Goal: Task Accomplishment & Management: Use online tool/utility

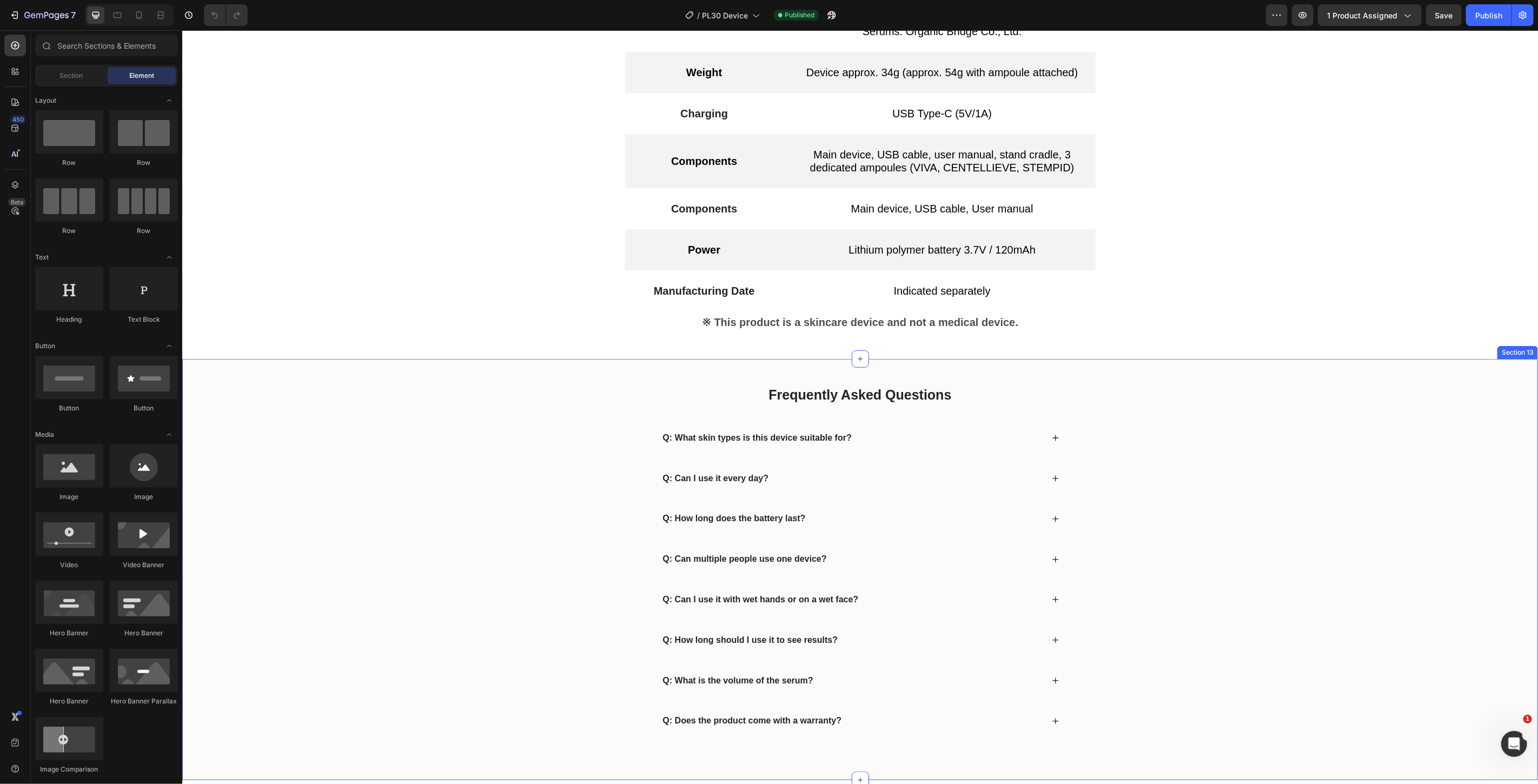
scroll to position [4137, 0]
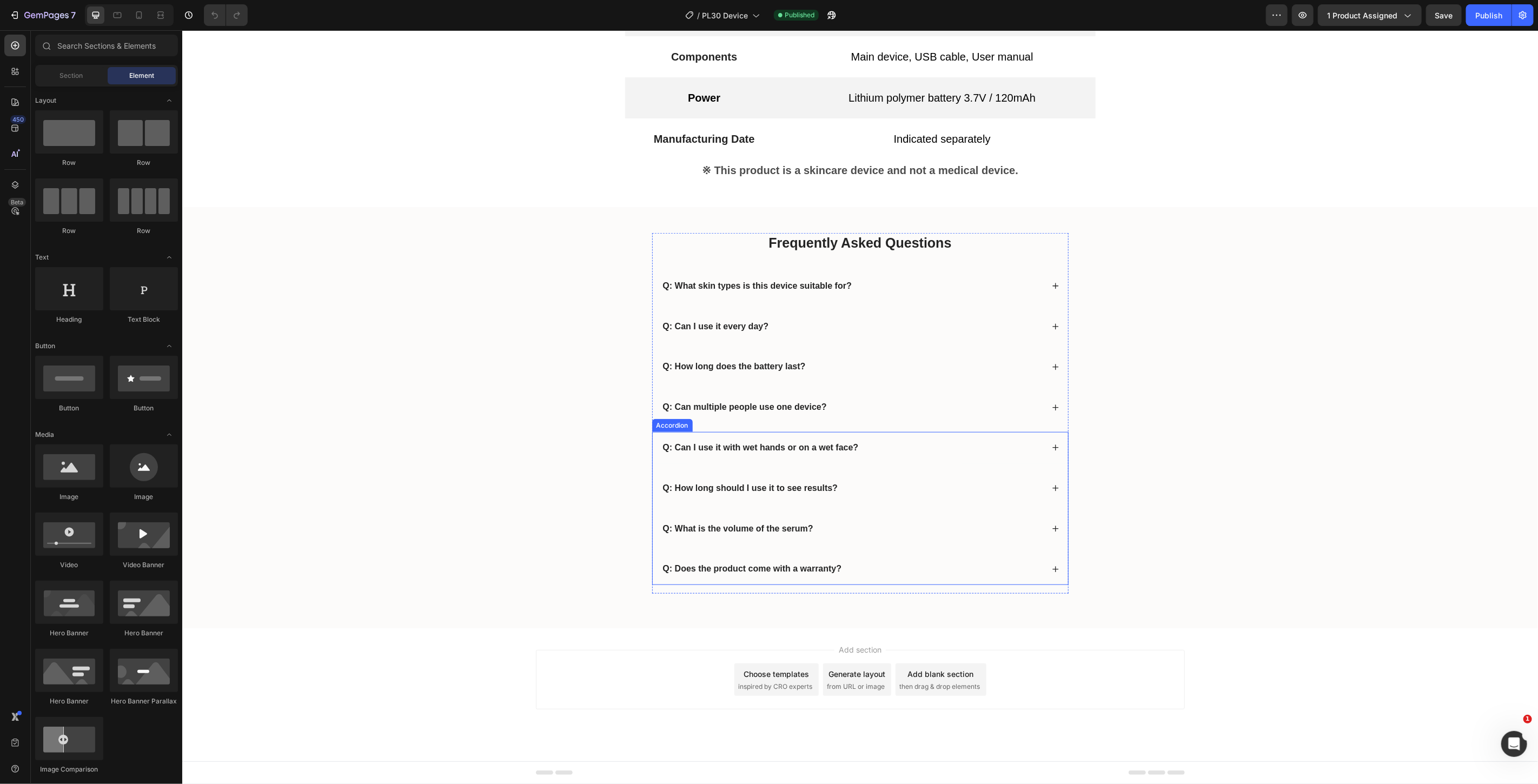
click at [1052, 489] on icon at bounding box center [1055, 488] width 8 height 8
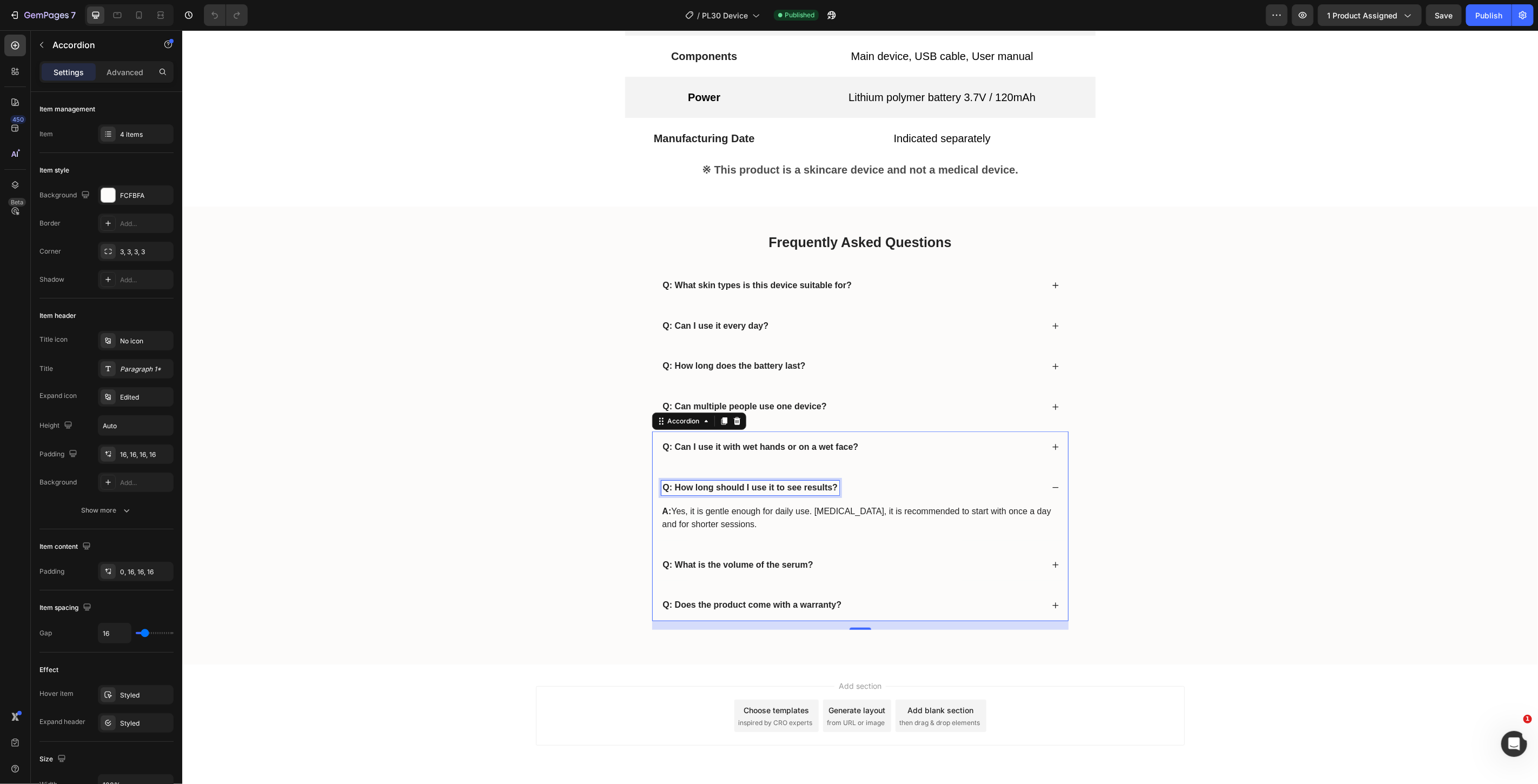
click at [683, 490] on strong "Q: How long should I use it to see results?" at bounding box center [749, 487] width 175 height 9
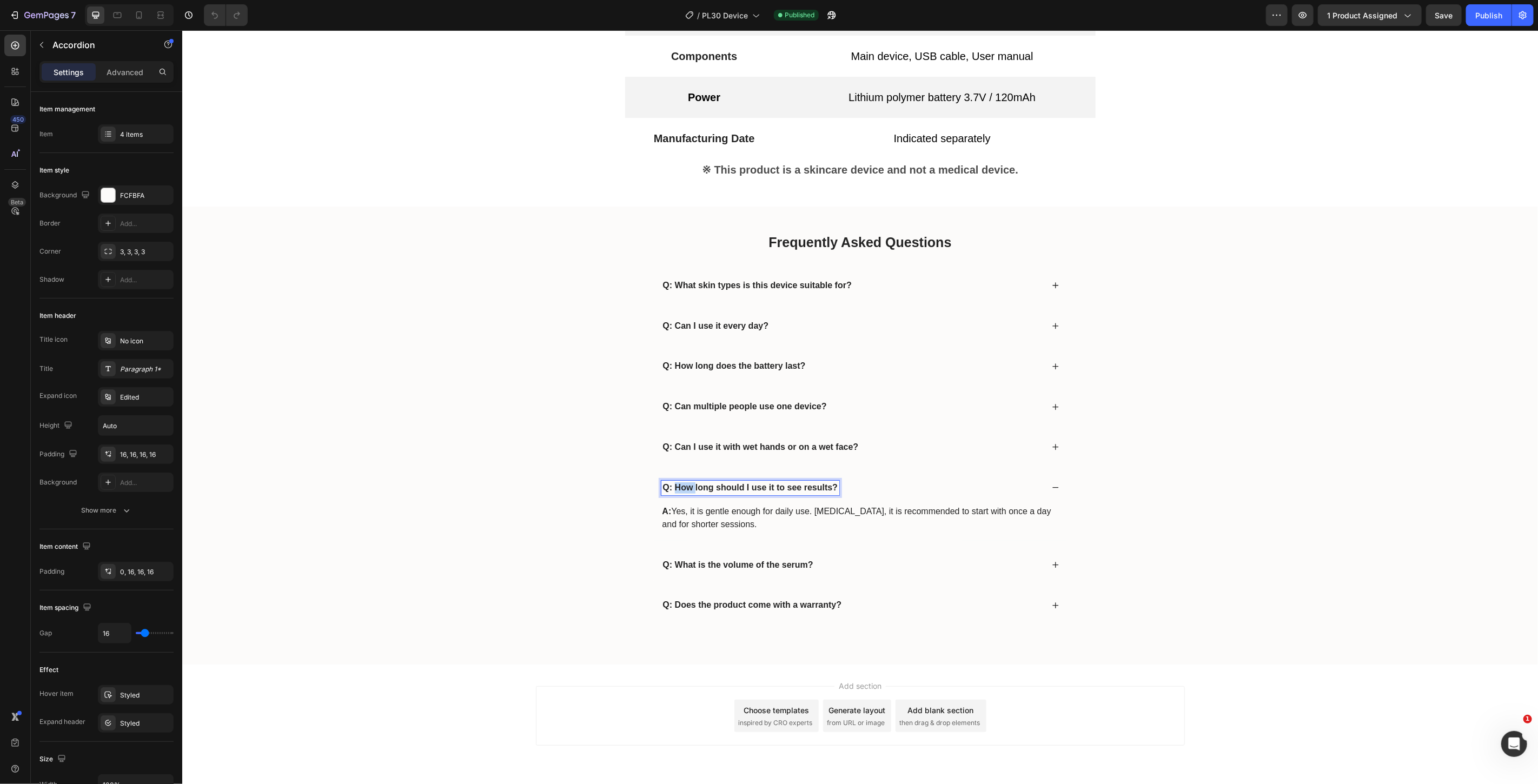
click at [682, 489] on strong "Q: How long should I use it to see results?" at bounding box center [749, 487] width 175 height 9
click at [662, 485] on strong "Q: How long should I use it to see results?" at bounding box center [749, 487] width 175 height 9
drag, startPoint x: 658, startPoint y: 486, endPoint x: 836, endPoint y: 495, distance: 178.2
click at [836, 495] on div "Q: How long should I use it to see results?" at bounding box center [860, 487] width 416 height 32
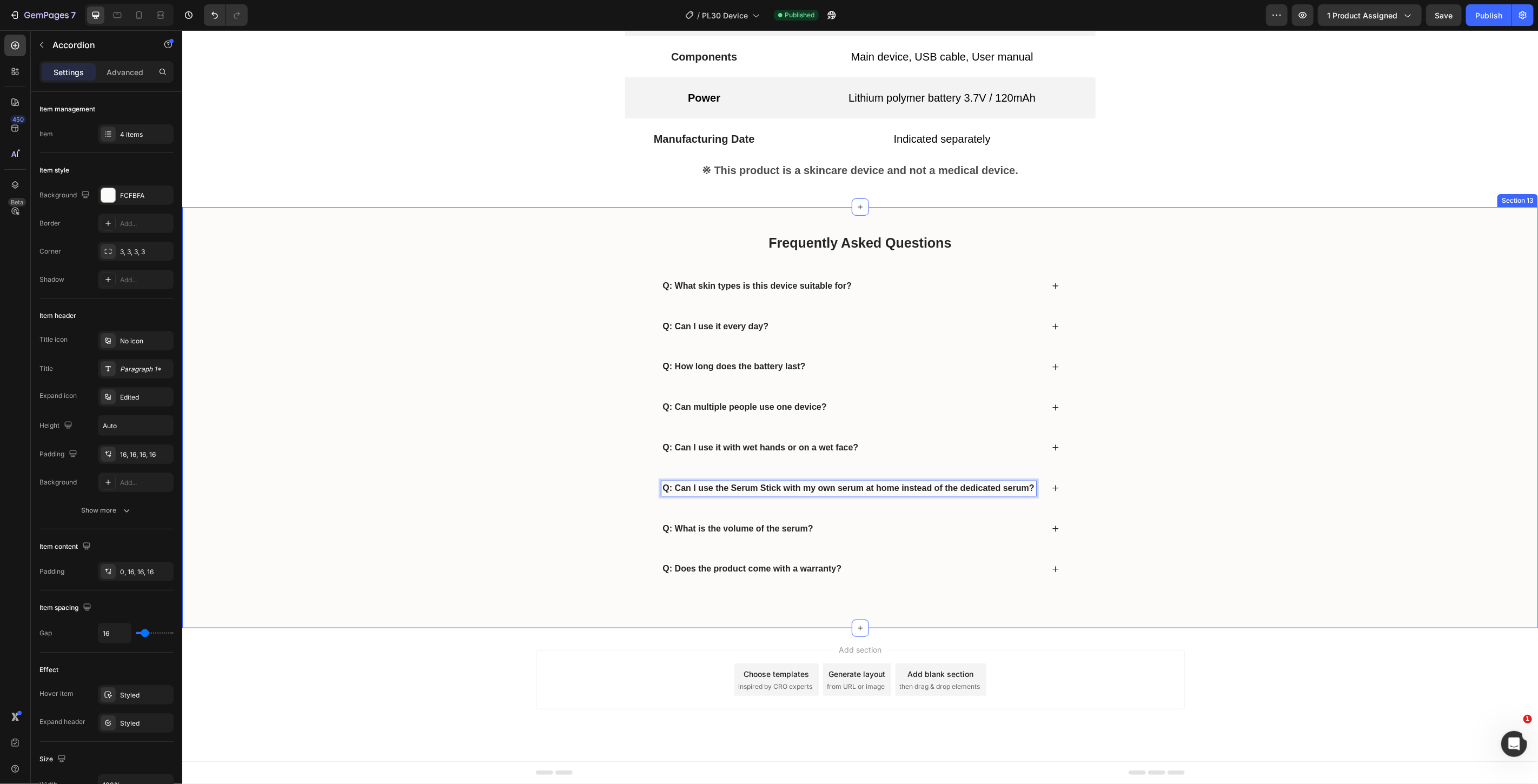
click at [537, 525] on div "Frequently Asked Questions Heading Q: What skin types is this device suitable f…" at bounding box center [860, 417] width 1334 height 369
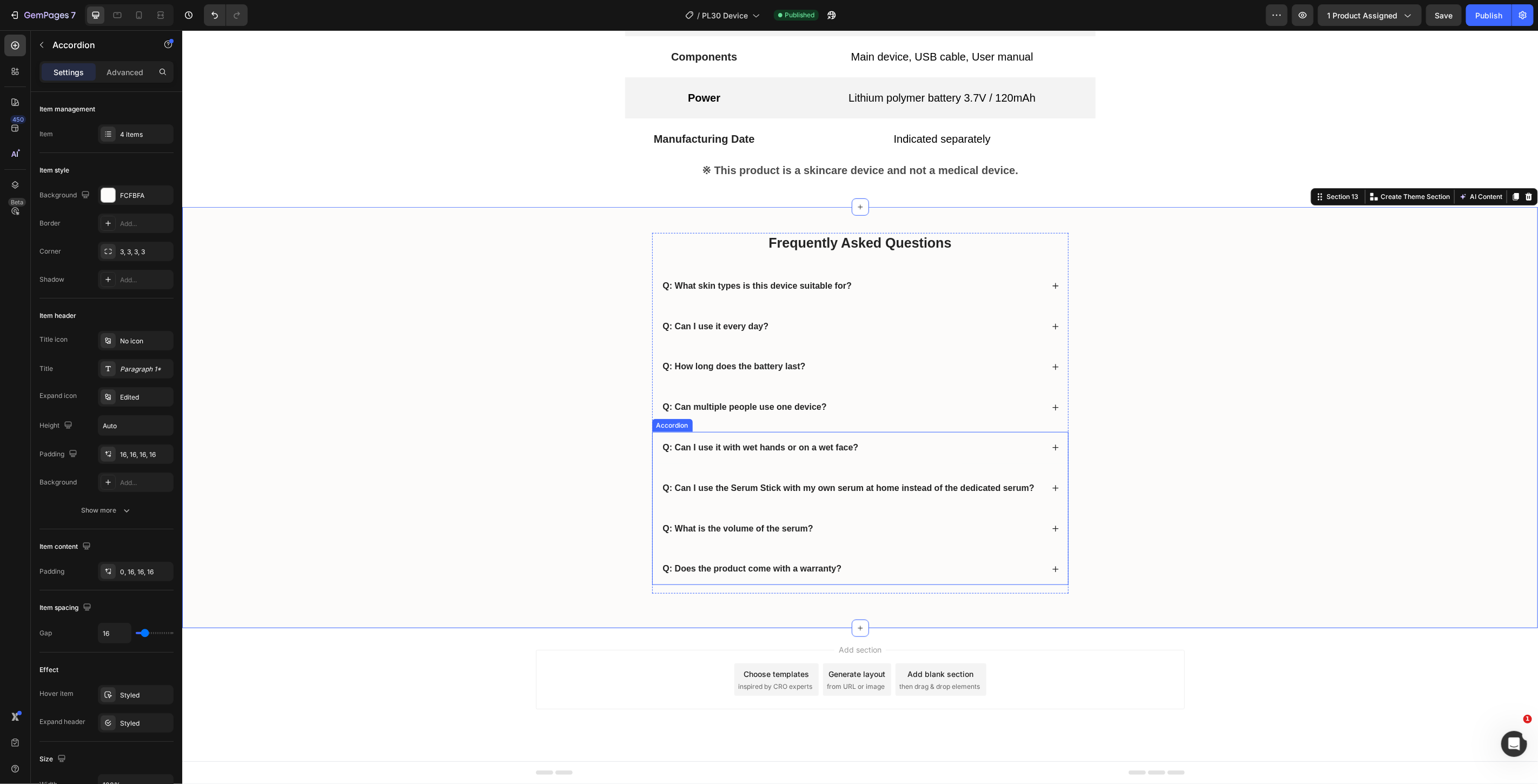
click at [1052, 486] on icon at bounding box center [1055, 488] width 8 height 8
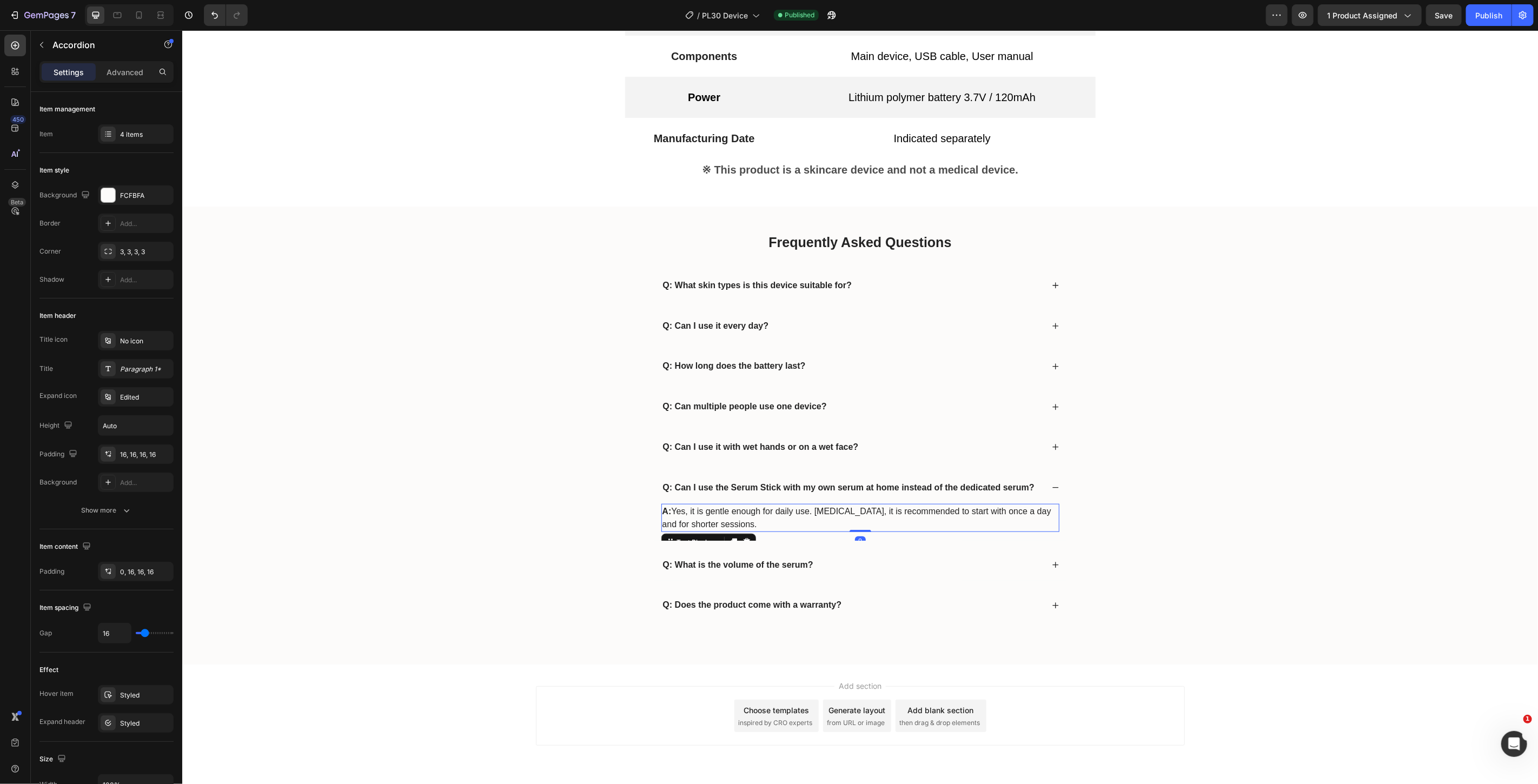
click at [715, 512] on p "A: Yes, it is gentle enough for daily use. For sensitive skin, it is recommende…" at bounding box center [860, 518] width 396 height 26
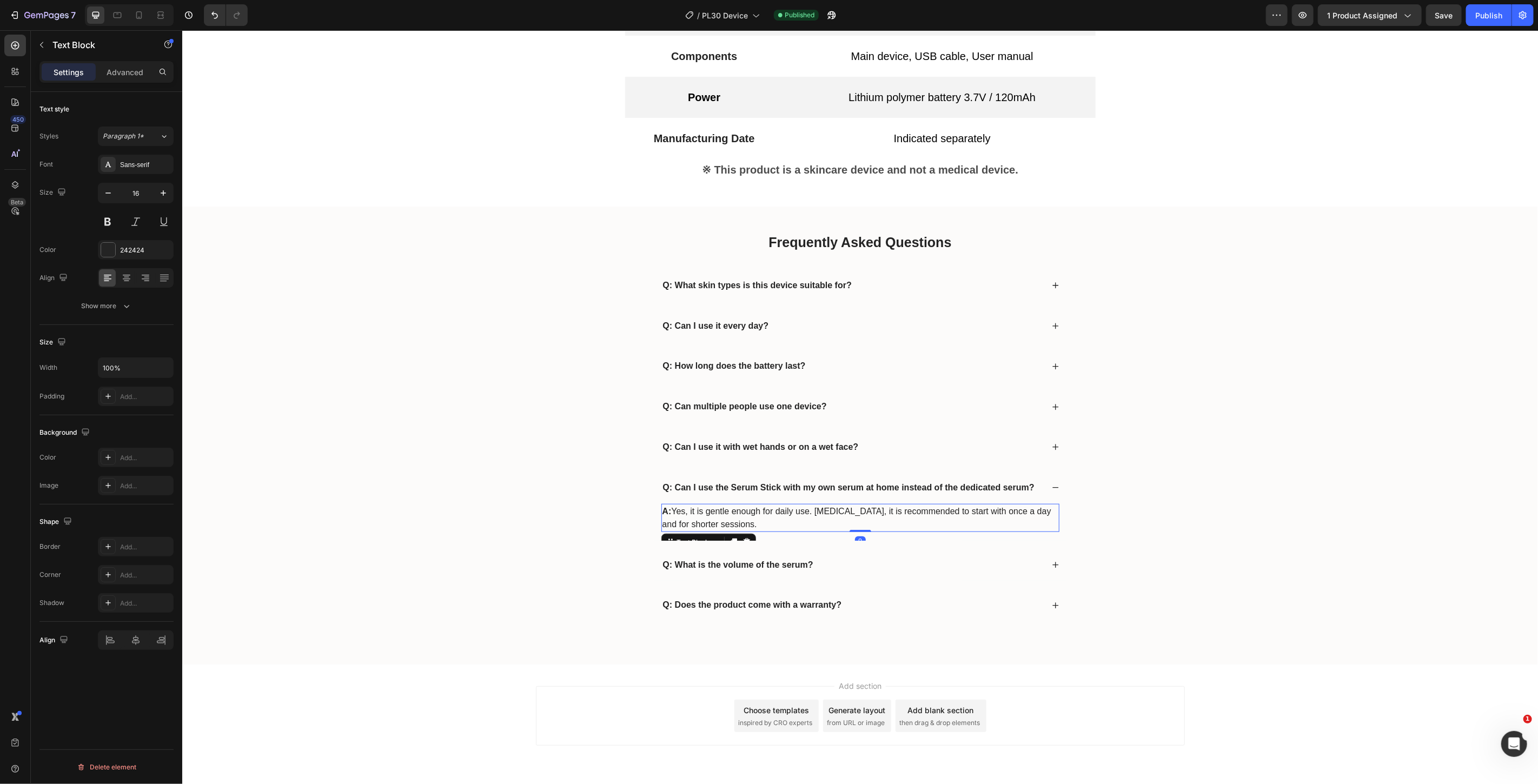
click at [686, 515] on p "A: Yes, it is gentle enough for daily use. For sensitive skin, it is recommende…" at bounding box center [860, 518] width 396 height 26
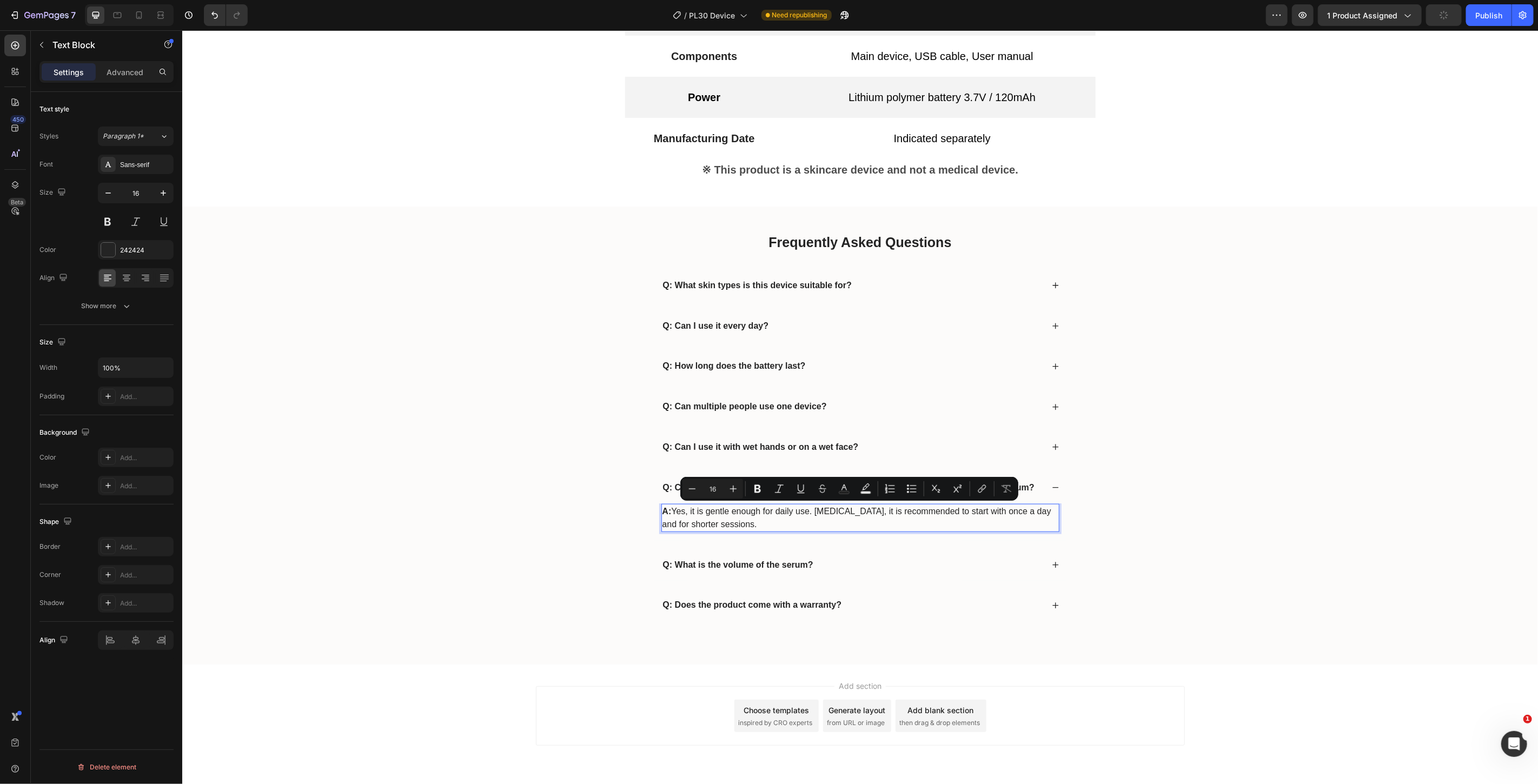
drag, startPoint x: 668, startPoint y: 514, endPoint x: 788, endPoint y: 525, distance: 120.5
click at [788, 525] on p "A: Yes, it is gentle enough for daily use. For sensitive skin, it is recommende…" at bounding box center [860, 518] width 396 height 26
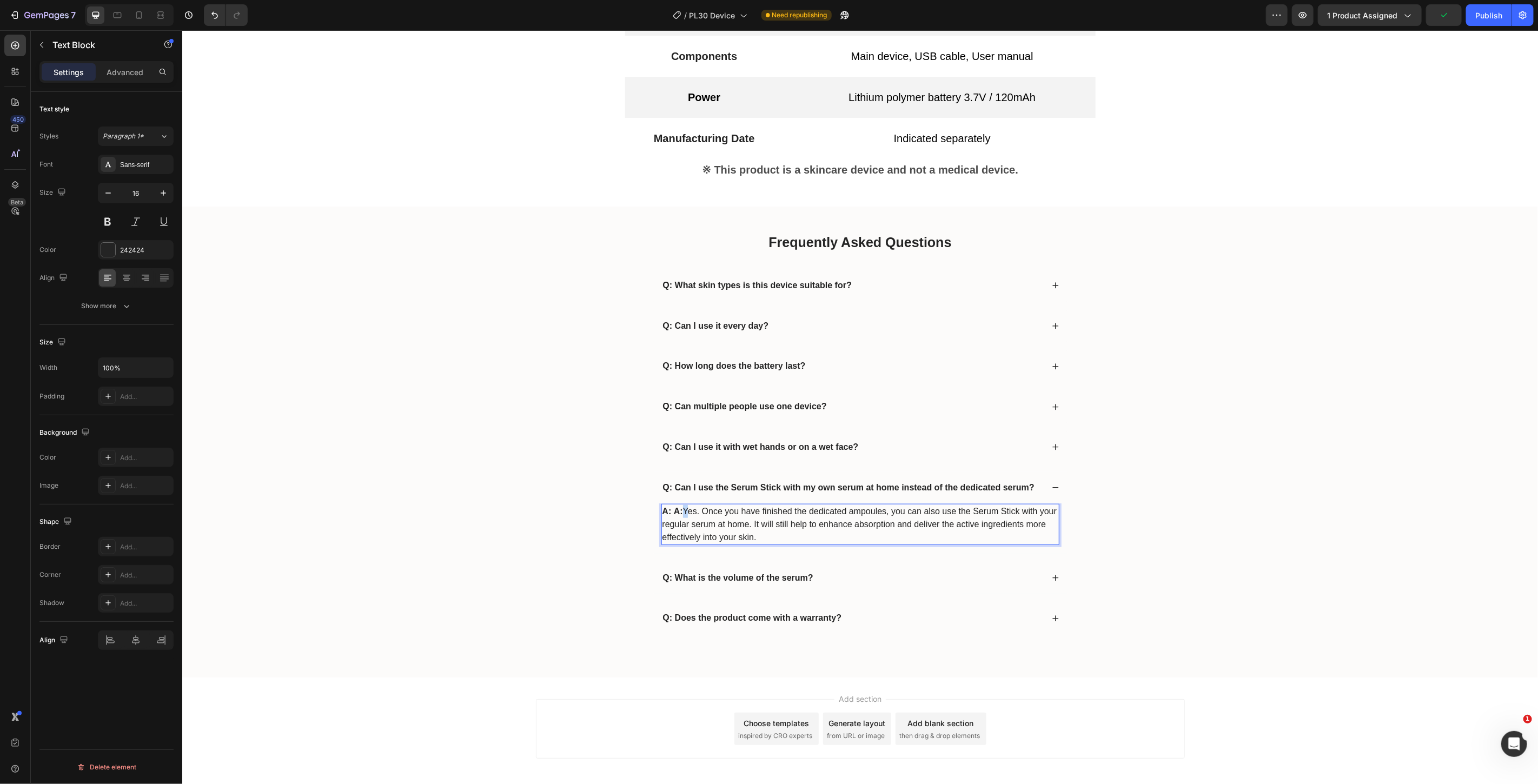
click at [677, 508] on p "A: A: Yes. Once you have finished the dedicated ampoules, you can also use the …" at bounding box center [860, 524] width 396 height 39
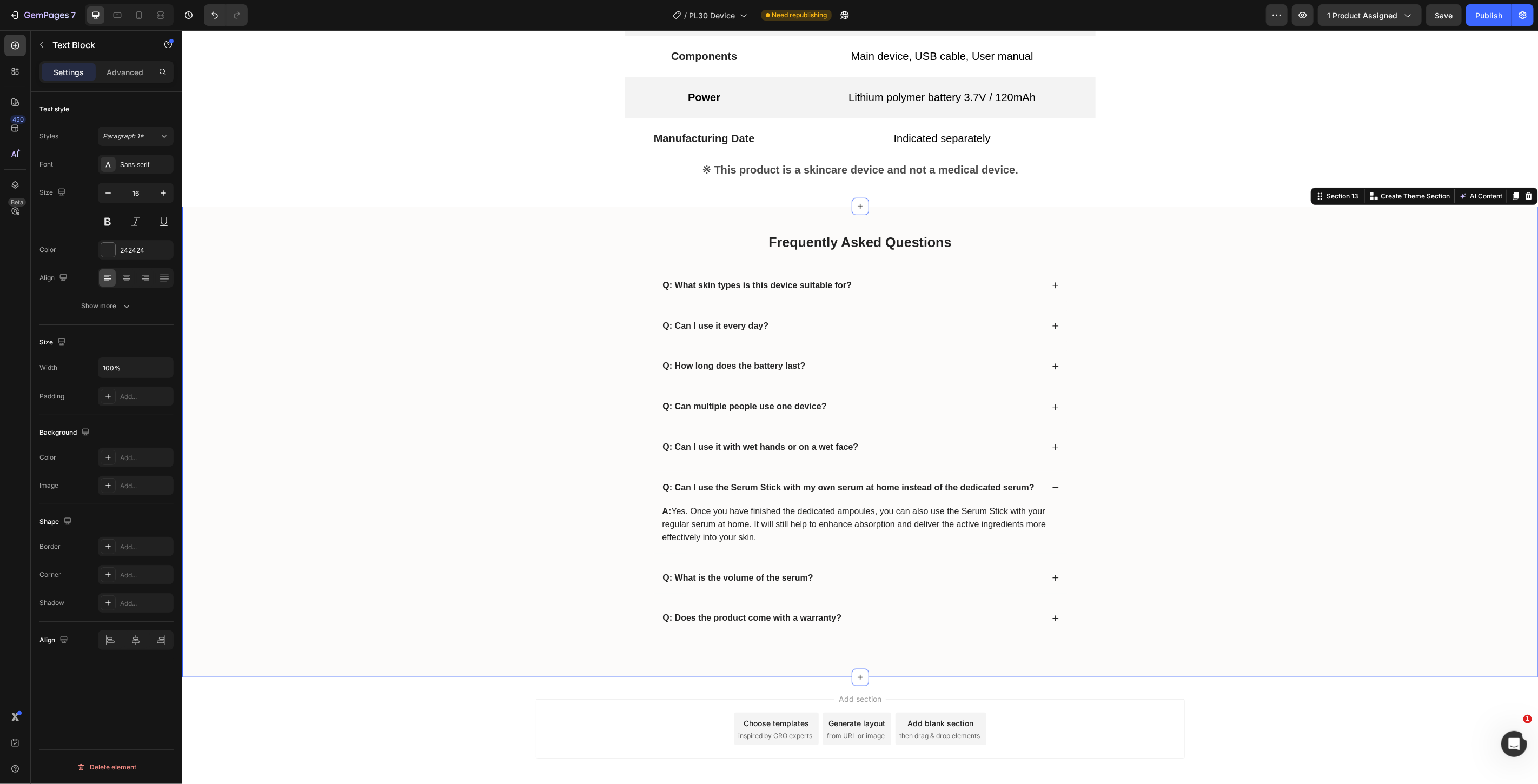
click at [526, 511] on div "Frequently Asked Questions Heading Q: What skin types is this device suitable f…" at bounding box center [860, 442] width 1334 height 419
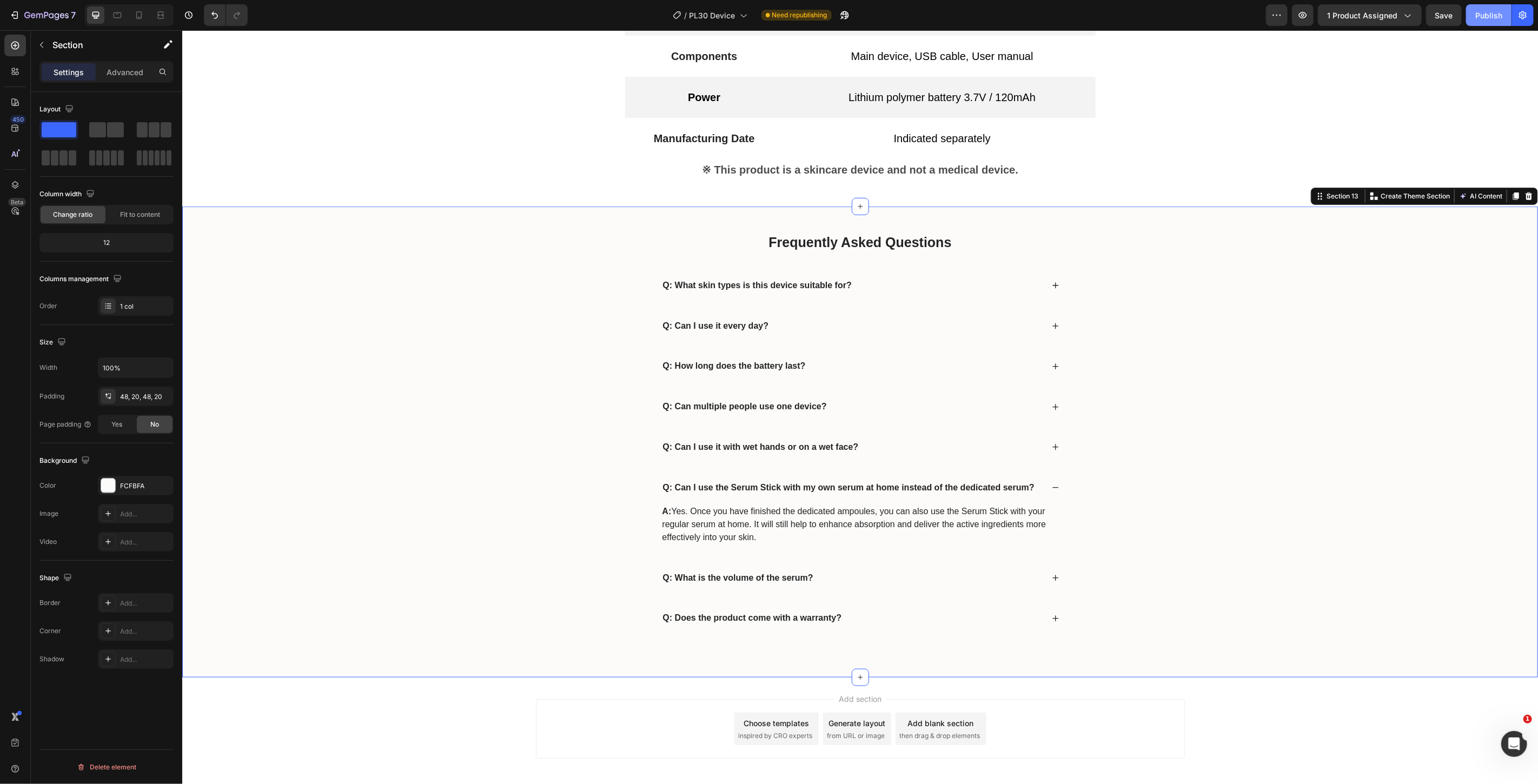
click at [1491, 14] on div "Publish" at bounding box center [1489, 15] width 27 height 12
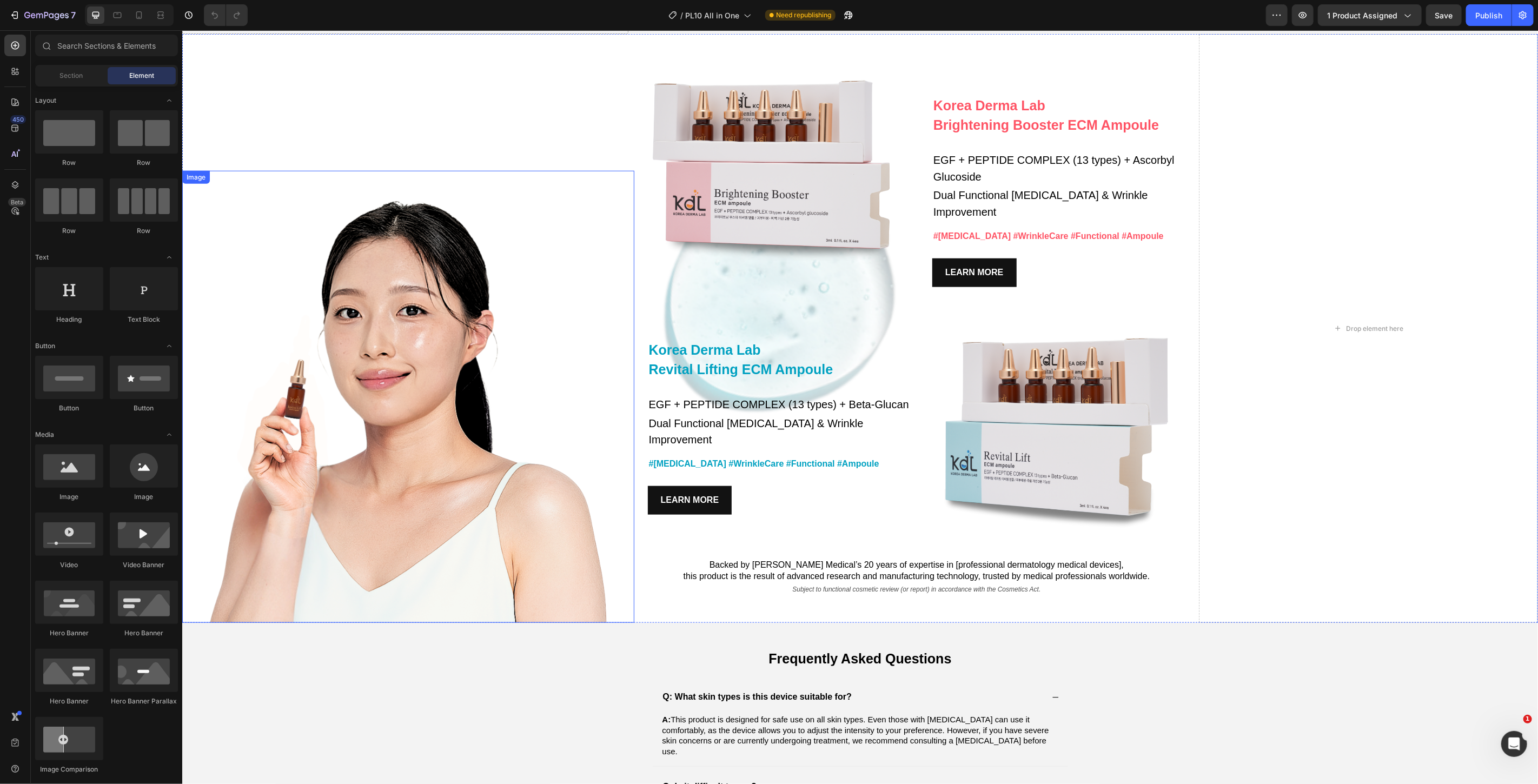
scroll to position [4206, 0]
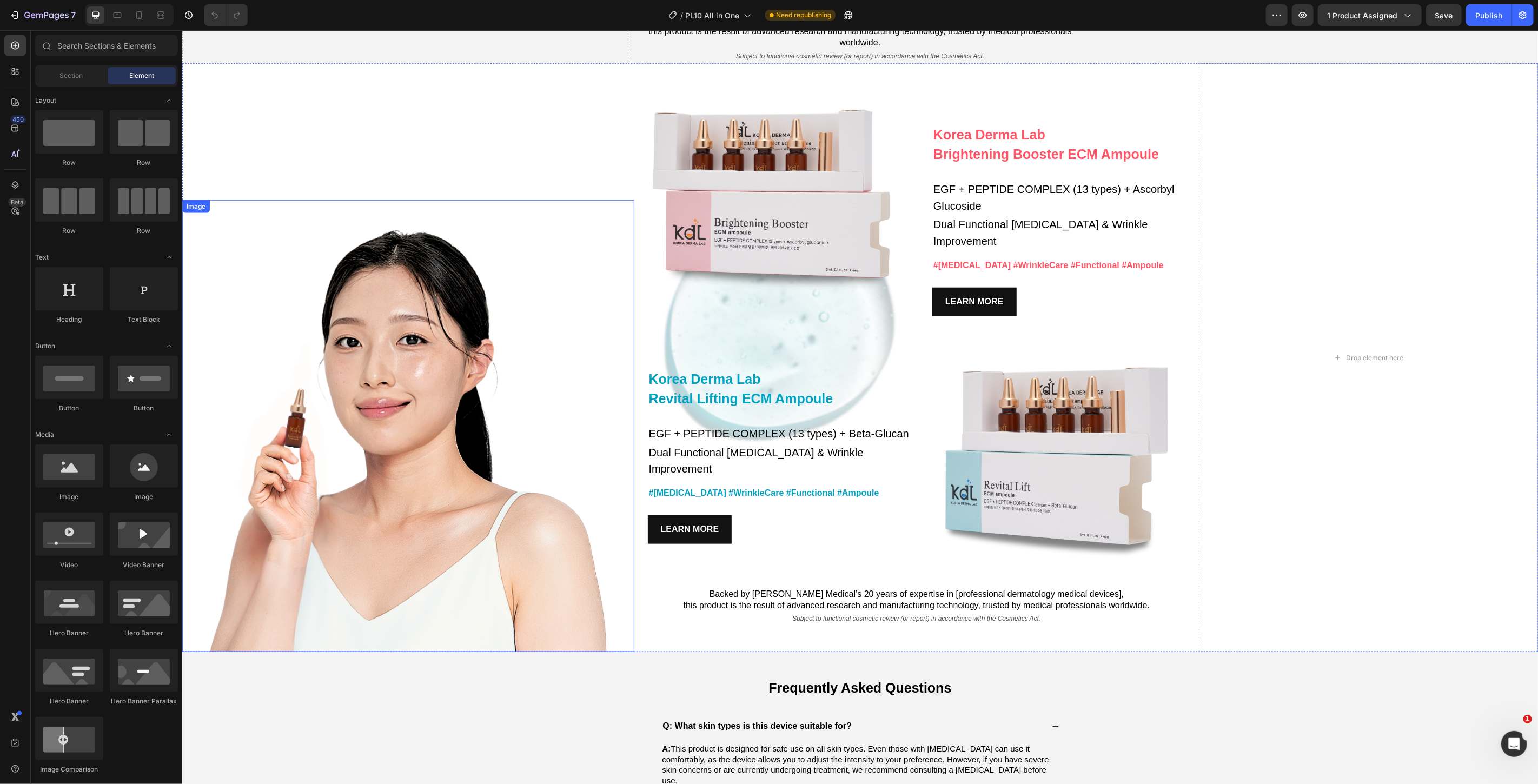
click at [377, 392] on img at bounding box center [408, 426] width 453 height 453
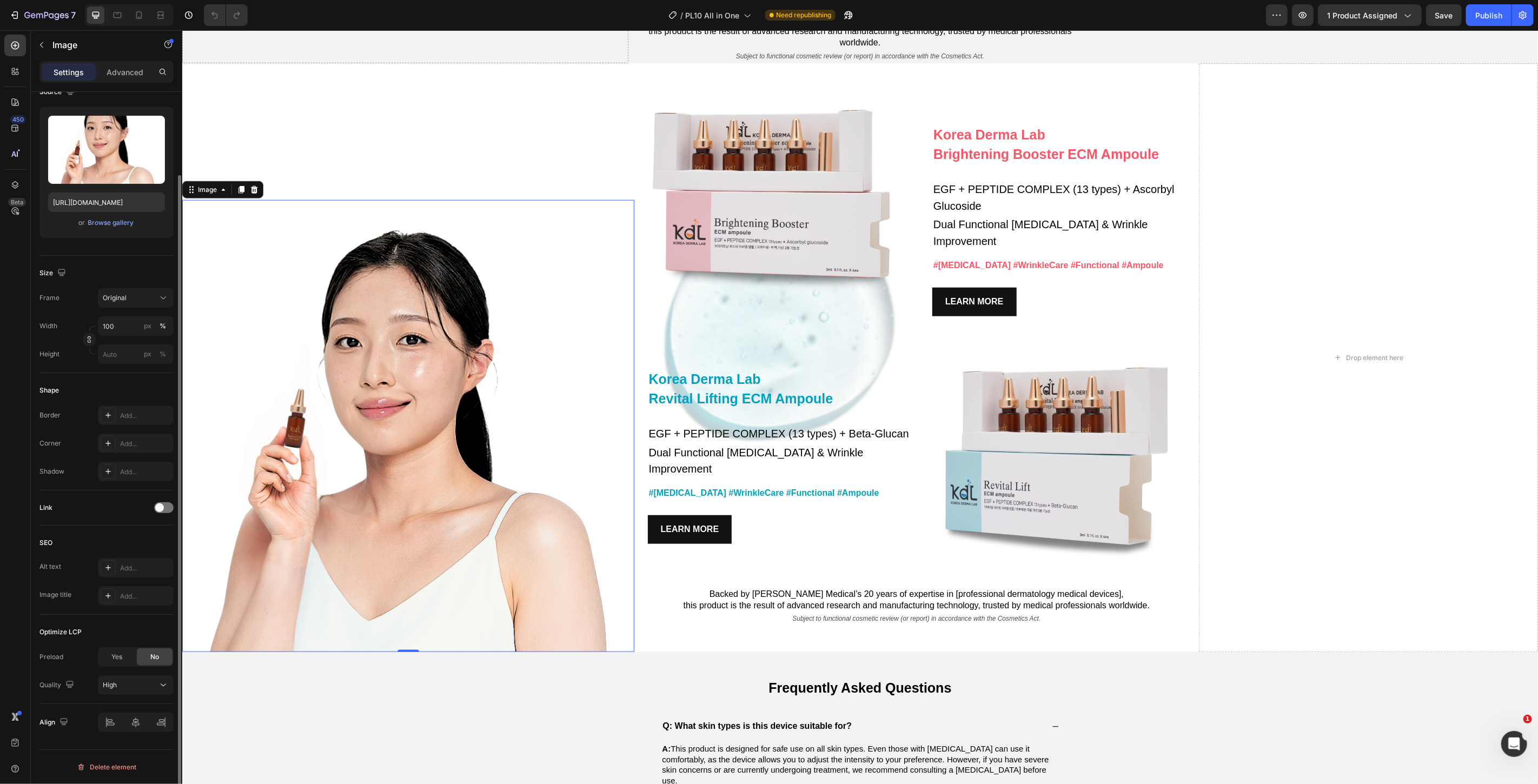
scroll to position [0, 0]
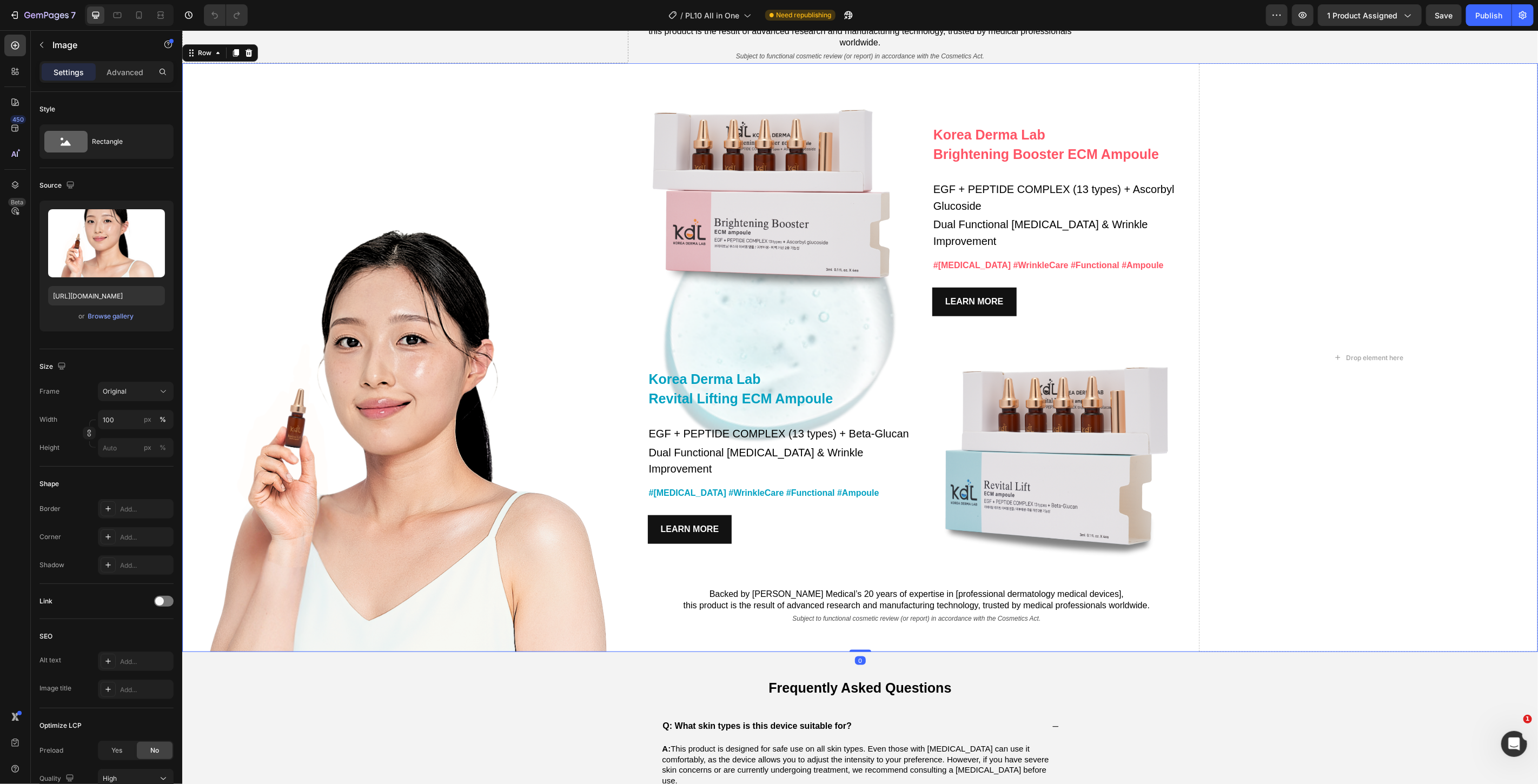
click at [506, 187] on div "Image" at bounding box center [408, 357] width 453 height 589
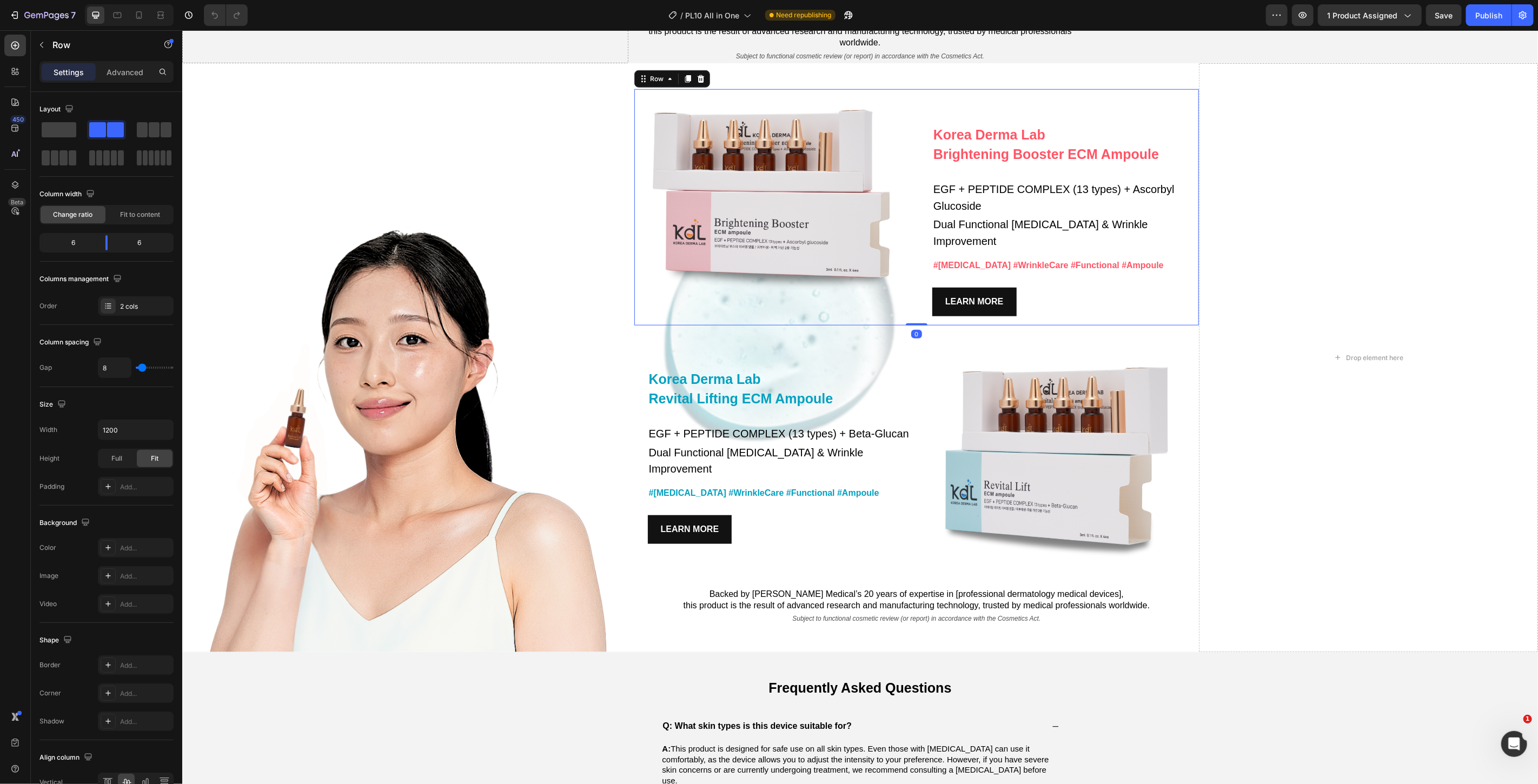
click at [657, 325] on div "Image" at bounding box center [773, 207] width 280 height 237
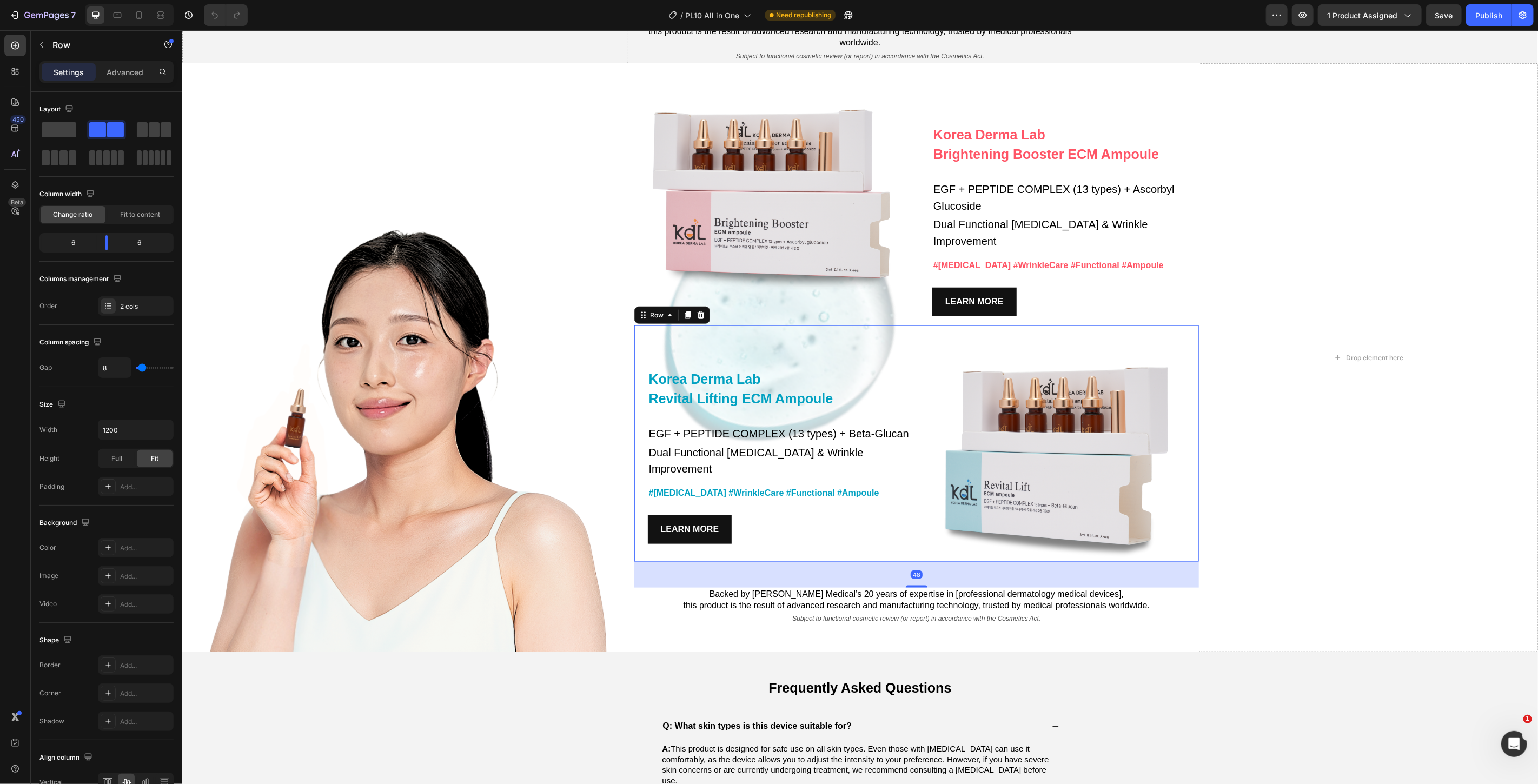
click at [637, 433] on div "Korea Derma Lab Text Block Revital Lifting ECM Ampoule Heading EGF + PEPTIDE CO…" at bounding box center [773, 443] width 280 height 237
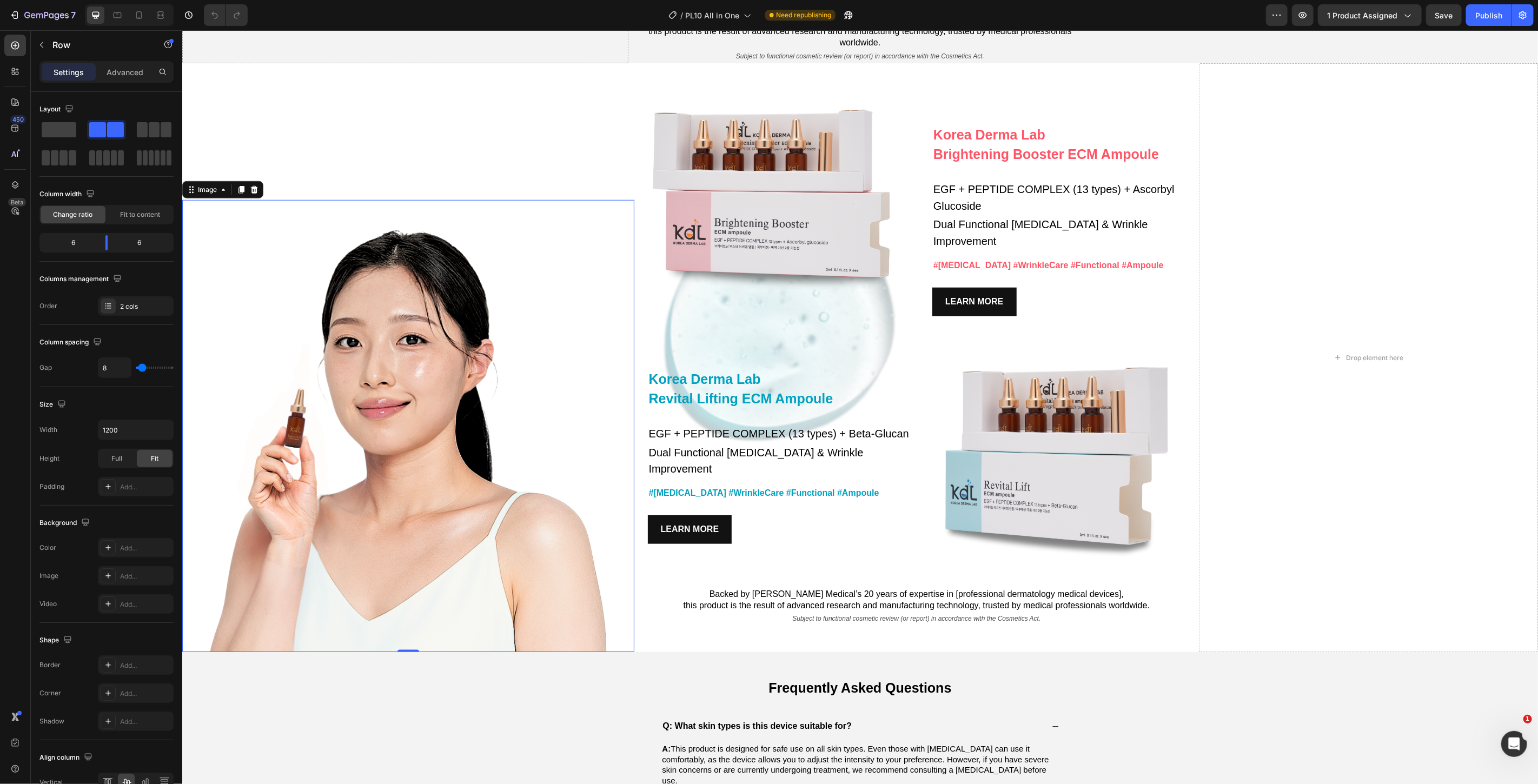
click at [547, 651] on img at bounding box center [408, 426] width 453 height 453
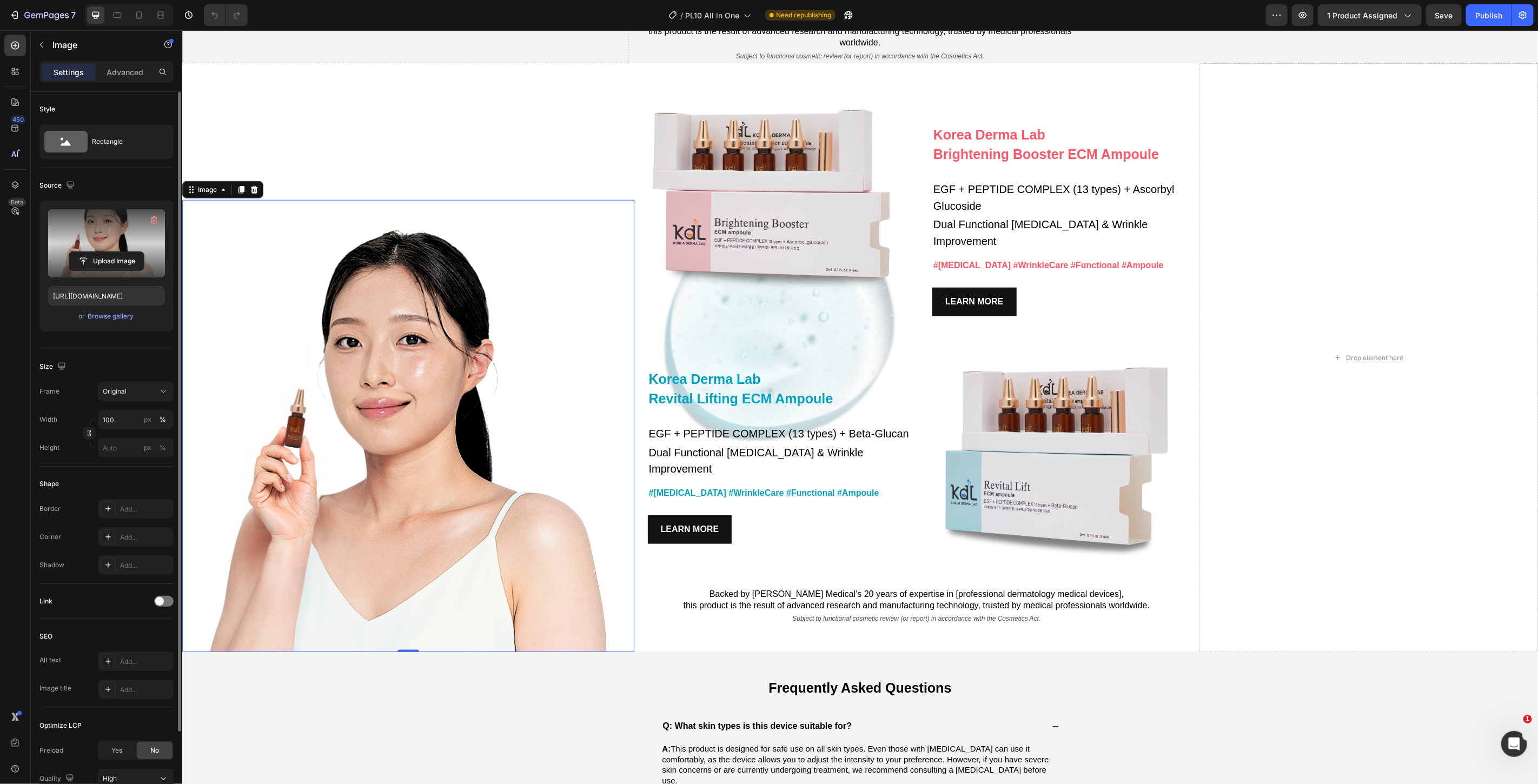
click at [135, 238] on label at bounding box center [106, 244] width 117 height 68
click at [135, 252] on input "file" at bounding box center [106, 261] width 75 height 19
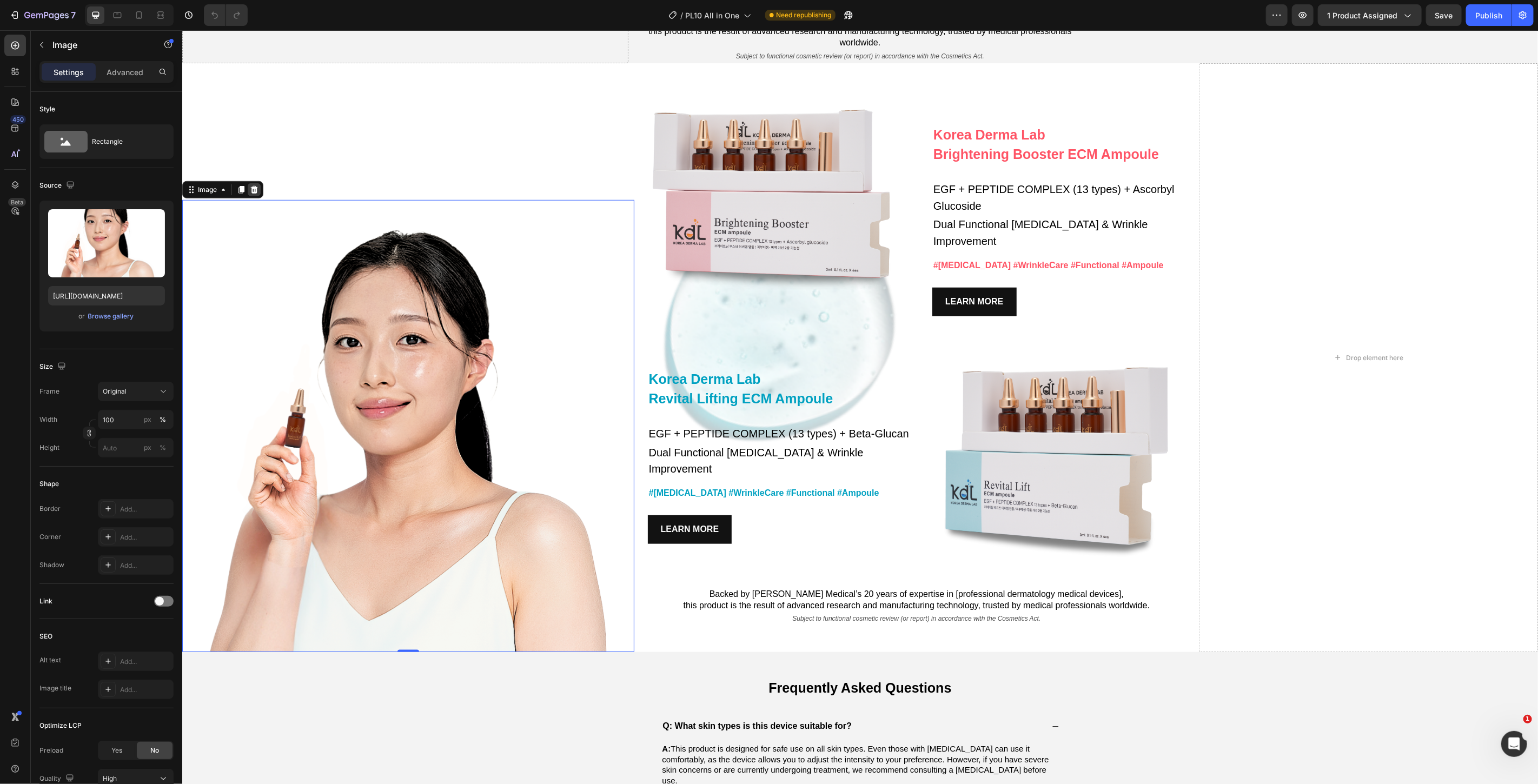
click at [252, 193] on icon at bounding box center [254, 190] width 7 height 8
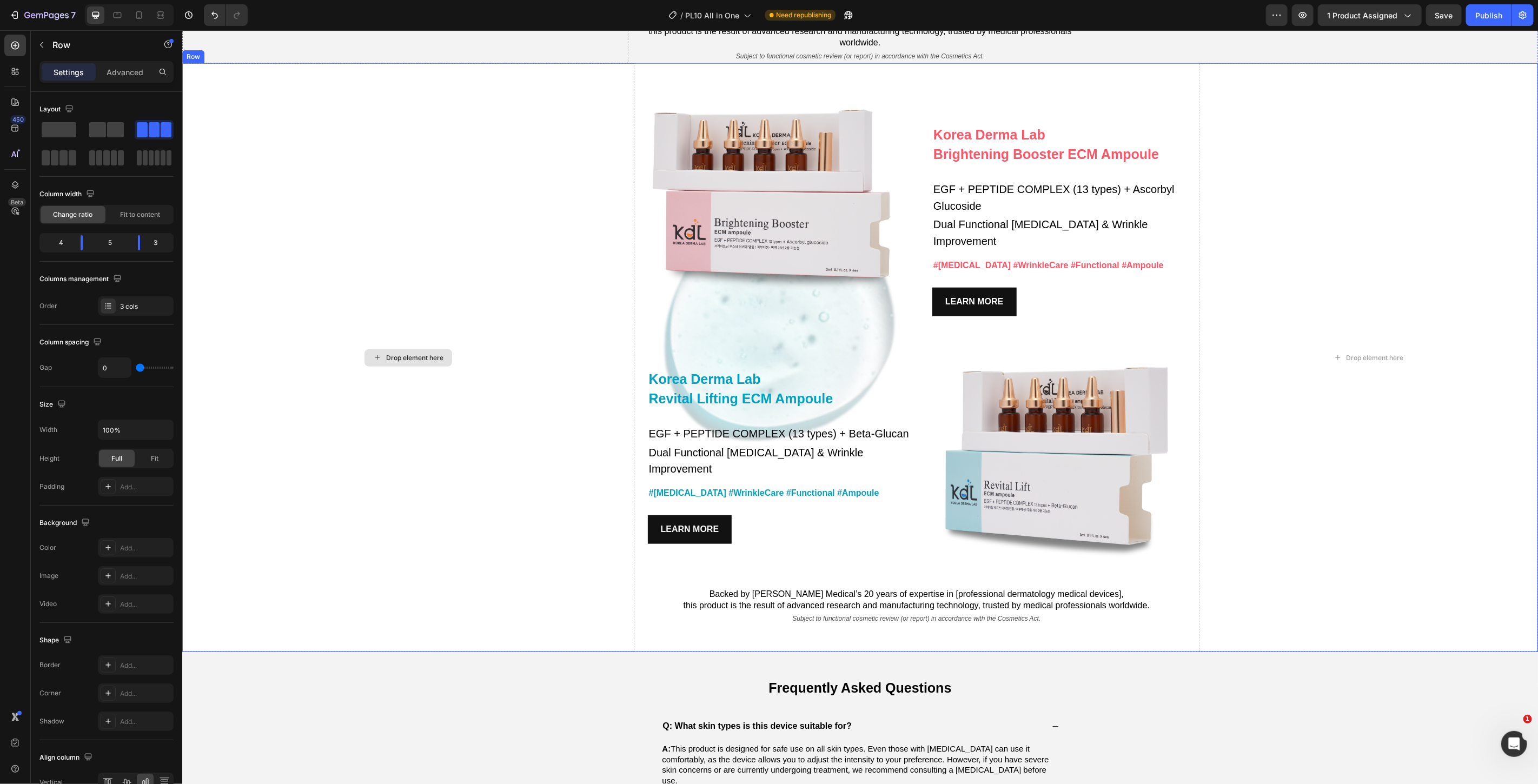
click at [520, 413] on div "Drop element here" at bounding box center [408, 357] width 453 height 589
click at [655, 325] on div "Image" at bounding box center [773, 207] width 280 height 237
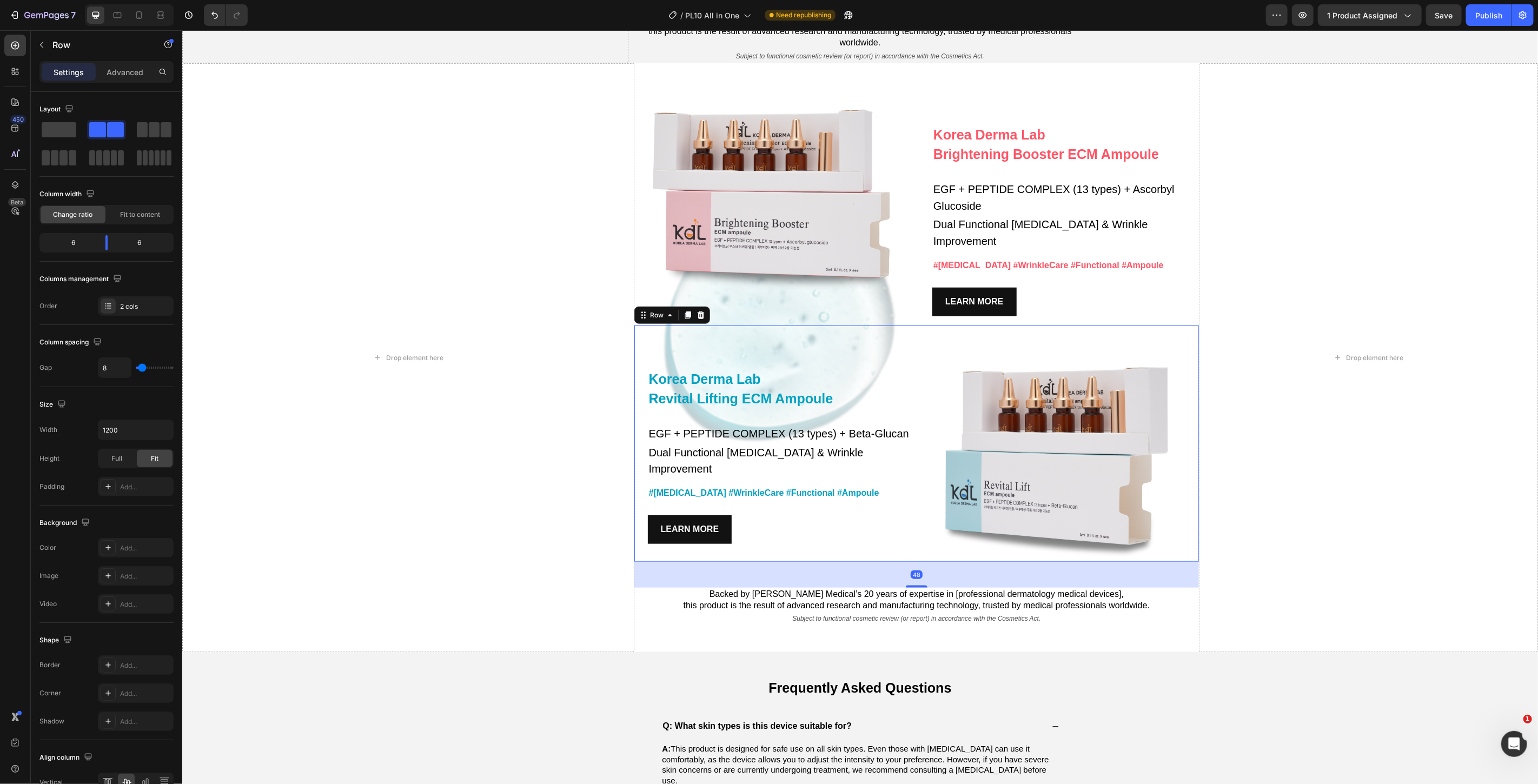
click at [685, 399] on div "Korea Derma Lab Text Block Revital Lifting ECM Ampoule Heading EGF + PEPTIDE CO…" at bounding box center [773, 443] width 280 height 237
click at [663, 651] on div "Korea Derma Lab Text Block Brightening Booster ECM Ampoule Heading EGF + PEPTID…" at bounding box center [916, 357] width 565 height 589
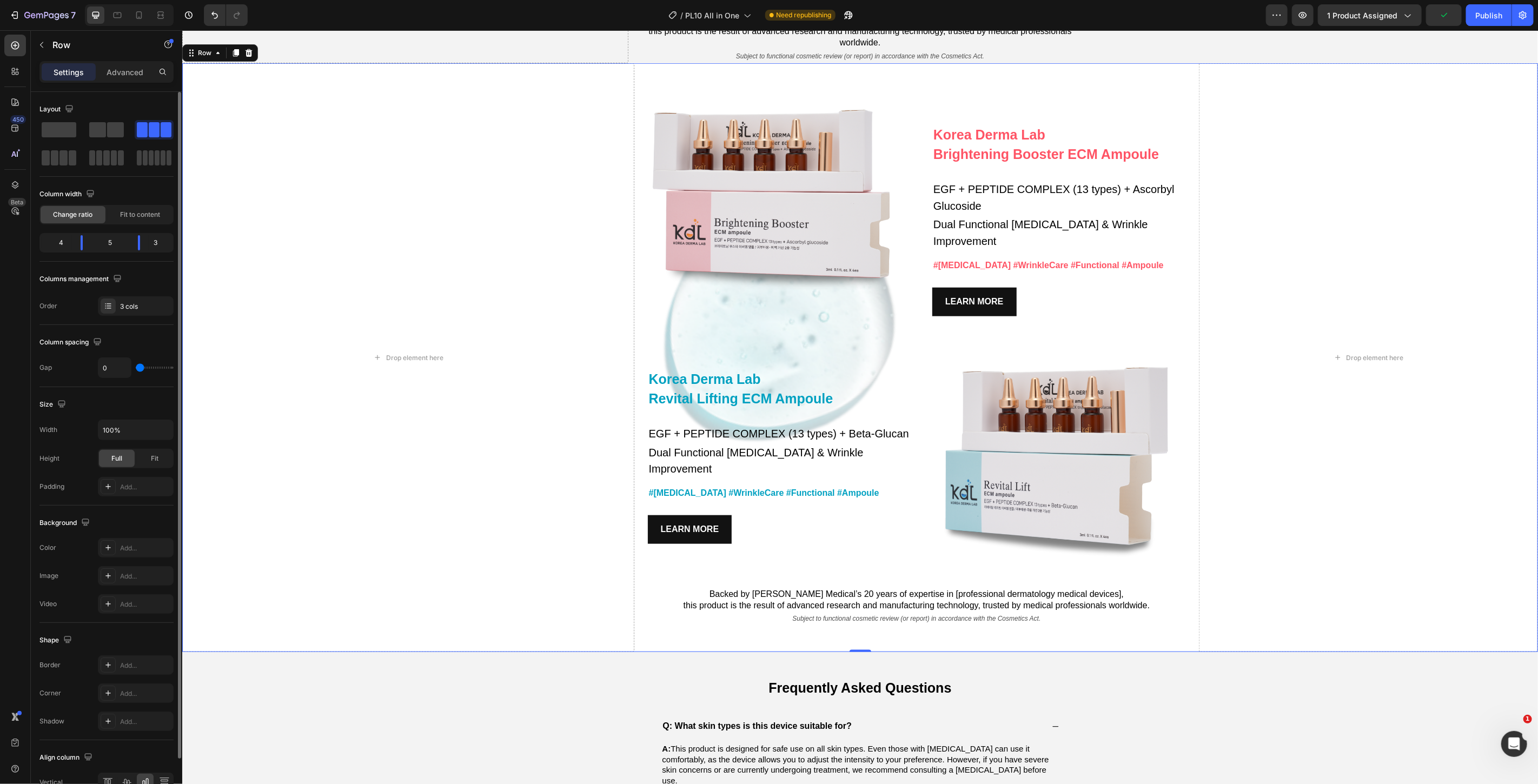
scroll to position [61, 0]
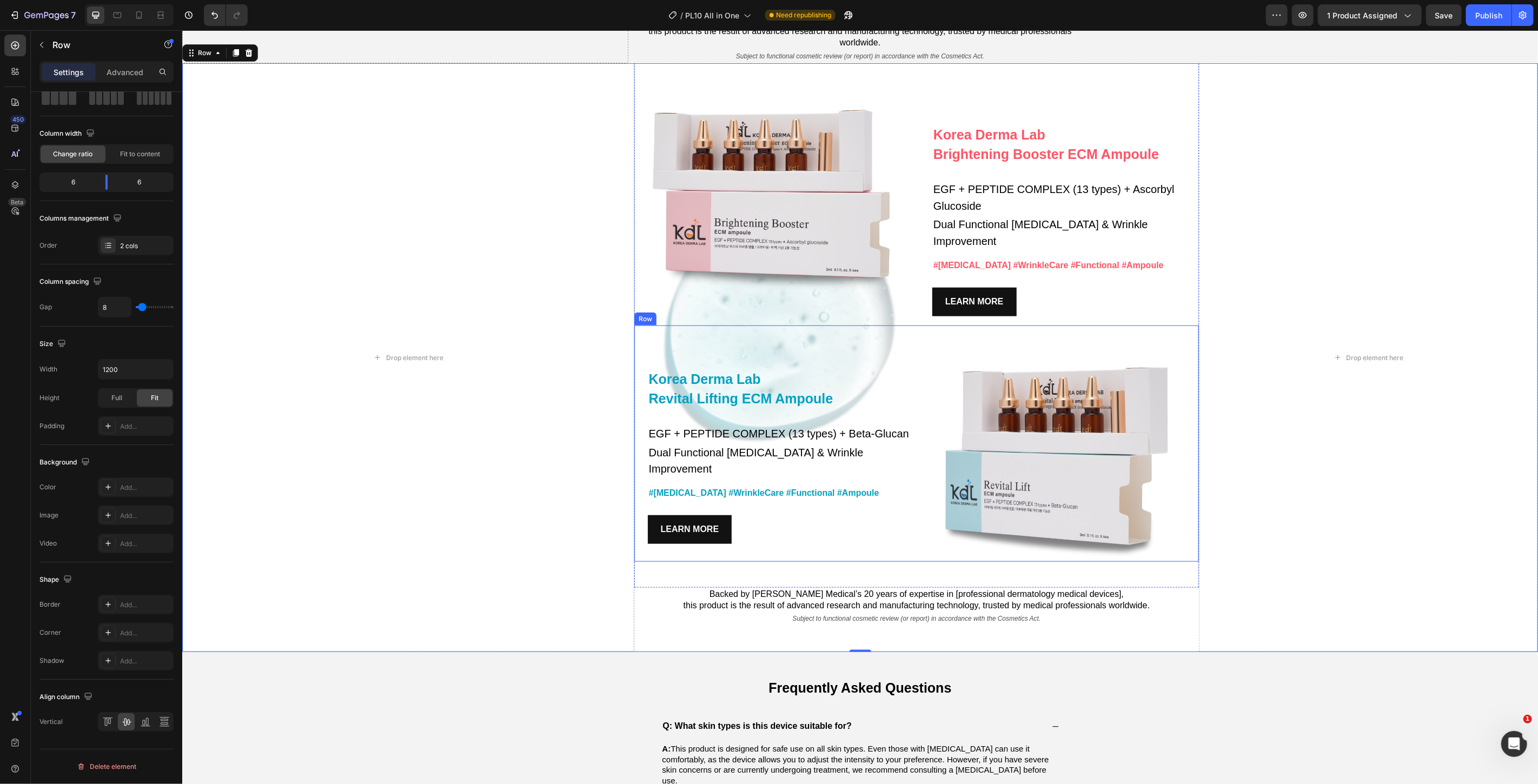
click at [807, 383] on div "Korea Derma Lab Text Block Revital Lifting ECM Ampoule Heading EGF + PEPTIDE CO…" at bounding box center [773, 443] width 280 height 237
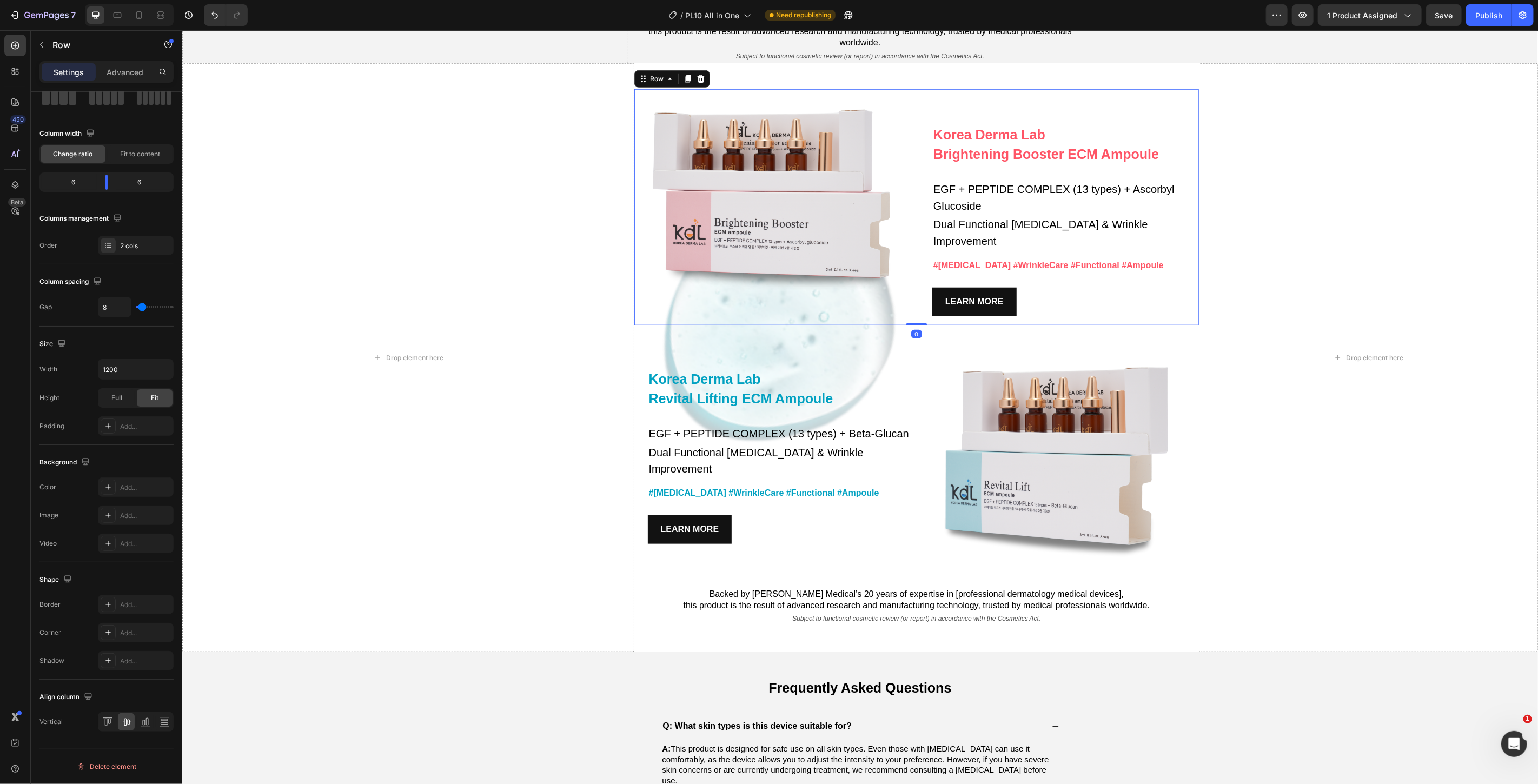
click at [825, 325] on div "Image" at bounding box center [773, 207] width 280 height 237
click at [1208, 392] on div "Drop element here" at bounding box center [1368, 357] width 339 height 589
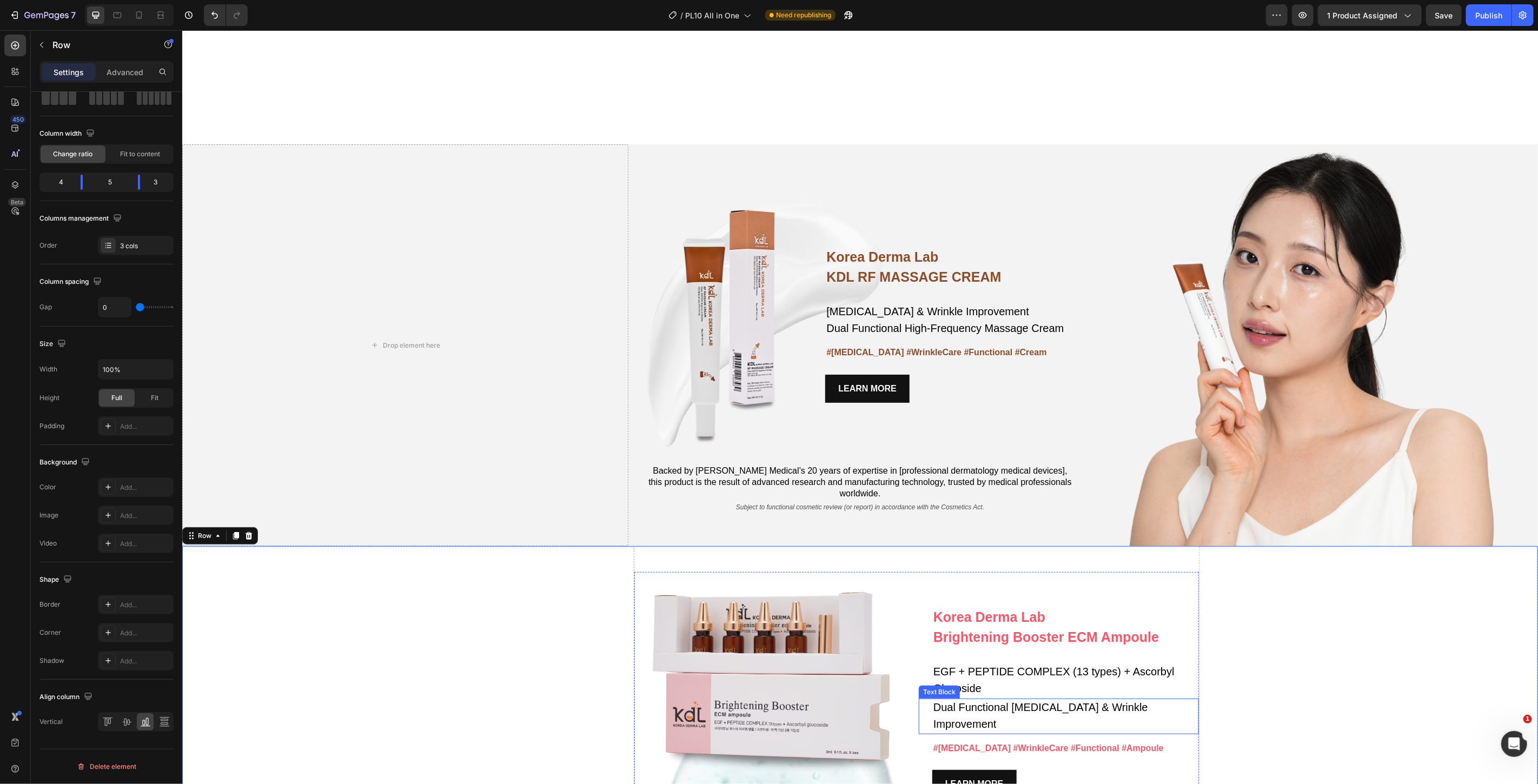
scroll to position [3786, 0]
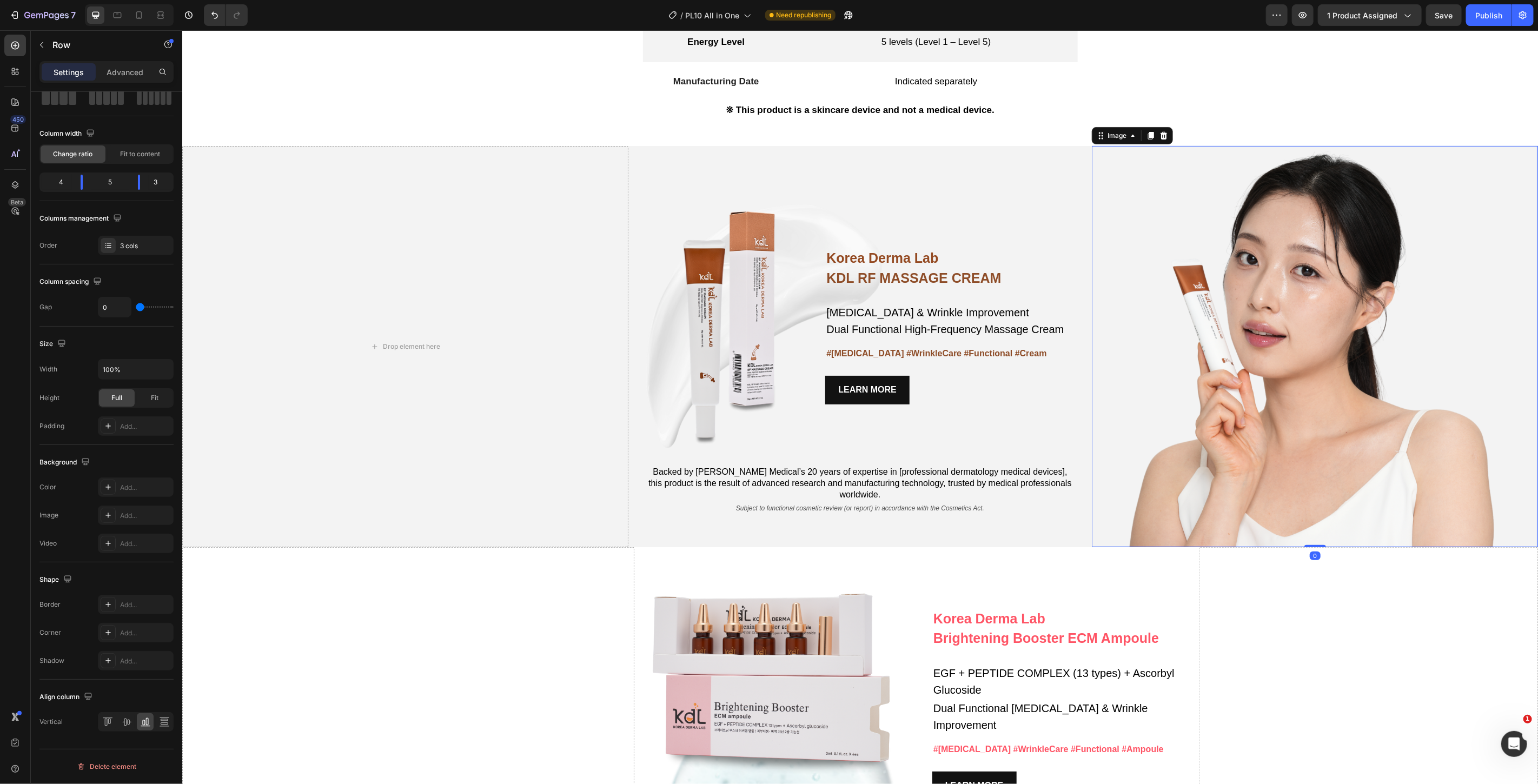
click at [1275, 317] on img at bounding box center [1314, 346] width 402 height 402
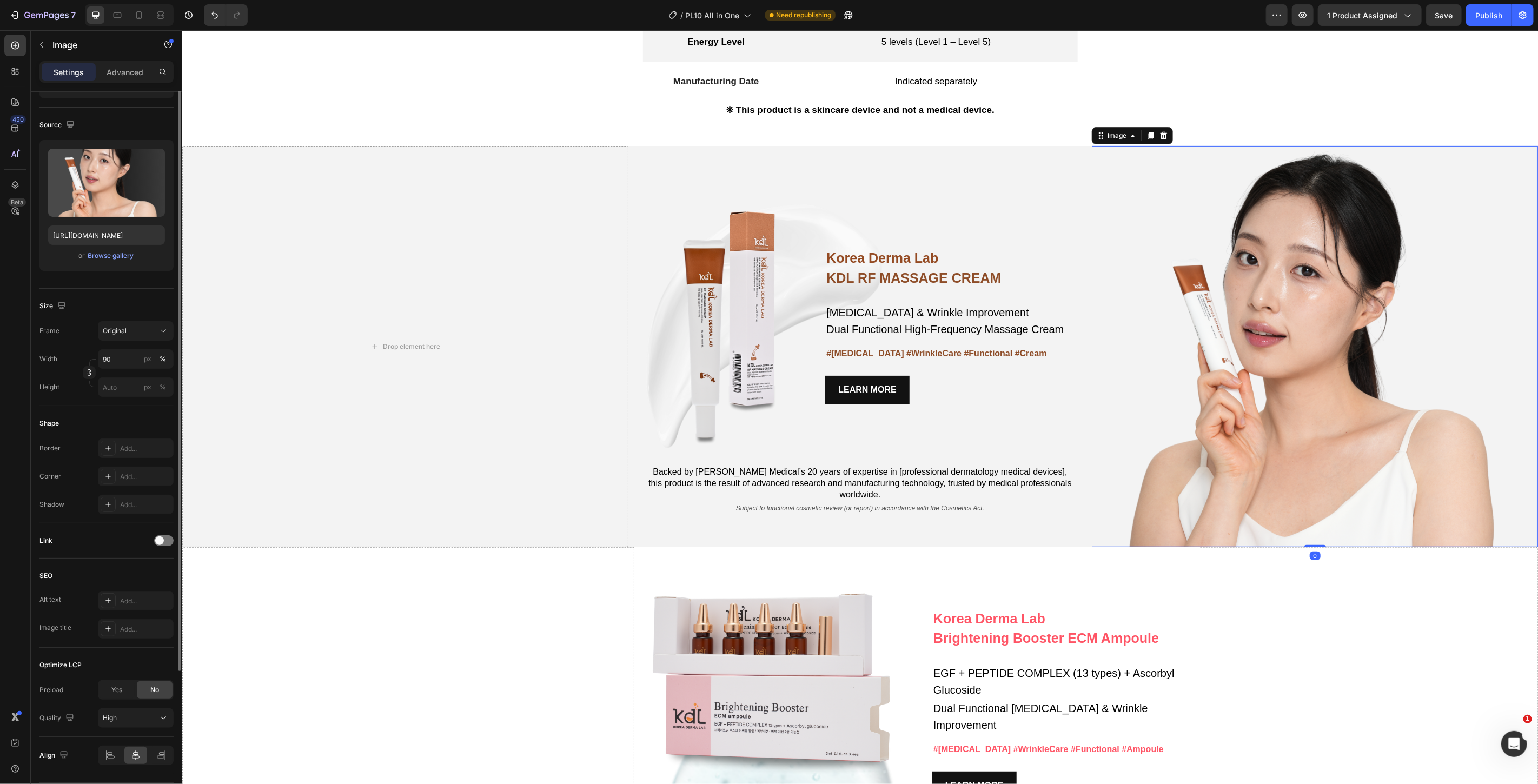
scroll to position [0, 0]
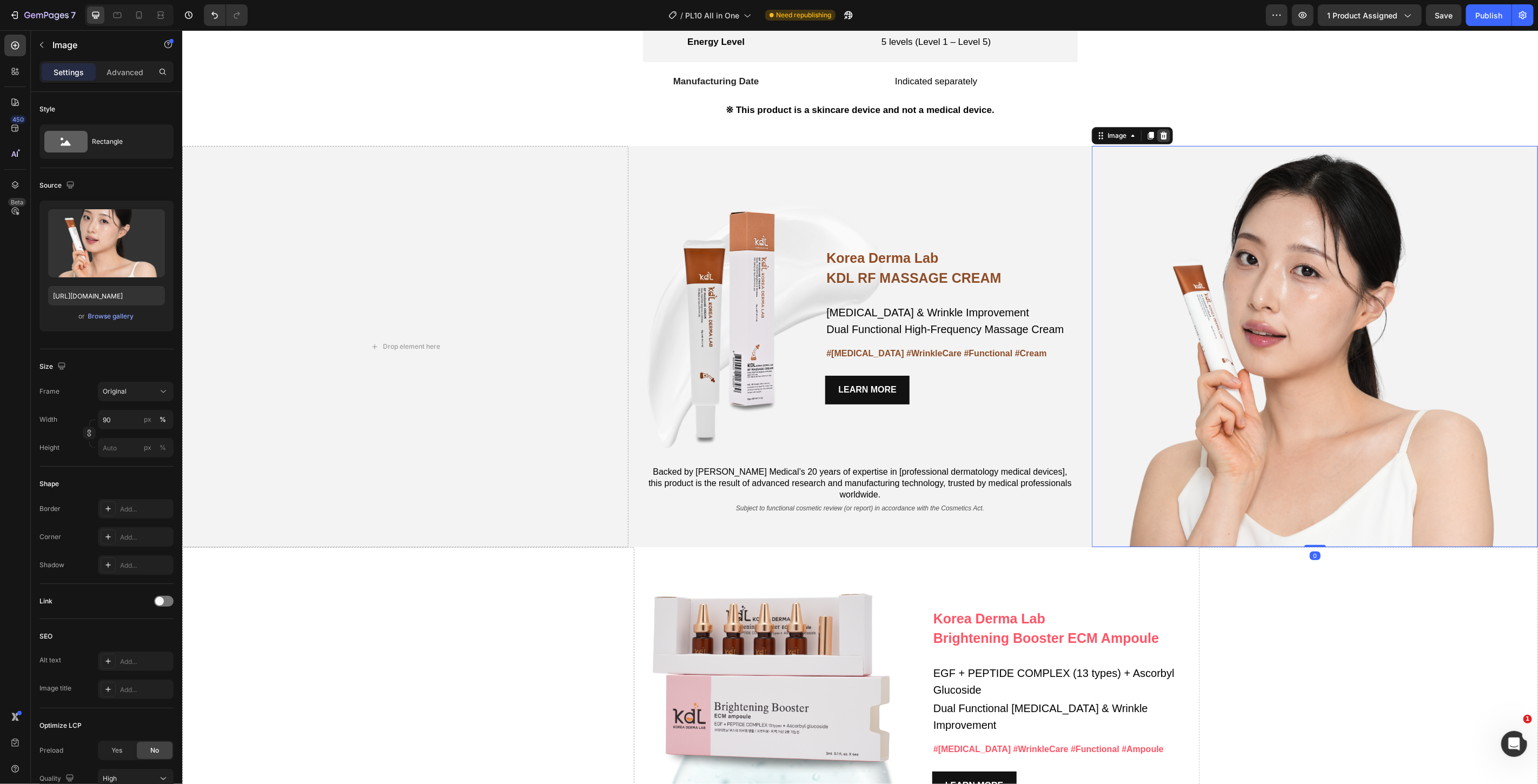
click at [1160, 136] on icon at bounding box center [1163, 135] width 7 height 8
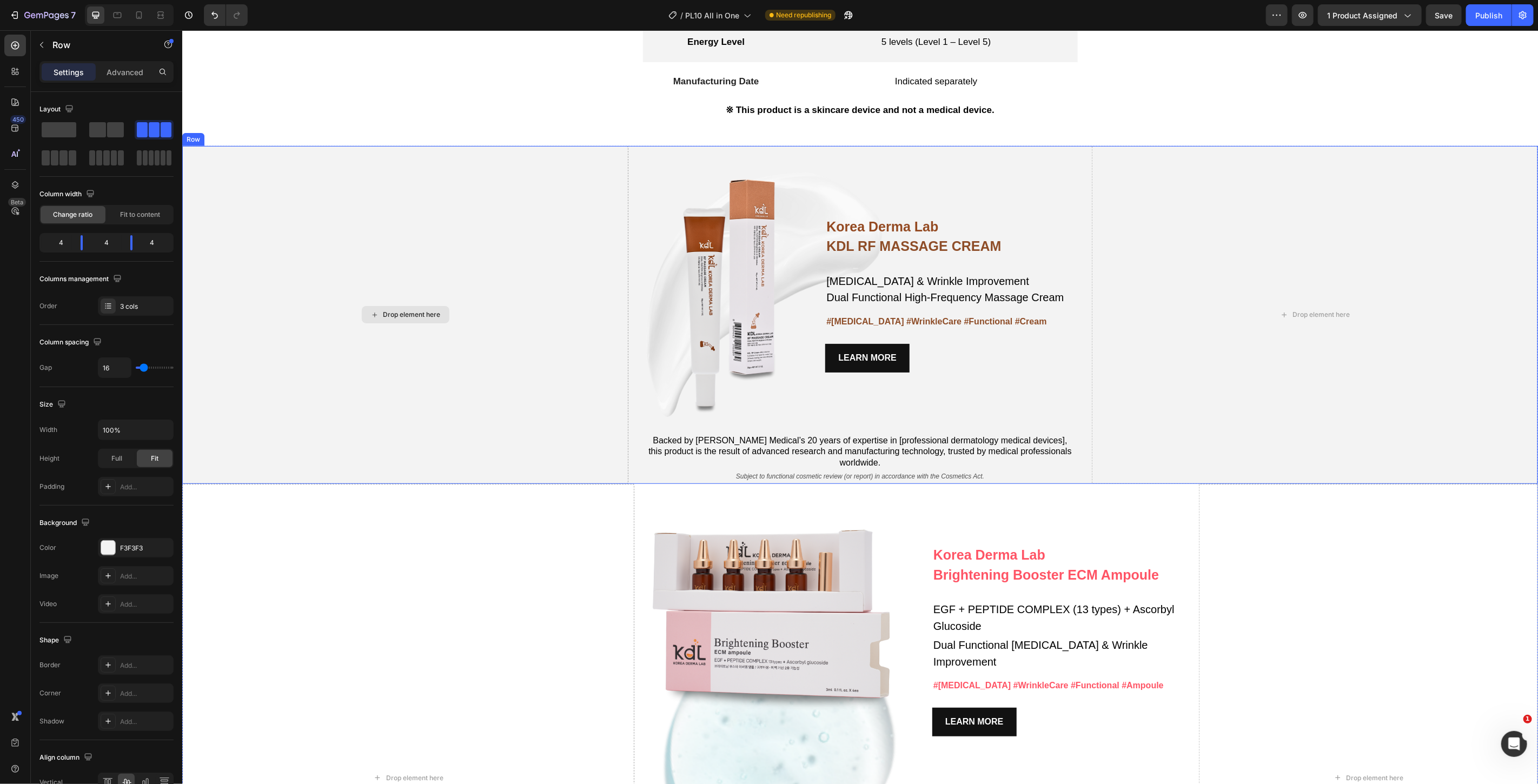
click at [506, 354] on div "Drop element here" at bounding box center [405, 315] width 446 height 338
click at [64, 128] on span at bounding box center [59, 130] width 35 height 15
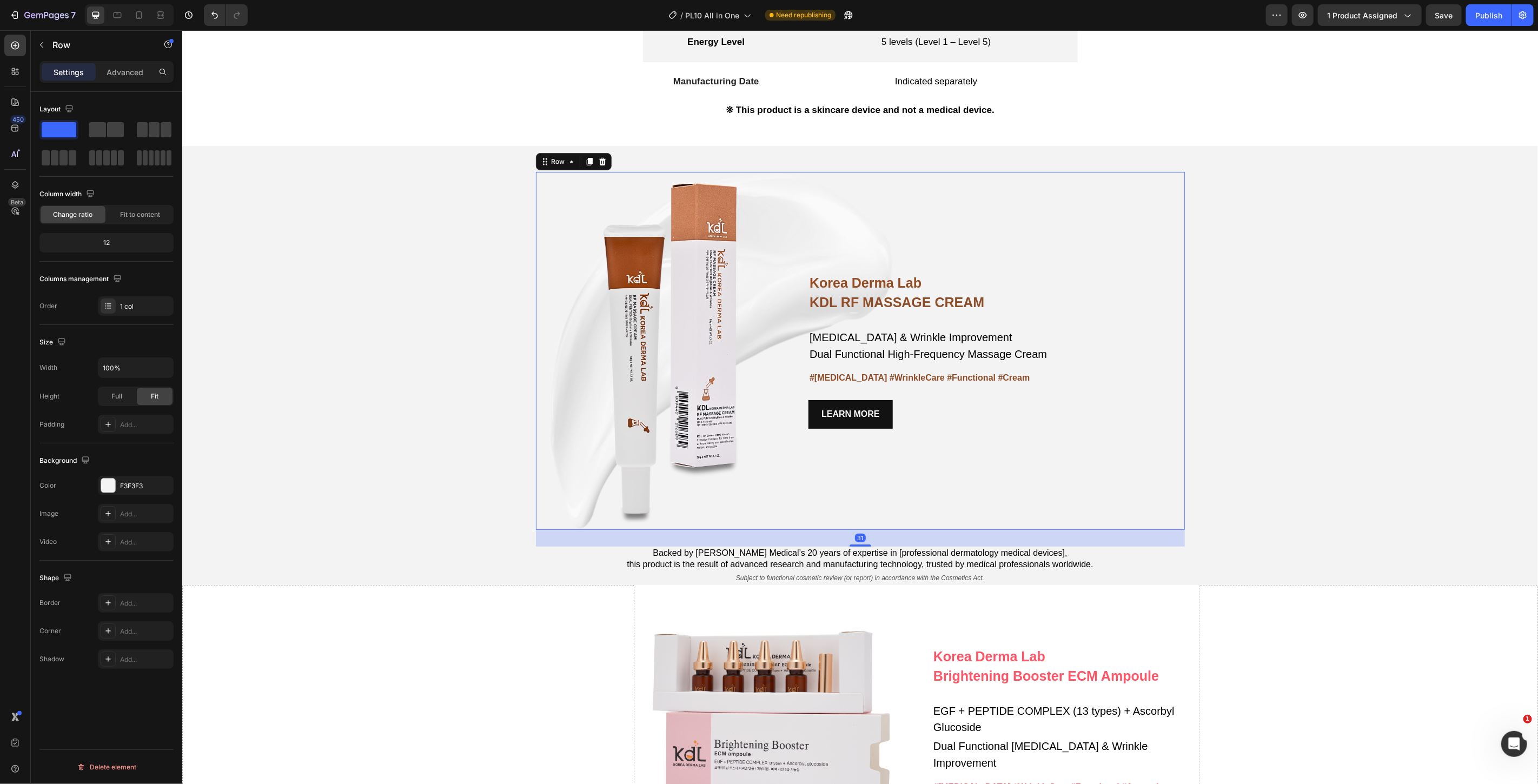
click at [809, 202] on div "Korea Derma Lab Text Block KDL RF MASSAGE CREAM Heading Whitening & Wrinkle Imp…" at bounding box center [996, 350] width 376 height 358
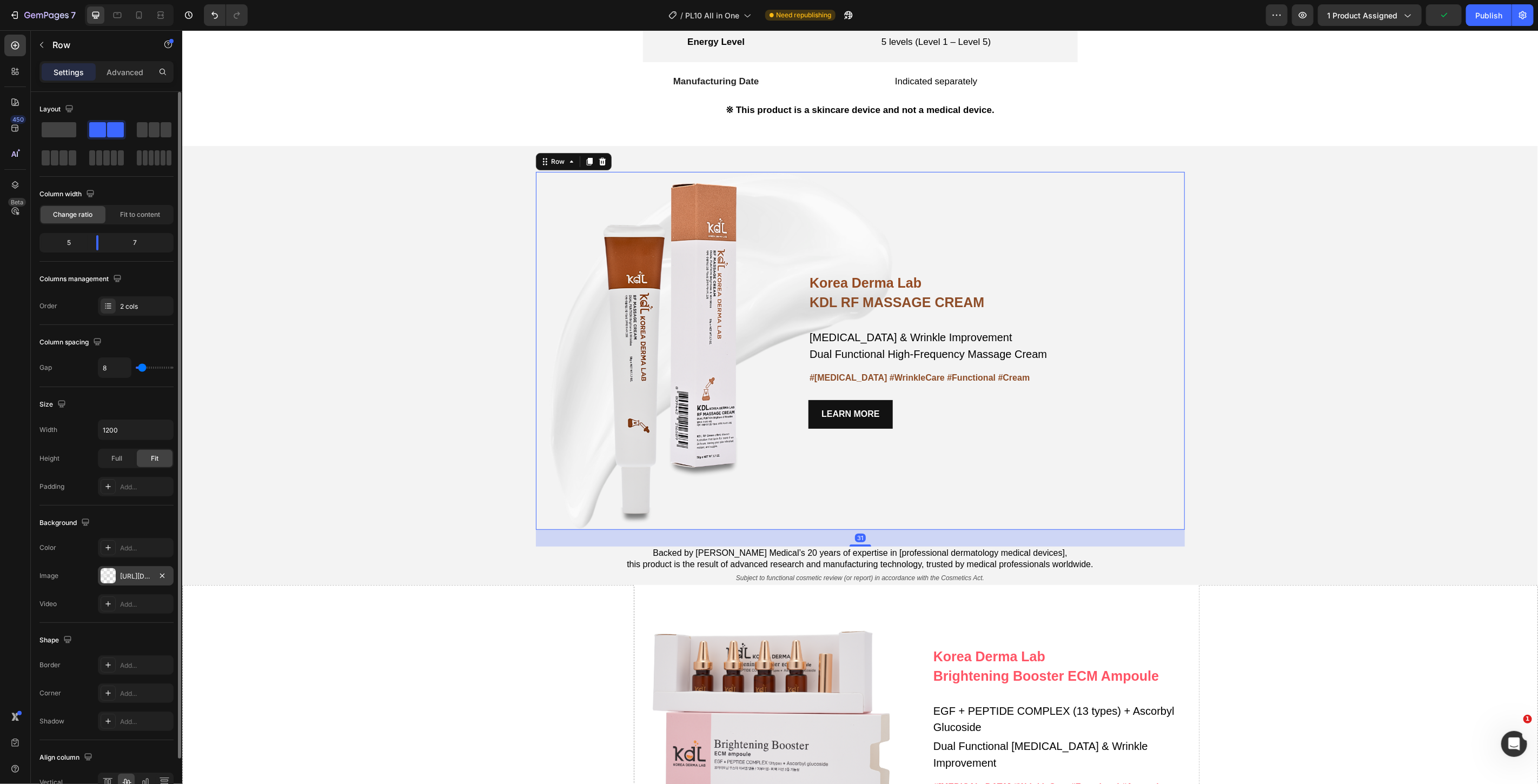
click at [112, 580] on div at bounding box center [108, 576] width 15 height 15
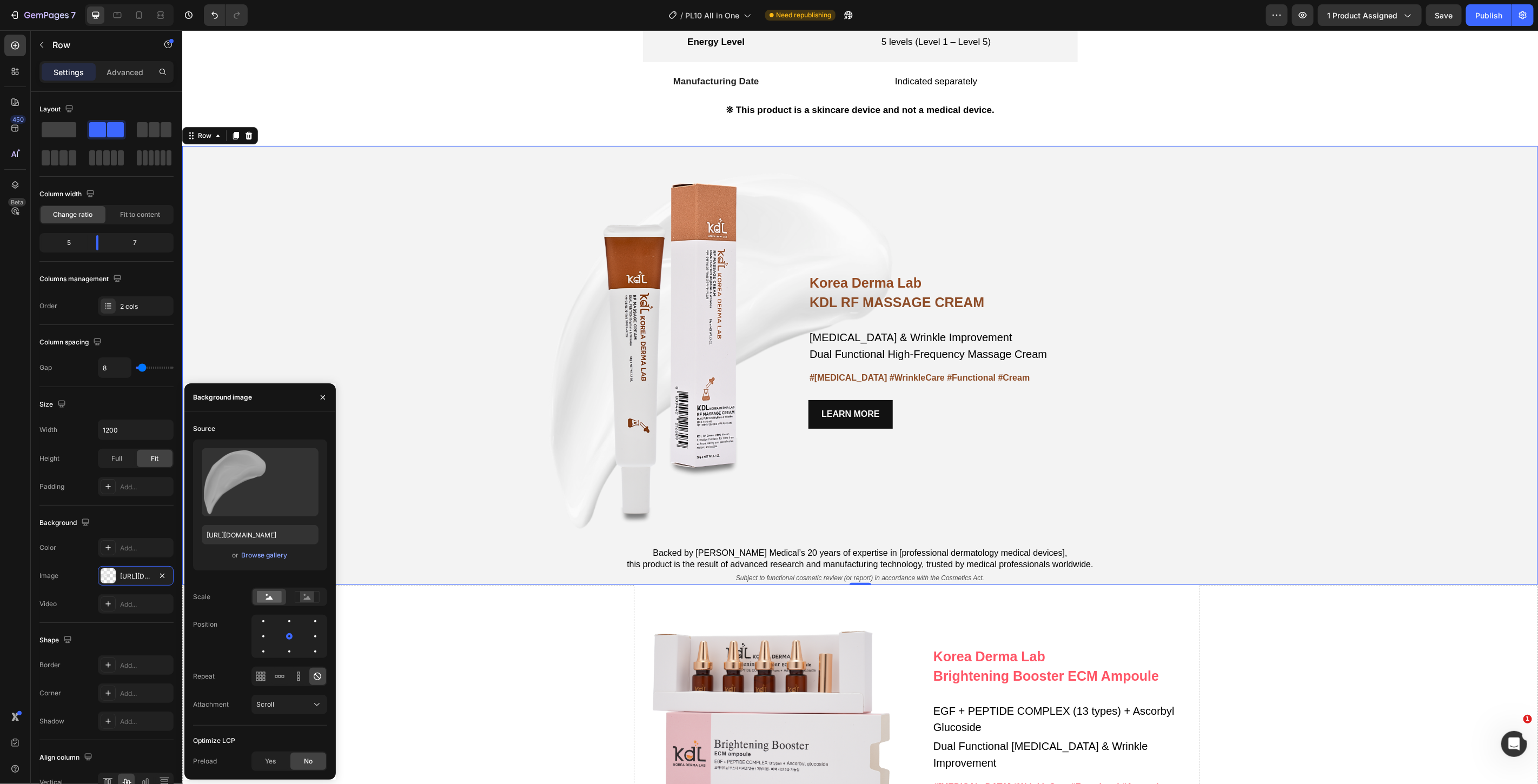
click at [1263, 446] on div "Korea Derma Lab Text Block KDL RF MASSAGE CREAM Heading Whitening & Wrinkle Imp…" at bounding box center [860, 365] width 1356 height 439
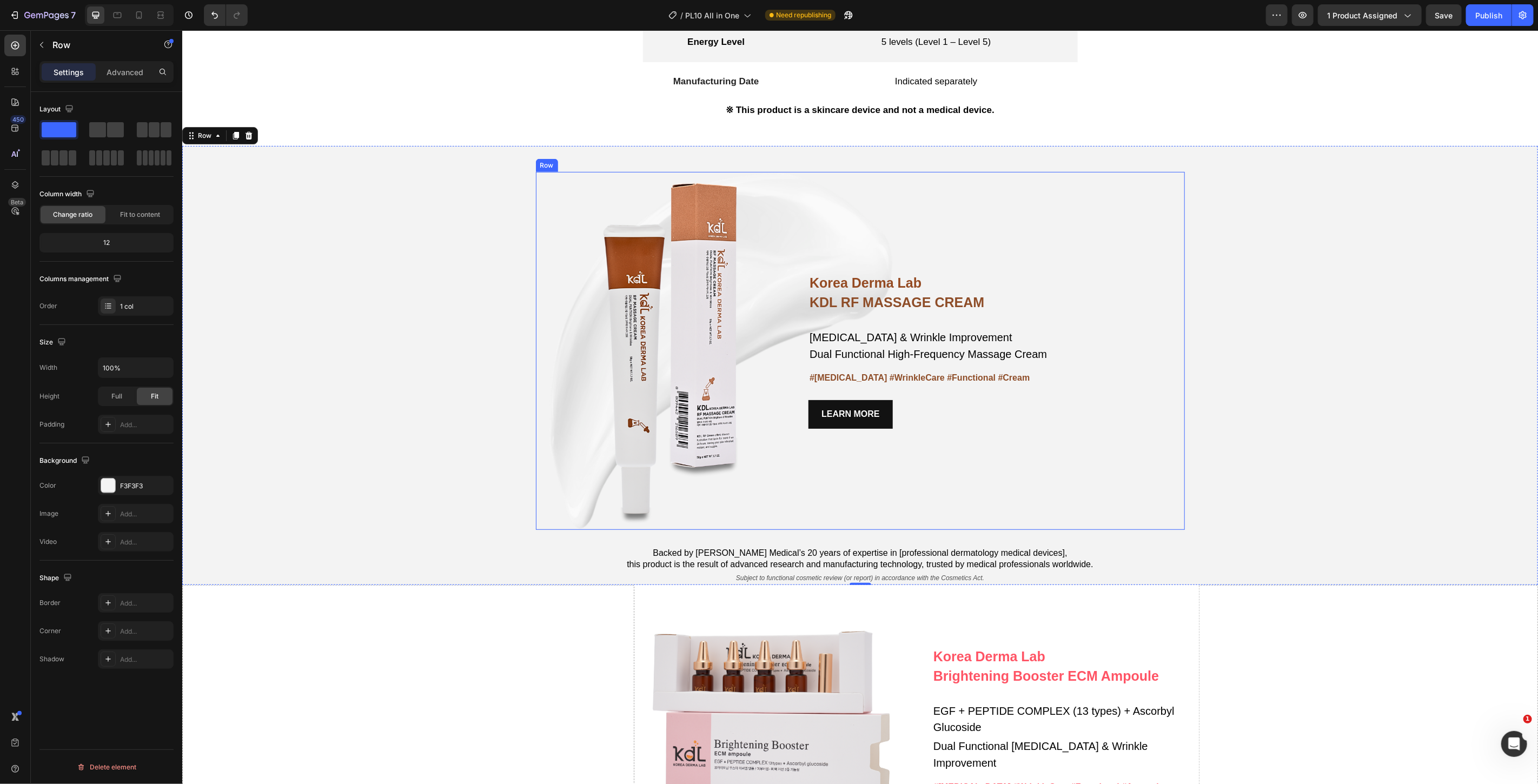
click at [1093, 485] on div "Korea Derma Lab Text Block KDL RF MASSAGE CREAM Heading Whitening & Wrinkle Imp…" at bounding box center [996, 350] width 376 height 358
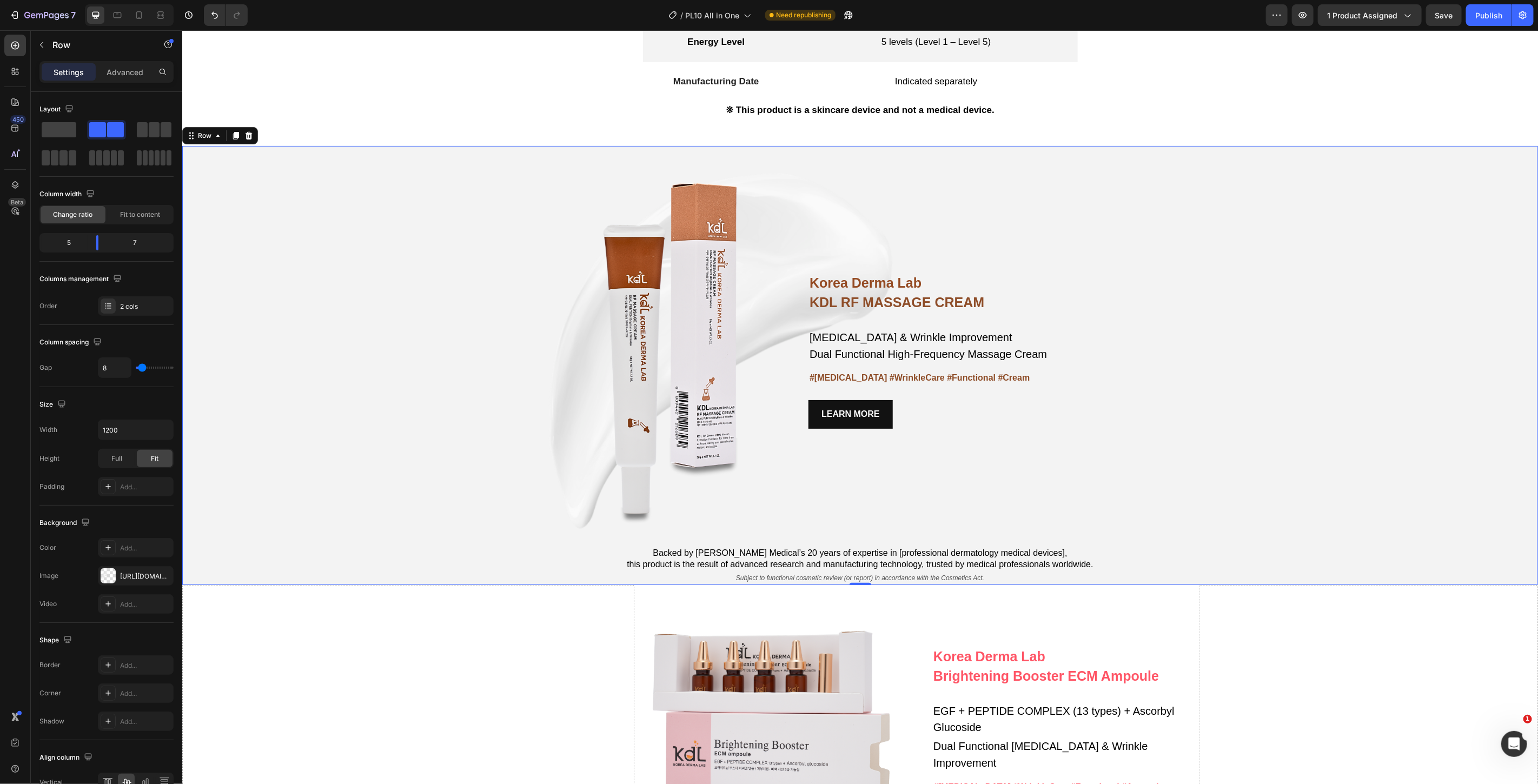
click at [1322, 482] on div "Korea Derma Lab Text Block KDL RF MASSAGE CREAM Heading Whitening & Wrinkle Imp…" at bounding box center [860, 365] width 1356 height 439
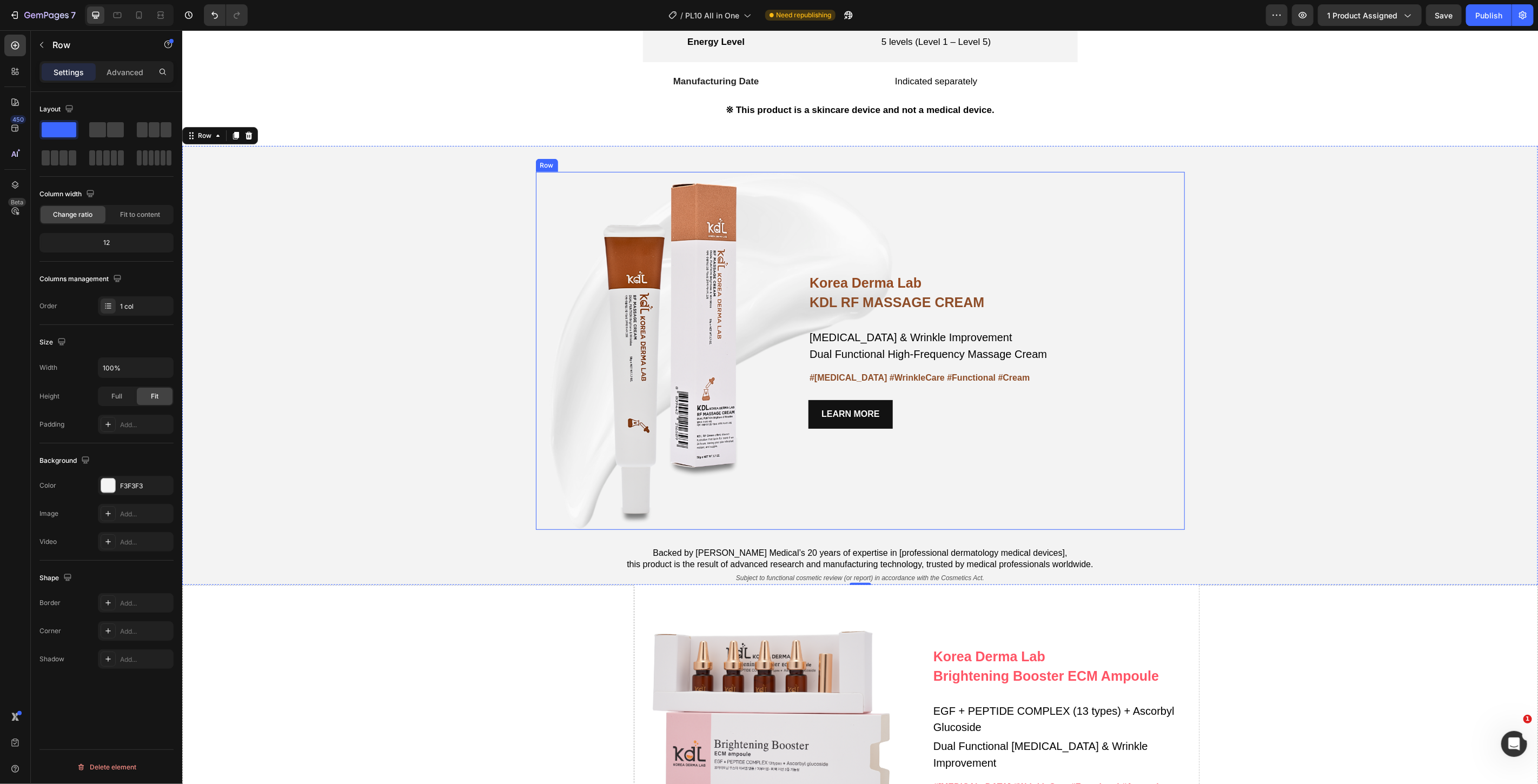
click at [996, 462] on div "Korea Derma Lab Text Block KDL RF MASSAGE CREAM Heading Whitening & Wrinkle Imp…" at bounding box center [996, 350] width 376 height 358
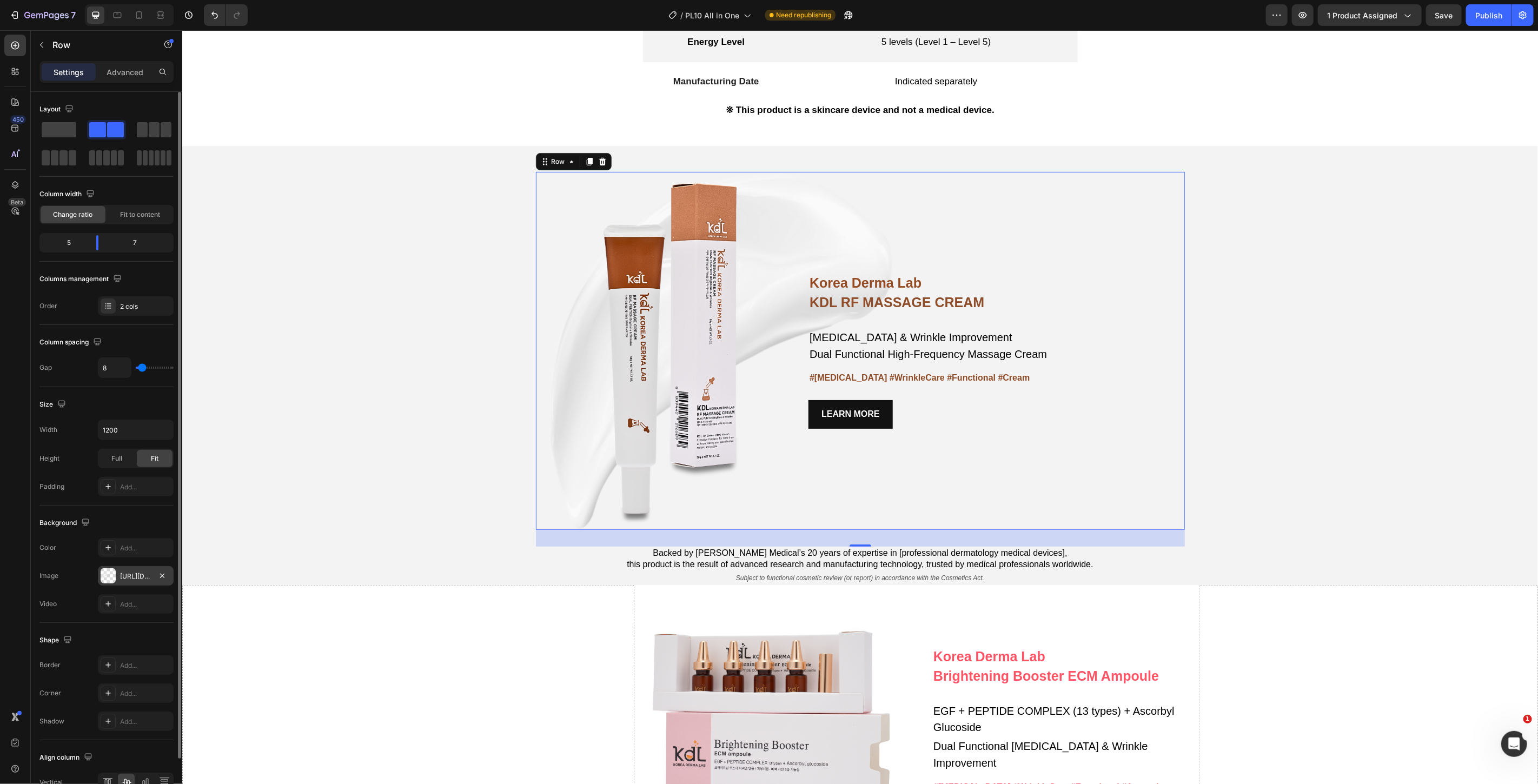
click at [108, 579] on div at bounding box center [108, 576] width 15 height 15
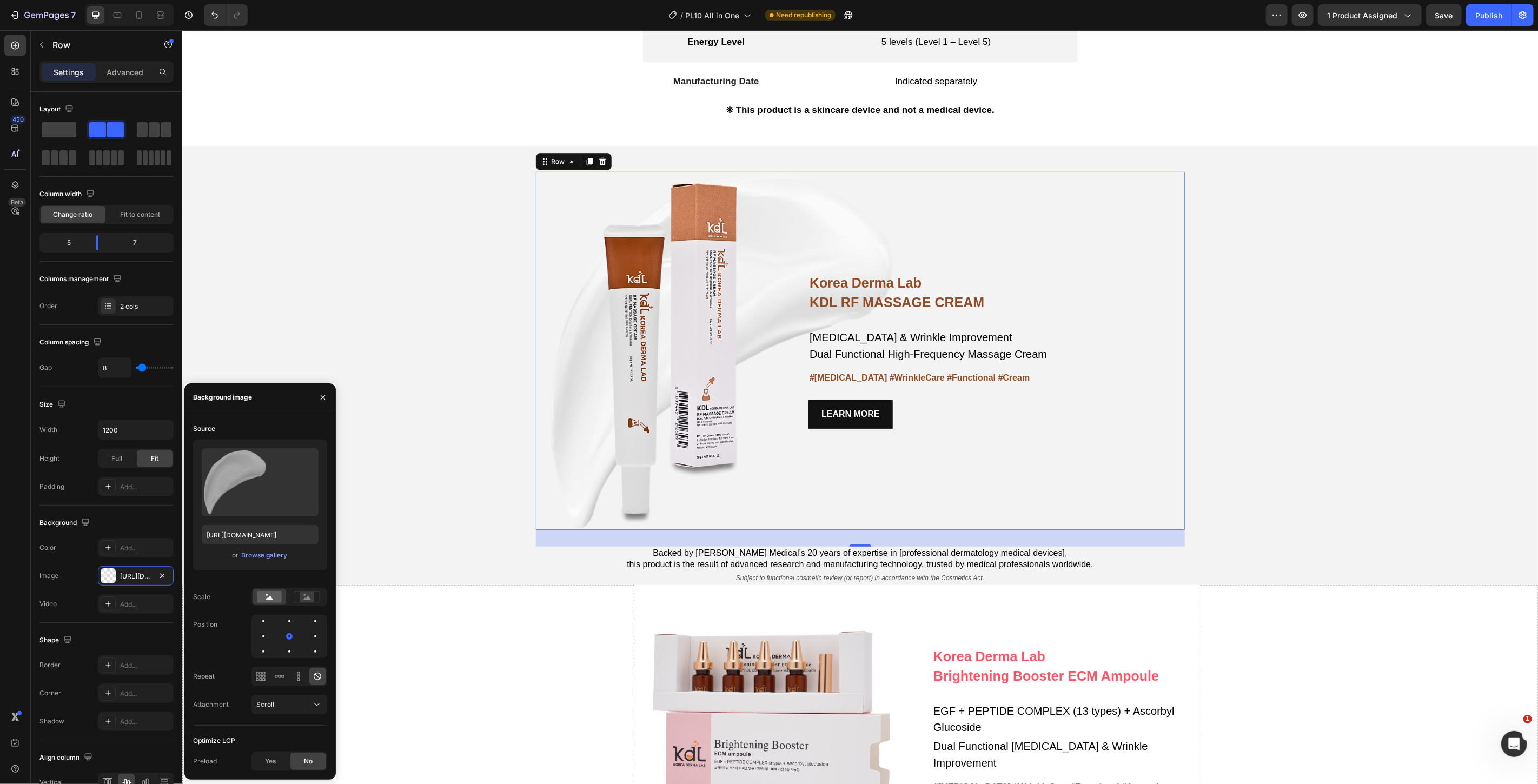
click at [969, 254] on div "Korea Derma Lab Text Block KDL RF MASSAGE CREAM Heading Whitening & Wrinkle Imp…" at bounding box center [996, 350] width 376 height 358
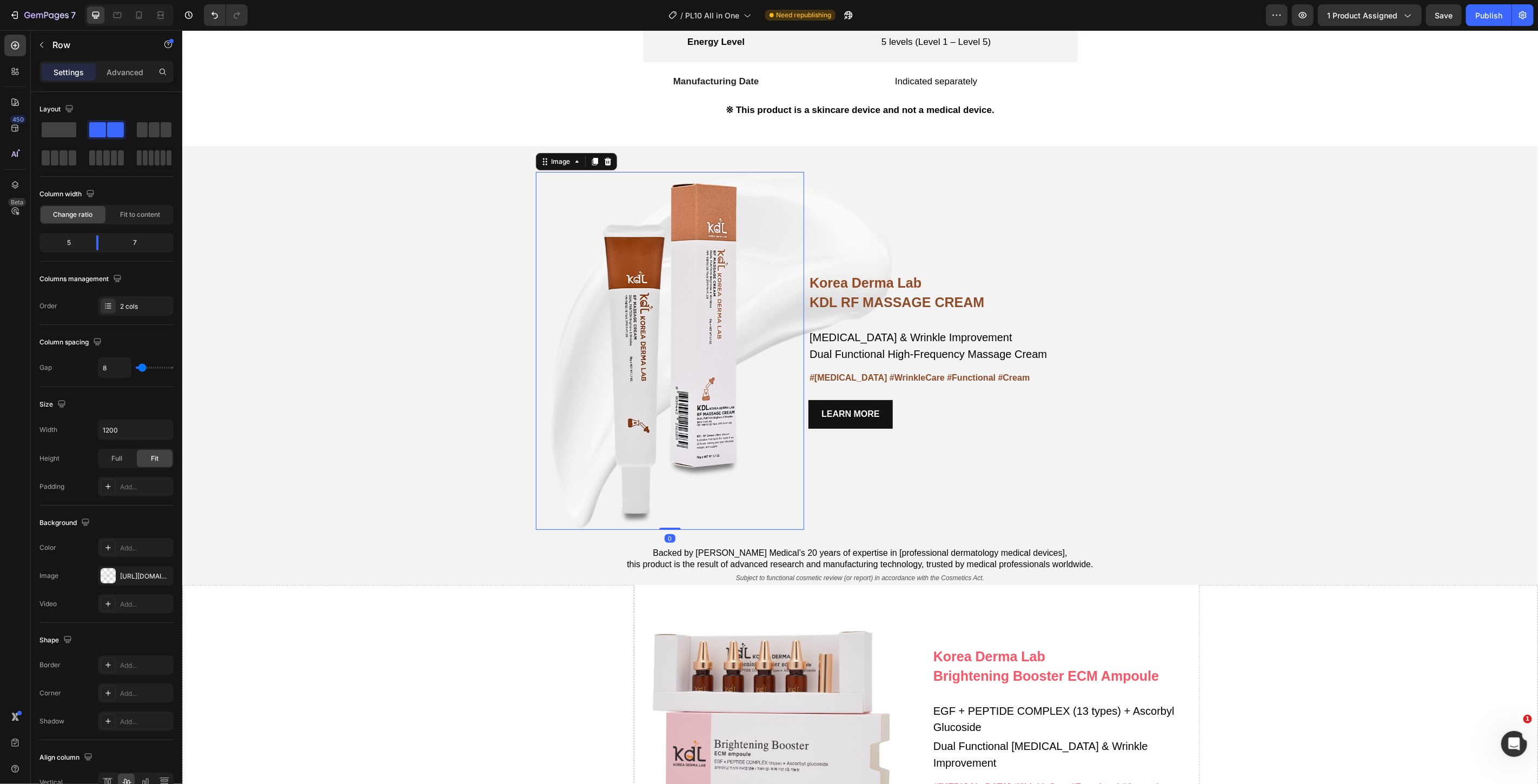
drag, startPoint x: 745, startPoint y: 223, endPoint x: 647, endPoint y: 211, distance: 98.7
click at [732, 223] on img at bounding box center [670, 350] width 269 height 358
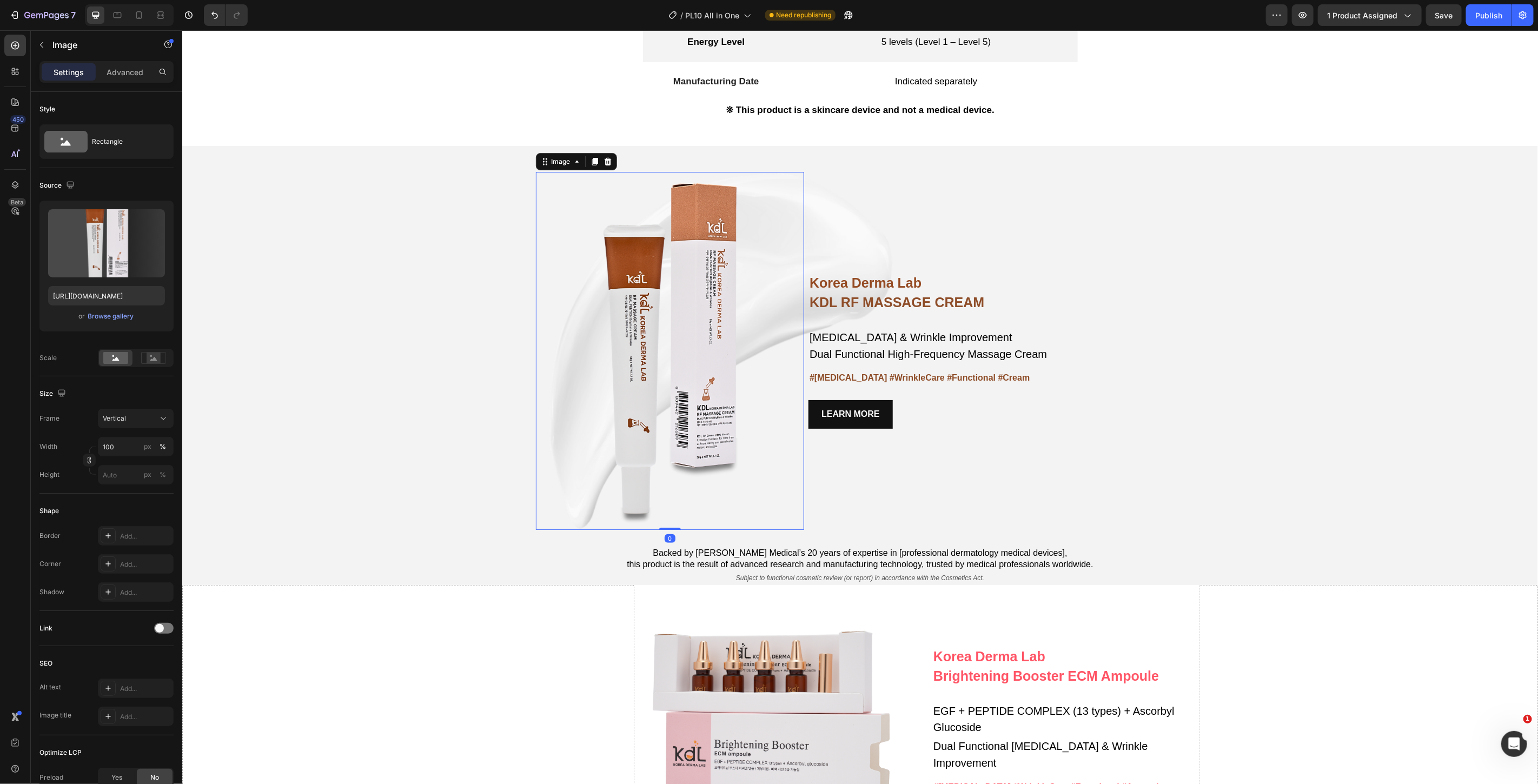
click at [646, 211] on img at bounding box center [670, 350] width 269 height 358
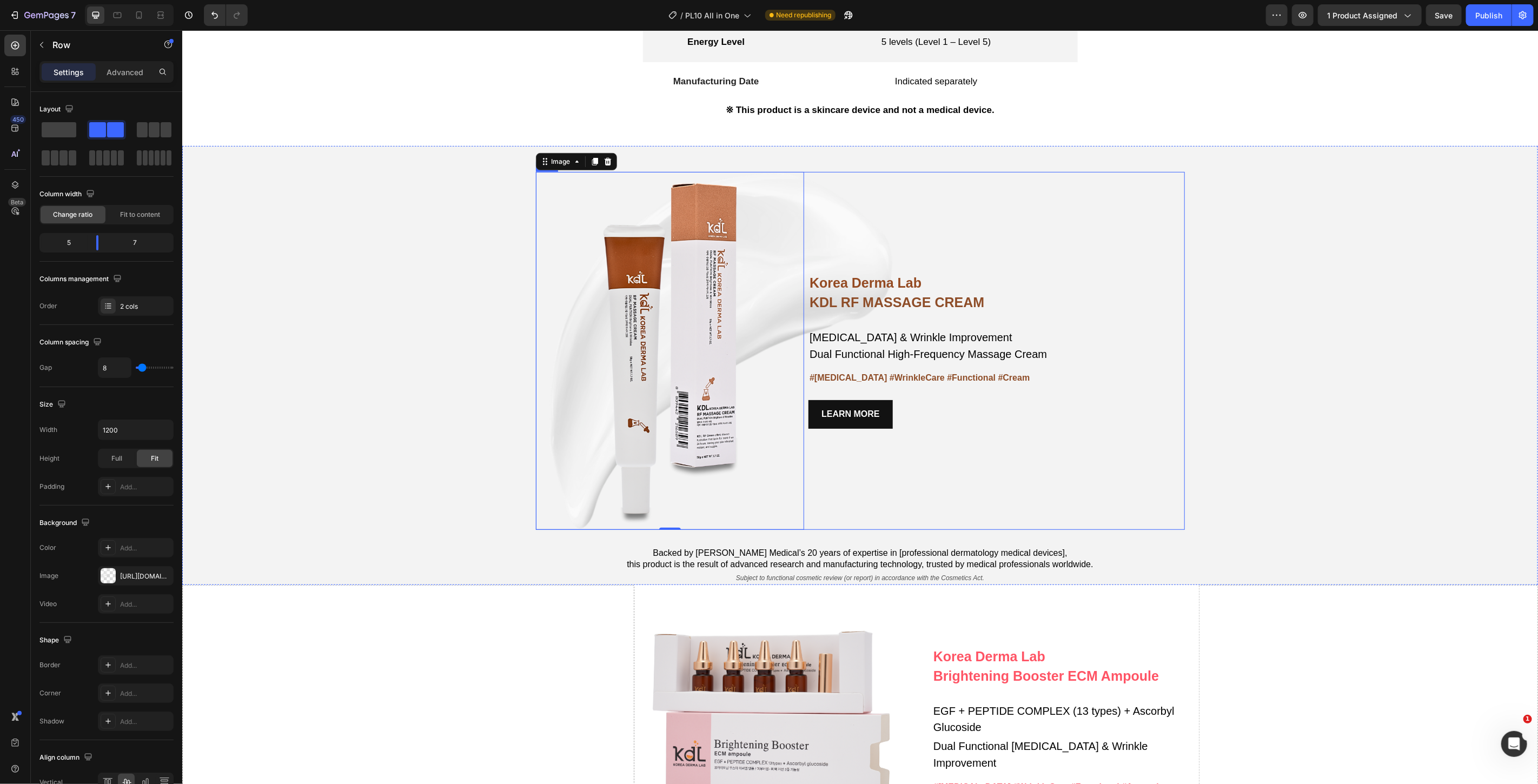
click at [872, 192] on div "Korea Derma Lab Text Block KDL RF MASSAGE CREAM Heading Whitening & Wrinkle Imp…" at bounding box center [996, 350] width 376 height 358
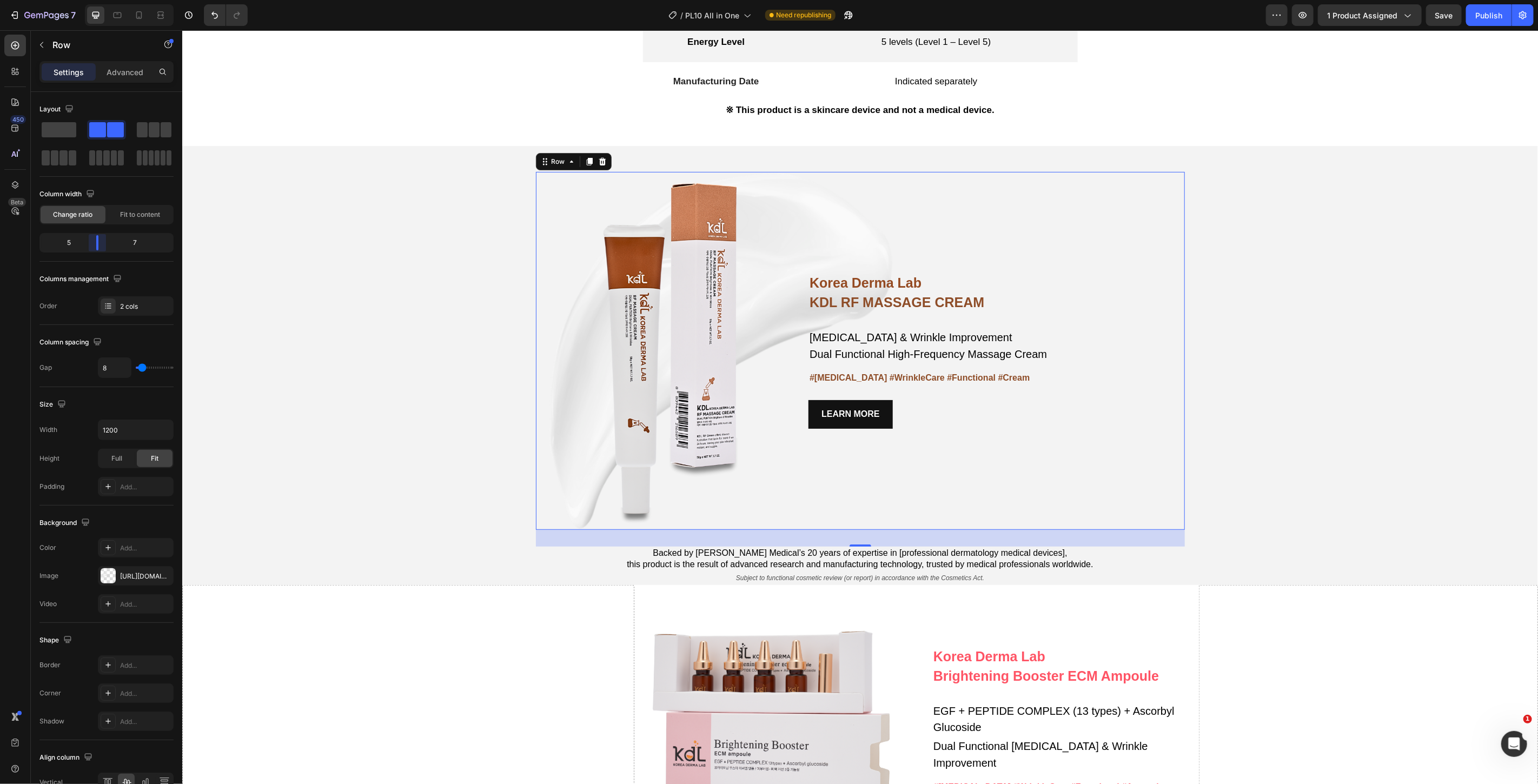
drag, startPoint x: 94, startPoint y: 249, endPoint x: 99, endPoint y: 266, distance: 17.7
click at [99, 0] on body "7 Version history / PL10 All in One Need republishing Preview 1 product assigne…" at bounding box center [769, 0] width 1538 height 0
click at [125, 424] on input "1200" at bounding box center [136, 429] width 75 height 19
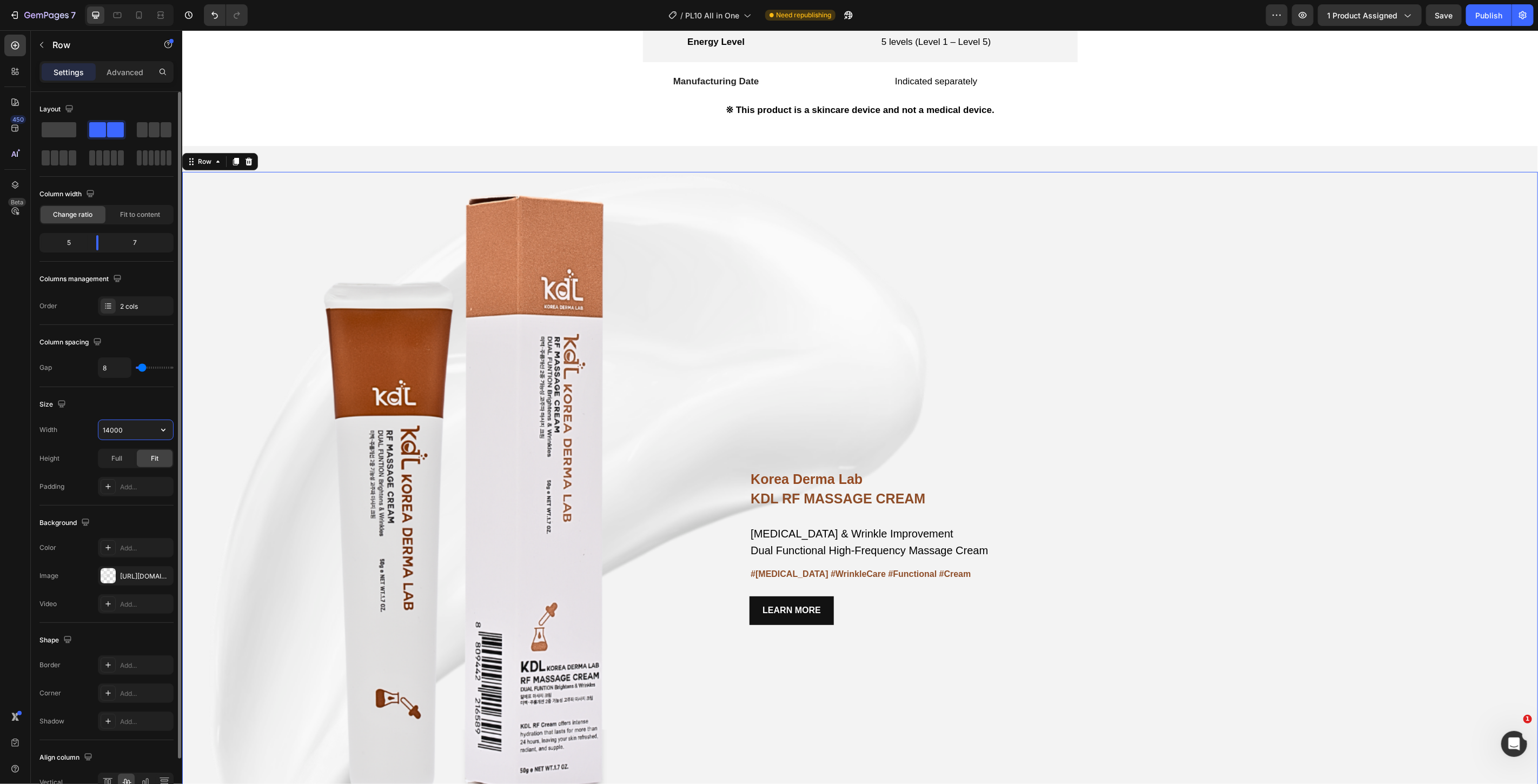
type input "1400"
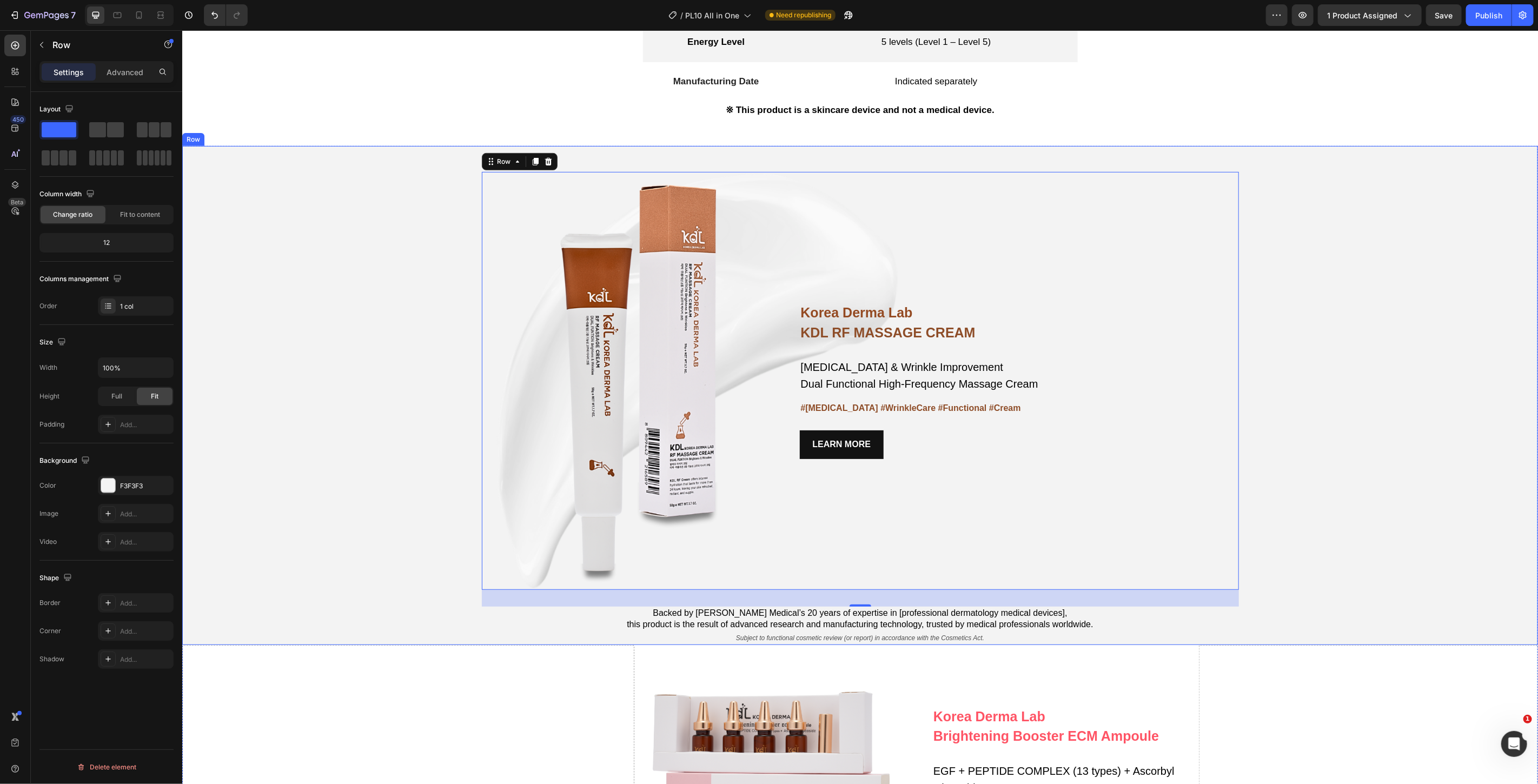
drag, startPoint x: 318, startPoint y: 416, endPoint x: 315, endPoint y: 424, distance: 8.5
click at [315, 424] on div "Korea Derma Lab Text Block KDL RF MASSAGE CREAM Heading Whitening & Wrinkle Imp…" at bounding box center [860, 395] width 1356 height 500
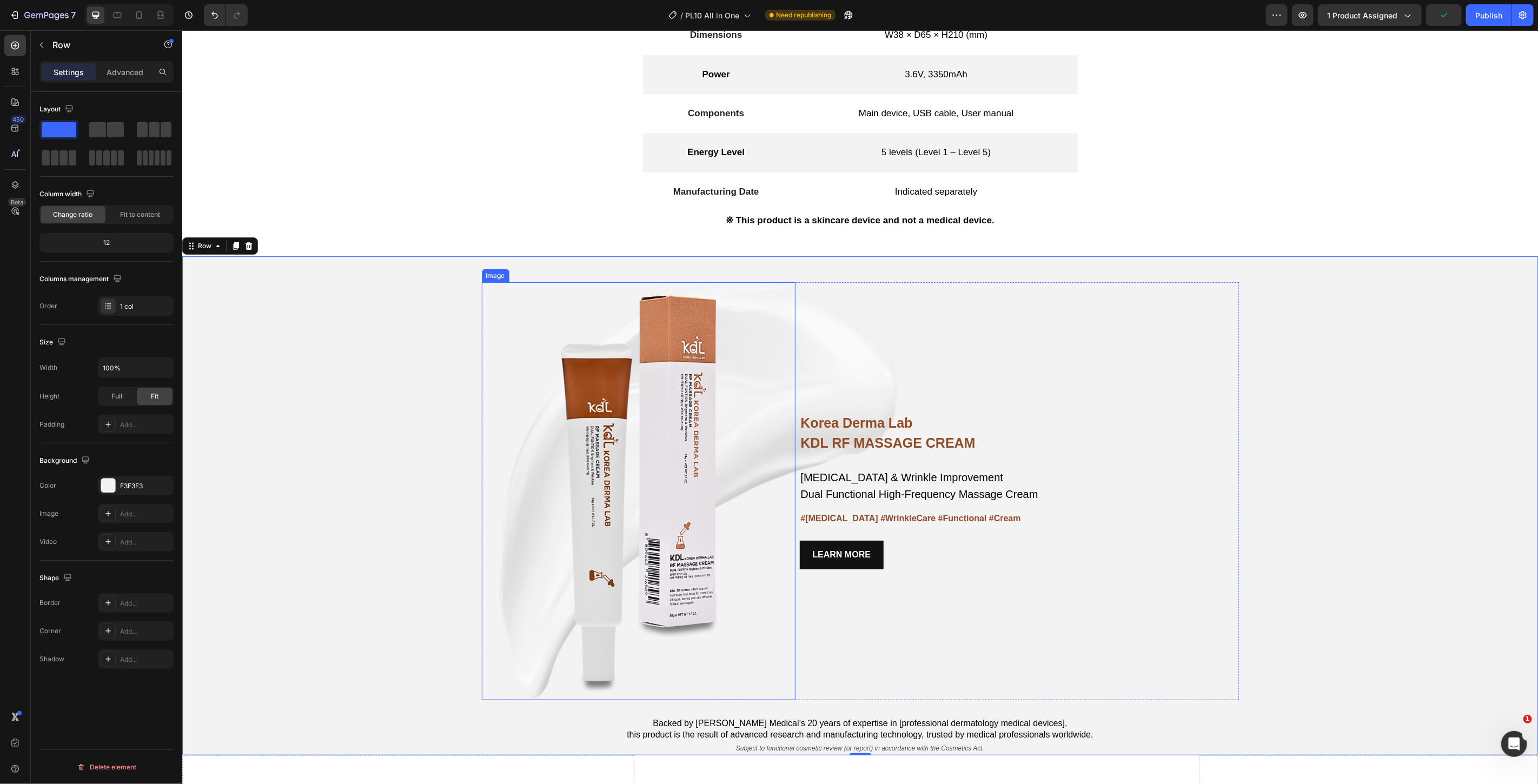
scroll to position [3906, 0]
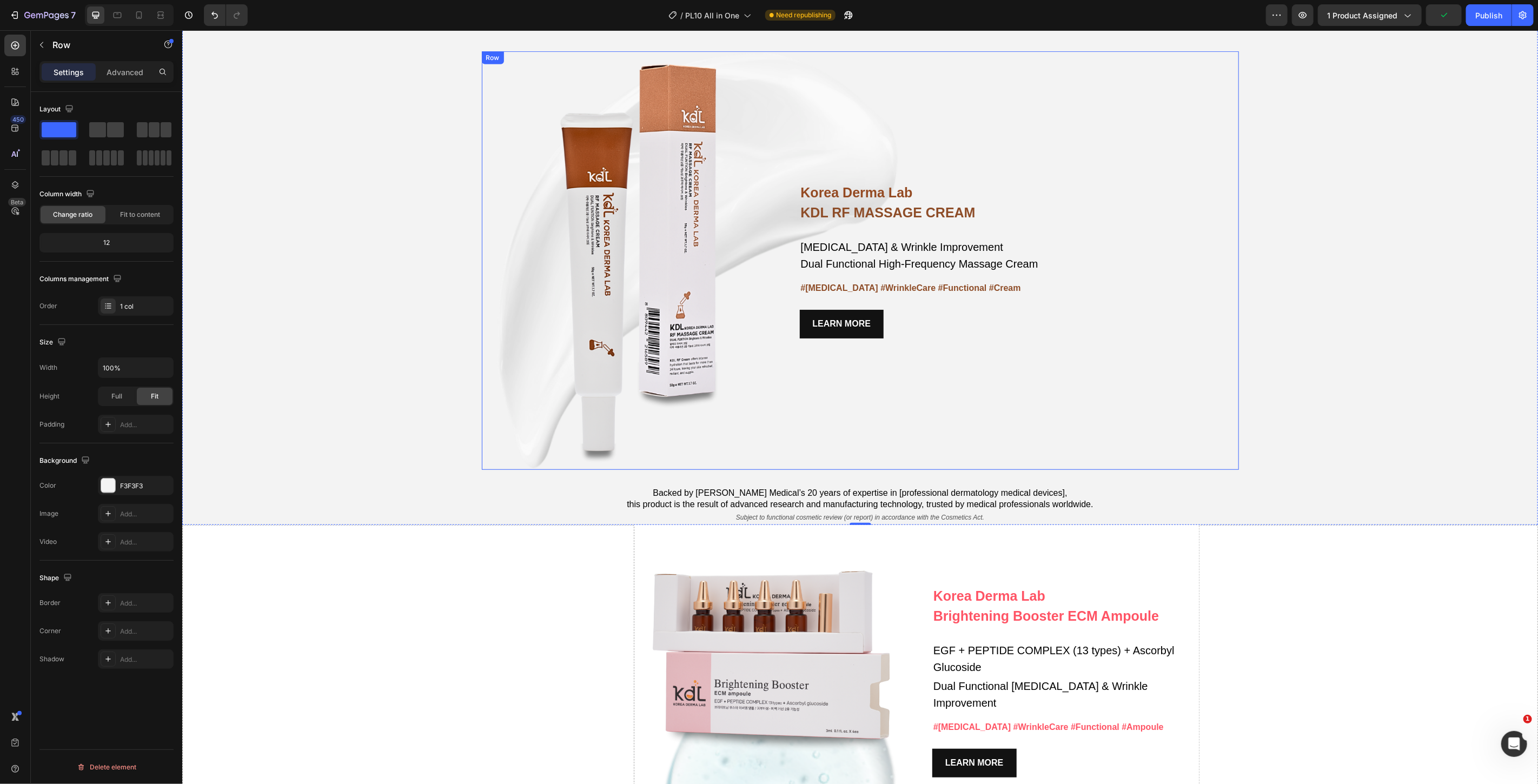
click at [1132, 407] on div "Korea Derma Lab Text Block KDL RF MASSAGE CREAM Heading Whitening & Wrinkle Imp…" at bounding box center [1019, 260] width 439 height 418
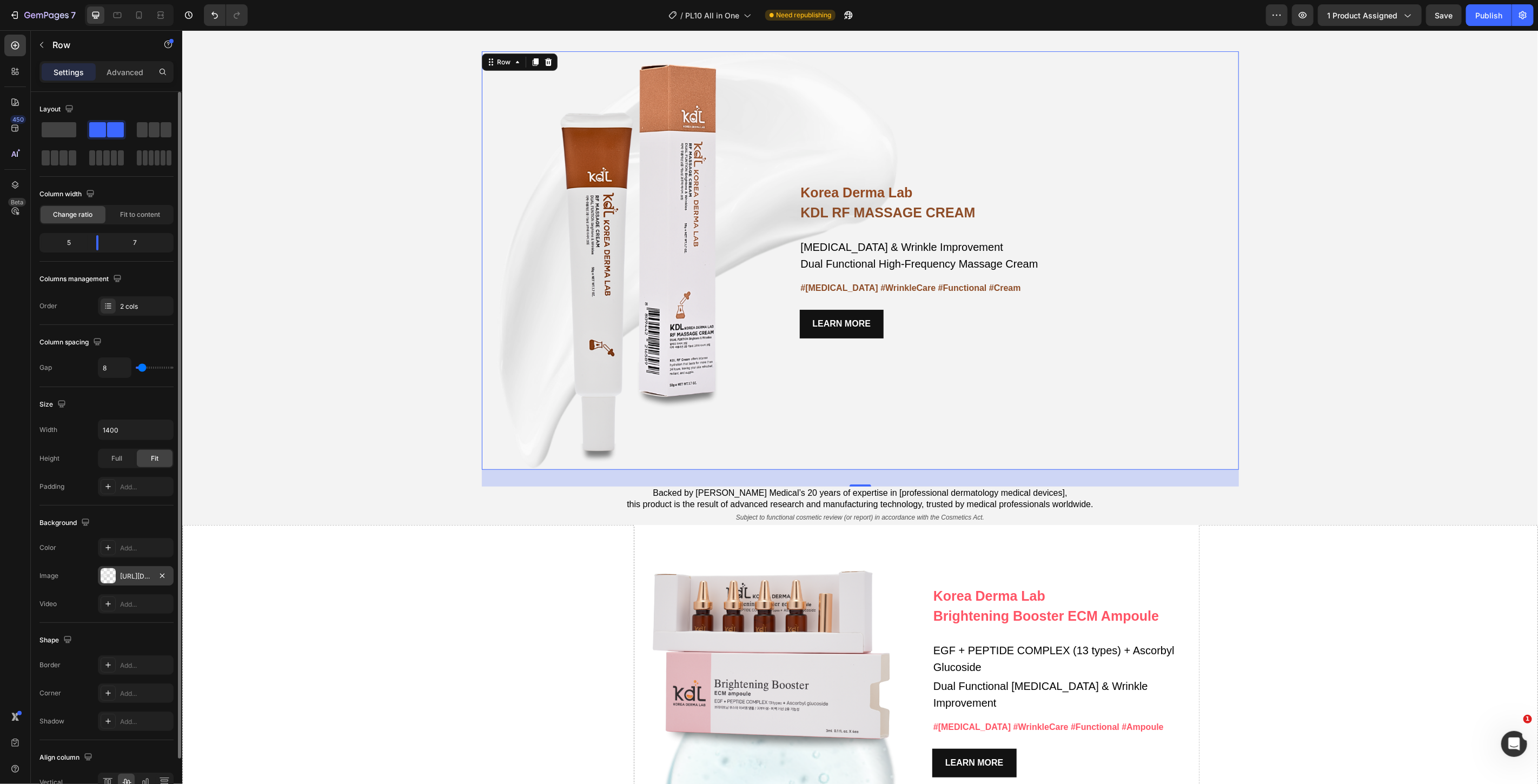
click at [106, 575] on div at bounding box center [108, 576] width 15 height 15
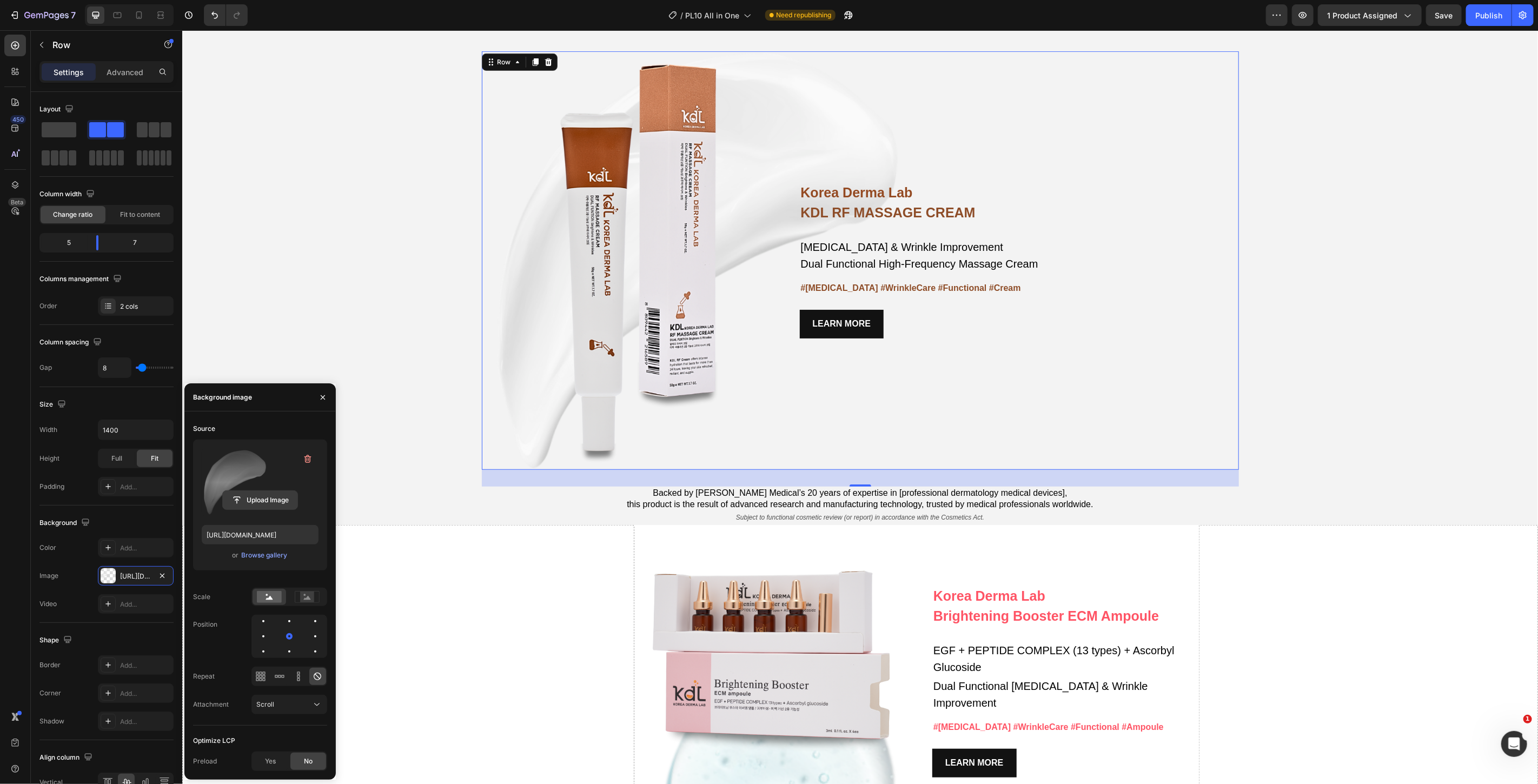
click at [237, 500] on input "file" at bounding box center [260, 500] width 75 height 19
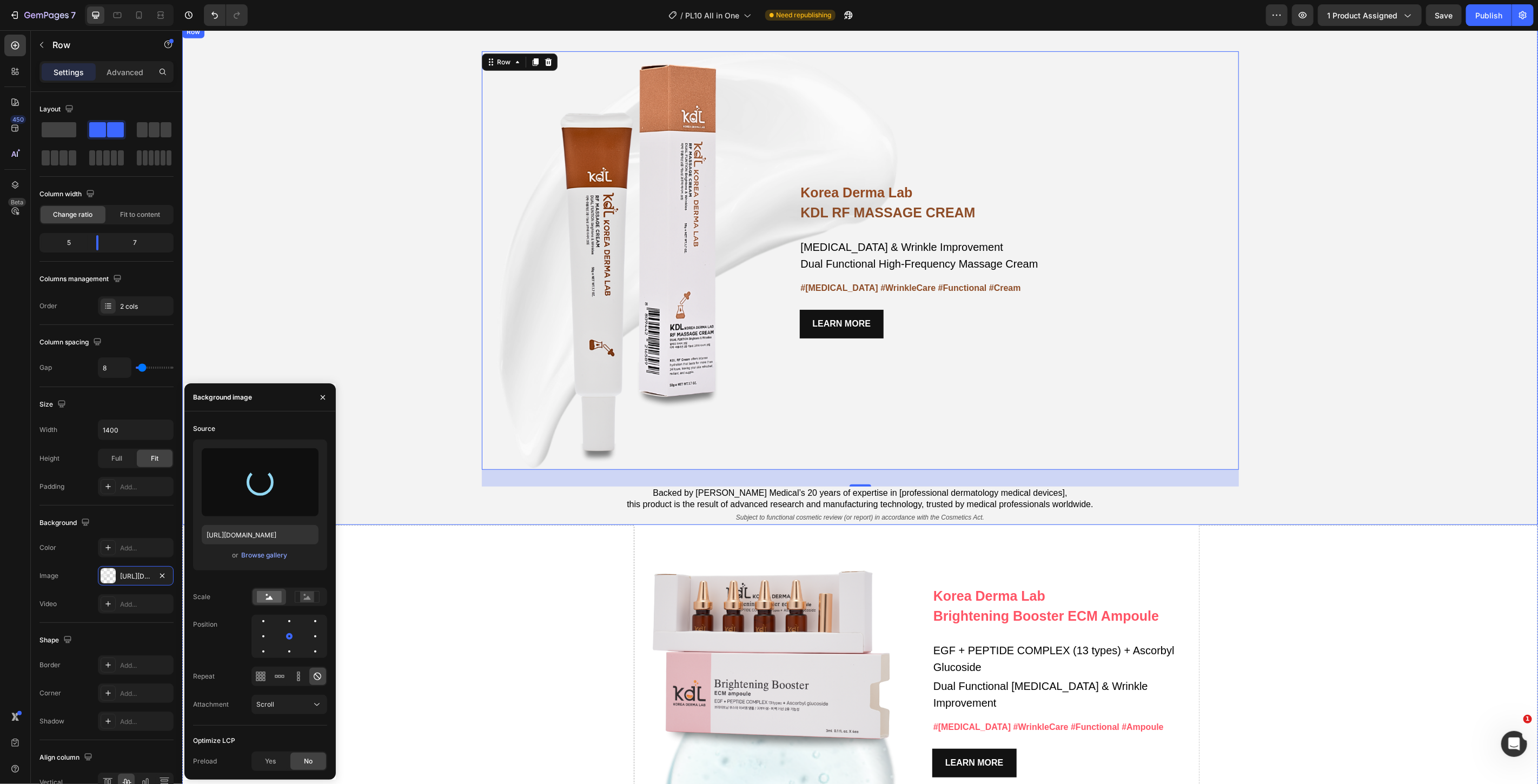
type input "https://cdn.shopify.com/s/files/1/0766/0457/1901/files/gempages_574936279884498…"
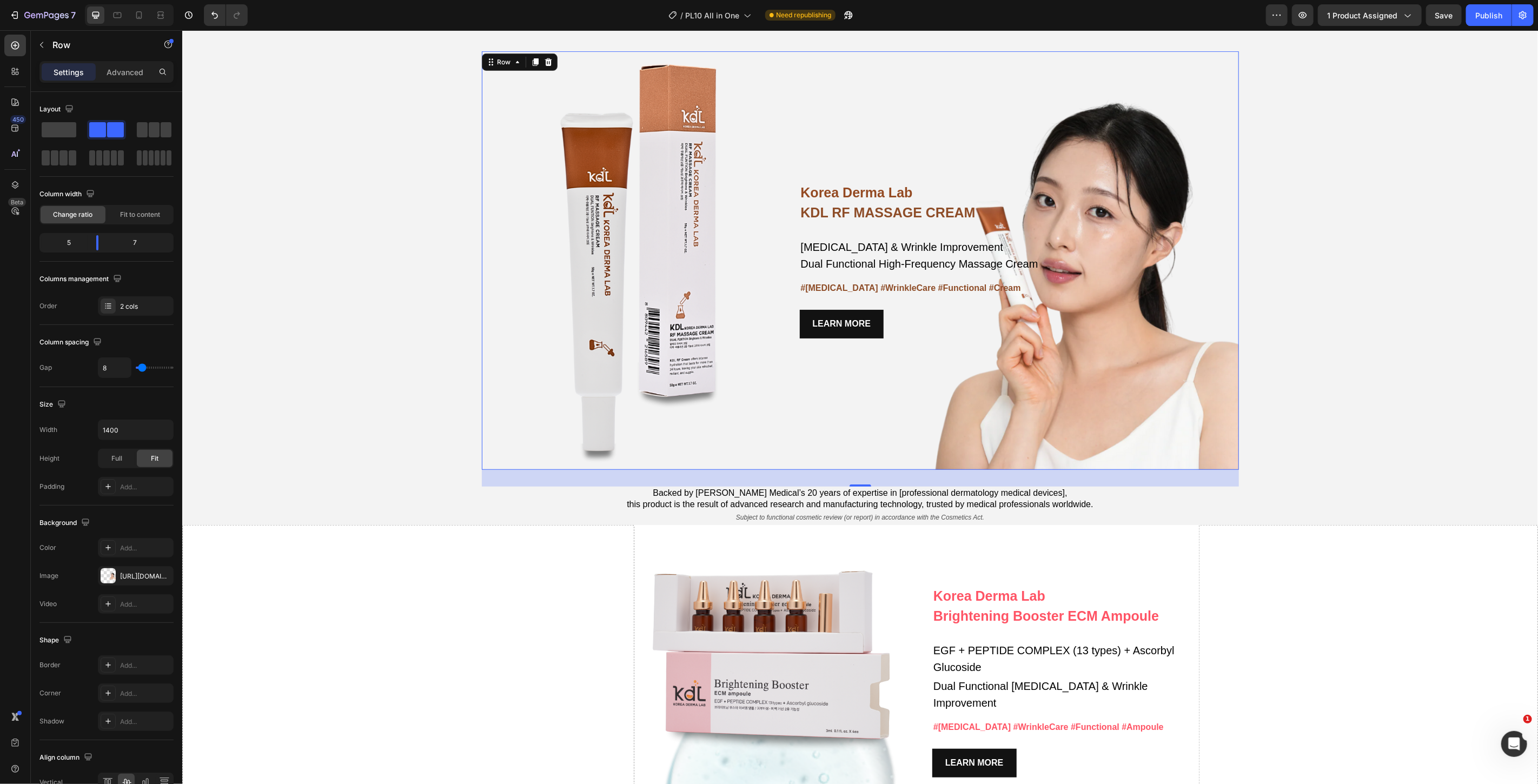
click at [836, 382] on div "Korea Derma Lab Text Block KDL RF MASSAGE CREAM Heading Whitening & Wrinkle Imp…" at bounding box center [1019, 260] width 439 height 418
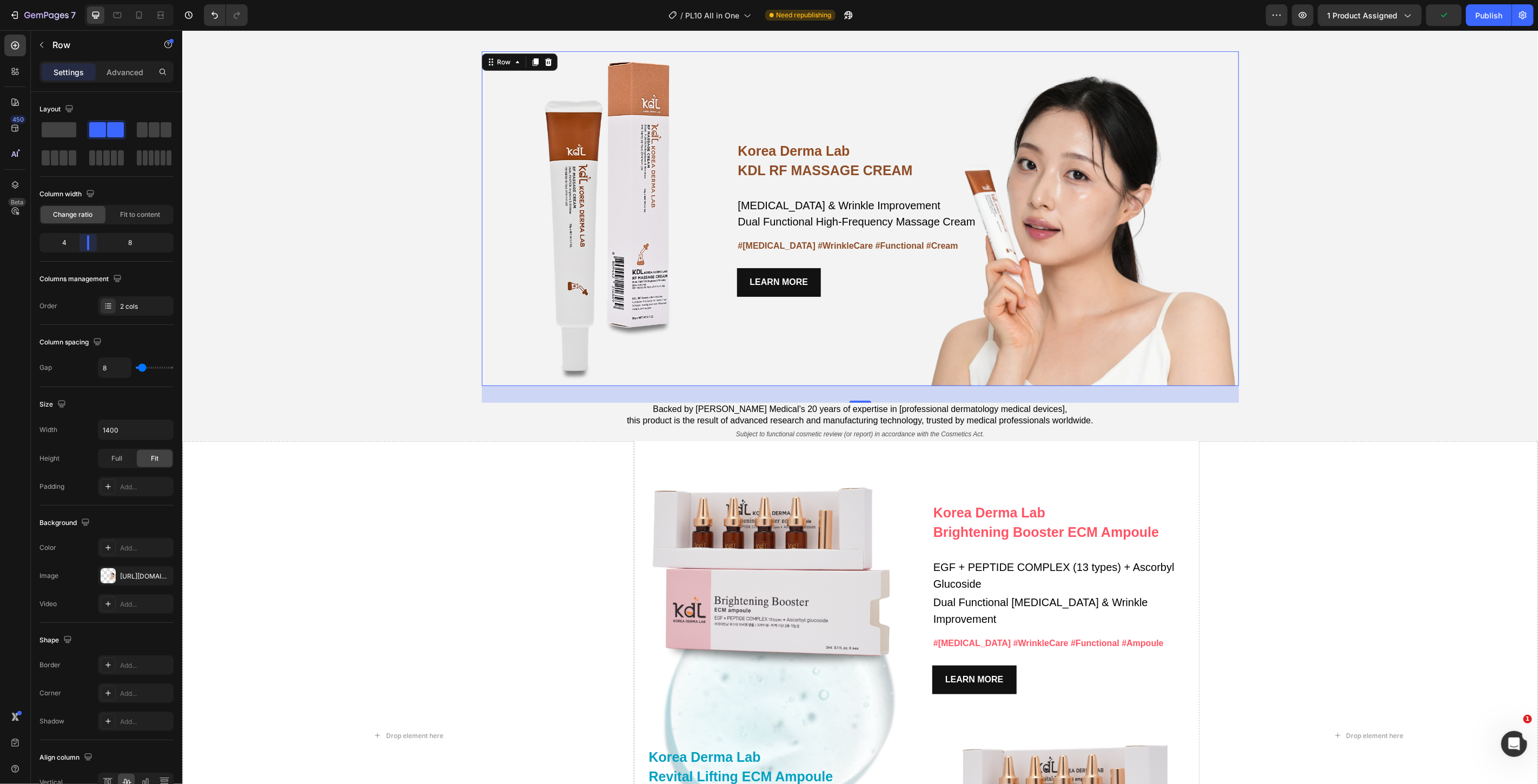
drag, startPoint x: 100, startPoint y: 247, endPoint x: 82, endPoint y: 249, distance: 18.1
click at [82, 0] on body "7 Version history / PL10 All in One Need republishing Preview 1 product assigne…" at bounding box center [769, 0] width 1538 height 0
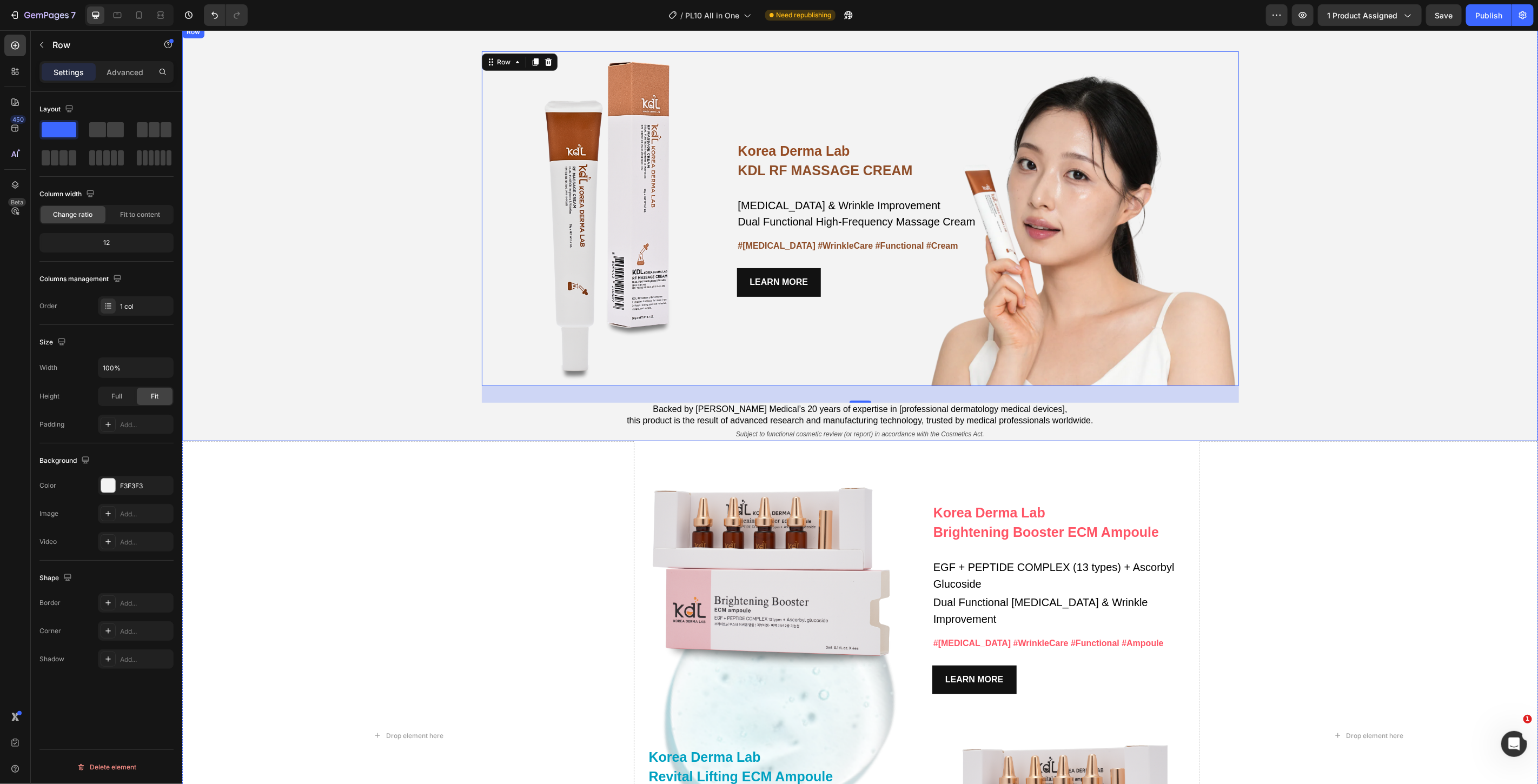
click at [1333, 327] on div "Korea Derma Lab Text Block KDL RF MASSAGE CREAM Heading Whitening & Wrinkle Imp…" at bounding box center [860, 233] width 1356 height 416
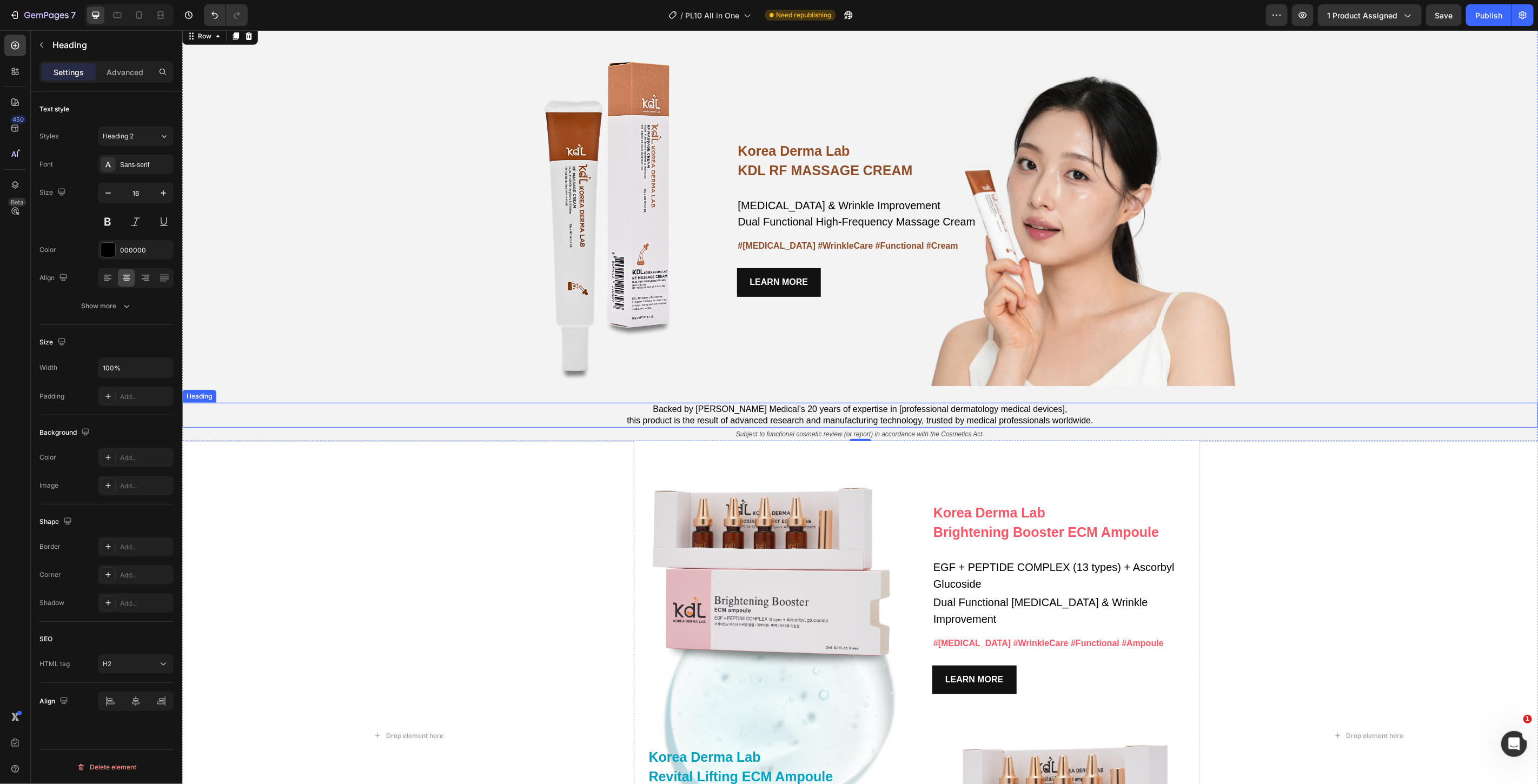
click at [853, 418] on h2 "Backed by Cheongwoo Medical’s 20 years of expertise in [professional dermatolog…" at bounding box center [860, 415] width 1356 height 25
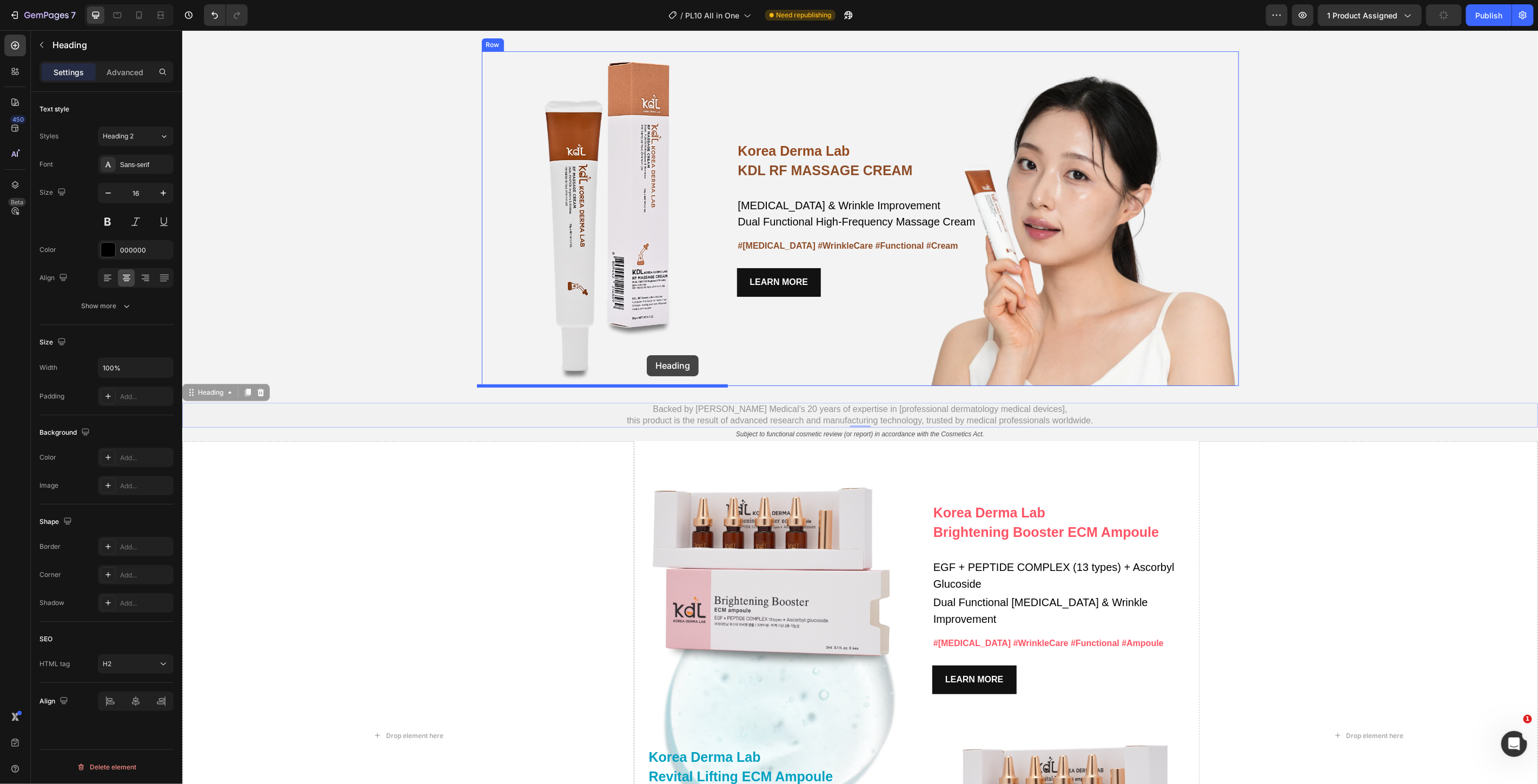
drag, startPoint x: 187, startPoint y: 397, endPoint x: 646, endPoint y: 355, distance: 460.9
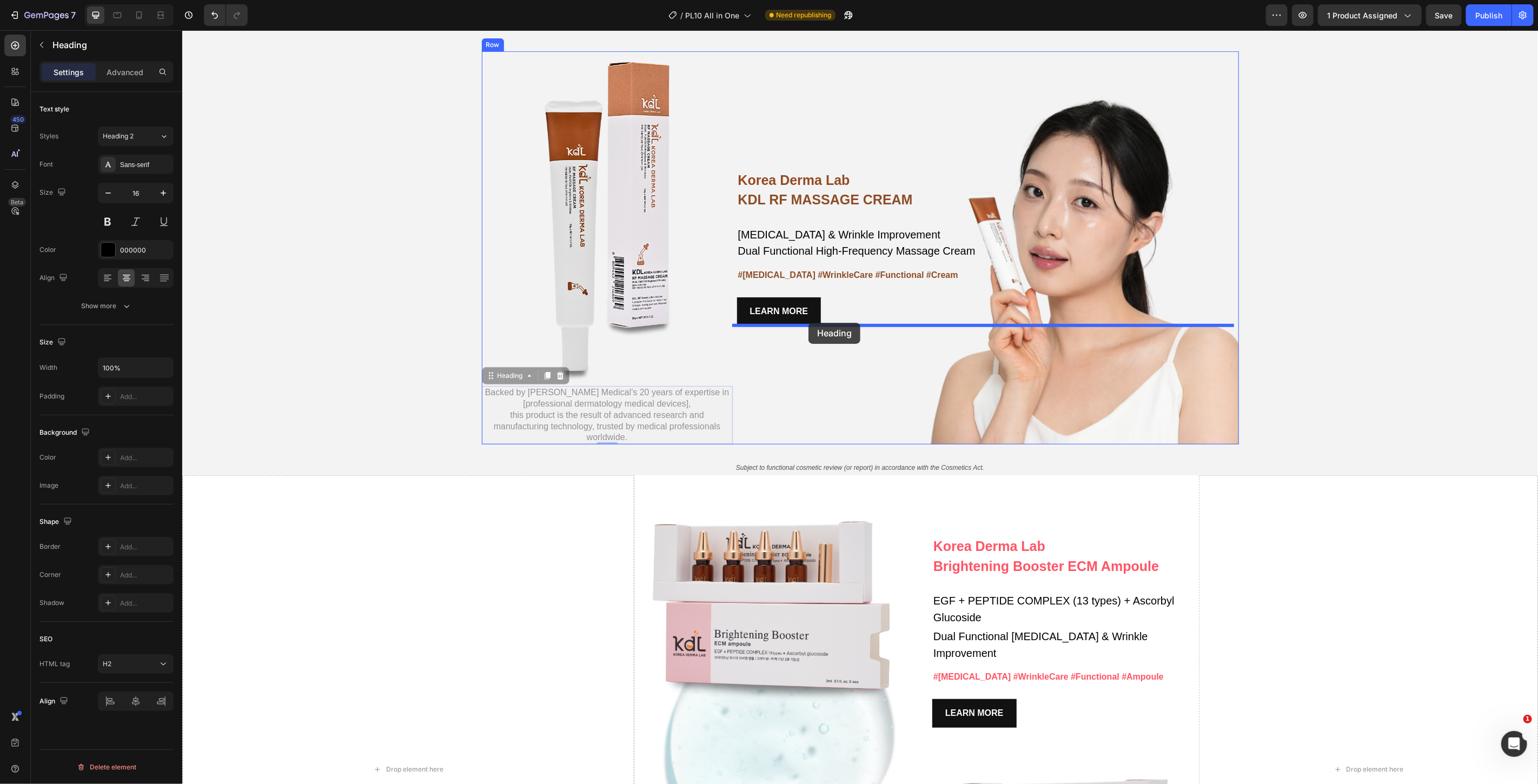
drag, startPoint x: 483, startPoint y: 380, endPoint x: 808, endPoint y: 322, distance: 330.1
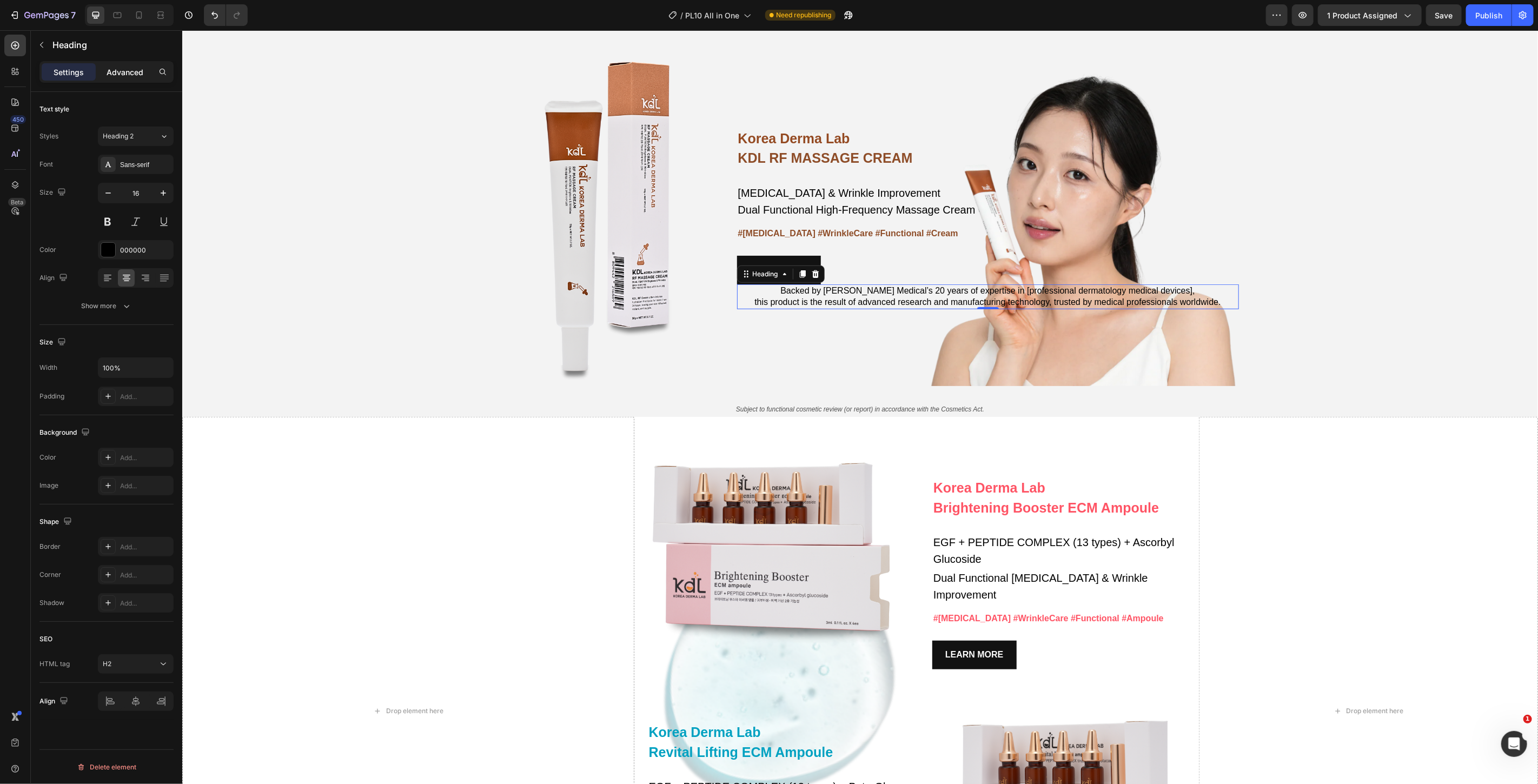
click at [127, 72] on p "Advanced" at bounding box center [125, 72] width 37 height 12
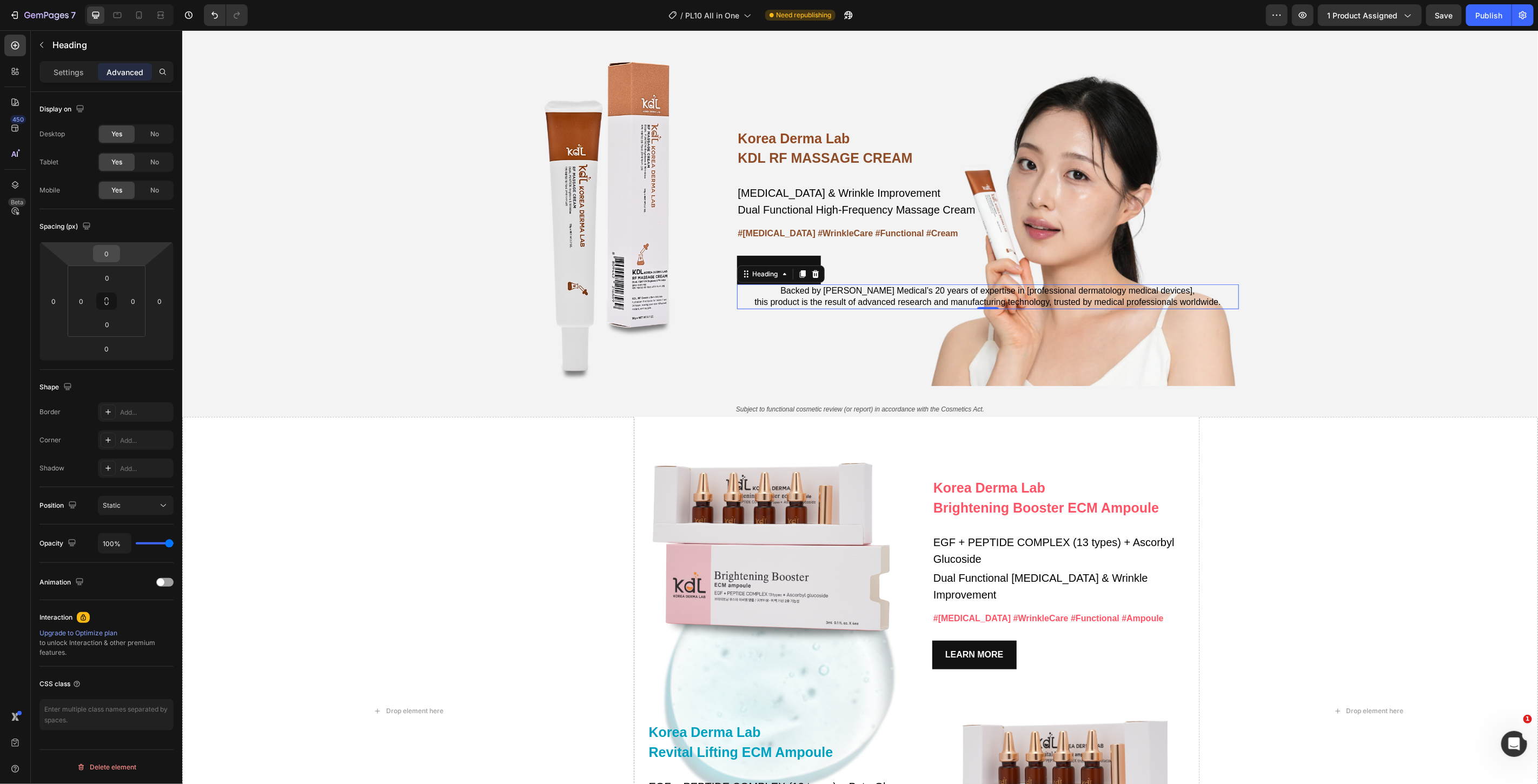
click at [115, 261] on input "0" at bounding box center [106, 254] width 22 height 16
click at [147, 437] on span "112px" at bounding box center [150, 439] width 17 height 8
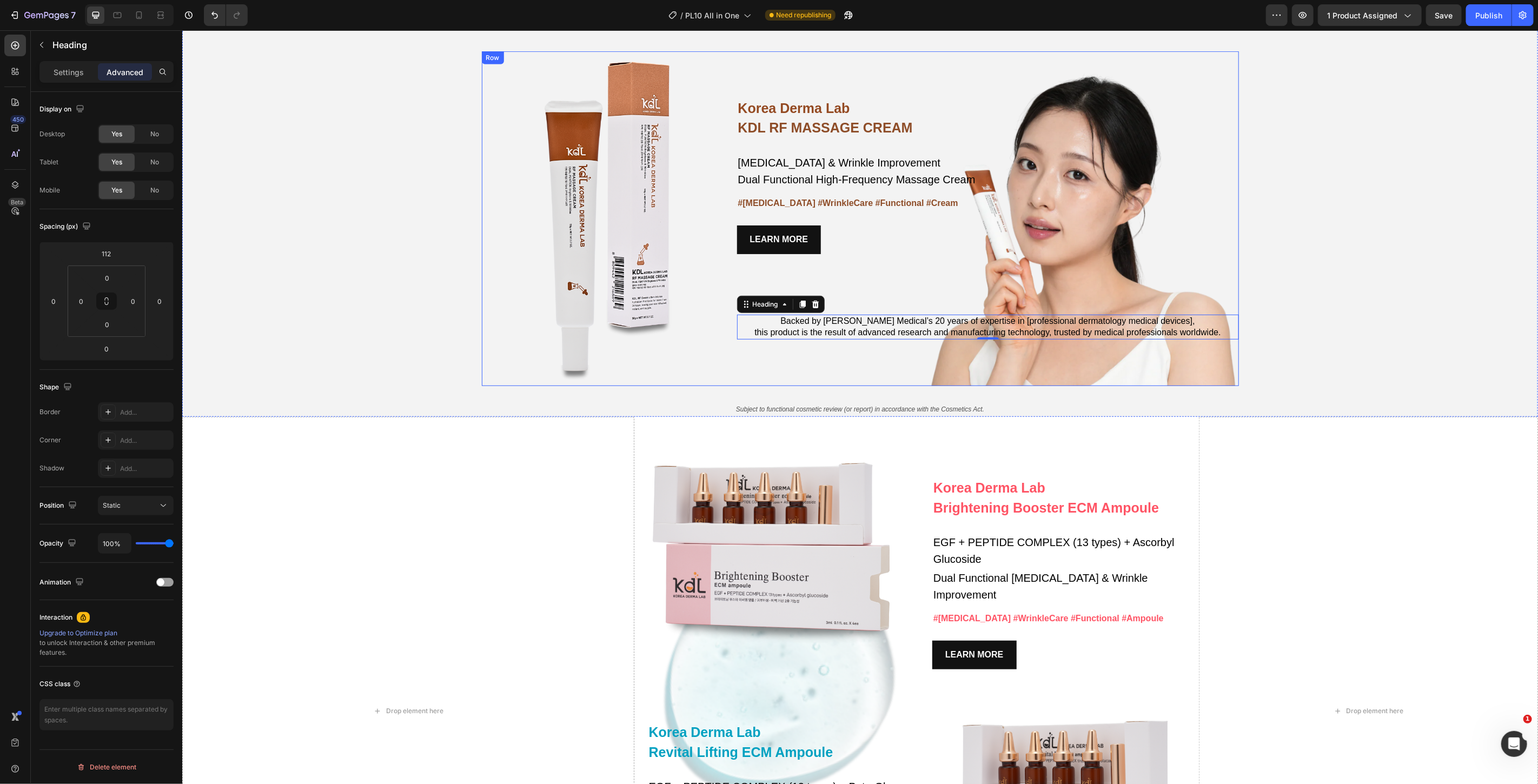
type input "0"
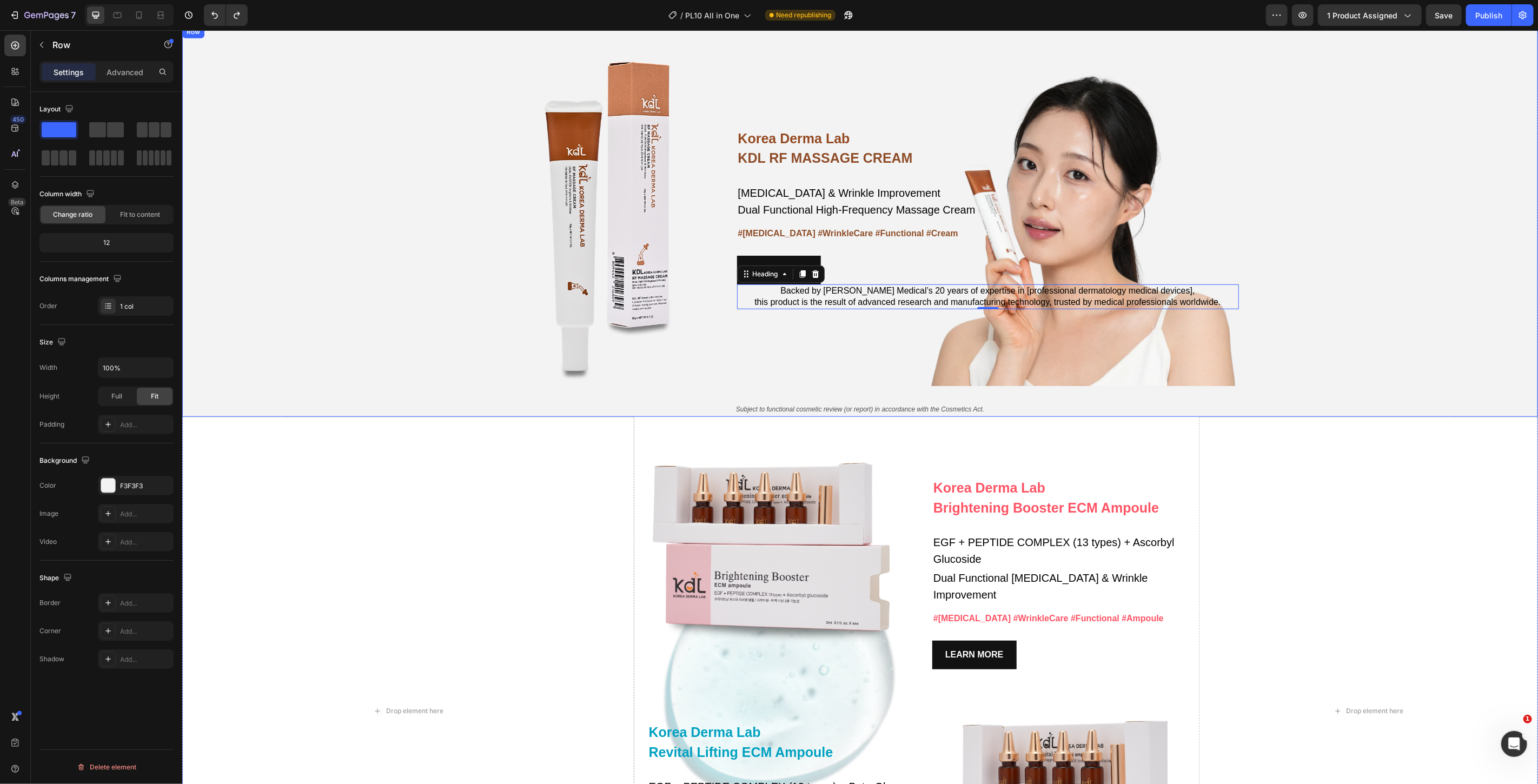
click at [1303, 259] on div "Korea Derma Lab Text Block KDL RF MASSAGE CREAM Heading Whitening & Wrinkle Imp…" at bounding box center [860, 220] width 1356 height 391
click at [786, 296] on h2 "Backed by Cheongwoo Medical’s 20 years of expertise in [professional dermatolog…" at bounding box center [988, 296] width 502 height 25
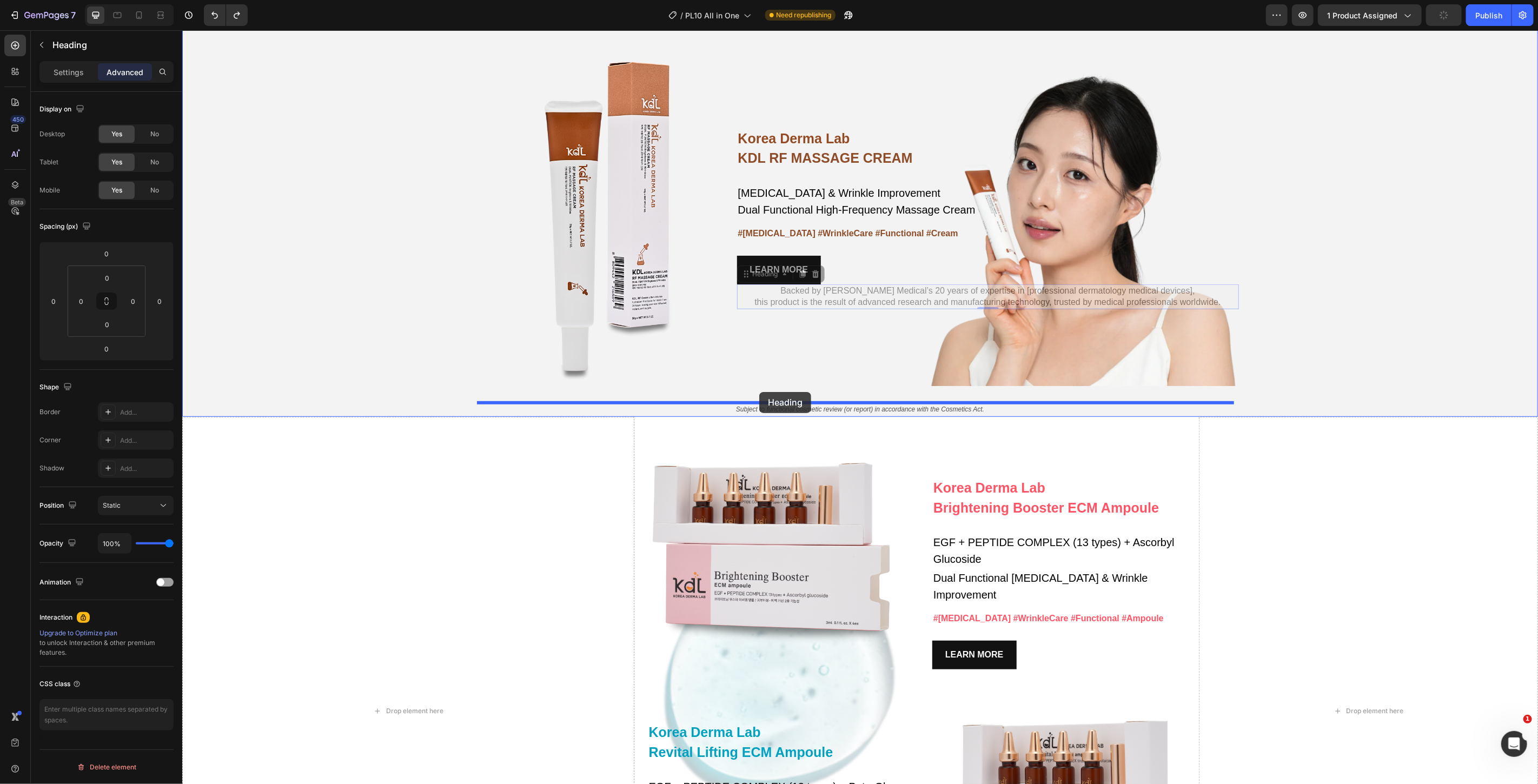
drag, startPoint x: 739, startPoint y: 274, endPoint x: 759, endPoint y: 392, distance: 119.7
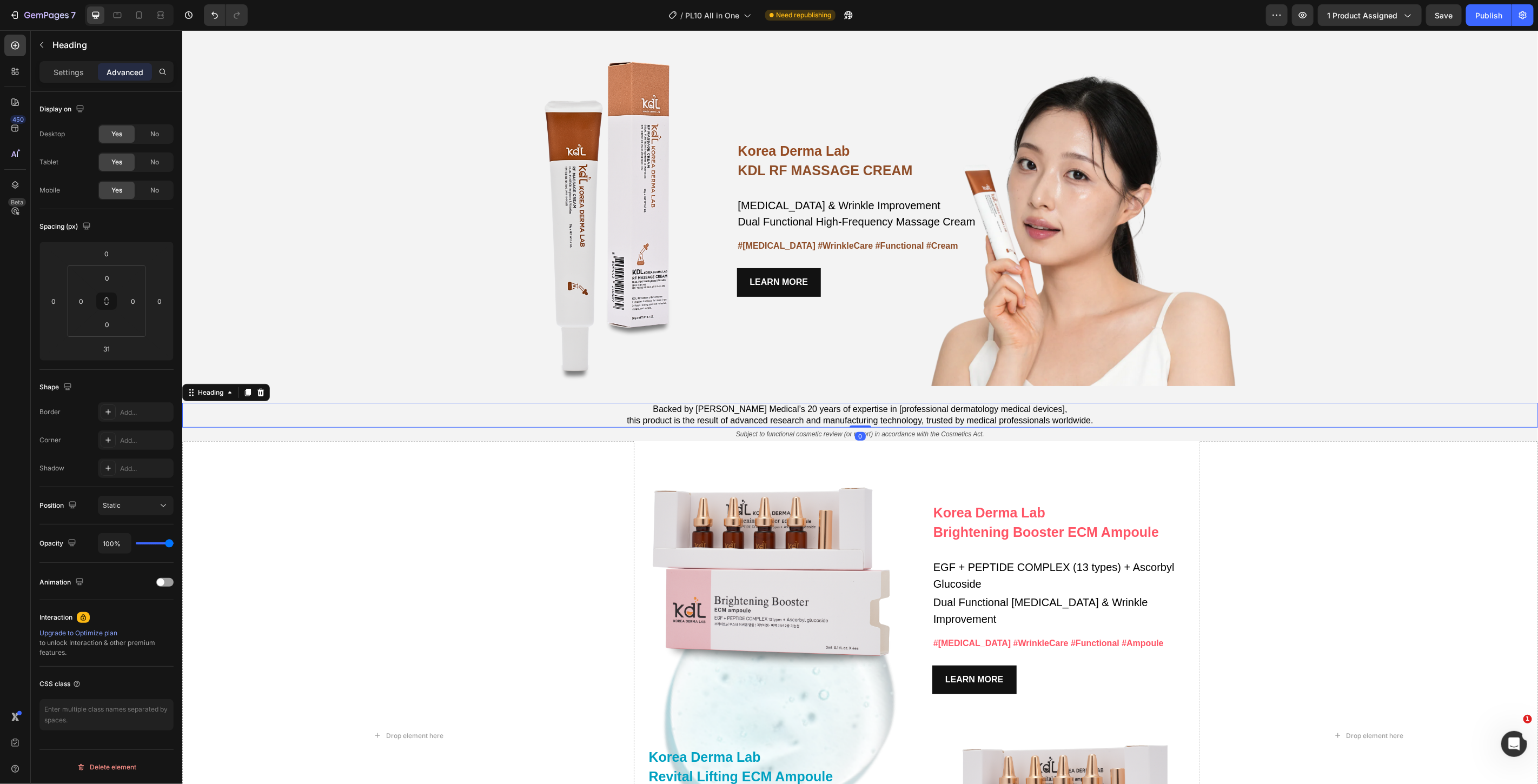
drag, startPoint x: 858, startPoint y: 441, endPoint x: 869, endPoint y: 418, distance: 25.5
click at [869, 418] on div "Backed by Cheongwoo Medical’s 20 years of expertise in [professional dermatolog…" at bounding box center [860, 415] width 1356 height 25
type input "0"
click at [1316, 261] on div "Korea Derma Lab Text Block KDL RF MASSAGE CREAM Heading Whitening & Wrinkle Imp…" at bounding box center [860, 233] width 1356 height 416
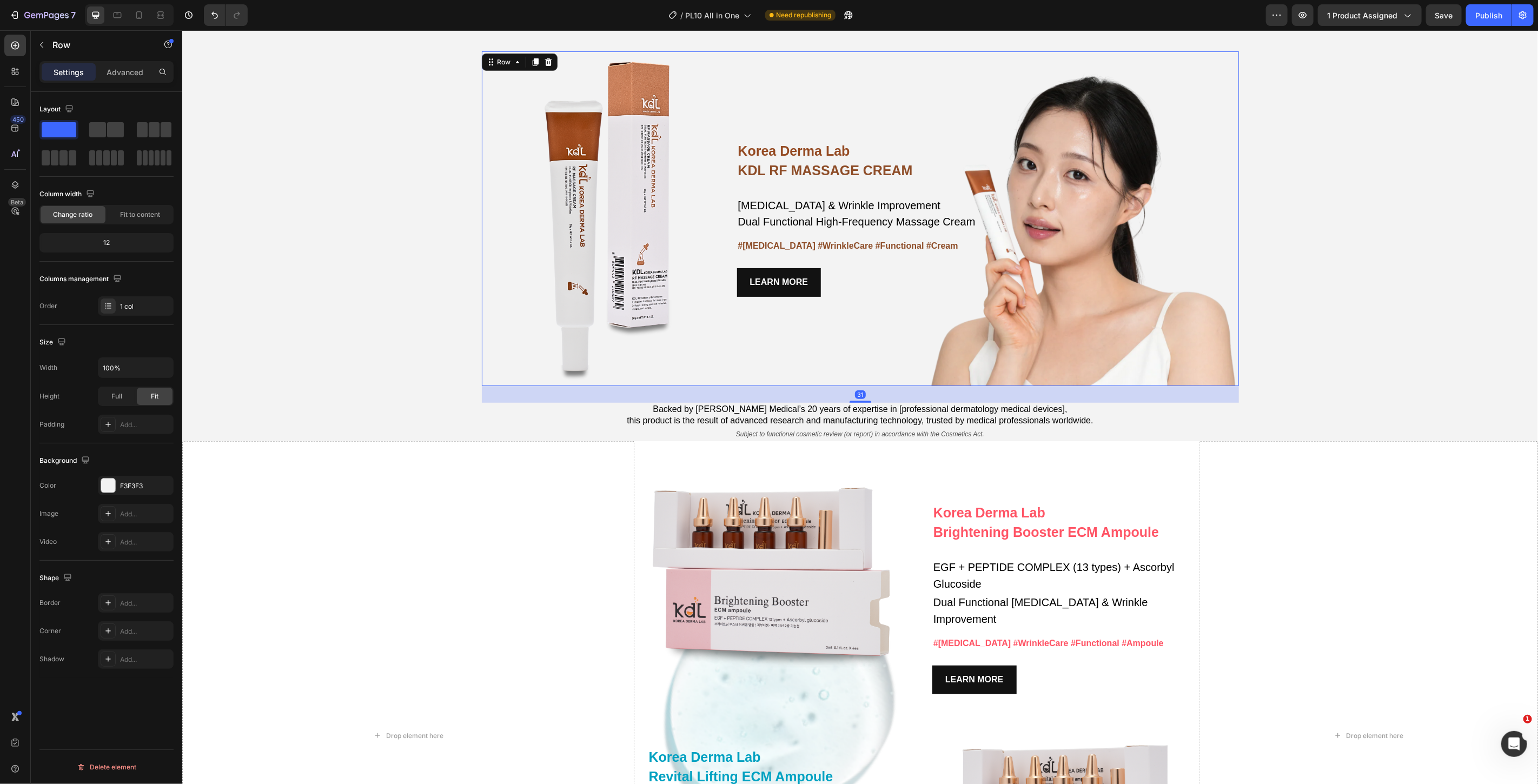
click at [948, 374] on div "Korea Derma Lab Text Block KDL RF MASSAGE CREAM Heading Whitening & Wrinkle Imp…" at bounding box center [988, 218] width 502 height 335
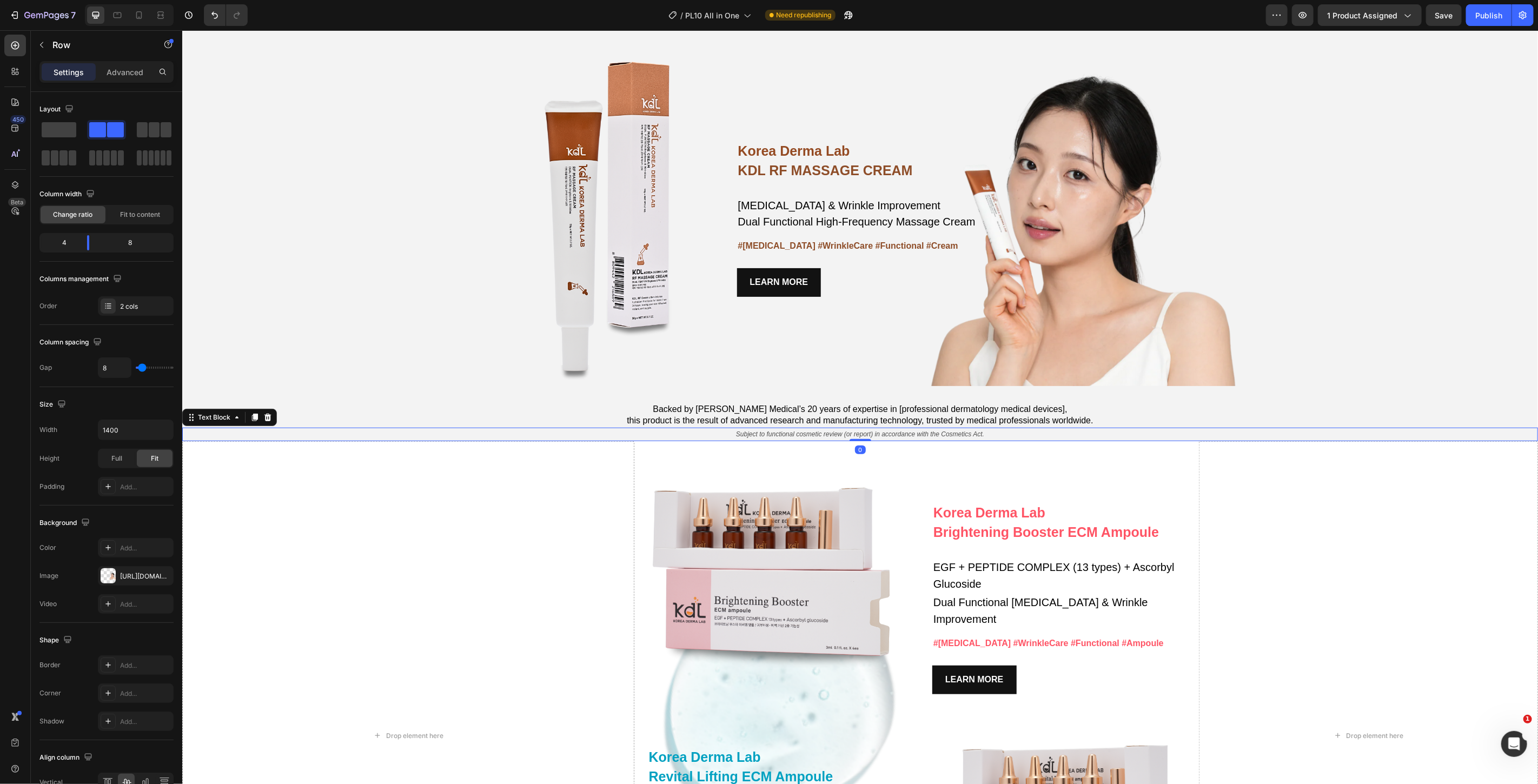
click at [470, 429] on p "Subject to functional cosmetic review (or report) in accordance with the Cosmet…" at bounding box center [860, 434] width 1354 height 12
click at [1095, 131] on div "Korea Derma Lab Text Block KDL RF MASSAGE CREAM Heading Whitening & Wrinkle Imp…" at bounding box center [988, 218] width 502 height 335
click at [1454, 177] on div "Korea Derma Lab Text Block KDL RF MASSAGE CREAM Heading Whitening & Wrinkle Imp…" at bounding box center [860, 233] width 1356 height 416
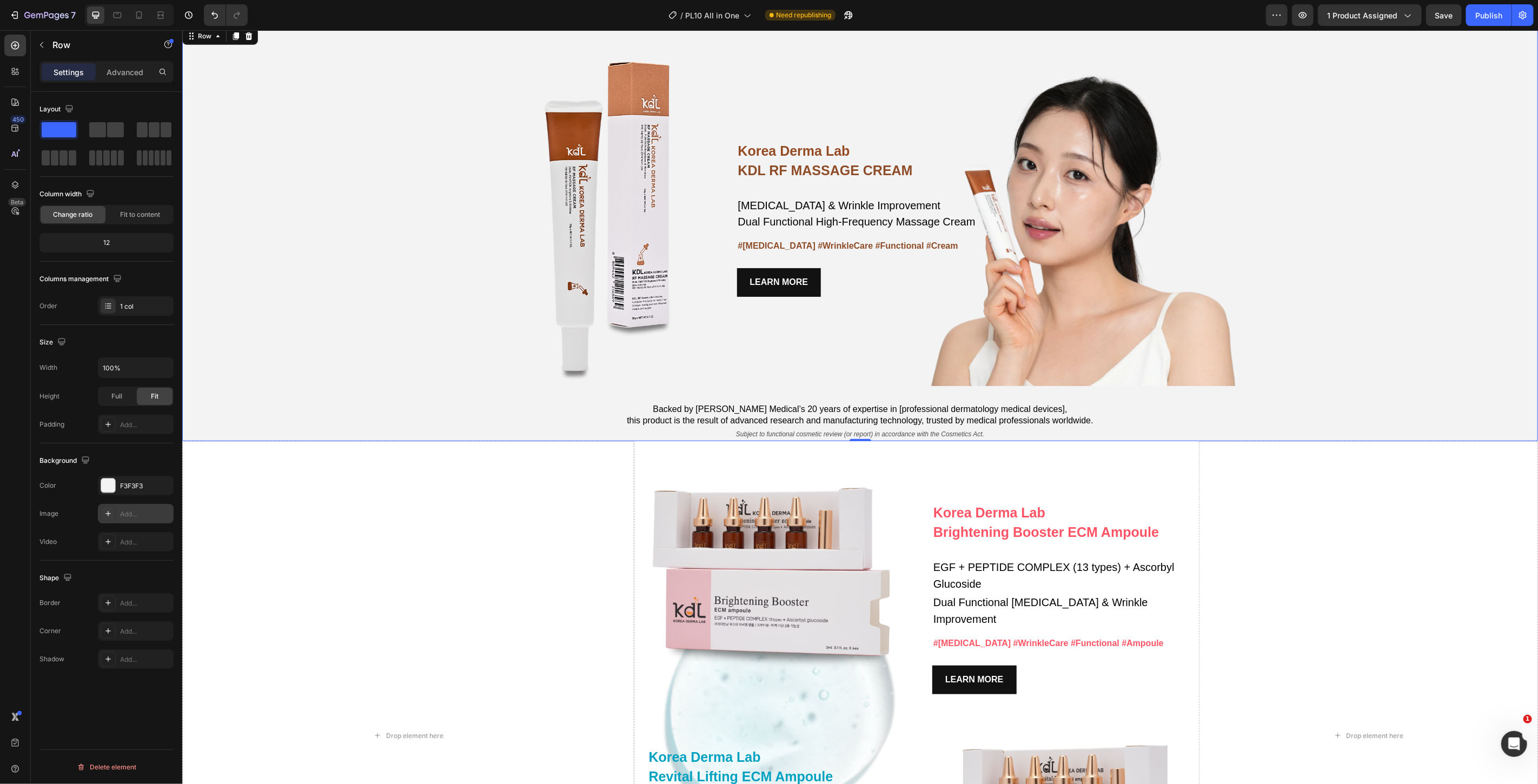
click at [109, 515] on icon at bounding box center [108, 513] width 8 height 8
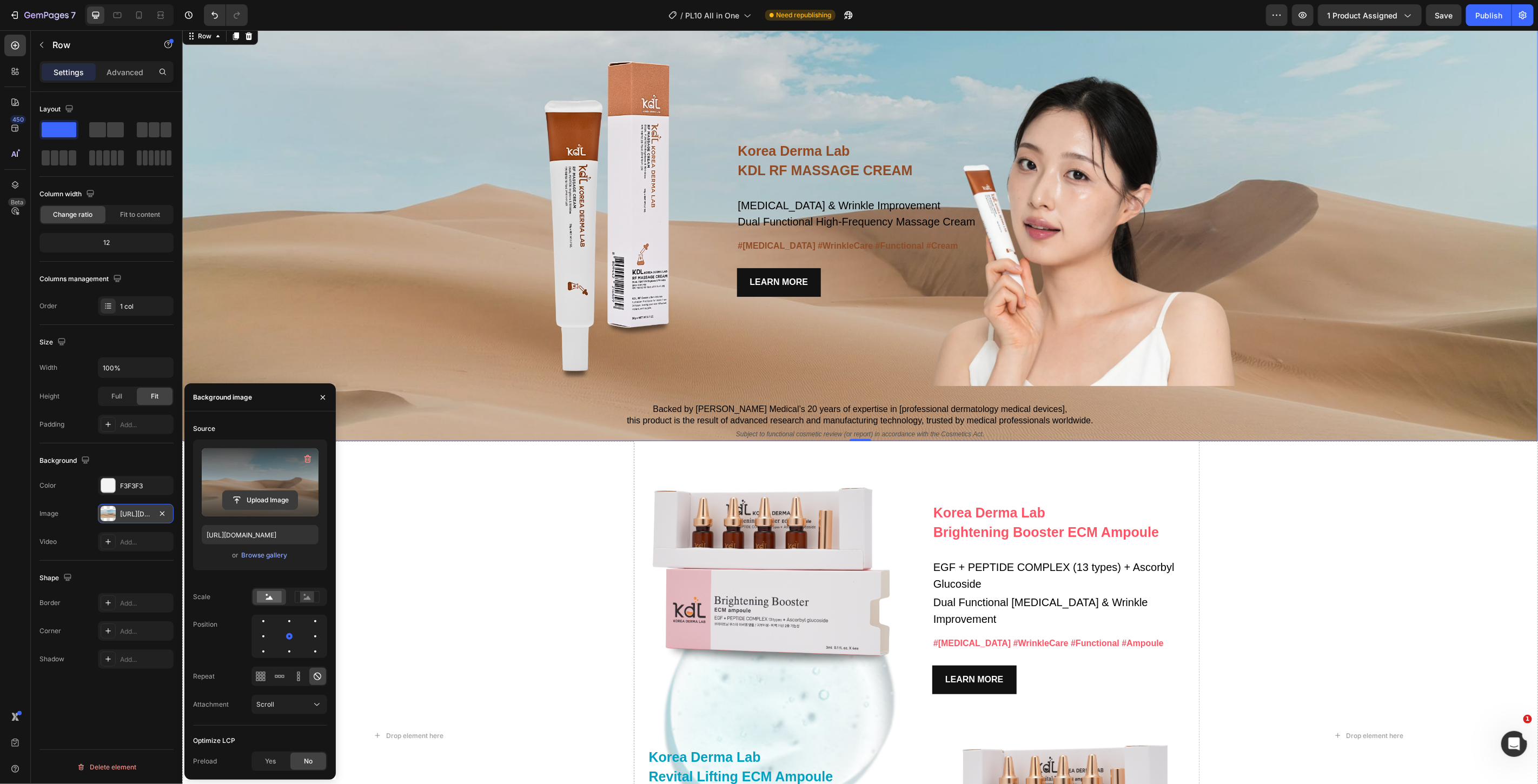
click at [263, 500] on input "file" at bounding box center [260, 500] width 75 height 19
type input "https://cdn.shopify.com/s/files/1/0766/0457/1901/files/gempages_574936279884498…"
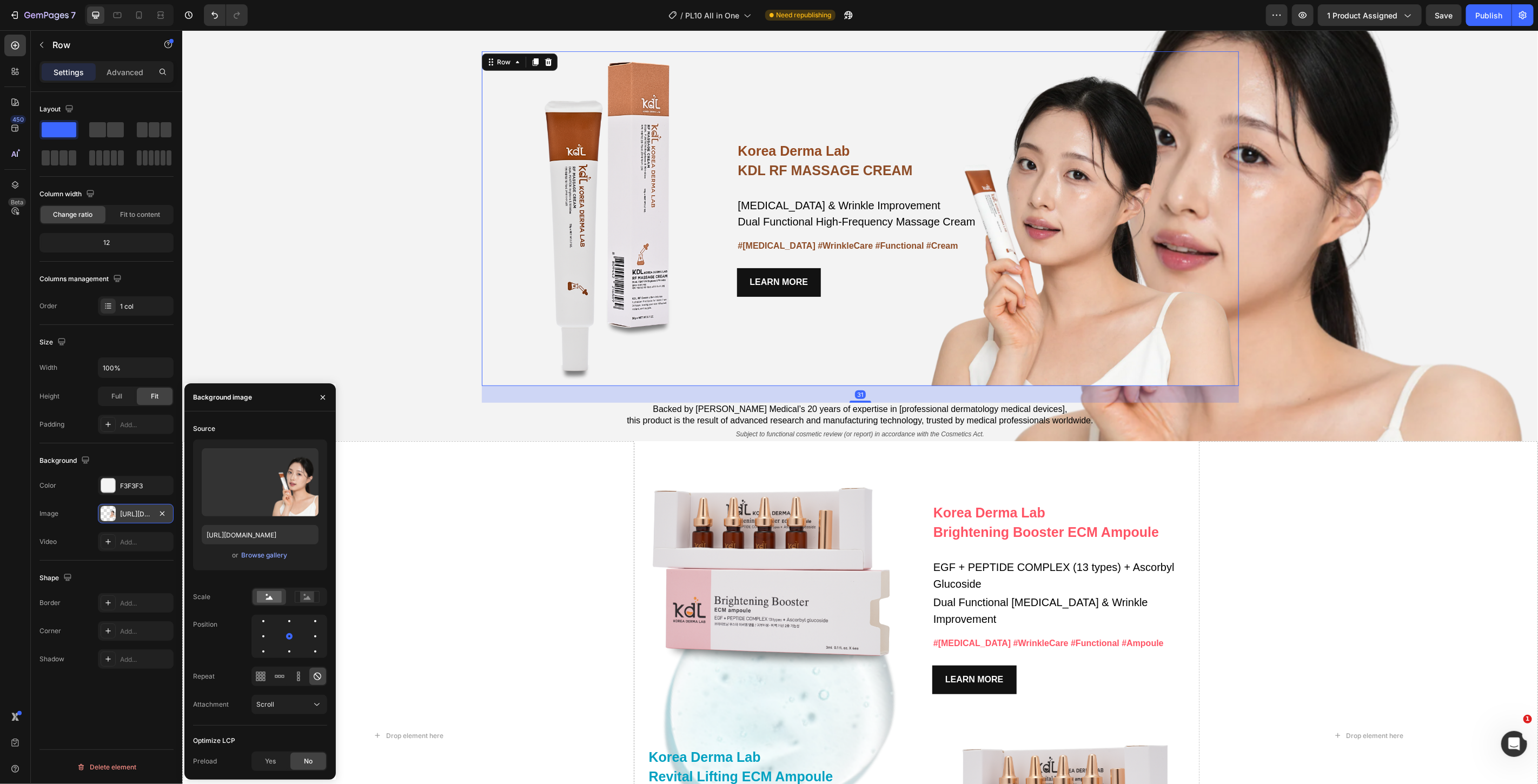
click at [1058, 346] on div "Korea Derma Lab Text Block KDL RF MASSAGE CREAM Heading Whitening & Wrinkle Imp…" at bounding box center [988, 218] width 502 height 335
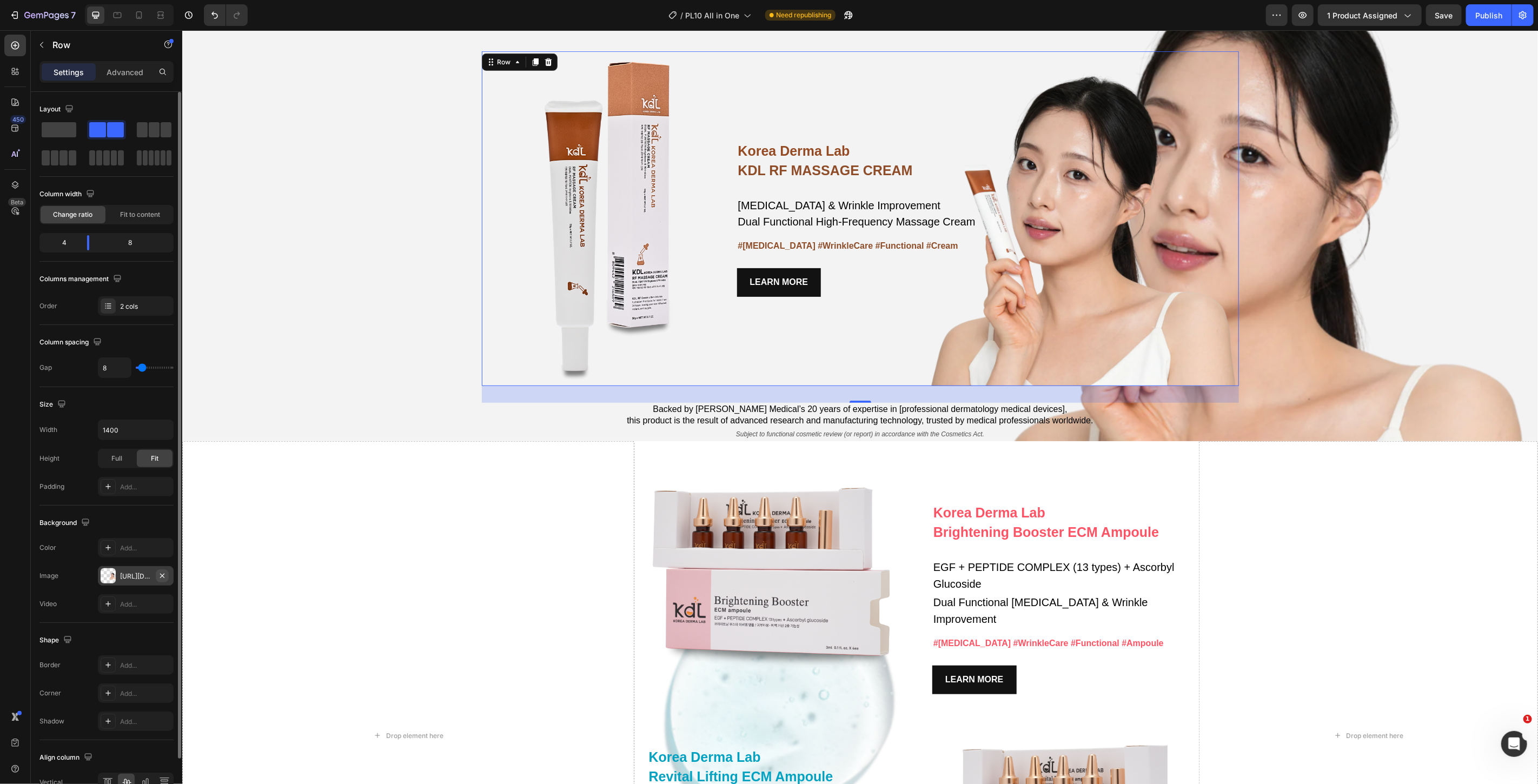
click at [160, 576] on icon "button" at bounding box center [162, 576] width 8 height 8
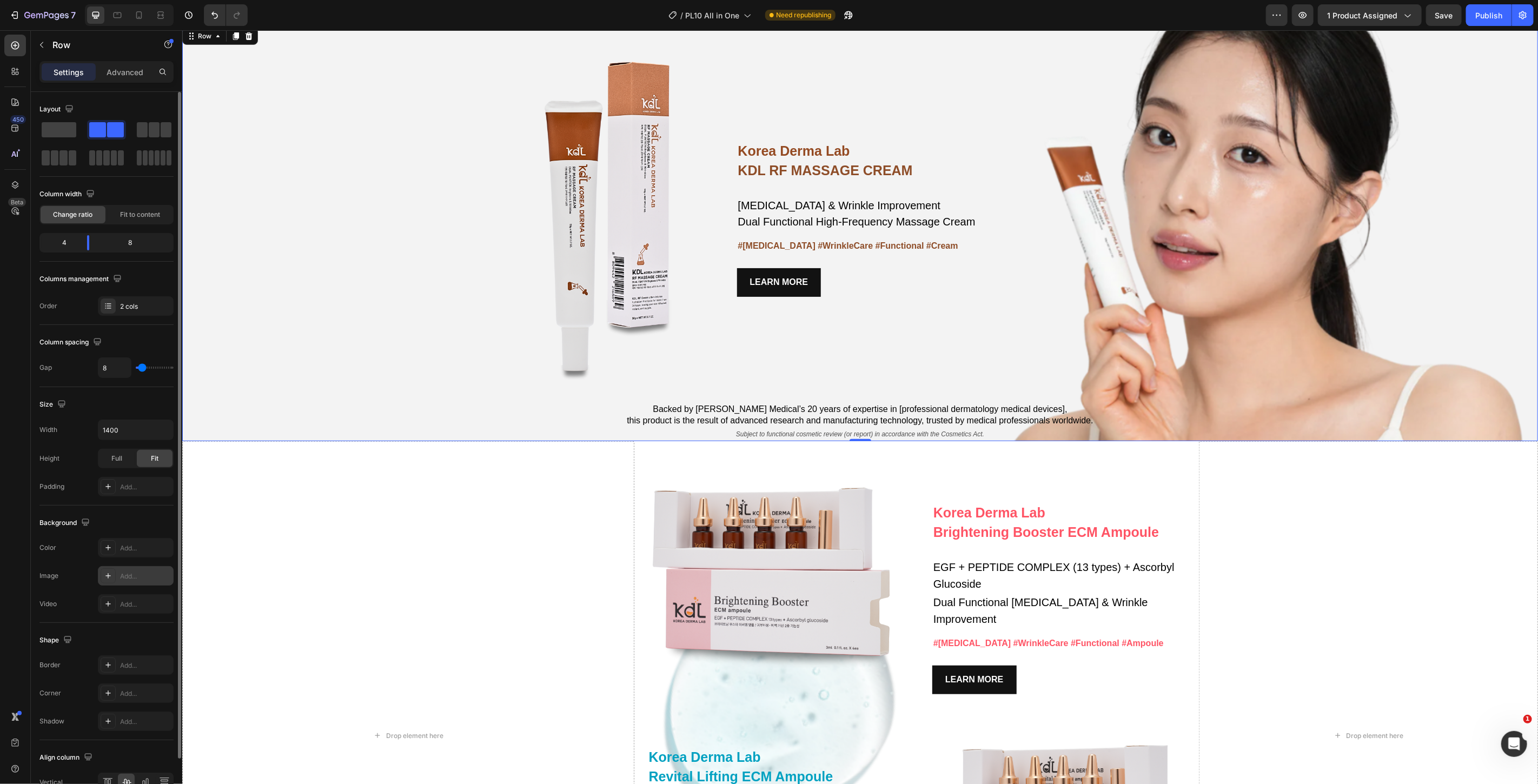
click at [387, 238] on div "Korea Derma Lab Text Block KDL RF MASSAGE CREAM Heading Whitening & Wrinkle Imp…" at bounding box center [860, 233] width 1356 height 416
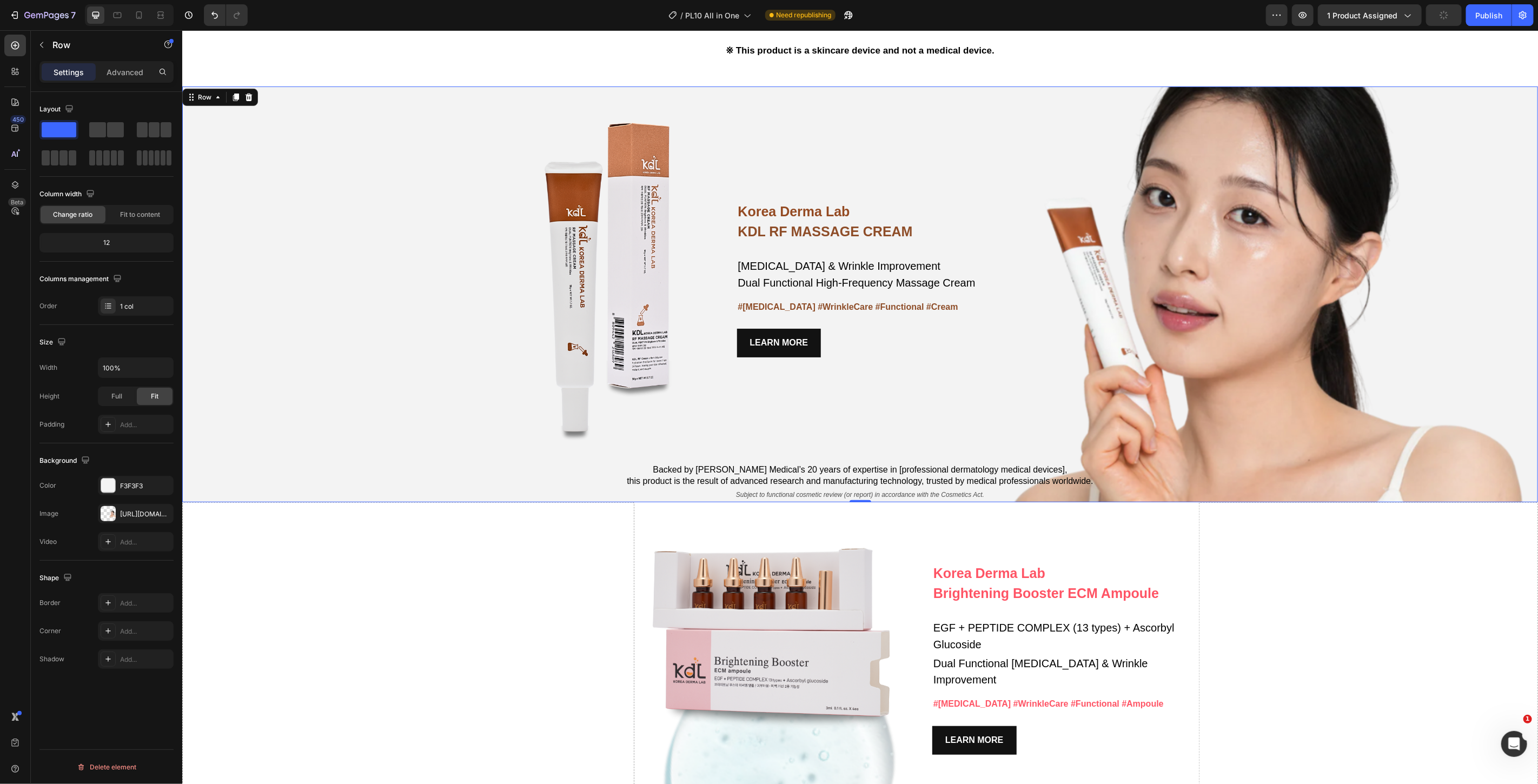
scroll to position [3846, 0]
click at [137, 517] on div "https://cdn.shopify.com/s/files/1/0766/0457/1901/files/gempages_574936279884498…" at bounding box center [136, 514] width 32 height 10
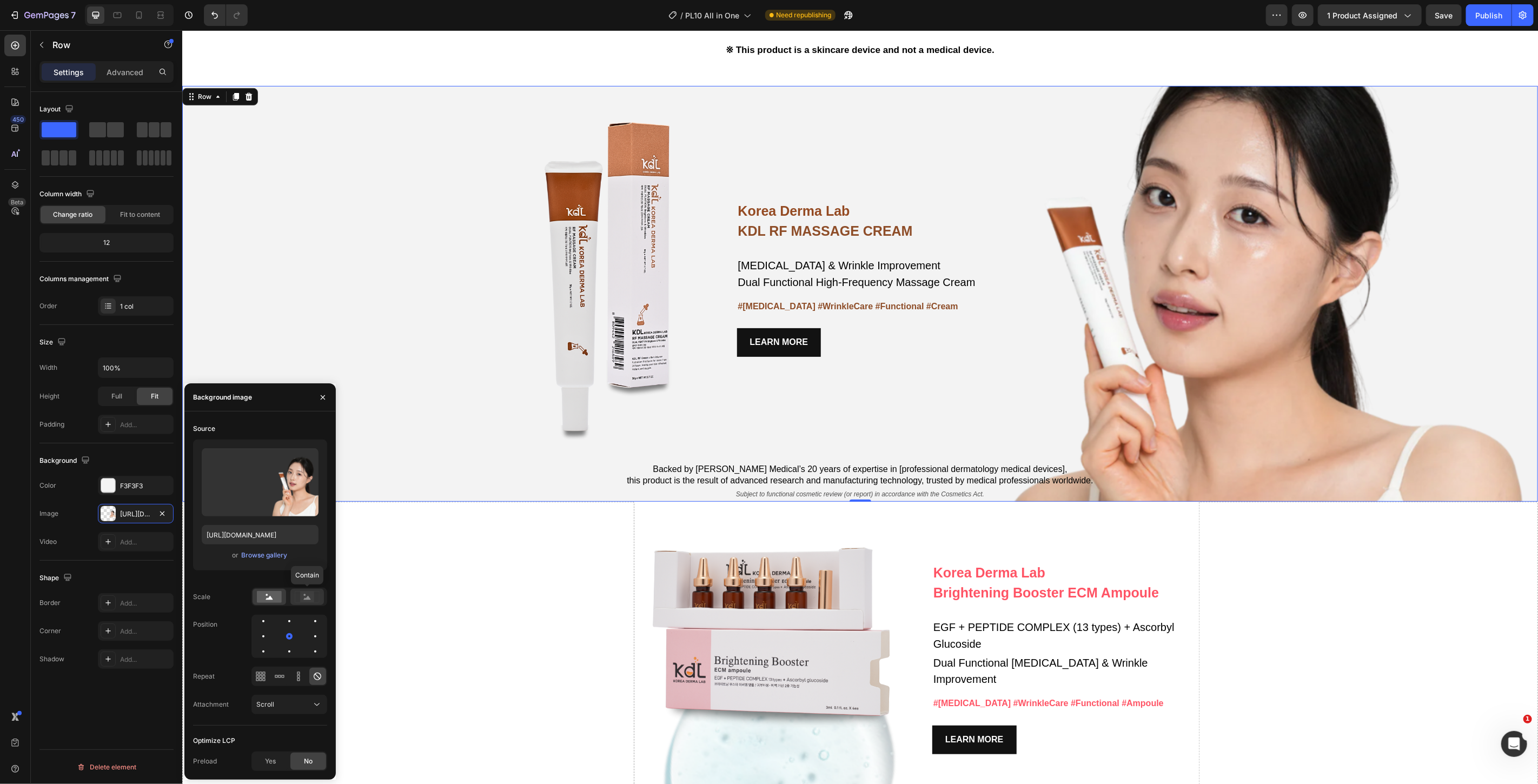
click at [300, 599] on rect at bounding box center [307, 597] width 14 height 11
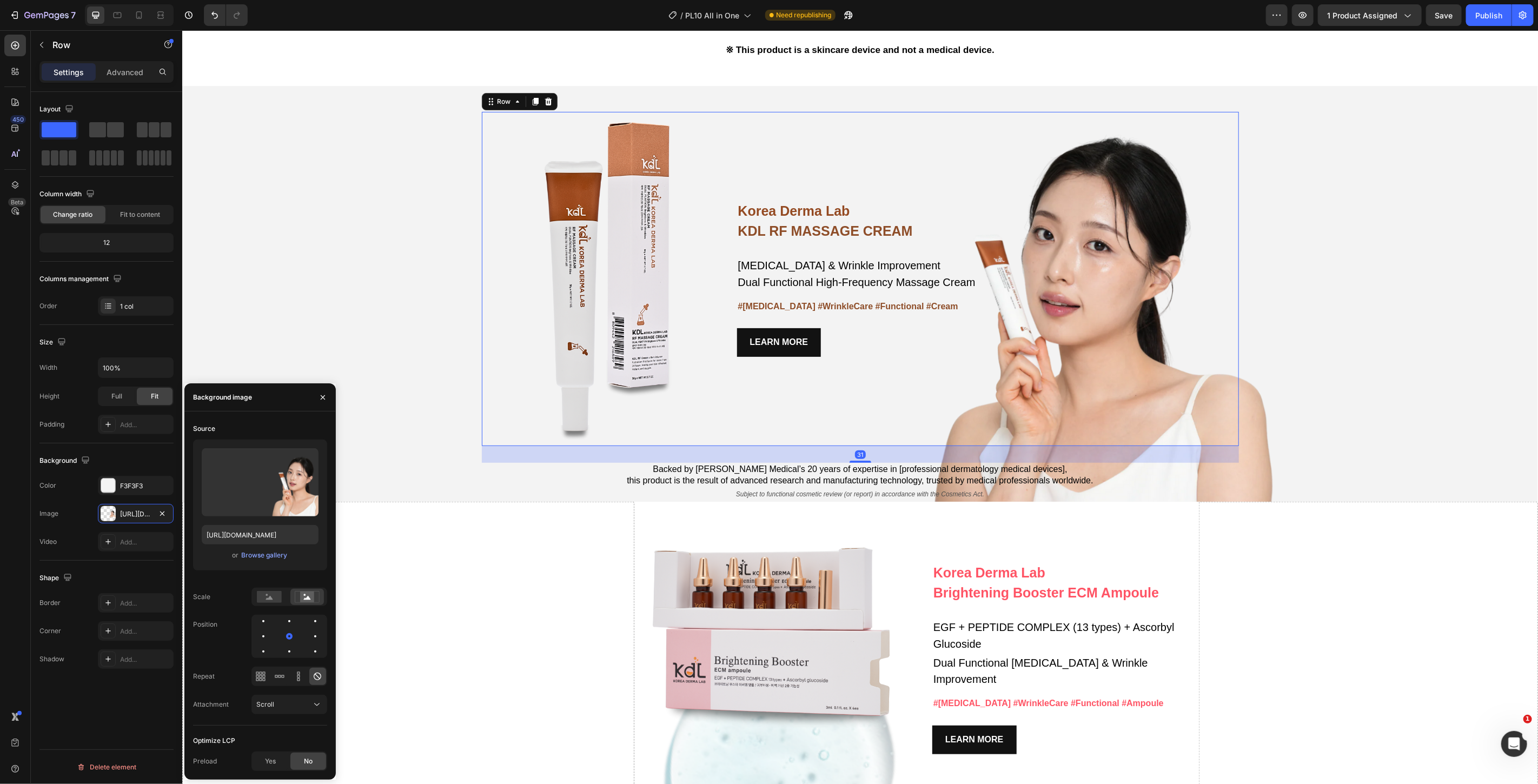
click at [809, 396] on div "Korea Derma Lab Text Block KDL RF MASSAGE CREAM Heading Whitening & Wrinkle Imp…" at bounding box center [988, 279] width 502 height 335
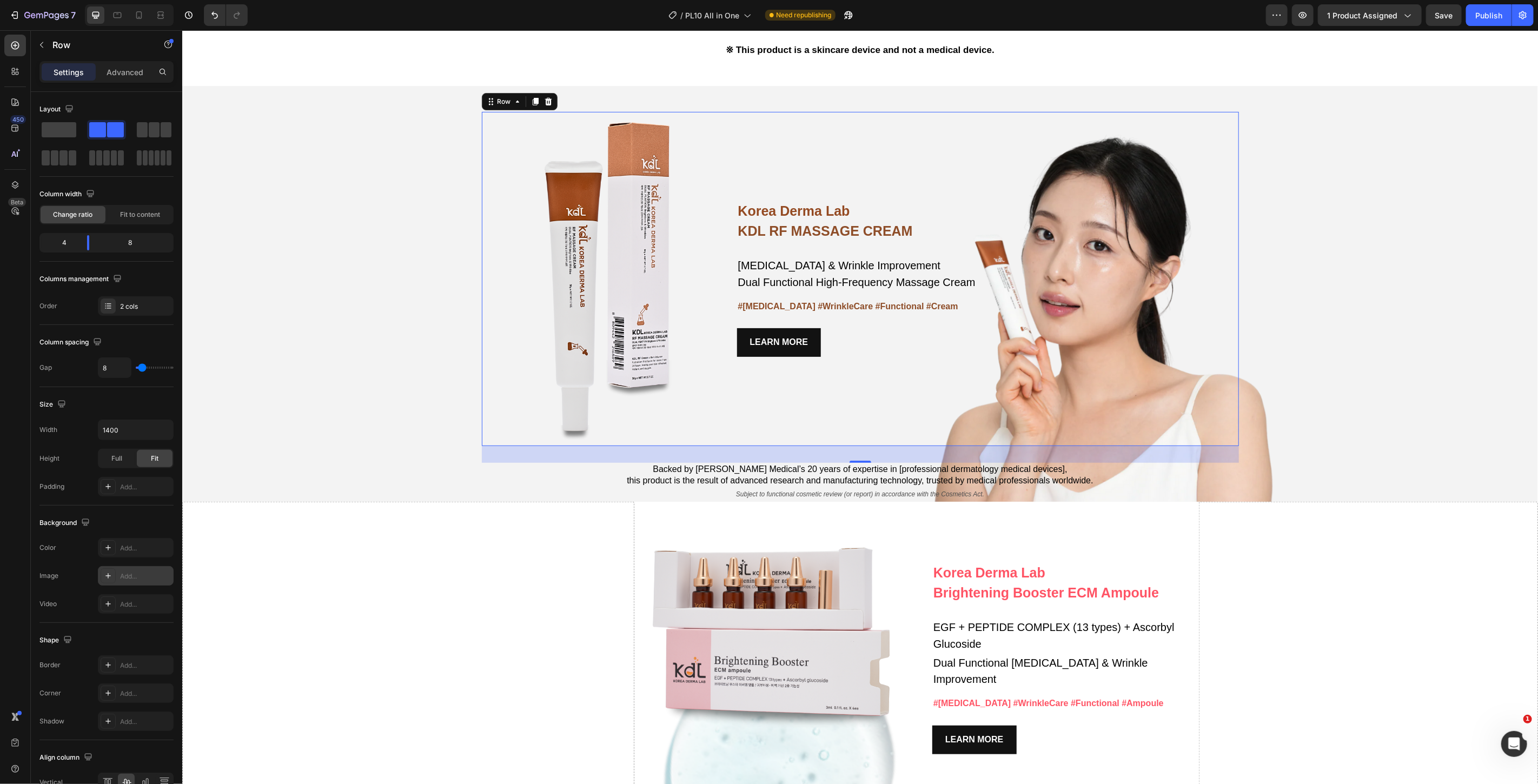
click at [106, 577] on icon at bounding box center [108, 576] width 8 height 8
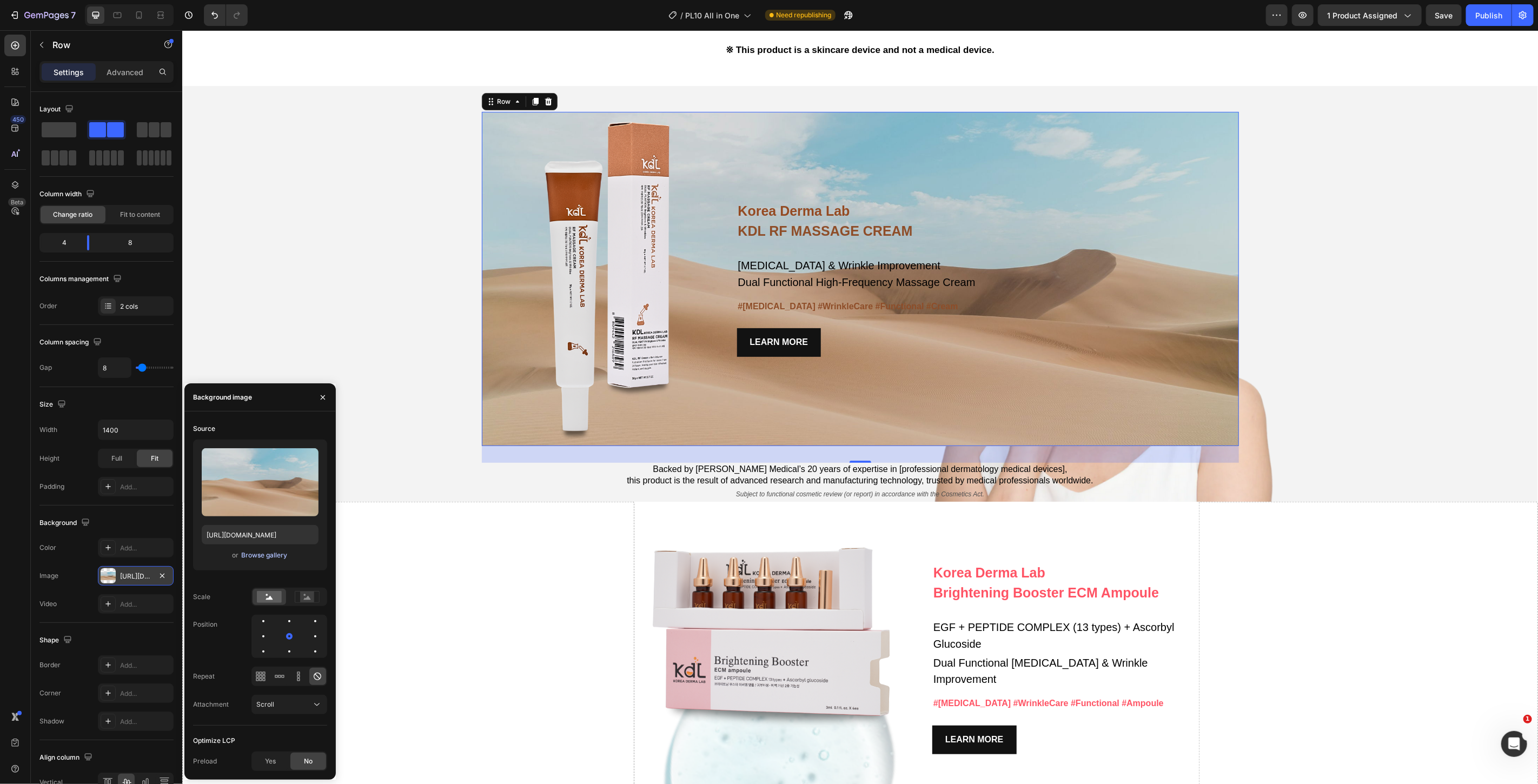
click at [251, 559] on div "Browse gallery" at bounding box center [264, 555] width 46 height 10
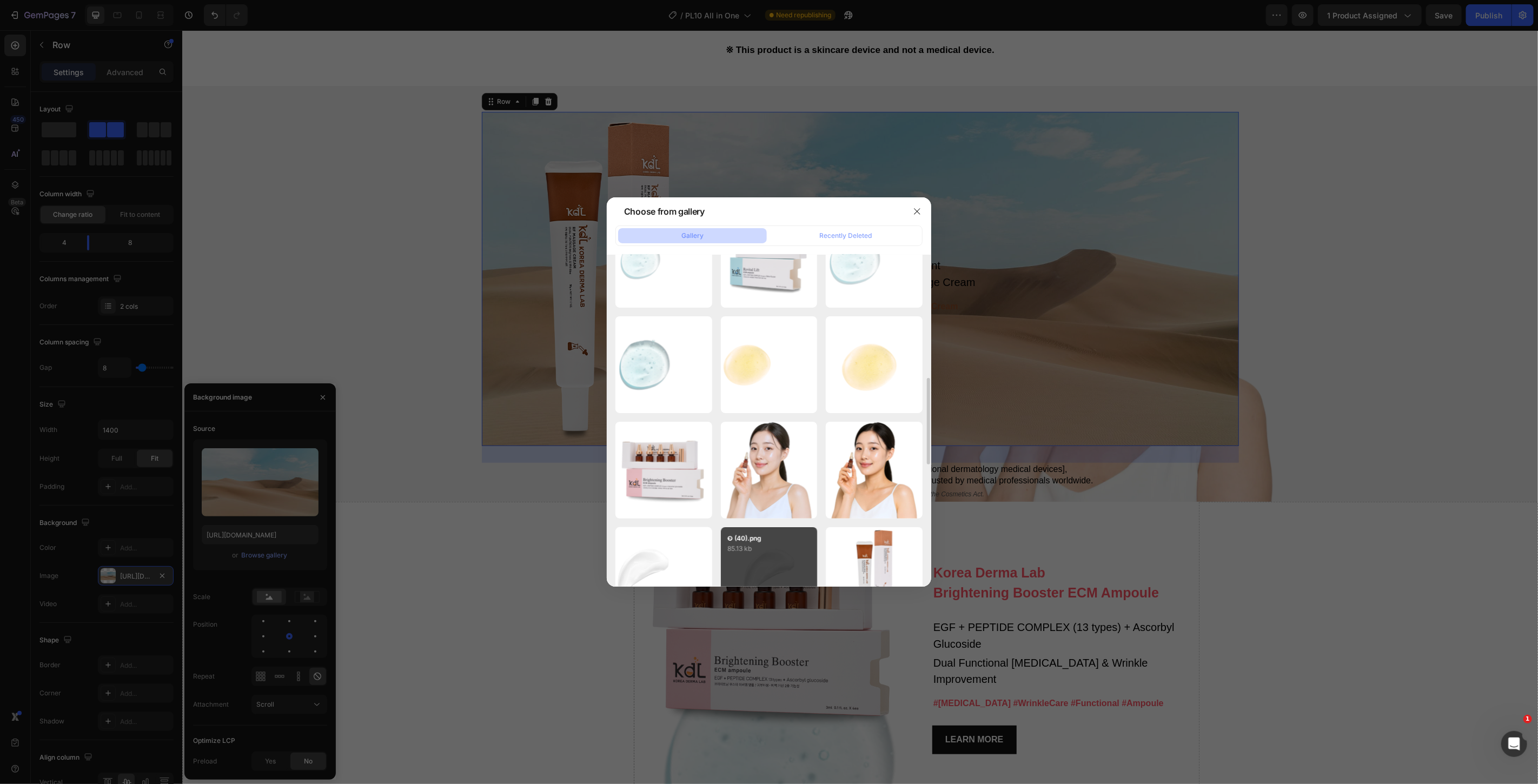
scroll to position [533, 0]
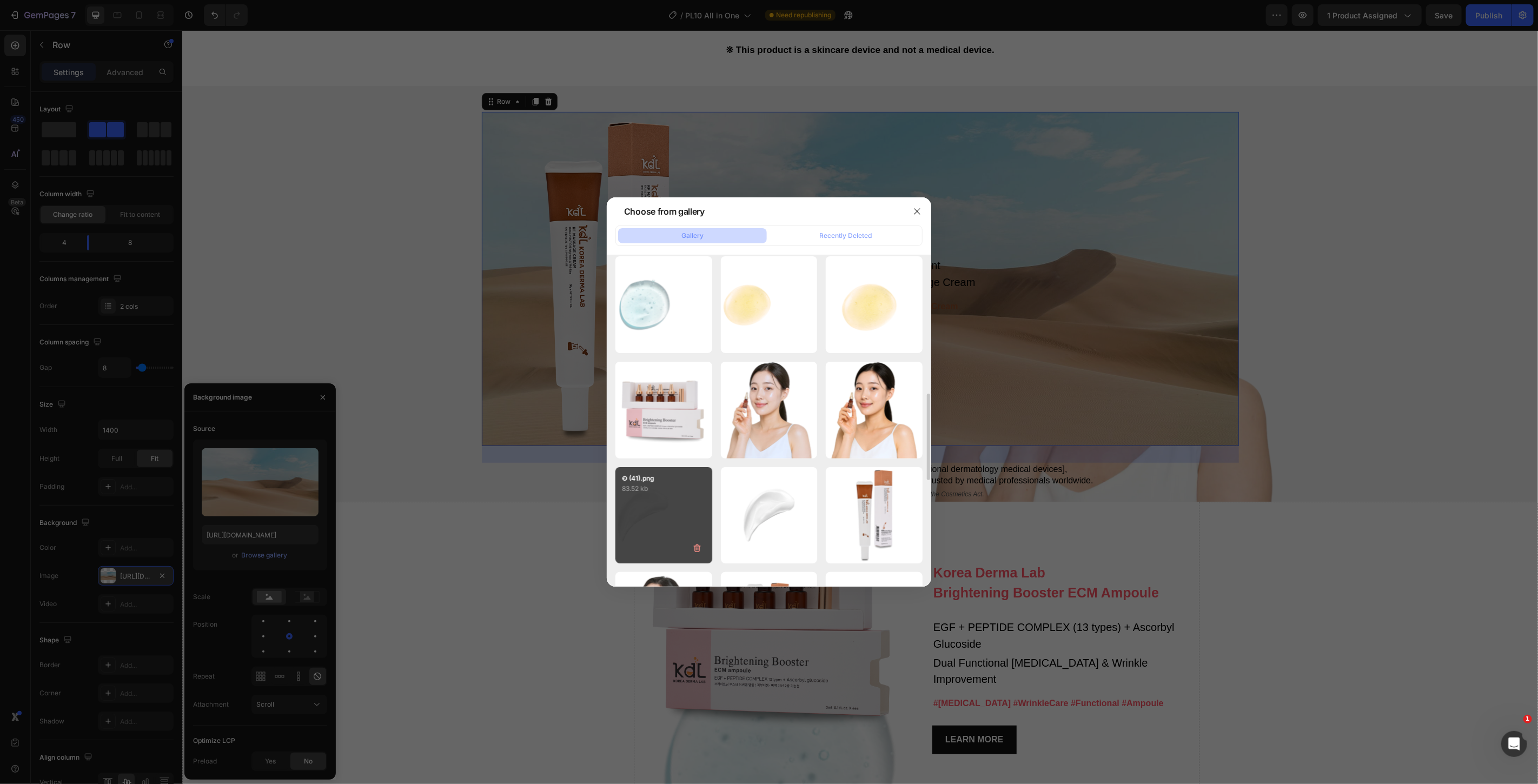
click at [688, 516] on div "❾ (41).png 83.52 kb" at bounding box center [664, 516] width 97 height 97
type input "https://cdn.shopify.com/s/files/1/0766/0457/1901/files/gempages_574936279884498…"
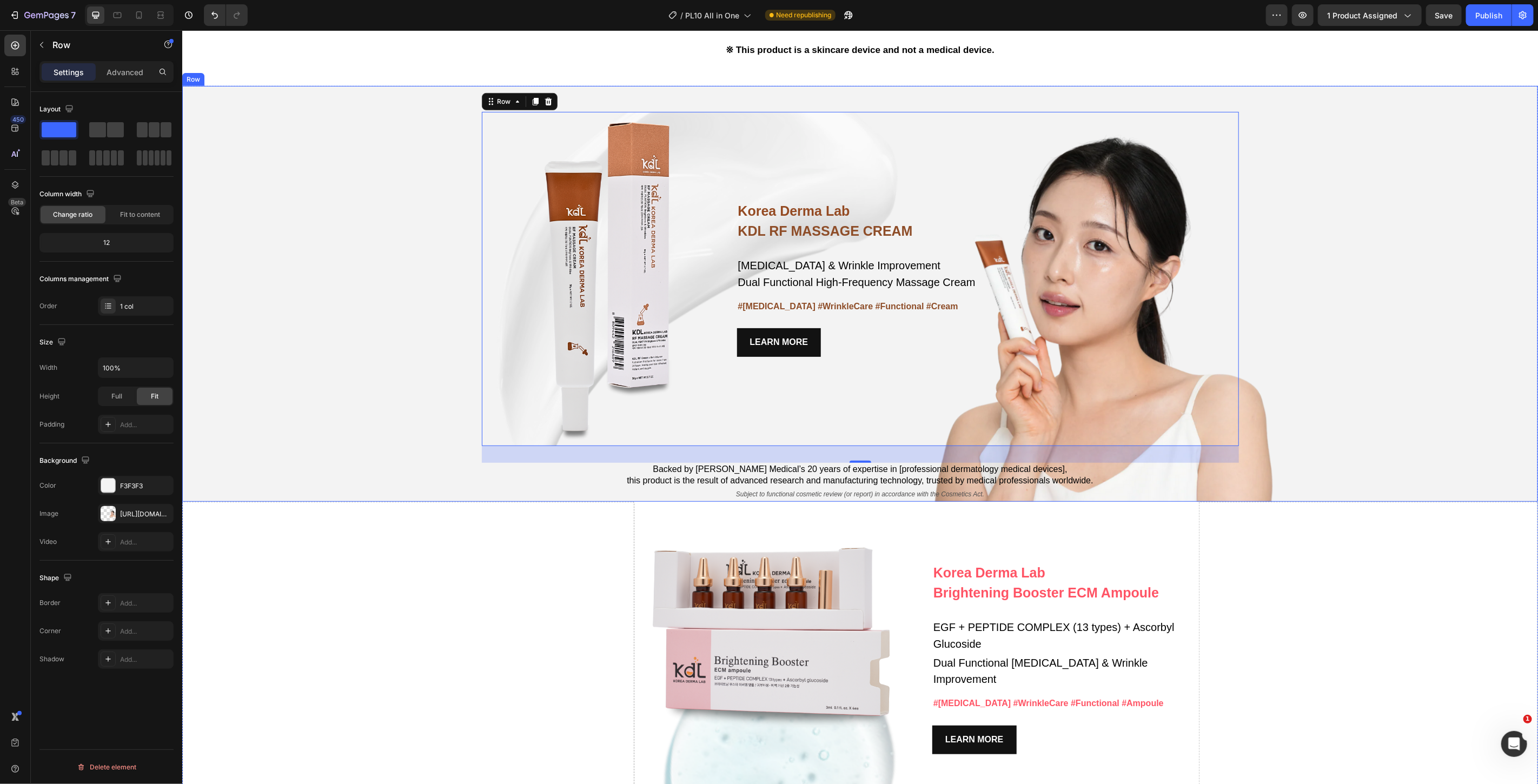
click at [242, 237] on div "Korea Derma Lab Text Block KDL RF MASSAGE CREAM Heading Whitening & Wrinkle Imp…" at bounding box center [860, 294] width 1356 height 416
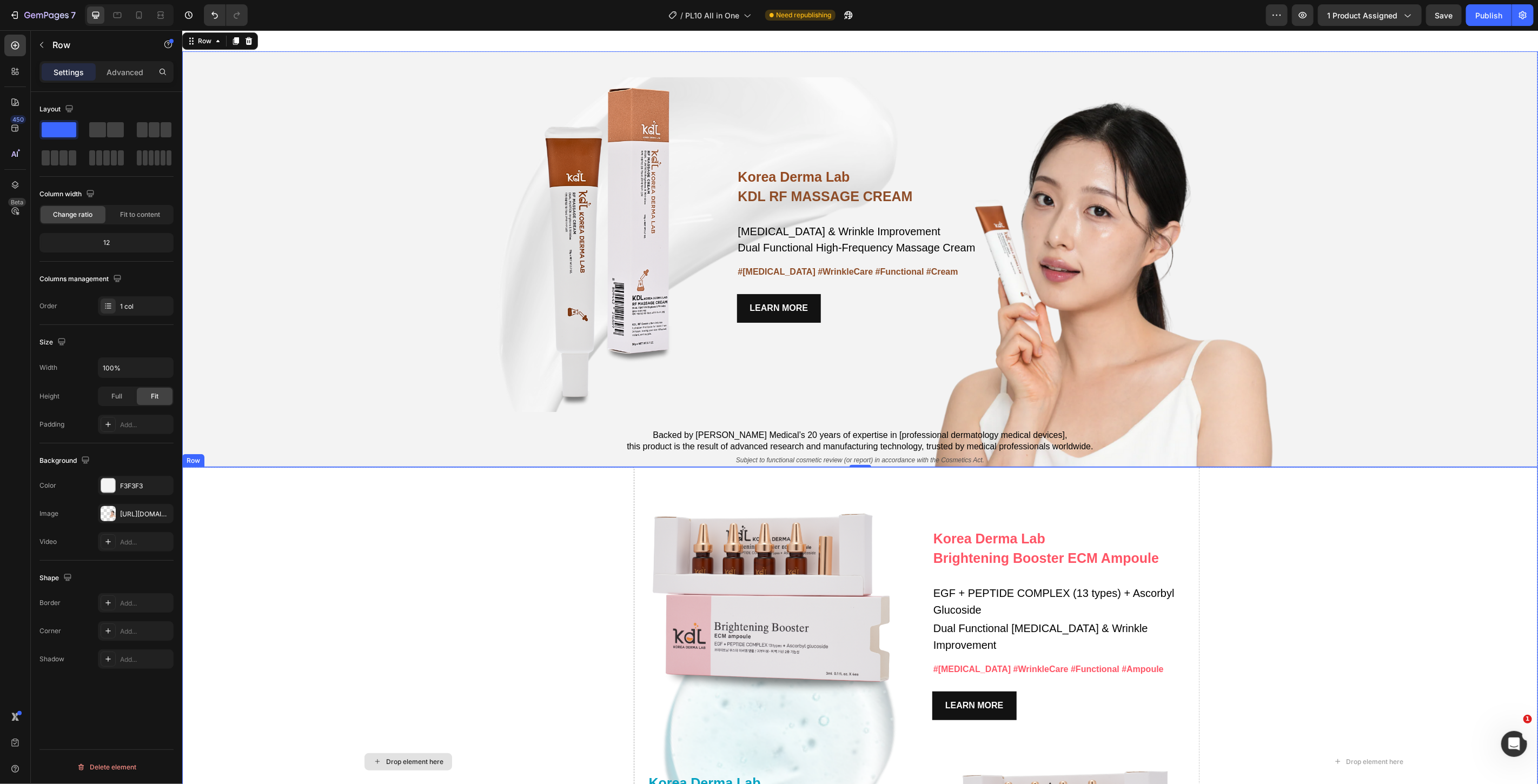
scroll to position [4206, 0]
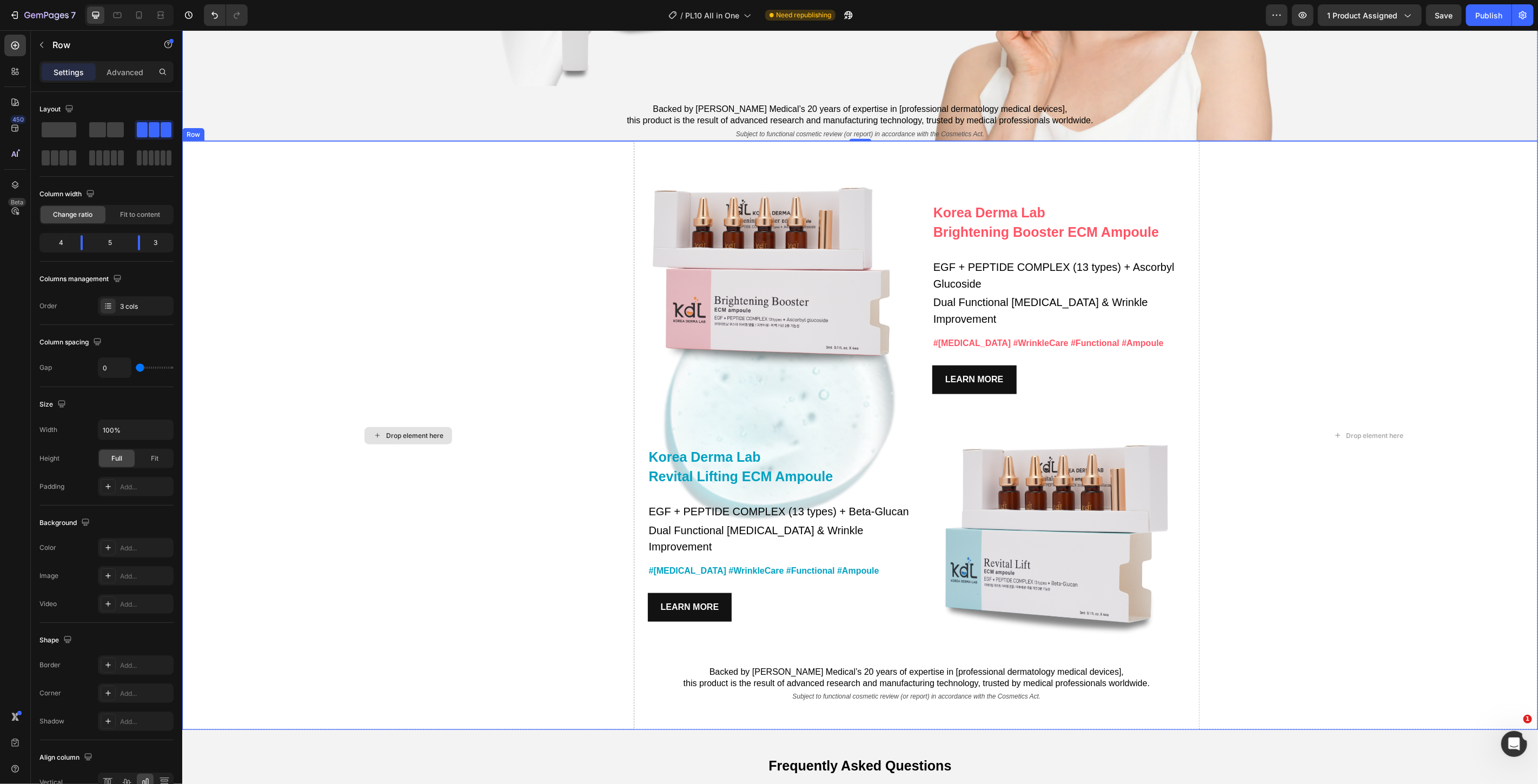
click at [551, 252] on div "Drop element here" at bounding box center [408, 435] width 453 height 589
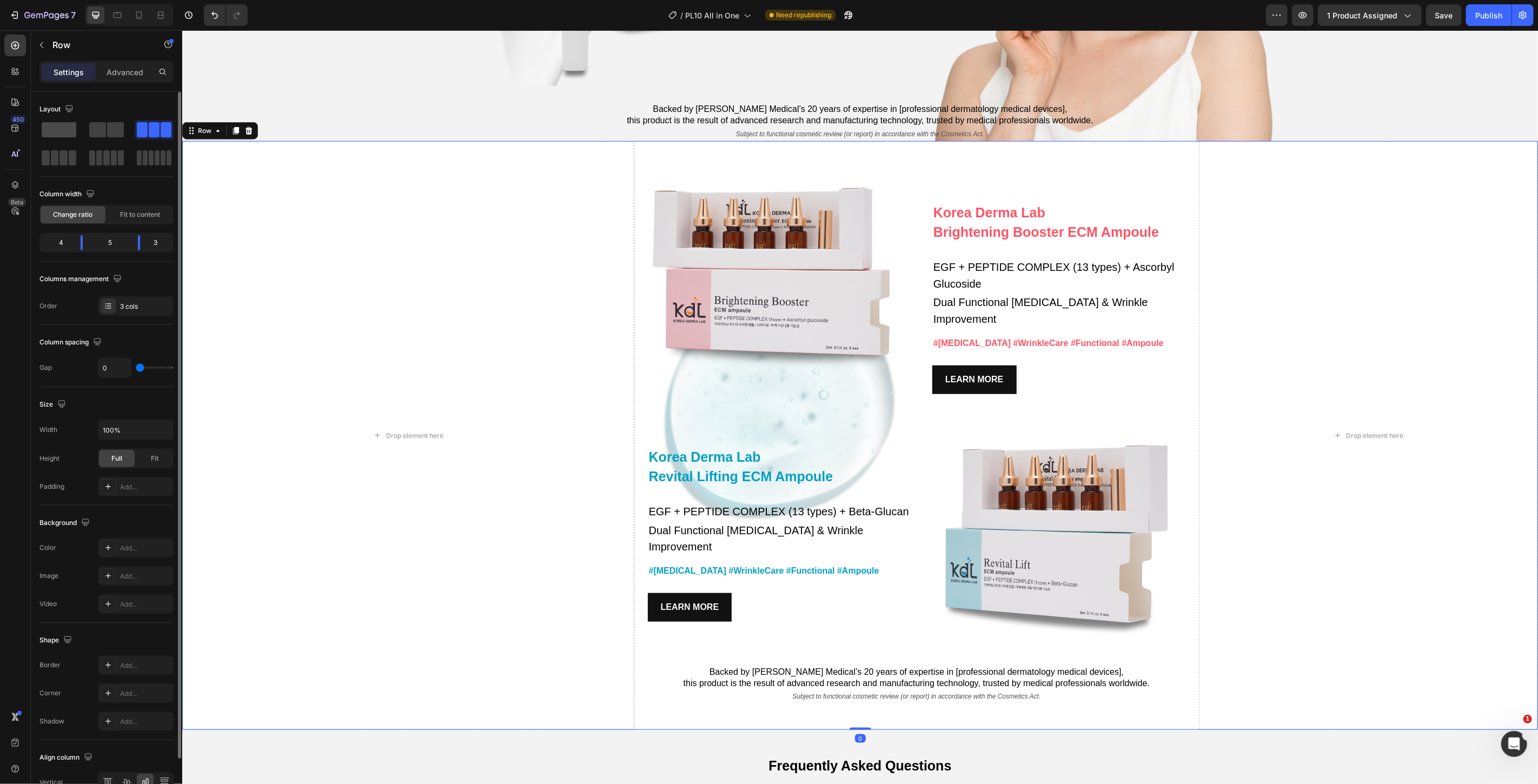
click at [49, 128] on span at bounding box center [59, 130] width 35 height 15
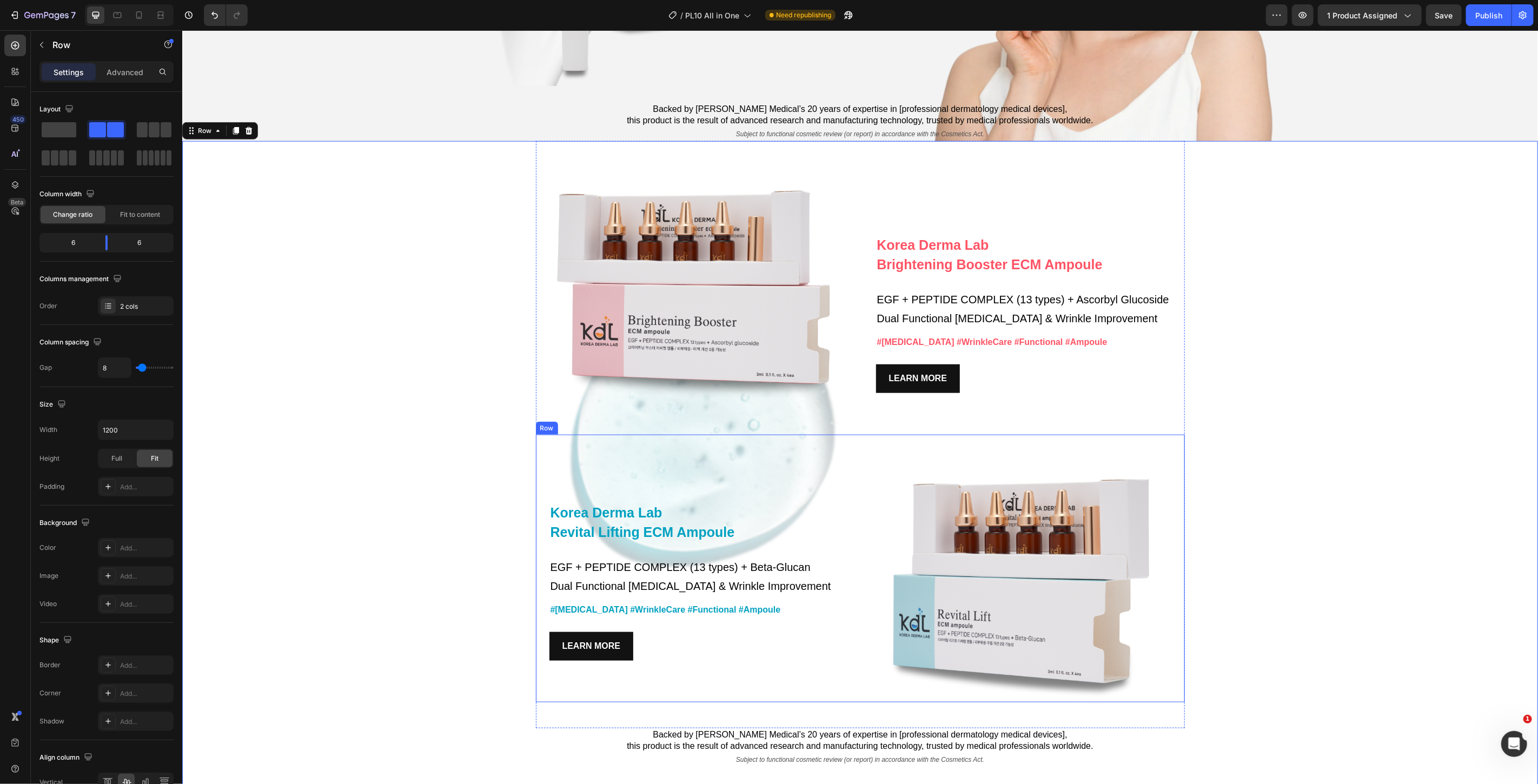
click at [710, 446] on div "Korea Derma Lab Text Block Revital Lifting ECM Ampoule Heading EGF + PEPTIDE CO…" at bounding box center [697, 567] width 322 height 268
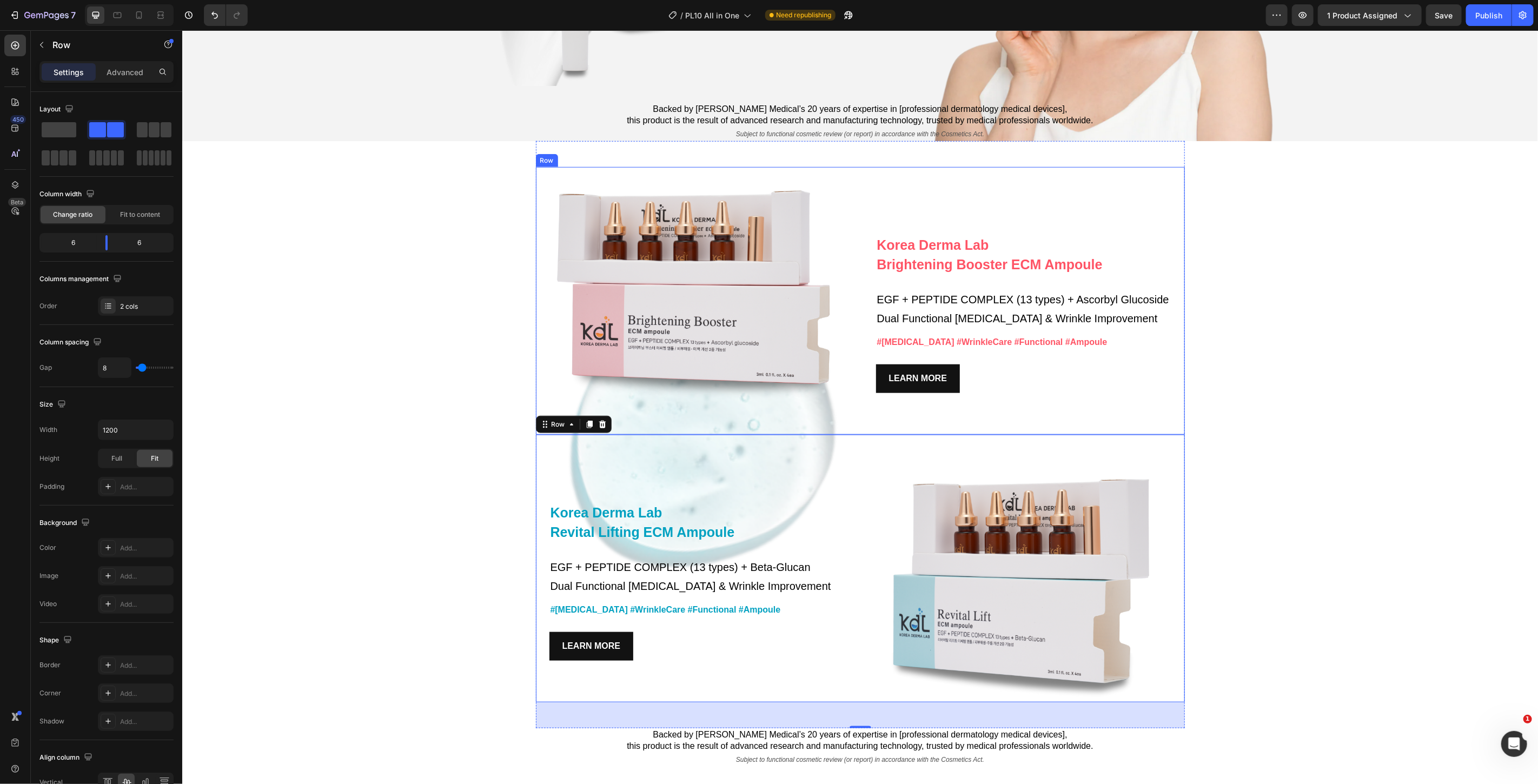
click at [862, 418] on div "Korea Derma Lab Text Block Brightening Booster ECM Ampoule Heading EGF + PEPTID…" at bounding box center [1023, 300] width 322 height 268
click at [887, 452] on div "Image" at bounding box center [1023, 567] width 322 height 268
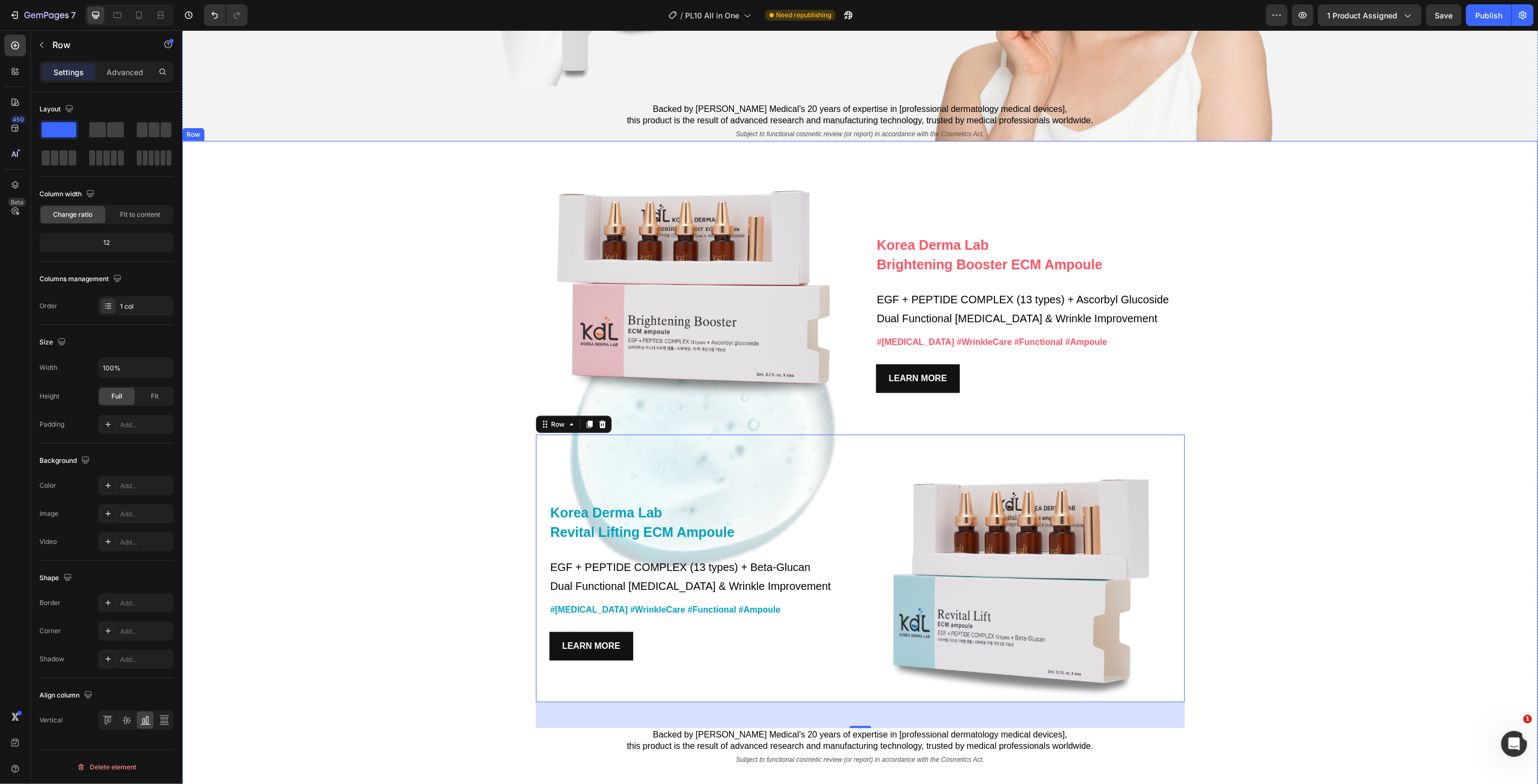
click at [466, 703] on div "Korea Derma Lab Text Block Brightening Booster ECM Ampoule Heading EGF + PEPTID…" at bounding box center [860, 466] width 1356 height 651
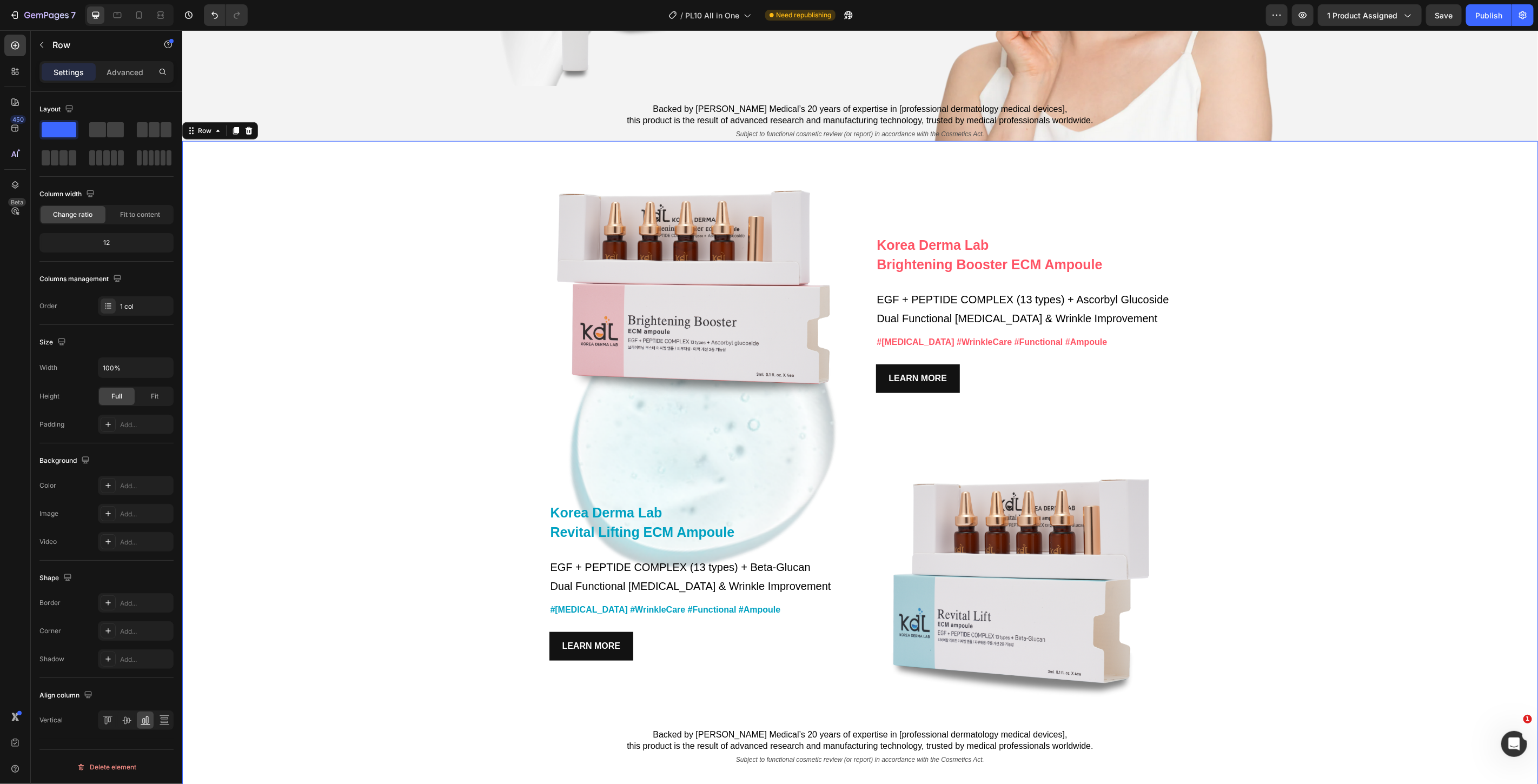
click at [474, 432] on div "Korea Derma Lab Text Block Brightening Booster ECM Ampoule Heading EGF + PEPTID…" at bounding box center [860, 466] width 1356 height 651
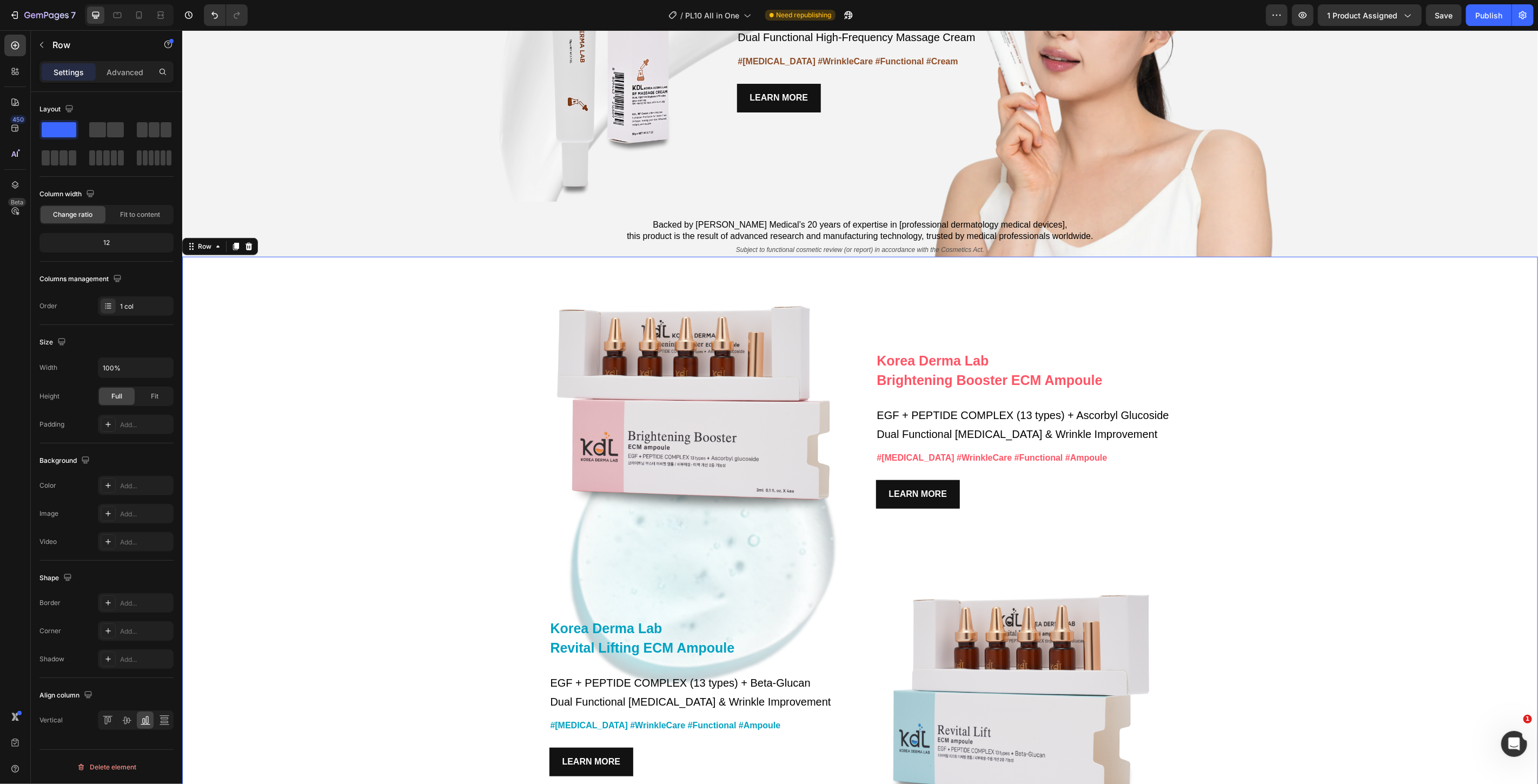
scroll to position [4026, 0]
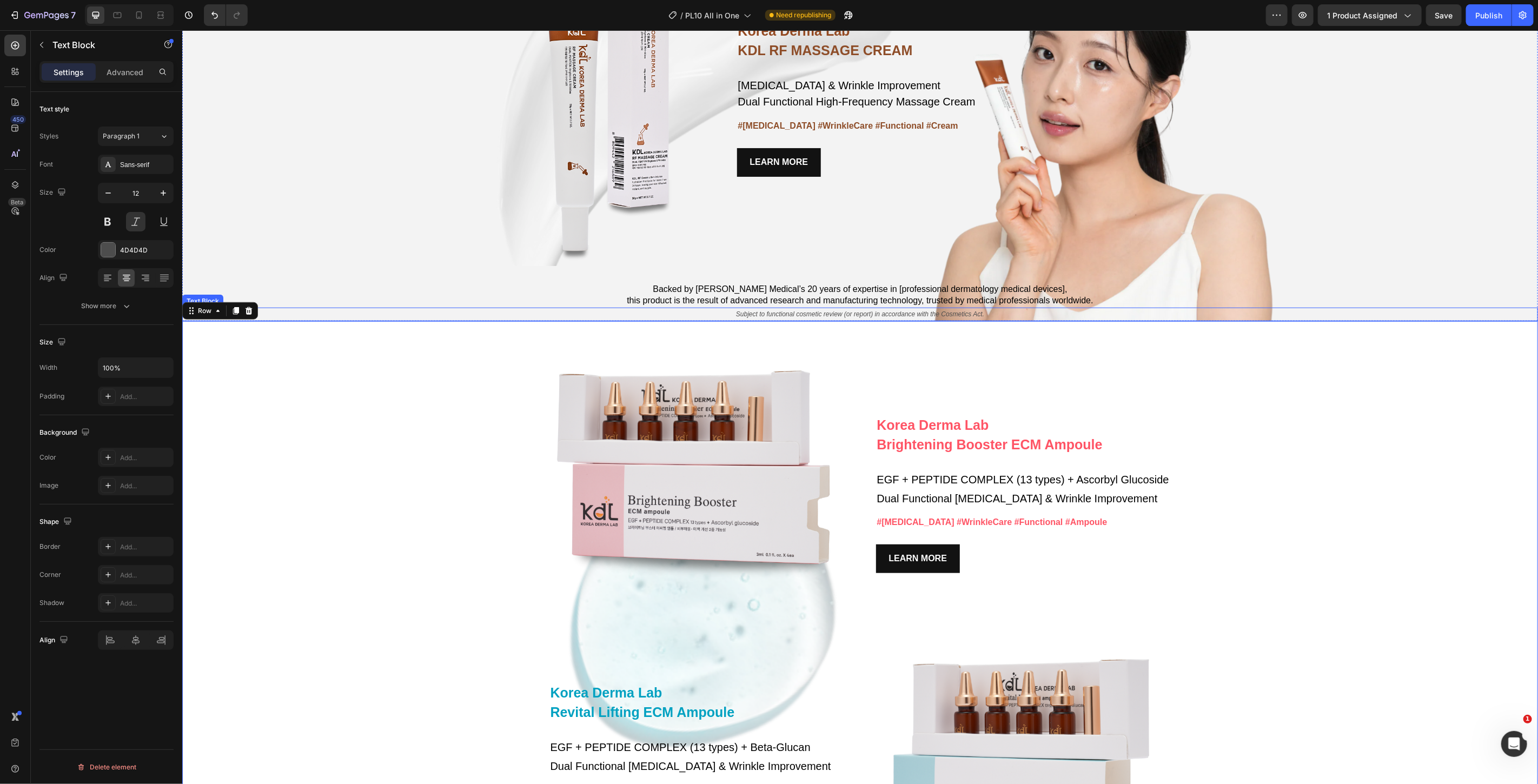
click at [858, 311] on p "Subject to functional cosmetic review (or report) in accordance with the Cosmet…" at bounding box center [860, 314] width 1354 height 12
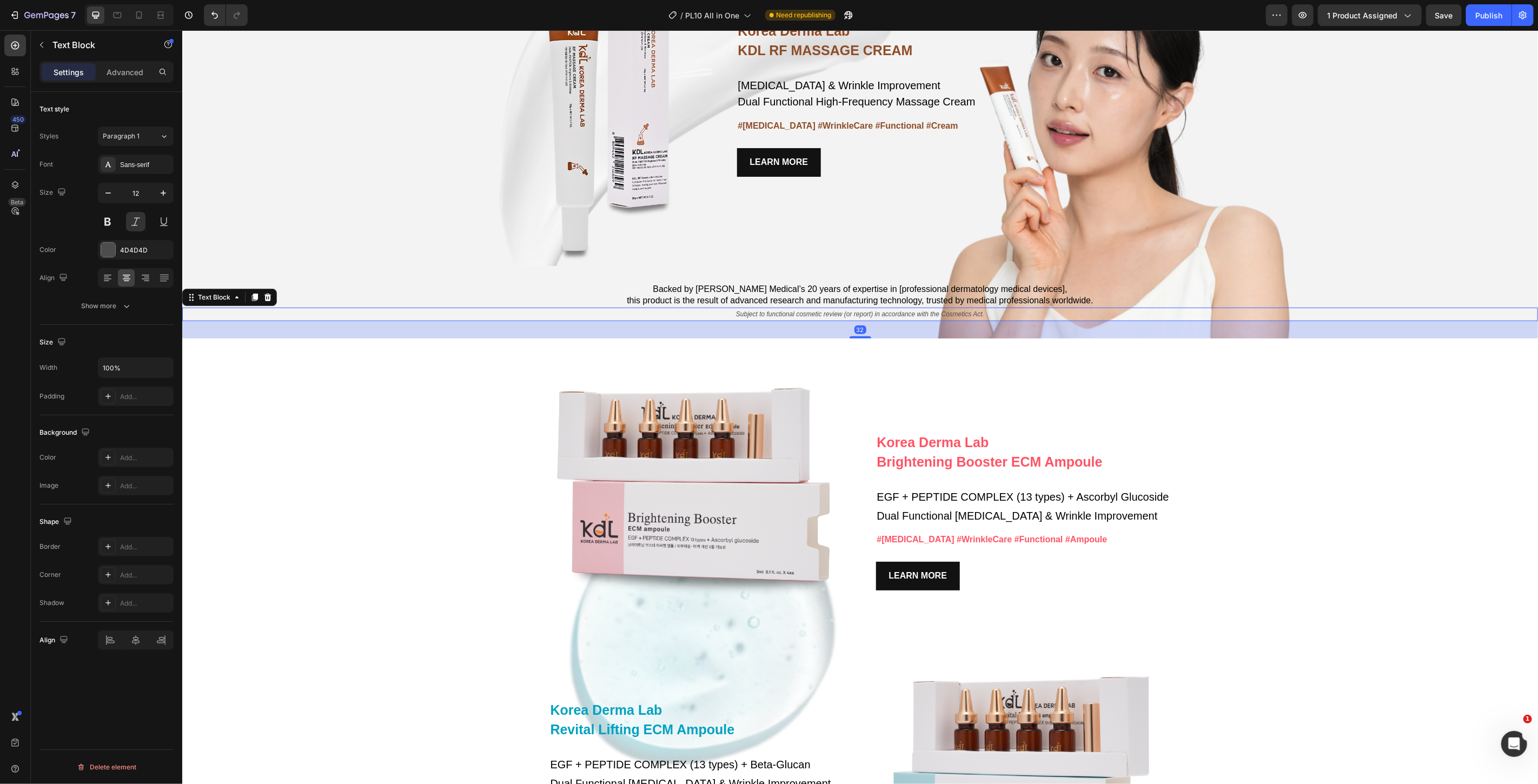
drag, startPoint x: 851, startPoint y: 320, endPoint x: 854, endPoint y: 337, distance: 17.3
click at [854, 337] on div at bounding box center [860, 337] width 22 height 2
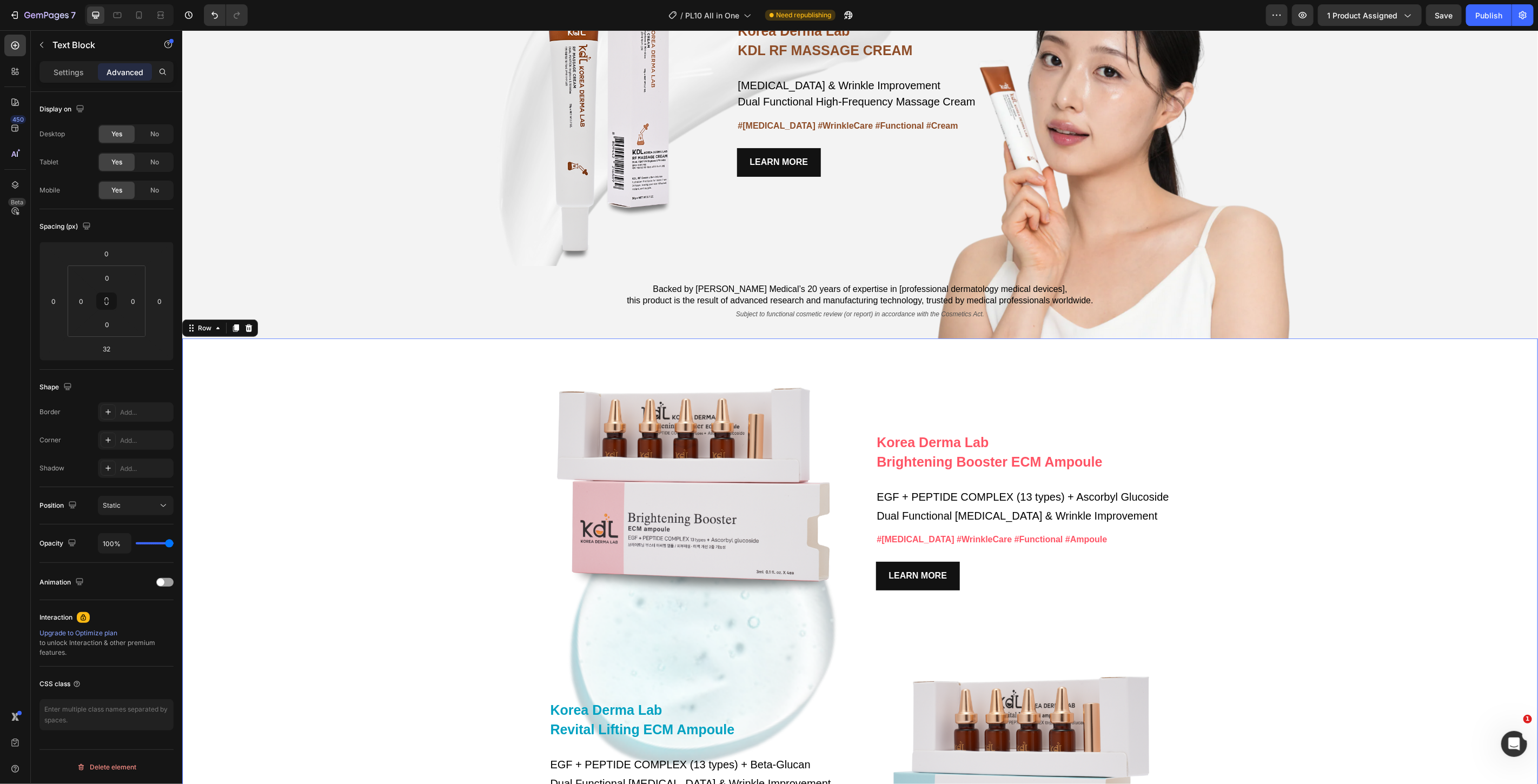
click at [463, 521] on div "Korea Derma Lab Text Block Brightening Booster ECM Ampoule Heading EGF + PEPTID…" at bounding box center [860, 663] width 1356 height 651
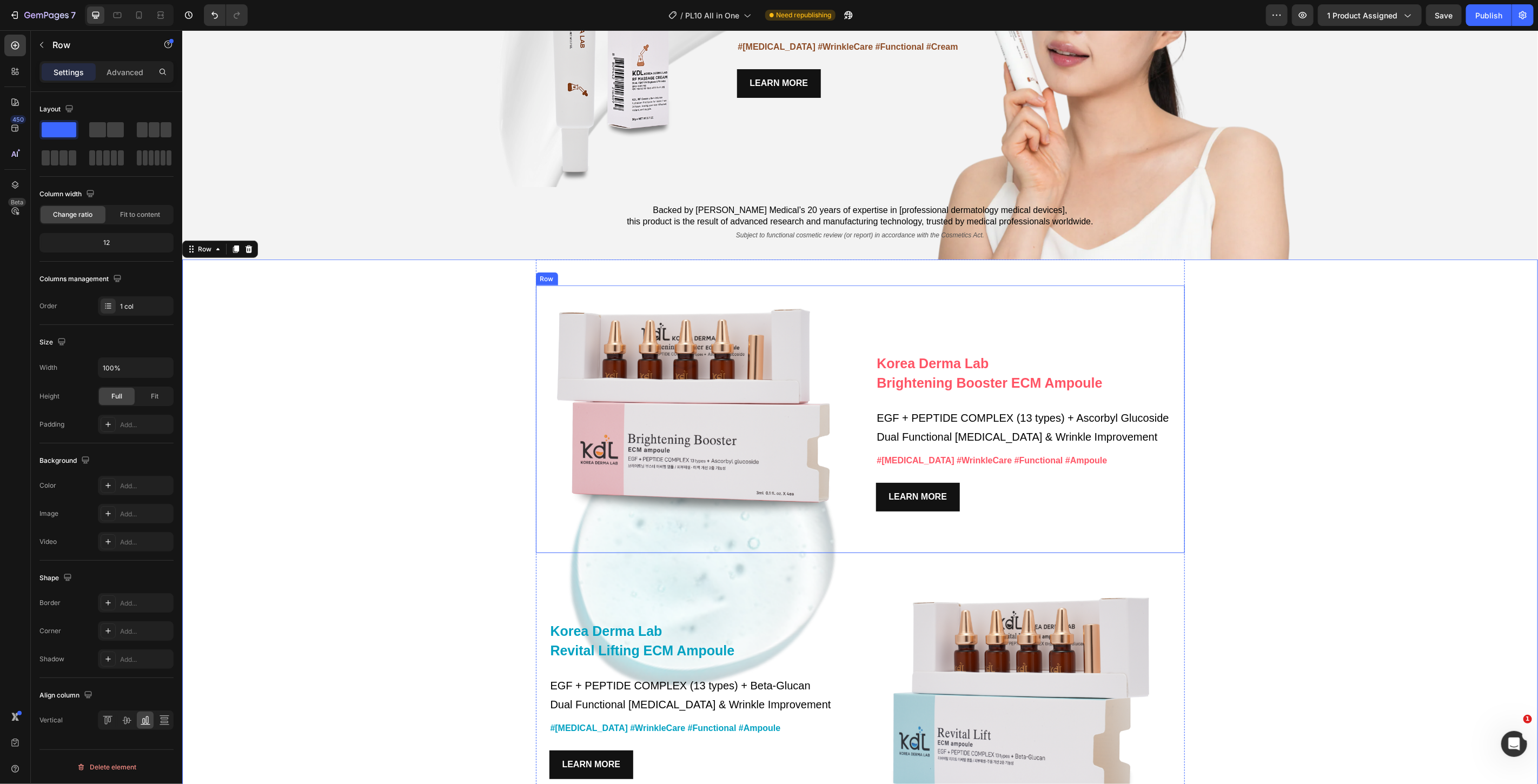
scroll to position [4447, 0]
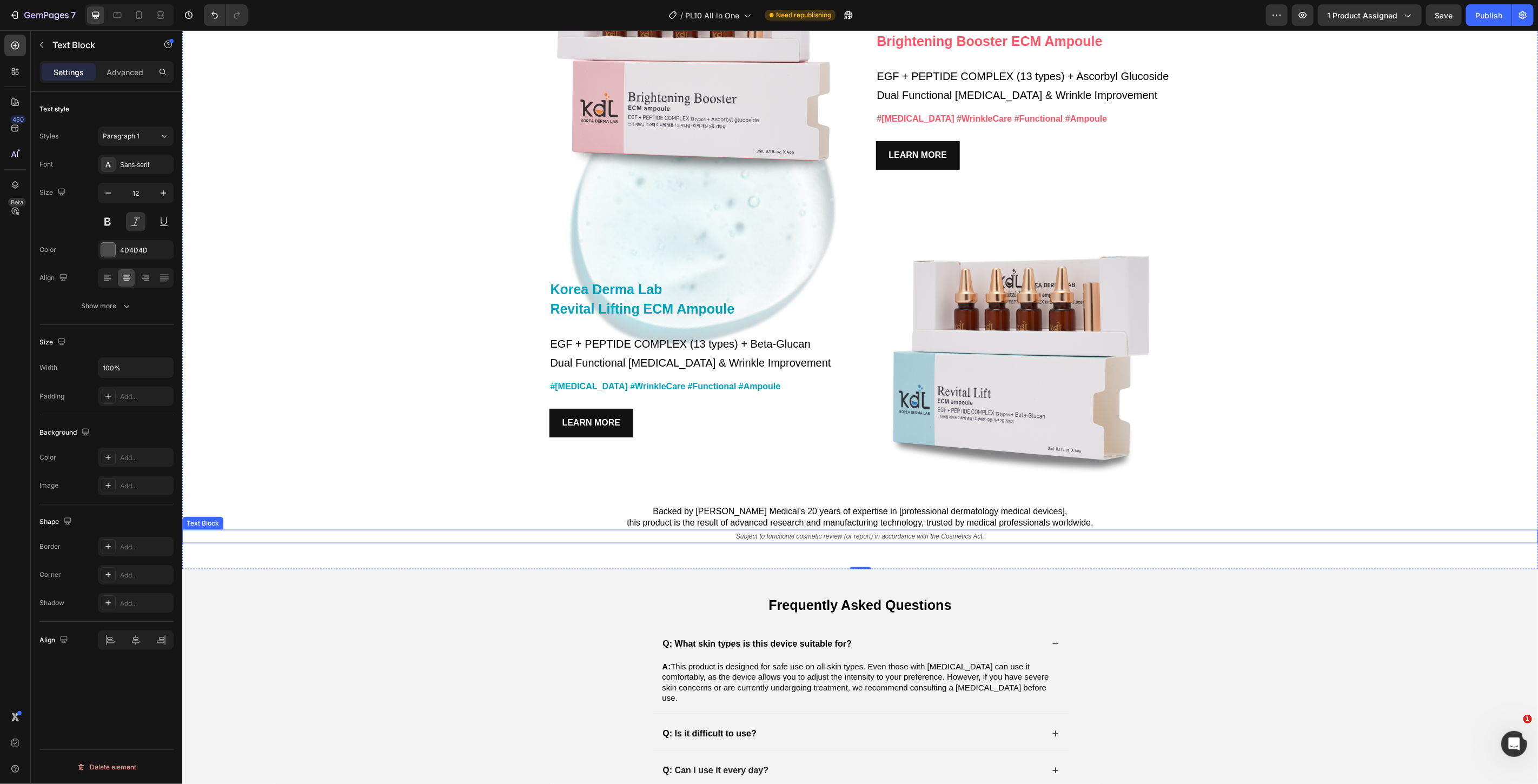
click at [780, 533] on p "Subject to functional cosmetic review (or report) in accordance with the Cosmet…" at bounding box center [860, 536] width 1354 height 12
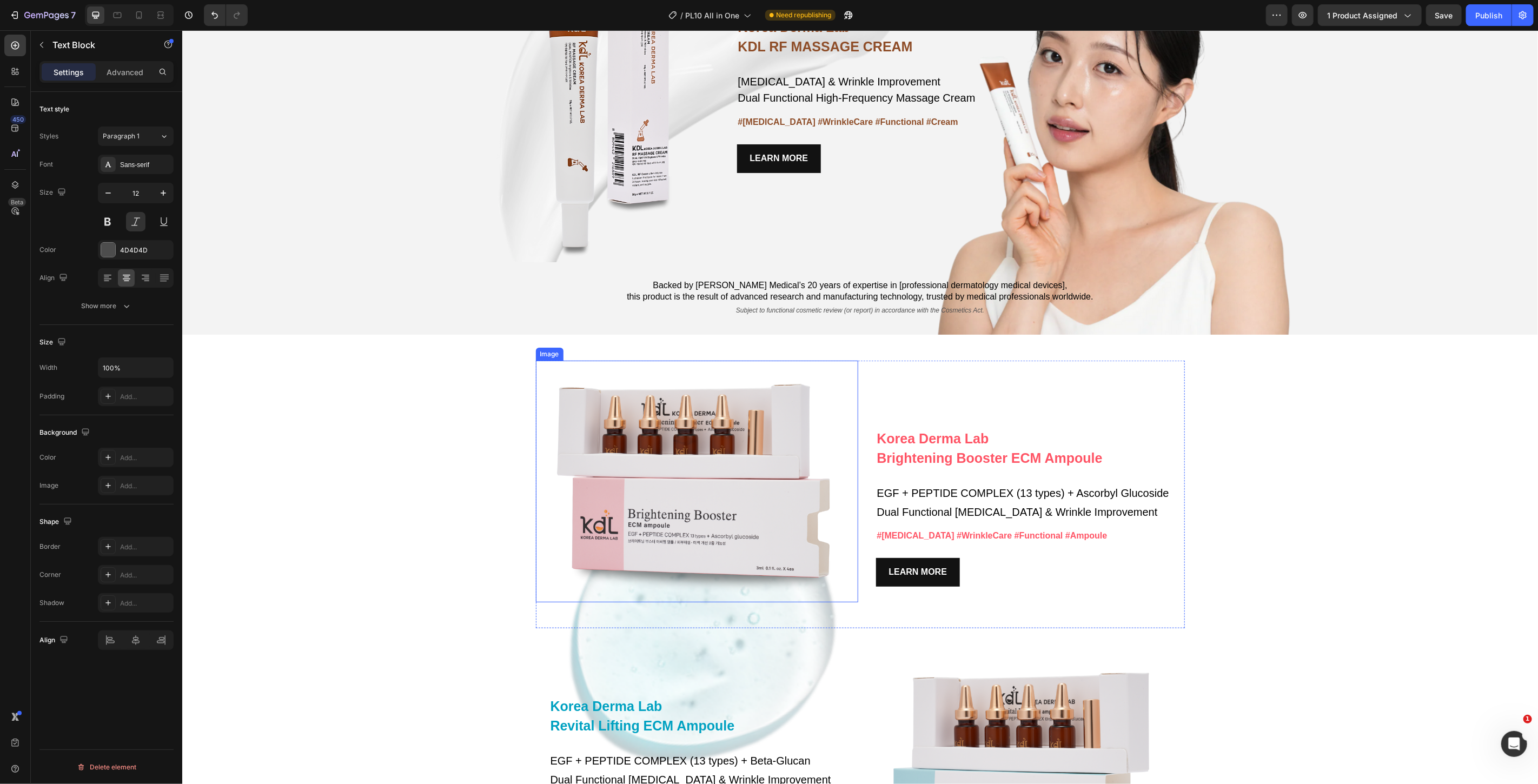
scroll to position [4026, 0]
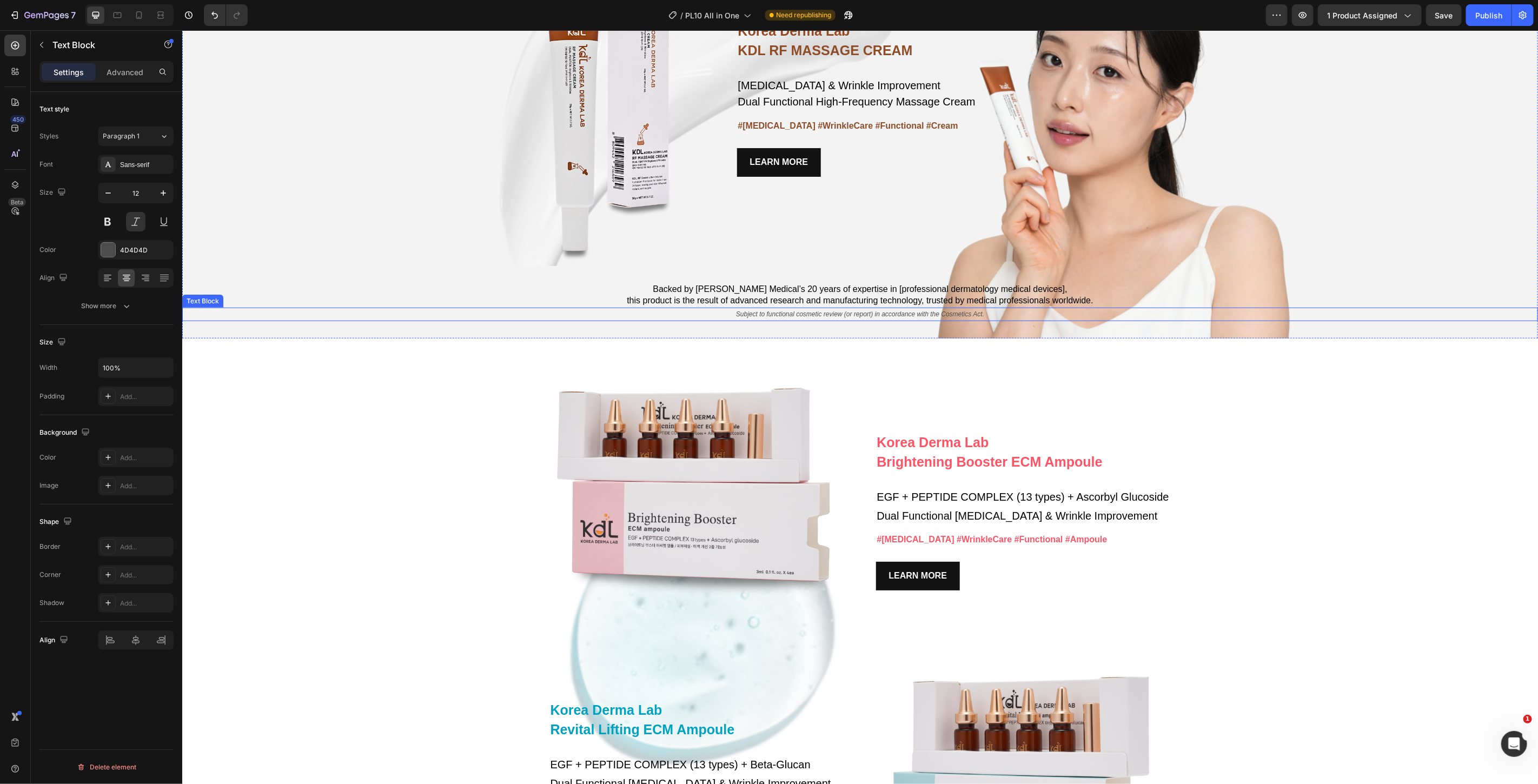
click at [842, 309] on p "Subject to functional cosmetic review (or report) in accordance with the Cosmet…" at bounding box center [860, 314] width 1354 height 12
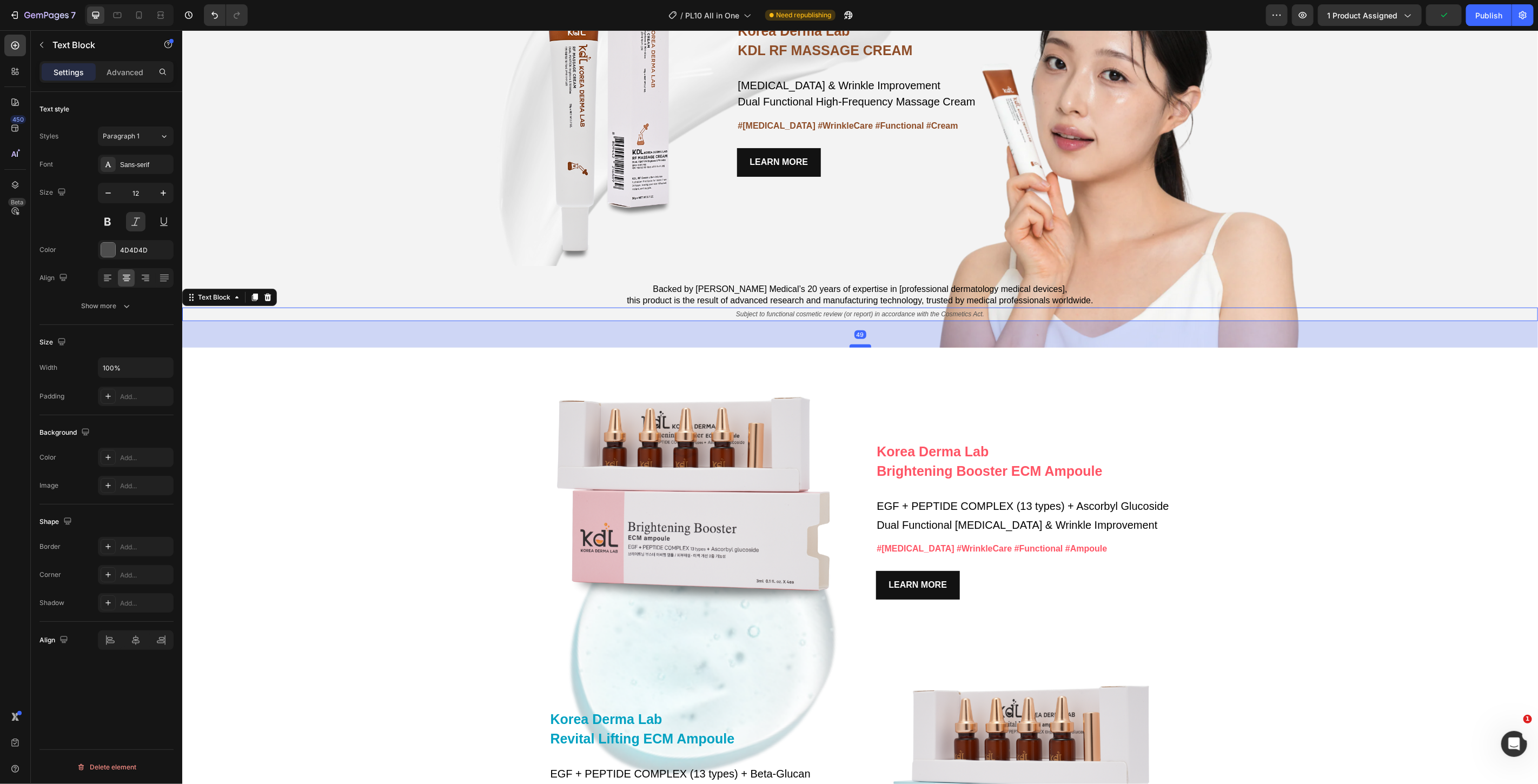
drag, startPoint x: 861, startPoint y: 336, endPoint x: 863, endPoint y: 345, distance: 9.2
click at [863, 345] on div at bounding box center [860, 345] width 22 height 3
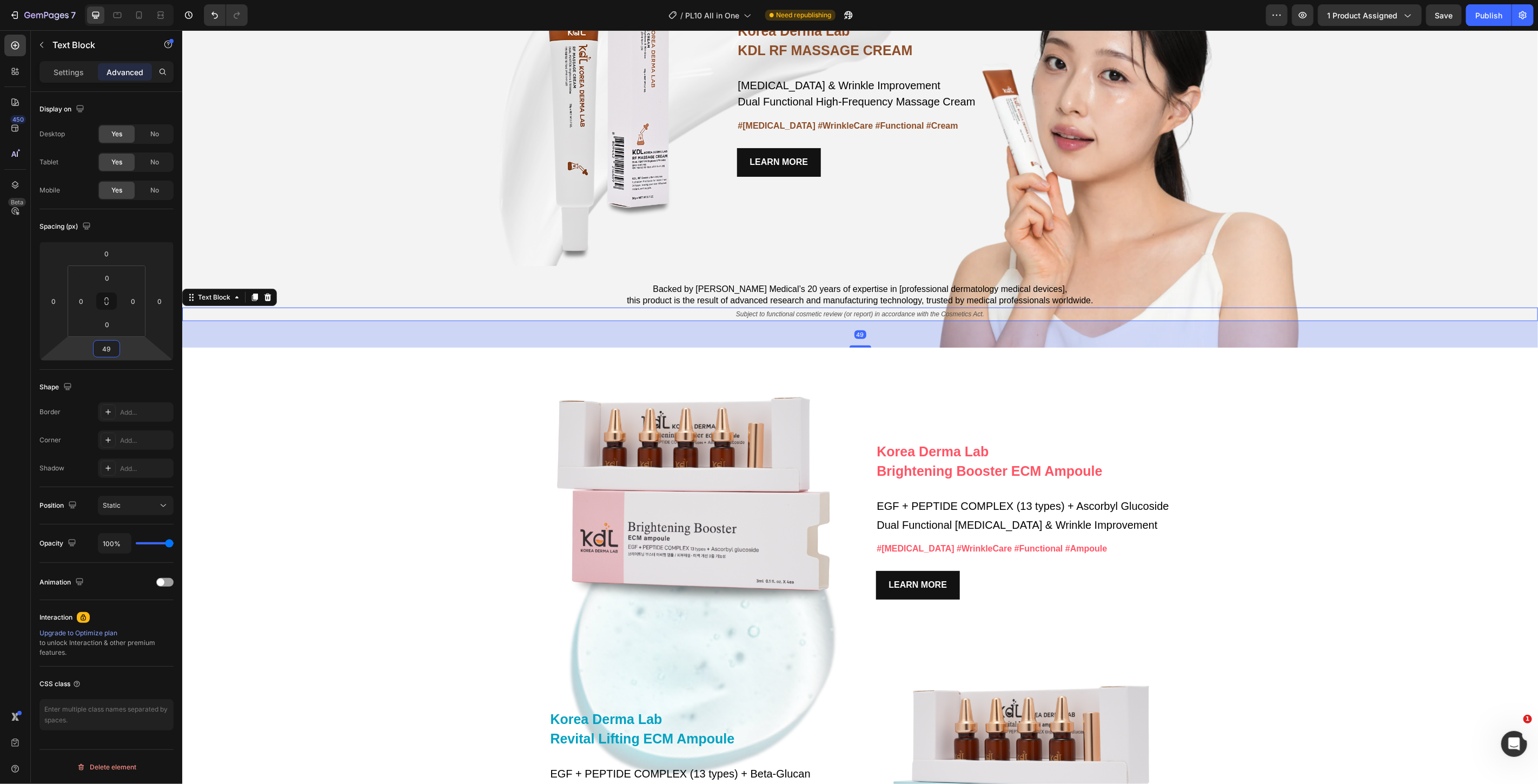
click at [109, 346] on input "49" at bounding box center [106, 348] width 22 height 16
click at [150, 220] on div "Spacing (px)" at bounding box center [106, 227] width 134 height 17
click at [138, 15] on icon at bounding box center [139, 15] width 11 height 11
type input "40"
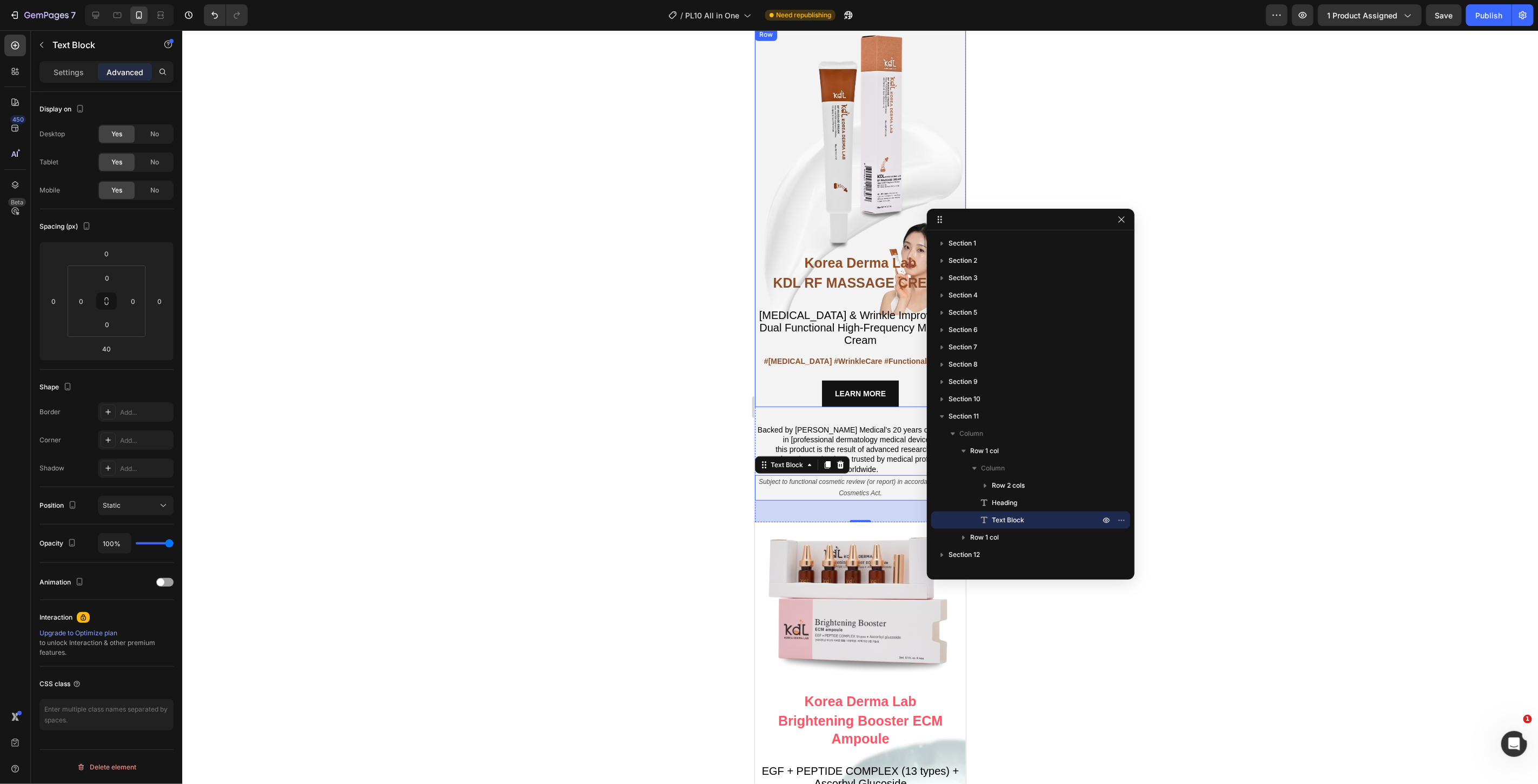
scroll to position [3826, 0]
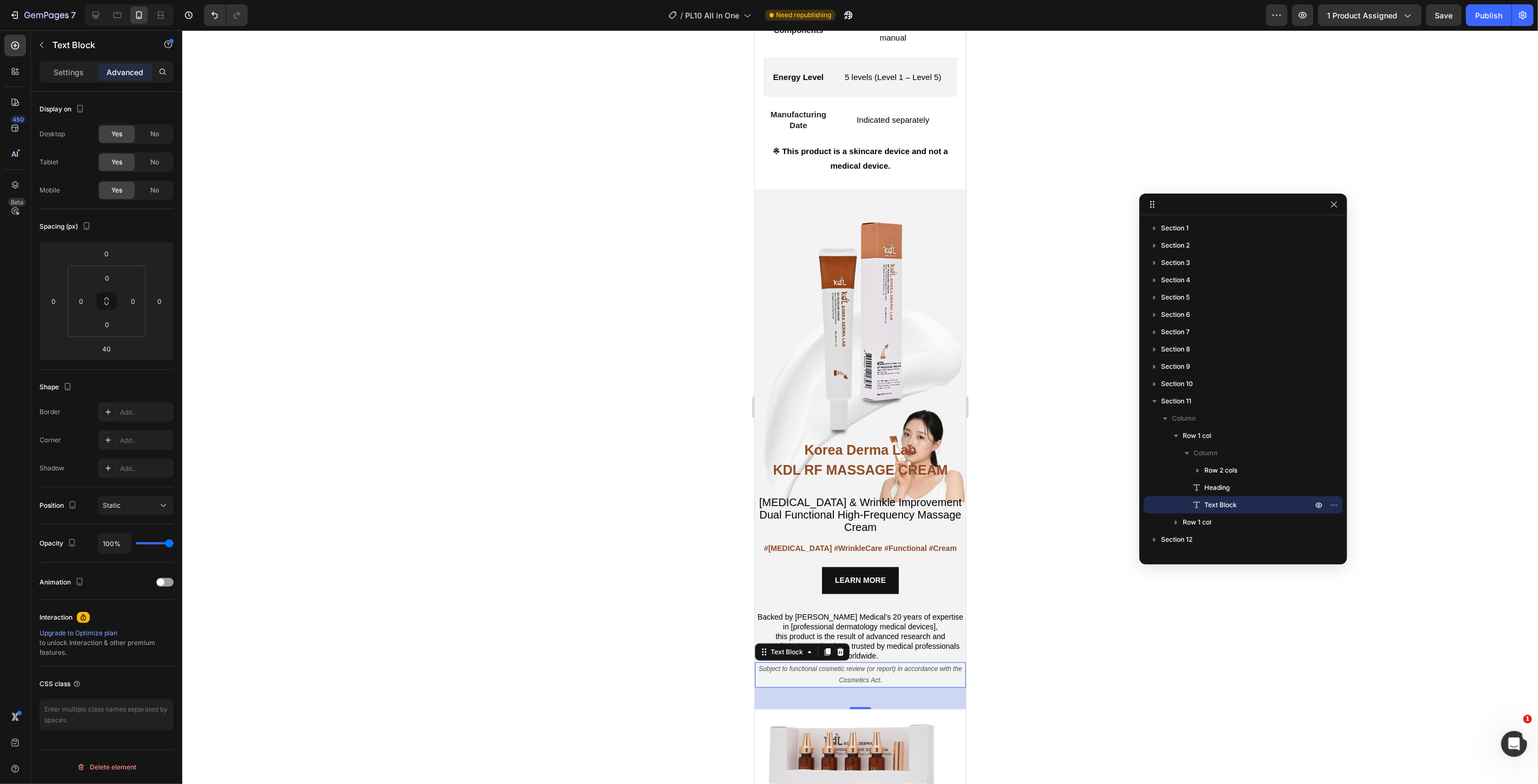
drag, startPoint x: 1055, startPoint y: 217, endPoint x: 1236, endPoint y: 220, distance: 181.0
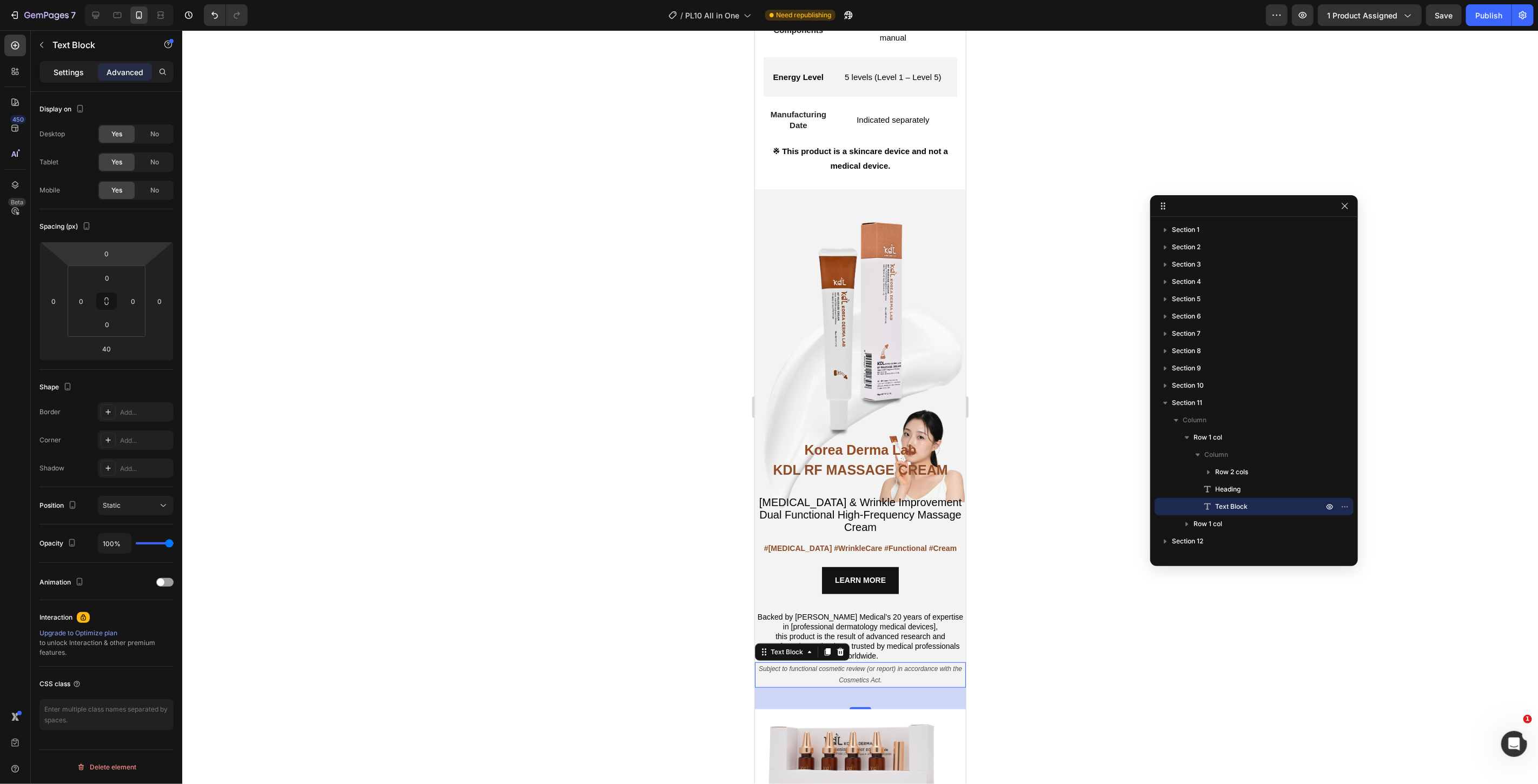
drag, startPoint x: 67, startPoint y: 79, endPoint x: 67, endPoint y: 89, distance: 10.0
click at [67, 80] on div "Settings" at bounding box center [69, 72] width 54 height 17
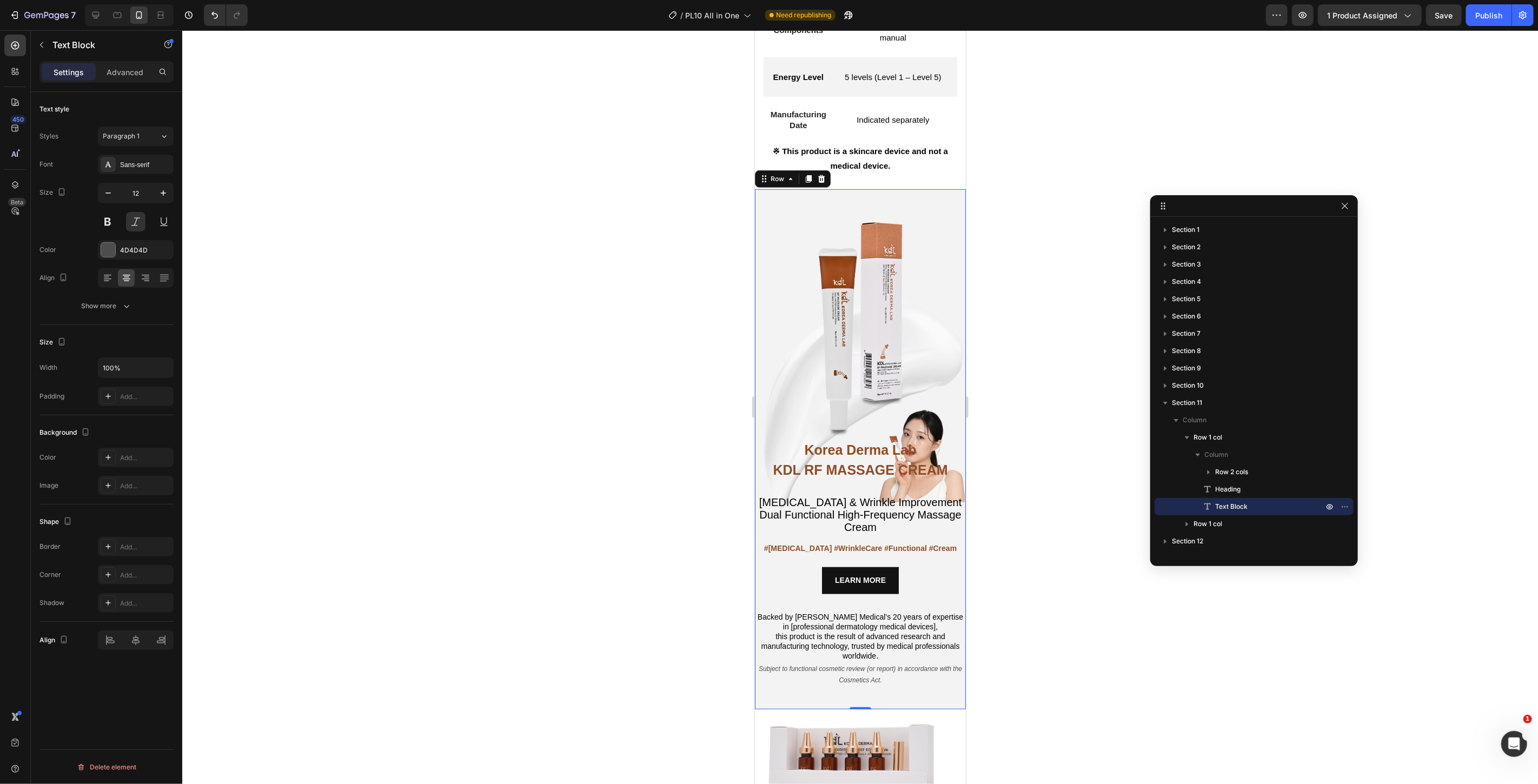
click at [813, 208] on div "Korea Derma Lab Text Block KDL RF MASSAGE CREAM Heading Whitening & Wrinkle Imp…" at bounding box center [860, 449] width 211 height 520
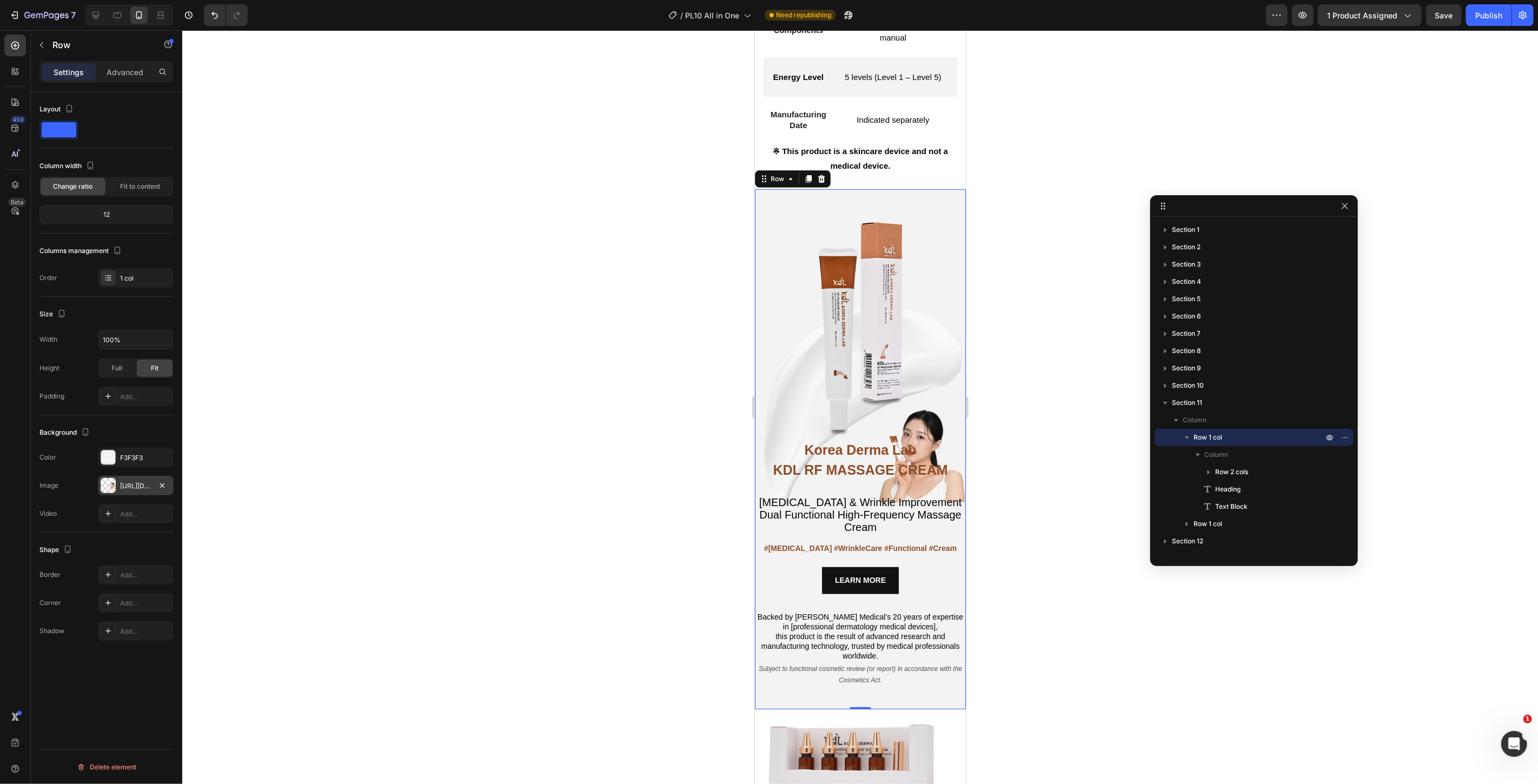
click at [120, 490] on div "https://cdn.shopify.com/s/files/1/0766/0457/1901/files/gempages_574936279884498…" at bounding box center [136, 486] width 32 height 10
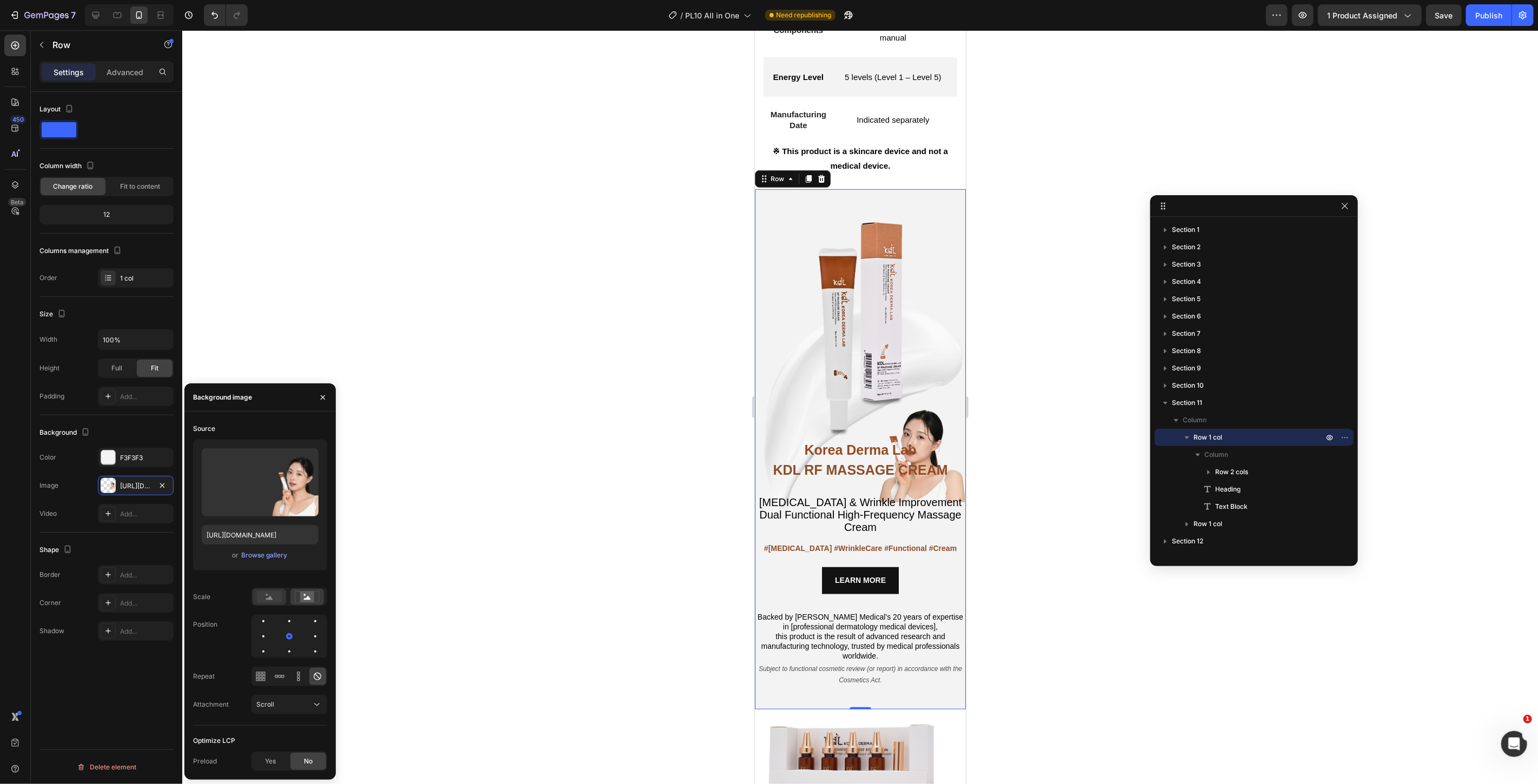
click at [268, 604] on div at bounding box center [269, 597] width 33 height 16
click at [256, 634] on div at bounding box center [289, 637] width 76 height 43
click at [283, 635] on div at bounding box center [289, 636] width 13 height 13
click at [270, 645] on div at bounding box center [263, 651] width 13 height 13
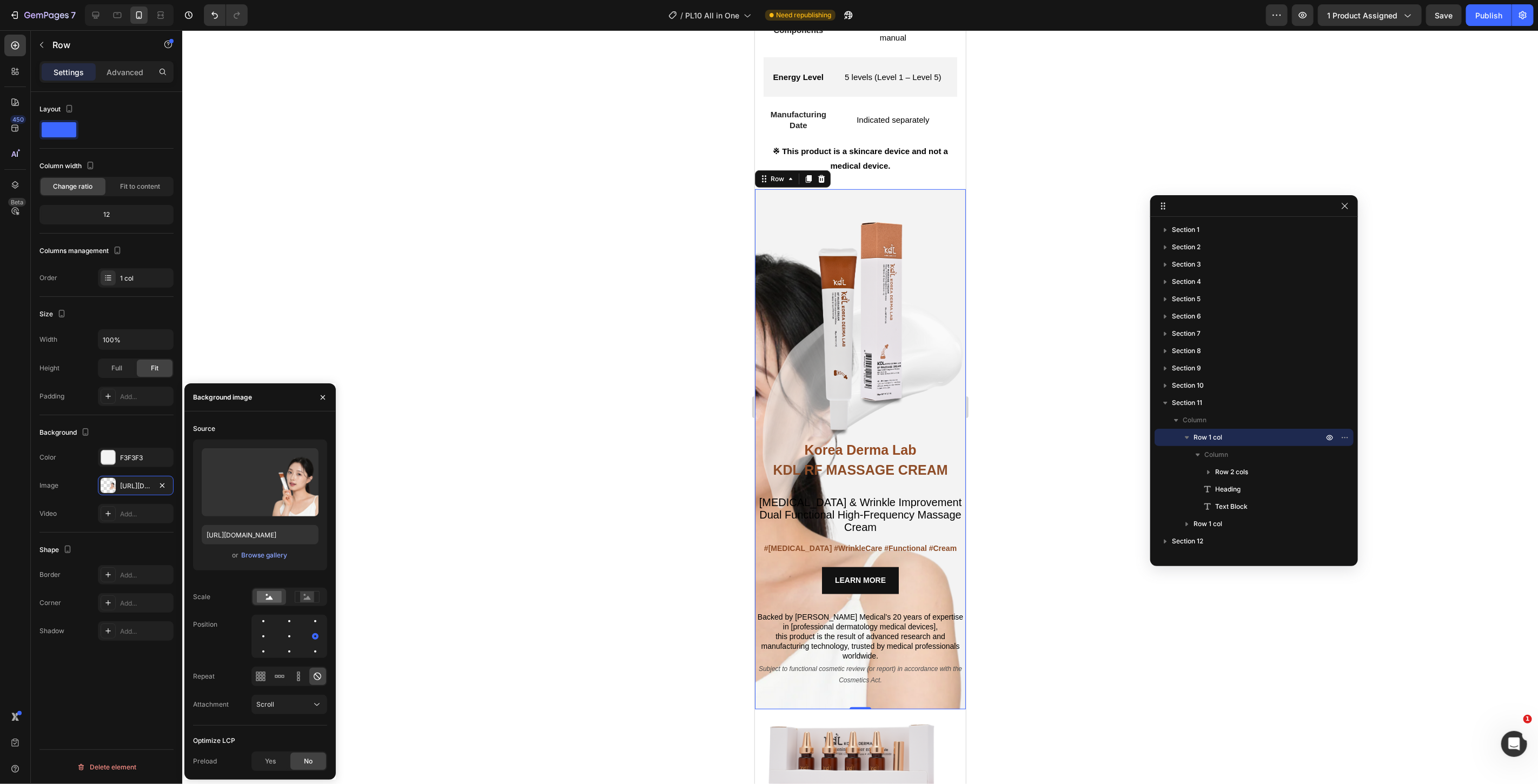
click at [282, 640] on div at bounding box center [289, 637] width 76 height 43
click at [309, 637] on div at bounding box center [315, 636] width 13 height 13
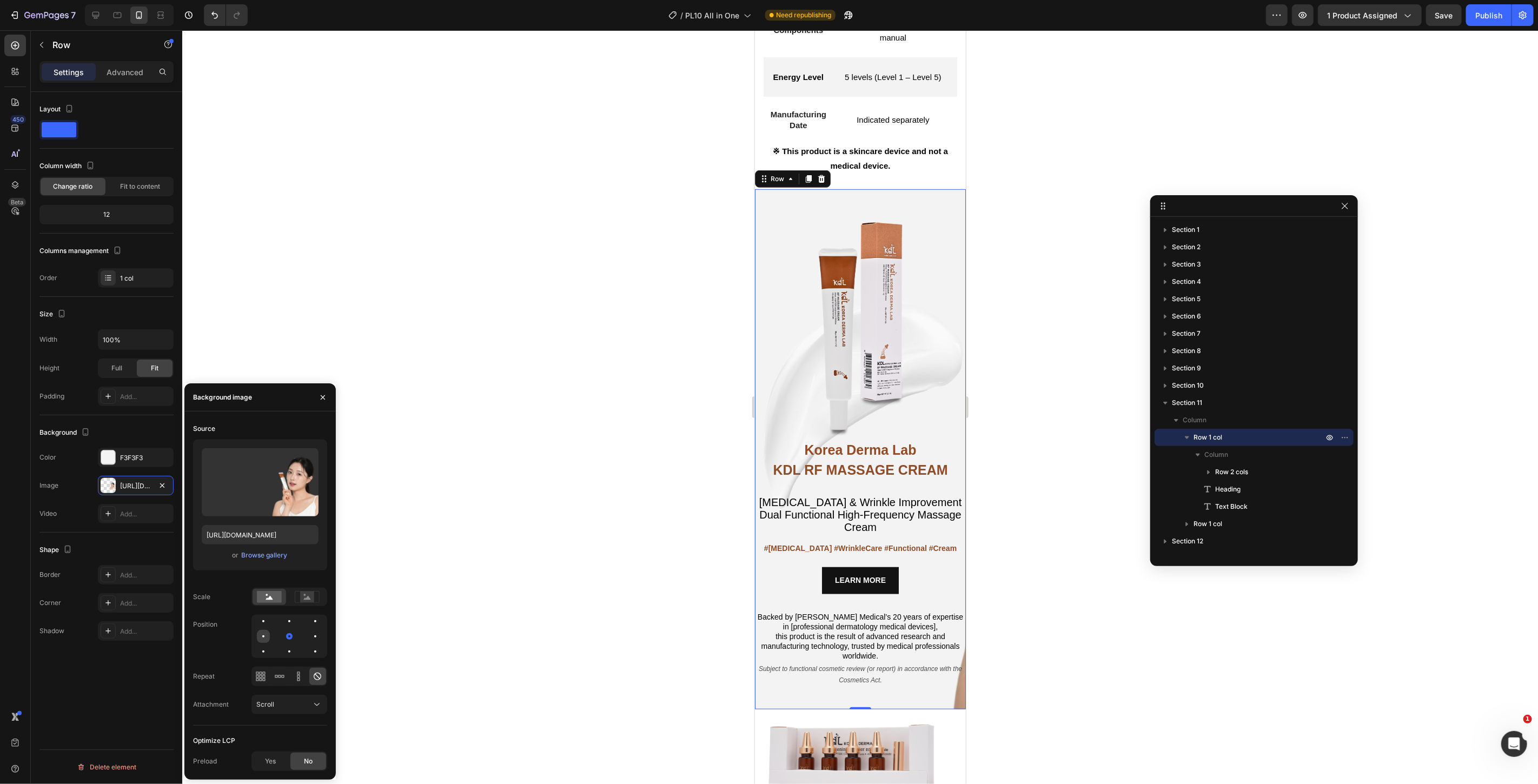
click at [283, 637] on div at bounding box center [289, 636] width 13 height 13
click at [283, 622] on div at bounding box center [289, 621] width 13 height 13
click at [283, 654] on div at bounding box center [289, 651] width 13 height 13
click at [309, 655] on div at bounding box center [315, 651] width 13 height 13
click at [309, 623] on div at bounding box center [315, 621] width 13 height 13
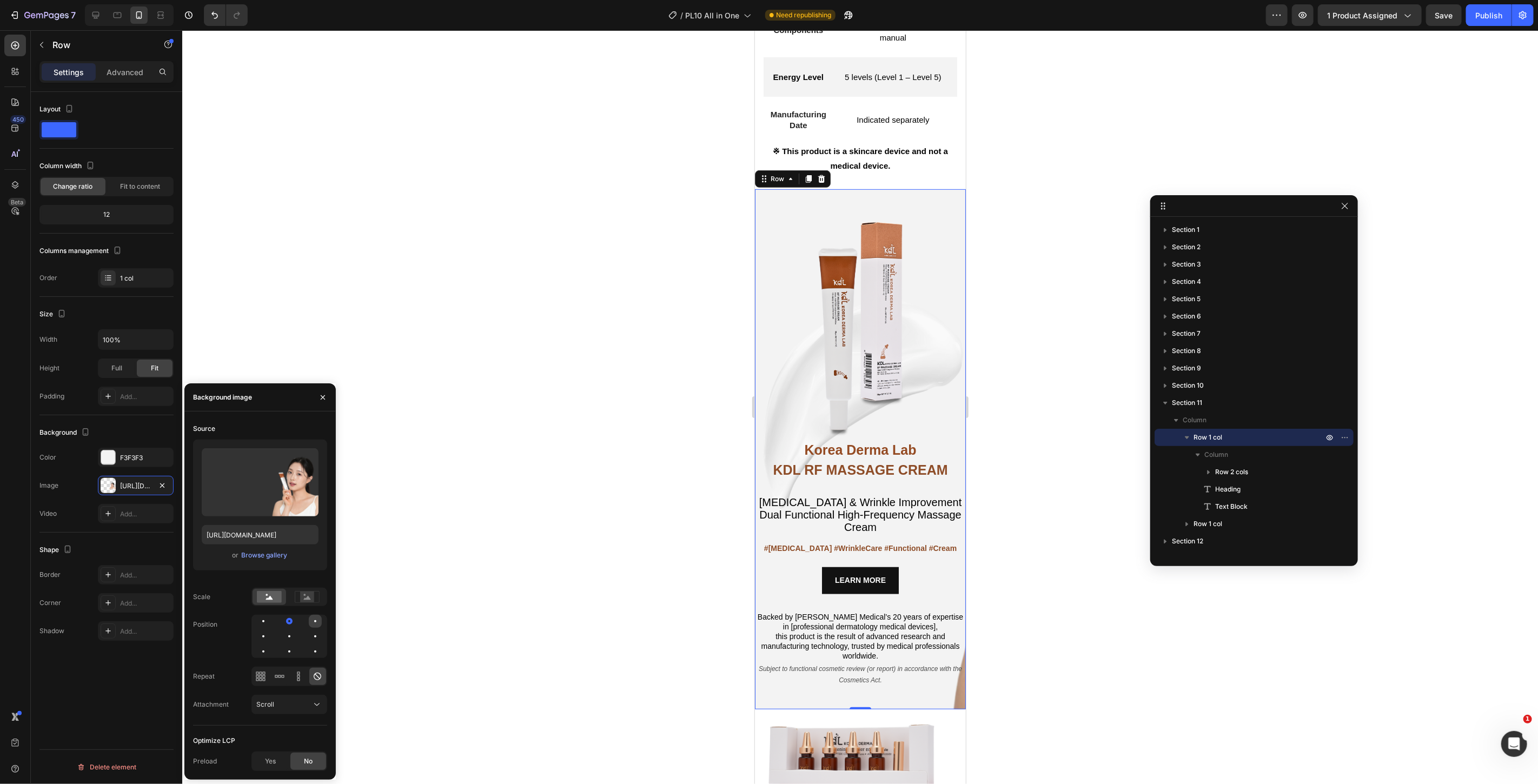
click at [270, 630] on div at bounding box center [263, 636] width 13 height 13
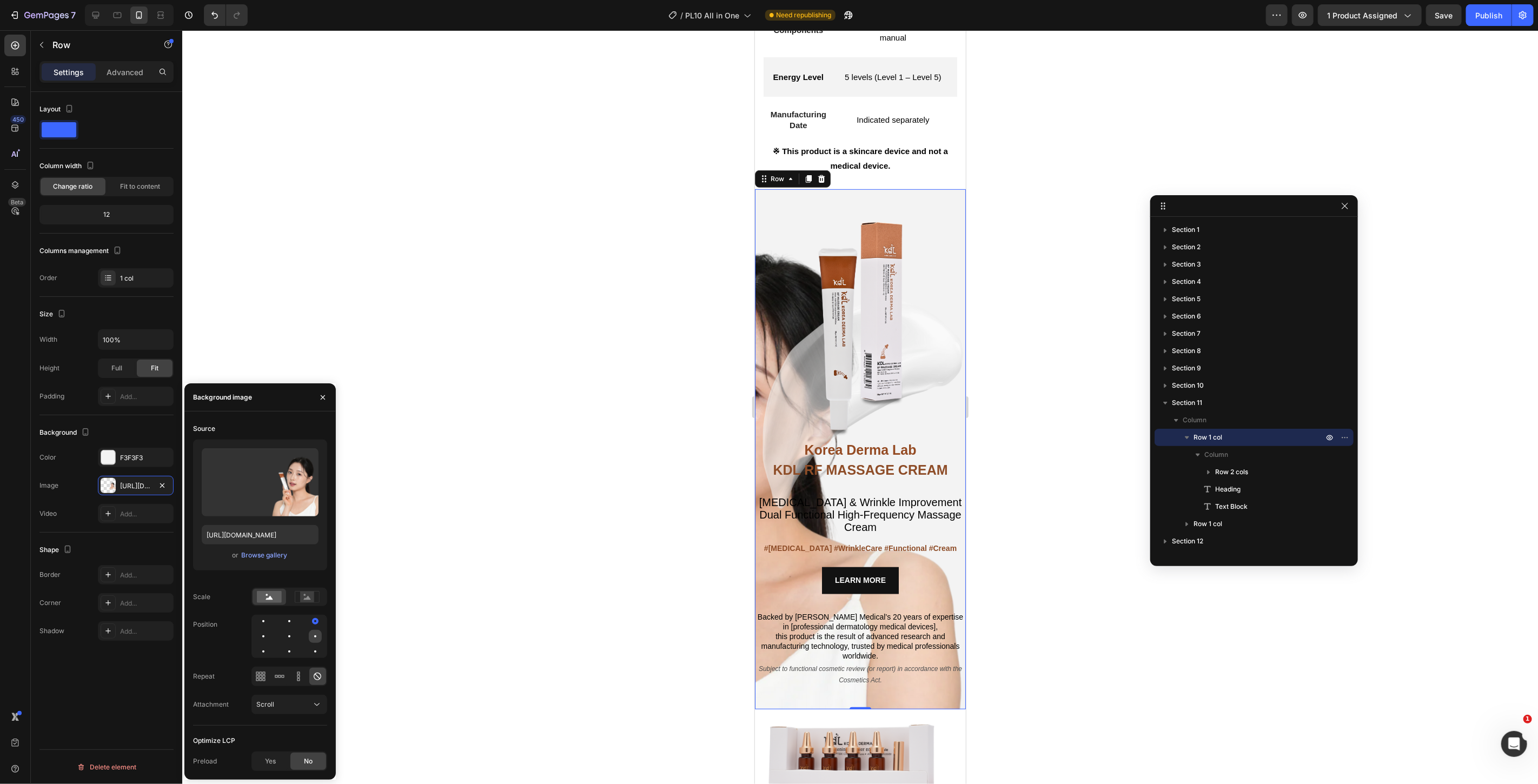
click at [270, 645] on div at bounding box center [263, 651] width 13 height 13
click at [309, 638] on div at bounding box center [315, 636] width 13 height 13
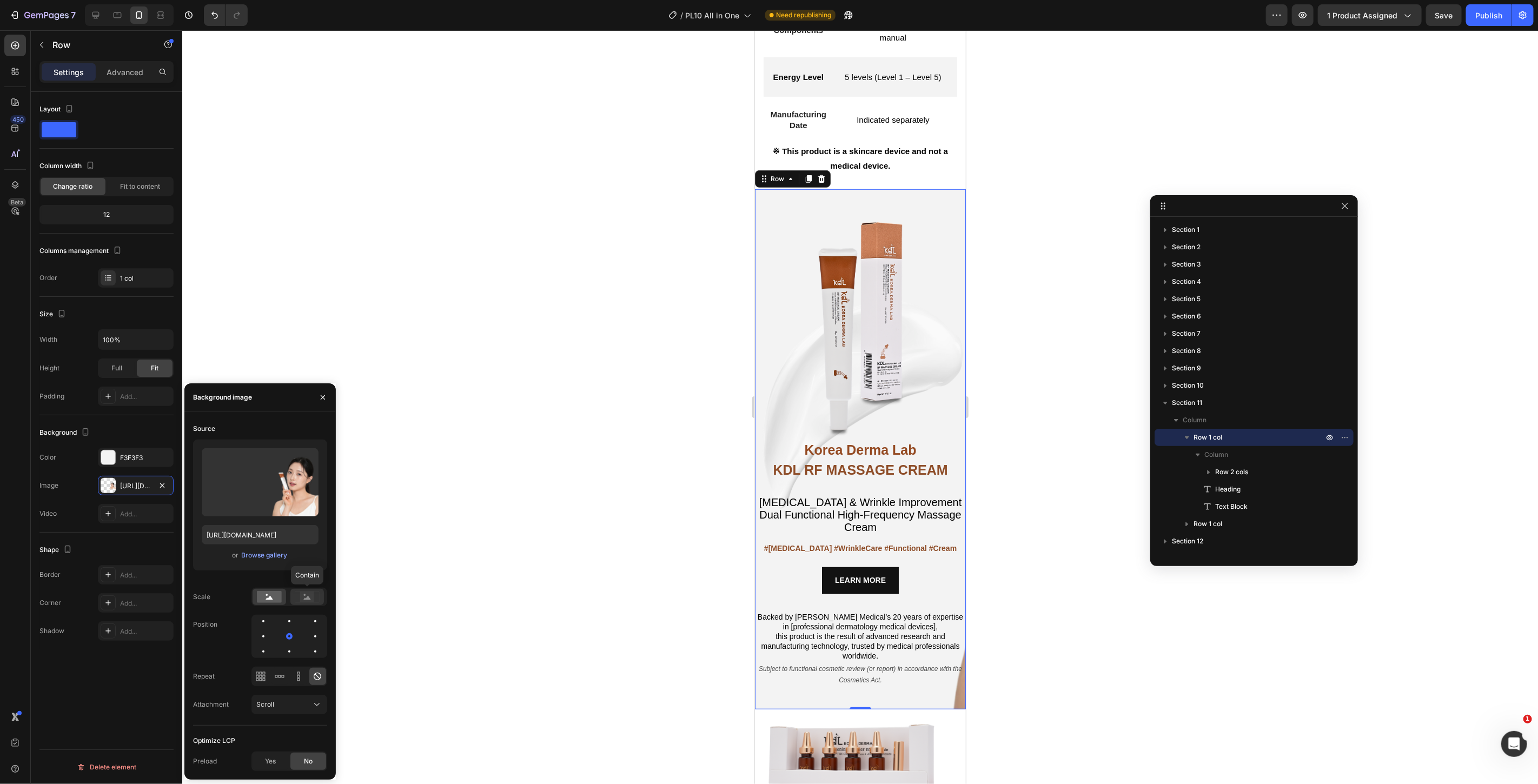
click at [308, 599] on icon at bounding box center [307, 597] width 7 height 4
click at [274, 603] on rect at bounding box center [269, 597] width 25 height 12
click at [283, 639] on div at bounding box center [289, 636] width 13 height 13
click at [595, 483] on div at bounding box center [860, 407] width 1356 height 754
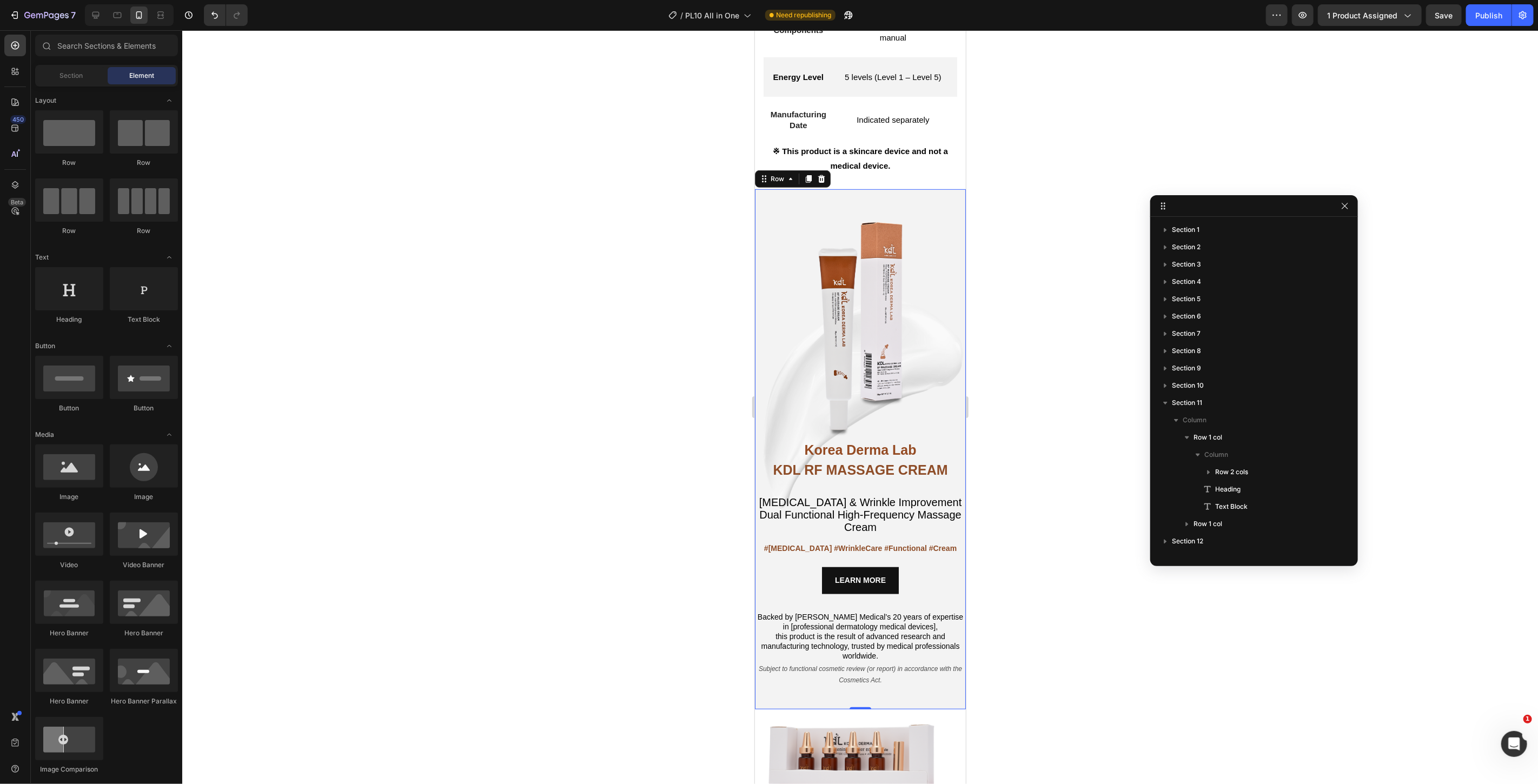
click at [595, 483] on div at bounding box center [860, 407] width 1356 height 754
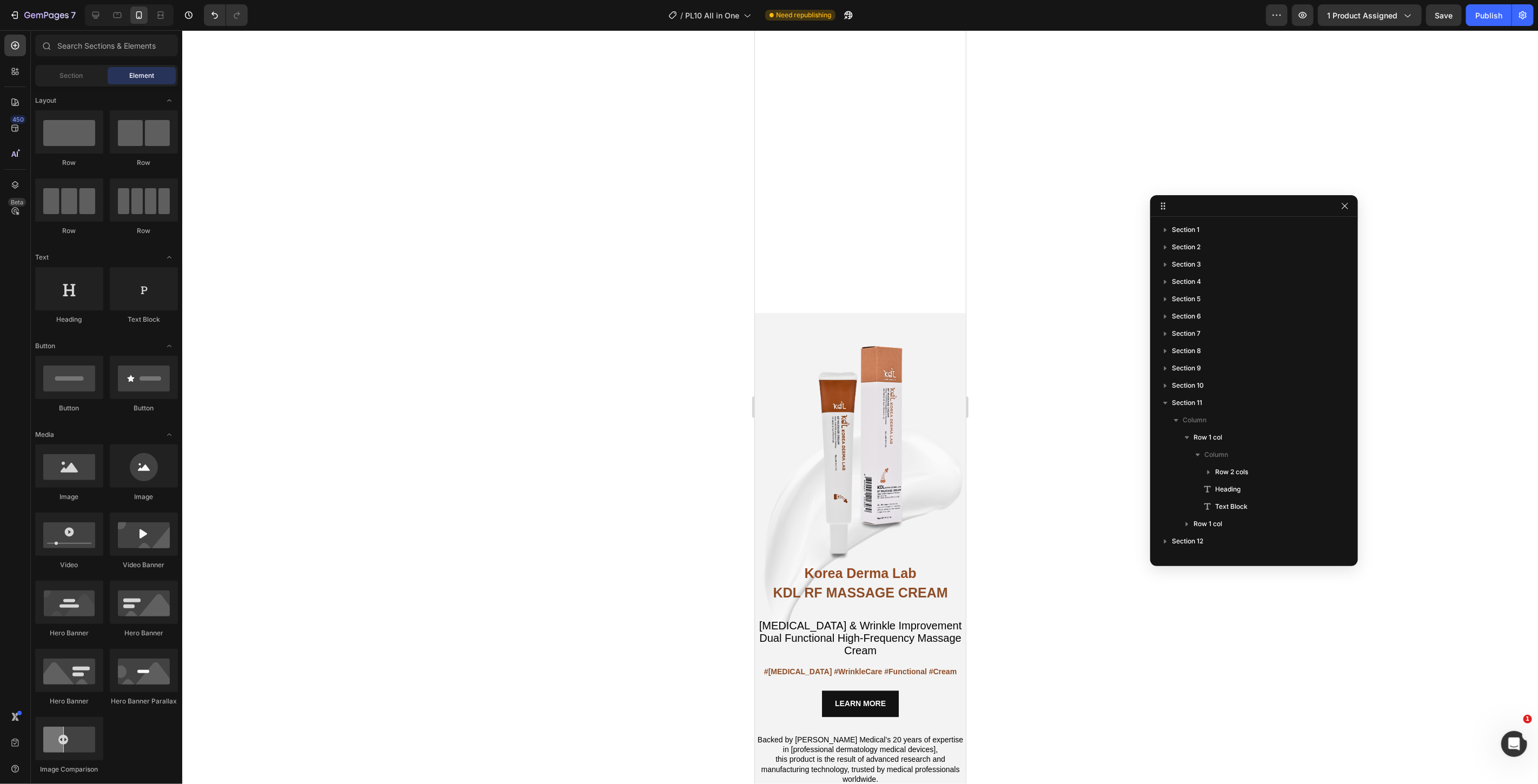
scroll to position [5328, 0]
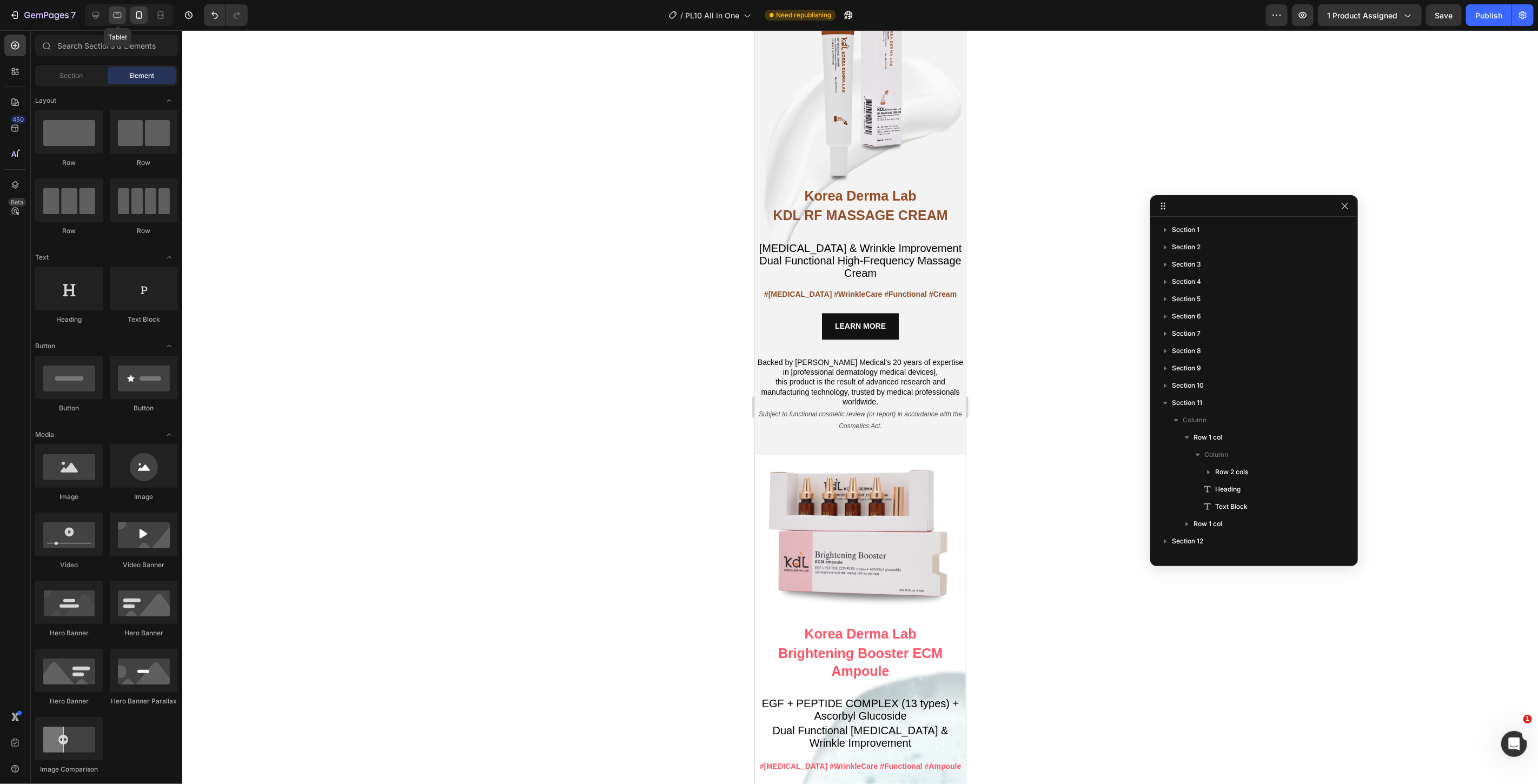
click at [115, 19] on icon at bounding box center [117, 15] width 11 height 11
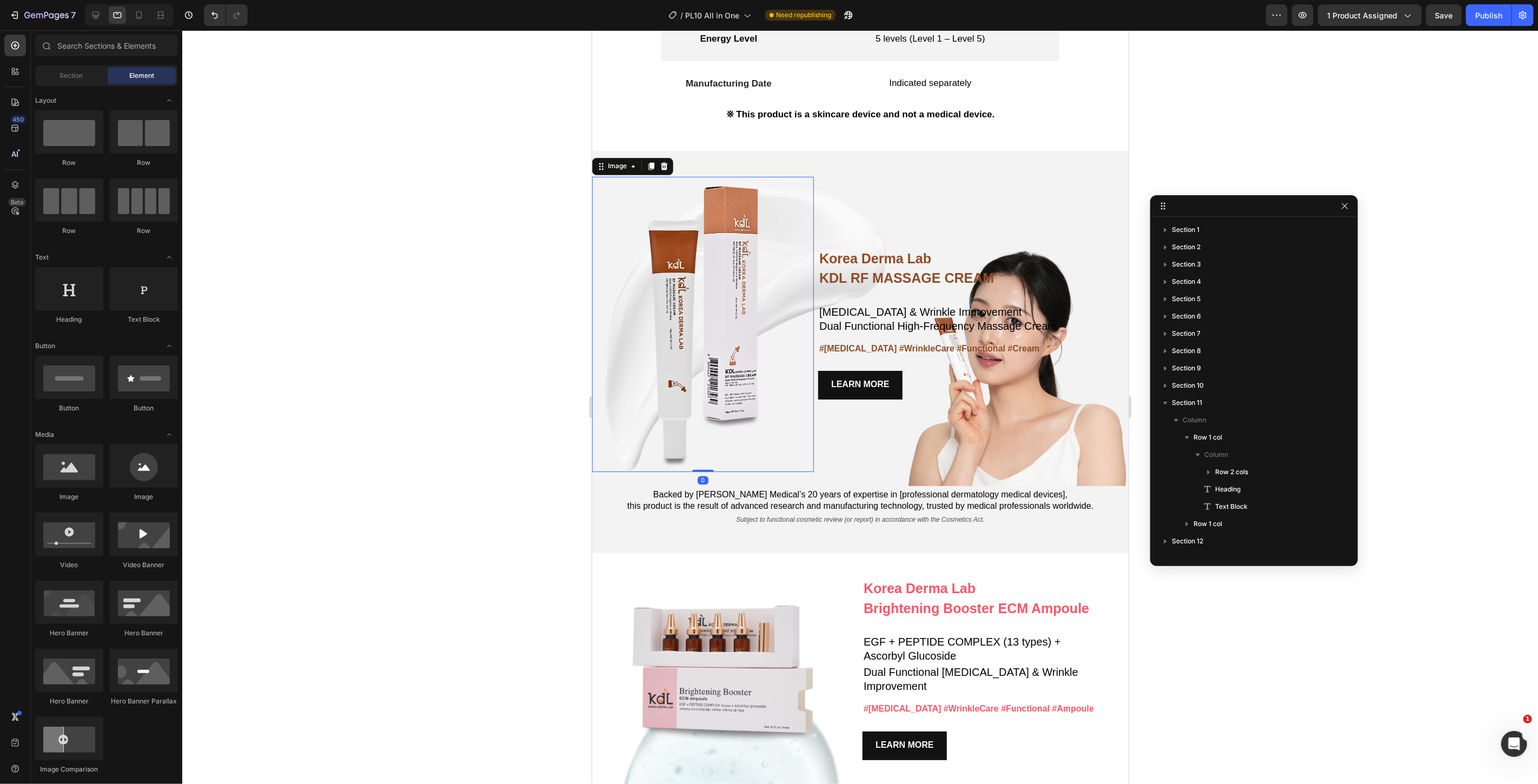
click at [759, 434] on img at bounding box center [703, 325] width 222 height 296
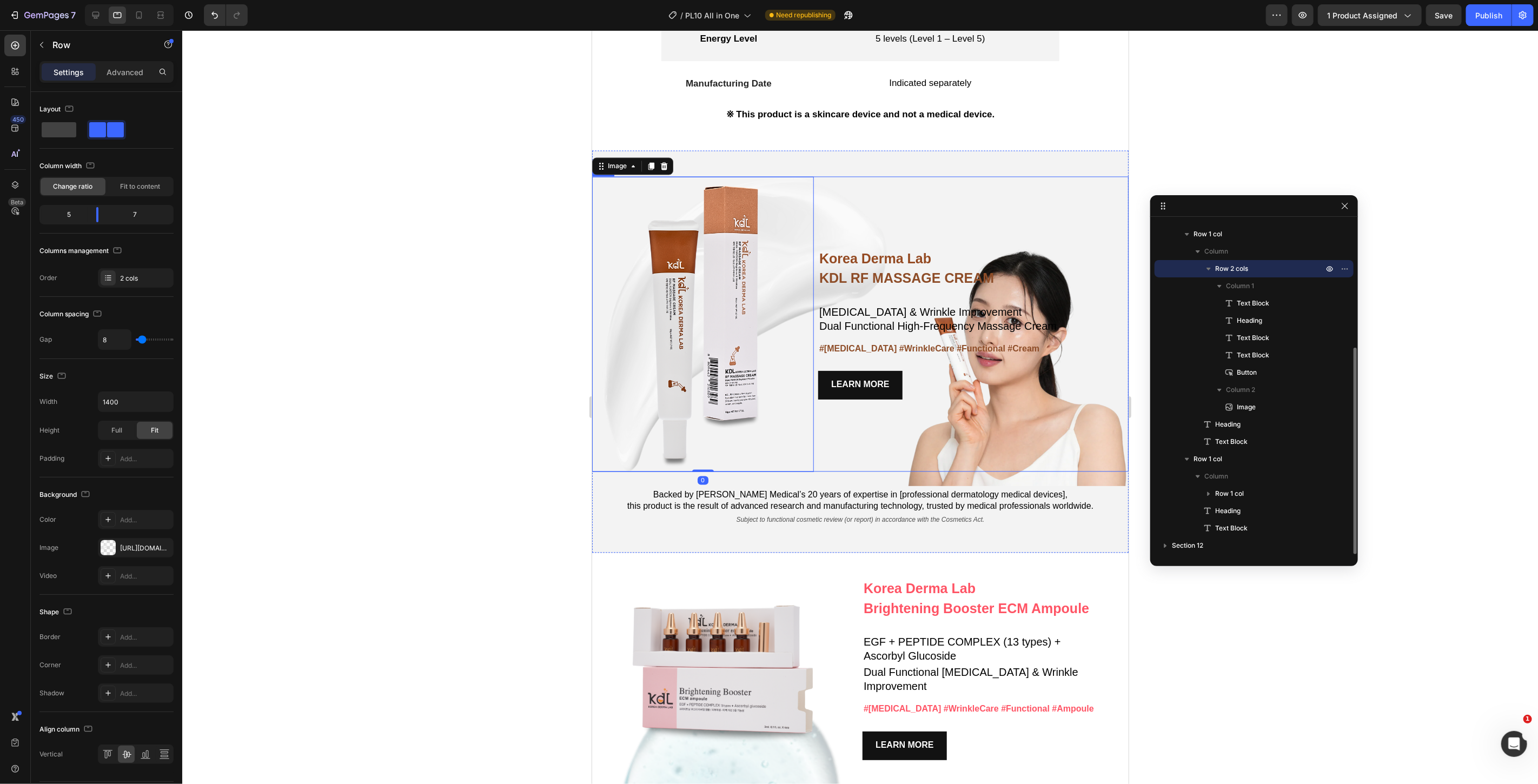
click at [840, 449] on div "Korea Derma Lab Text Block KDL RF MASSAGE CREAM Heading Whitening & Wrinkle Imp…" at bounding box center [973, 325] width 311 height 296
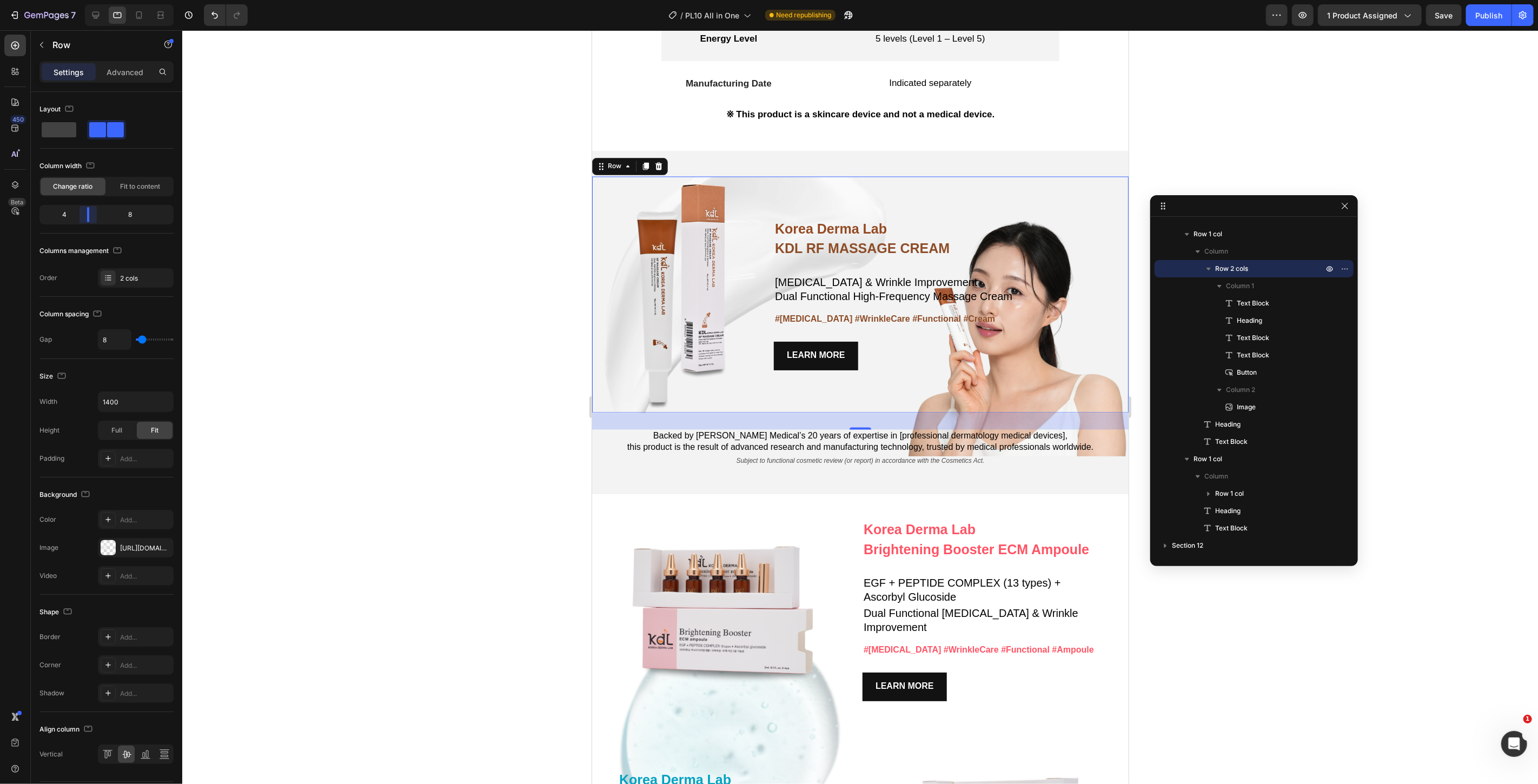
drag, startPoint x: 96, startPoint y: 210, endPoint x: 85, endPoint y: 214, distance: 11.7
click at [85, 0] on body "7 Version history / PL10 All in One Need republishing Preview 1 product assigne…" at bounding box center [769, 0] width 1538 height 0
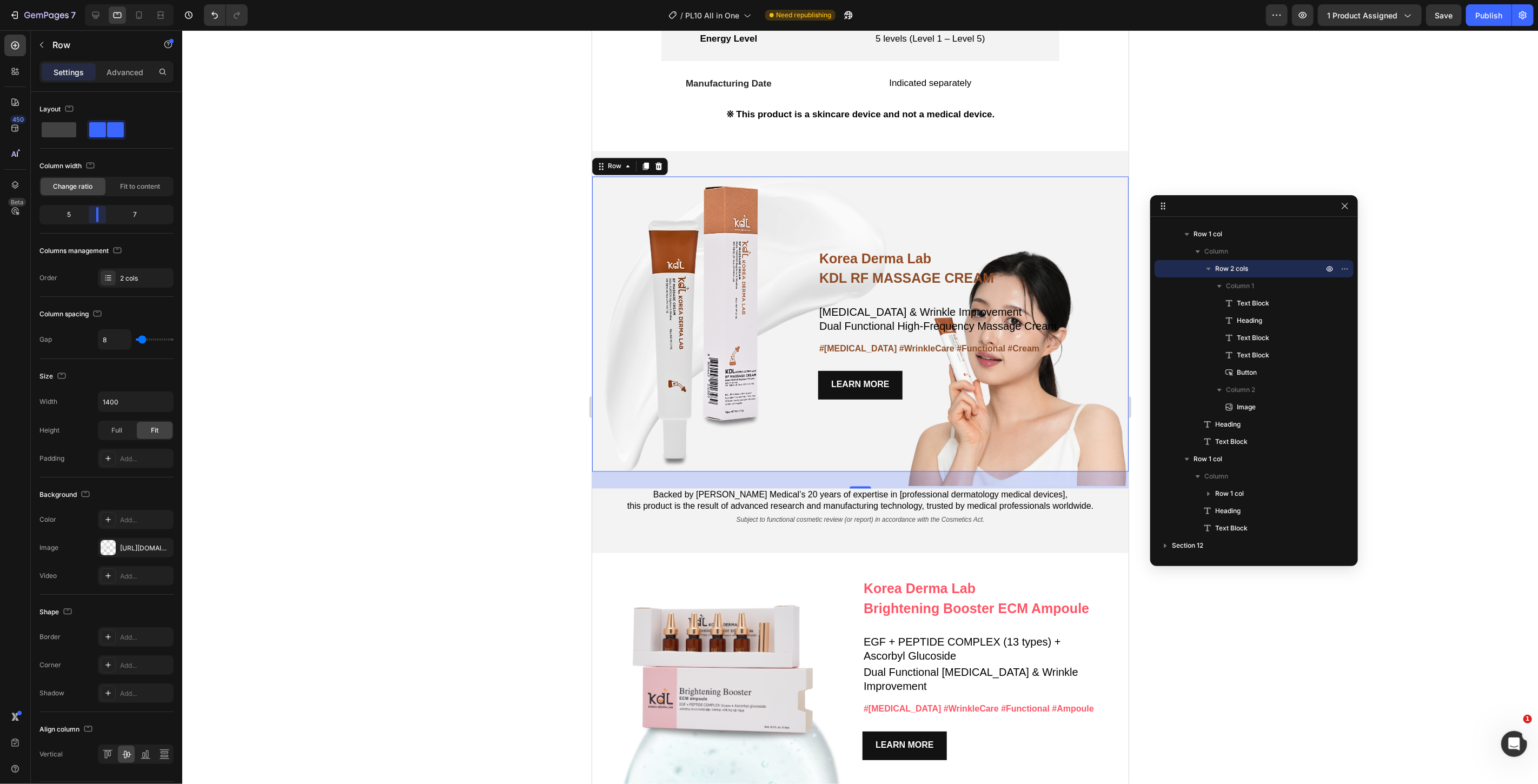
drag, startPoint x: 89, startPoint y: 217, endPoint x: 96, endPoint y: 218, distance: 7.1
click at [96, 0] on body "7 Version history / PL10 All in One Need republishing Preview 1 product assigne…" at bounding box center [769, 0] width 1538 height 0
click at [1027, 200] on div "Korea Derma Lab Text Block KDL RF MASSAGE CREAM Heading Whitening & Wrinkle Imp…" at bounding box center [973, 325] width 311 height 296
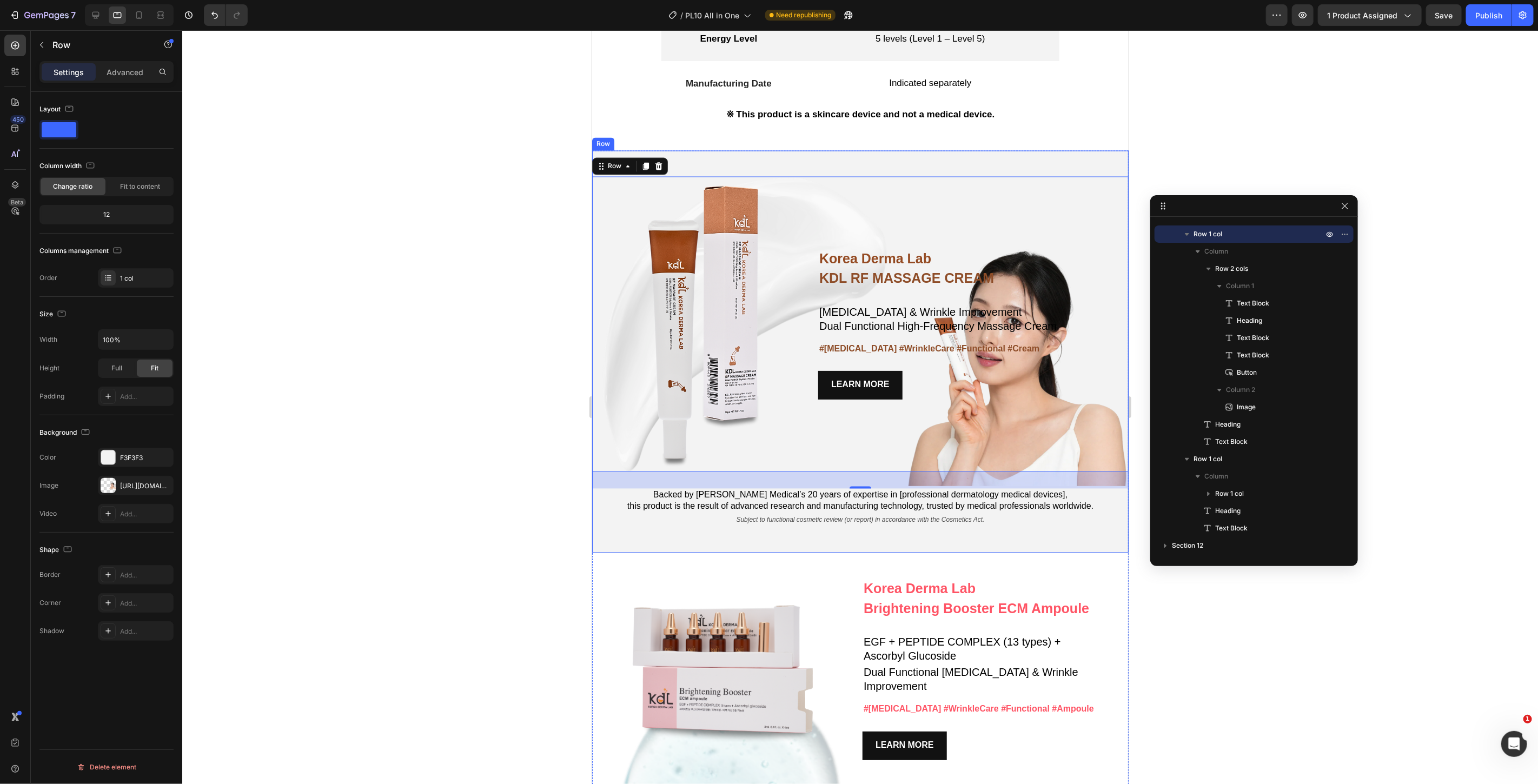
click at [1010, 162] on div "Korea Derma Lab Text Block KDL RF MASSAGE CREAM Heading Whitening & Wrinkle Imp…" at bounding box center [860, 352] width 537 height 403
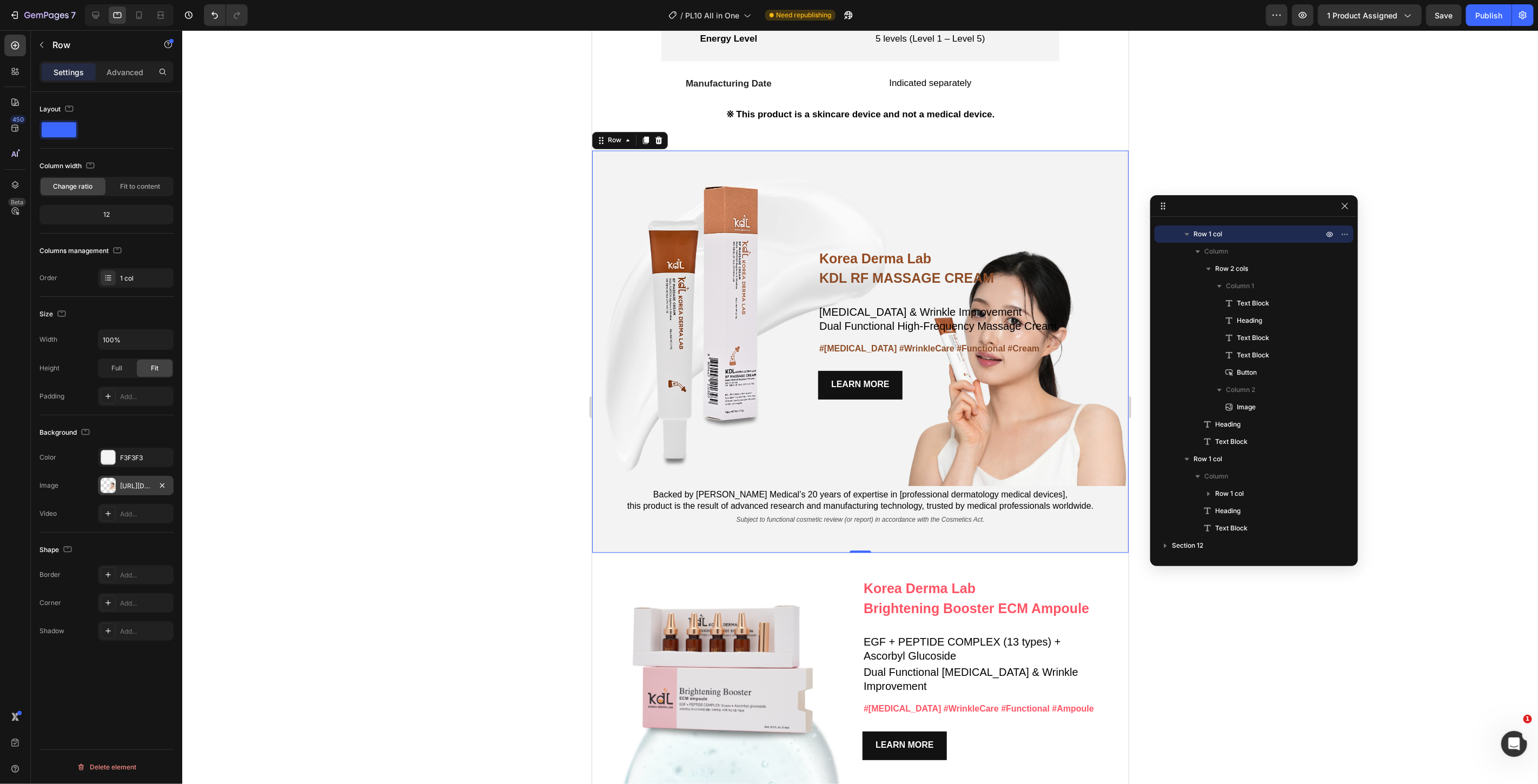
click at [126, 481] on div "https://cdn.shopify.com/s/files/1/0766/0457/1901/files/gempages_574936279884498…" at bounding box center [136, 486] width 32 height 10
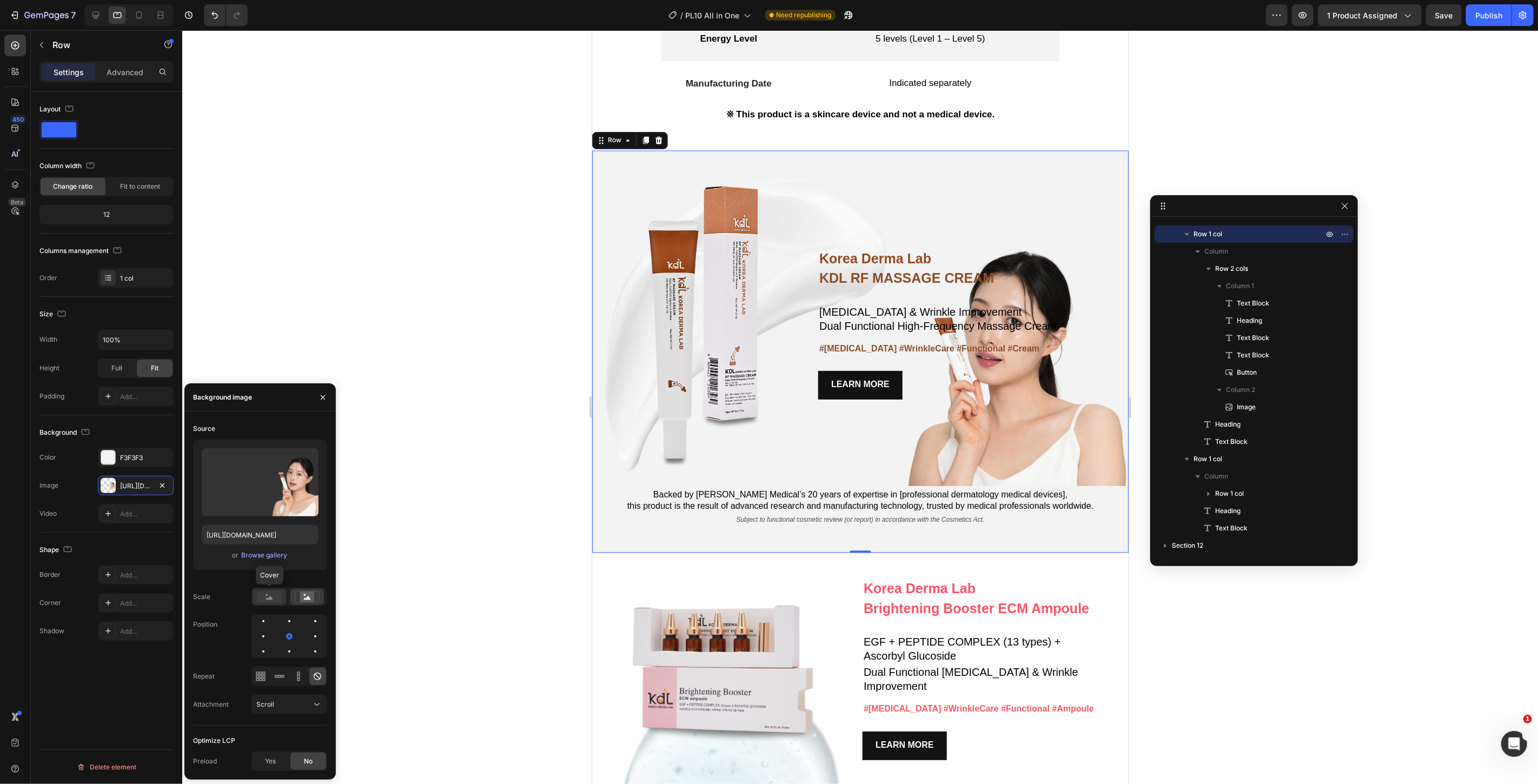
click at [274, 602] on rect at bounding box center [269, 597] width 25 height 12
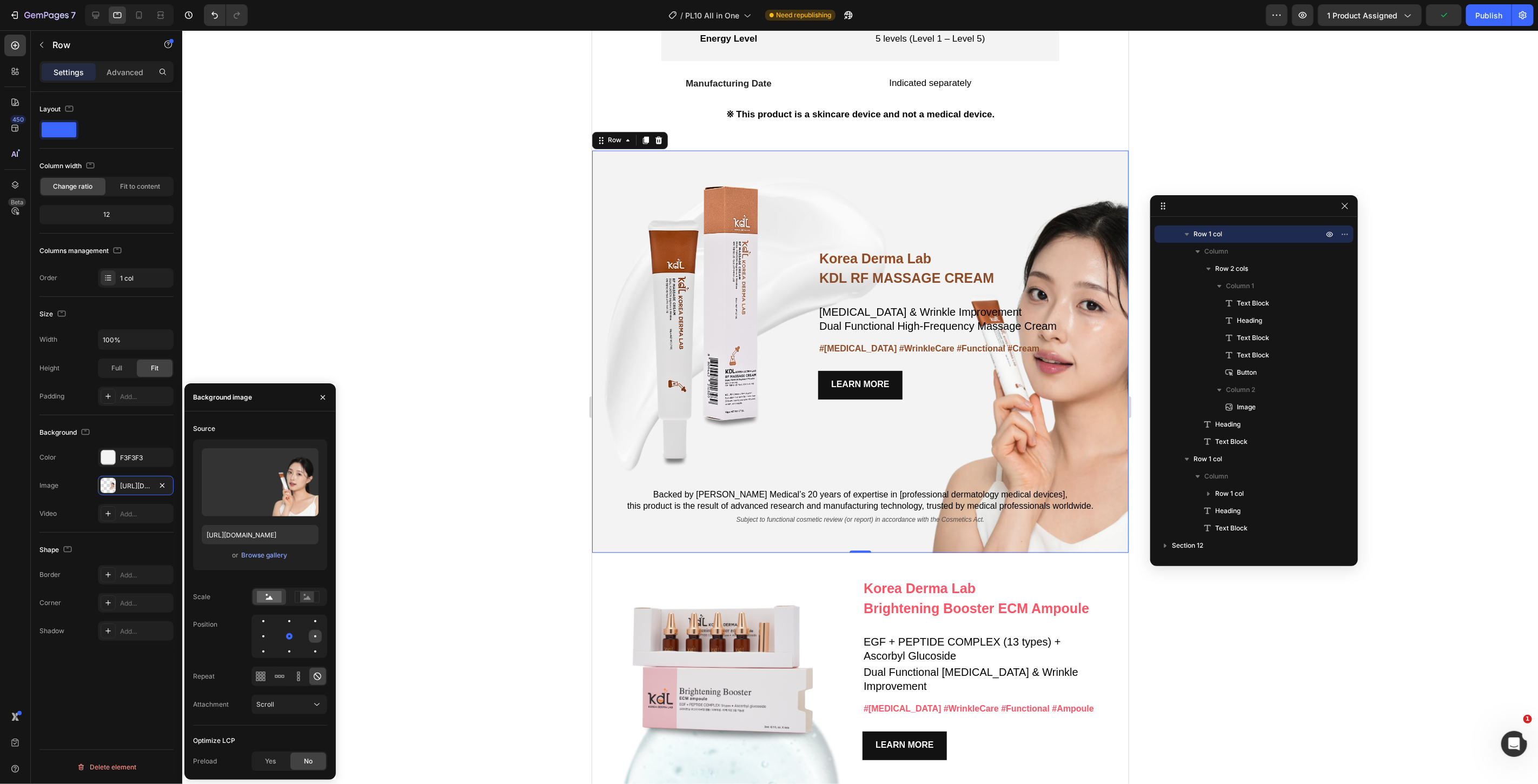
click at [270, 645] on div at bounding box center [263, 651] width 13 height 13
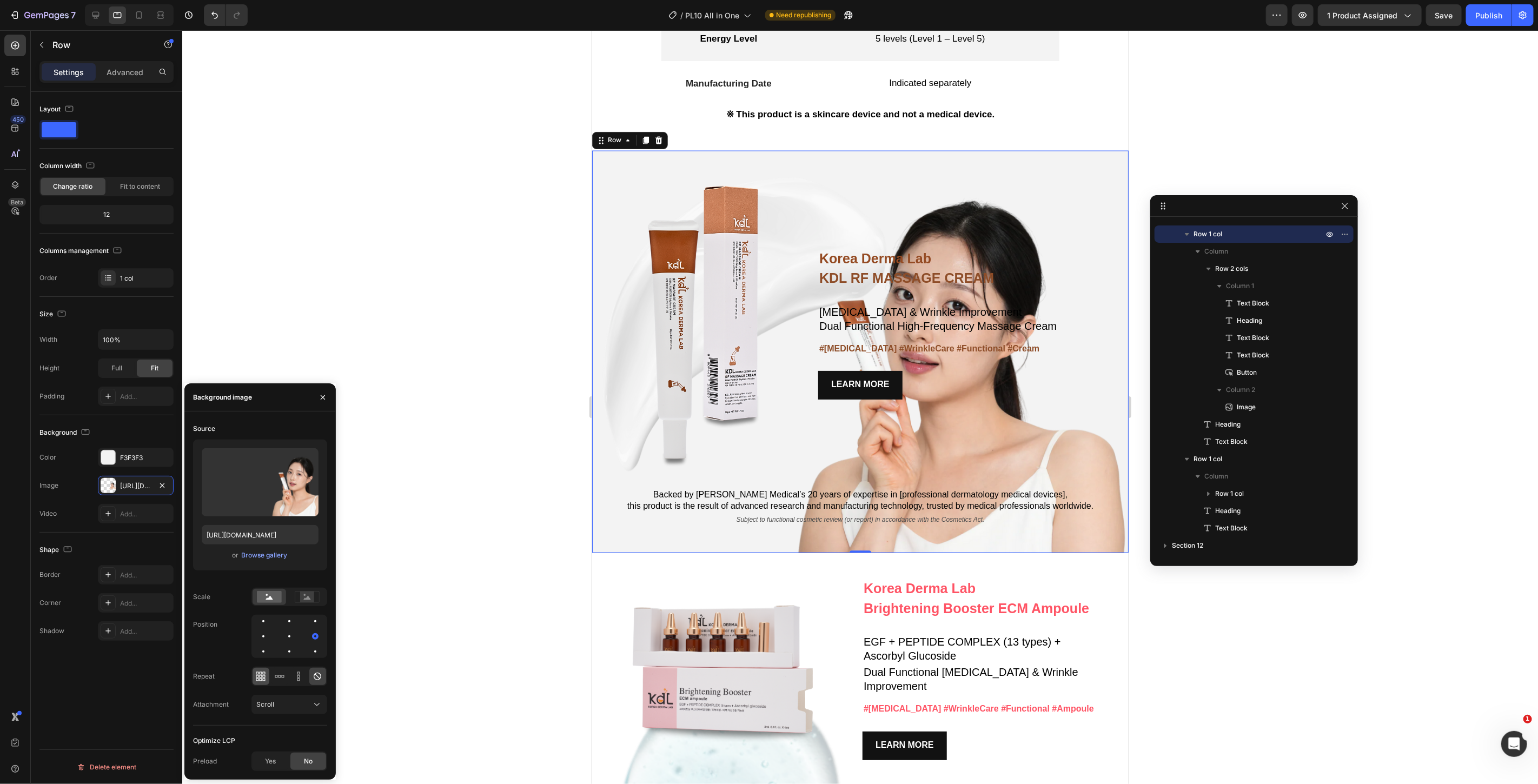
click at [258, 677] on icon at bounding box center [261, 677] width 11 height 11
click at [283, 678] on icon at bounding box center [284, 677] width 3 height 3
click at [299, 678] on icon at bounding box center [299, 677] width 3 height 3
click at [311, 678] on div at bounding box center [318, 676] width 17 height 17
click at [319, 654] on div at bounding box center [315, 651] width 13 height 13
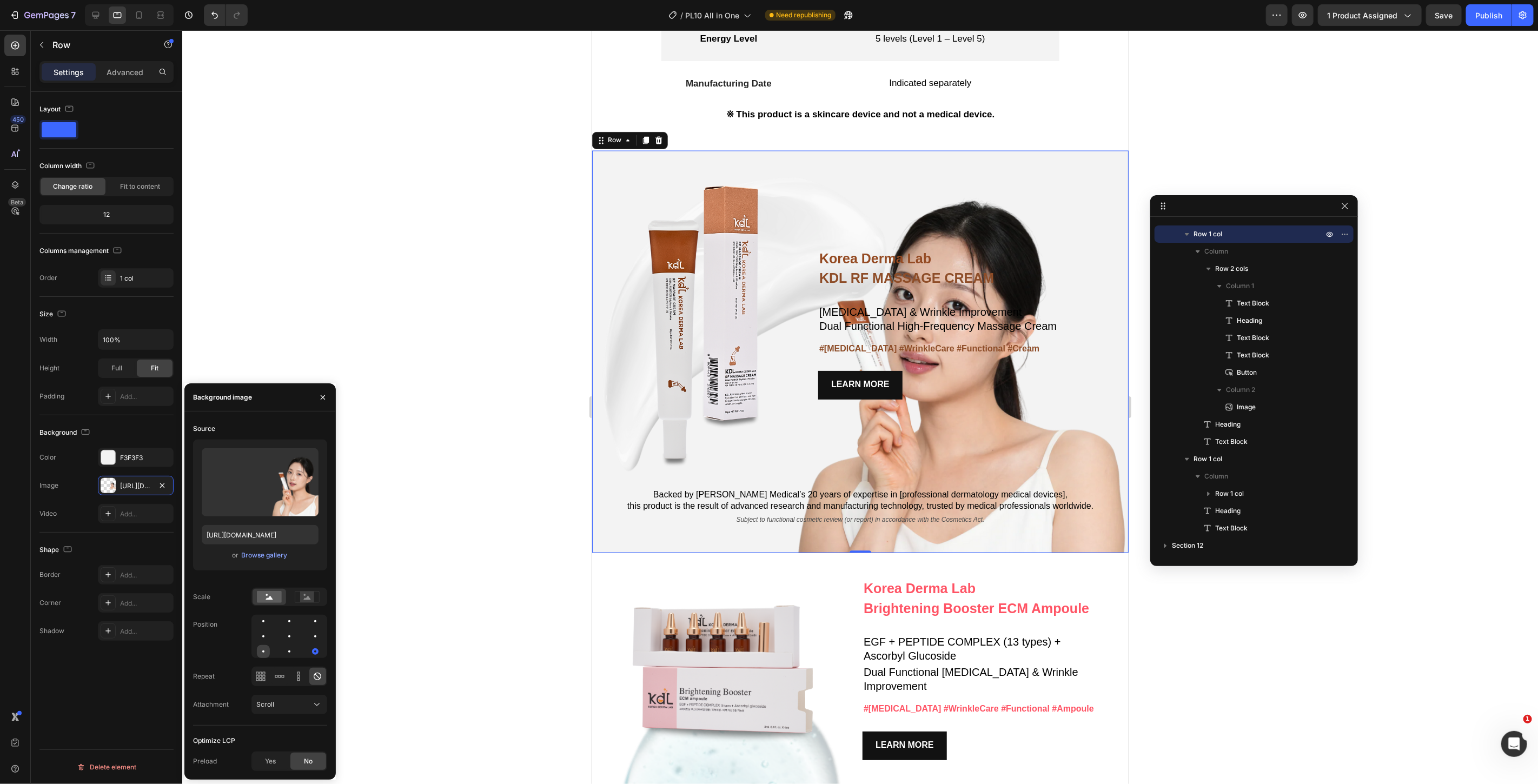
click at [283, 651] on div at bounding box center [289, 651] width 13 height 13
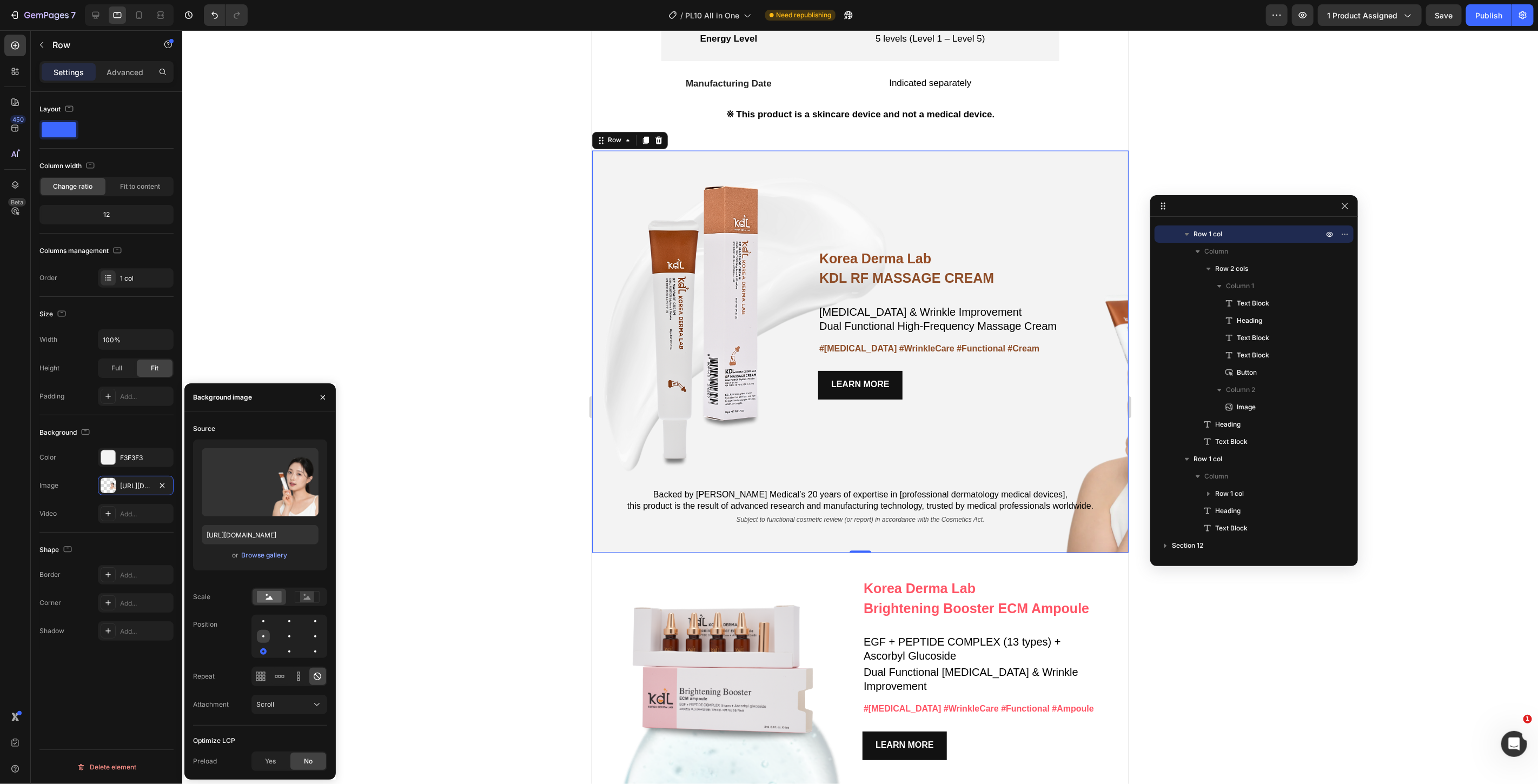
click at [283, 639] on div at bounding box center [289, 636] width 13 height 13
click at [283, 620] on div at bounding box center [289, 621] width 13 height 13
click at [309, 638] on div at bounding box center [315, 636] width 13 height 13
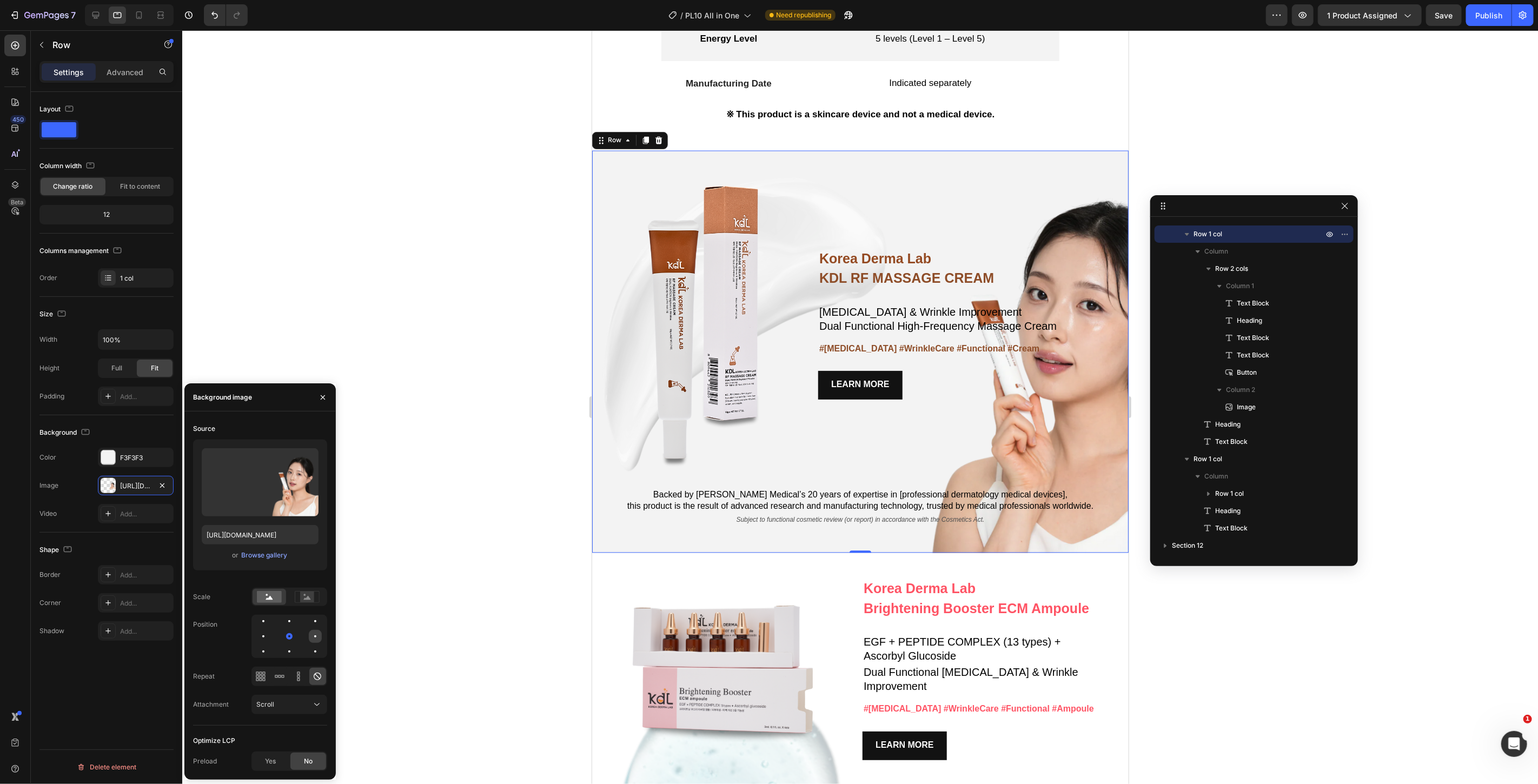
click at [315, 636] on div at bounding box center [315, 636] width 2 height 2
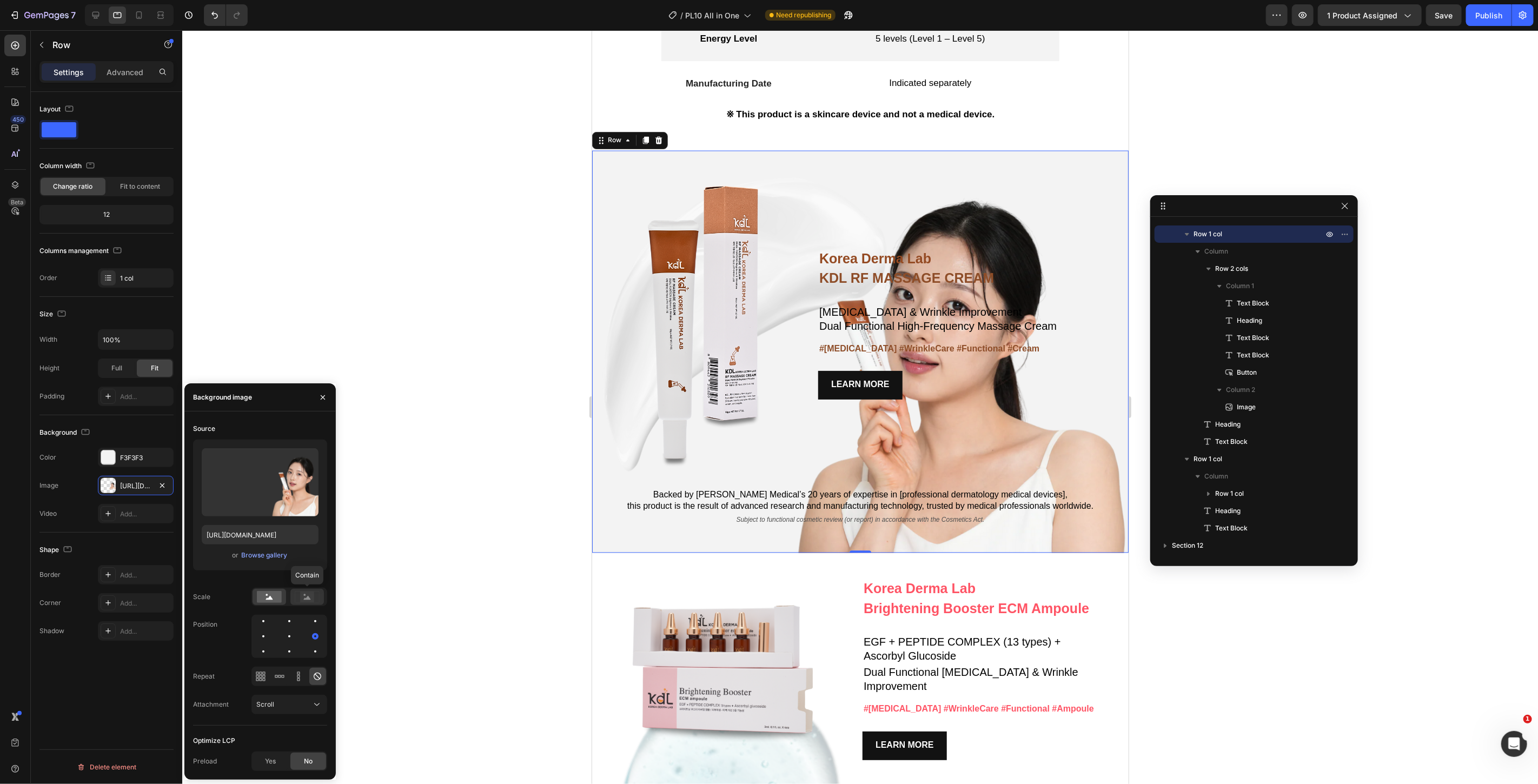
click at [299, 592] on icon at bounding box center [307, 597] width 25 height 12
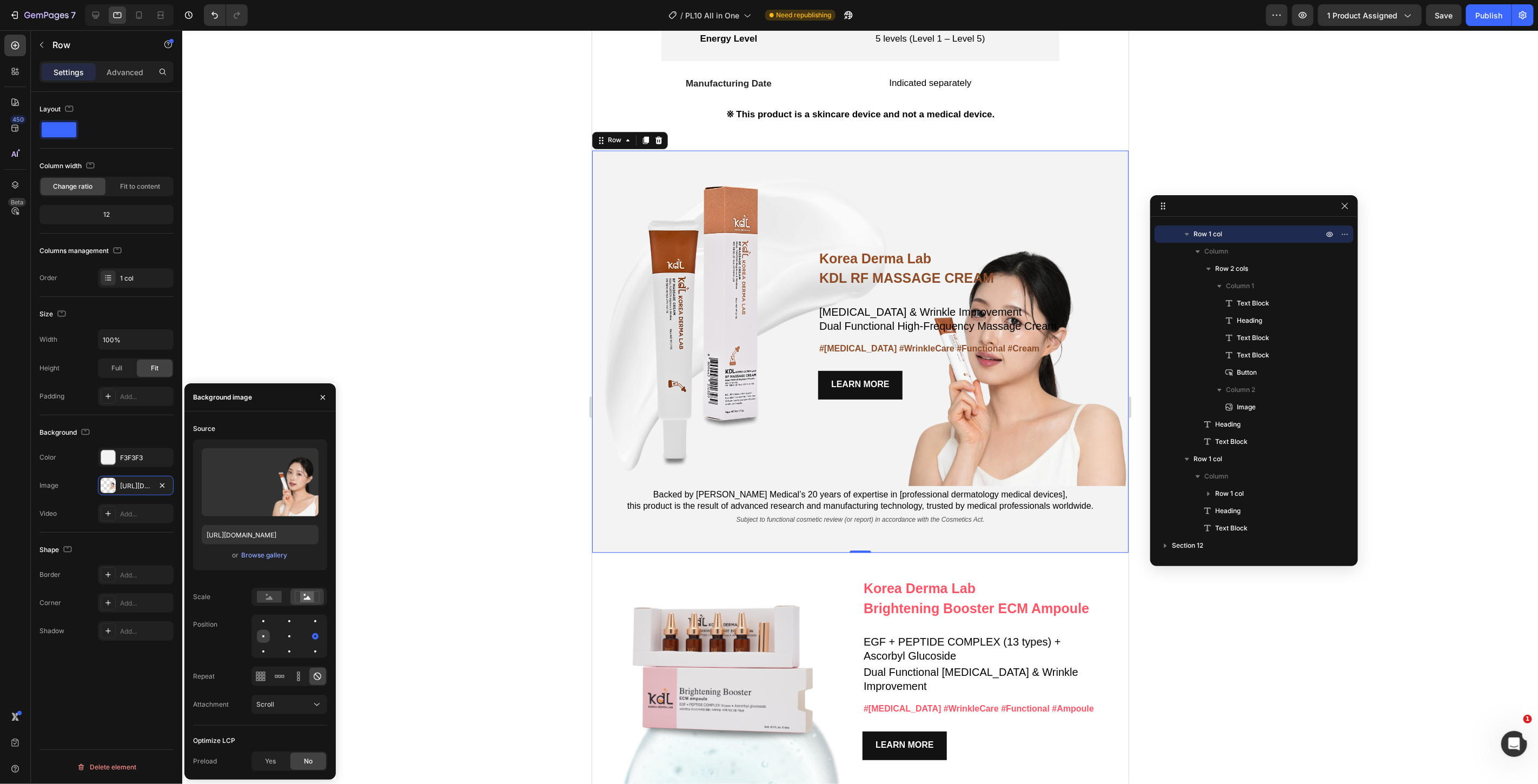
click at [283, 634] on div at bounding box center [289, 636] width 13 height 13
click at [316, 635] on div at bounding box center [315, 636] width 2 height 2
click at [309, 654] on div at bounding box center [315, 651] width 13 height 13
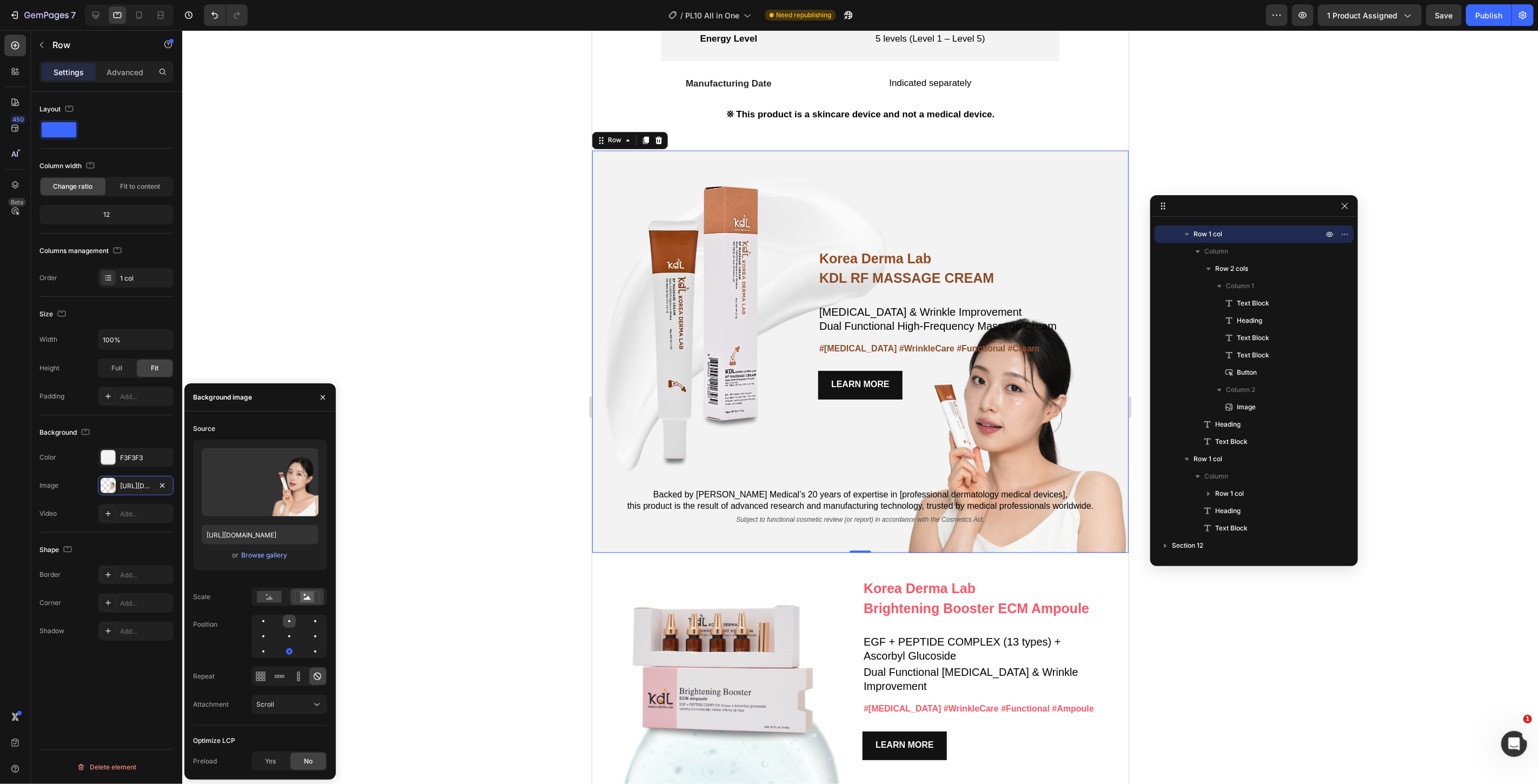
click at [289, 621] on div at bounding box center [289, 621] width 2 height 2
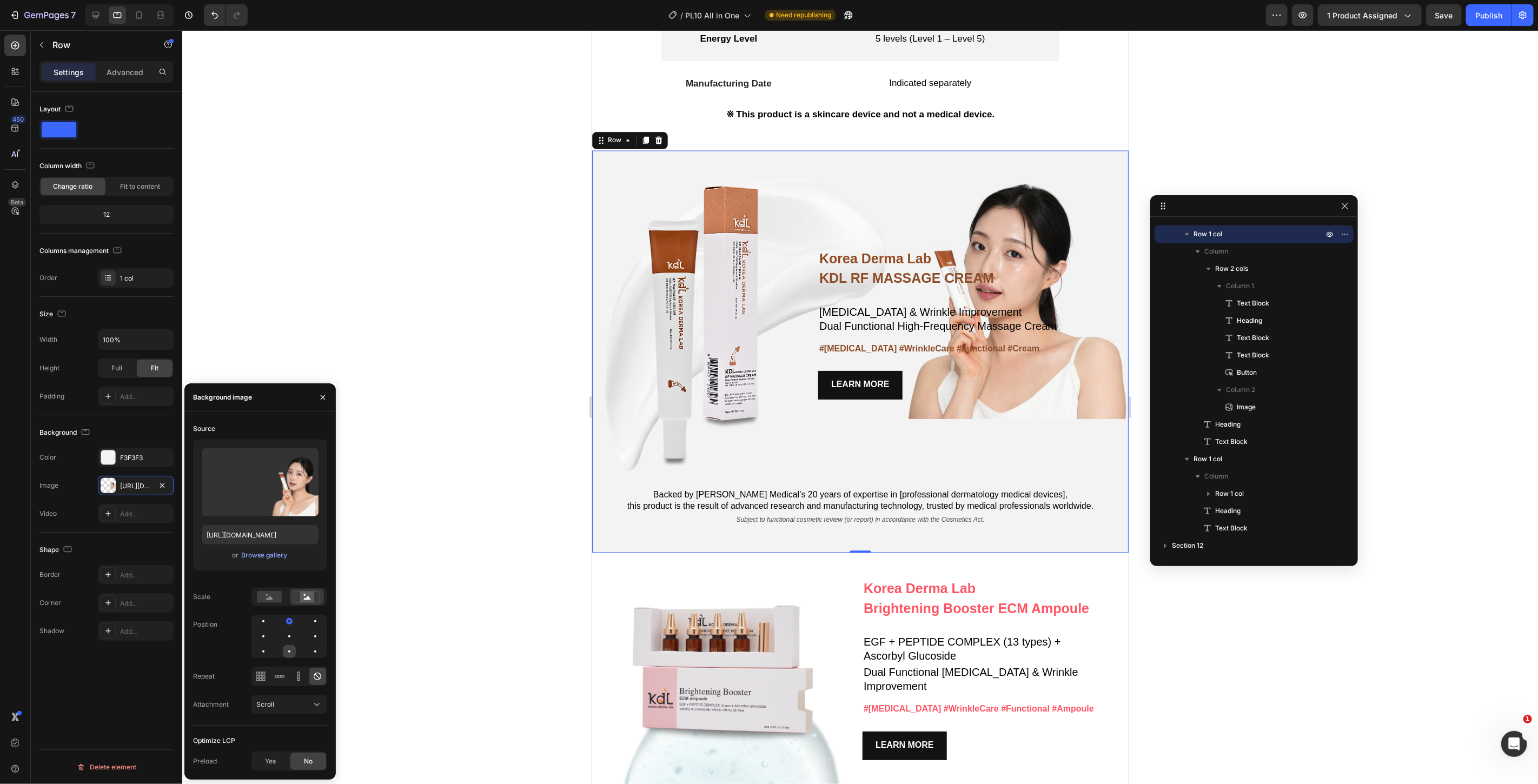
click at [309, 655] on div at bounding box center [315, 651] width 13 height 13
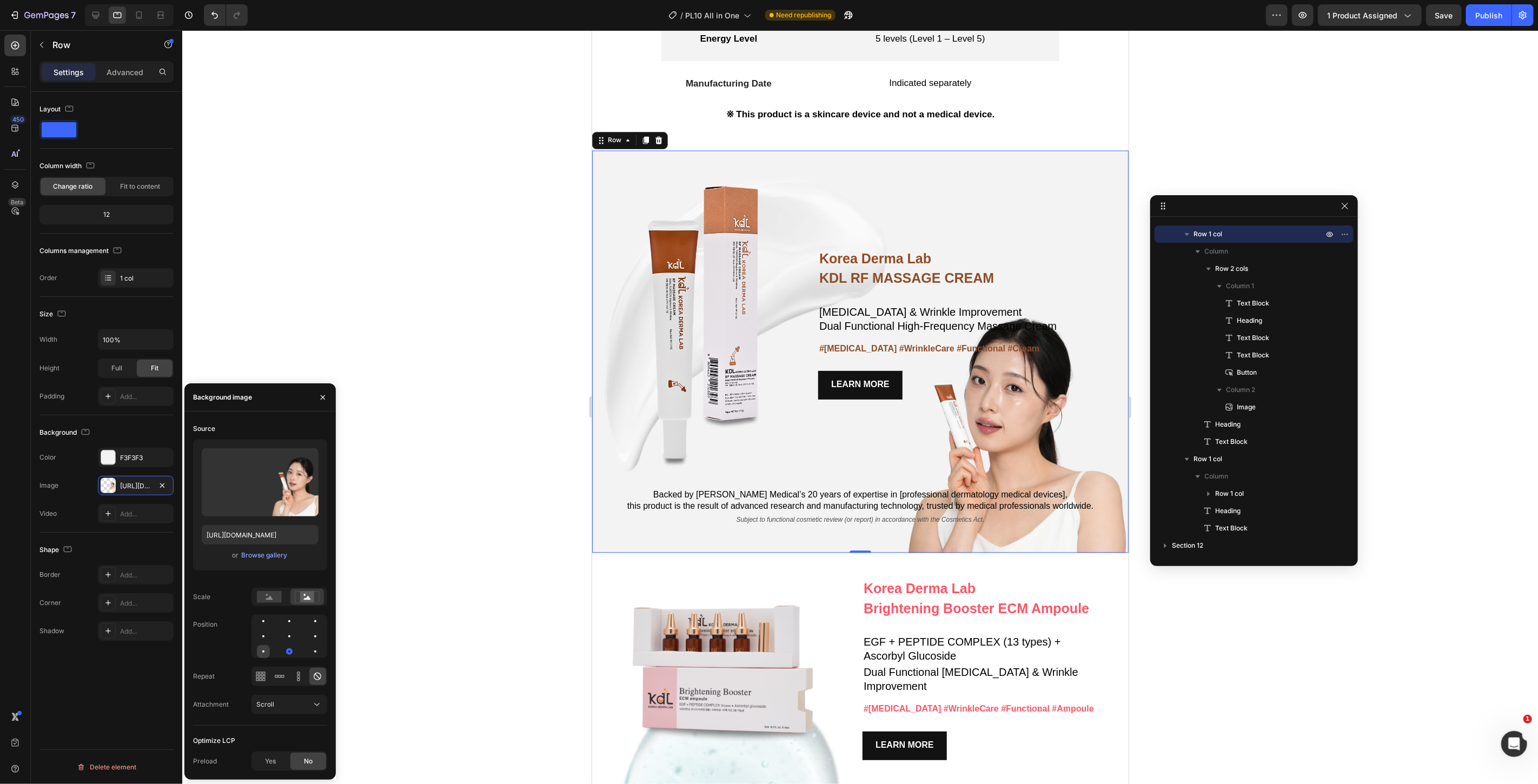
click at [283, 657] on div at bounding box center [289, 651] width 13 height 13
click at [316, 655] on div at bounding box center [315, 651] width 13 height 13
click at [270, 645] on div at bounding box center [263, 651] width 13 height 13
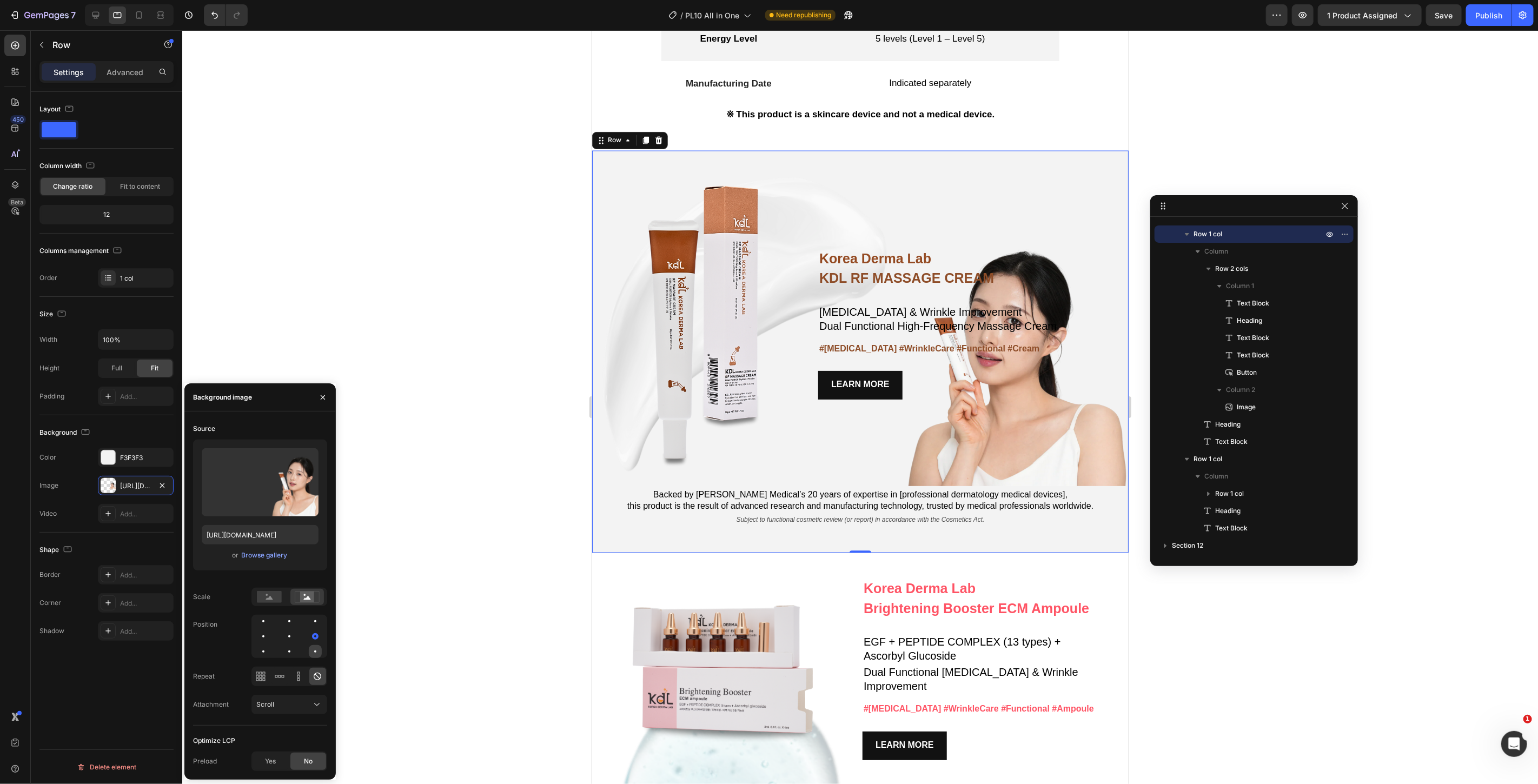
click at [313, 653] on div at bounding box center [315, 651] width 13 height 13
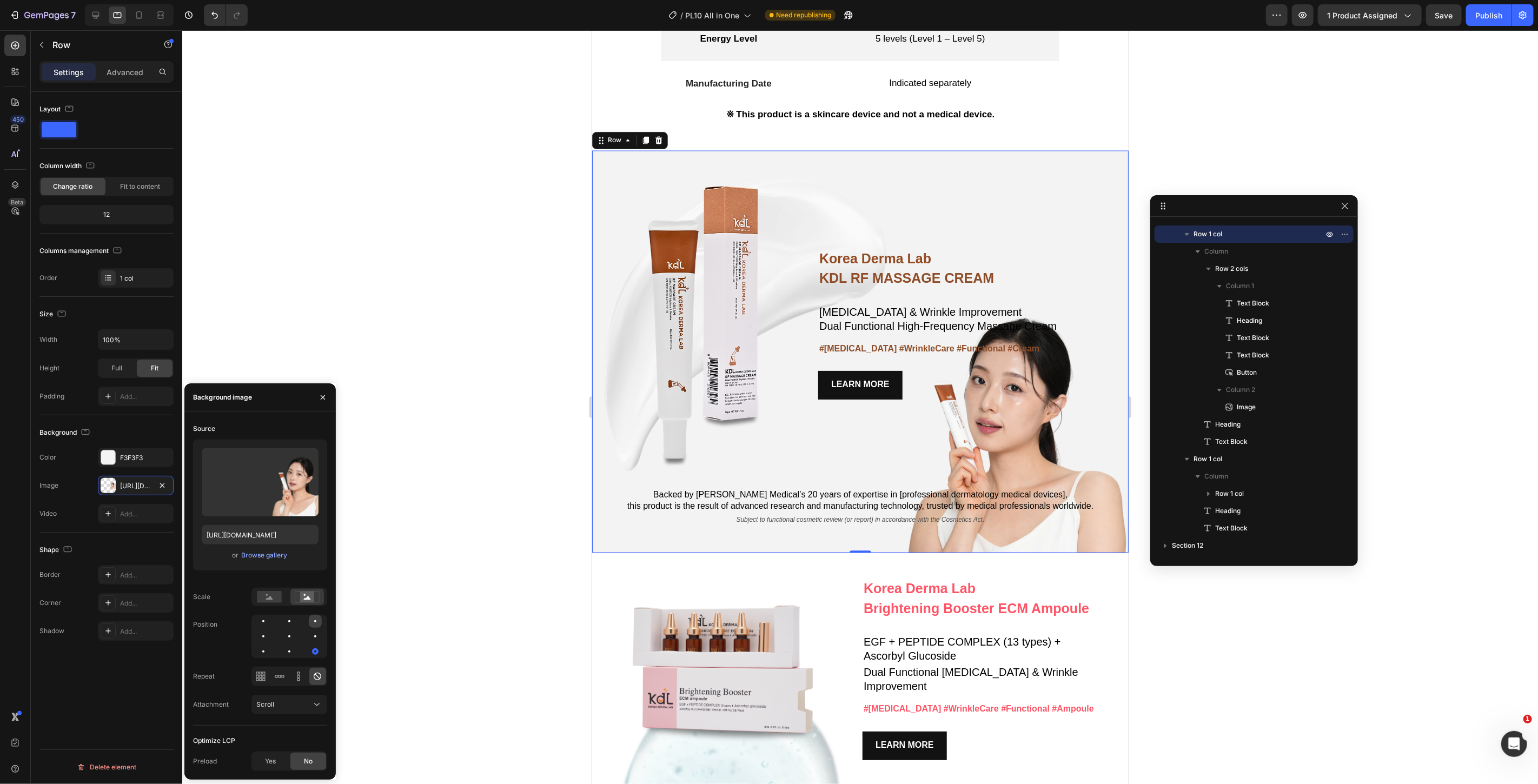
click at [270, 630] on div at bounding box center [263, 636] width 13 height 13
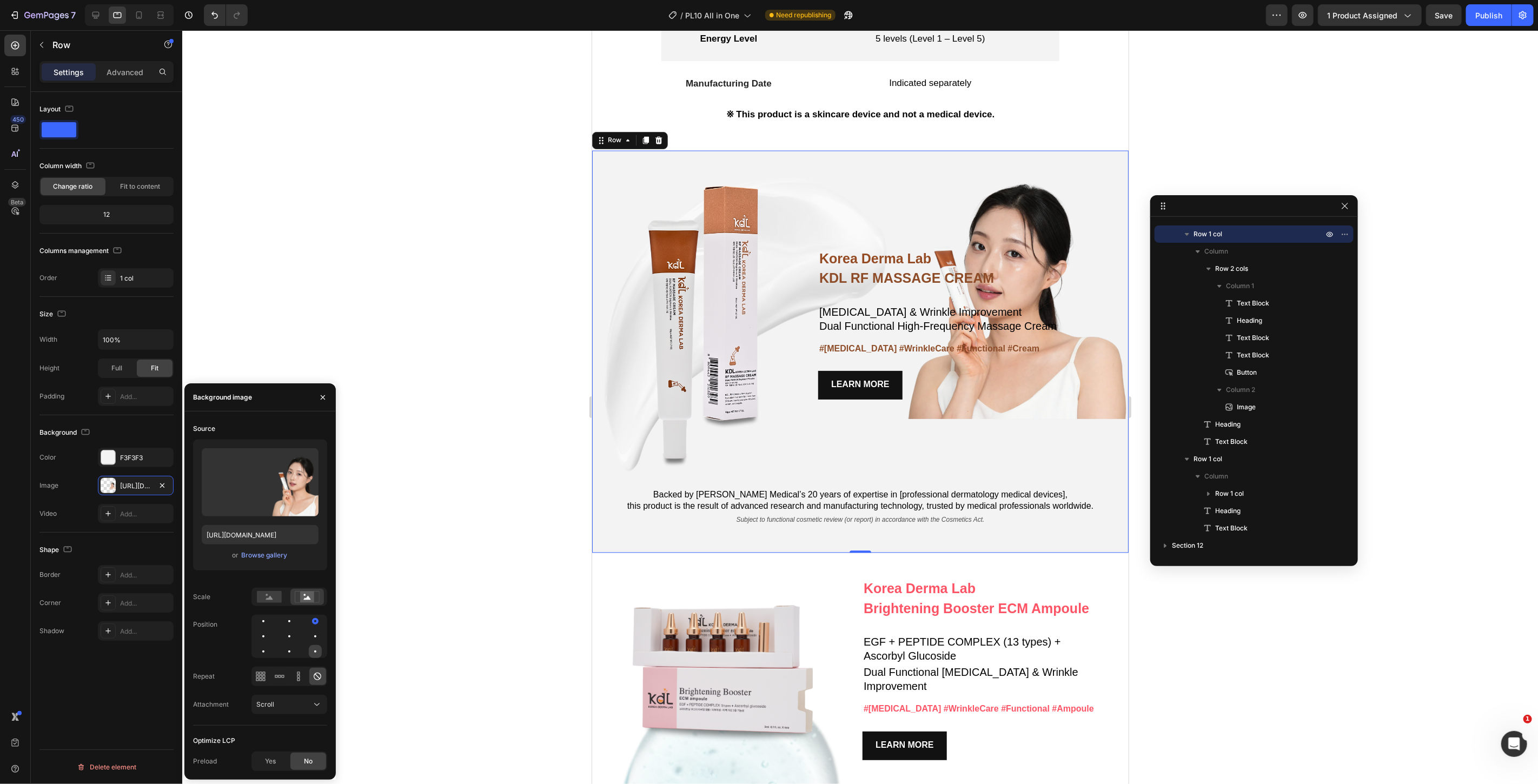
click at [309, 654] on div at bounding box center [315, 651] width 13 height 13
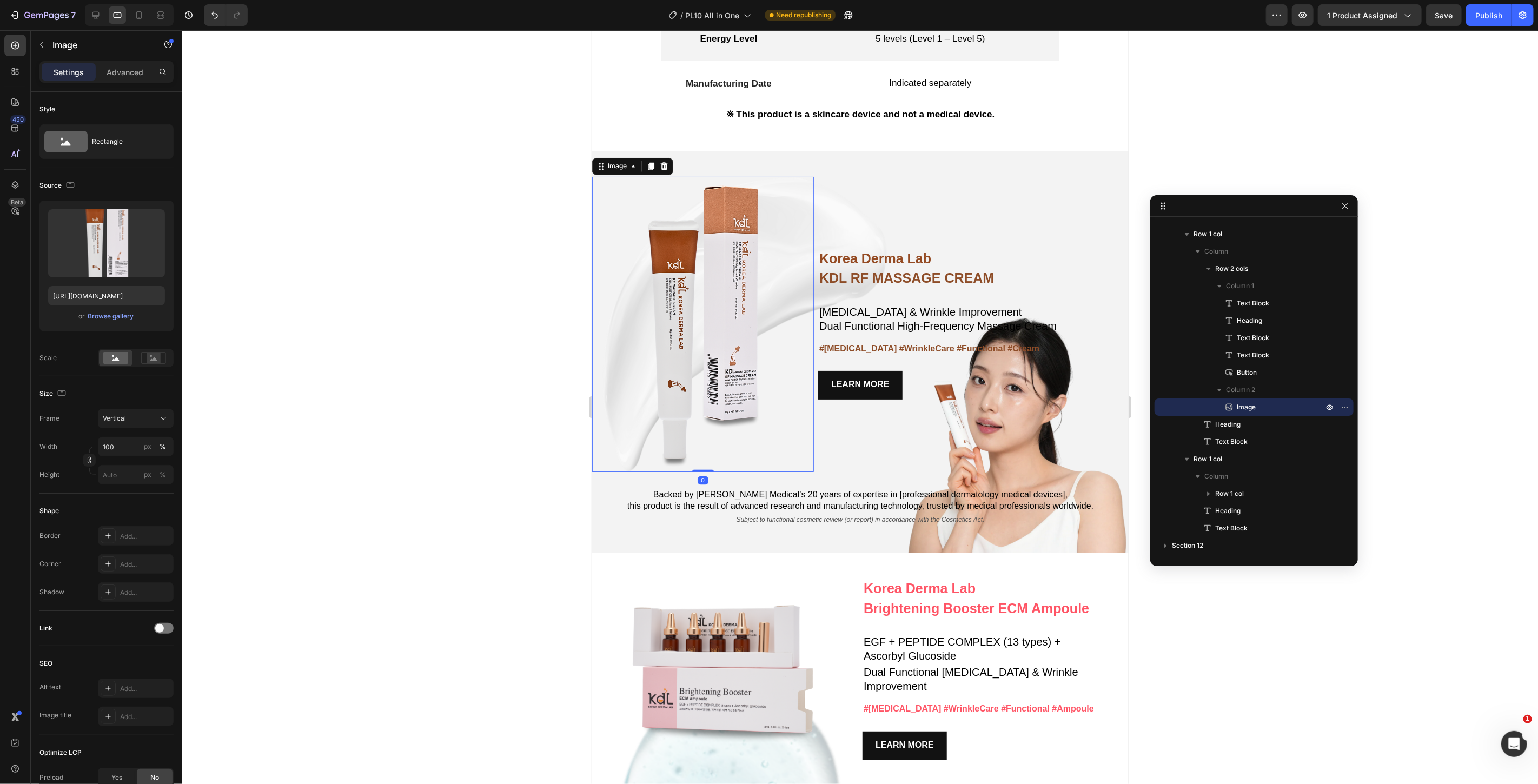
click at [807, 458] on img at bounding box center [703, 325] width 222 height 296
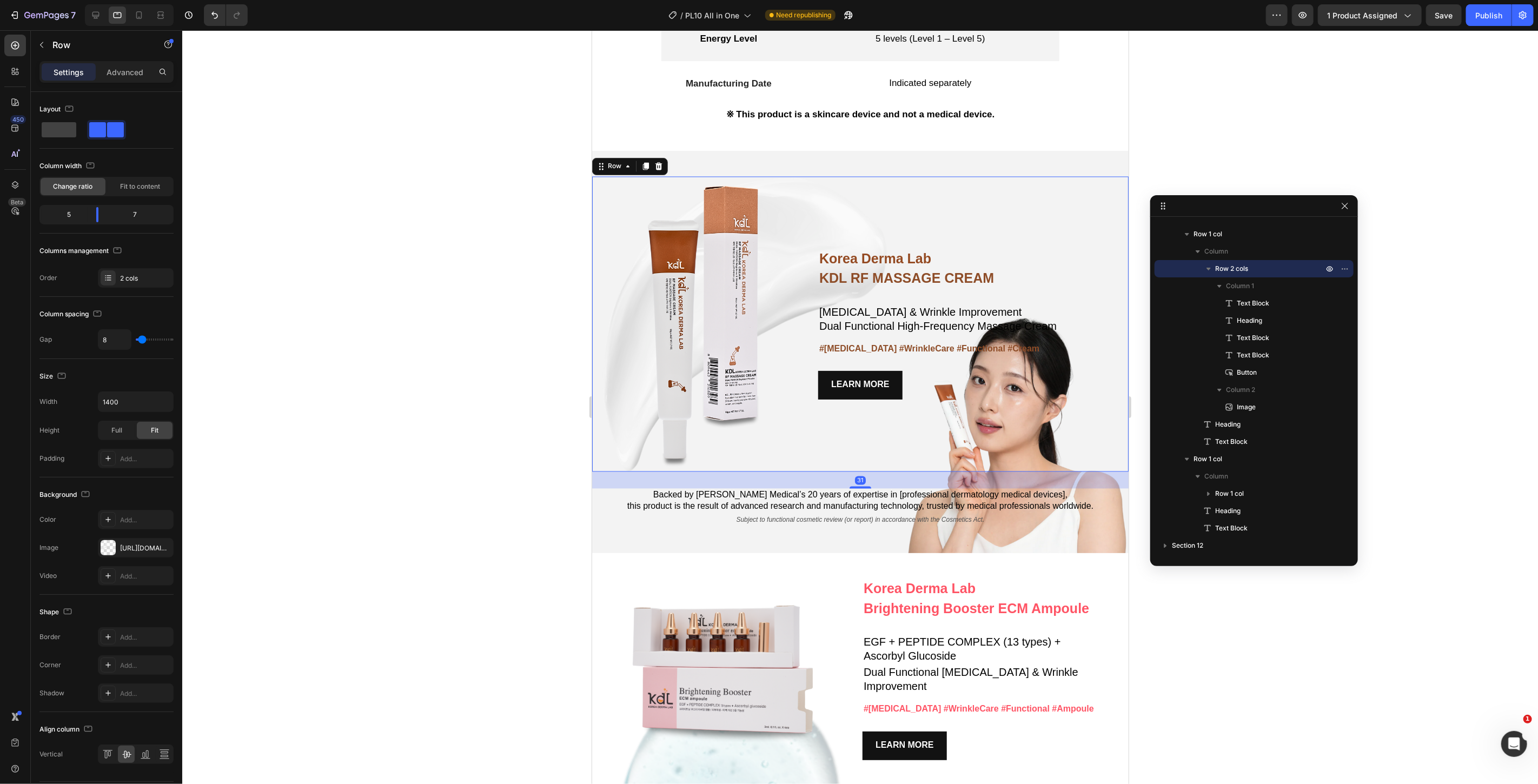
click at [827, 466] on div "Korea Derma Lab Text Block KDL RF MASSAGE CREAM Heading Whitening & Wrinkle Imp…" at bounding box center [860, 325] width 537 height 296
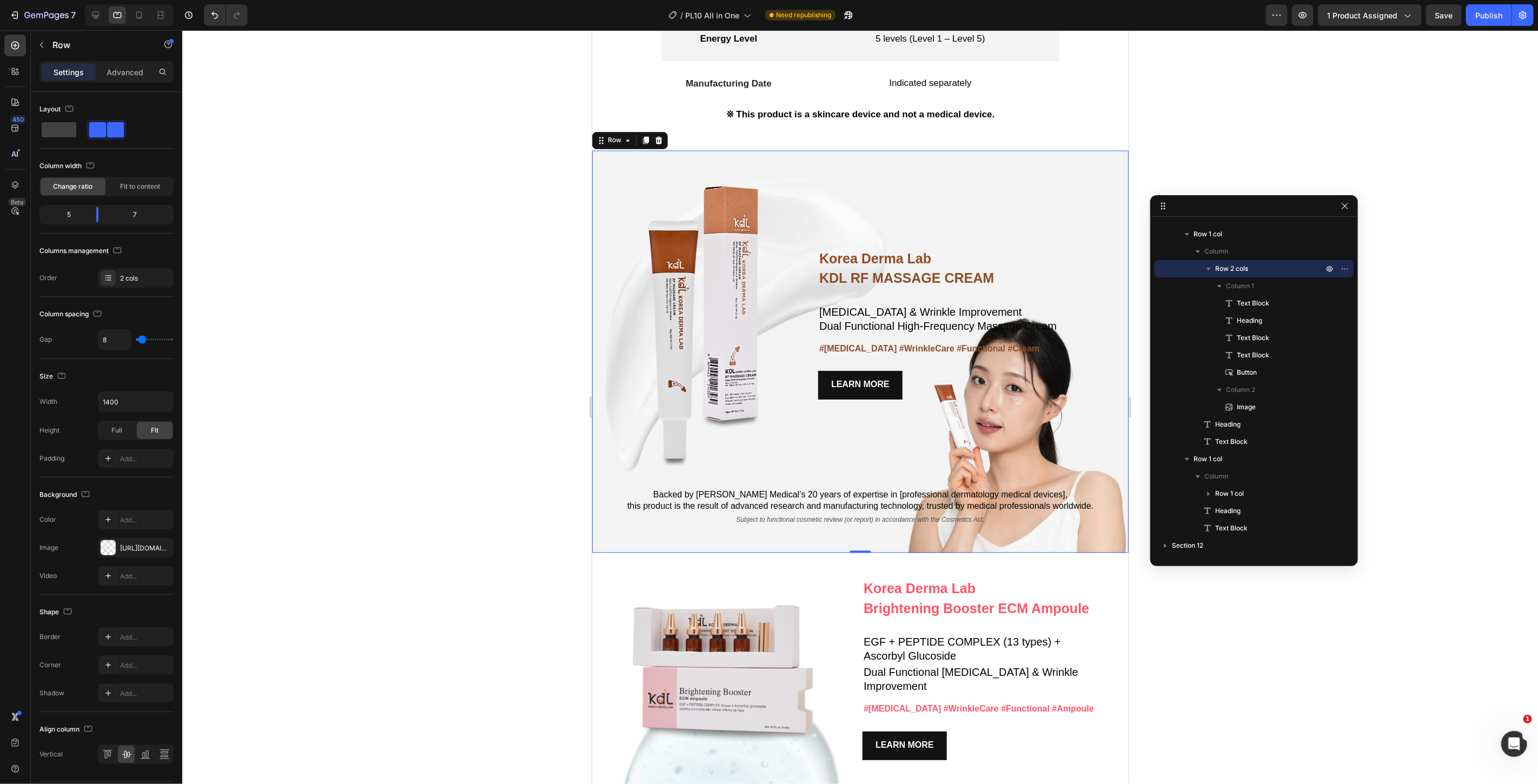
click at [1102, 531] on div "Korea Derma Lab Text Block KDL RF MASSAGE CREAM Heading Whitening & Wrinkle Imp…" at bounding box center [860, 352] width 537 height 403
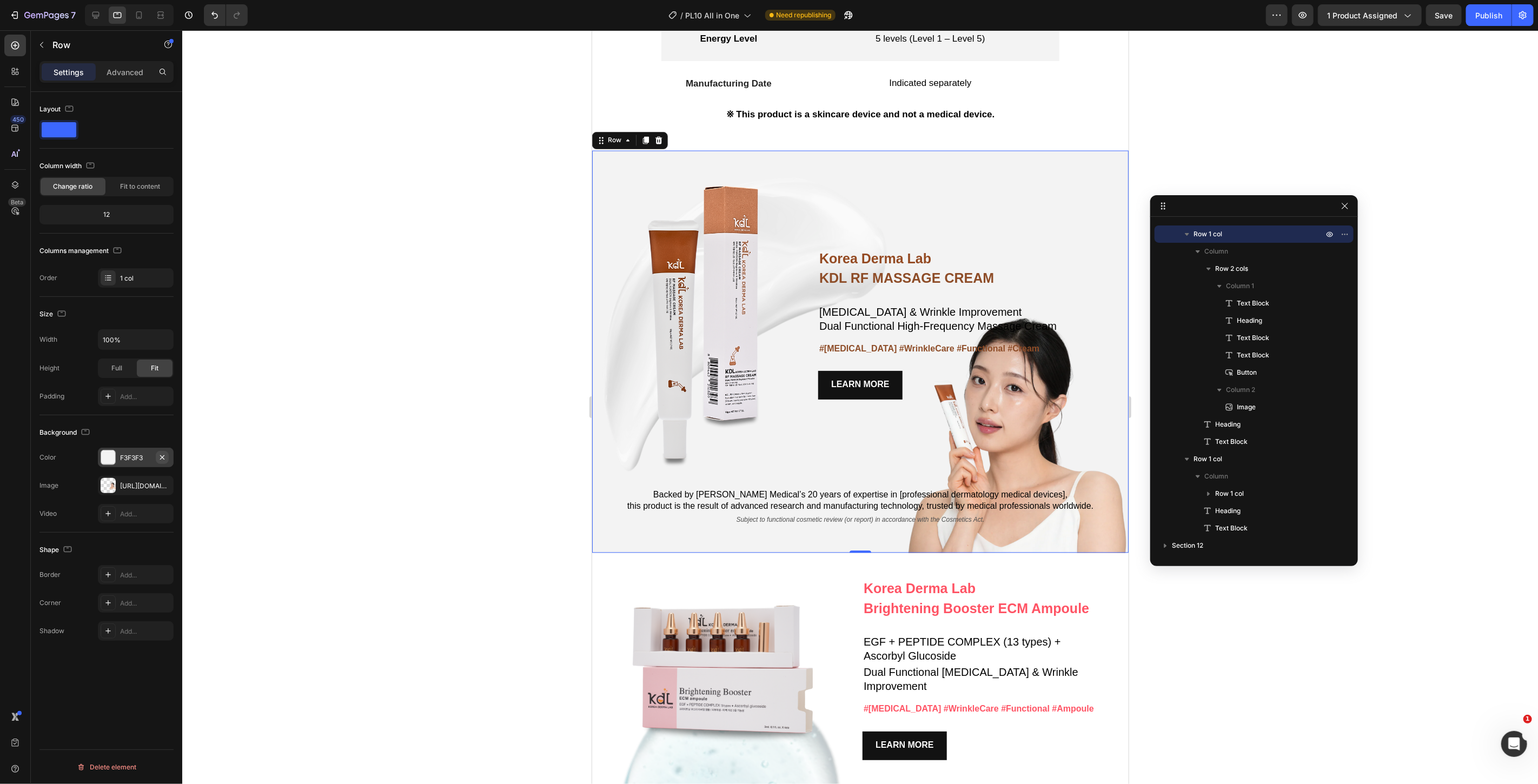
click at [164, 461] on icon "button" at bounding box center [162, 457] width 8 height 8
click at [394, 441] on div at bounding box center [860, 407] width 1356 height 754
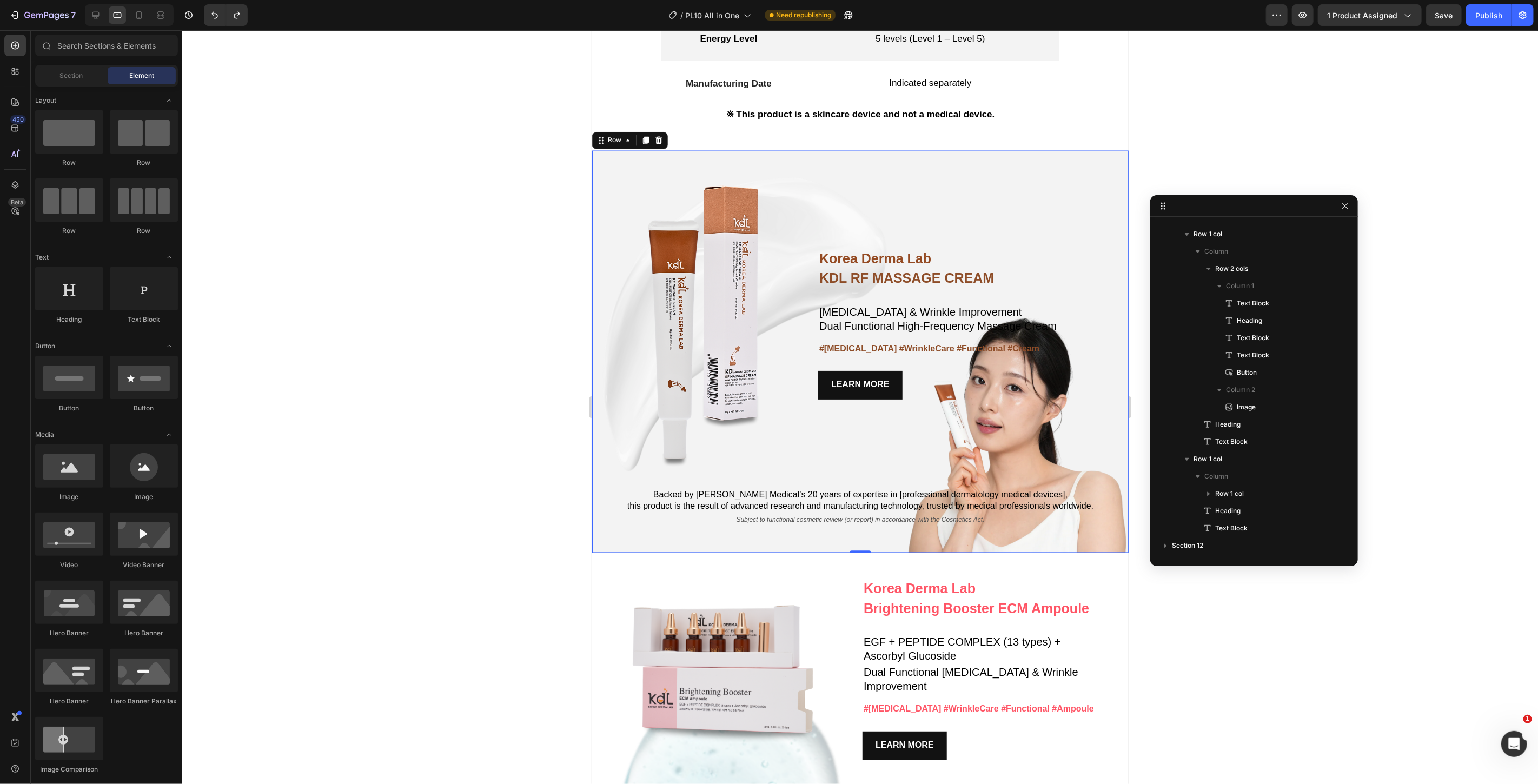
click at [656, 166] on div "Korea Derma Lab Text Block KDL RF MASSAGE CREAM Heading Whitening & Wrinkle Imp…" at bounding box center [860, 352] width 537 height 403
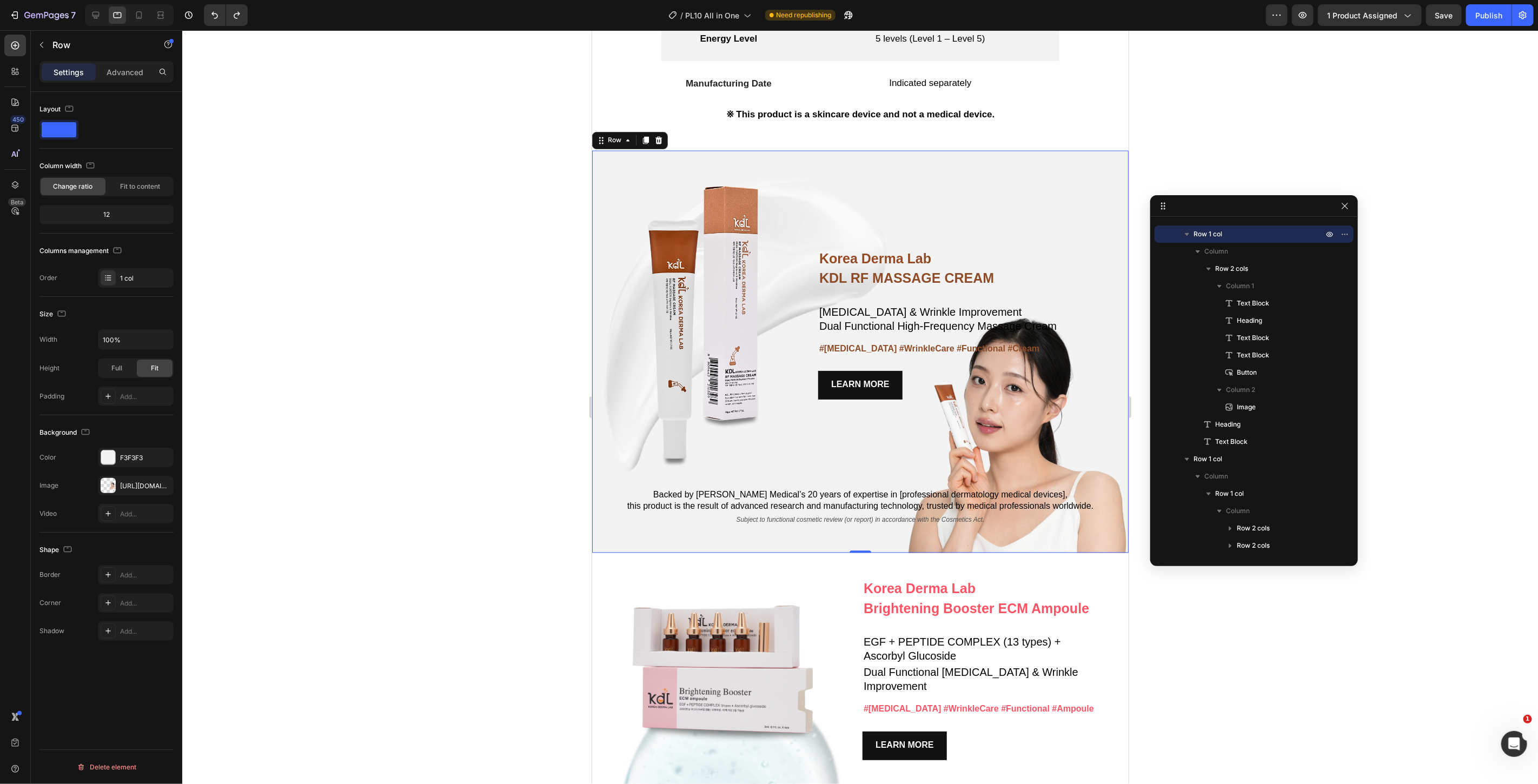
click at [1078, 483] on div "Korea Derma Lab Text Block KDL RF MASSAGE CREAM Heading Whitening & Wrinkle Imp…" at bounding box center [860, 352] width 537 height 403
click at [925, 430] on div "Korea Derma Lab Text Block KDL RF MASSAGE CREAM Heading Whitening & Wrinkle Imp…" at bounding box center [973, 325] width 311 height 296
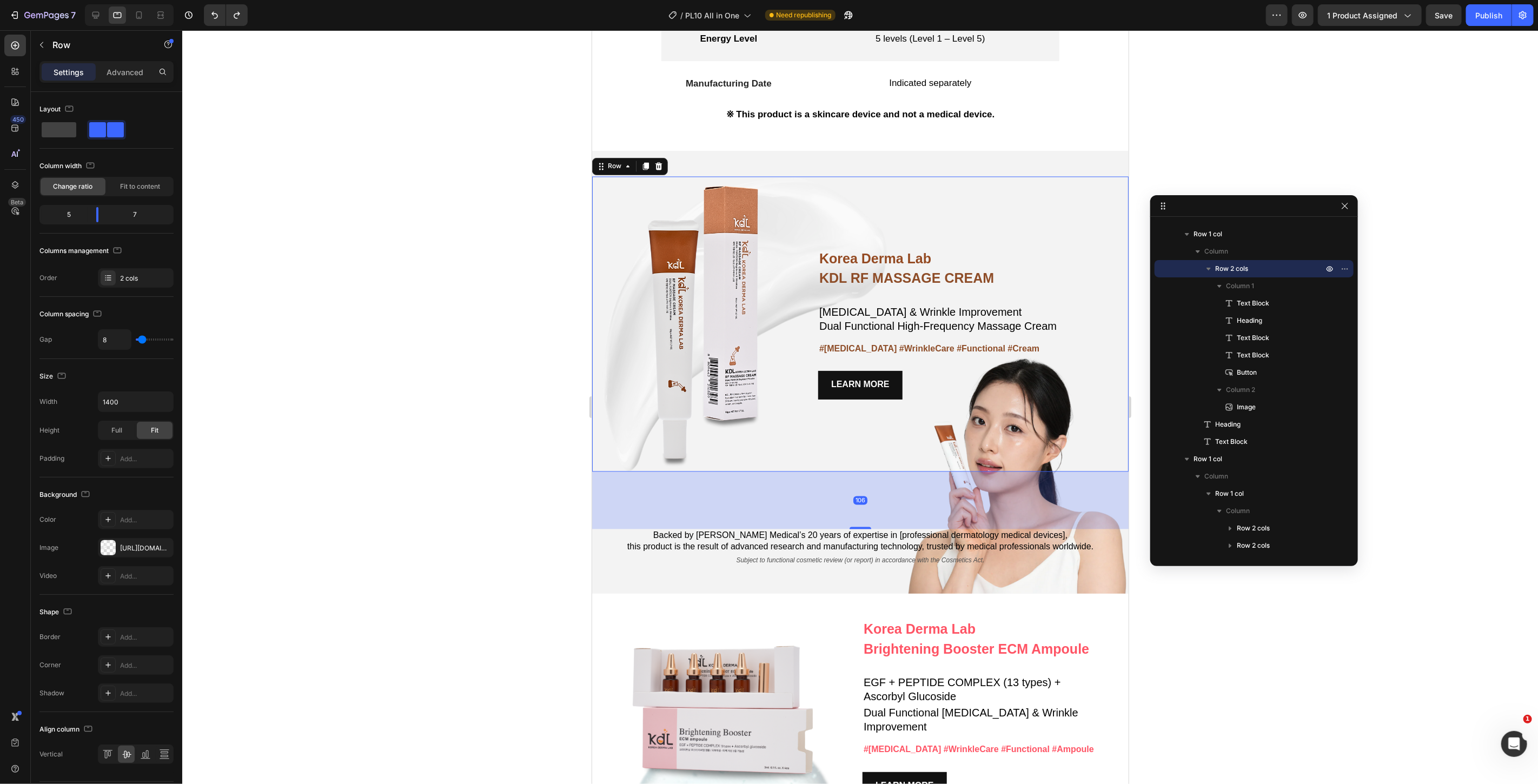
drag, startPoint x: 857, startPoint y: 481, endPoint x: 867, endPoint y: 522, distance: 42.2
click at [867, 472] on div "106" at bounding box center [860, 472] width 537 height 0
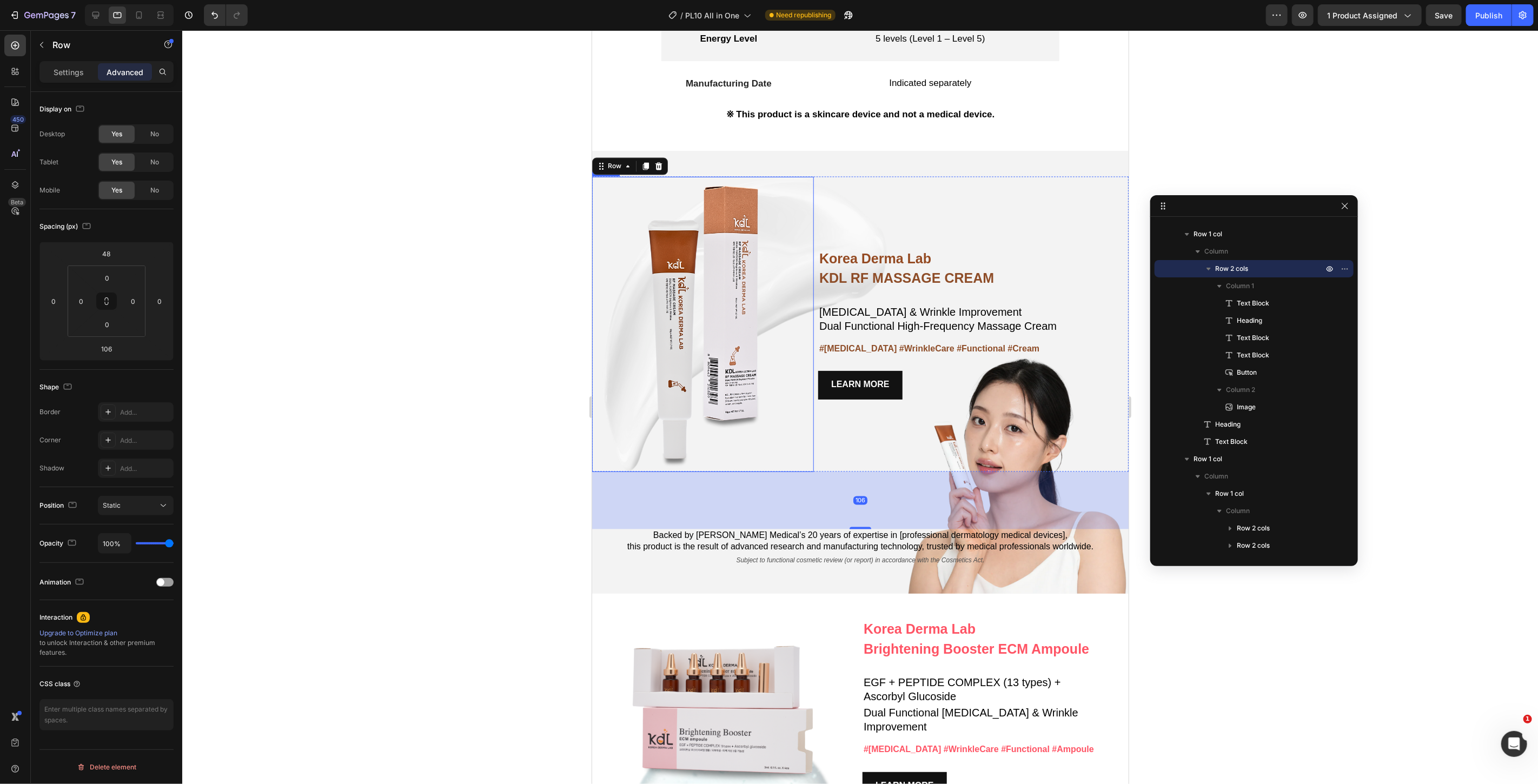
click at [537, 439] on div at bounding box center [860, 407] width 1356 height 754
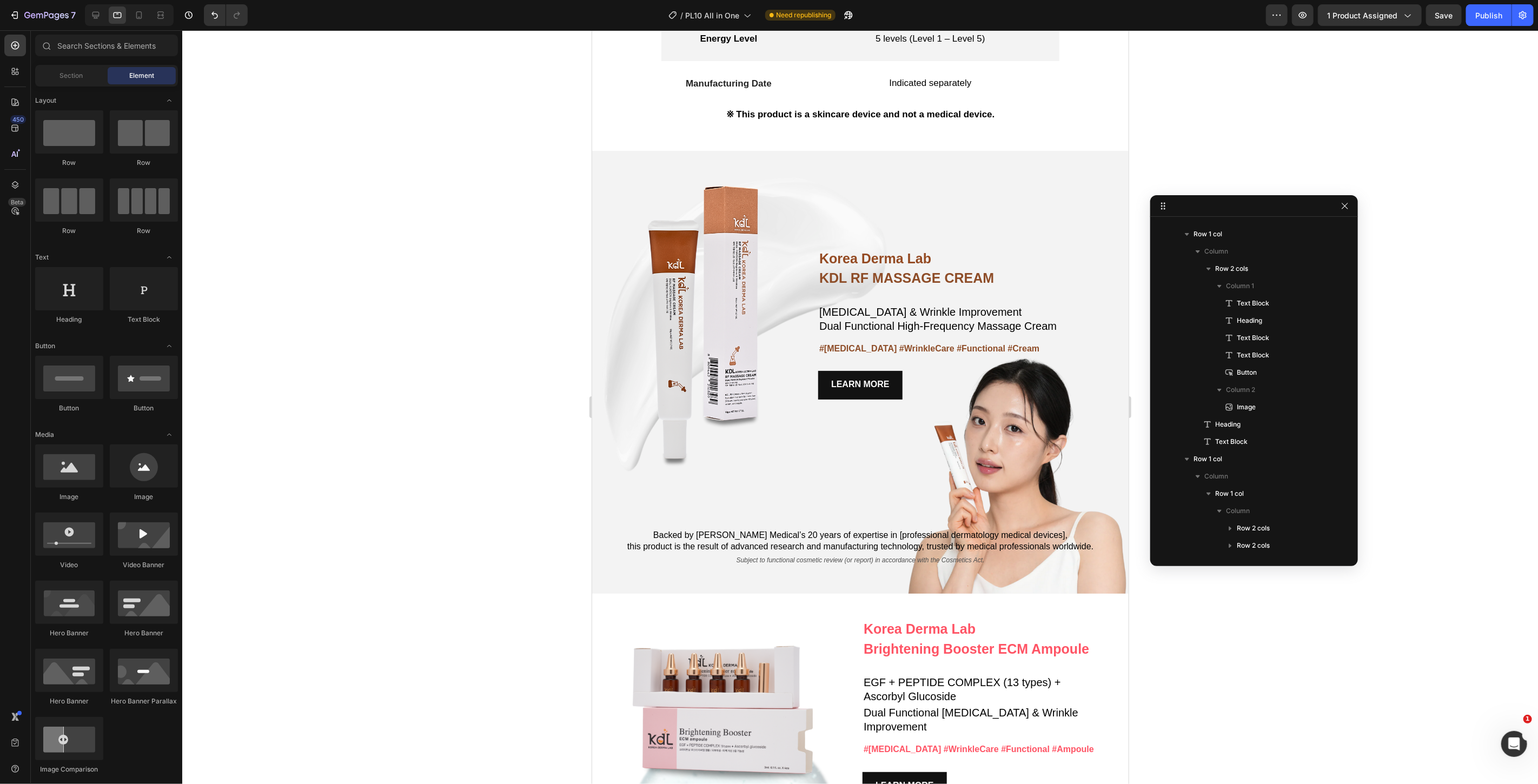
click at [410, 393] on div at bounding box center [860, 407] width 1356 height 754
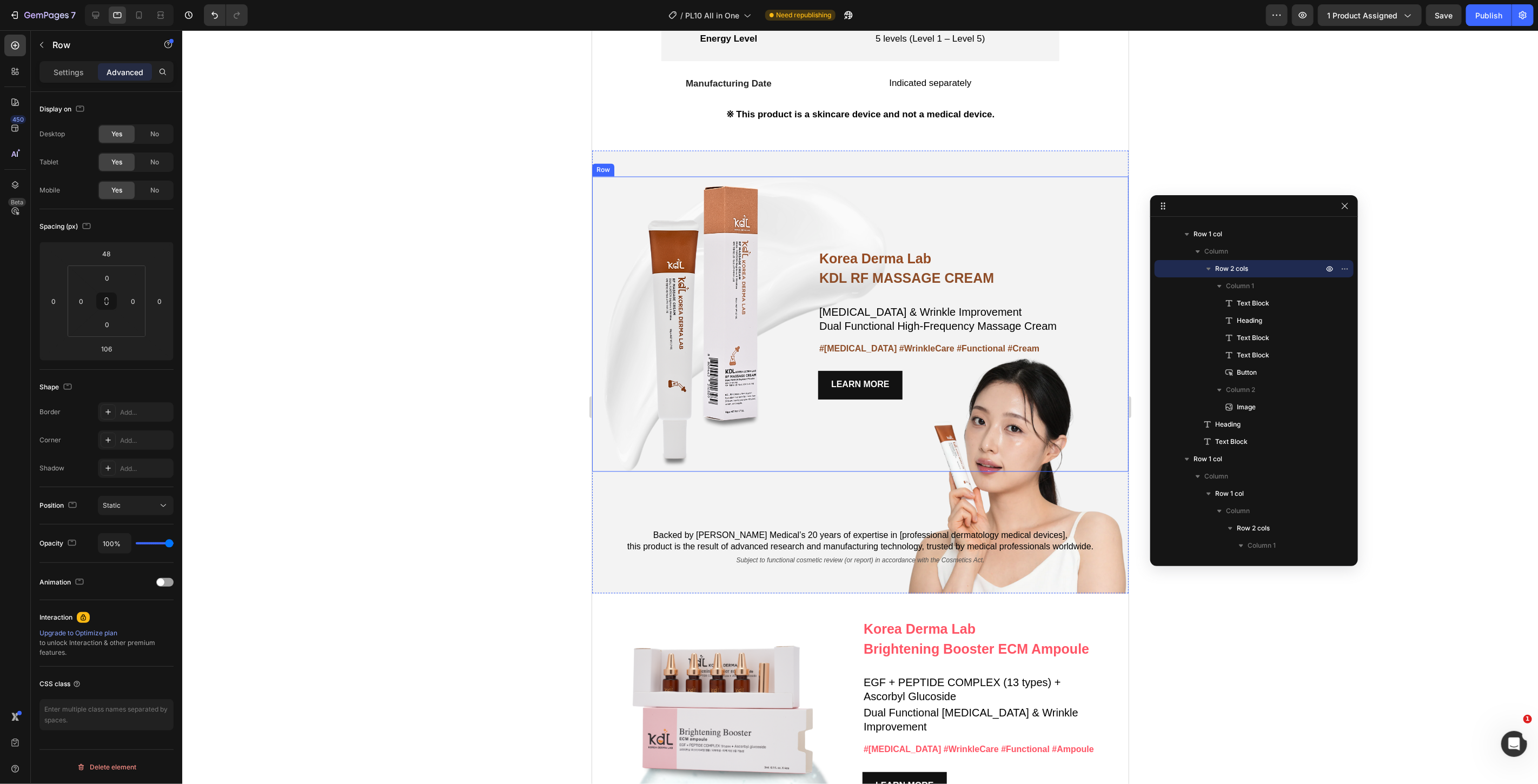
click at [902, 366] on div "Korea Derma Lab Text Block KDL RF MASSAGE CREAM Heading Whitening & Wrinkle Imp…" at bounding box center [973, 325] width 311 height 296
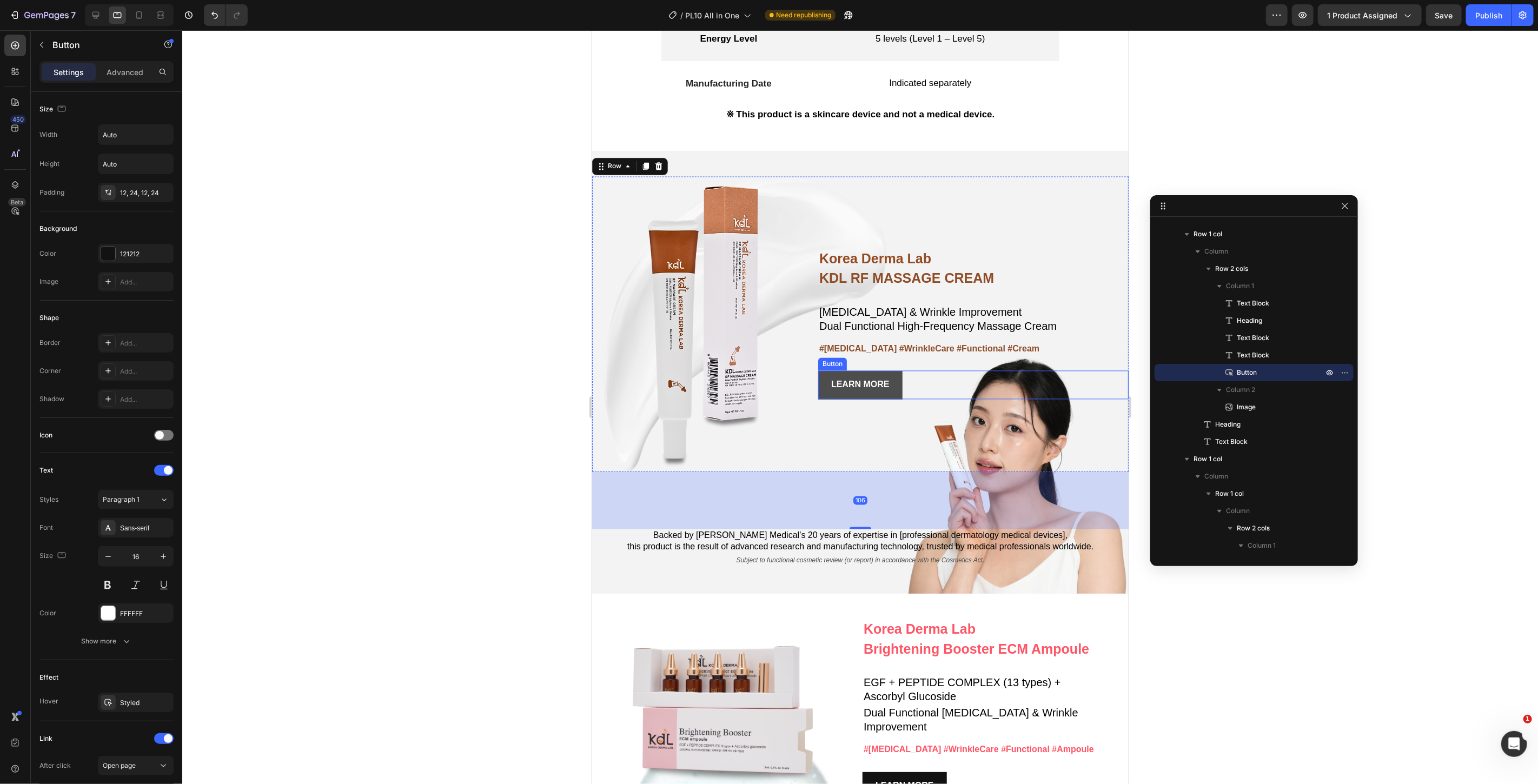
click at [888, 375] on link "LEARN MORE" at bounding box center [860, 385] width 84 height 29
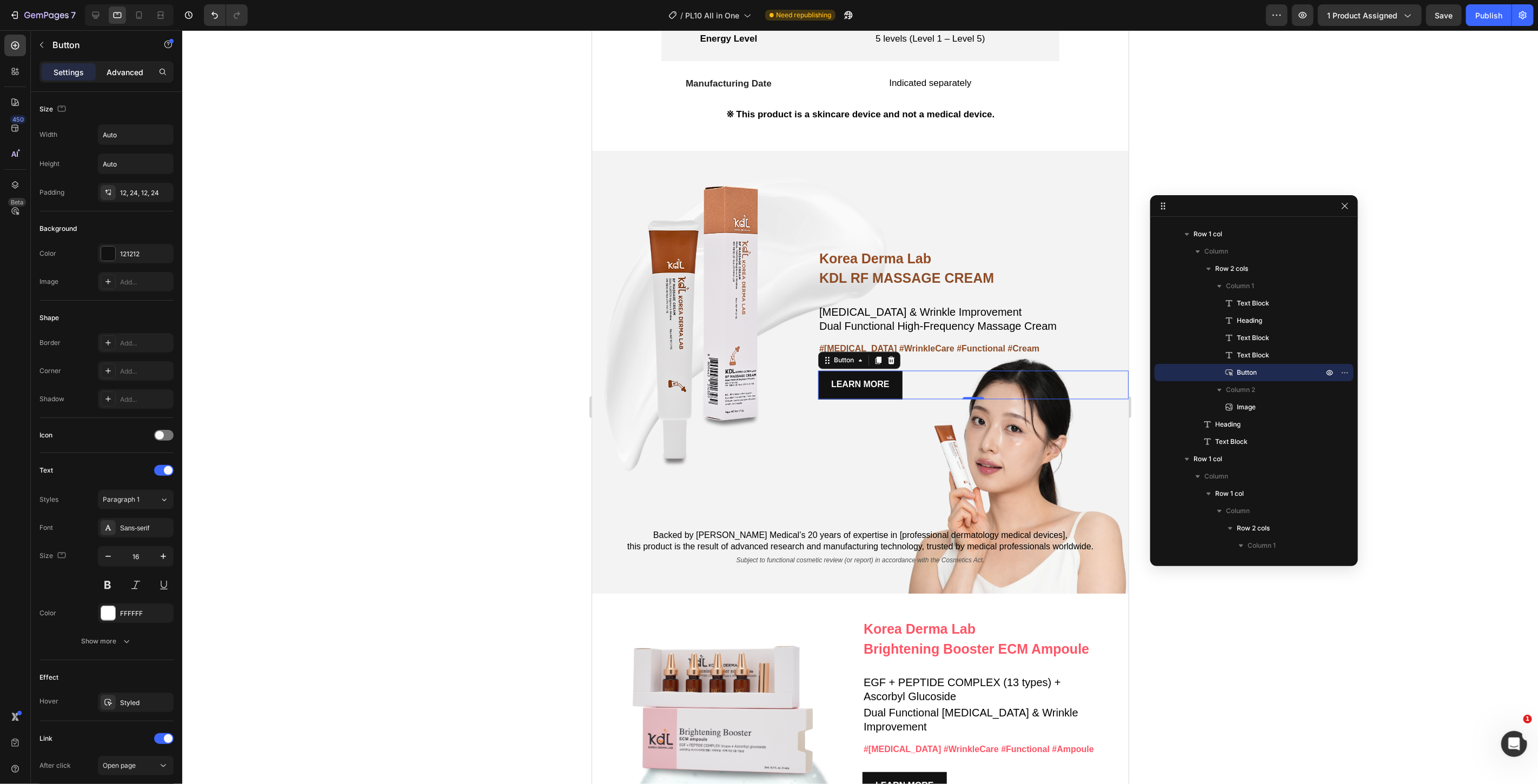
click at [126, 66] on p "Advanced" at bounding box center [125, 72] width 37 height 12
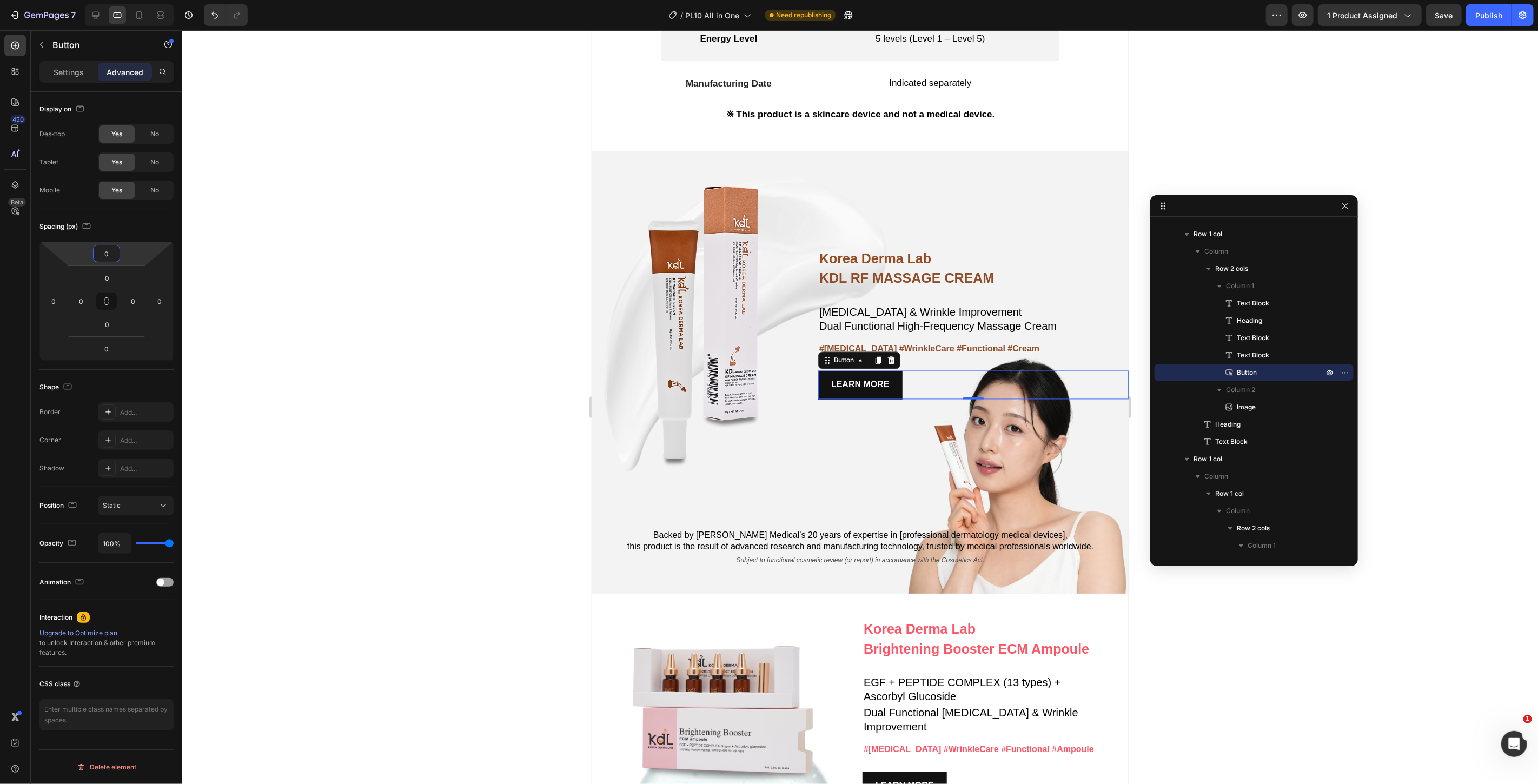
drag, startPoint x: 108, startPoint y: 253, endPoint x: 120, endPoint y: 300, distance: 48.5
click at [109, 253] on input "0" at bounding box center [106, 254] width 22 height 16
click at [124, 418] on div "4XL 80px" at bounding box center [130, 422] width 67 height 16
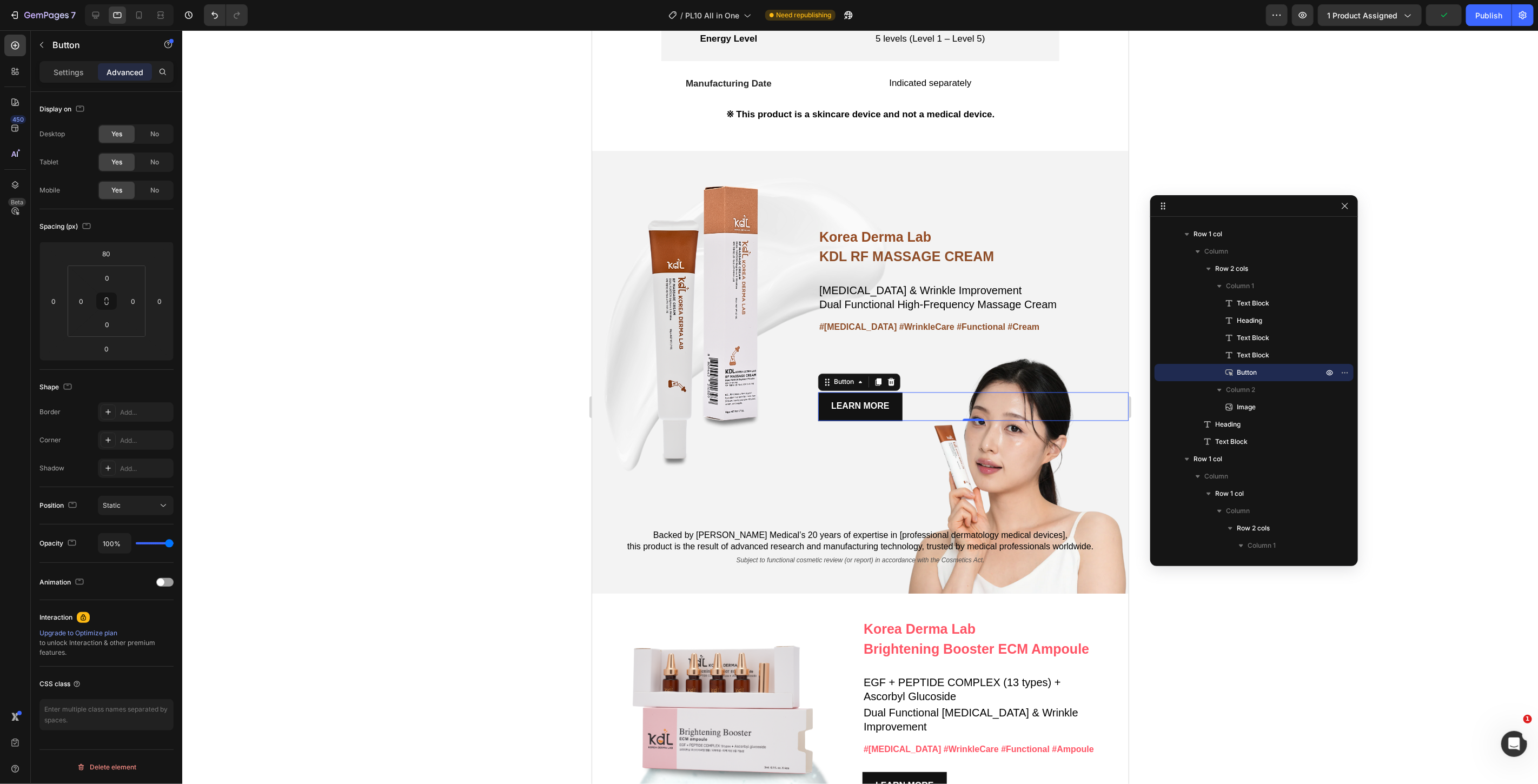
type input "0"
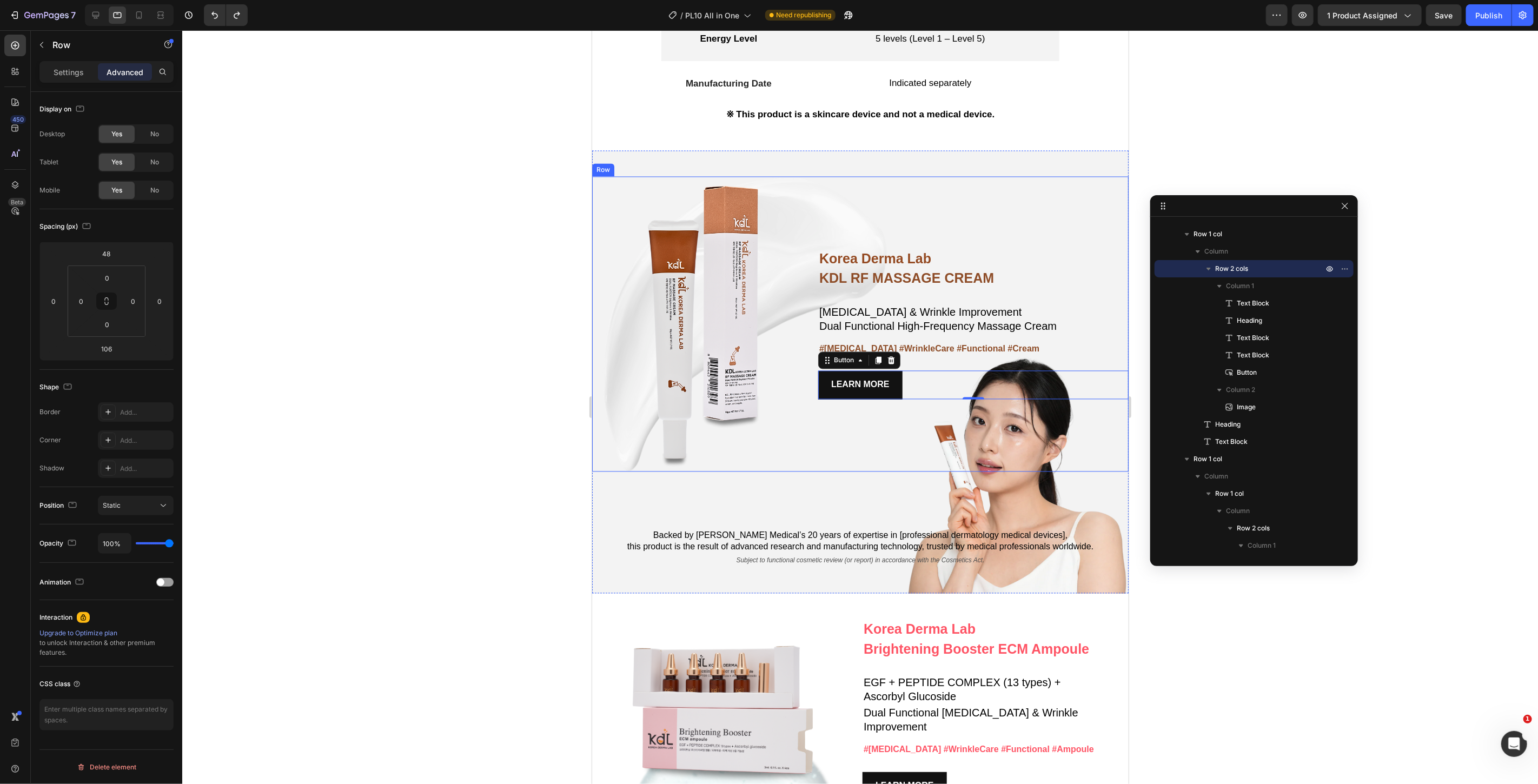
click at [833, 458] on div "Korea Derma Lab Text Block KDL RF MASSAGE CREAM Heading Whitening & Wrinkle Imp…" at bounding box center [973, 325] width 311 height 296
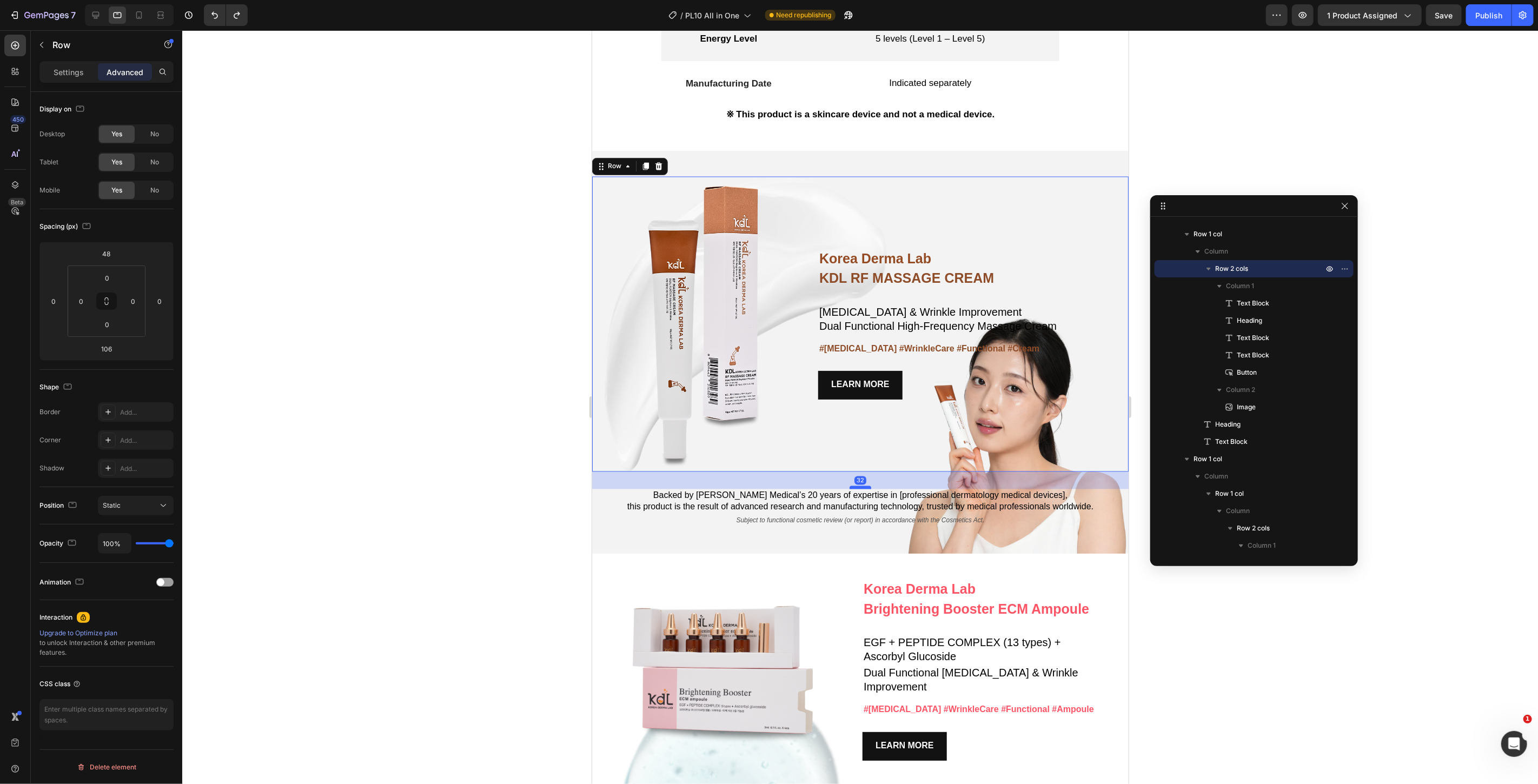
drag, startPoint x: 850, startPoint y: 521, endPoint x: 853, endPoint y: 481, distance: 40.1
click at [853, 486] on div at bounding box center [860, 487] width 22 height 3
type input "32"
click at [913, 371] on div "LEARN MORE Button" at bounding box center [973, 385] width 311 height 29
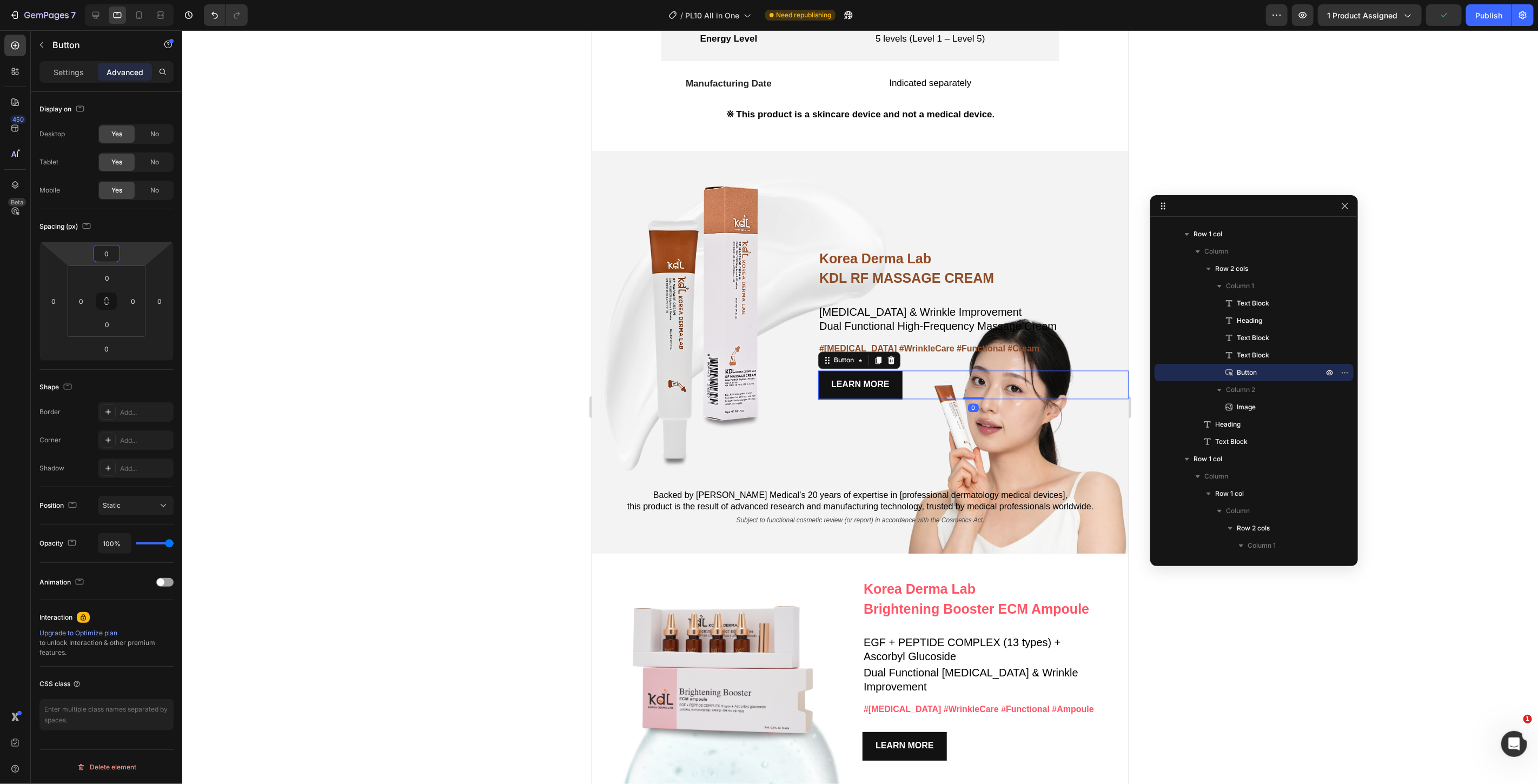
click at [113, 257] on input "0" at bounding box center [106, 254] width 22 height 16
click at [141, 436] on span "112px" at bounding box center [150, 439] width 17 height 8
type input "112"
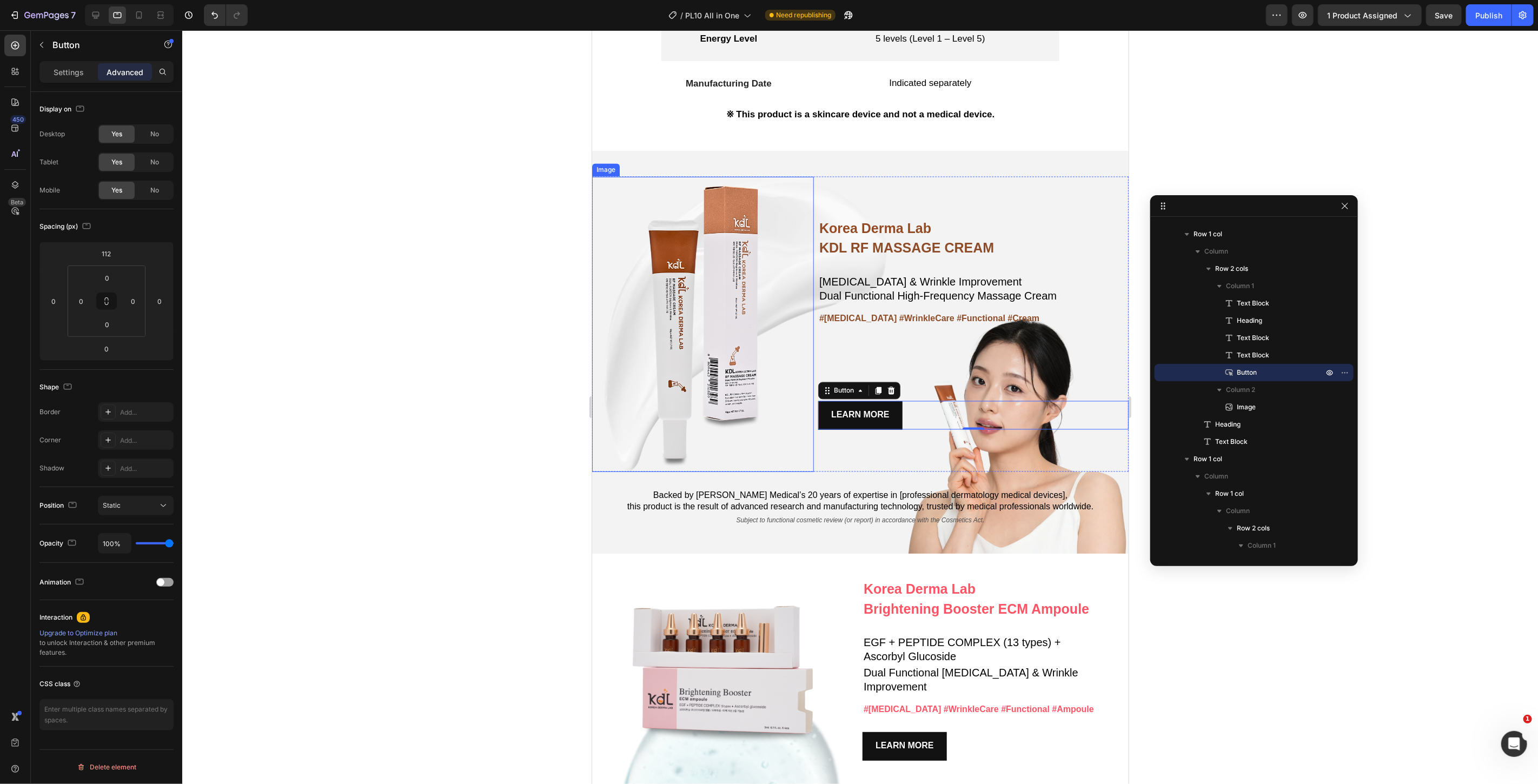
click at [521, 398] on div at bounding box center [860, 407] width 1356 height 754
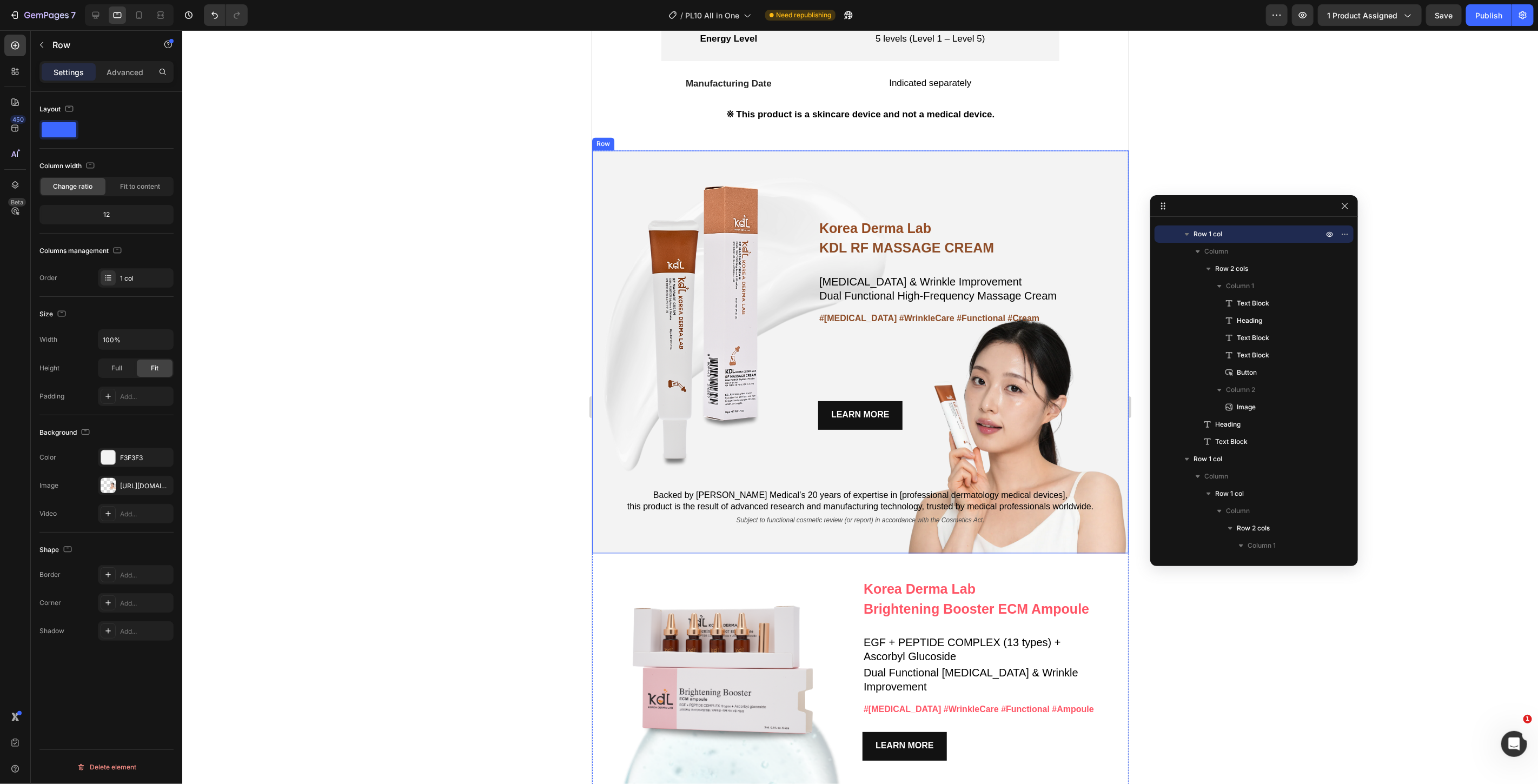
click at [610, 528] on div "Korea Derma Lab Text Block KDL RF MASSAGE CREAM Heading Whitening & Wrinkle Imp…" at bounding box center [860, 352] width 537 height 403
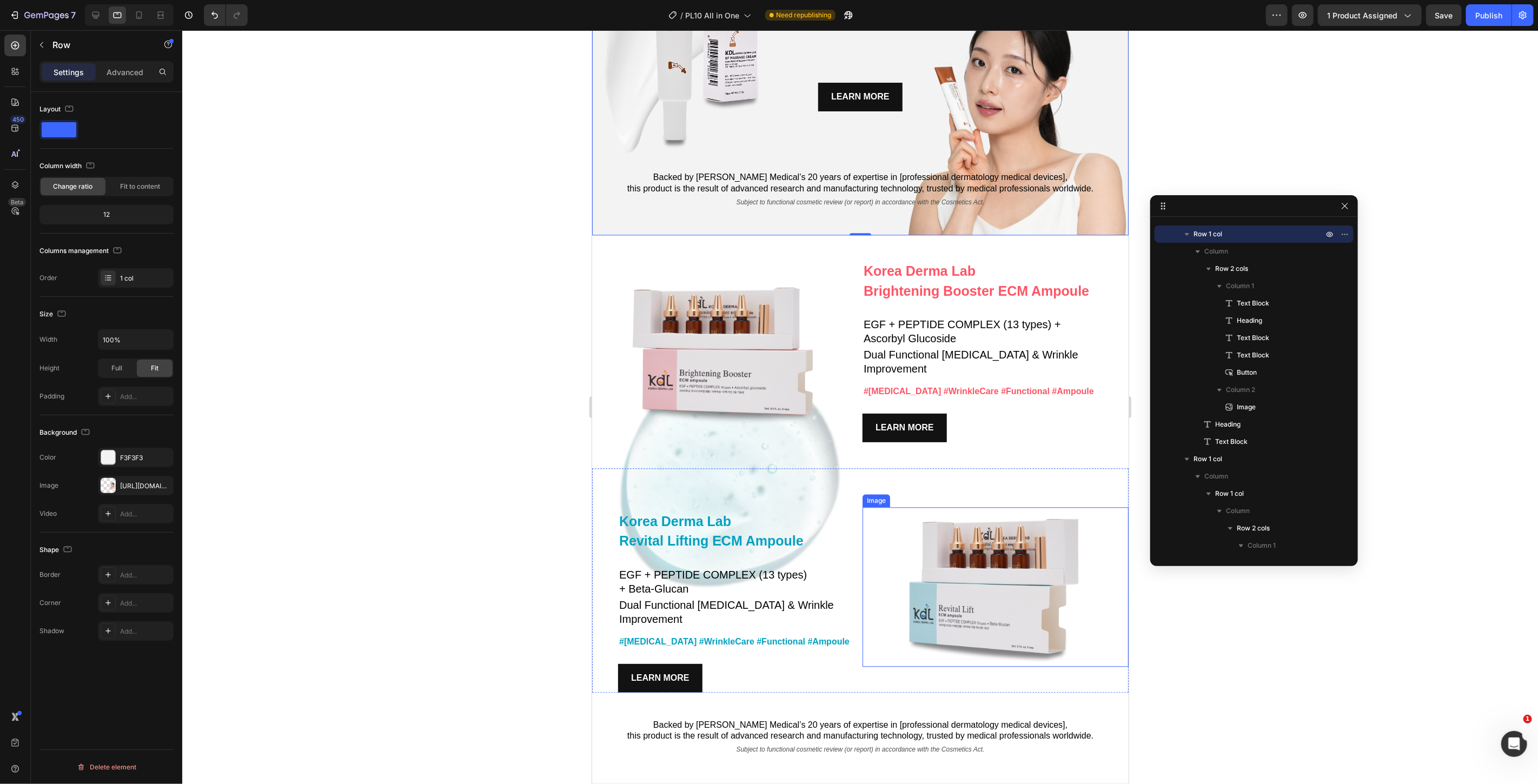
scroll to position [5599, 0]
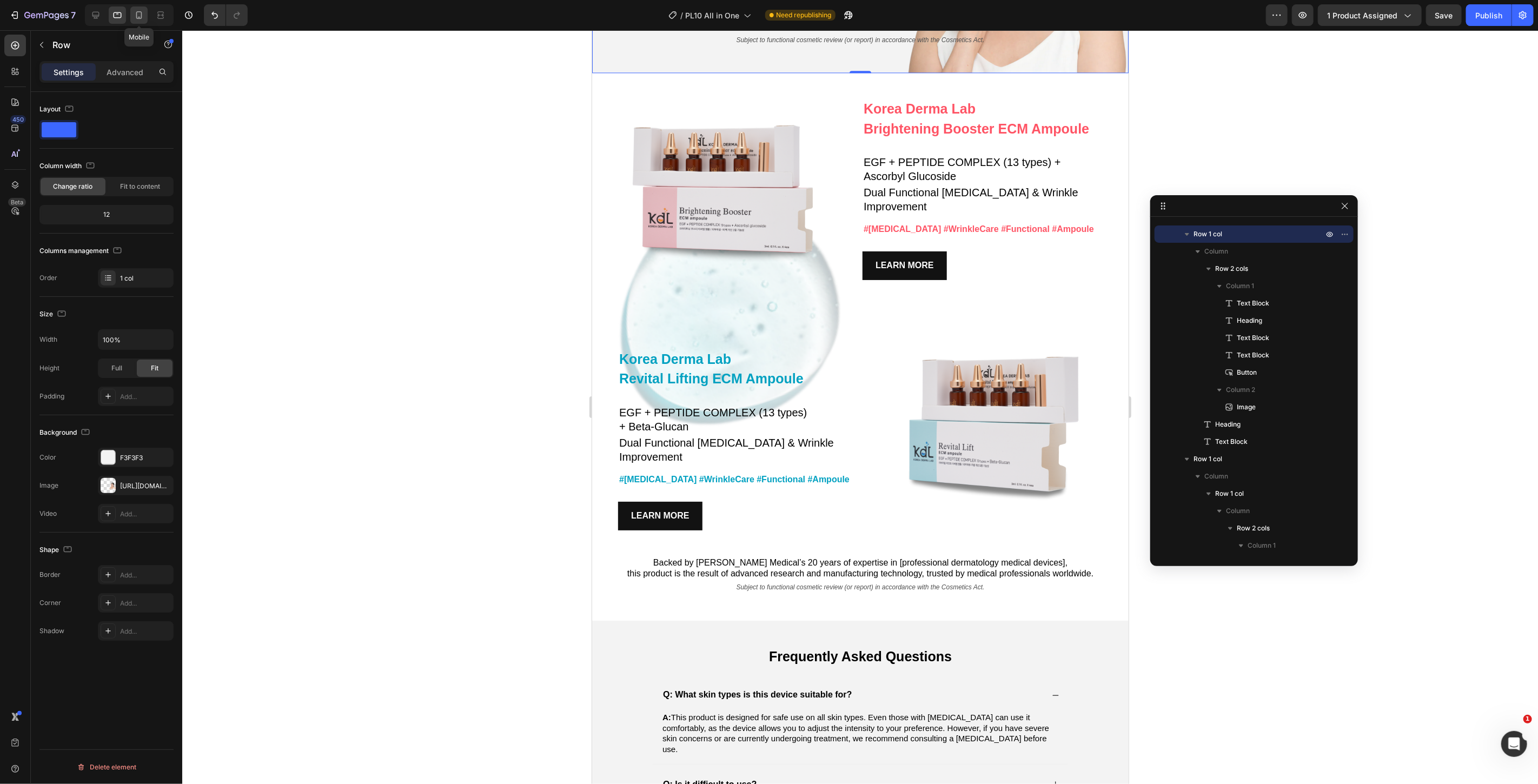
click at [139, 11] on icon at bounding box center [139, 15] width 11 height 11
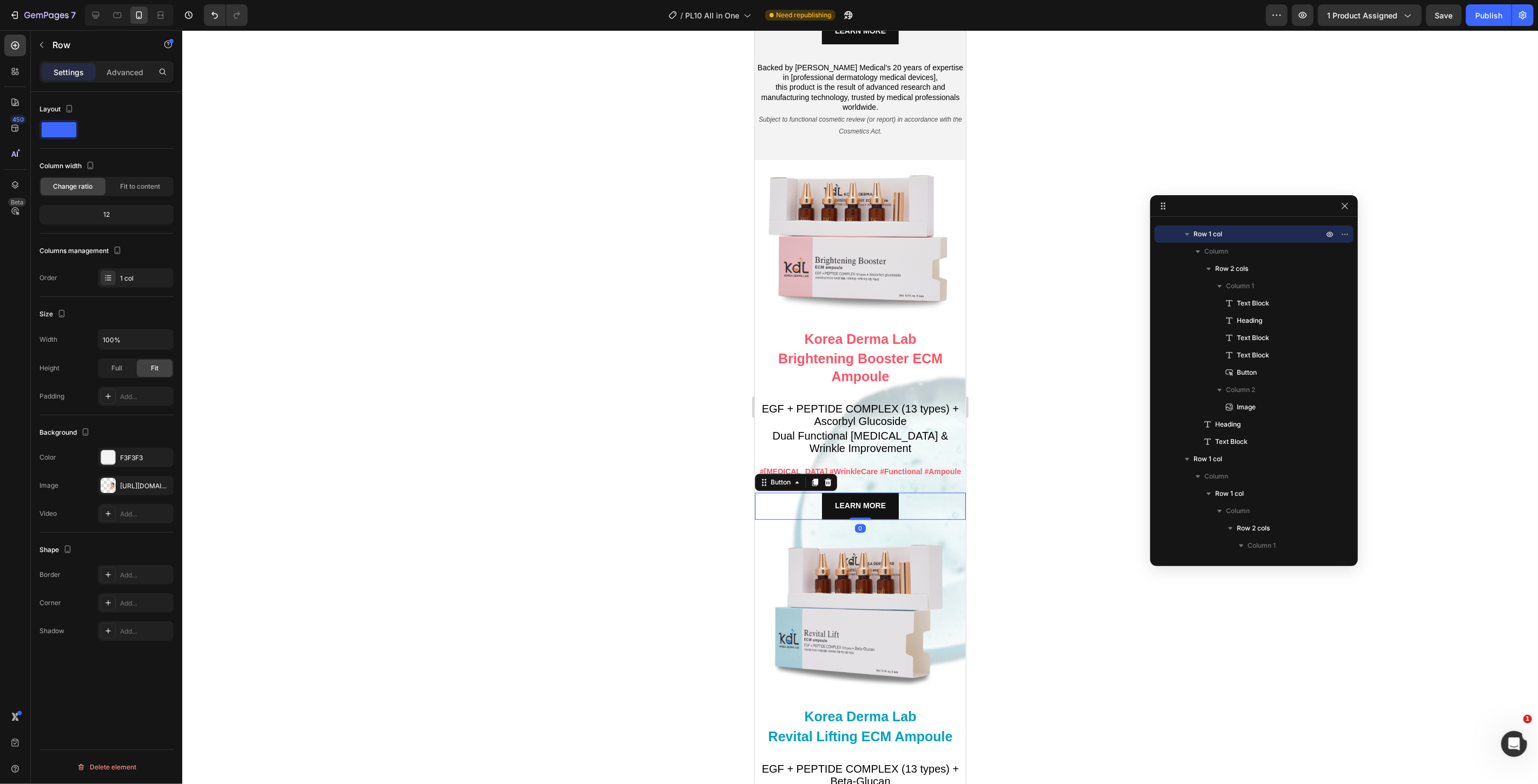
scroll to position [500, 0]
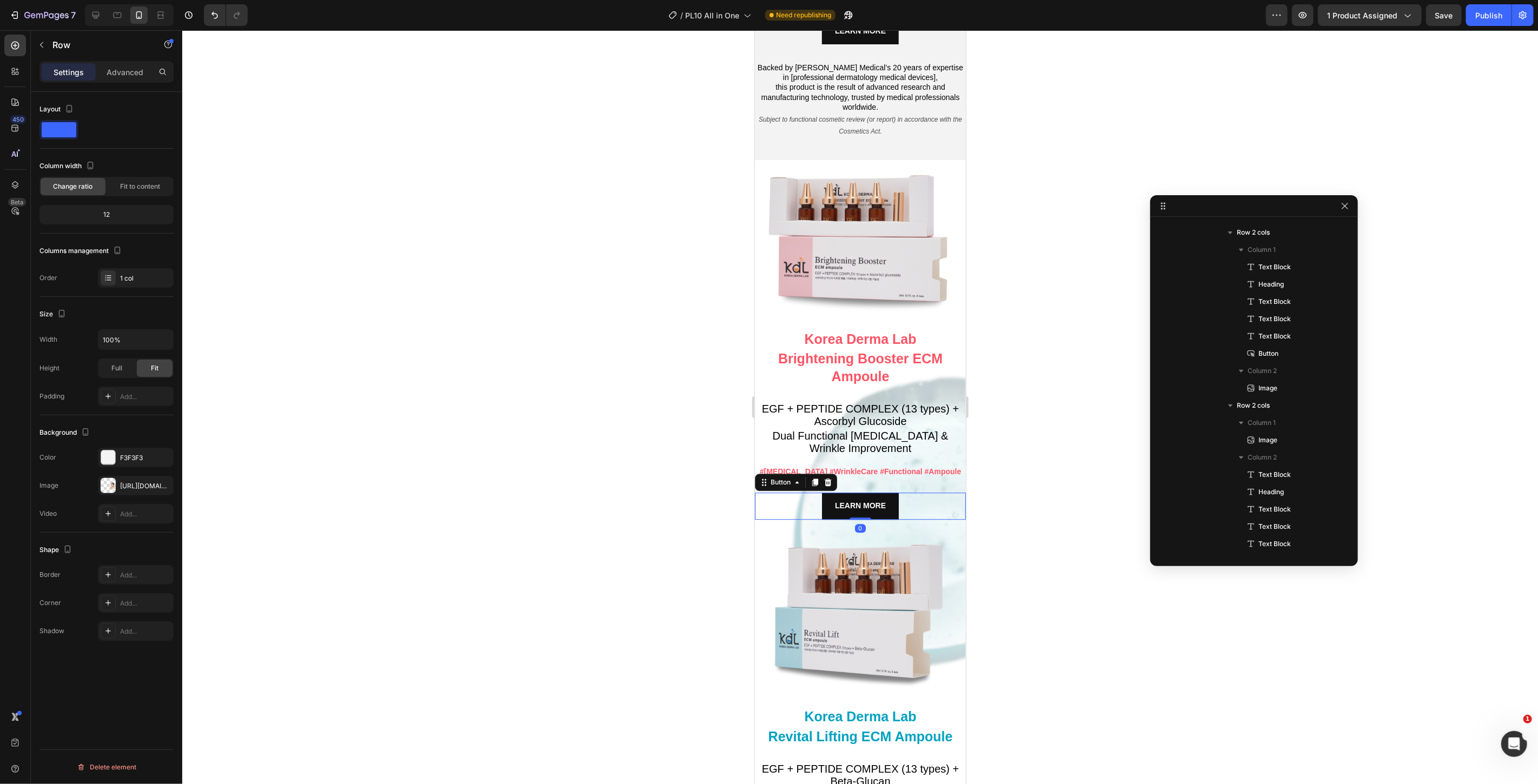
click at [951, 505] on div "LEARN MORE Button 0" at bounding box center [860, 505] width 211 height 26
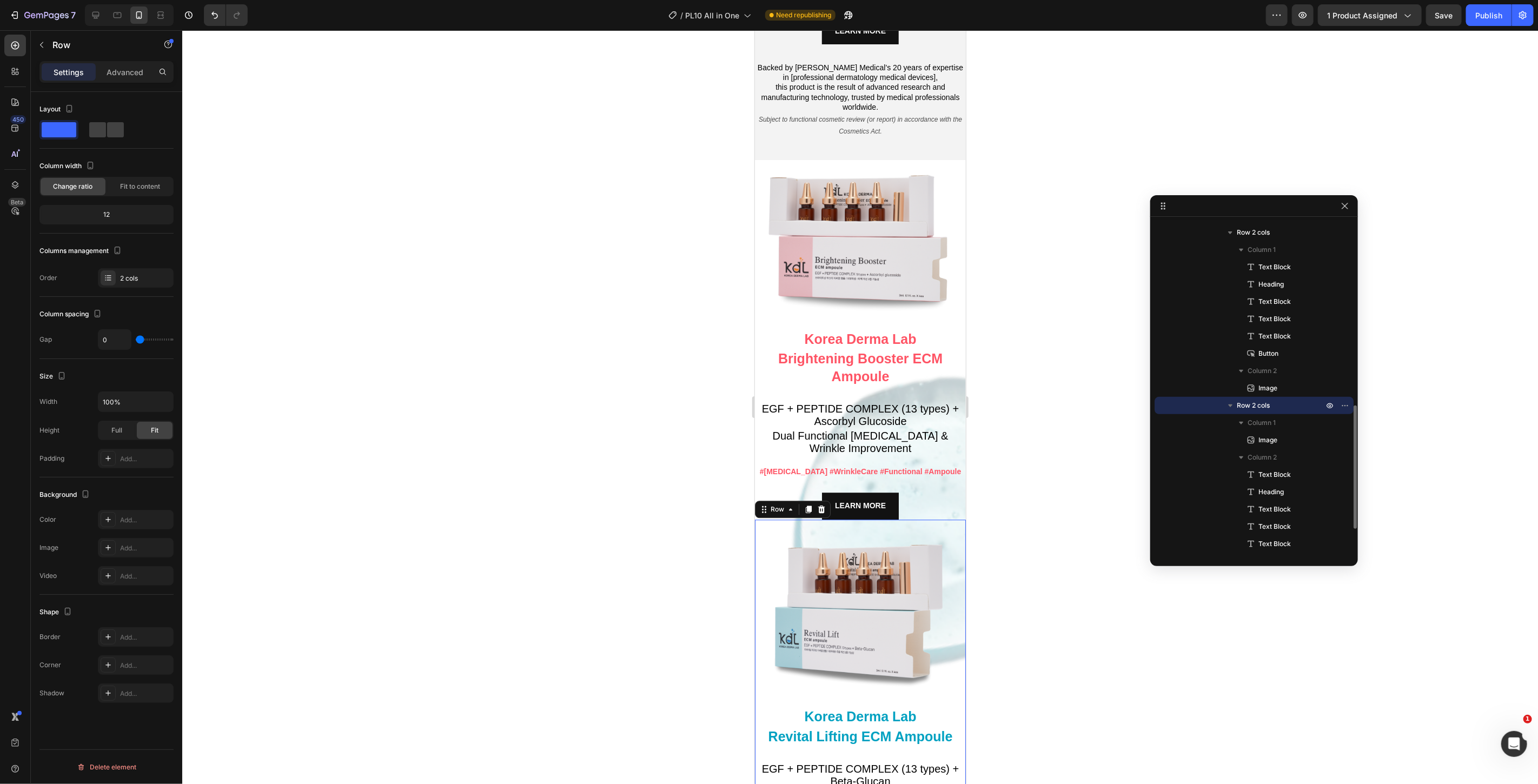
click at [952, 520] on div "Image" at bounding box center [860, 613] width 211 height 187
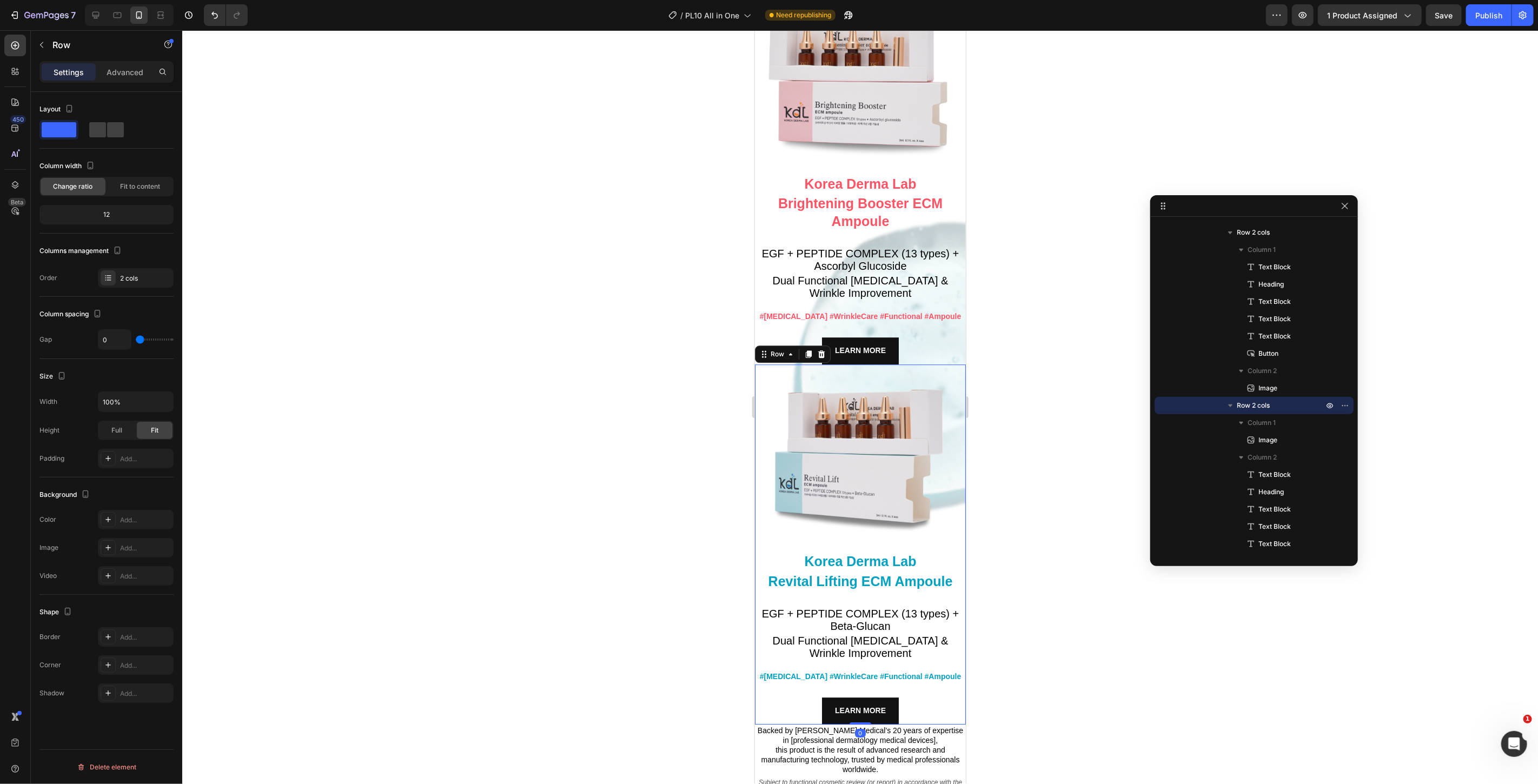
scroll to position [6045, 0]
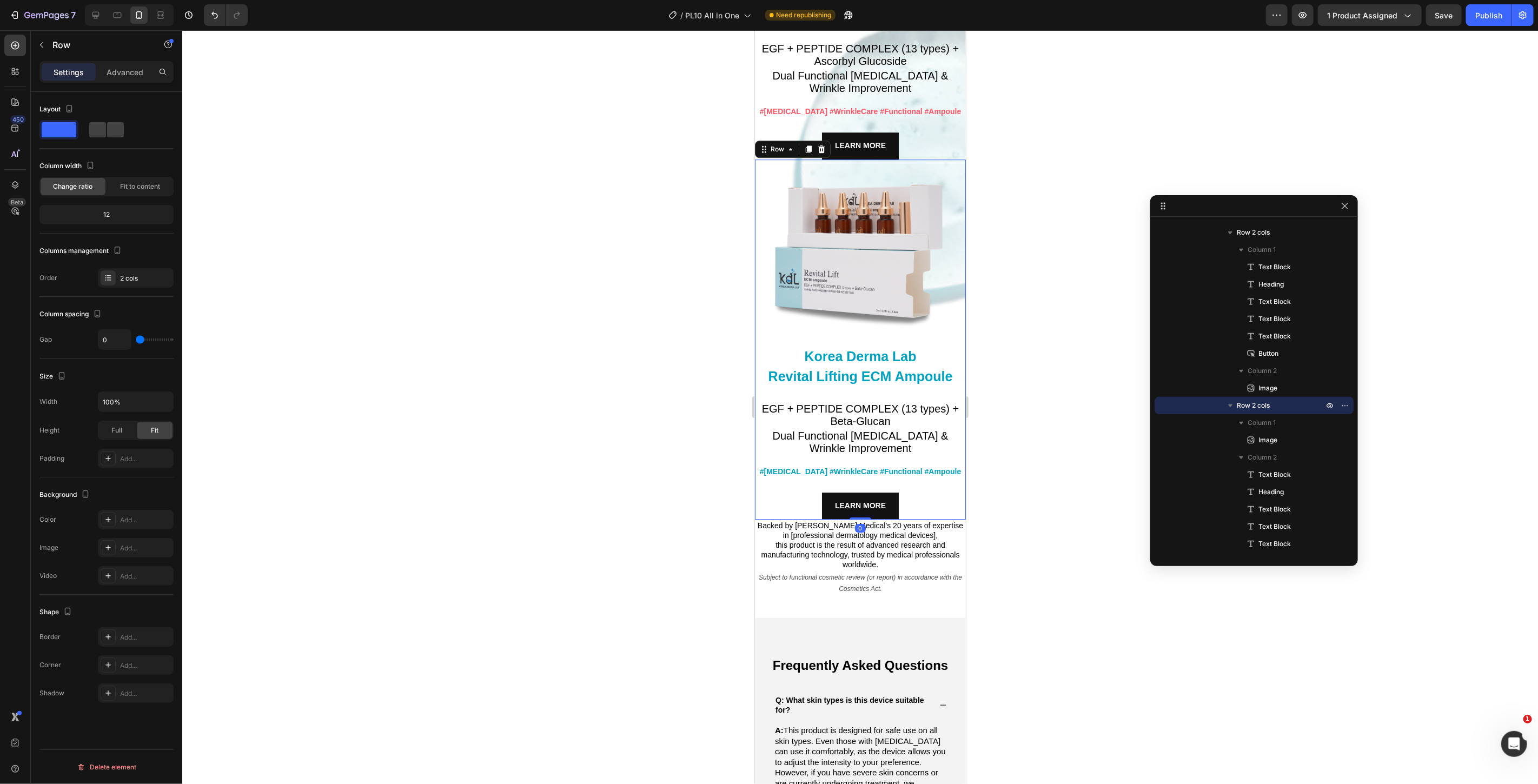
click at [952, 466] on div "Korea Derma Lab Text Block Revital Lifting ECM Ampoule Heading EGF + PEPTIDE CO…" at bounding box center [860, 432] width 211 height 173
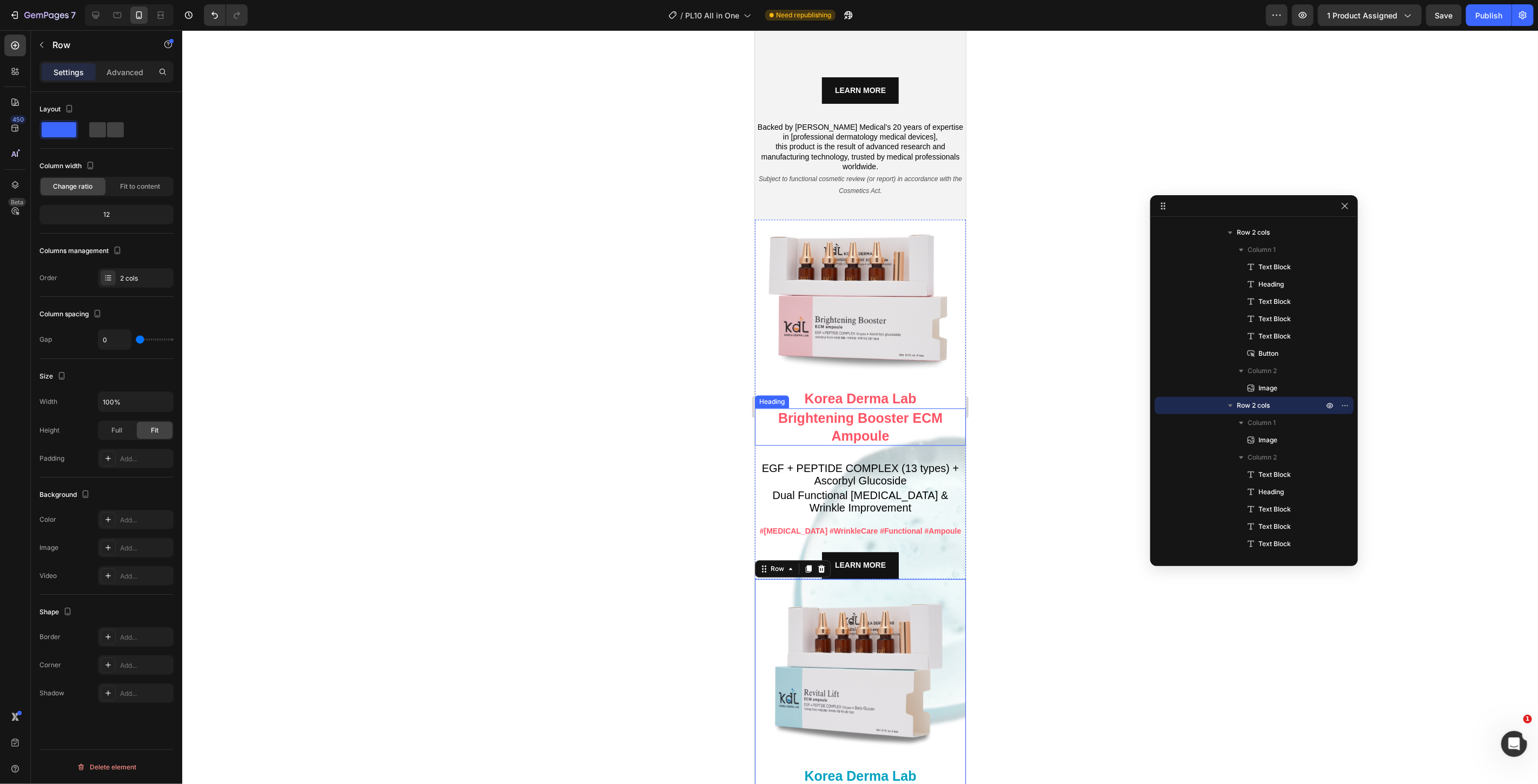
scroll to position [5624, 0]
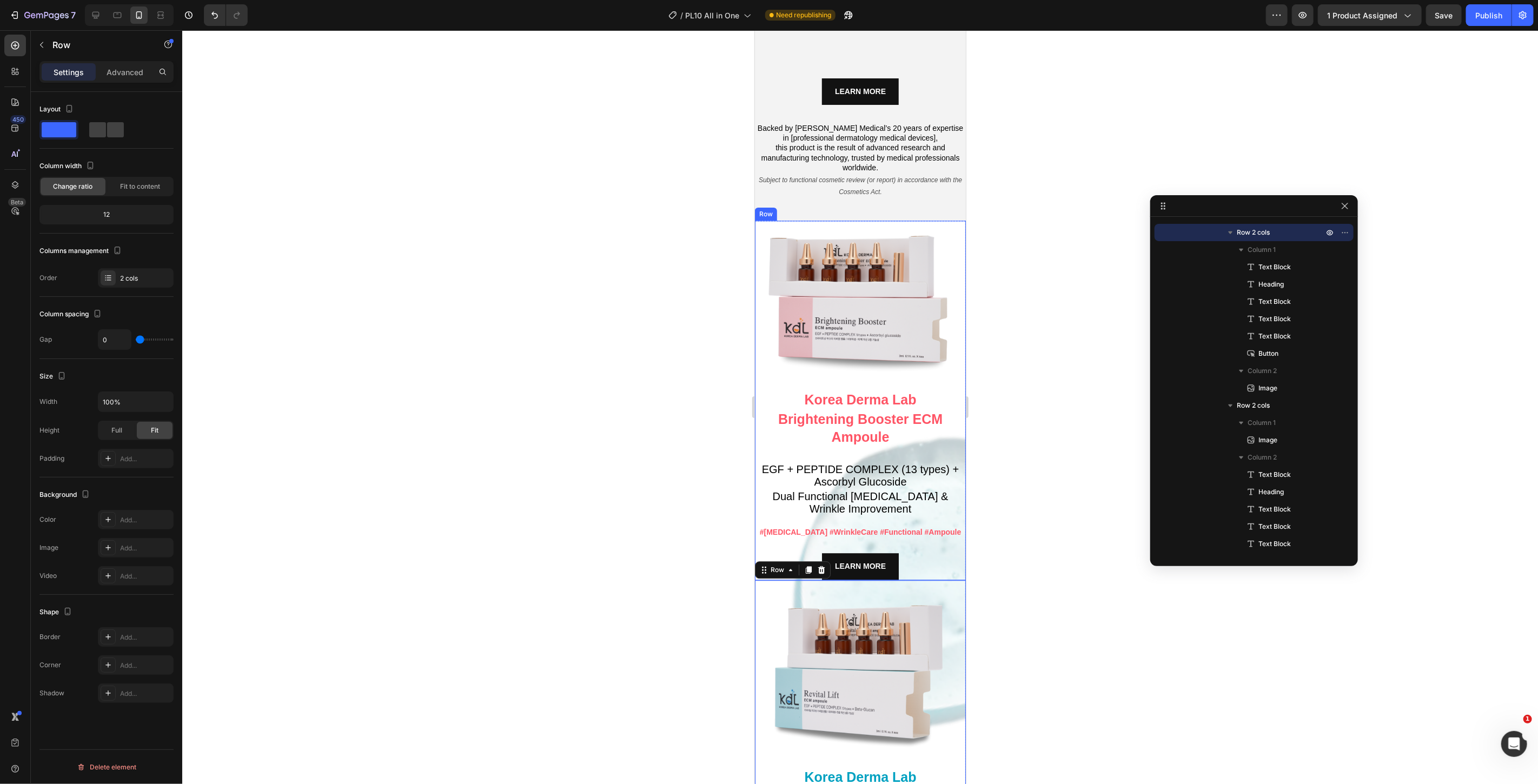
click at [759, 533] on div "Korea Derma Lab Text Block Brightening Booster ECM Ampoule Heading EGF + PEPTID…" at bounding box center [860, 479] width 211 height 201
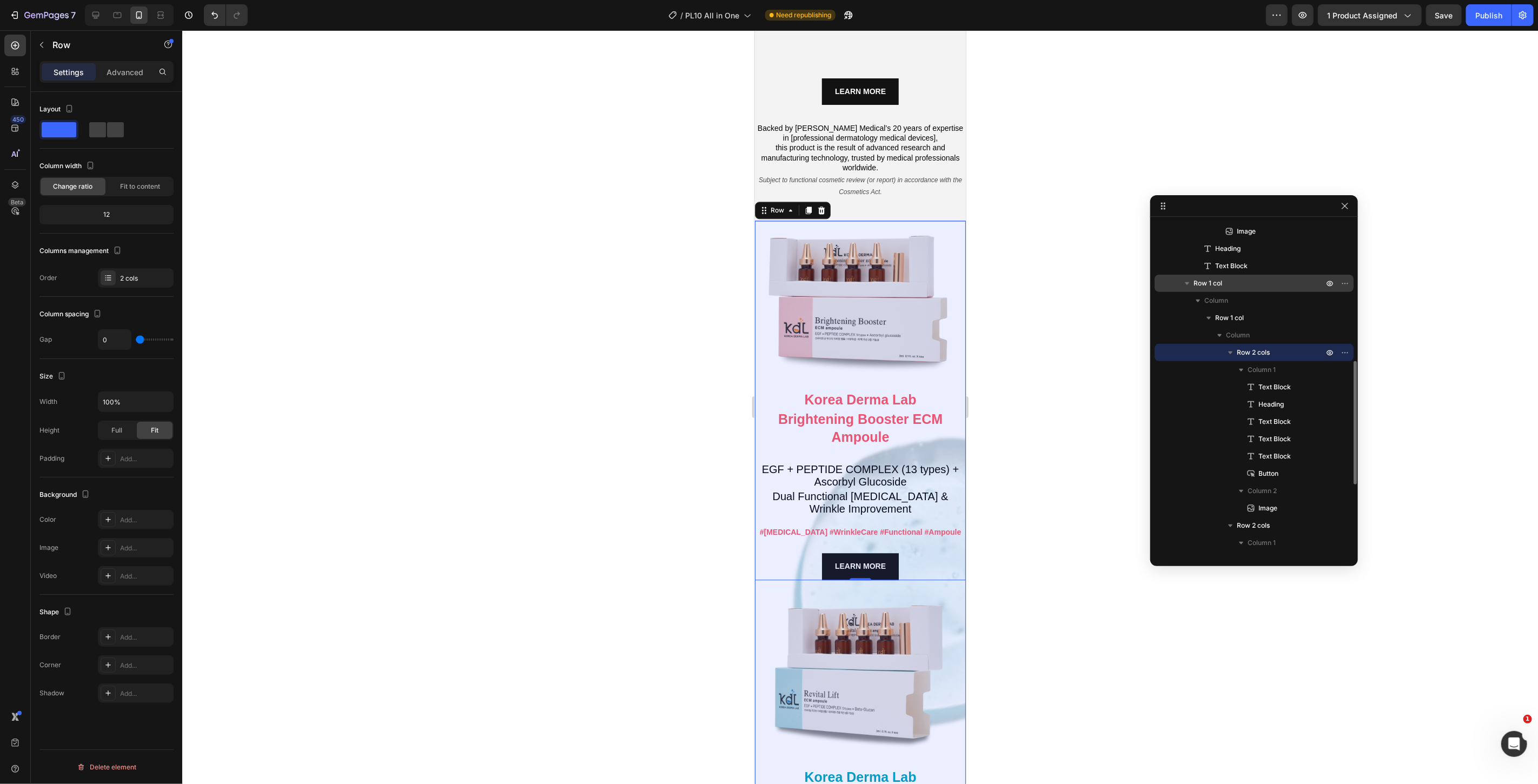
click at [1227, 282] on p "Row 1 col" at bounding box center [1259, 284] width 132 height 11
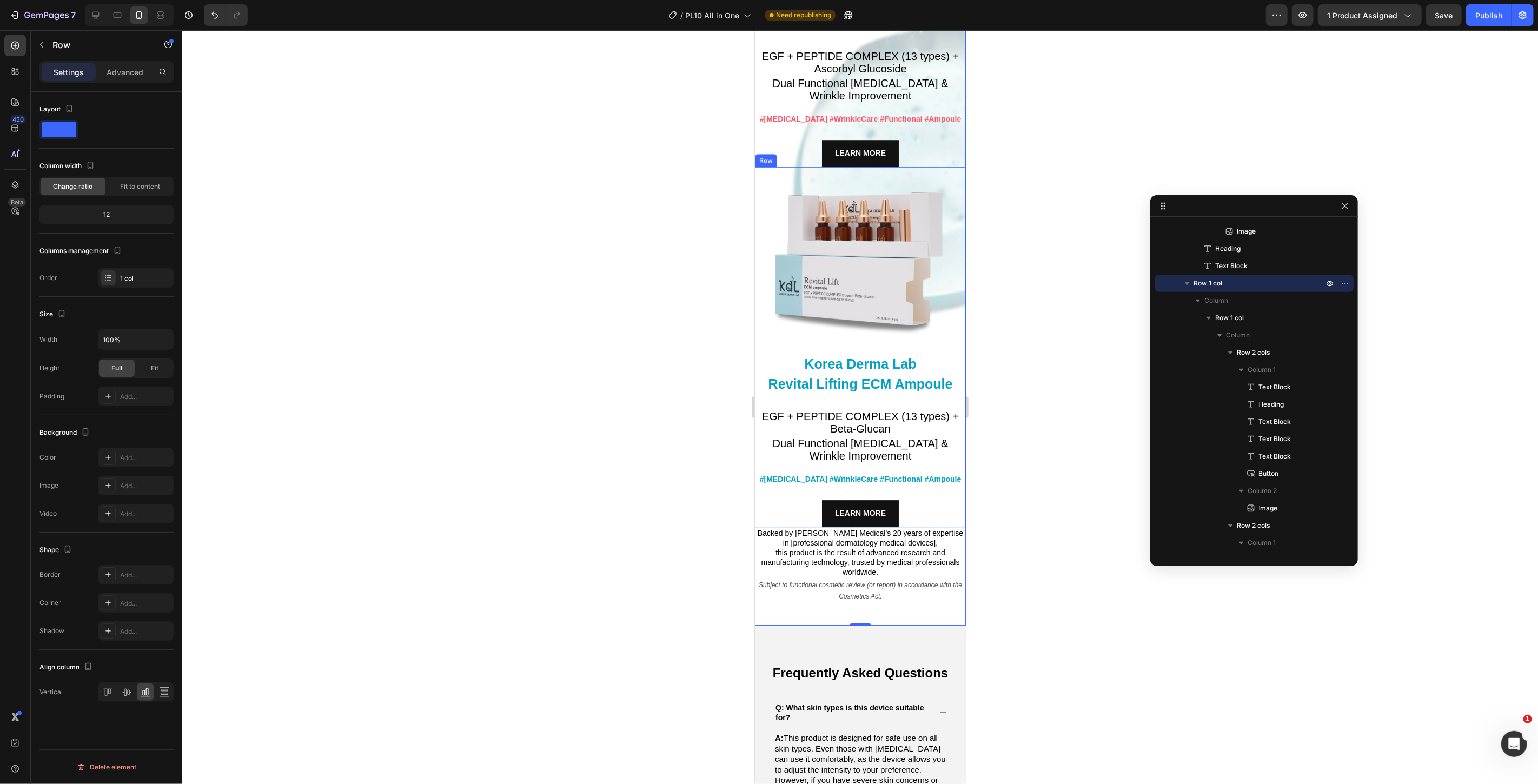
scroll to position [6045, 0]
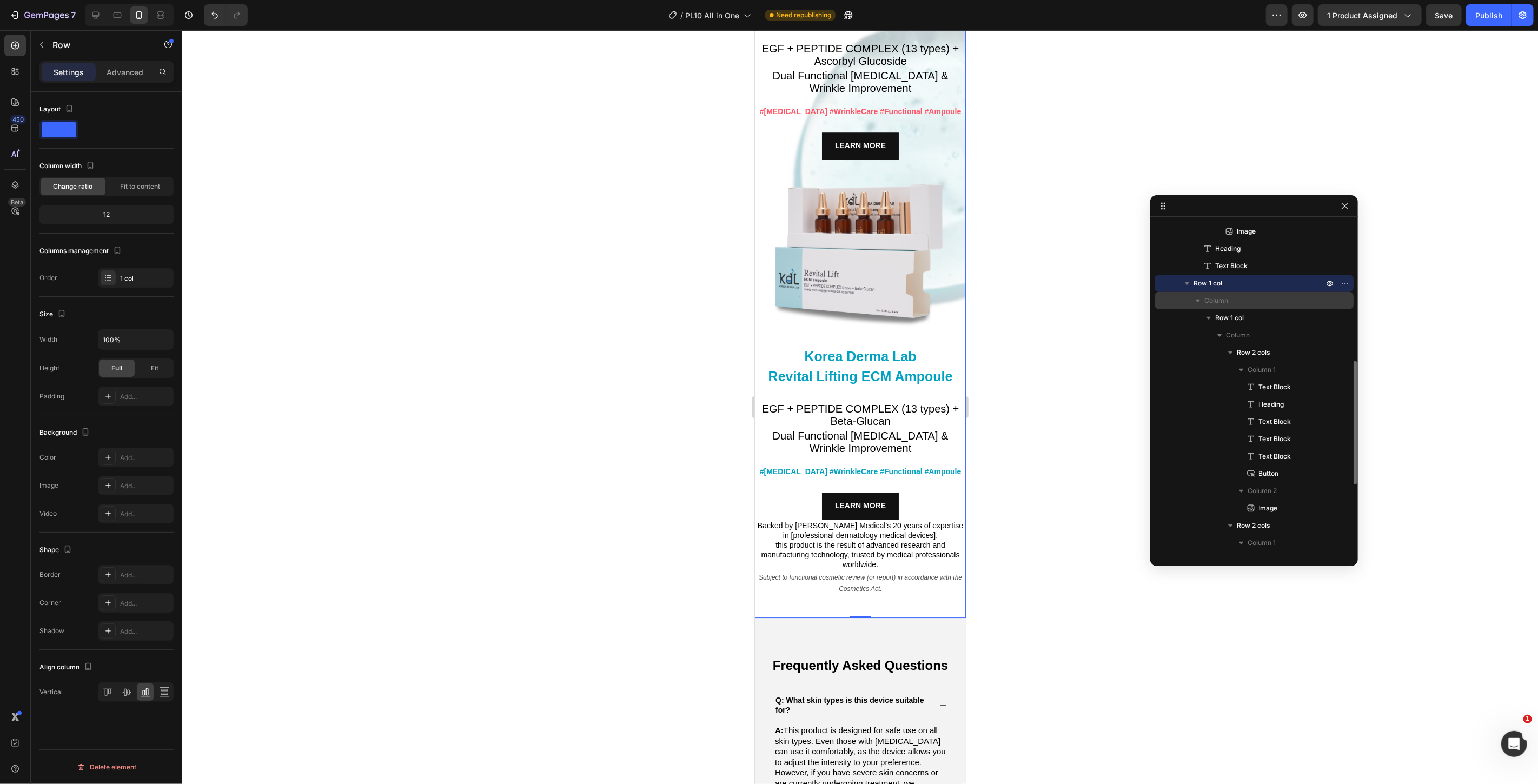
click at [1240, 303] on p "Column" at bounding box center [1264, 301] width 121 height 11
click at [1237, 284] on p "Row 1 col" at bounding box center [1259, 284] width 132 height 11
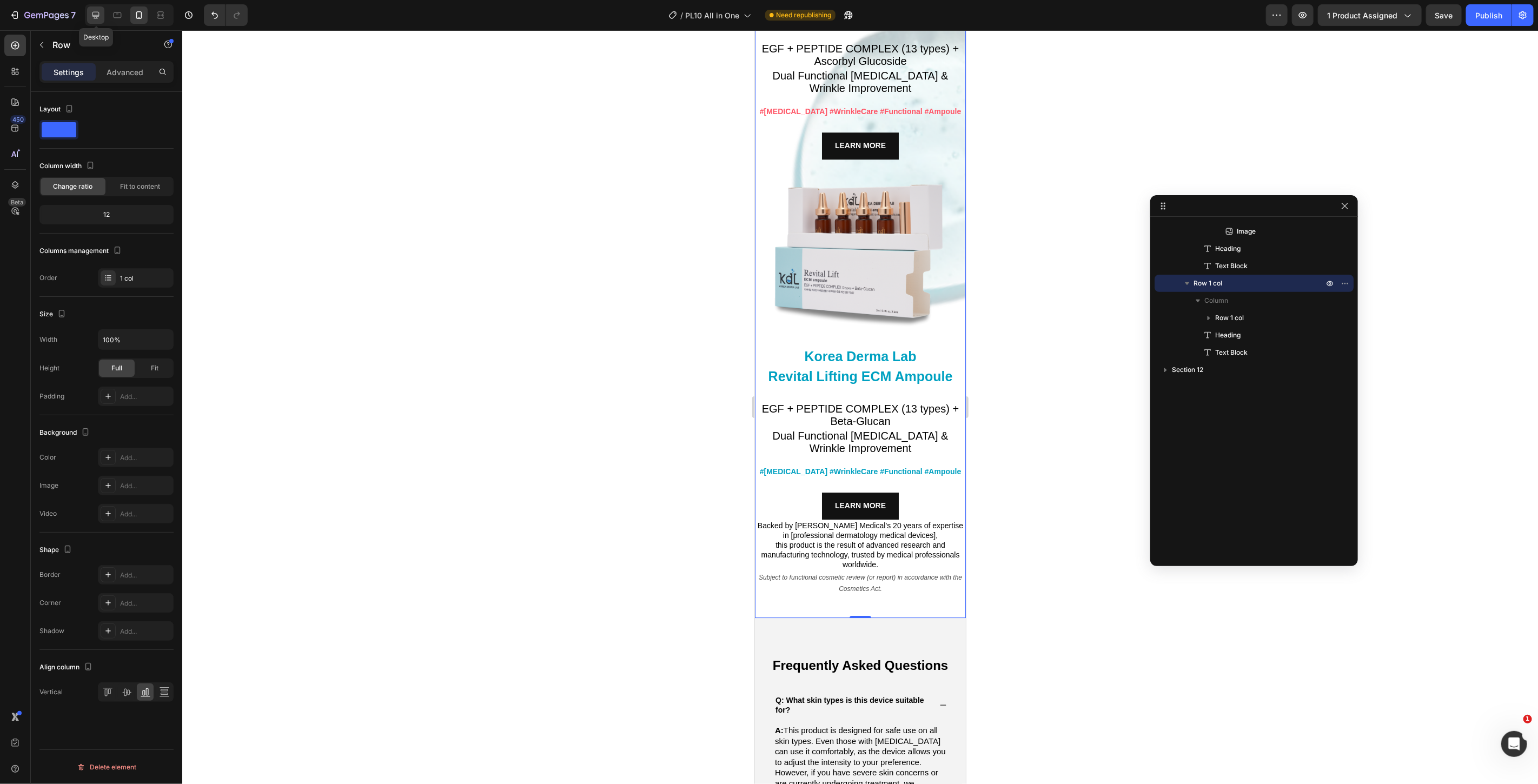
click at [100, 18] on icon at bounding box center [96, 15] width 11 height 11
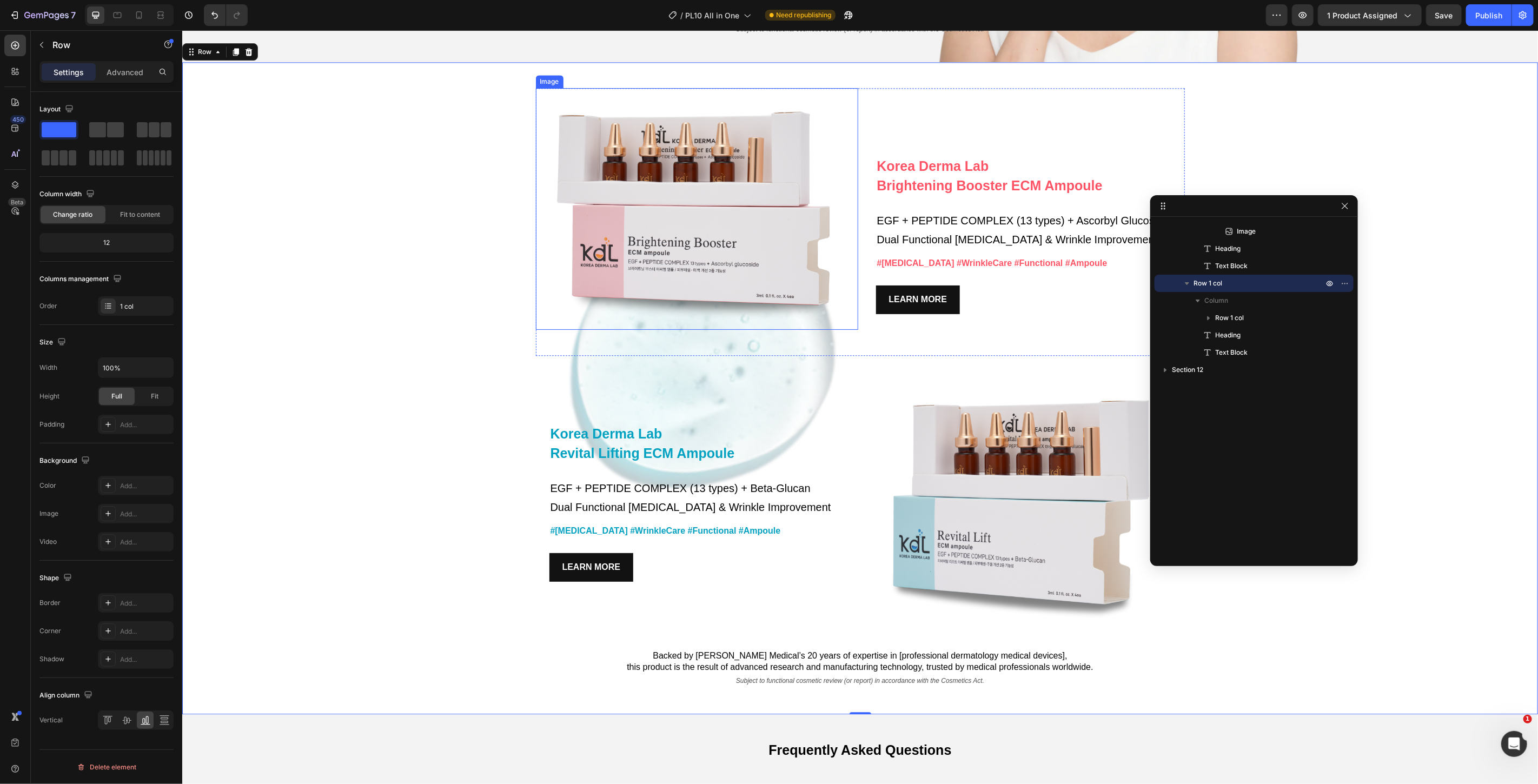
scroll to position [5599, 0]
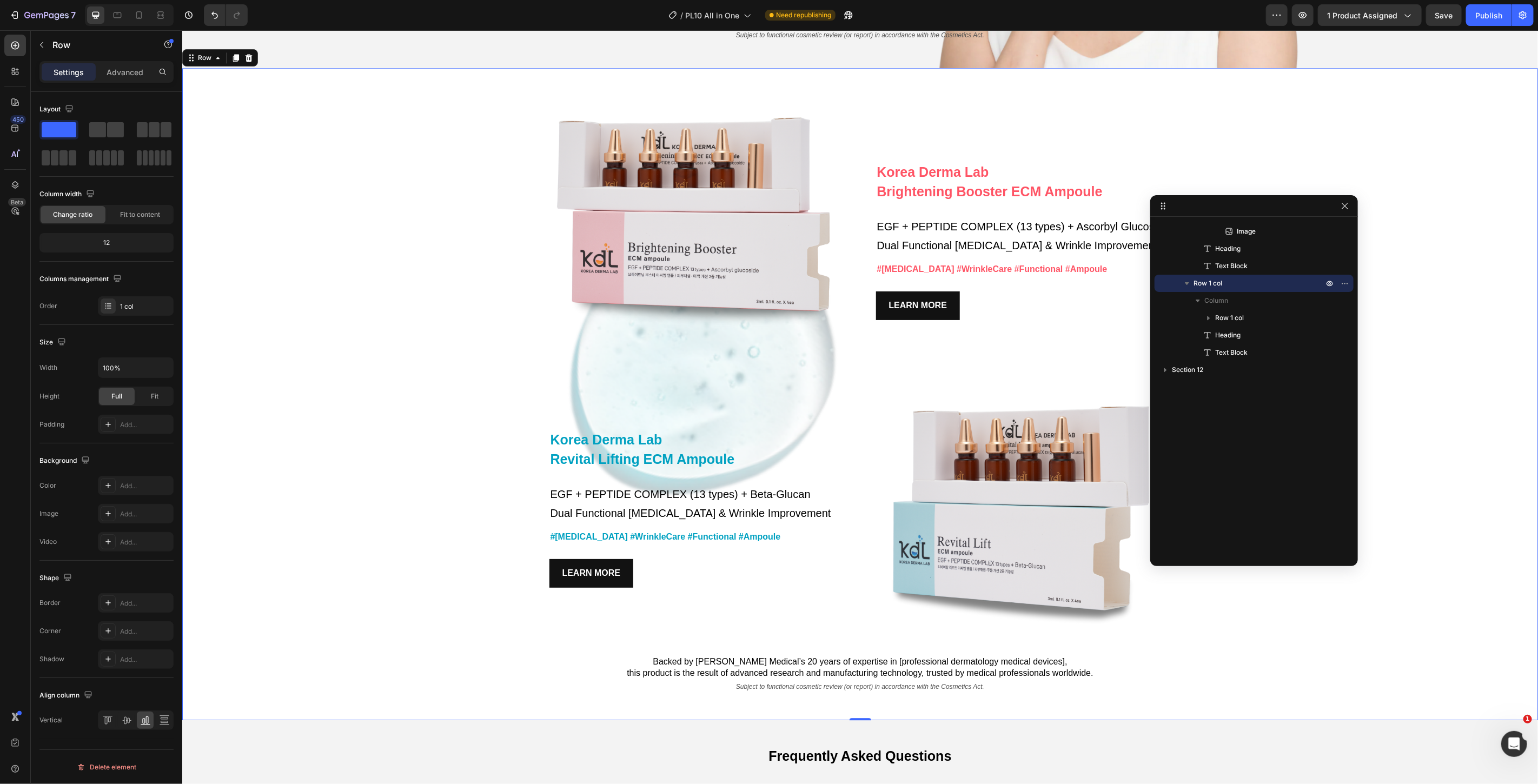
click at [394, 382] on div "Korea Derma Lab Text Block Brightening Booster ECM Ampoule Heading EGF + PEPTID…" at bounding box center [860, 393] width 1356 height 651
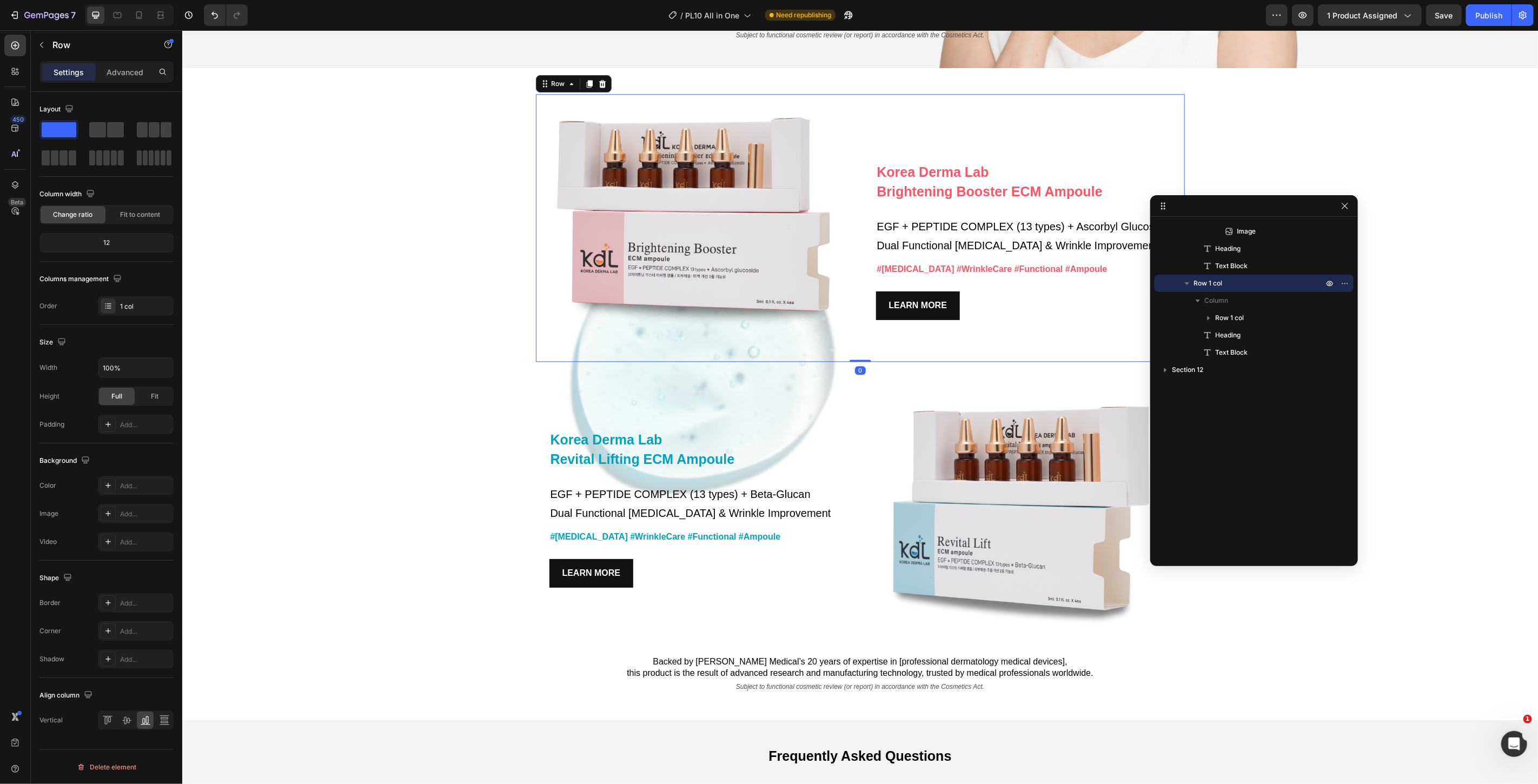
scroll to position [255, 0]
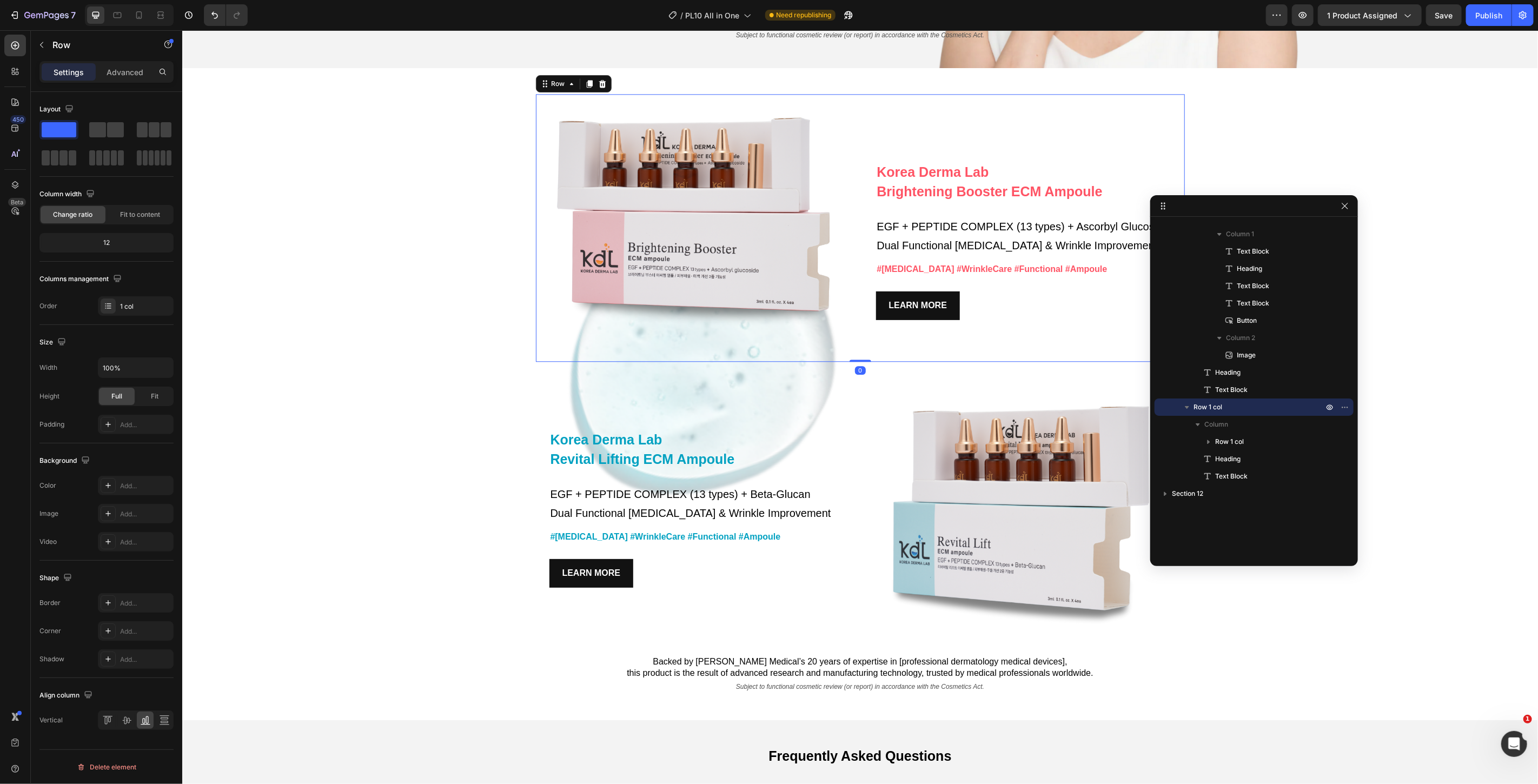
click at [759, 358] on div "Image" at bounding box center [697, 227] width 322 height 268
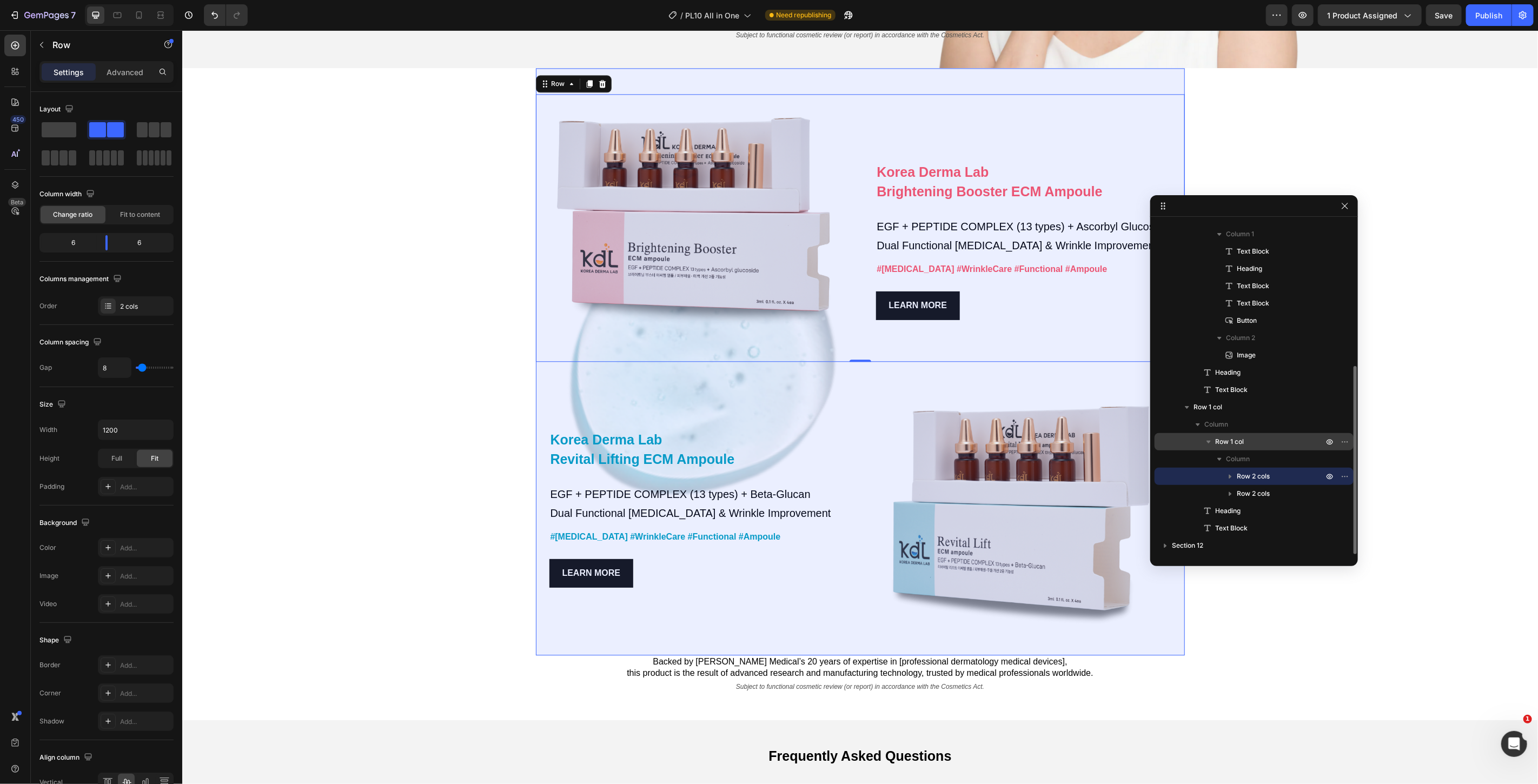
click at [1248, 440] on p "Row 1 col" at bounding box center [1270, 442] width 110 height 11
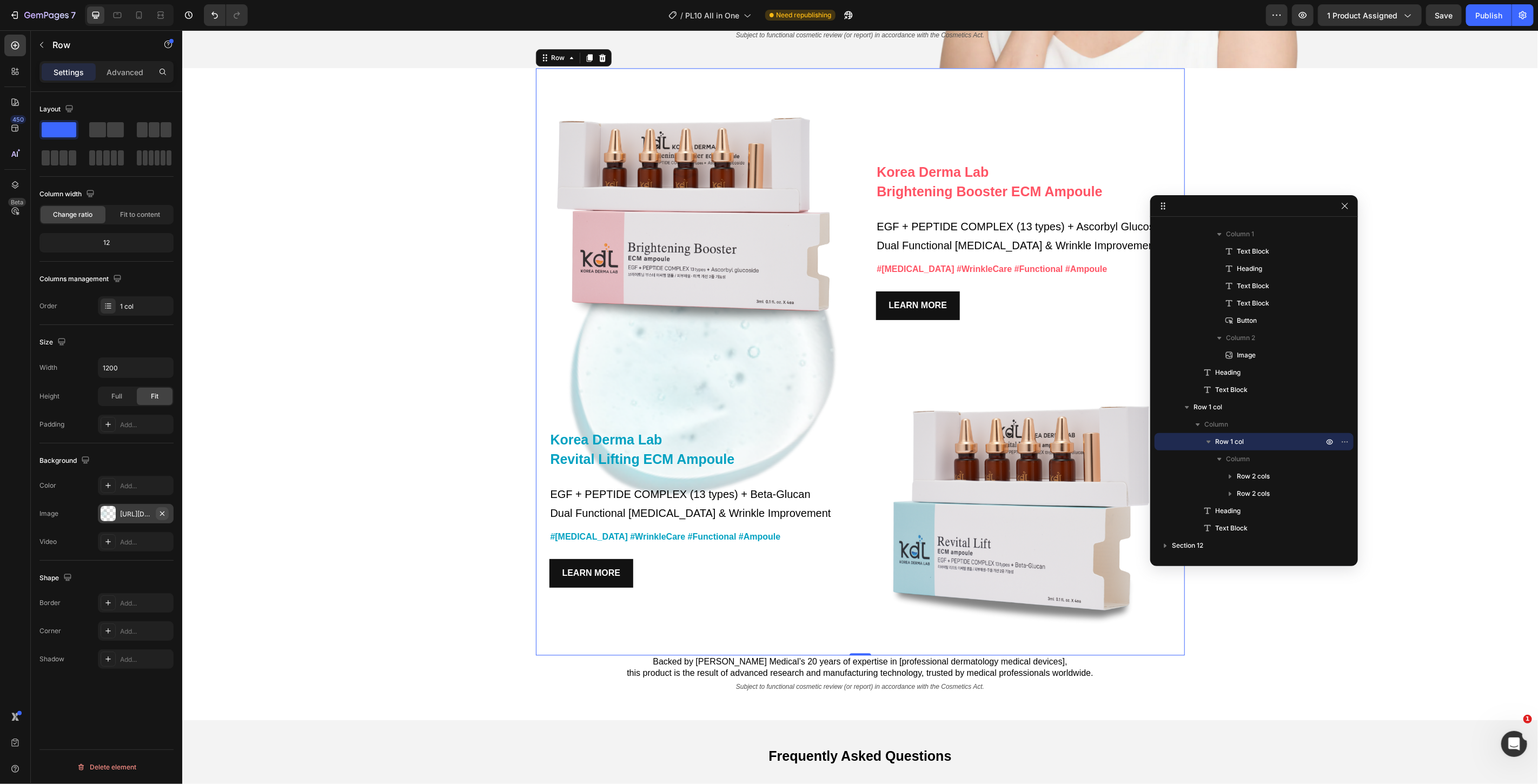
click at [163, 516] on icon "button" at bounding box center [162, 513] width 8 height 8
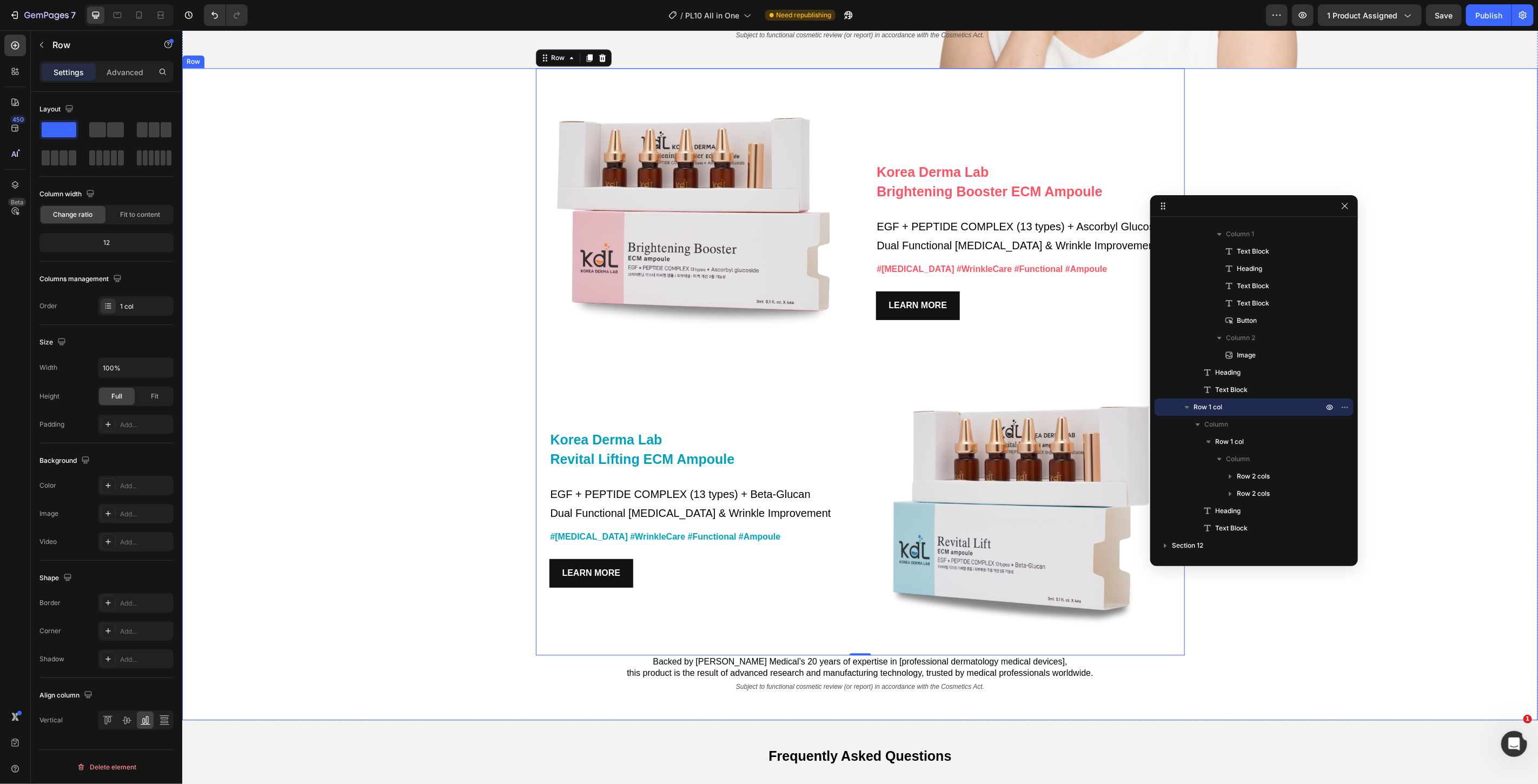
click at [432, 316] on div "Korea Derma Lab Text Block Brightening Booster ECM Ampoule Heading EGF + PEPTID…" at bounding box center [860, 393] width 1356 height 651
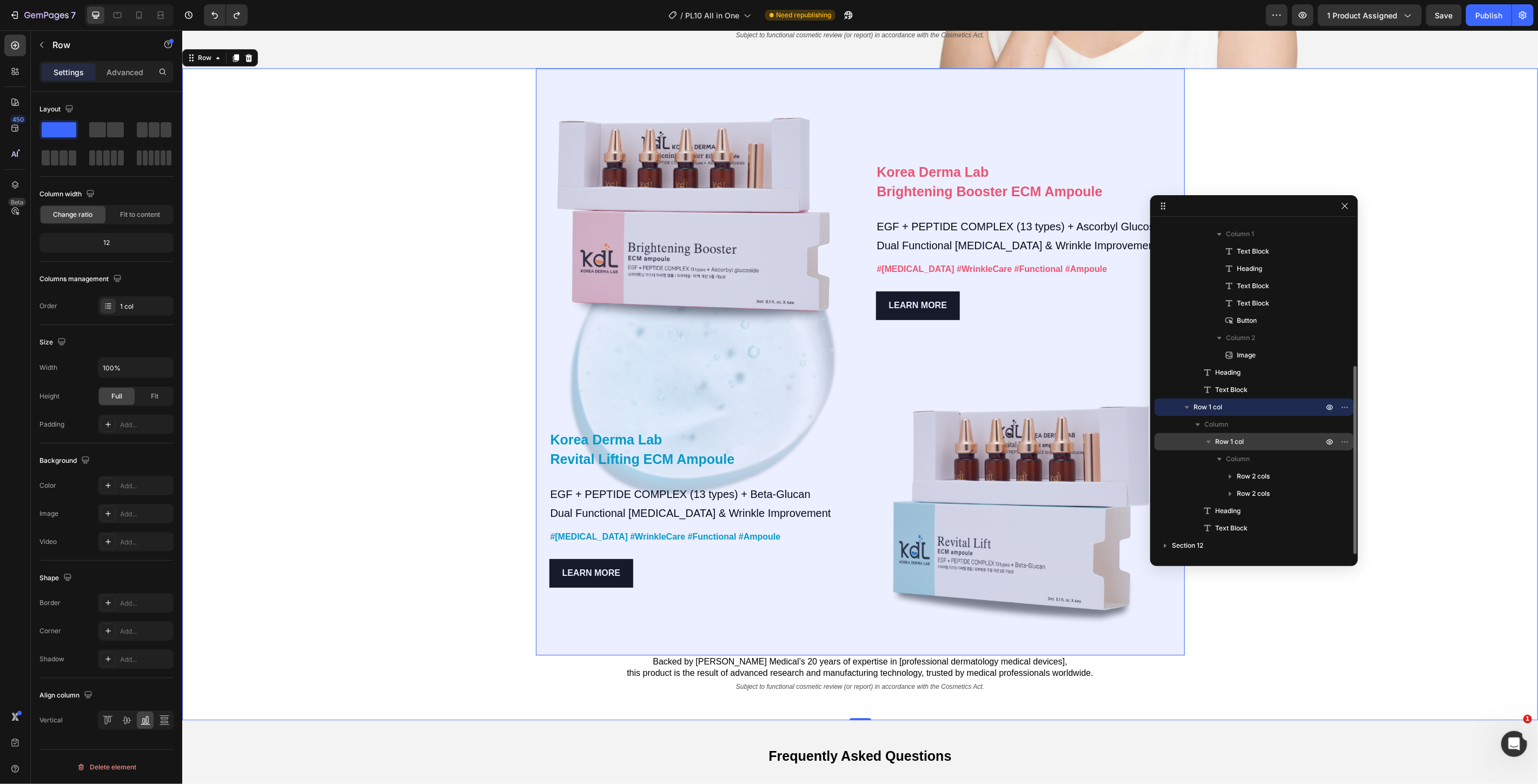
click at [1236, 438] on span "Row 1 col" at bounding box center [1229, 442] width 29 height 11
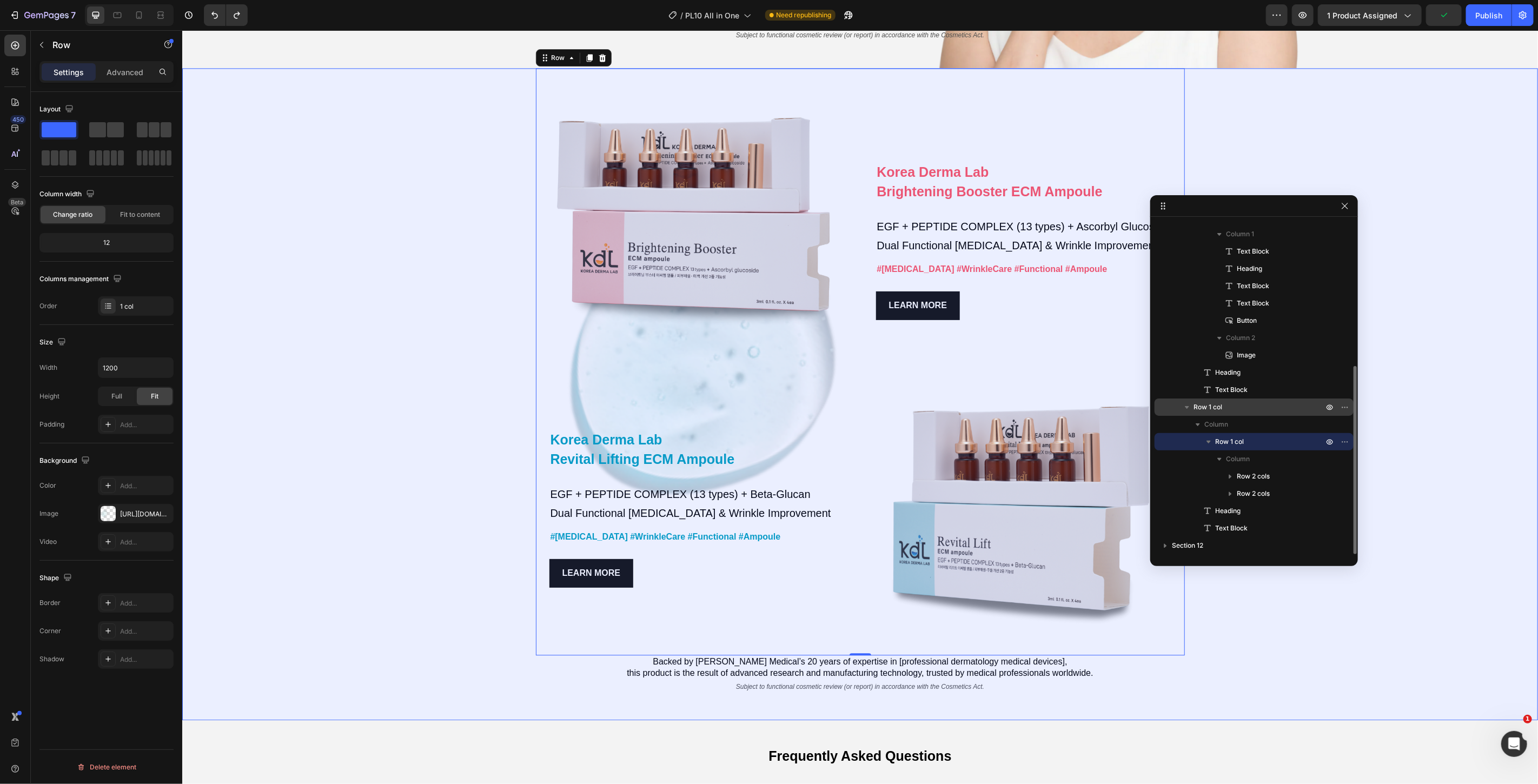
click at [1220, 403] on span "Row 1 col" at bounding box center [1207, 407] width 29 height 11
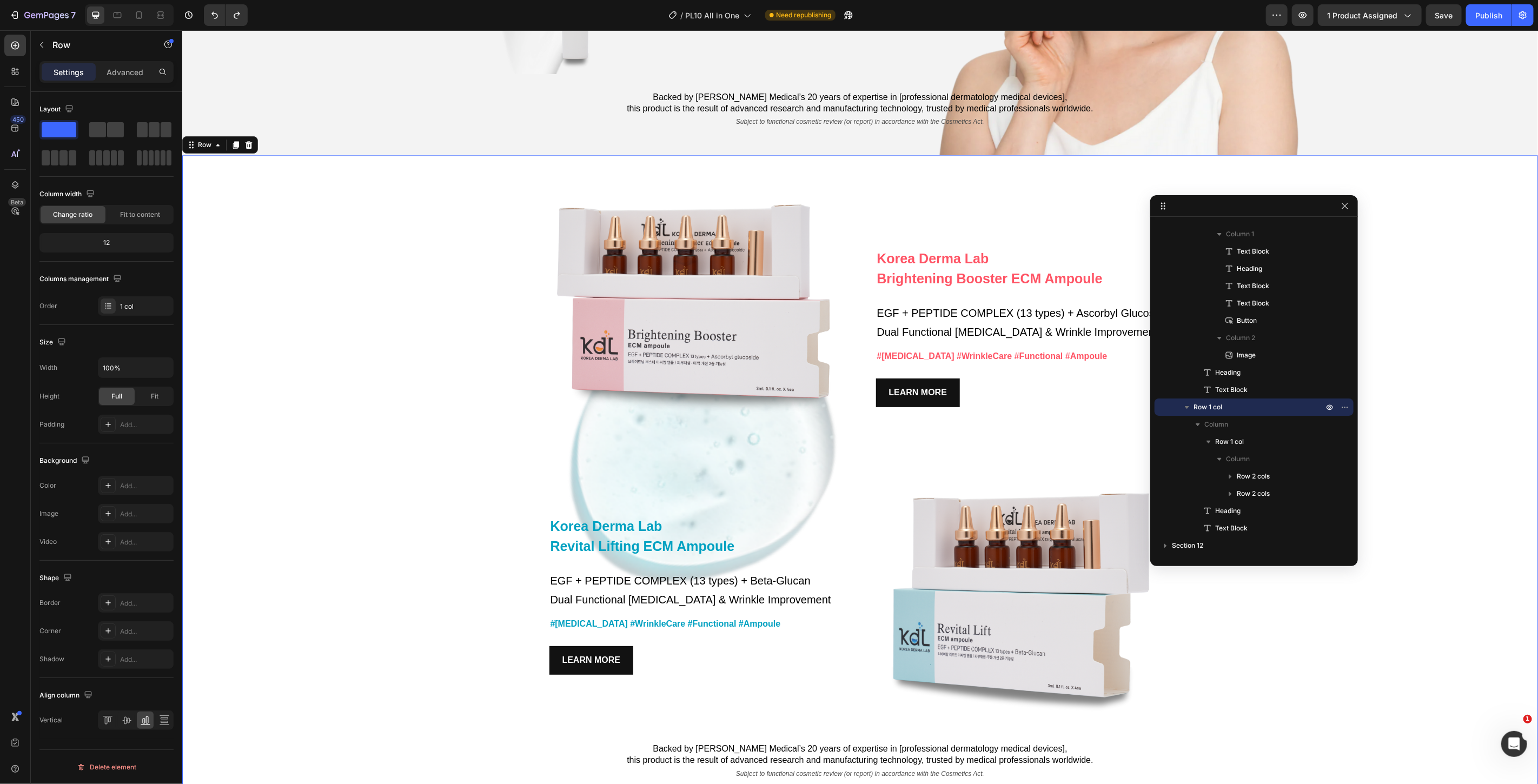
scroll to position [5599, 0]
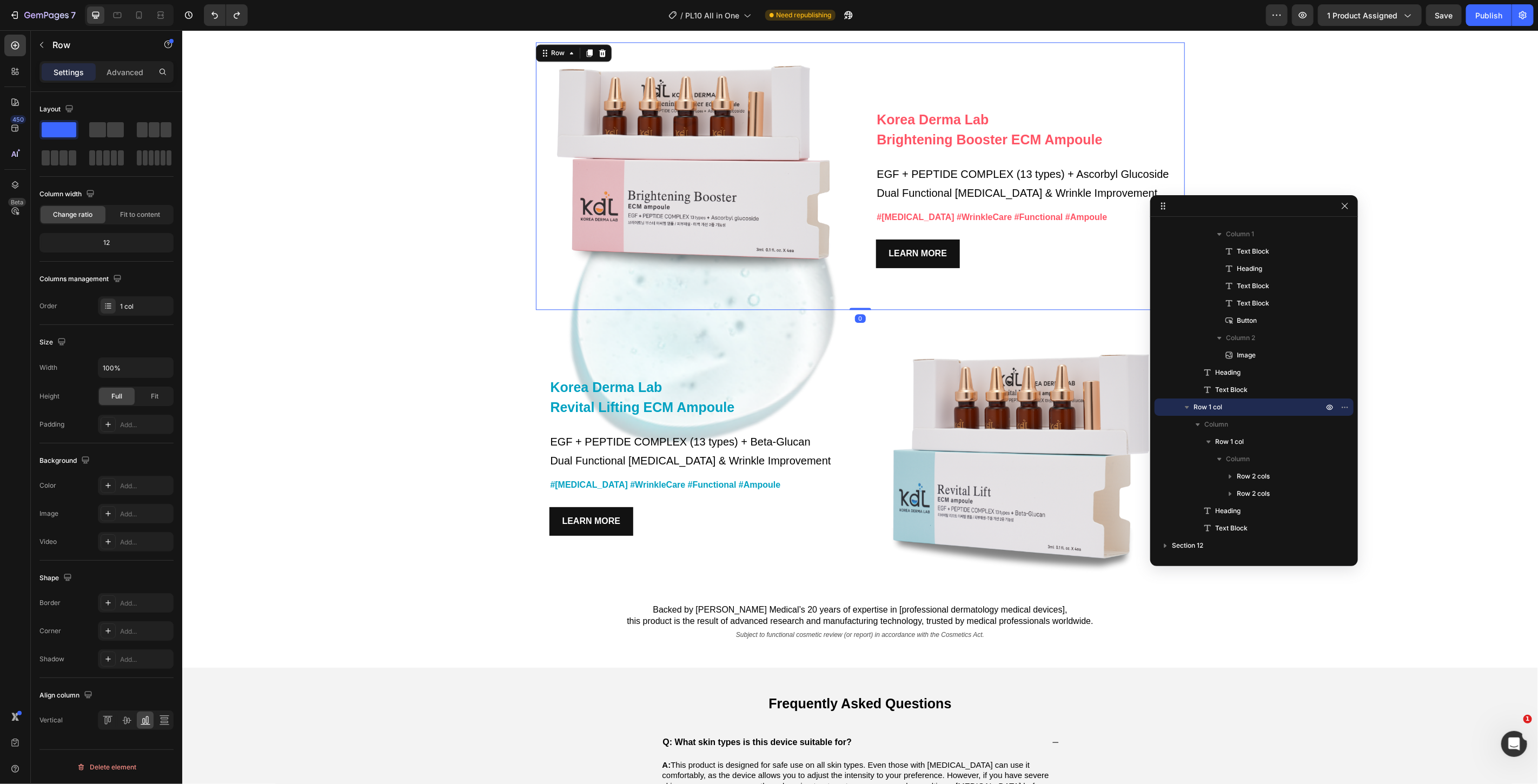
click at [836, 304] on div "Image" at bounding box center [697, 175] width 322 height 268
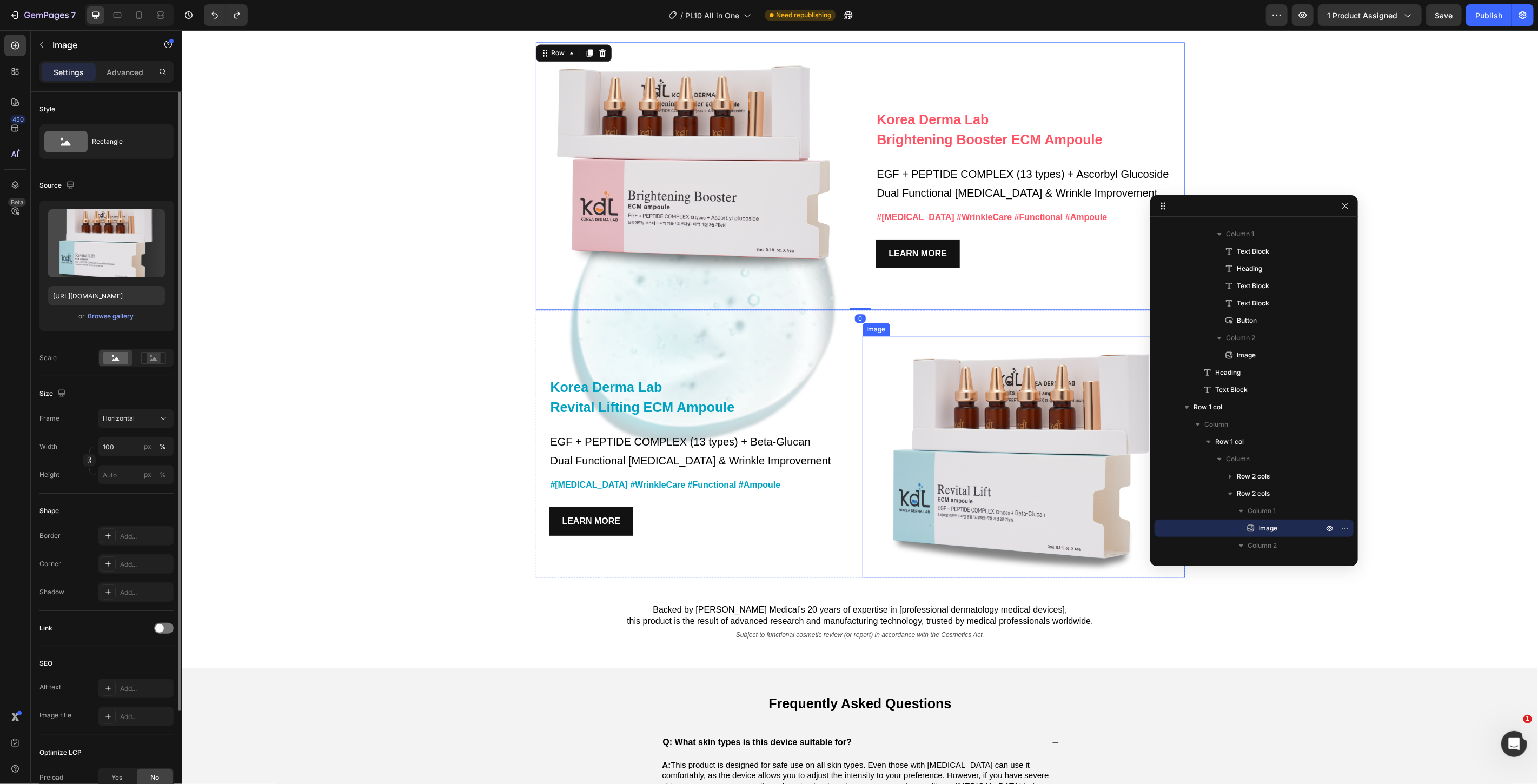
click at [958, 344] on img at bounding box center [1023, 456] width 322 height 242
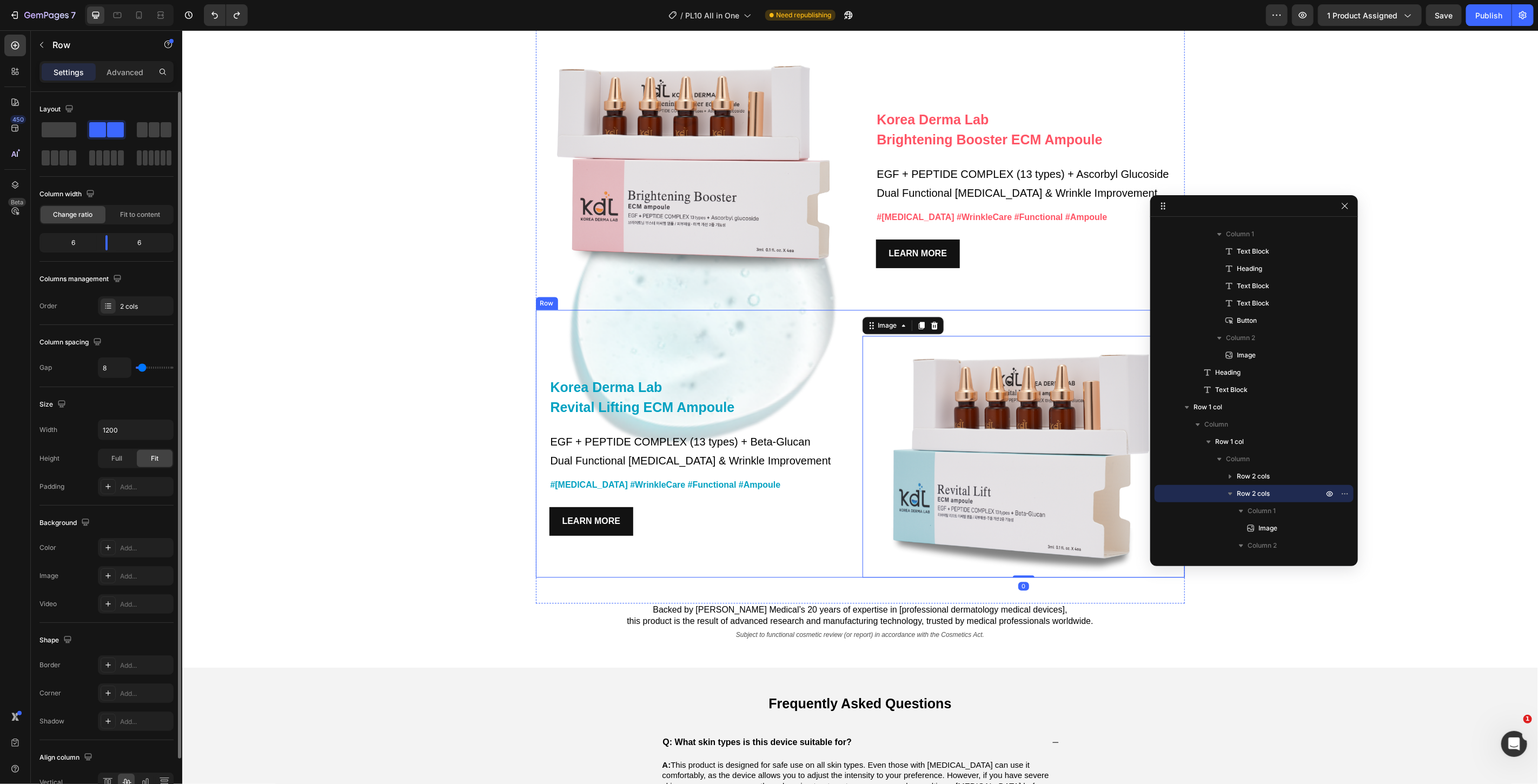
click at [693, 353] on div "Korea Derma Lab Text Block Revital Lifting ECM Ampoule Heading EGF + PEPTIDE CO…" at bounding box center [697, 442] width 322 height 268
click at [964, 338] on img at bounding box center [1023, 456] width 322 height 242
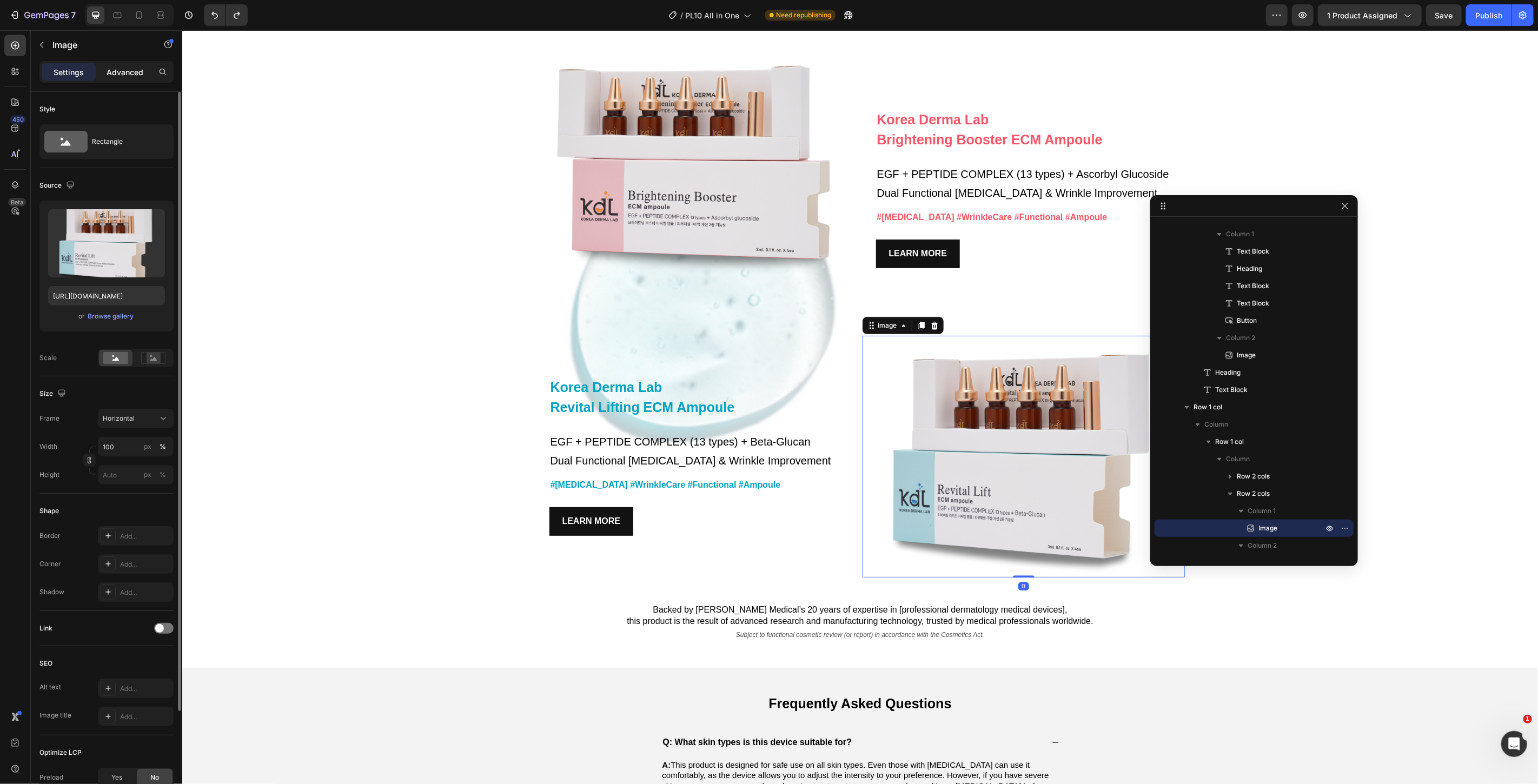
click at [123, 78] on div "Advanced" at bounding box center [125, 72] width 54 height 17
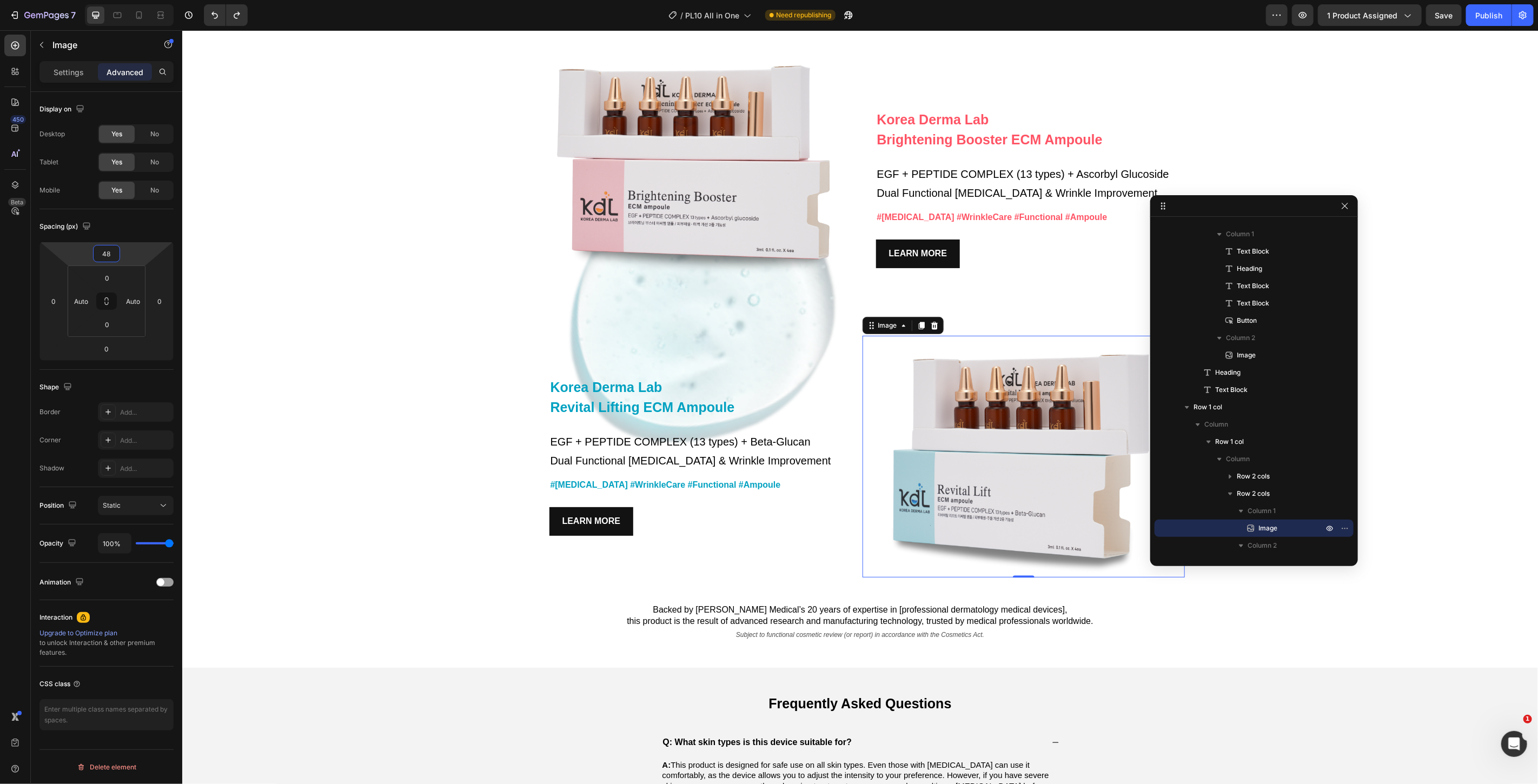
click at [106, 251] on input "48" at bounding box center [106, 254] width 22 height 16
type input "3"
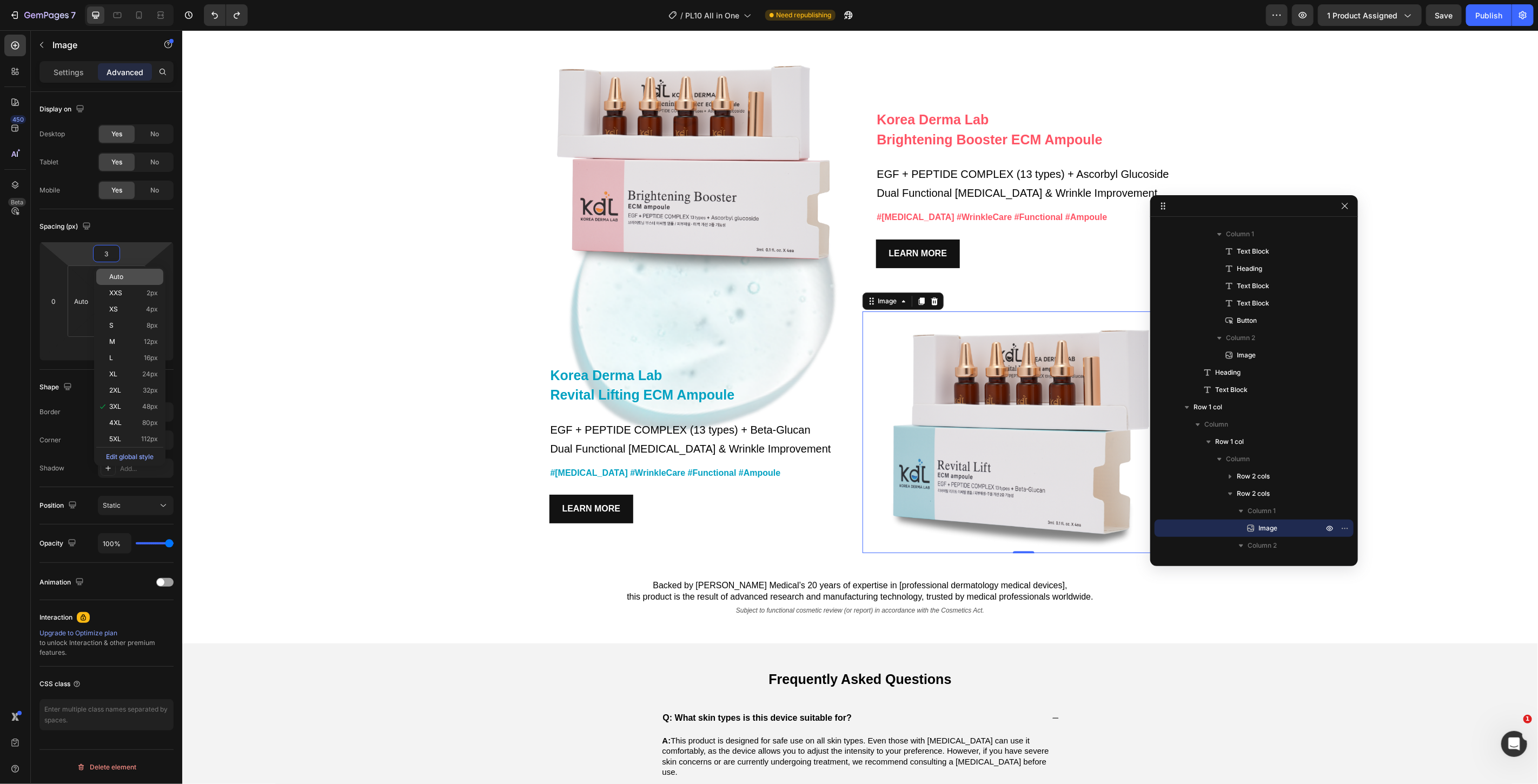
click at [128, 271] on div "Auto" at bounding box center [130, 277] width 67 height 16
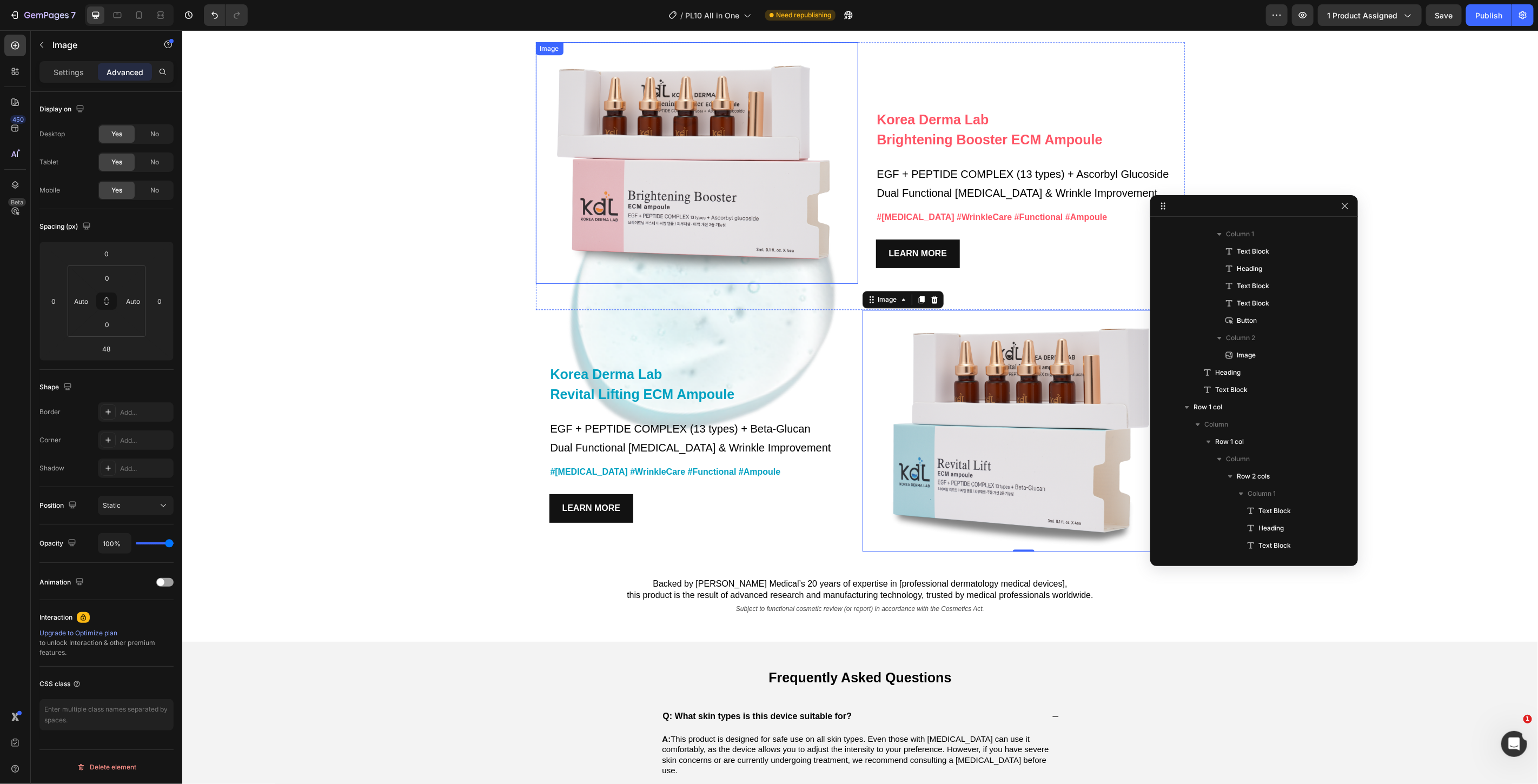
click at [787, 277] on img at bounding box center [697, 163] width 322 height 242
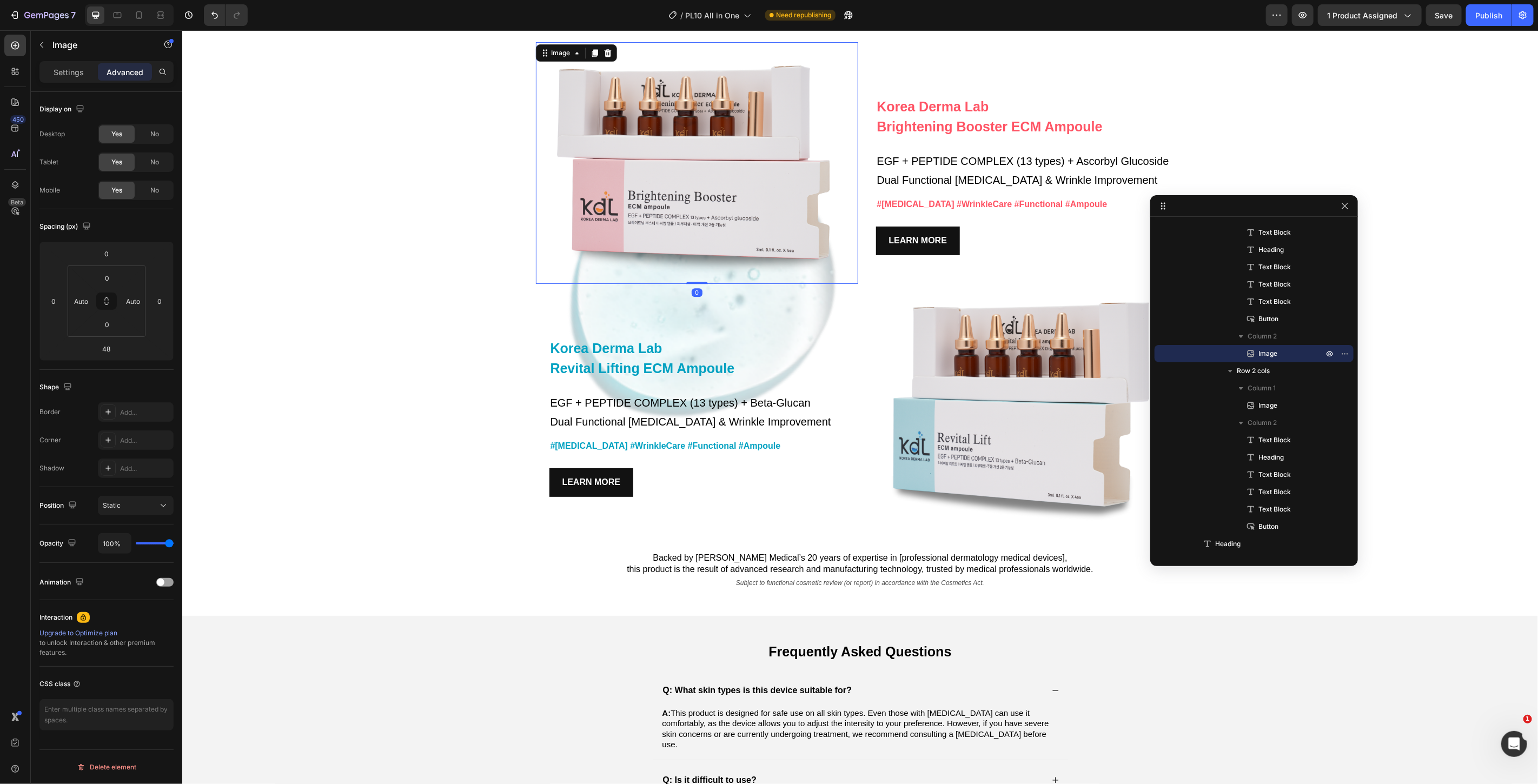
drag, startPoint x: 695, startPoint y: 305, endPoint x: 704, endPoint y: 268, distance: 38.1
click at [704, 268] on div "Image 0" at bounding box center [697, 163] width 322 height 242
type input "0"
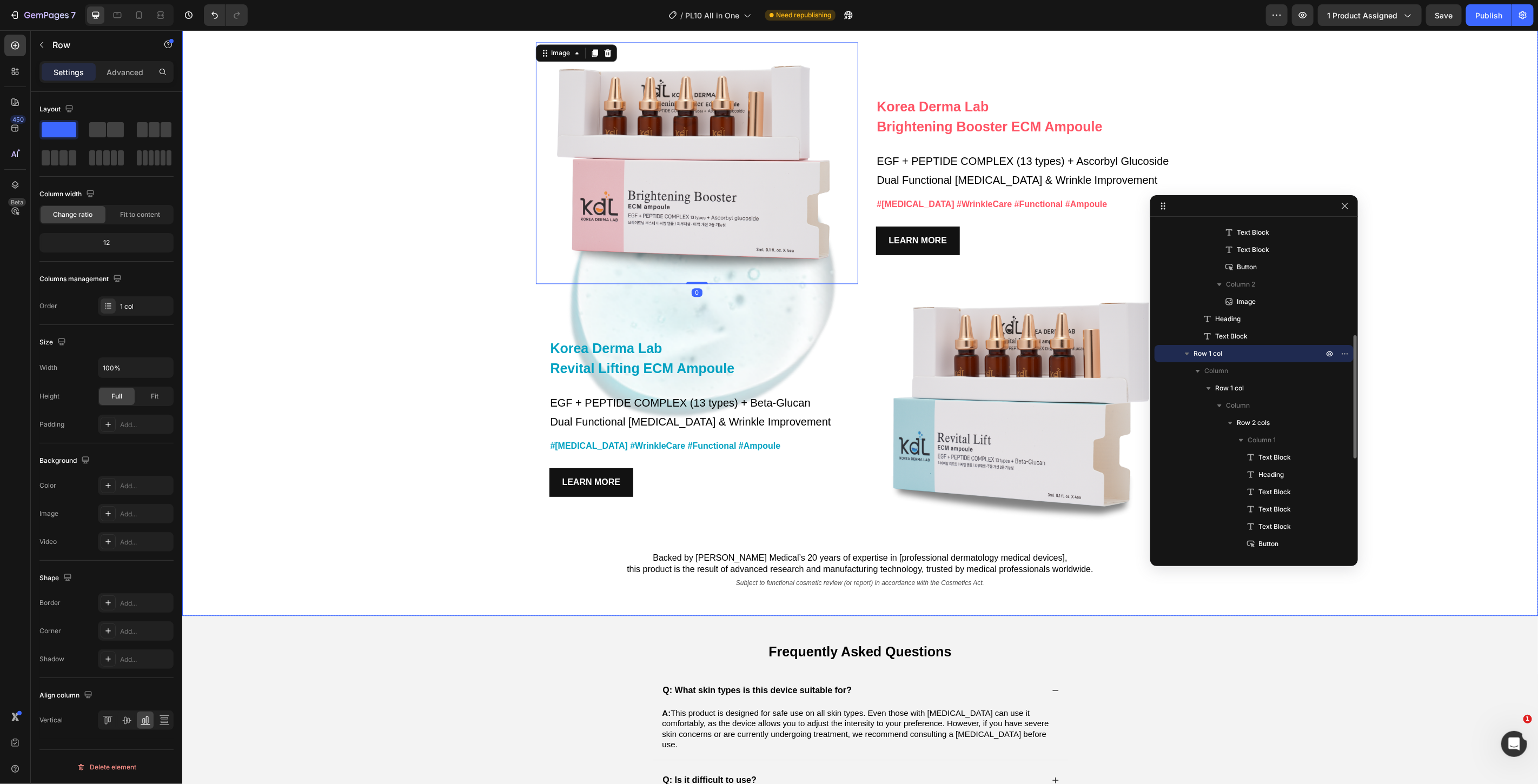
click at [355, 388] on div "Korea Derma Lab Text Block Brightening Booster ECM Ampoule Heading EGF + PEPTID…" at bounding box center [860, 315] width 1356 height 600
click at [335, 345] on div "Korea Derma Lab Text Block Brightening Booster ECM Ampoule Heading EGF + PEPTID…" at bounding box center [860, 315] width 1356 height 600
click at [389, 282] on div "Korea Derma Lab Text Block Brightening Booster ECM Ampoule Heading EGF + PEPTID…" at bounding box center [860, 315] width 1356 height 600
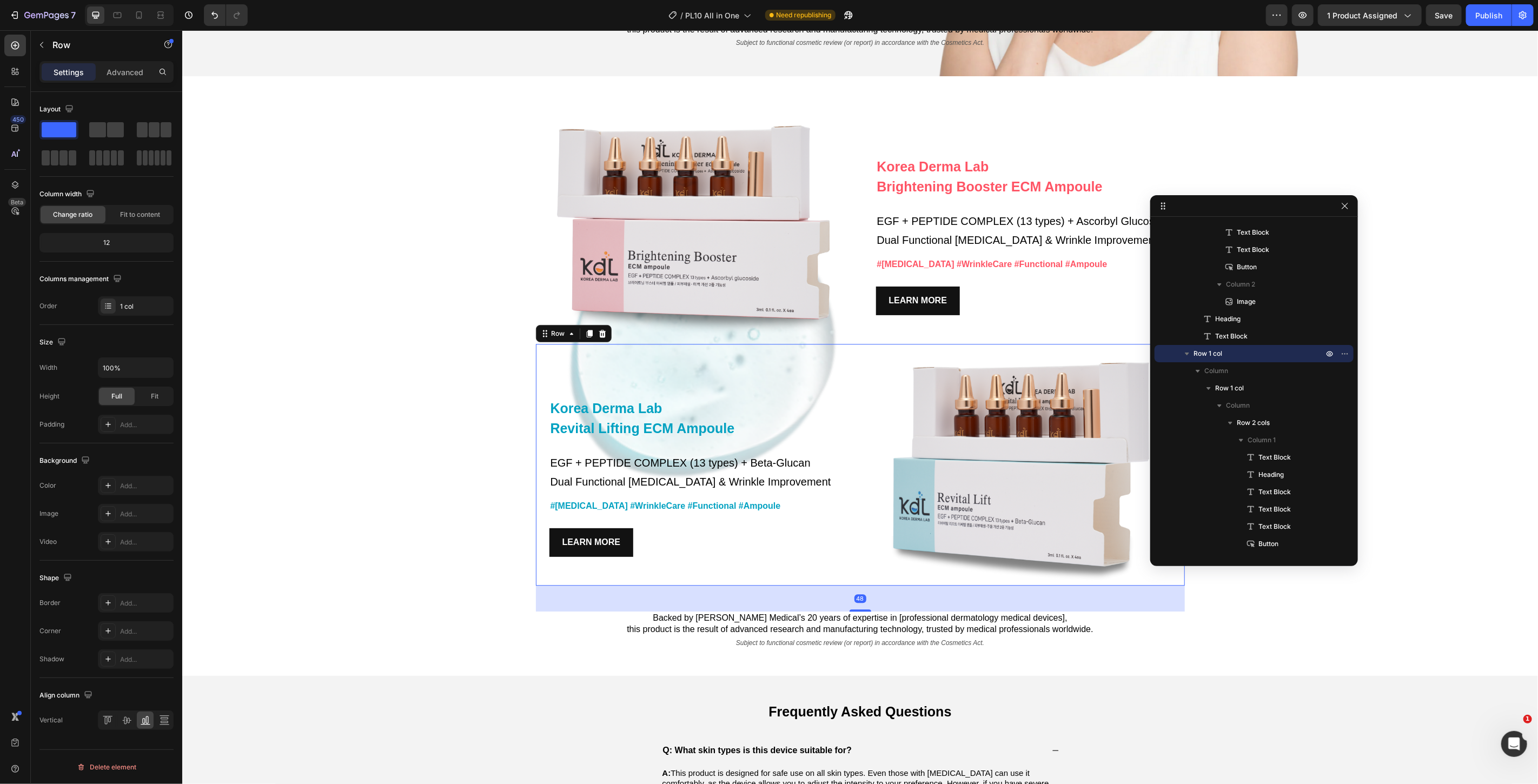
scroll to position [550, 0]
click at [854, 365] on div "Image Korea Derma Lab Text Block Revital Lifting ECM Ampoule Heading EGF + PEPT…" at bounding box center [860, 465] width 649 height 242
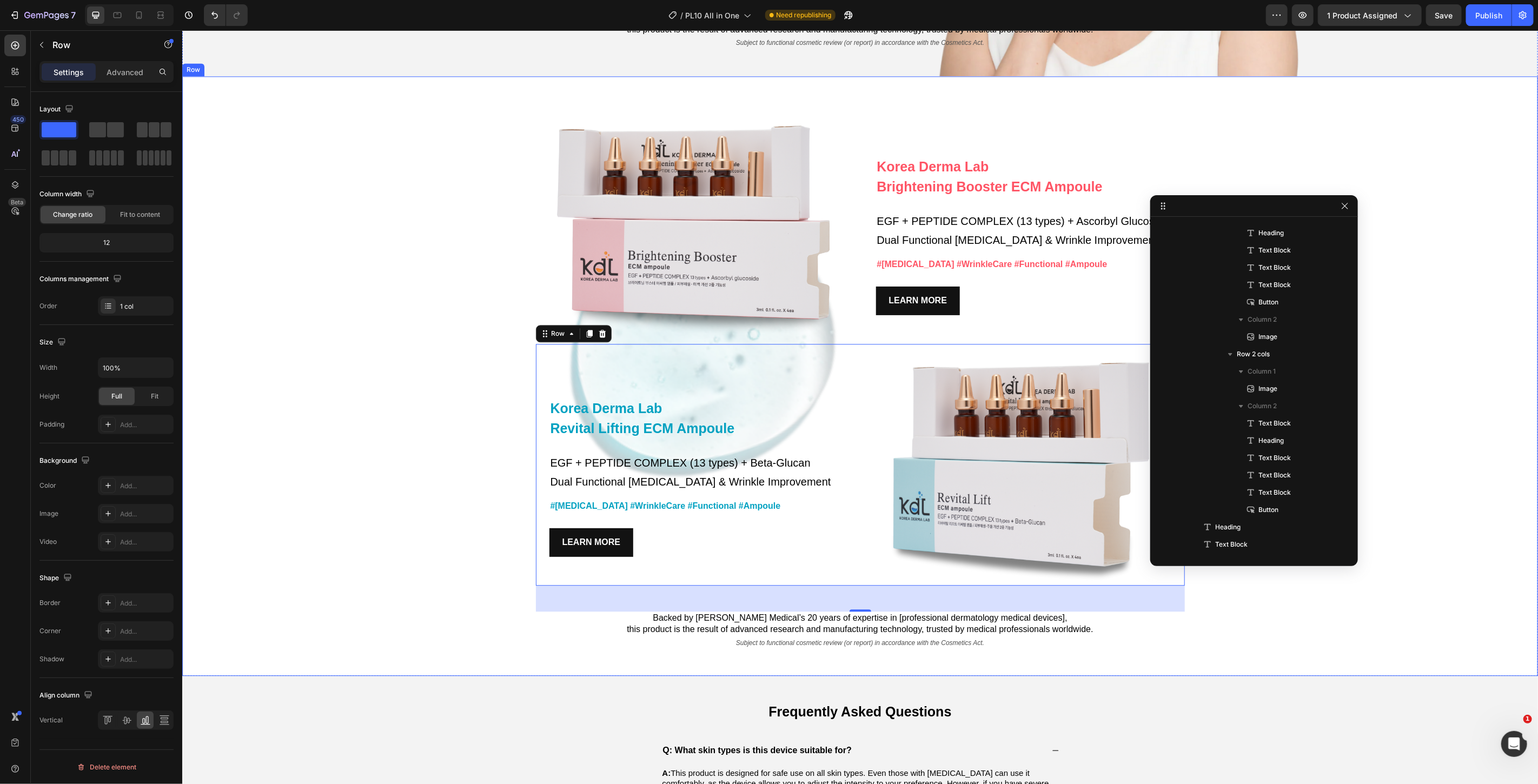
scroll to position [309, 0]
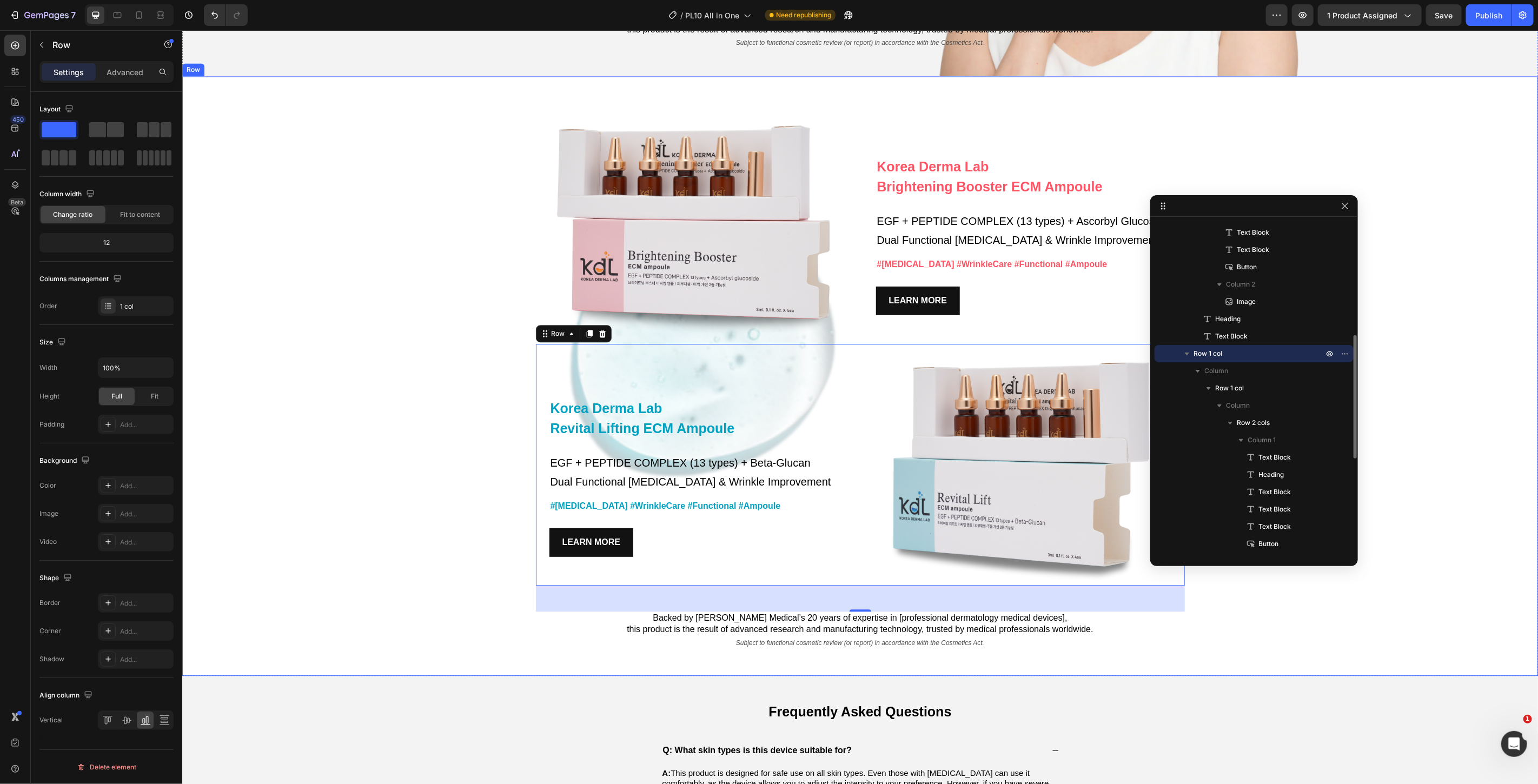
click at [672, 664] on div "Korea Derma Lab Text Block Brightening Booster ECM Ampoule Heading EGF + PEPTID…" at bounding box center [860, 375] width 1356 height 600
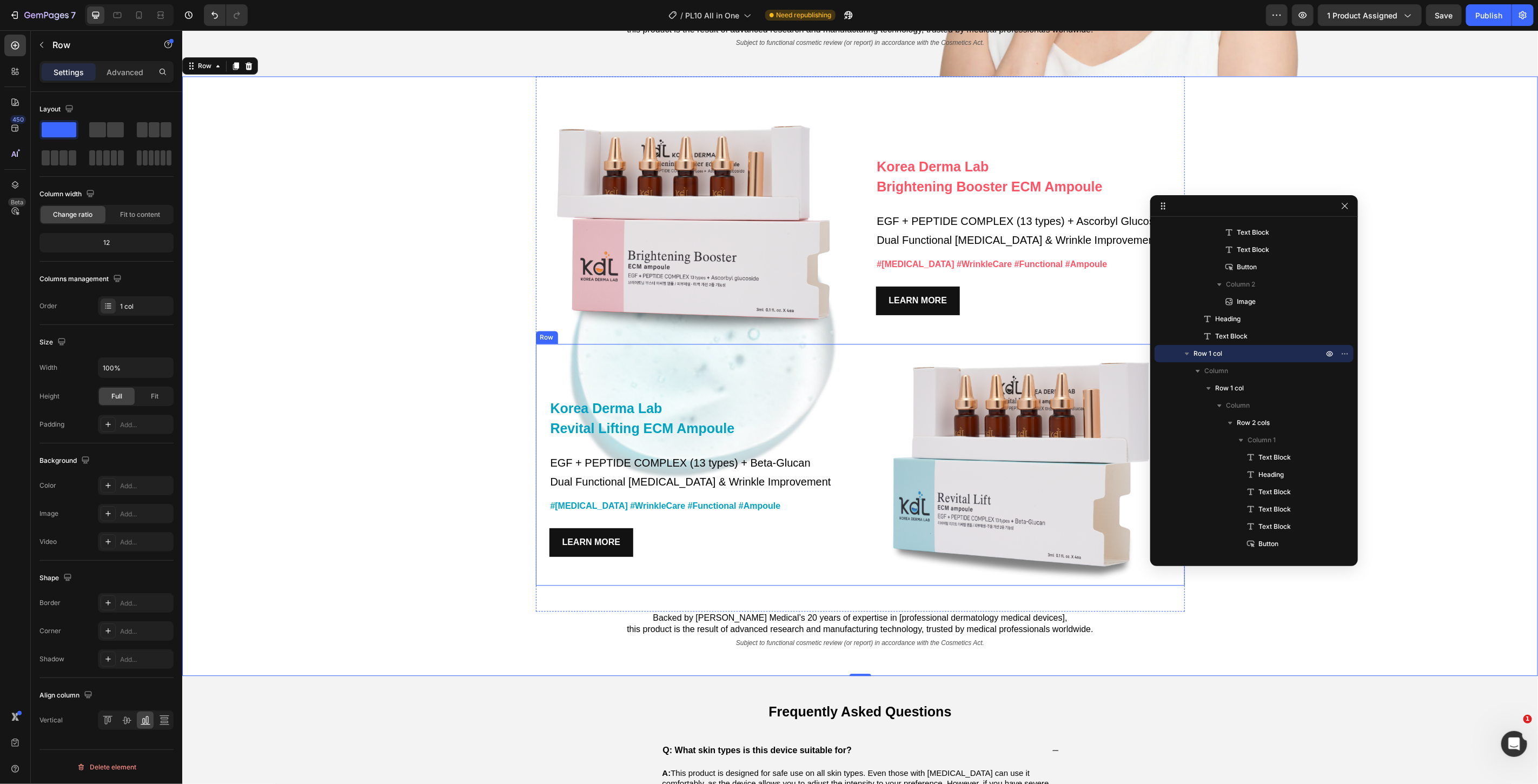
scroll to position [550, 0]
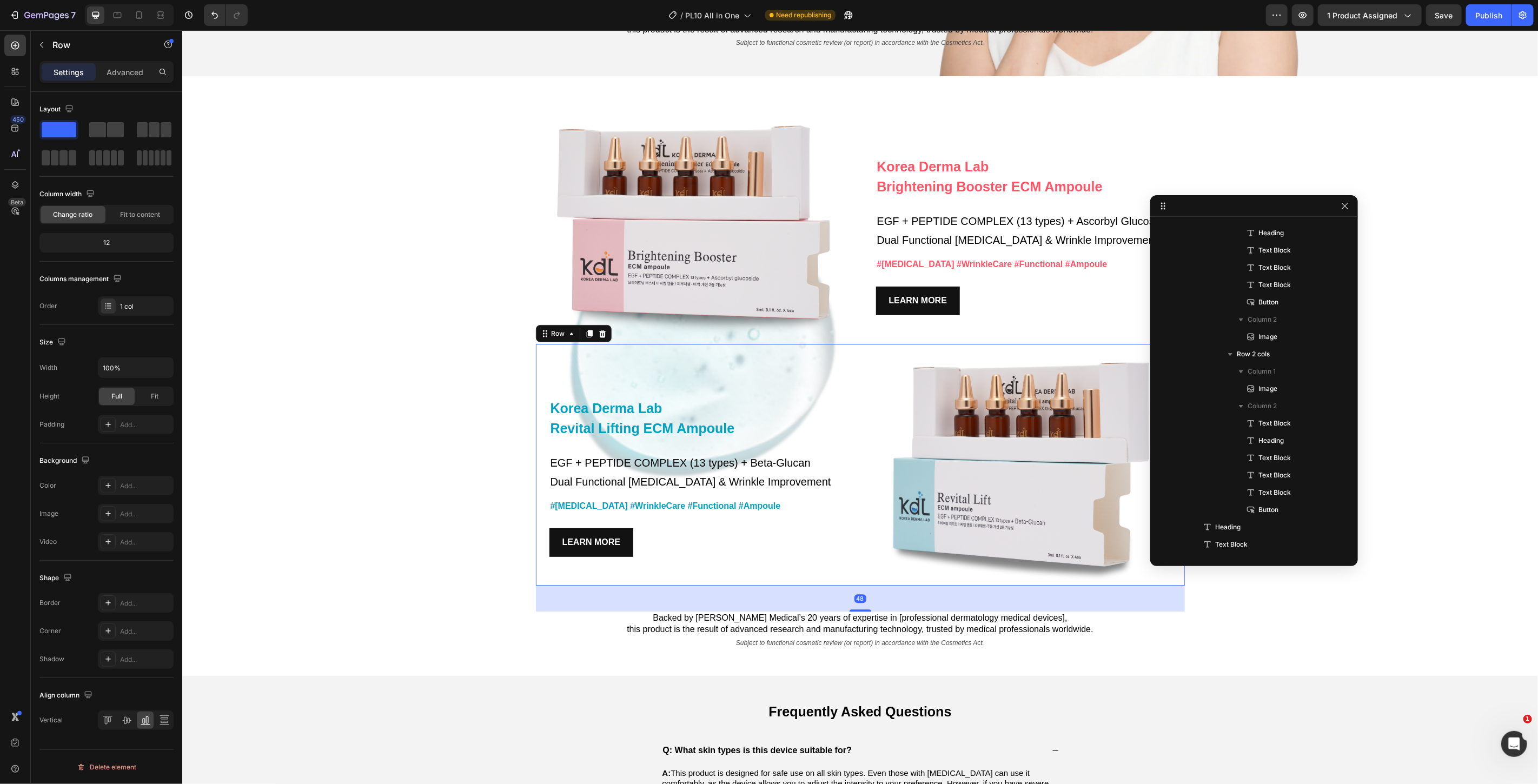
click at [840, 570] on div "Korea Derma Lab Text Block Revital Lifting ECM Ampoule Heading EGF + PEPTIDE CO…" at bounding box center [697, 465] width 322 height 242
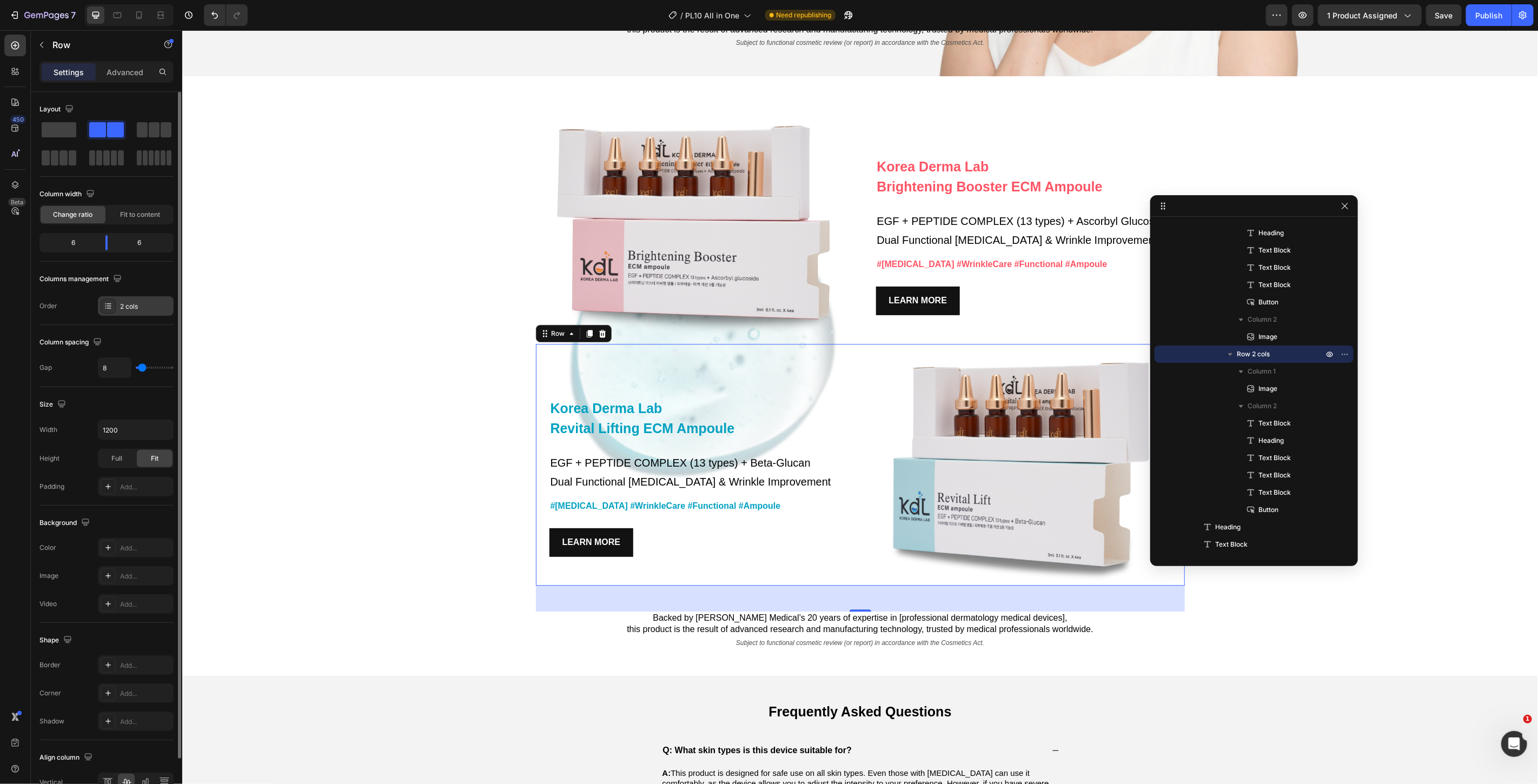
click at [104, 311] on div at bounding box center [108, 306] width 15 height 15
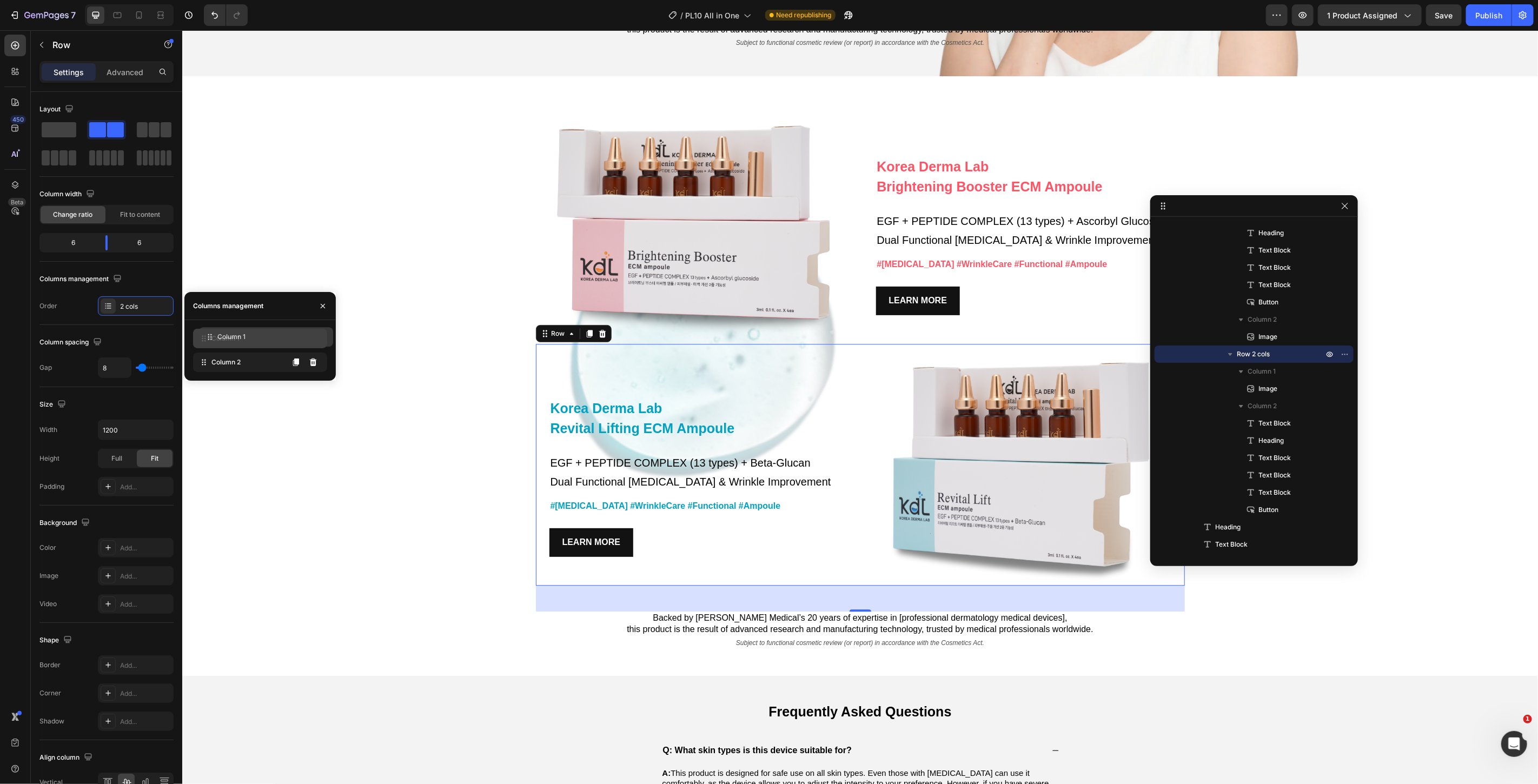
drag, startPoint x: 201, startPoint y: 369, endPoint x: 207, endPoint y: 344, distance: 25.7
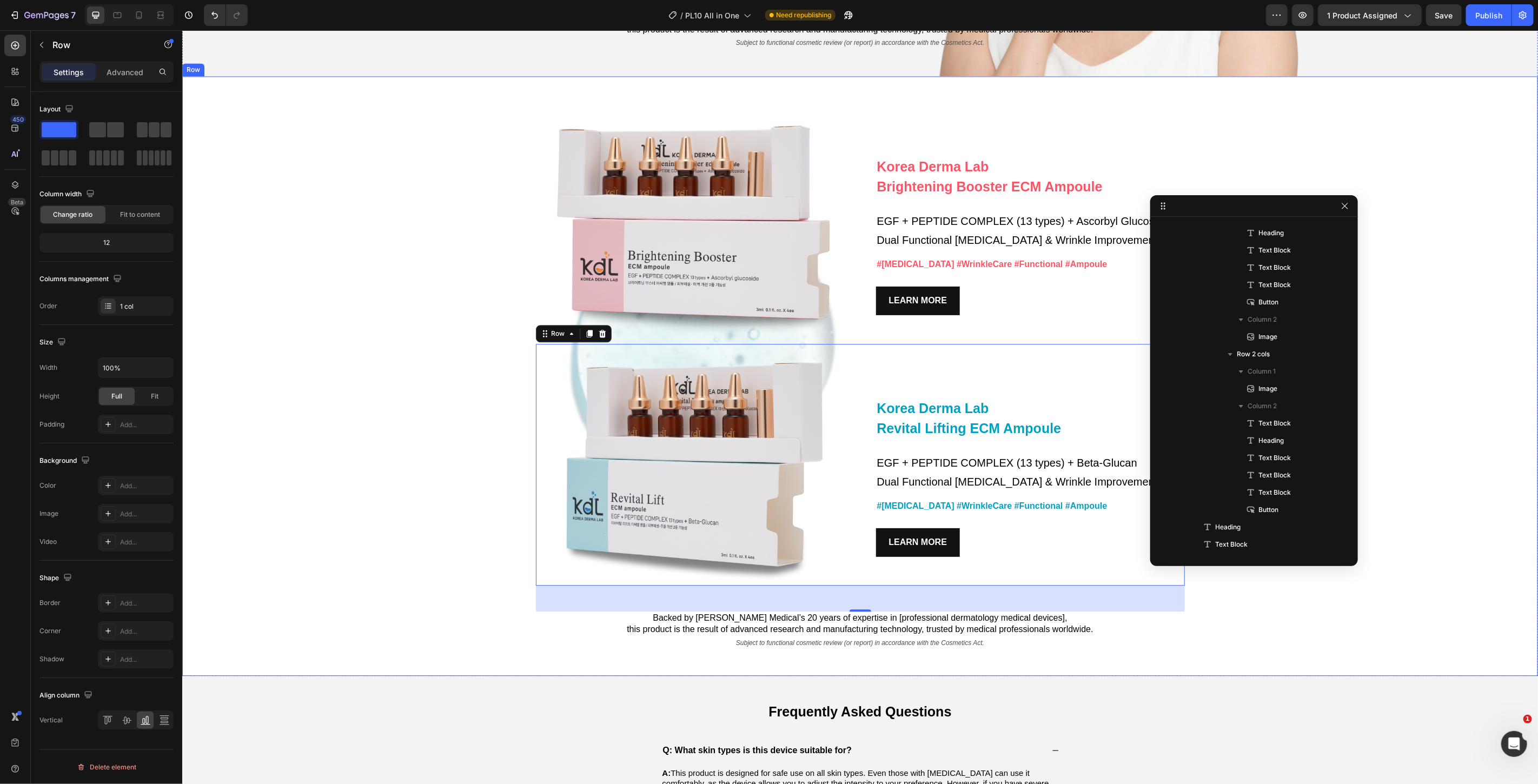
scroll to position [309, 0]
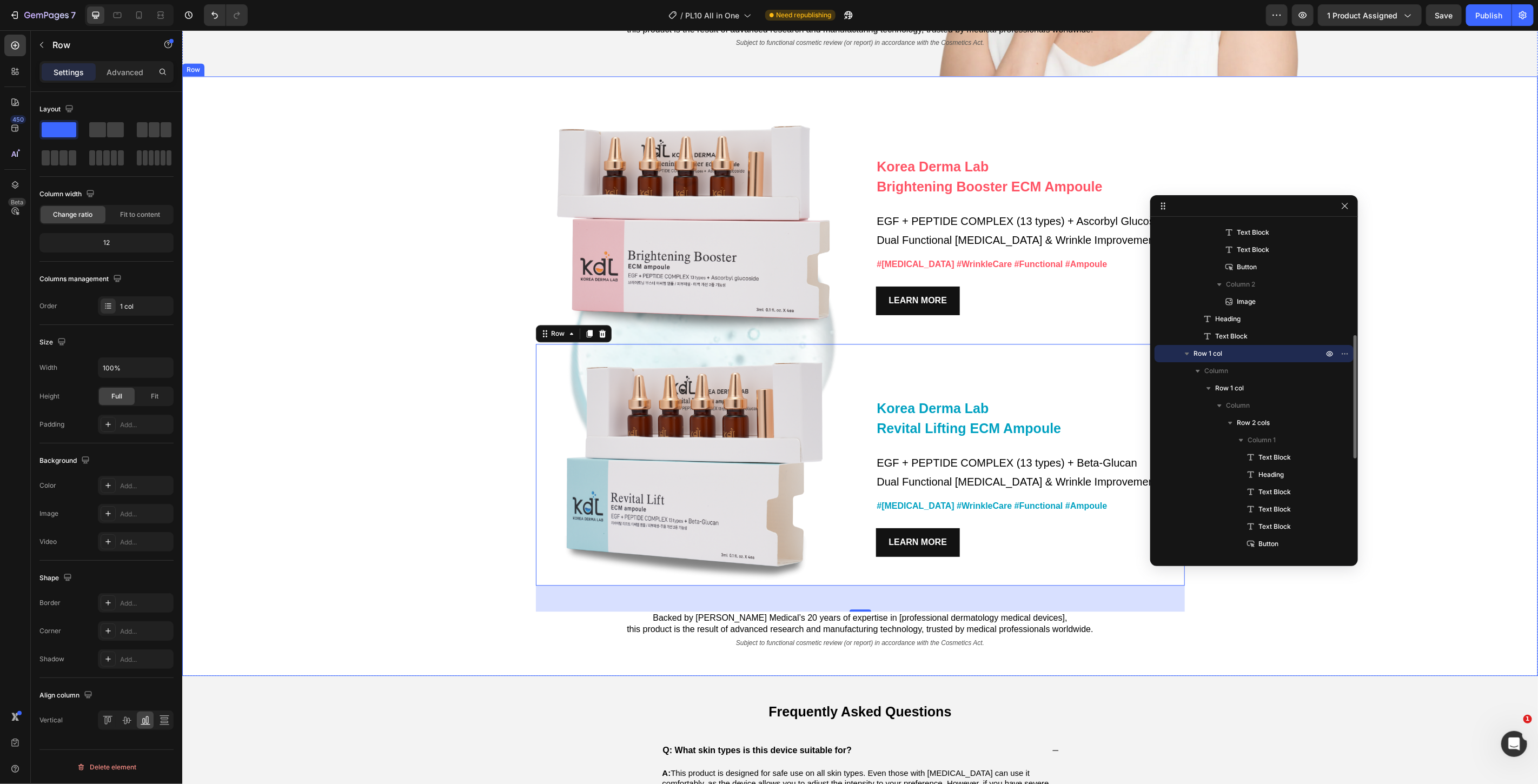
click at [339, 434] on div "Korea Derma Lab Text Block Brightening Booster ECM Ampoule Heading EGF + PEPTID…" at bounding box center [860, 375] width 1356 height 600
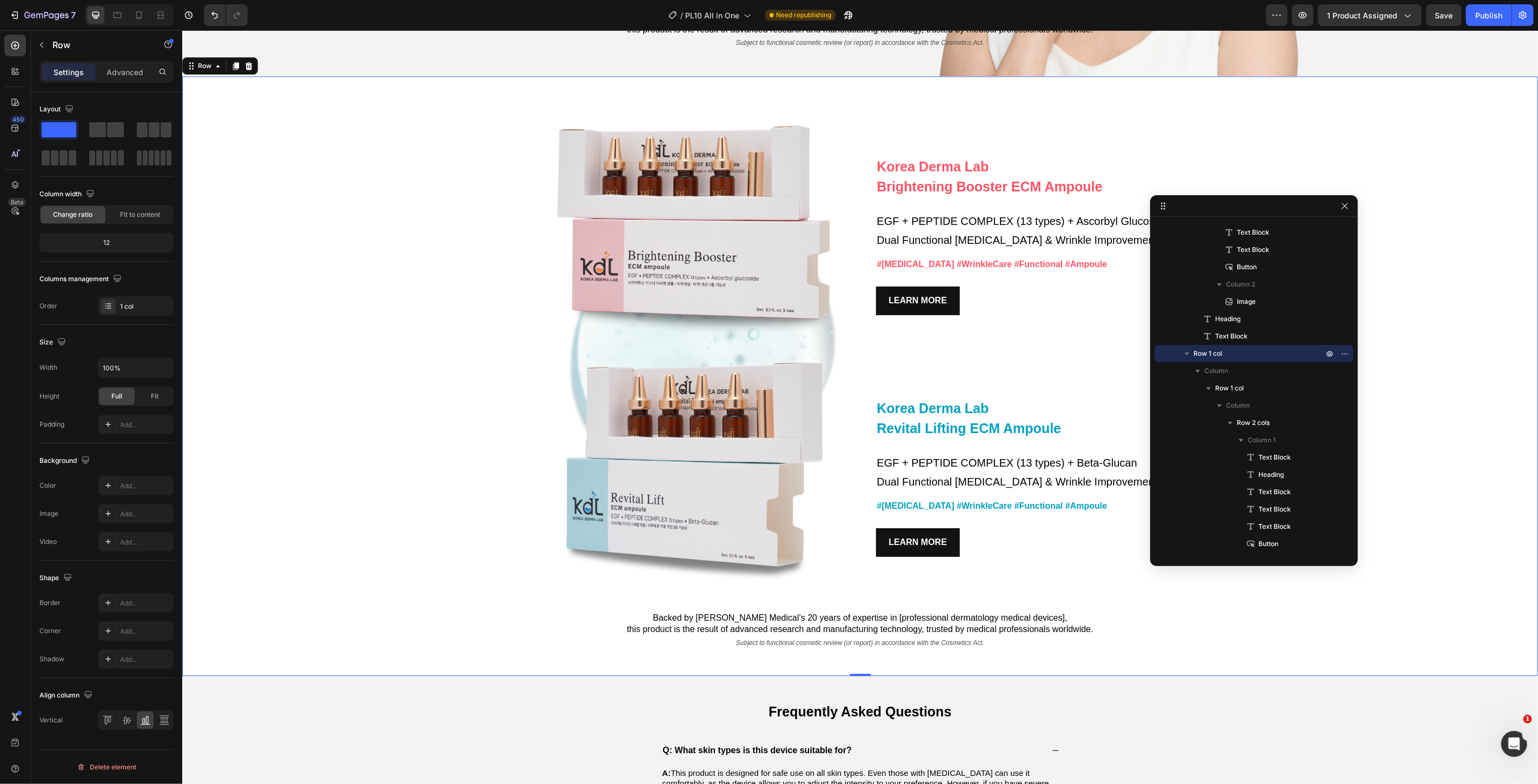
click at [453, 342] on div "Korea Derma Lab Text Block Brightening Booster ECM Ampoule Heading EGF + PEPTID…" at bounding box center [860, 375] width 1356 height 600
click at [1405, 229] on div "Korea Derma Lab Text Block Brightening Booster ECM Ampoule Heading EGF + PEPTID…" at bounding box center [860, 375] width 1356 height 600
click at [298, 239] on div "Korea Derma Lab Text Block Brightening Booster ECM Ampoule Heading EGF + PEPTID…" at bounding box center [860, 375] width 1356 height 600
click at [269, 530] on div "Korea Derma Lab Text Block Brightening Booster ECM Ampoule Heading EGF + PEPTID…" at bounding box center [860, 375] width 1356 height 600
click at [103, 520] on div at bounding box center [108, 514] width 15 height 15
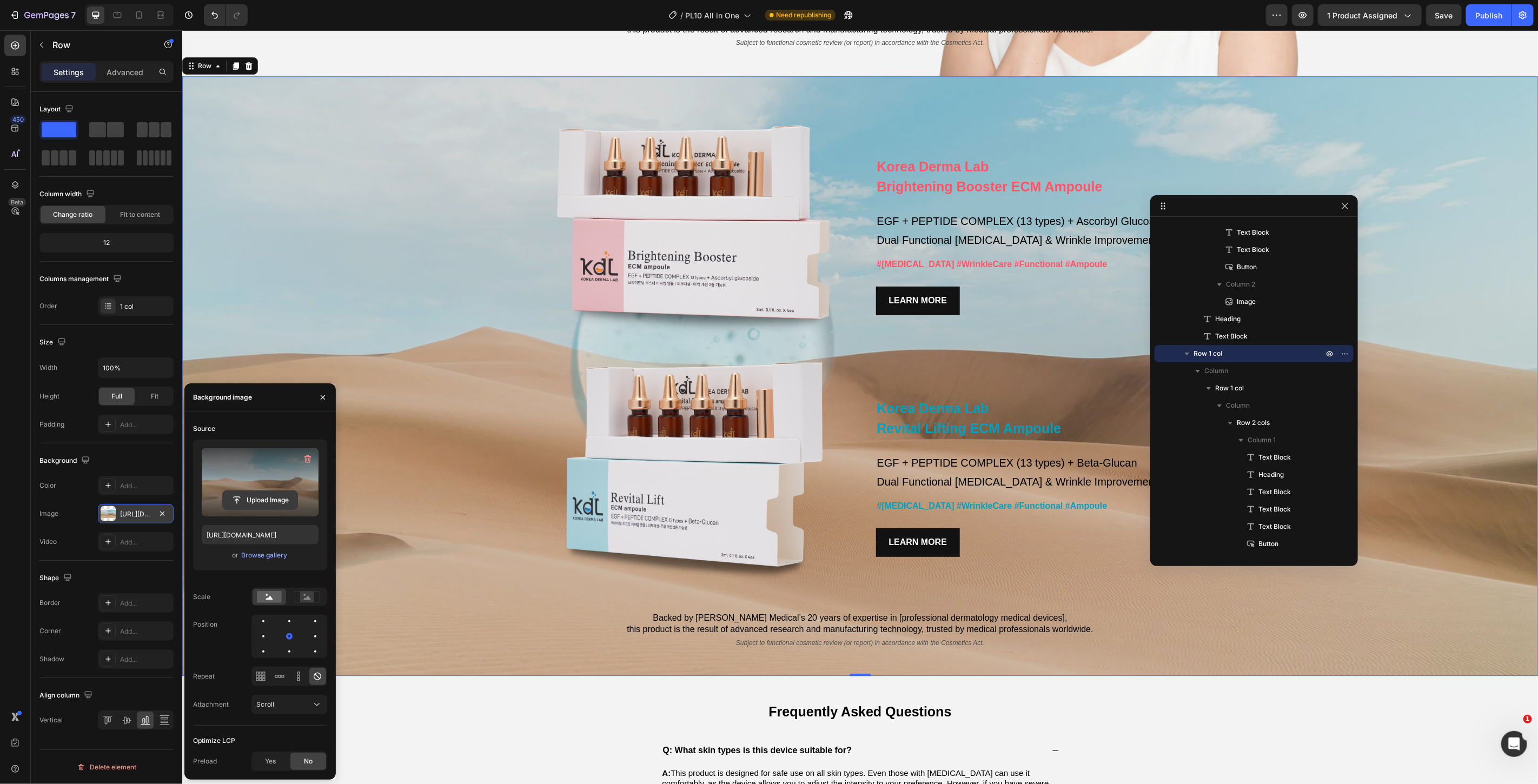
click at [262, 509] on input "file" at bounding box center [260, 500] width 75 height 19
type input "https://cdn.shopify.com/s/files/1/0766/0457/1901/files/gempages_574936279884498…"
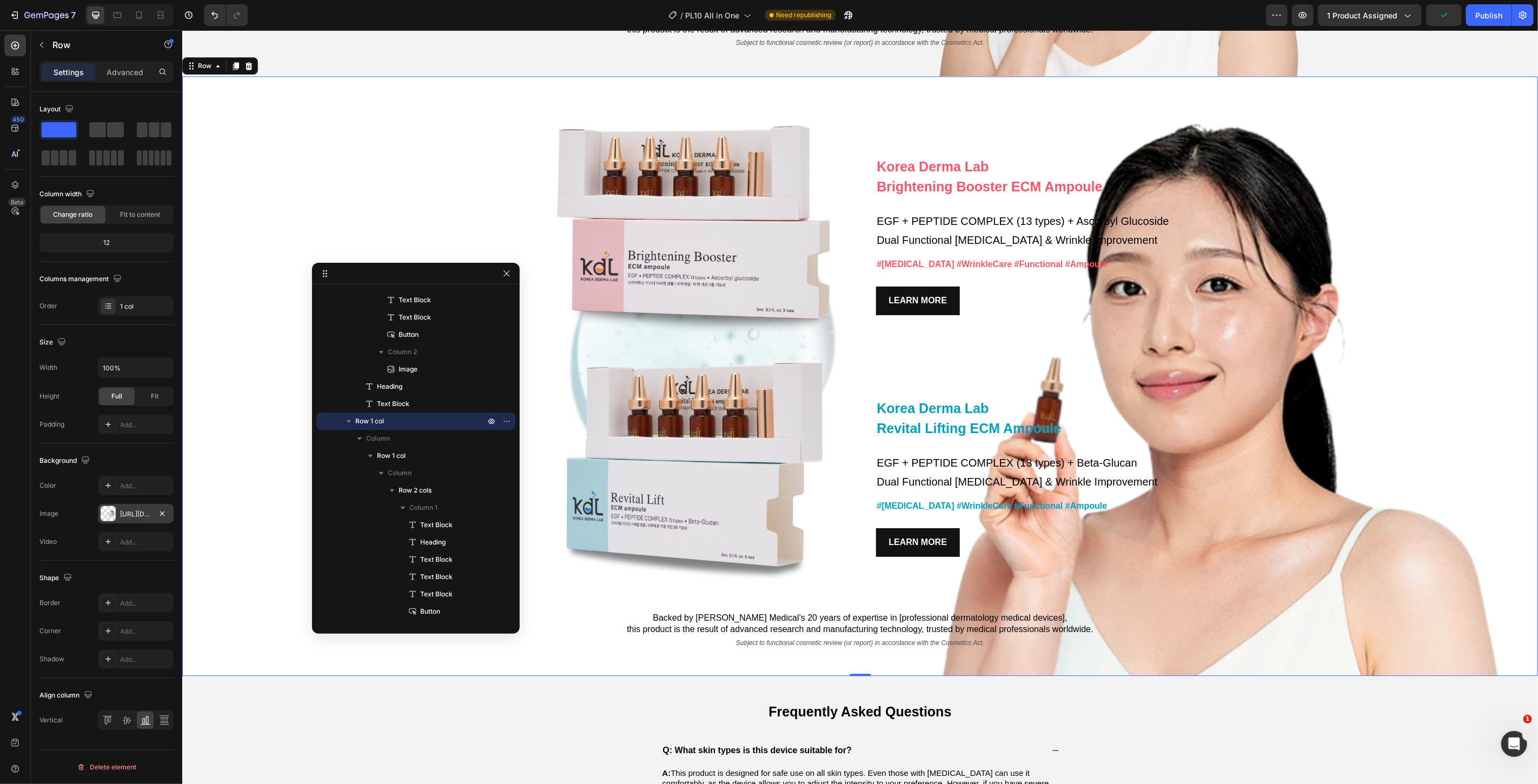
drag, startPoint x: 1274, startPoint y: 213, endPoint x: 436, endPoint y: 280, distance: 840.7
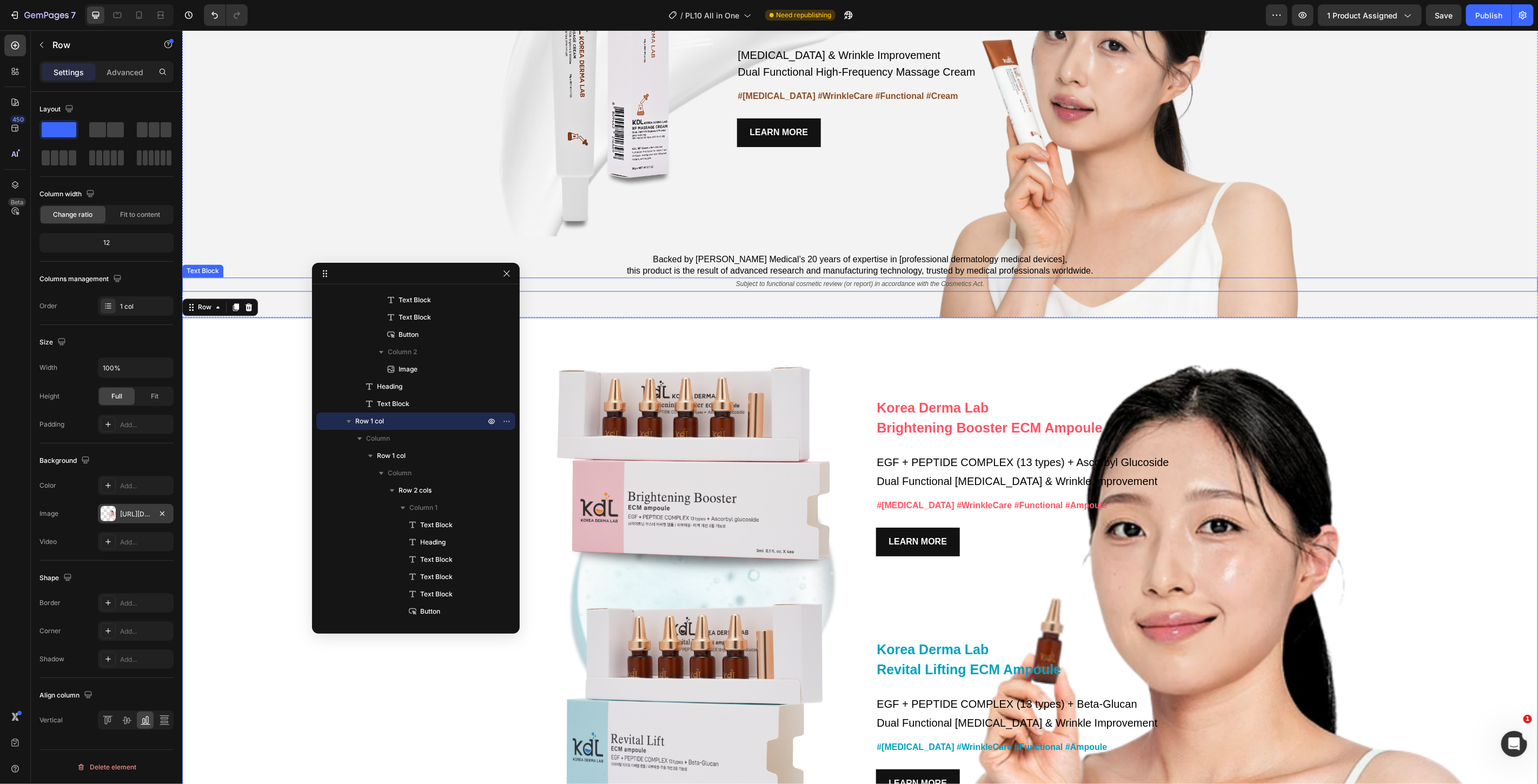
scroll to position [5599, 0]
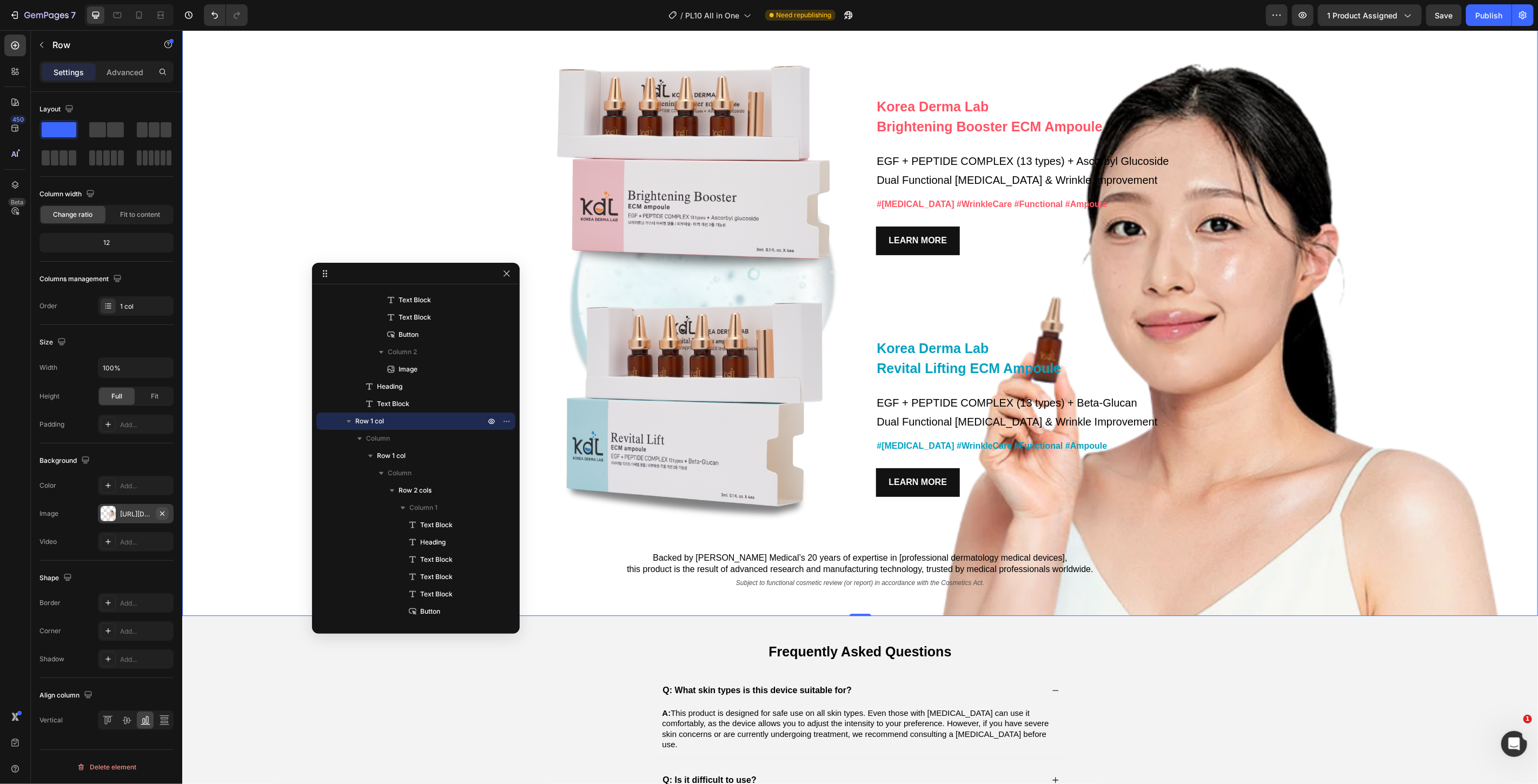
click at [161, 513] on icon "button" at bounding box center [163, 513] width 5 height 5
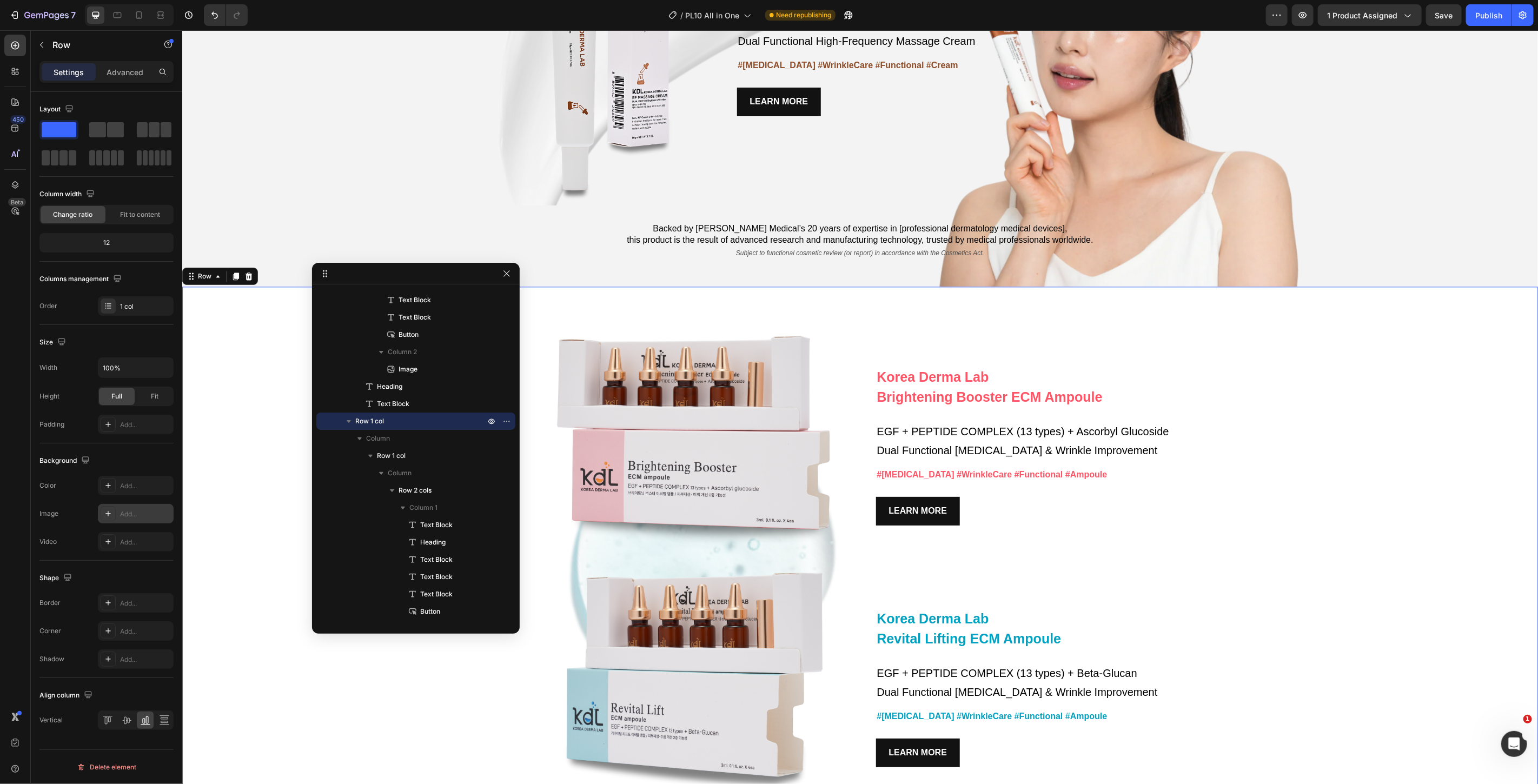
scroll to position [5298, 0]
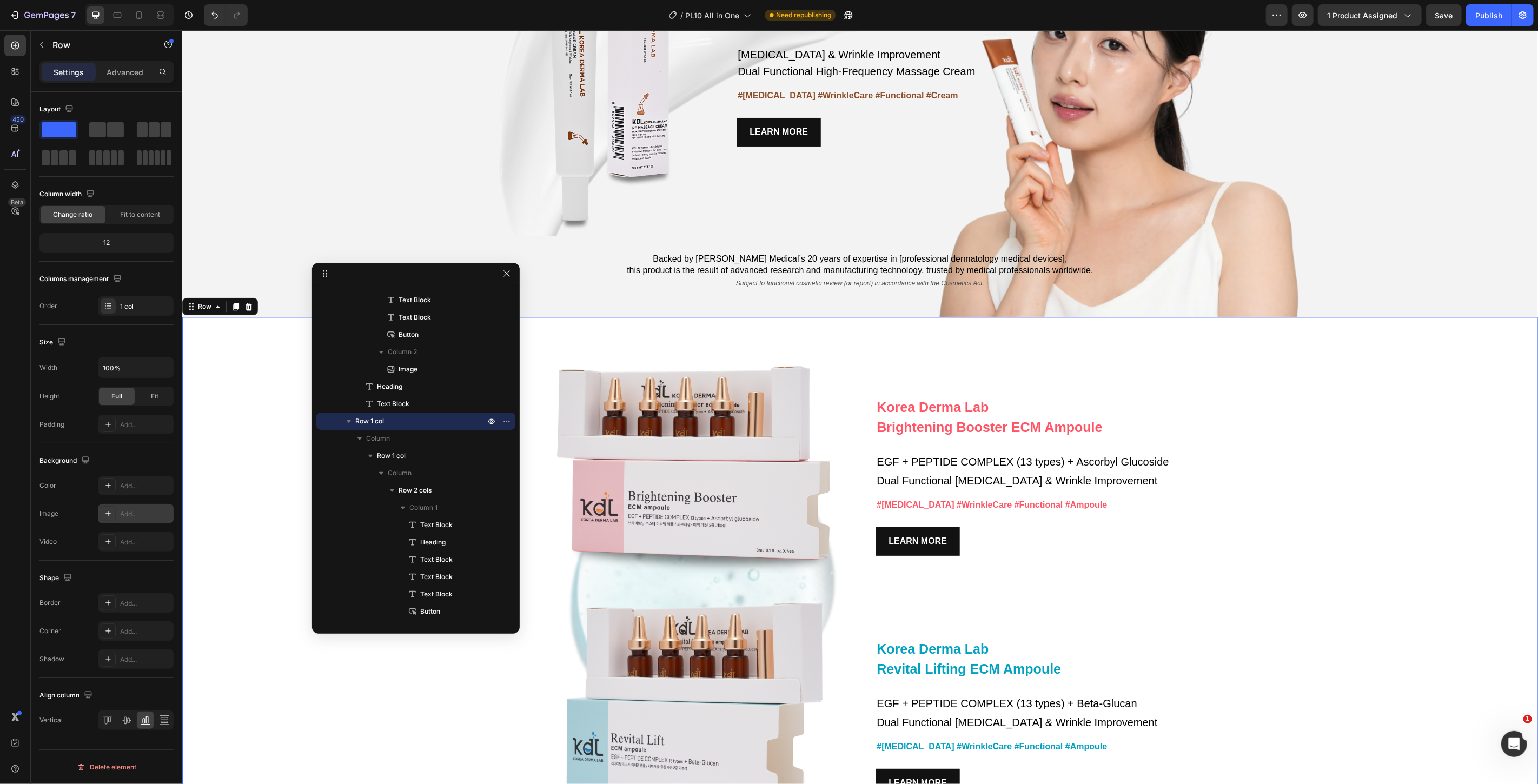
click at [1378, 423] on div "Korea Derma Lab Text Block Brightening Booster ECM Ampoule Heading EGF + PEPTID…" at bounding box center [860, 616] width 1356 height 600
click at [261, 614] on div "Korea Derma Lab Text Block Brightening Booster ECM Ampoule Heading EGF + PEPTID…" at bounding box center [860, 616] width 1356 height 600
click at [118, 16] on icon at bounding box center [117, 15] width 11 height 11
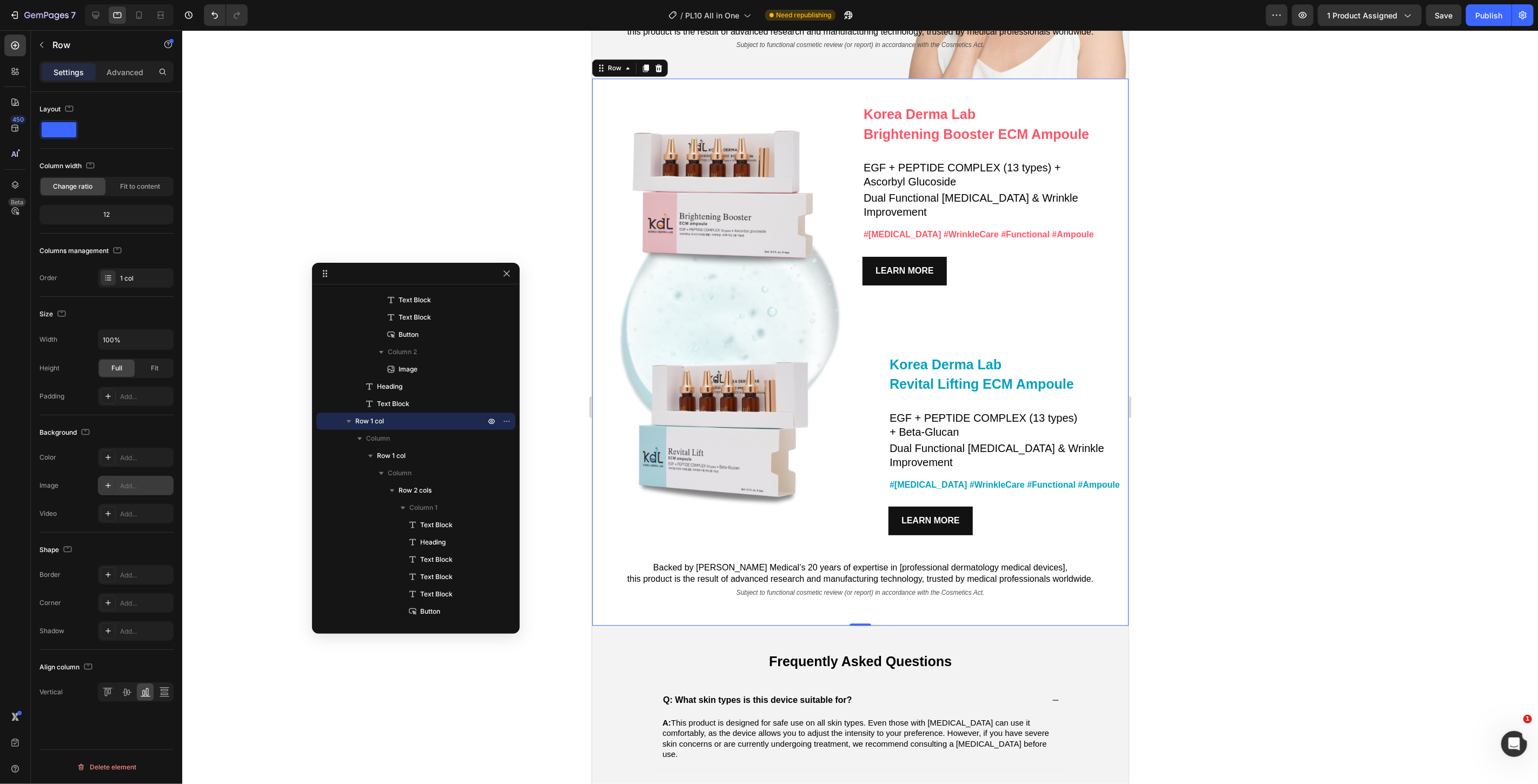
scroll to position [5538, 0]
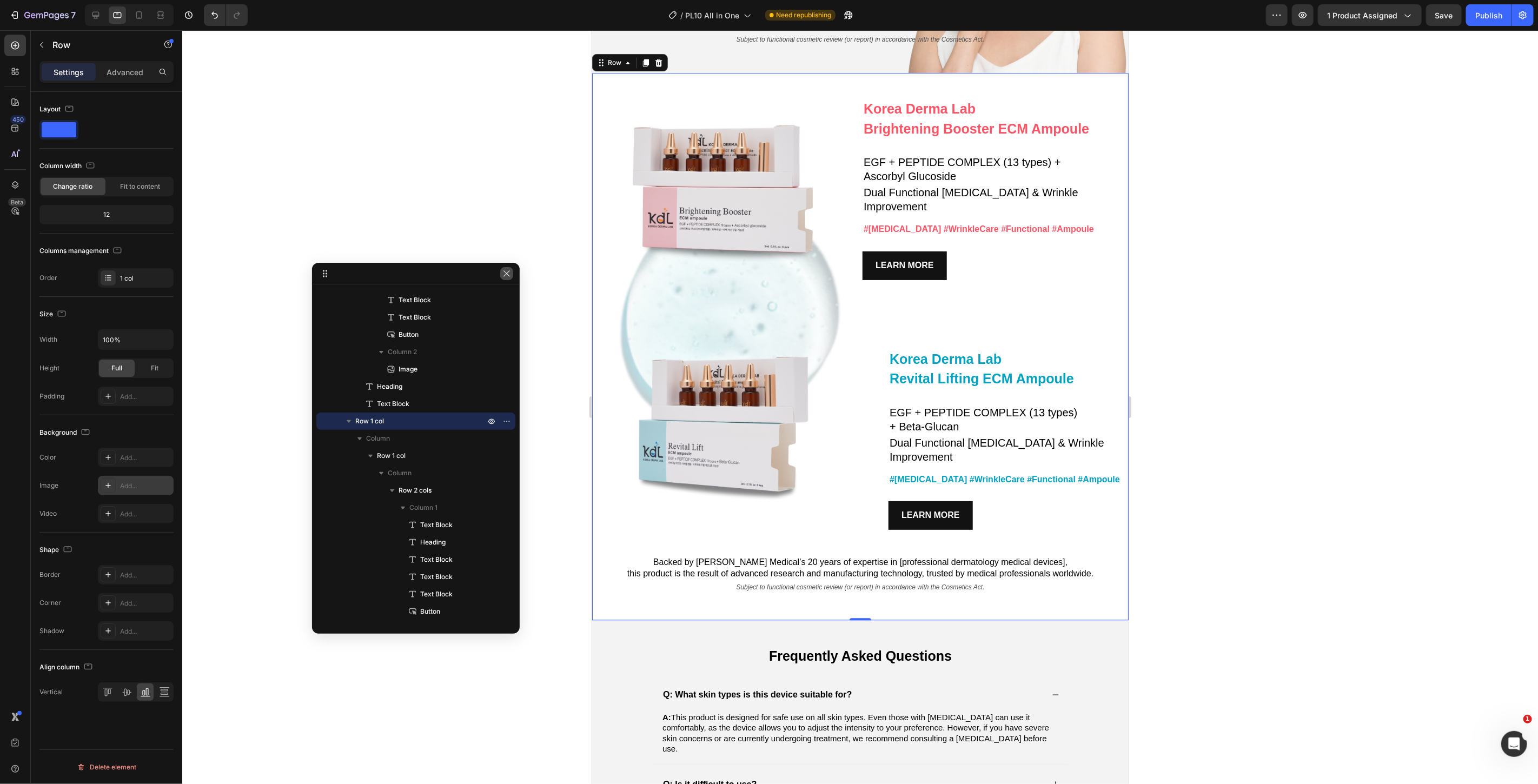
click at [509, 273] on icon "button" at bounding box center [506, 273] width 8 height 8
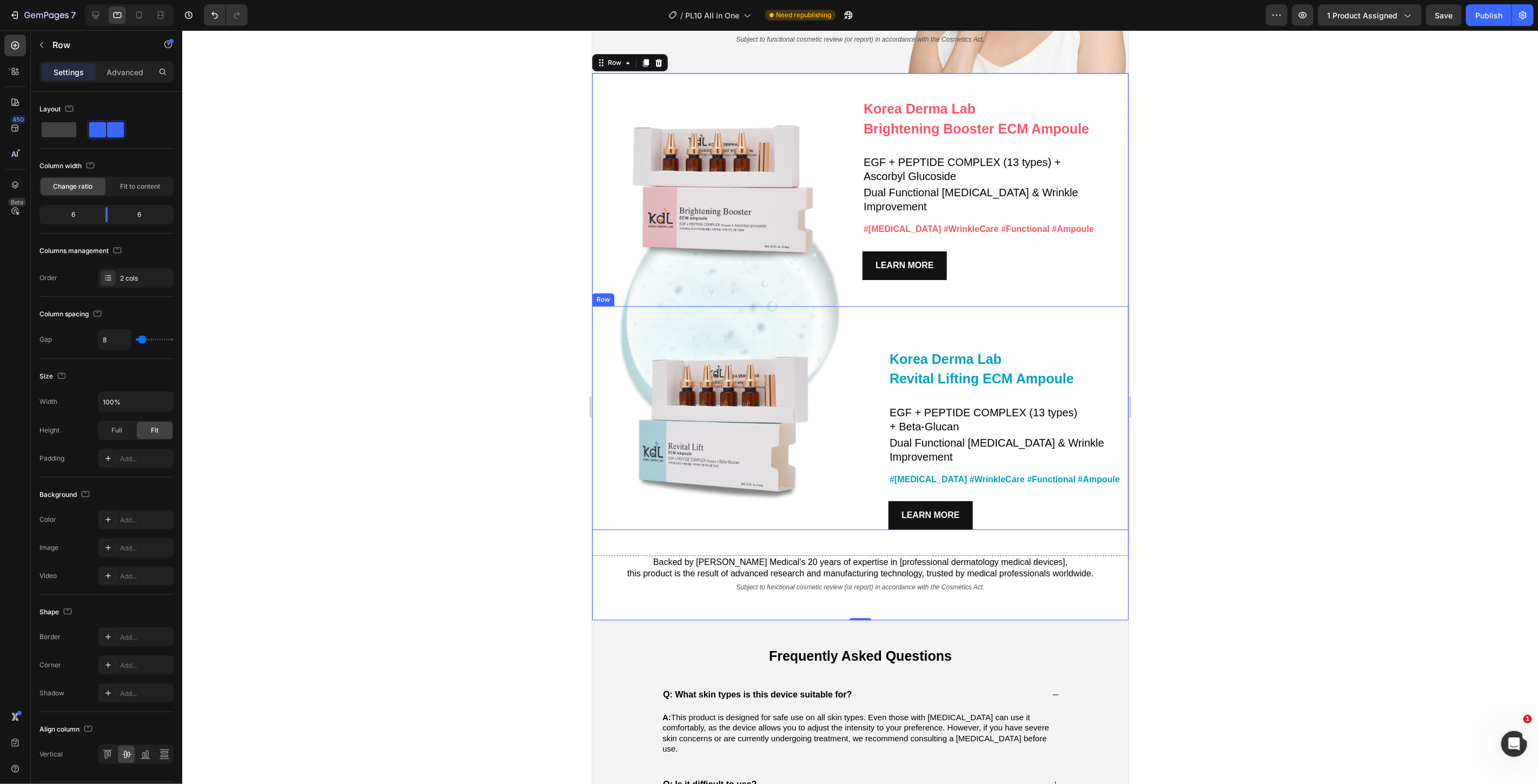
click at [978, 305] on div "Korea Derma Lab Text Block Revital Lifting ECM Ampoule Heading EGF + PEPTIDE CO…" at bounding box center [994, 417] width 266 height 224
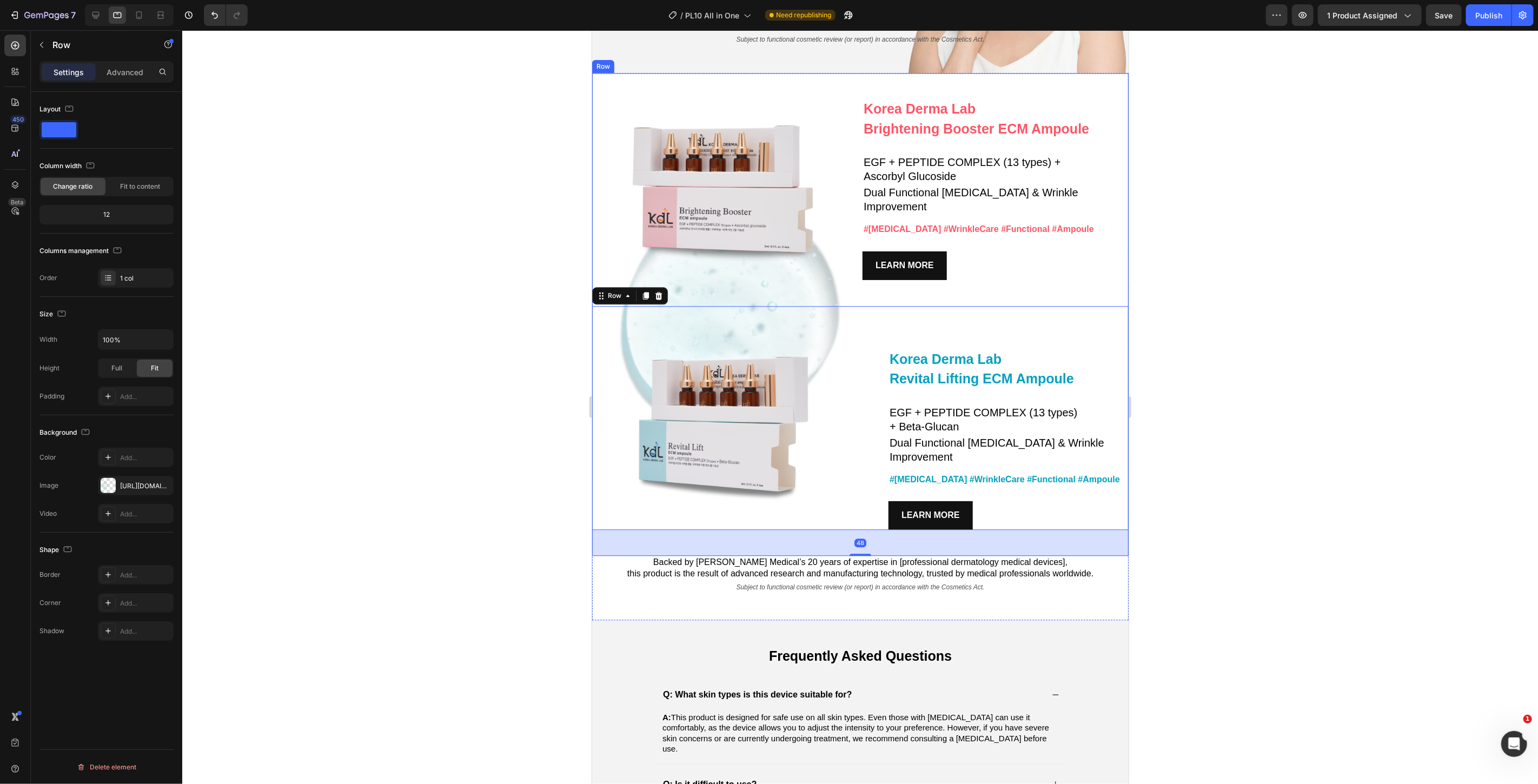
click at [878, 268] on div "Korea Derma Lab Text Block Brightening Booster ECM Ampoule Heading EGF + PEPTID…" at bounding box center [860, 314] width 537 height 483
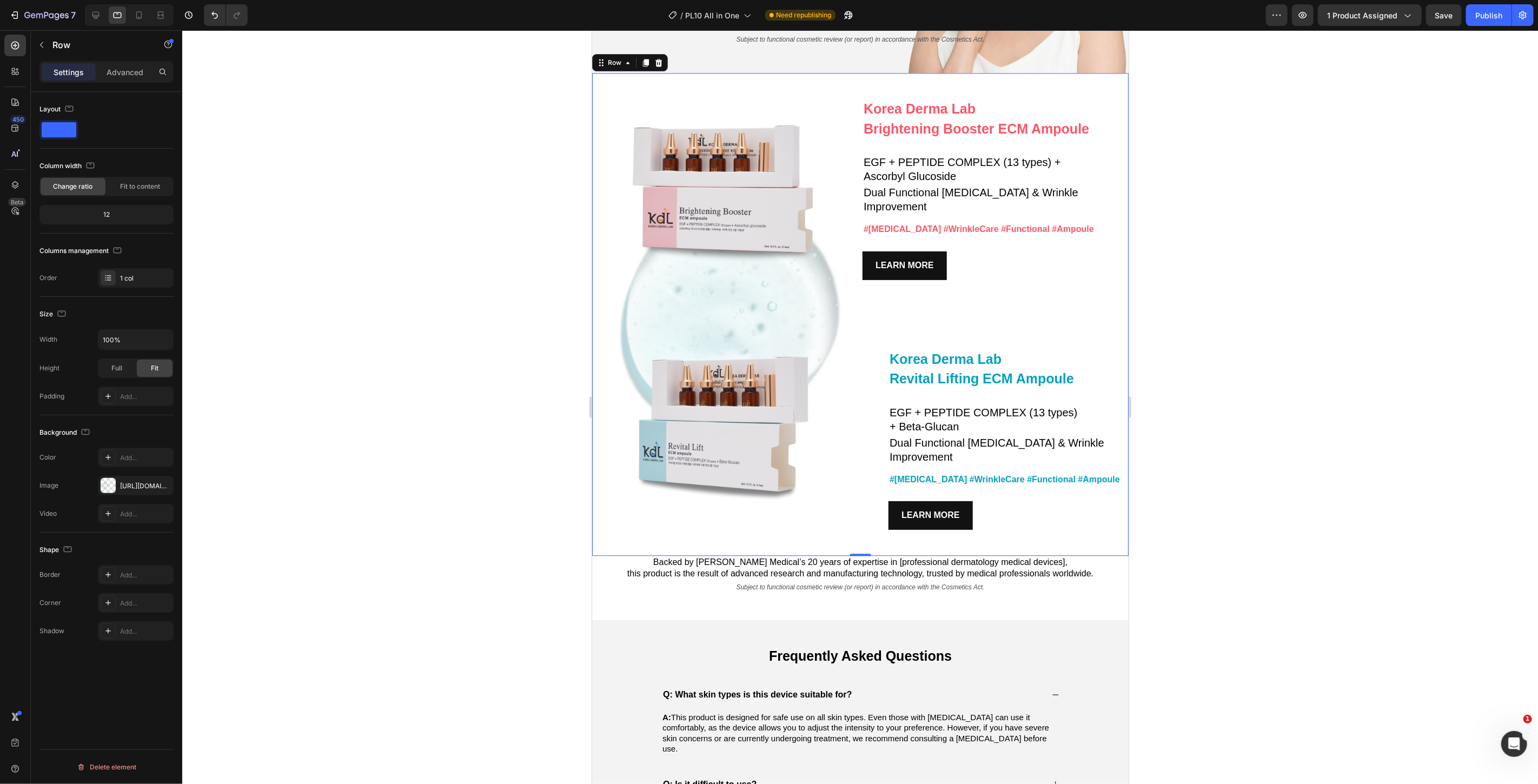
click at [985, 282] on div "Korea Derma Lab Text Block Brightening Booster ECM Ampoule Heading EGF + PEPTID…" at bounding box center [860, 314] width 537 height 483
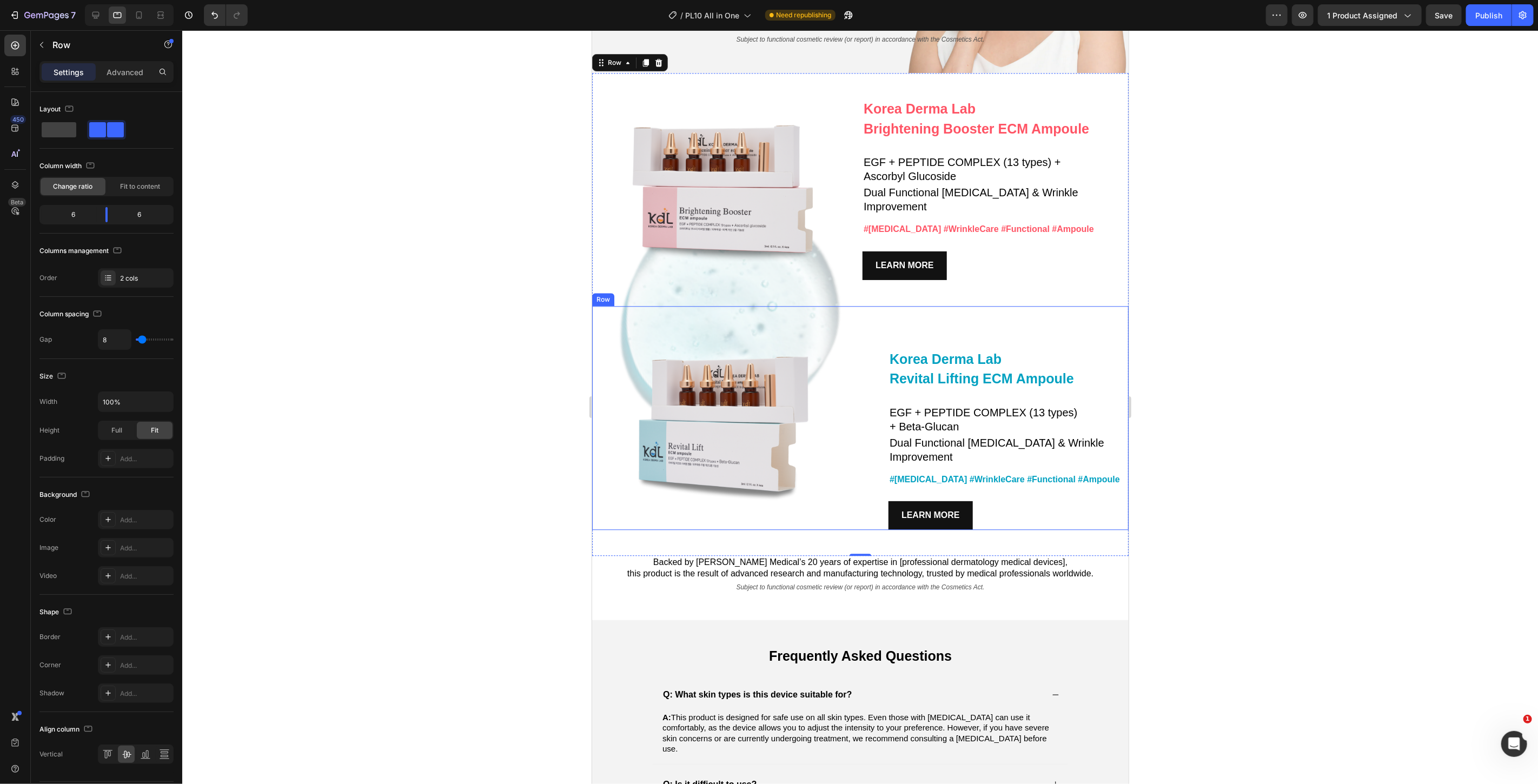
click at [698, 305] on div "Image" at bounding box center [725, 417] width 266 height 224
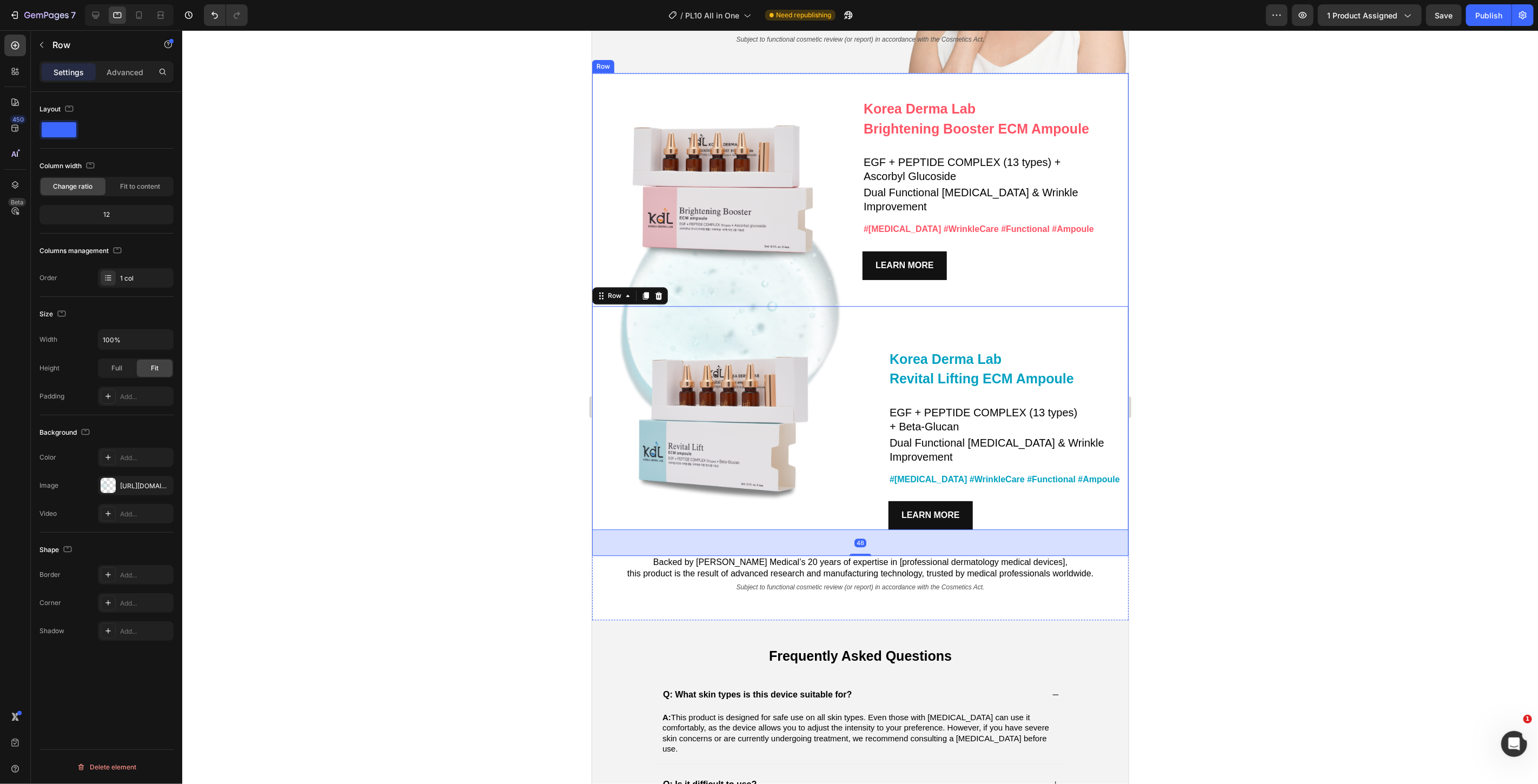
click at [739, 264] on div "Korea Derma Lab Text Block Brightening Booster ECM Ampoule Heading EGF + PEPTID…" at bounding box center [860, 314] width 537 height 483
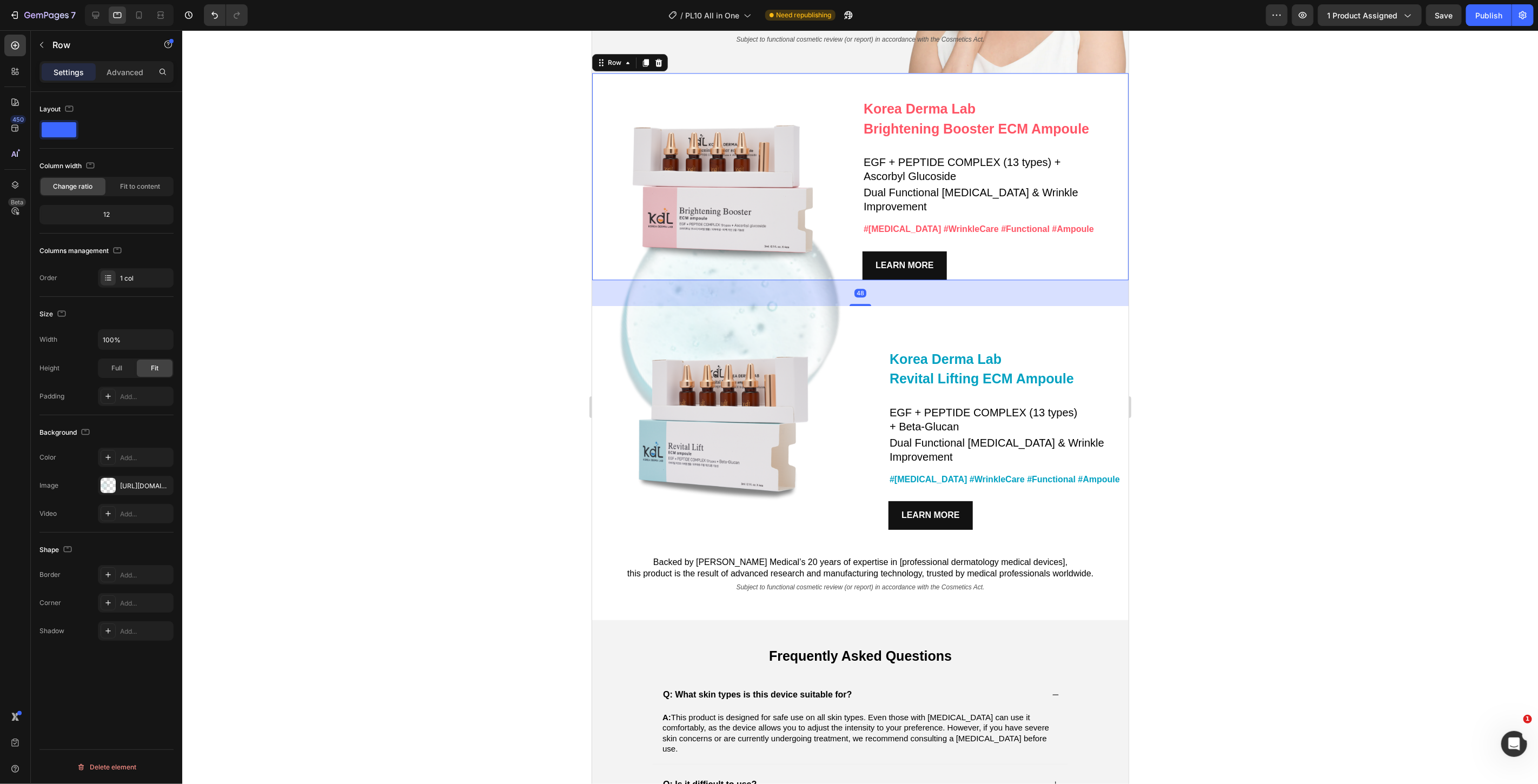
click at [856, 81] on div "Korea Derma Lab Text Block Brightening Booster ECM Ampoule Heading EGF + PEPTID…" at bounding box center [860, 176] width 537 height 207
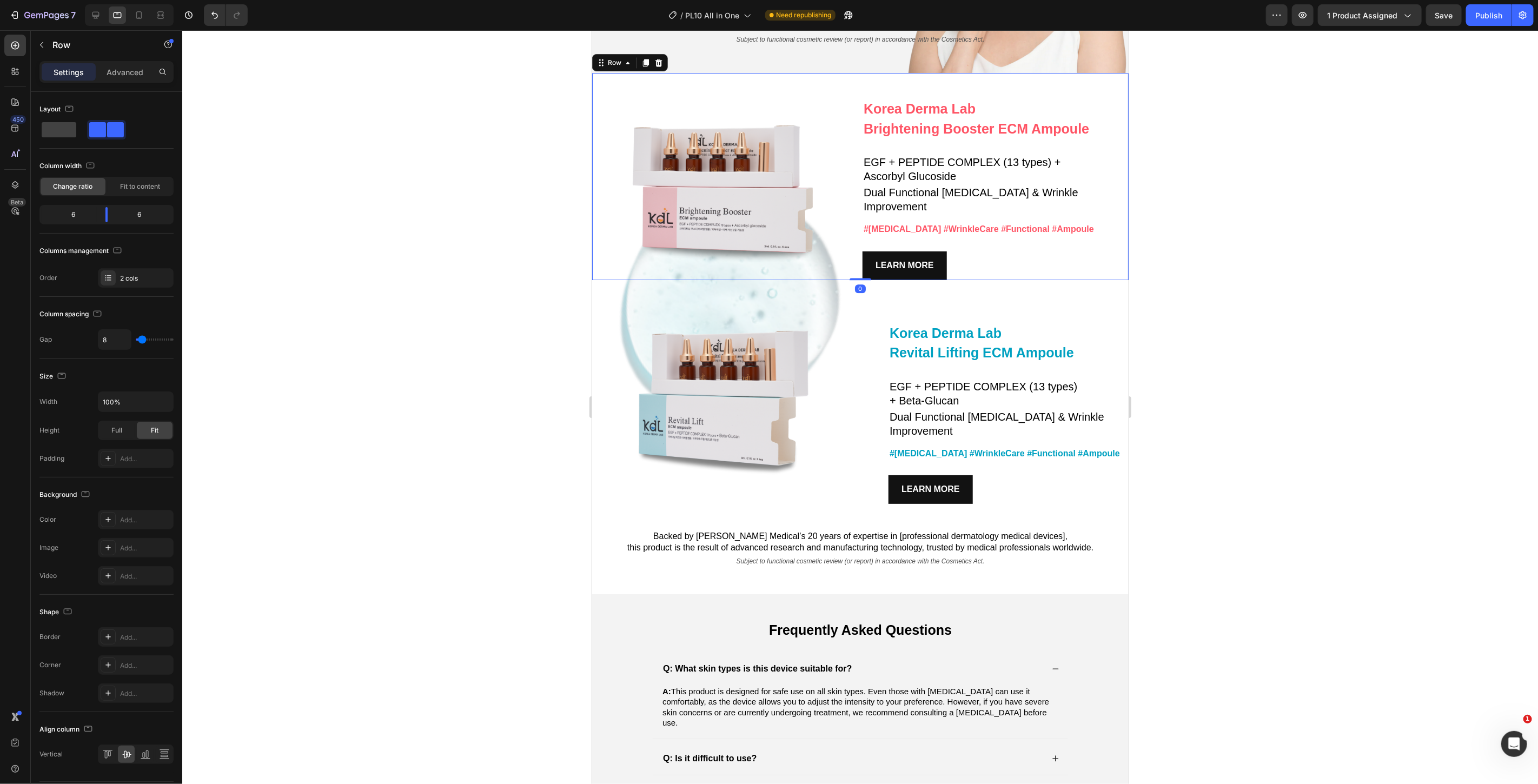
drag, startPoint x: 850, startPoint y: 282, endPoint x: 868, endPoint y: 218, distance: 66.5
click at [868, 218] on div "Korea Derma Lab Text Block Brightening Booster ECM Ampoule Heading EGF + PEPTID…" at bounding box center [860, 176] width 537 height 207
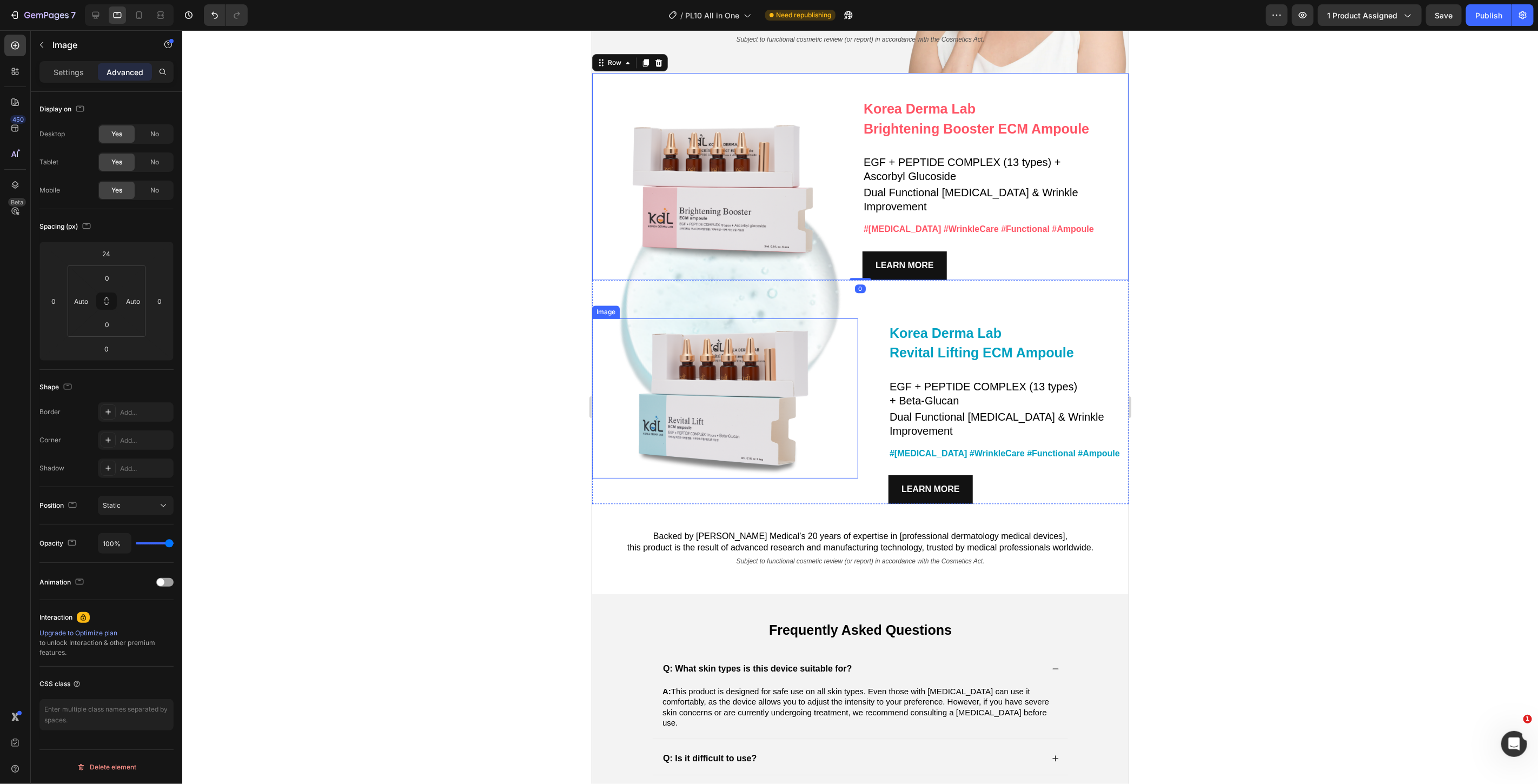
click at [823, 318] on img at bounding box center [725, 398] width 213 height 160
click at [104, 250] on input "24" at bounding box center [106, 254] width 22 height 16
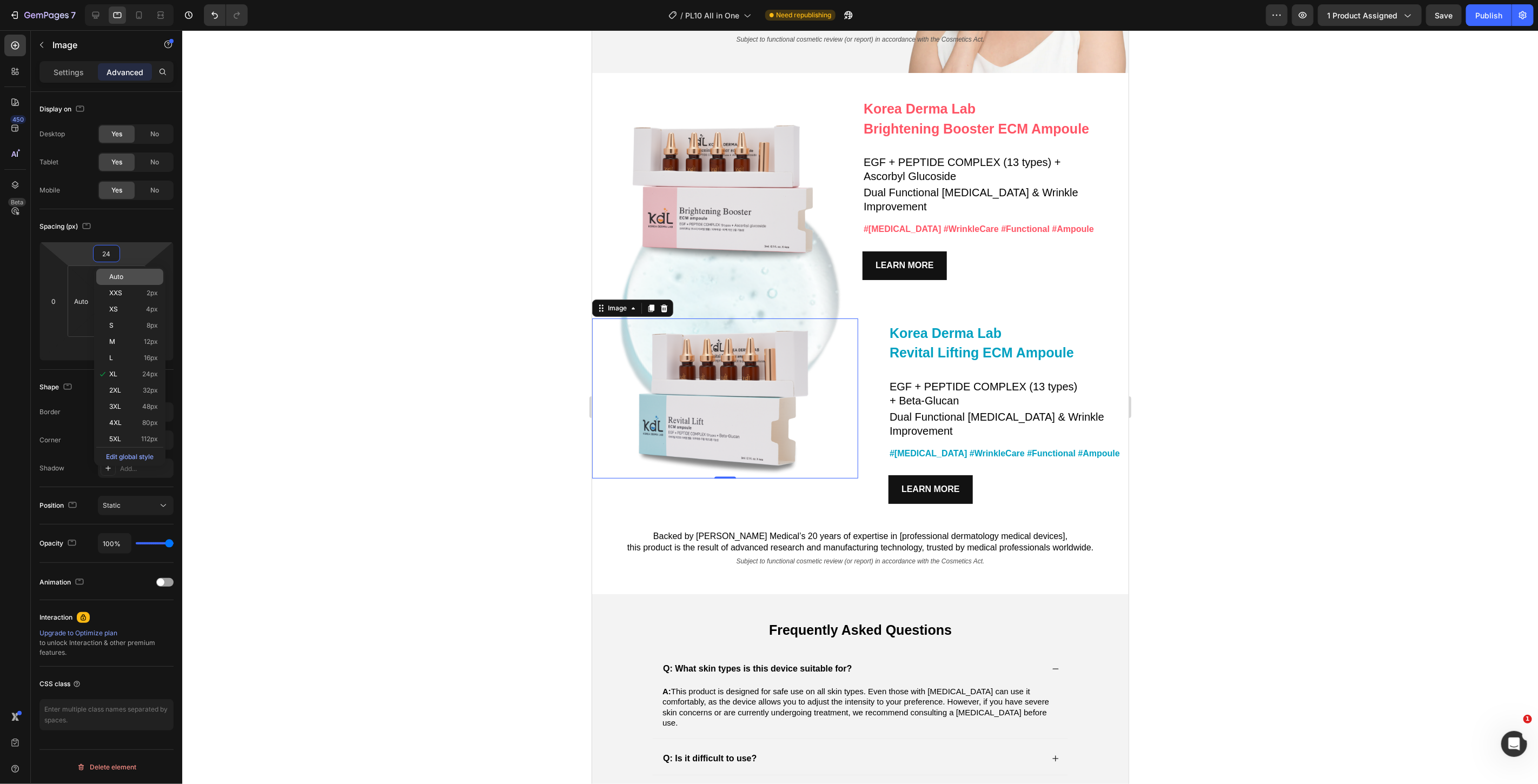
click at [124, 269] on div "Auto" at bounding box center [130, 277] width 67 height 16
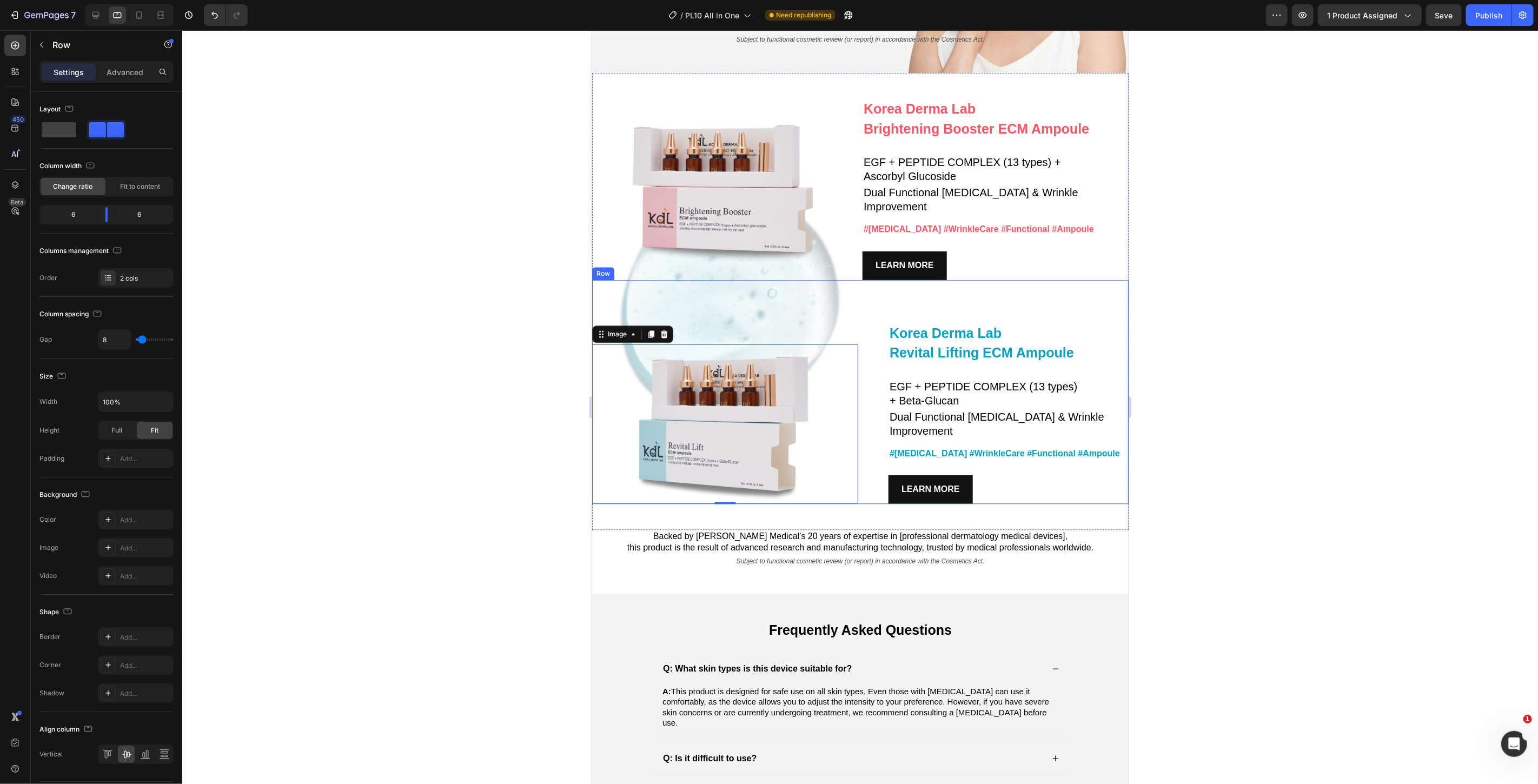
click at [927, 280] on div "Korea Derma Lab Text Block Revital Lifting ECM Ampoule Heading EGF + PEPTIDE CO…" at bounding box center [994, 392] width 266 height 224
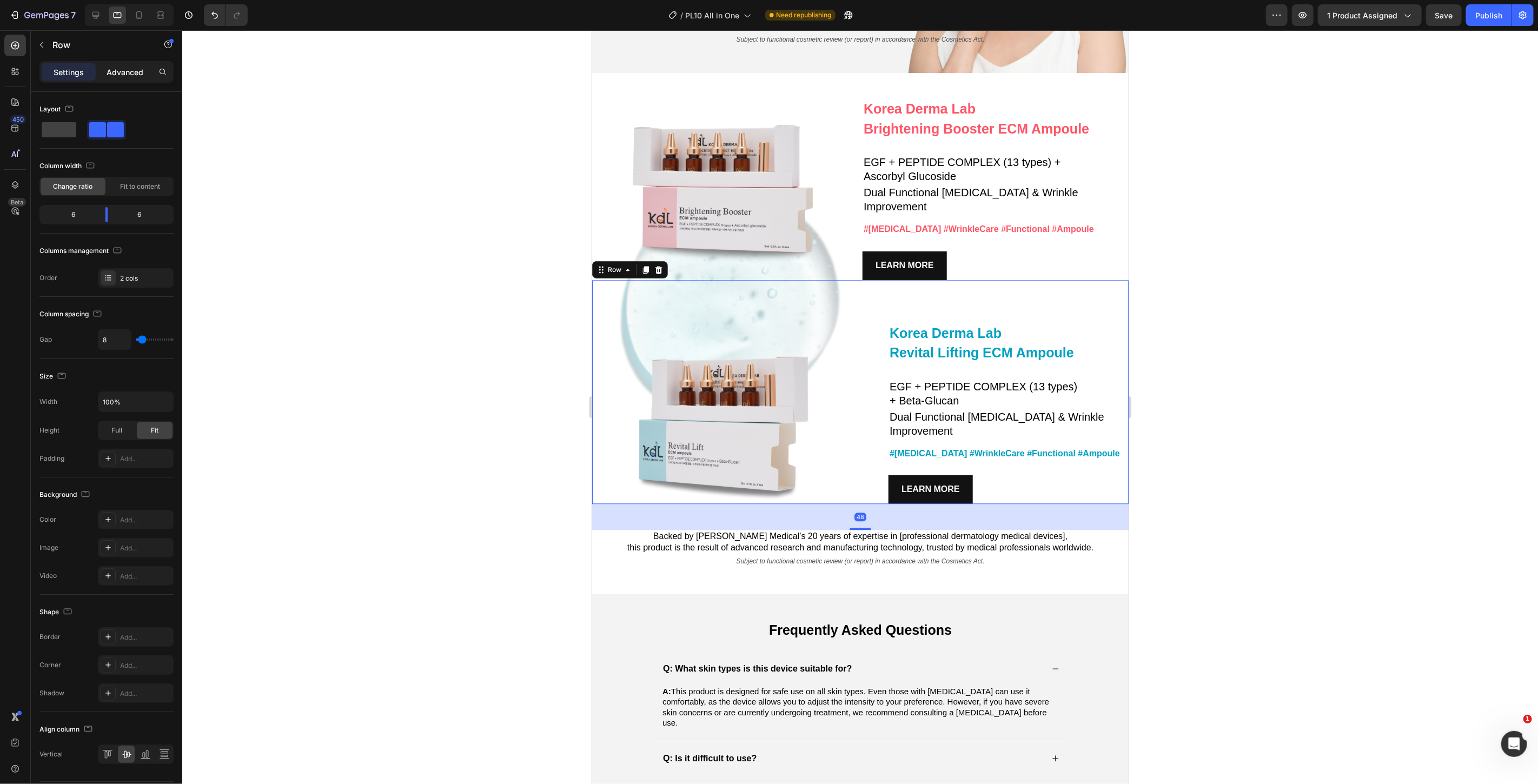
click at [116, 76] on p "Advanced" at bounding box center [125, 72] width 37 height 12
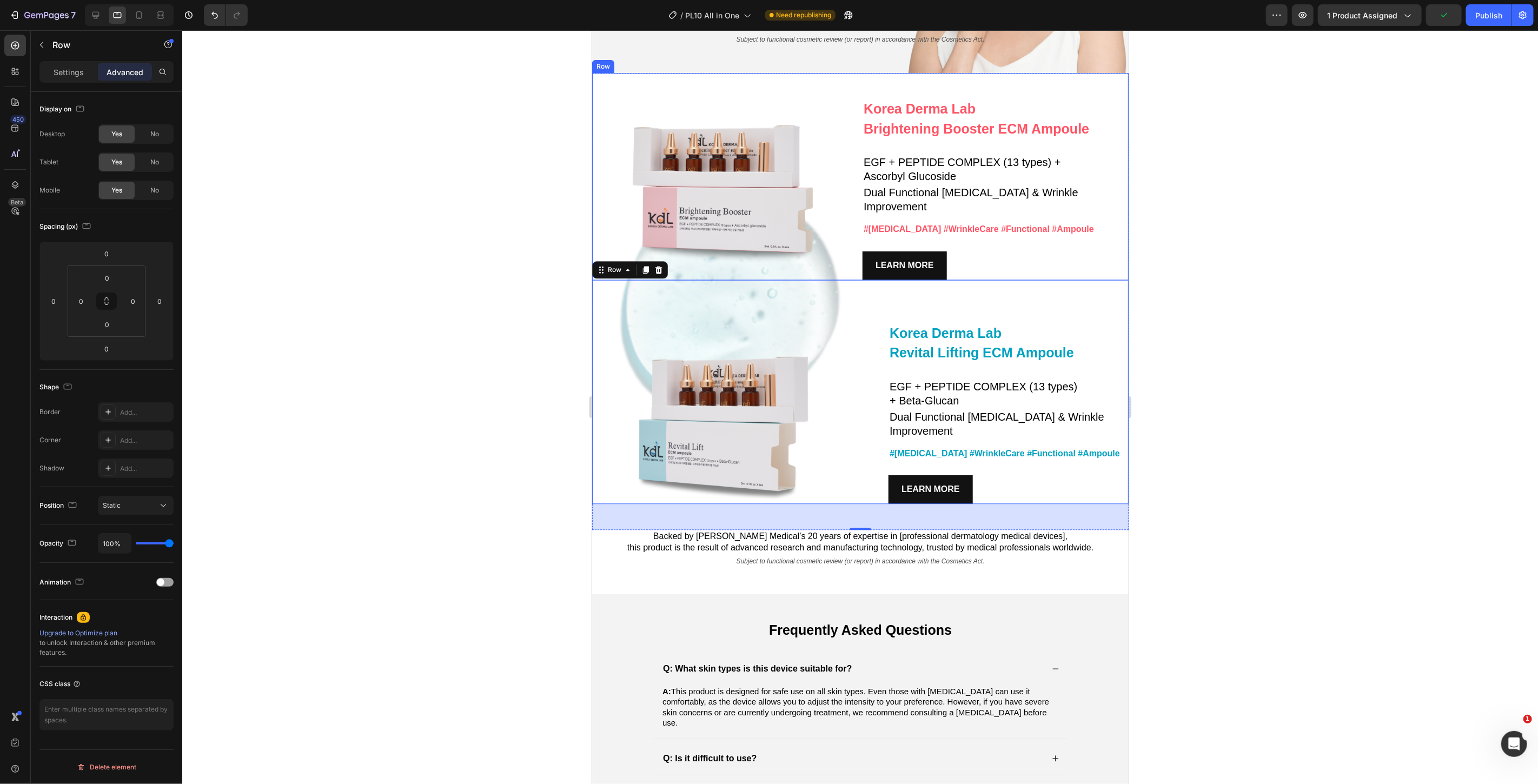
click at [1105, 220] on div "Korea Derma Lab Text Block Brightening Booster ECM Ampoule Heading EGF + PEPTID…" at bounding box center [994, 176] width 266 height 207
click at [1008, 288] on div "Korea Derma Lab Text Block Revital Lifting ECM Ampoule Heading EGF + PEPTIDE CO…" at bounding box center [994, 392] width 266 height 224
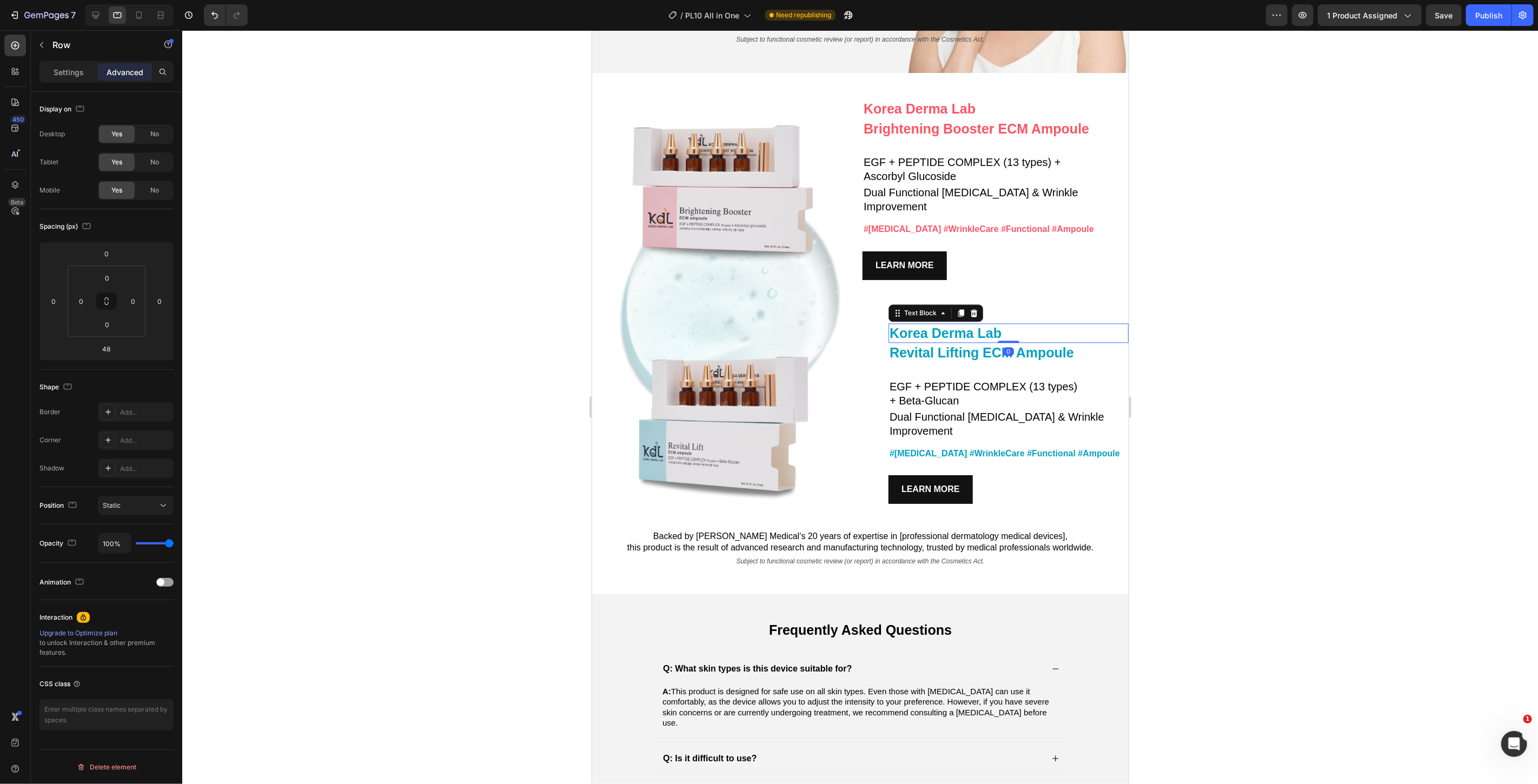
click at [965, 325] on span "Korea Derma Lab" at bounding box center [944, 333] width 112 height 15
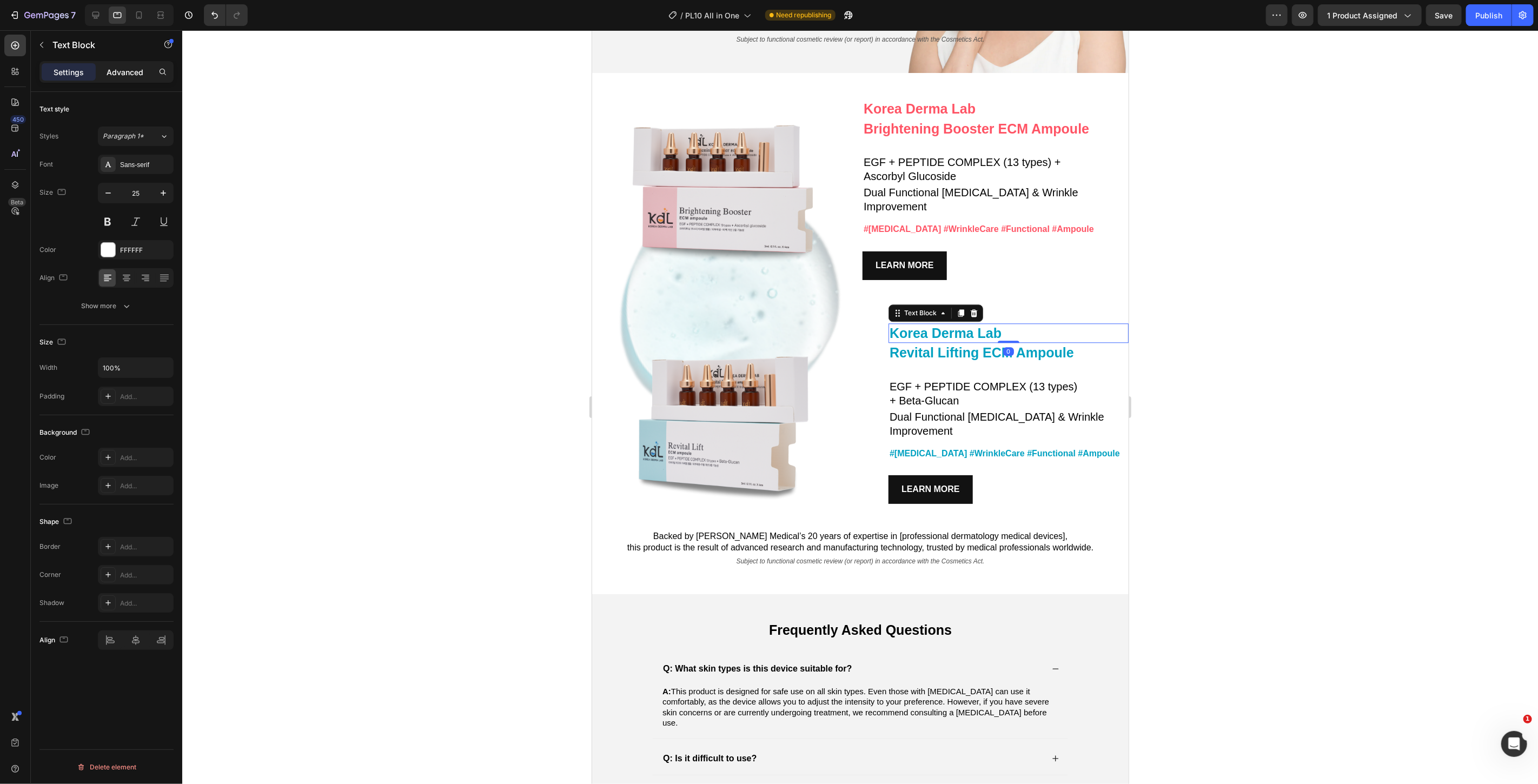
click at [122, 73] on p "Advanced" at bounding box center [125, 72] width 37 height 12
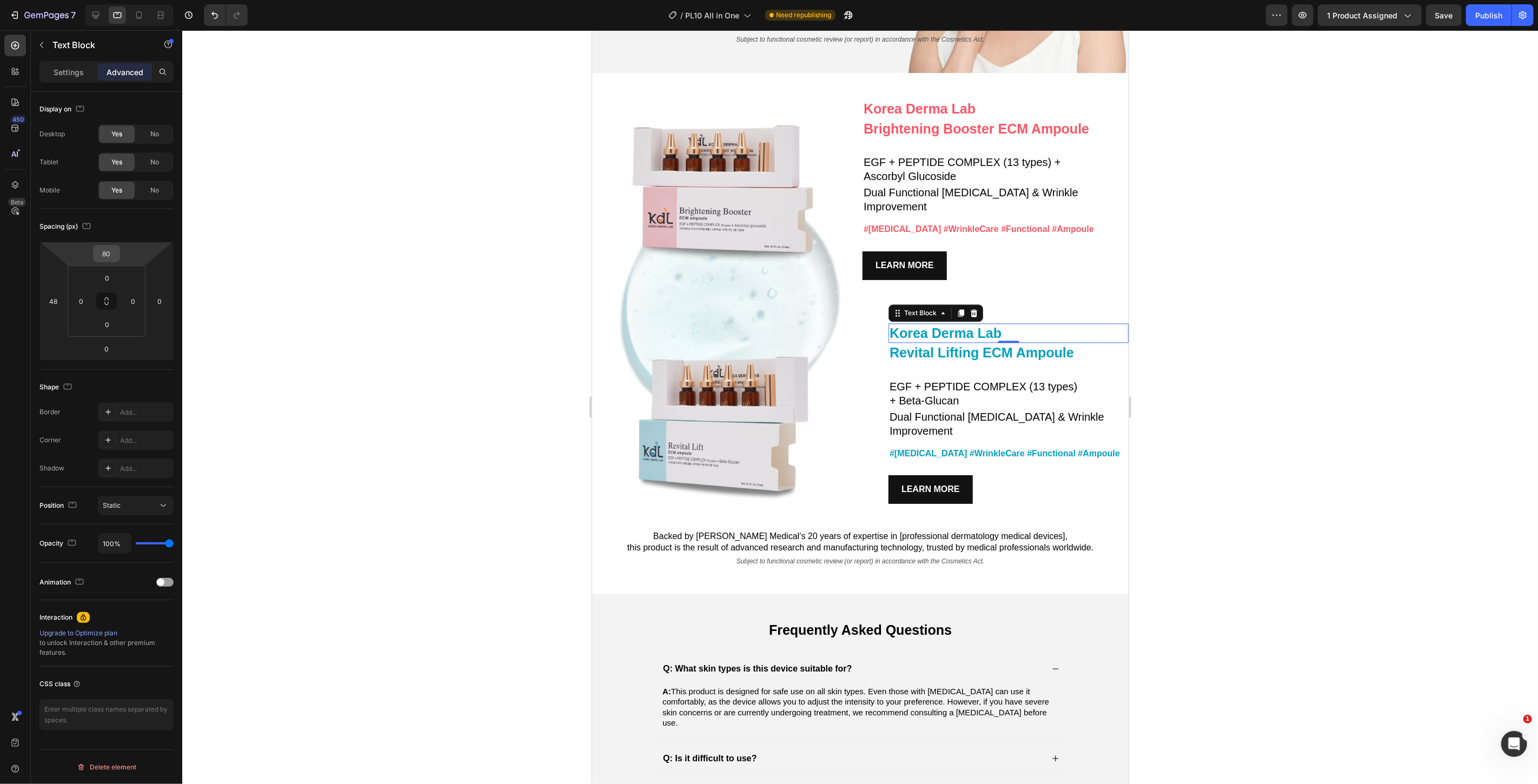
click at [109, 255] on input "80" at bounding box center [106, 254] width 22 height 16
type input "4"
click at [133, 276] on p "Auto" at bounding box center [133, 277] width 49 height 8
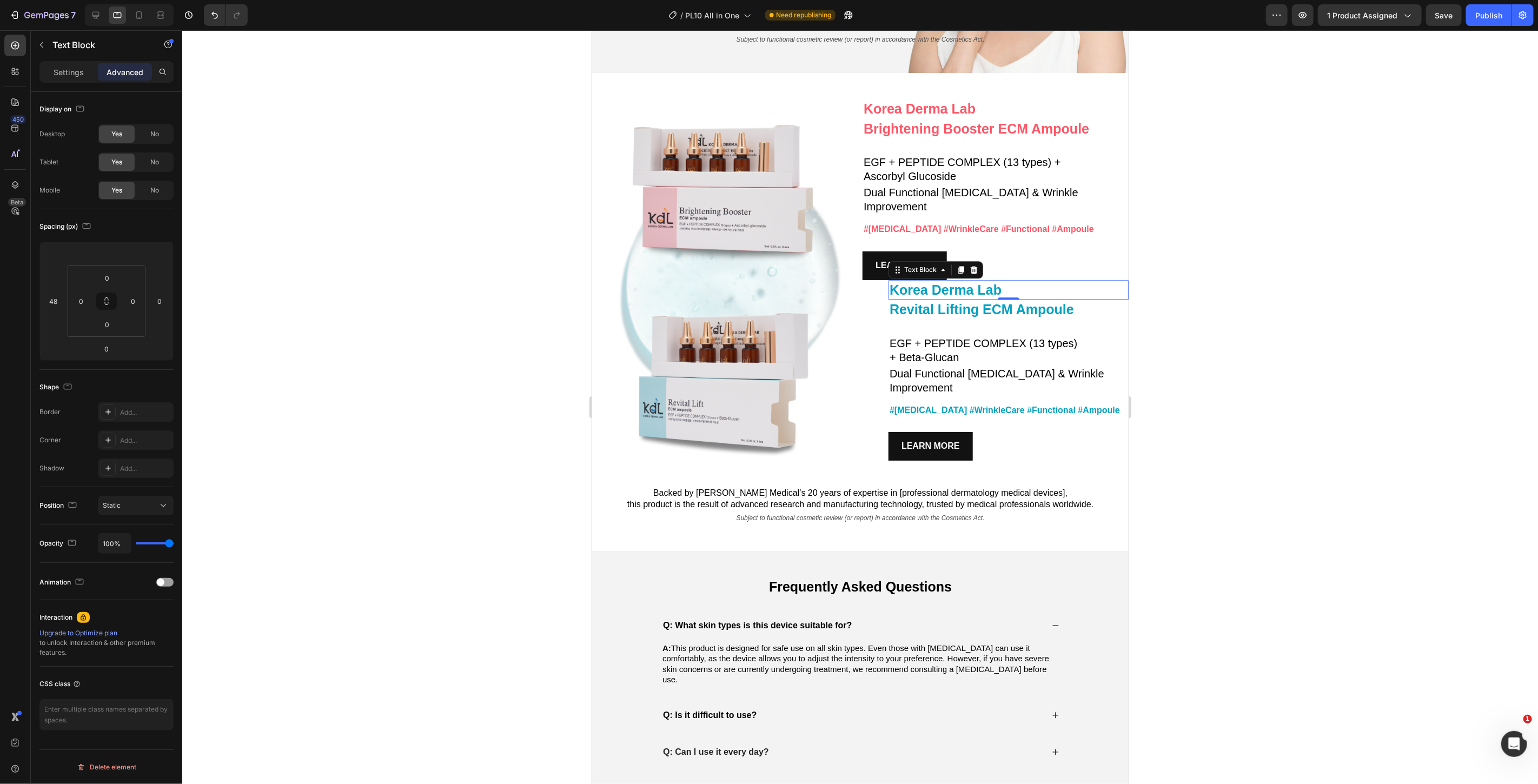
click at [402, 277] on div at bounding box center [860, 407] width 1356 height 754
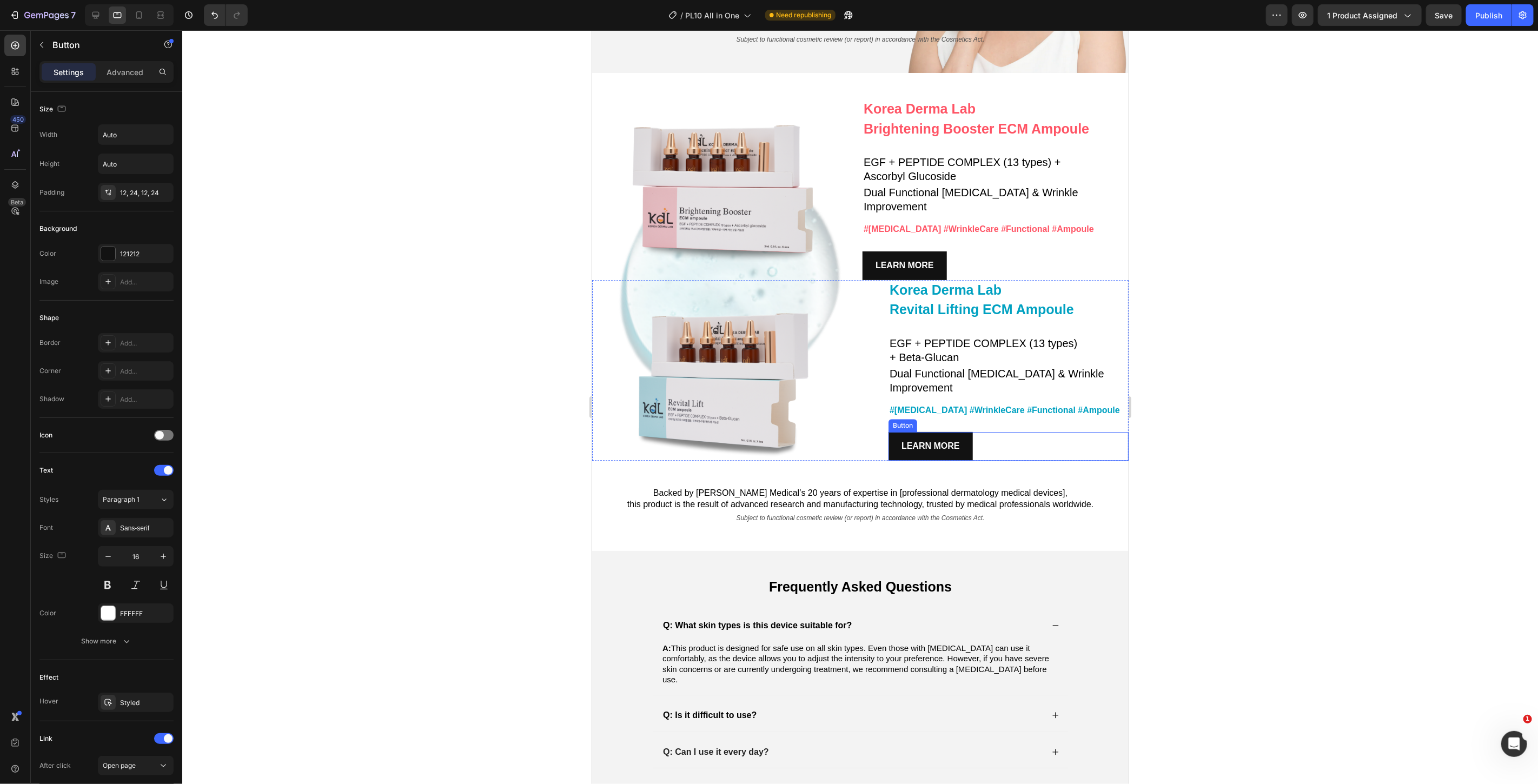
click at [976, 432] on div "LEARN MORE Button" at bounding box center [1008, 446] width 241 height 29
click at [123, 70] on p "Advanced" at bounding box center [125, 72] width 37 height 12
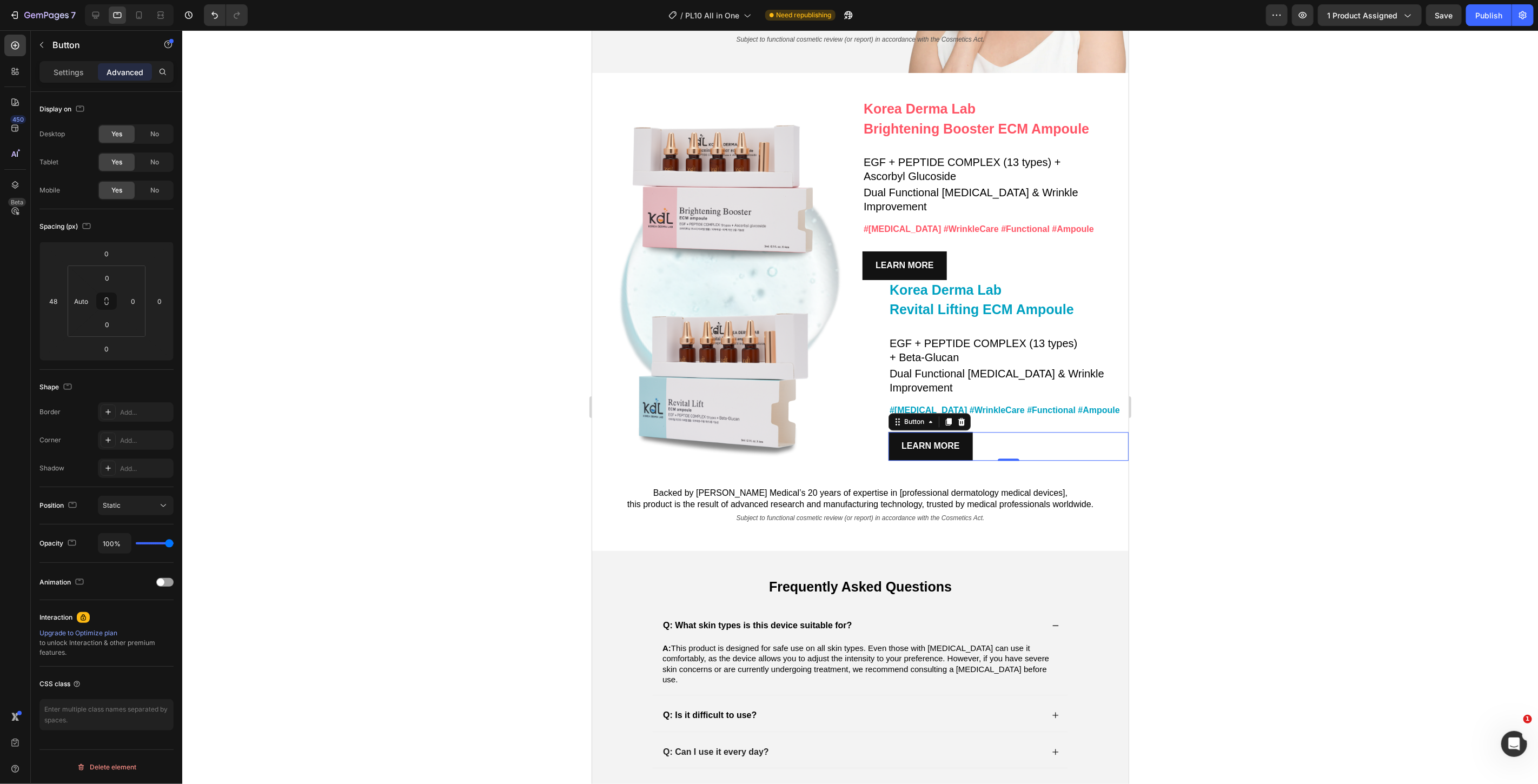
click at [1156, 344] on div at bounding box center [860, 407] width 1356 height 754
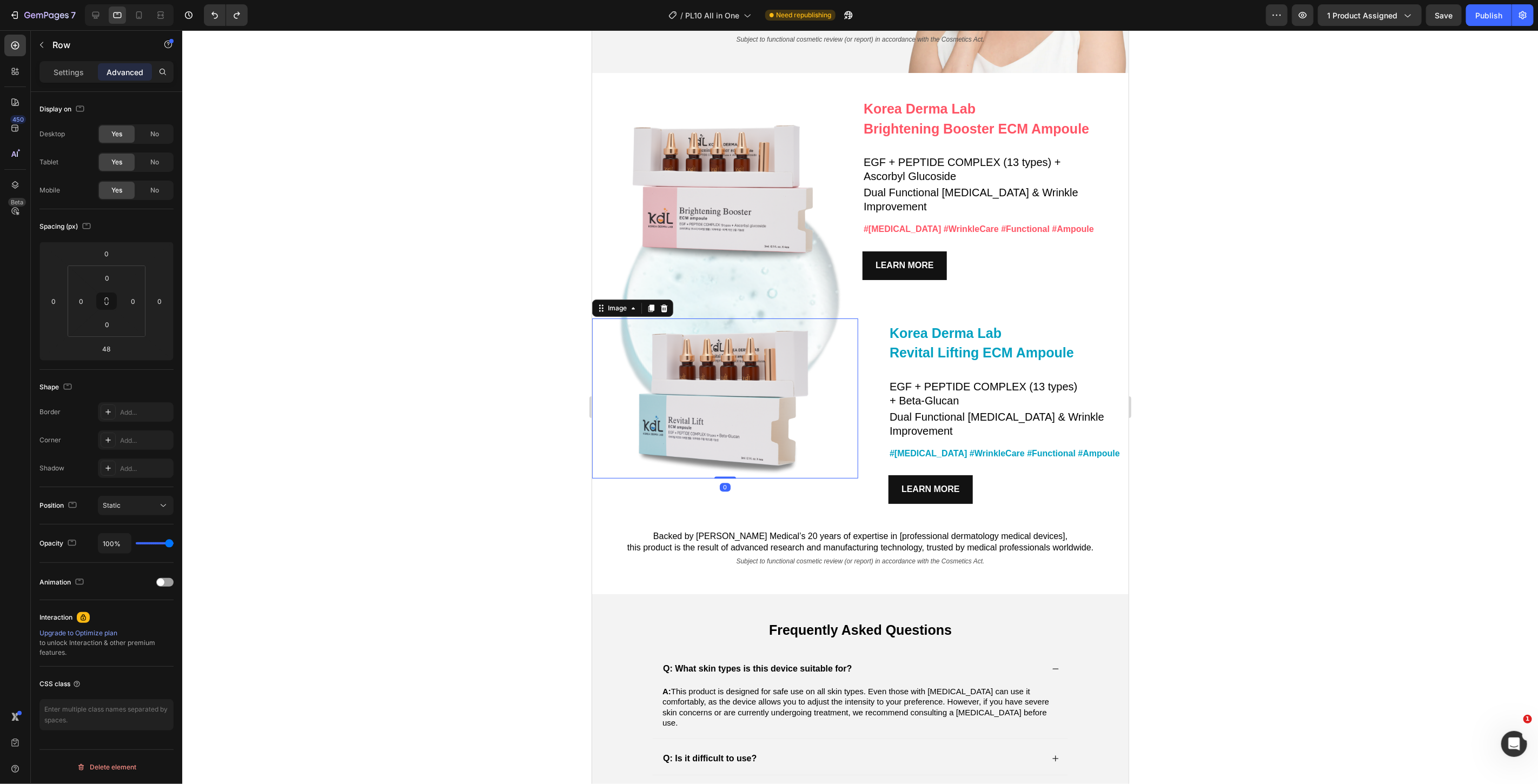
click at [836, 439] on div at bounding box center [725, 398] width 266 height 160
click at [486, 197] on div at bounding box center [860, 407] width 1356 height 754
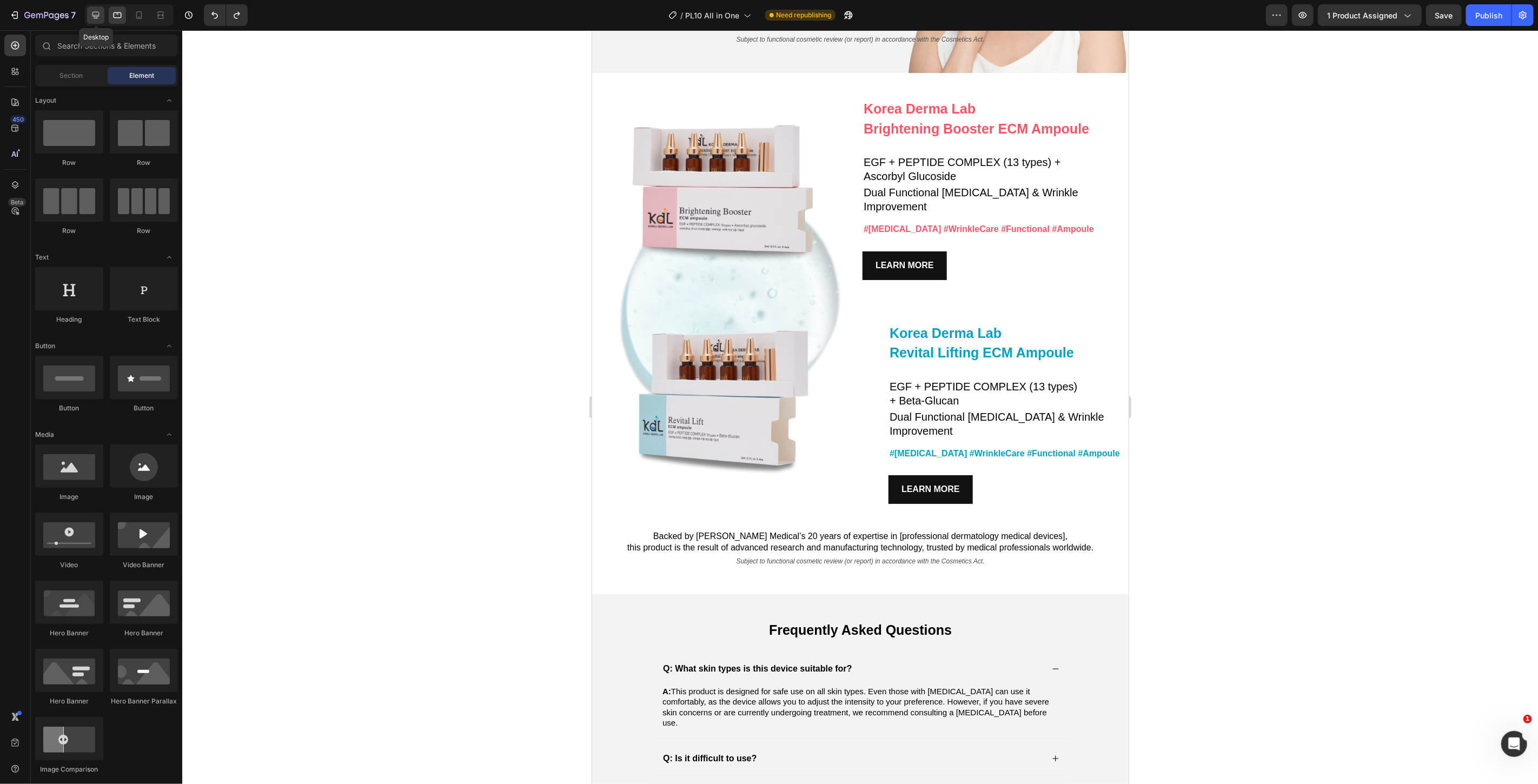
click at [98, 19] on icon at bounding box center [96, 15] width 11 height 11
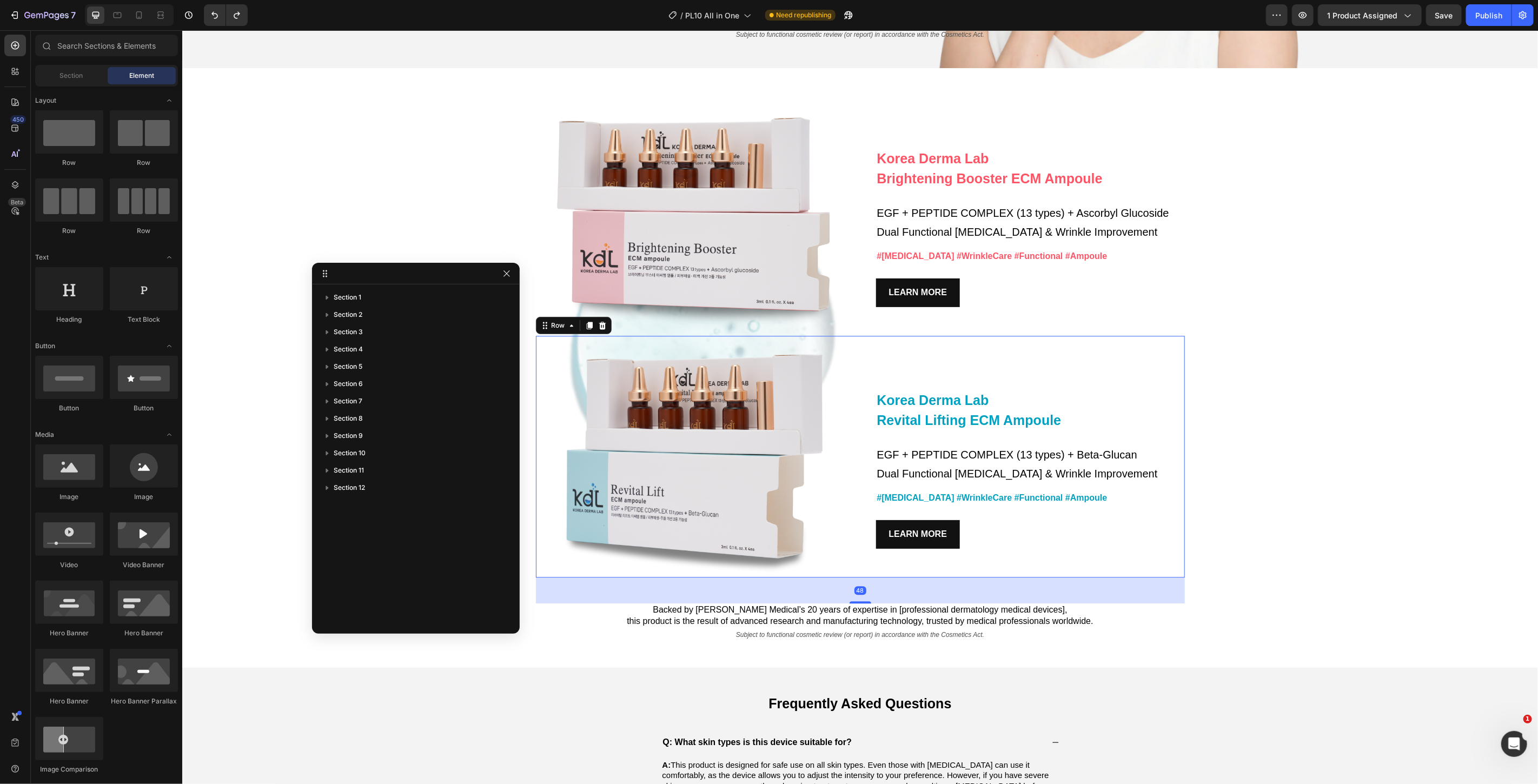
click at [1136, 344] on div "Korea Derma Lab Text Block Revital Lifting ECM Ampoule Heading EGF + PEPTIDE CO…" at bounding box center [1023, 456] width 322 height 242
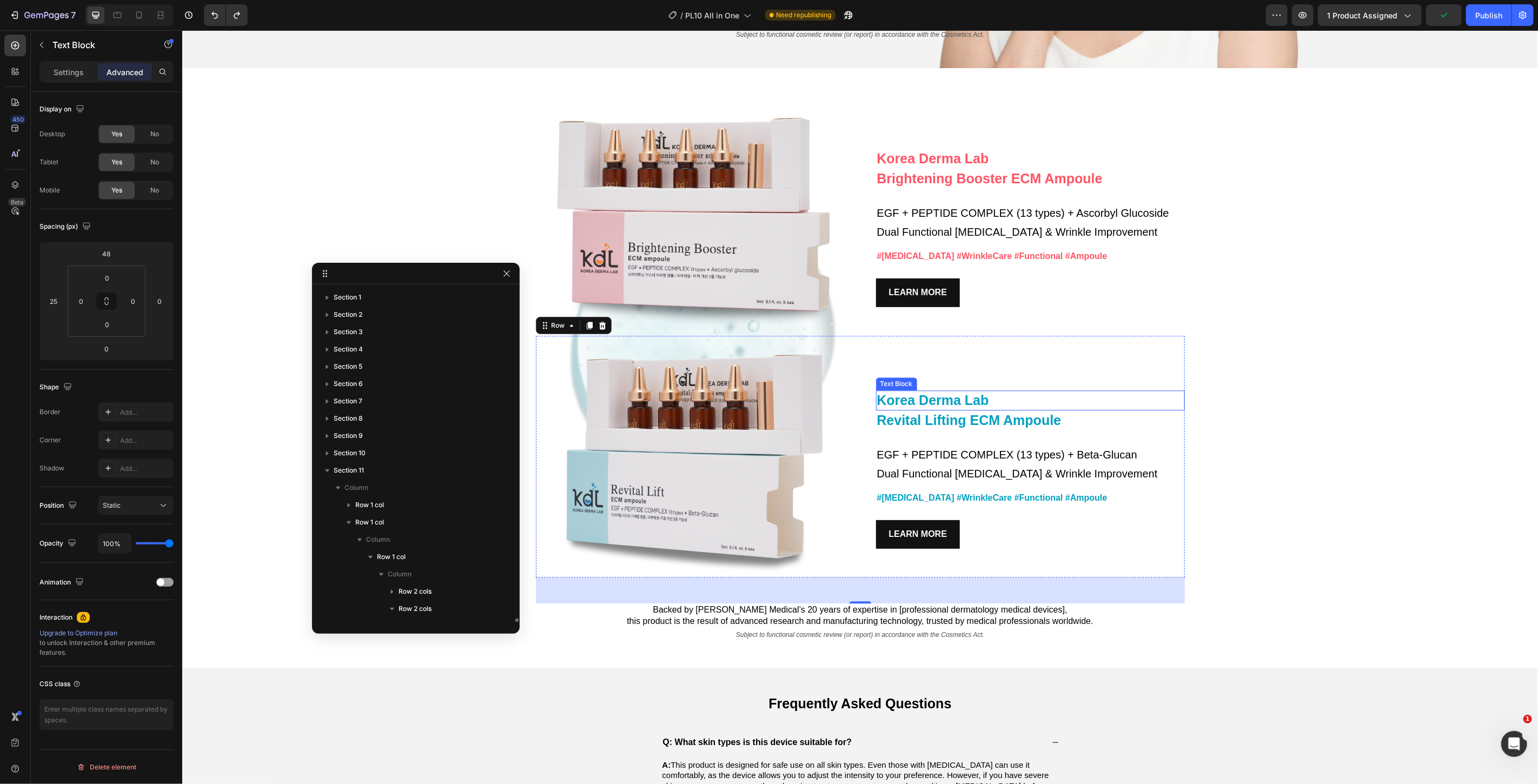
scroll to position [204, 0]
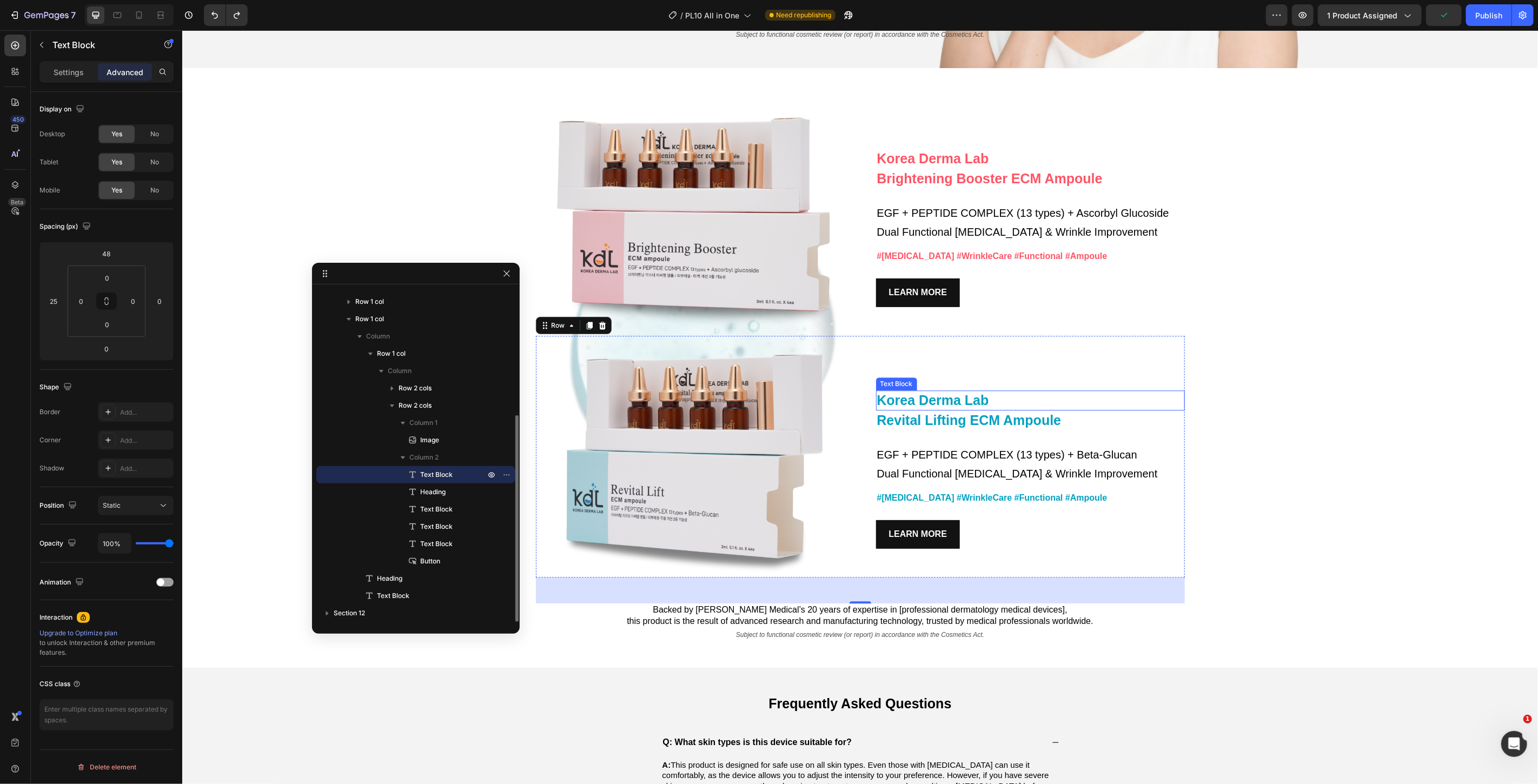
click at [914, 397] on span "Korea Derma Lab" at bounding box center [932, 400] width 112 height 15
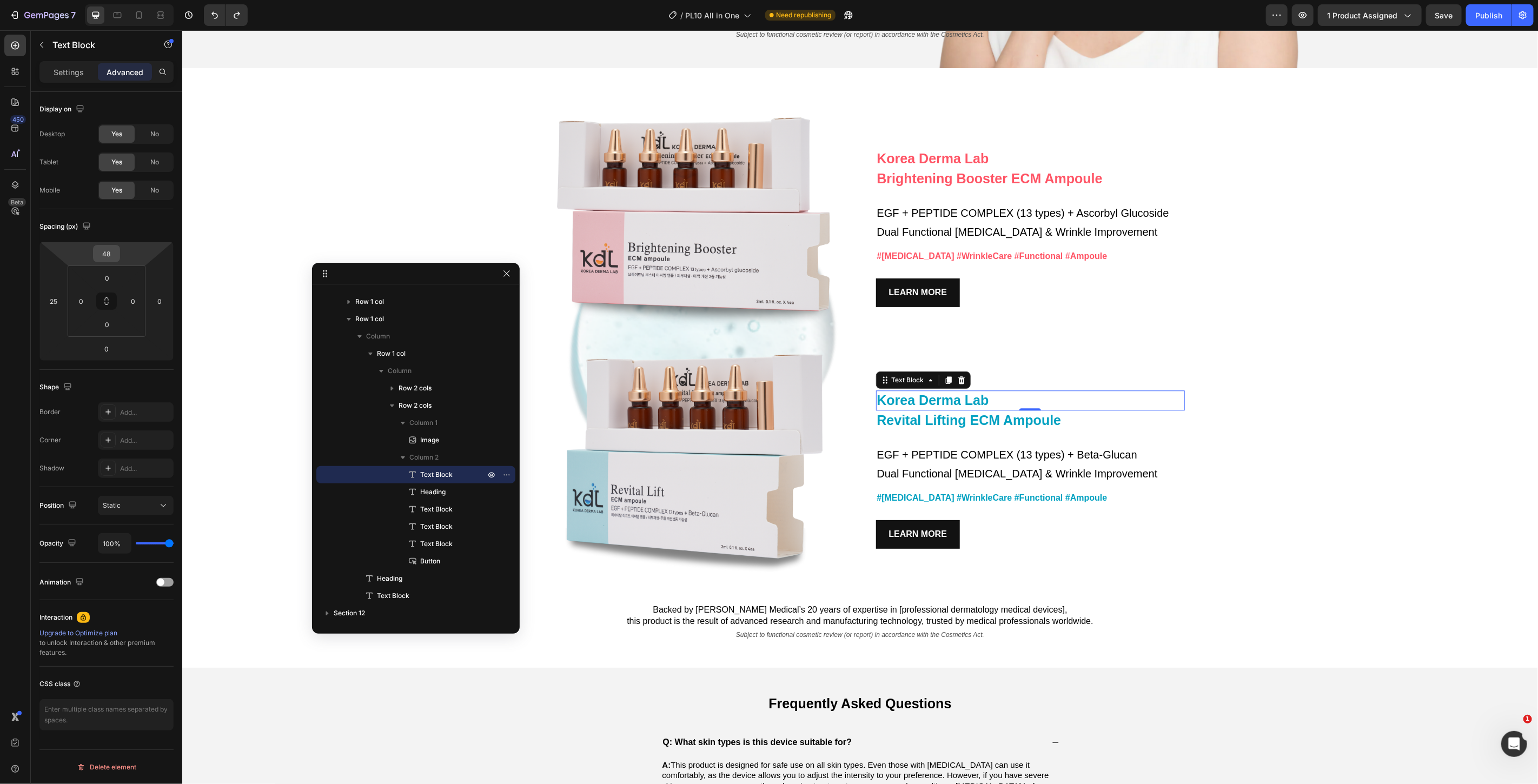
click at [114, 255] on input "48" at bounding box center [106, 254] width 22 height 16
type input "3"
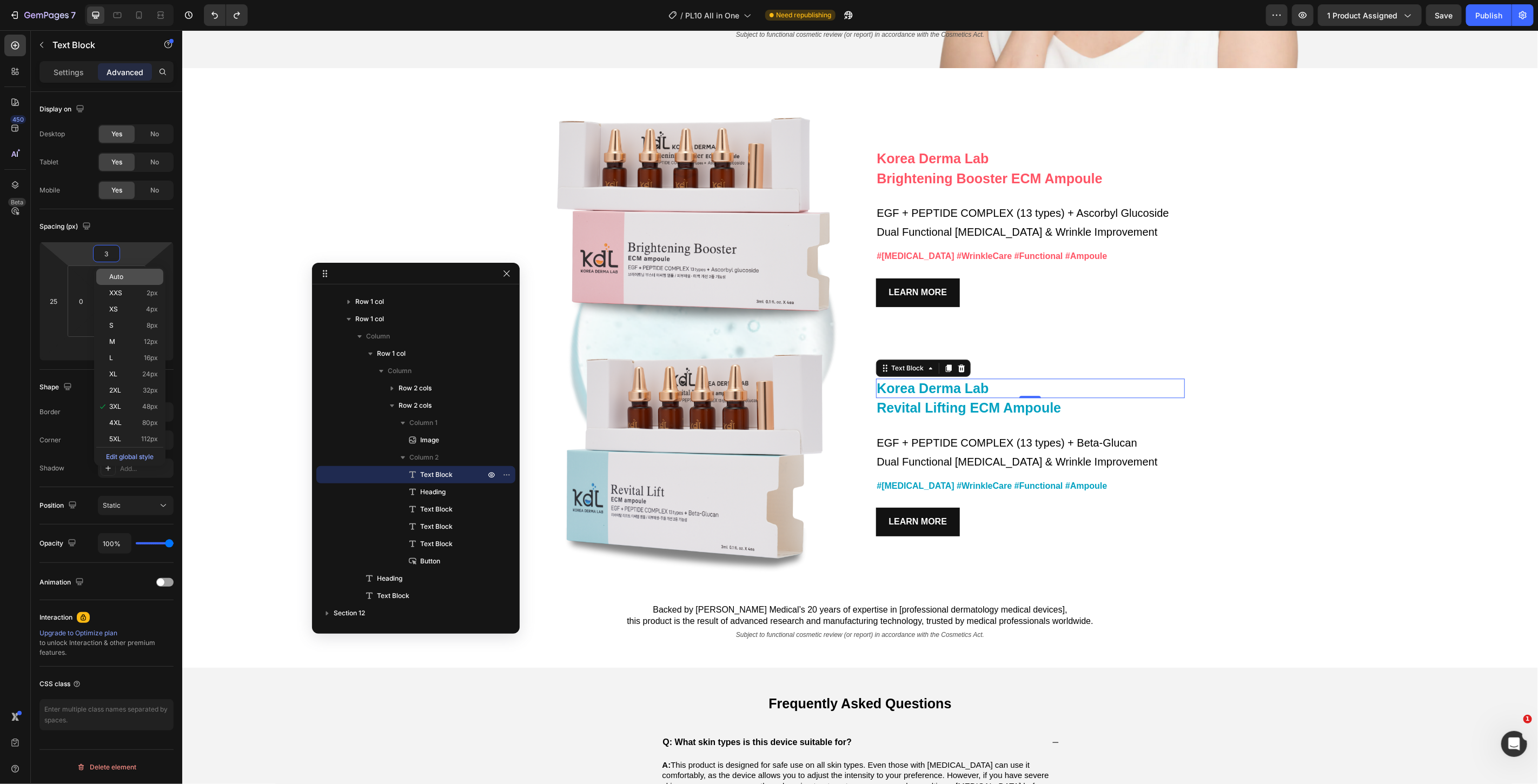
click at [126, 280] on p "Auto" at bounding box center [133, 277] width 49 height 8
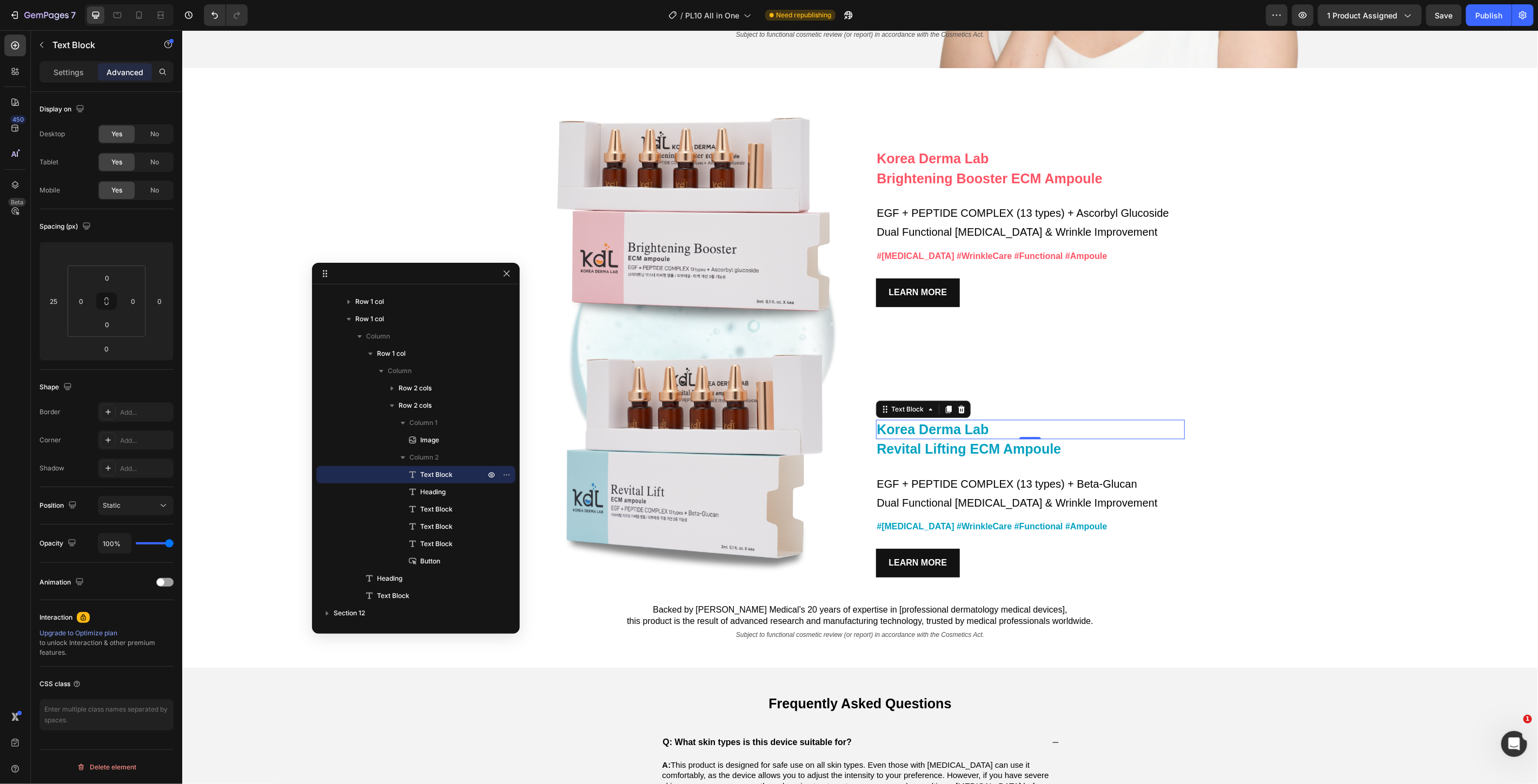
type input "3"
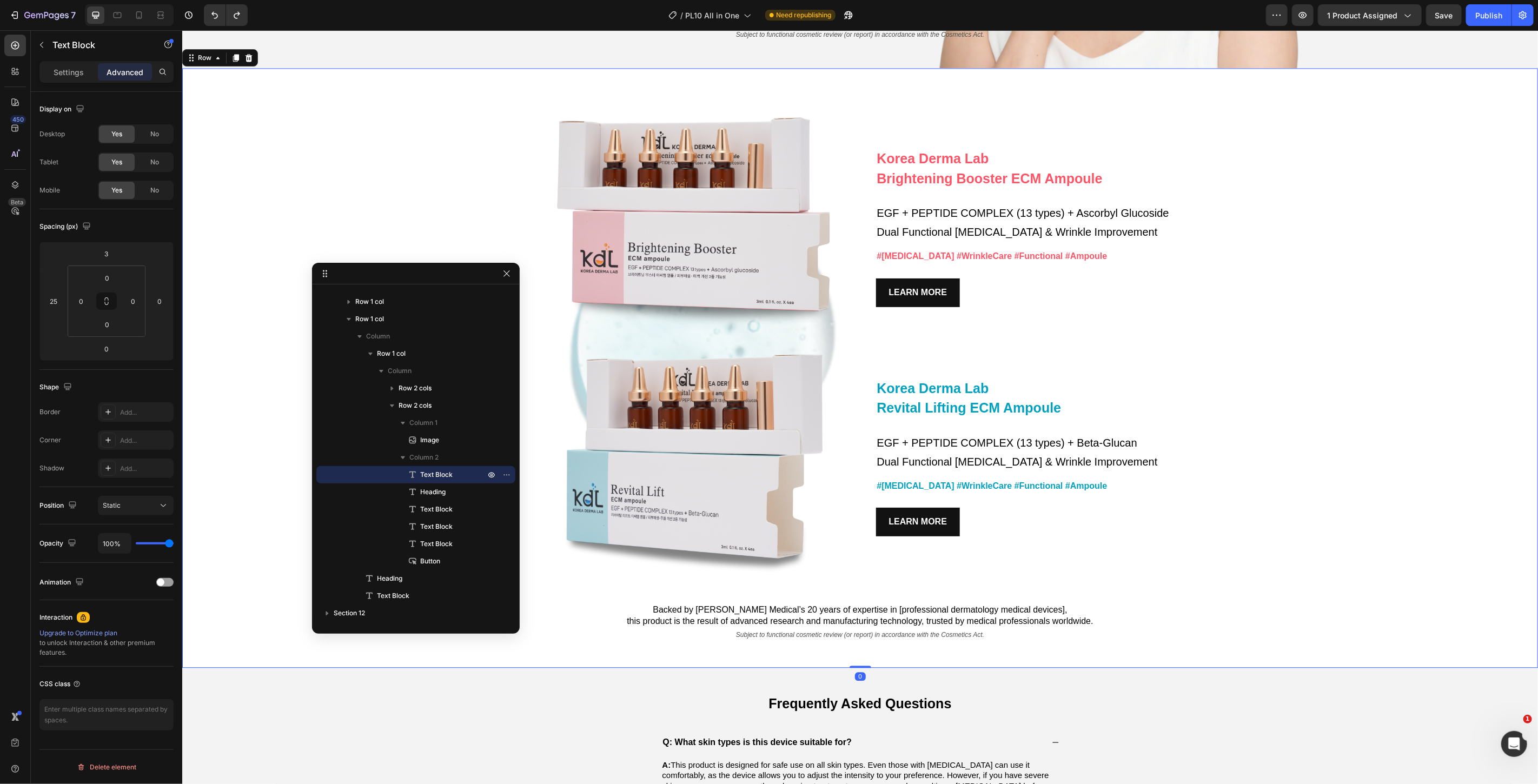
click at [1351, 271] on div "Korea Derma Lab Text Block Brightening Booster ECM Ampoule Heading EGF + PEPTID…" at bounding box center [860, 368] width 1356 height 600
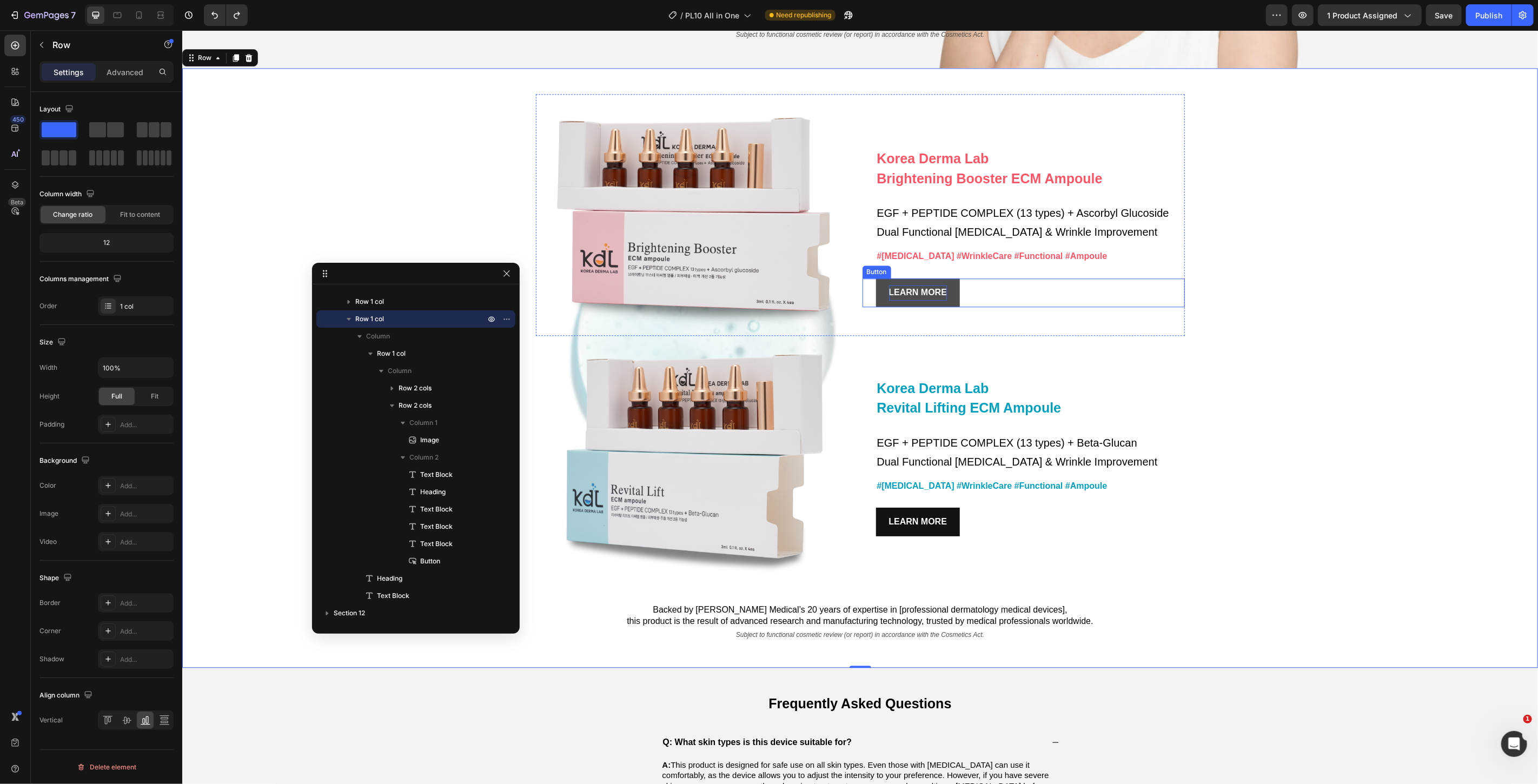
click at [907, 293] on strong "LEARN MORE" at bounding box center [918, 292] width 59 height 9
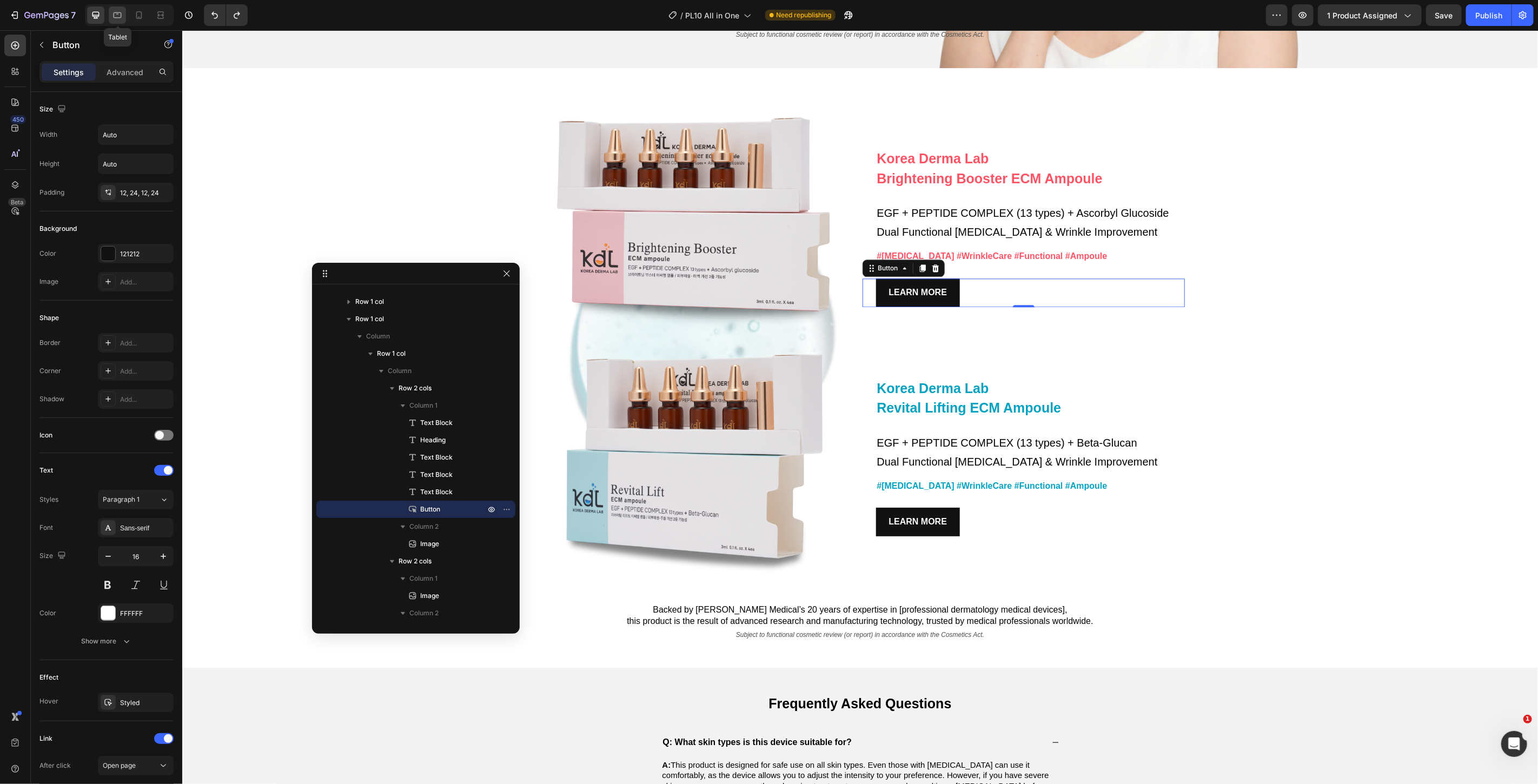
click at [115, 15] on icon at bounding box center [117, 15] width 11 height 11
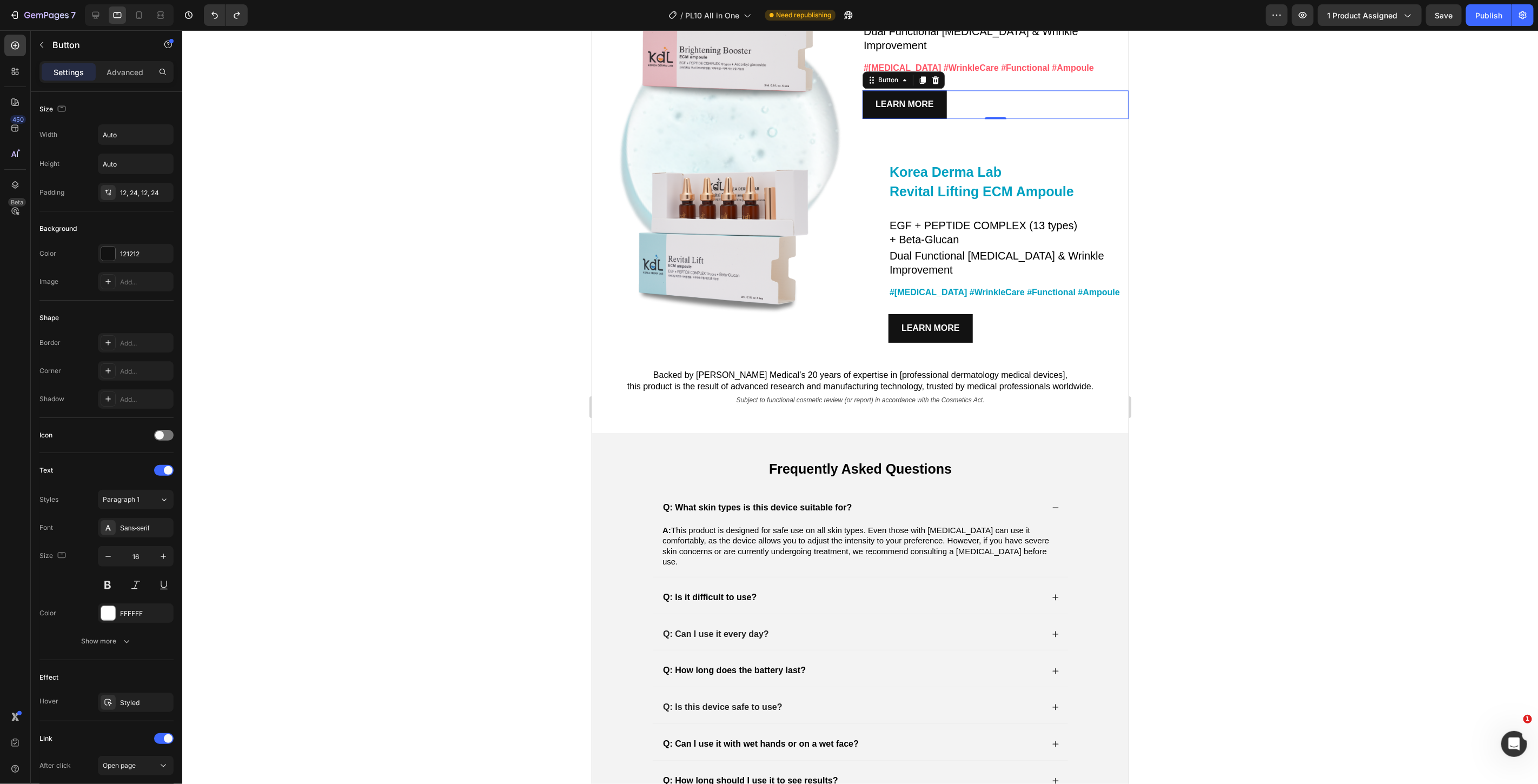
scroll to position [5701, 0]
click at [1482, 15] on div "Publish" at bounding box center [1489, 15] width 27 height 12
click at [143, 14] on icon at bounding box center [139, 15] width 11 height 11
type input "14"
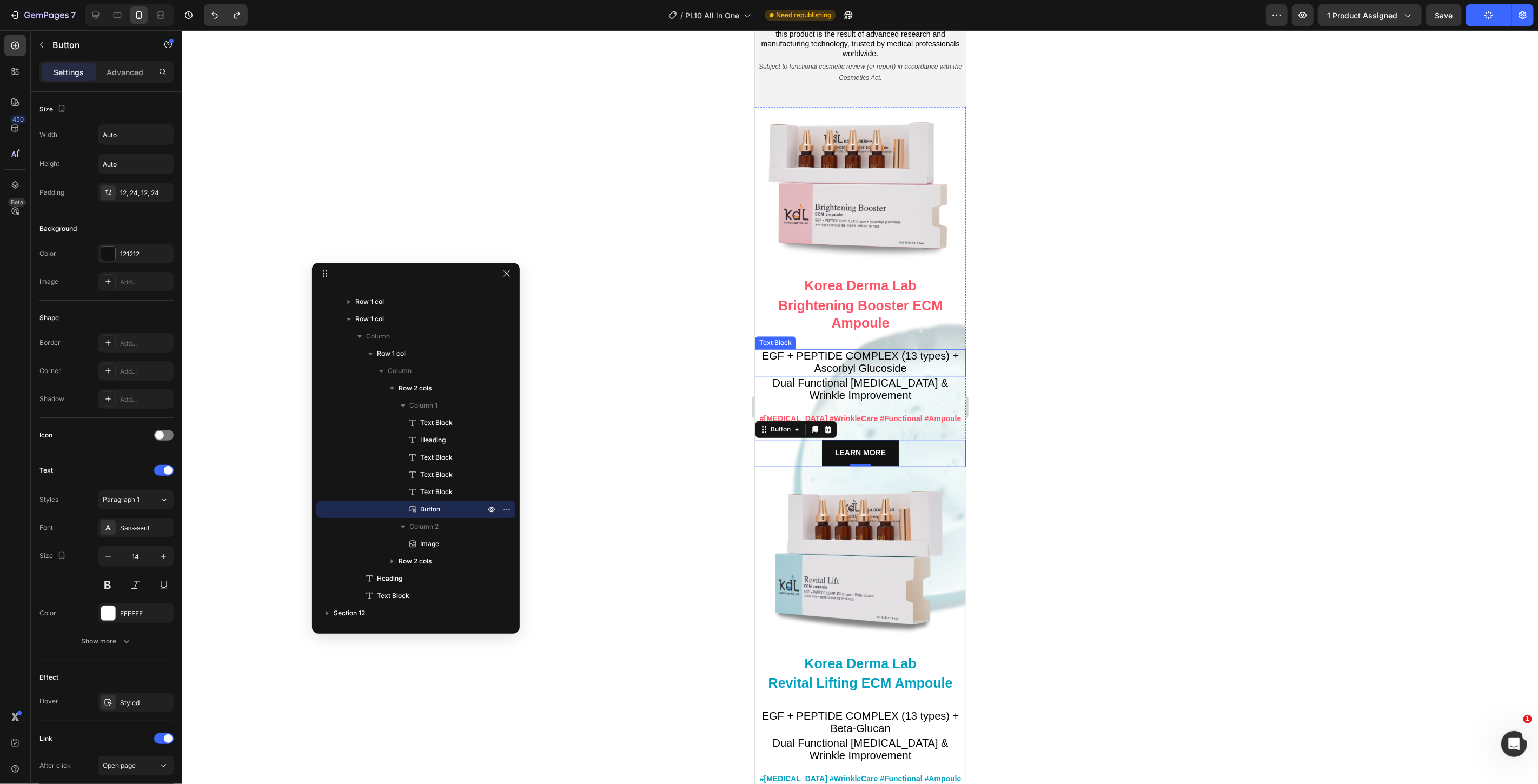
scroll to position [5685, 0]
click at [1049, 247] on div at bounding box center [860, 407] width 1356 height 754
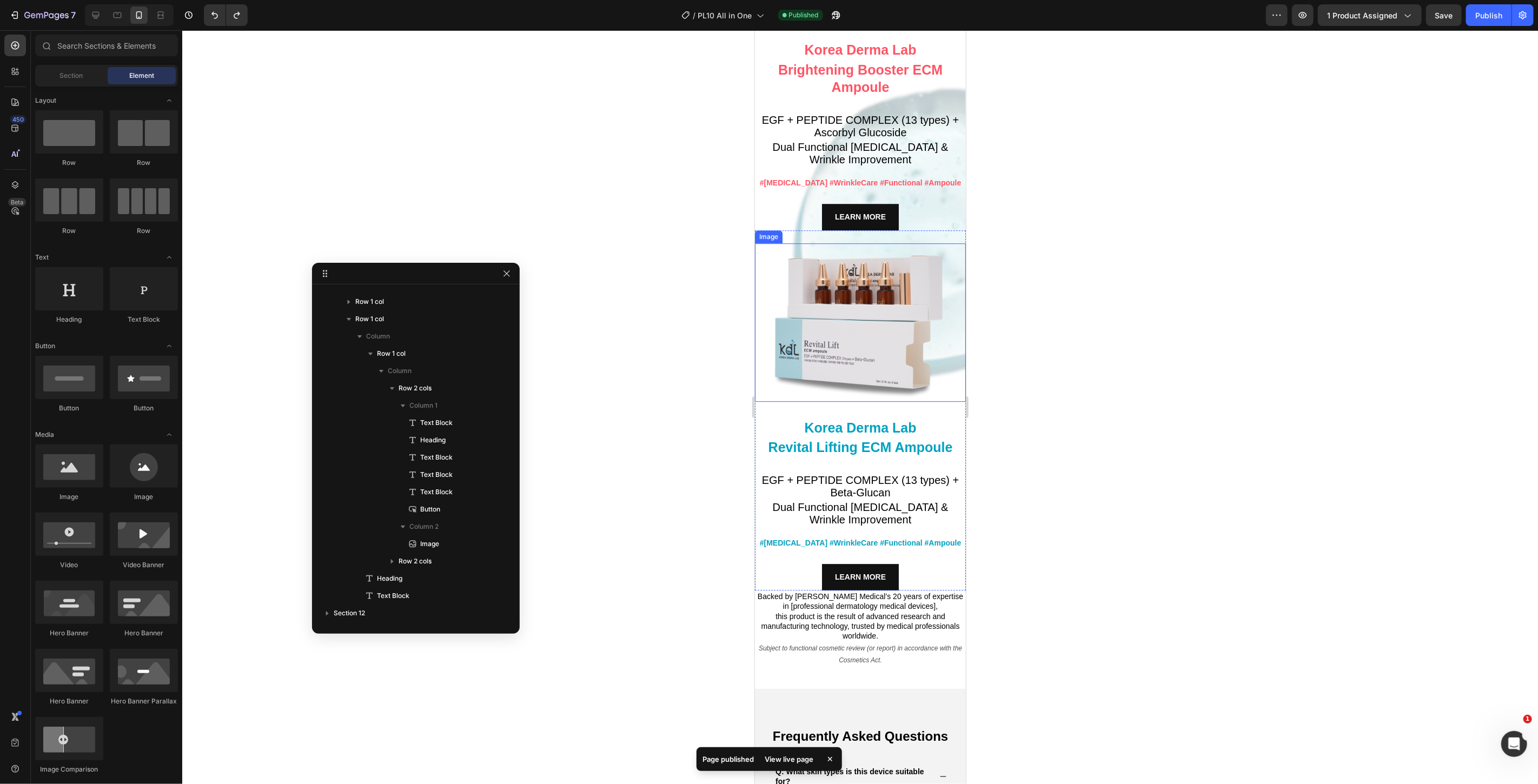
scroll to position [5925, 0]
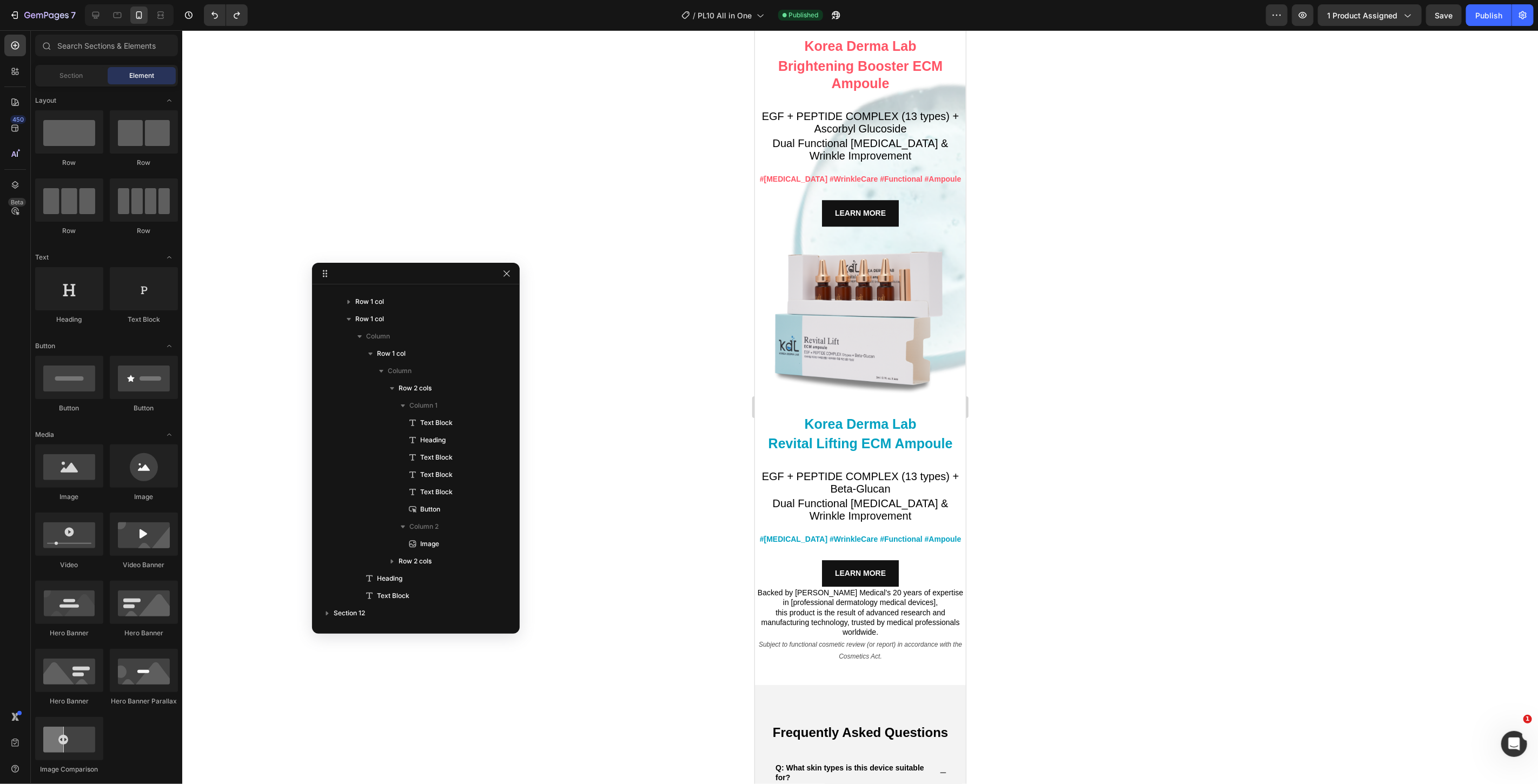
click at [675, 405] on div at bounding box center [860, 407] width 1356 height 754
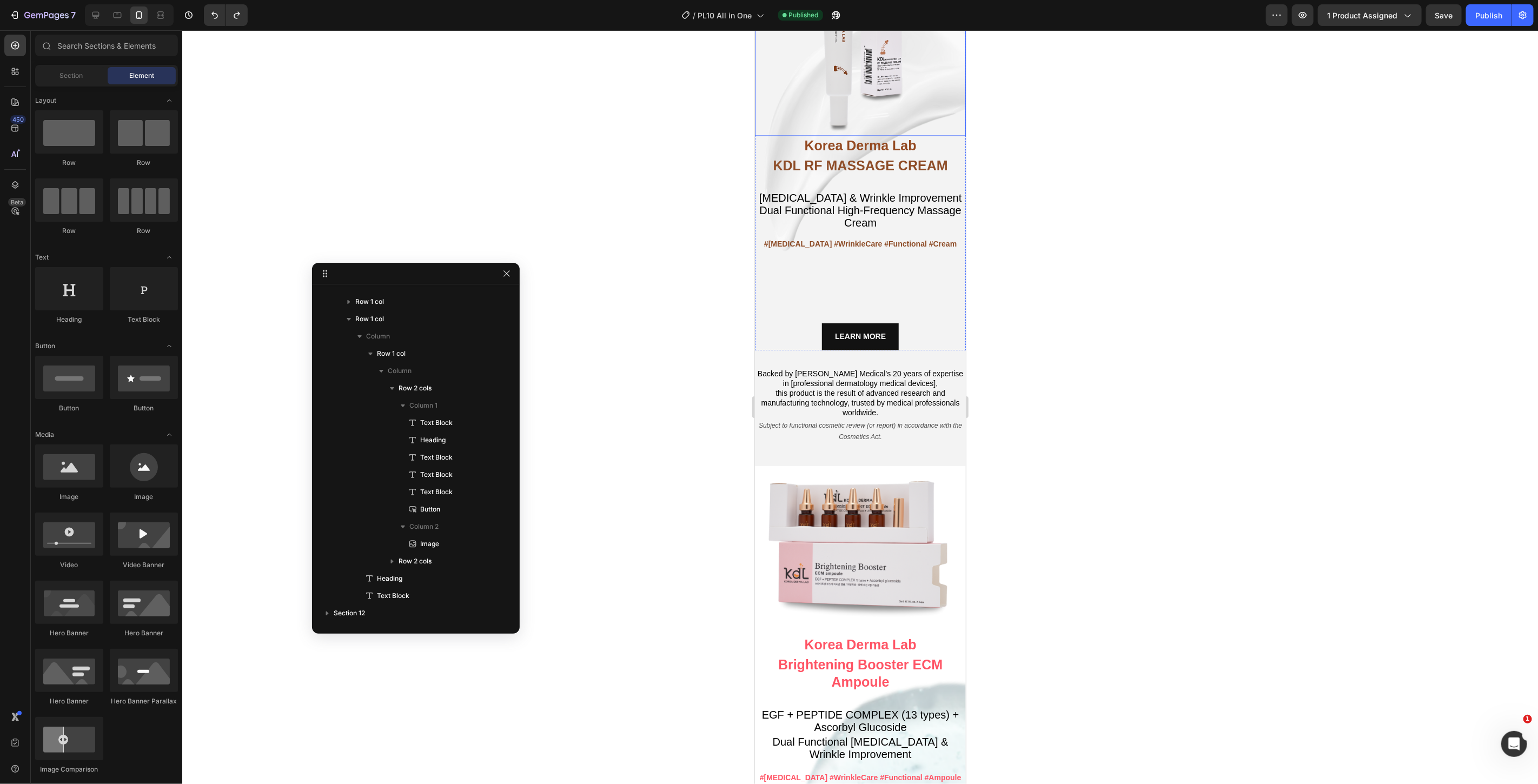
scroll to position [5324, 0]
click at [844, 239] on p "#Whitening #WrinkleCare #Functional #Cream" at bounding box center [860, 246] width 209 height 14
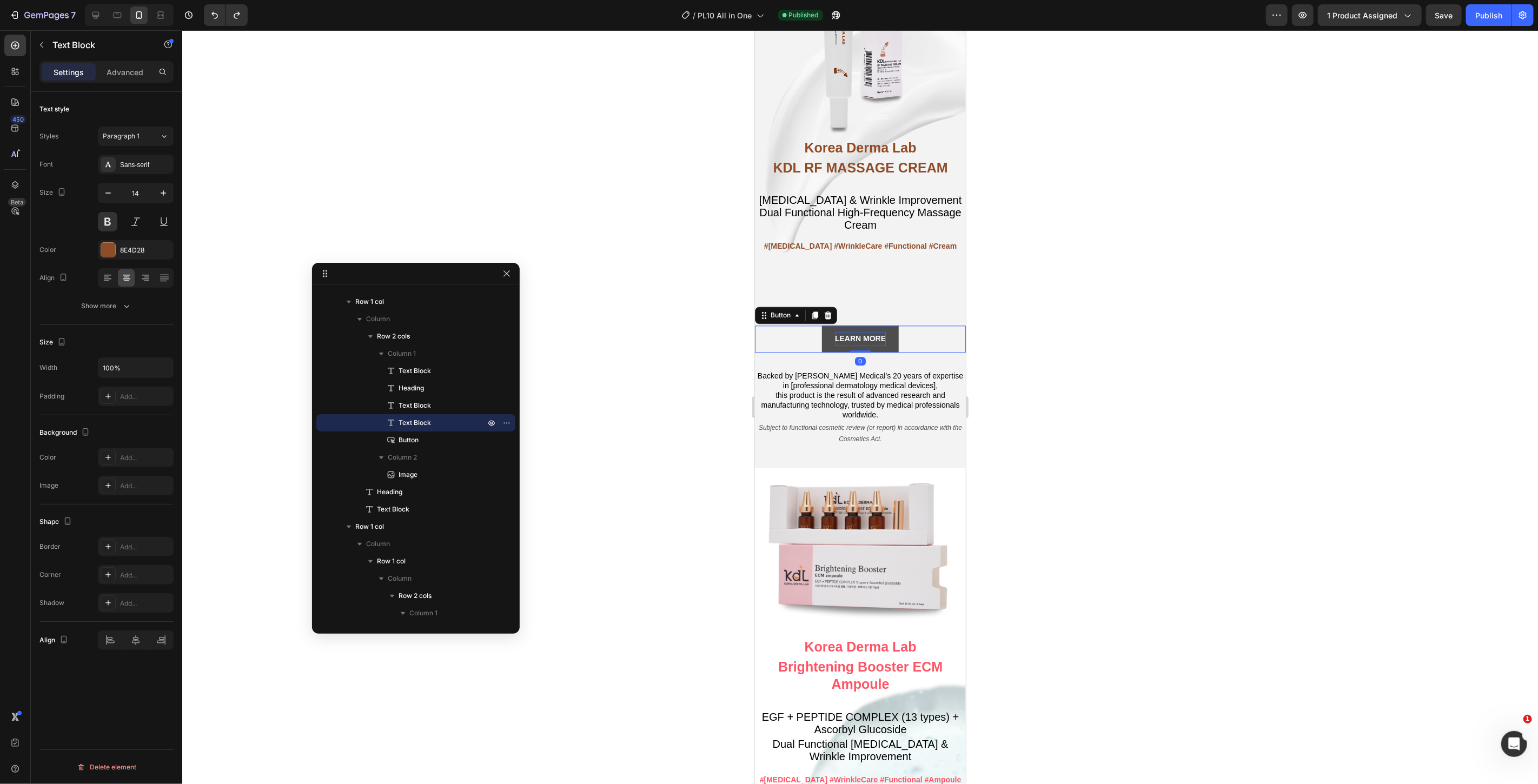
click at [877, 334] on strong "LEARN MORE" at bounding box center [860, 338] width 51 height 8
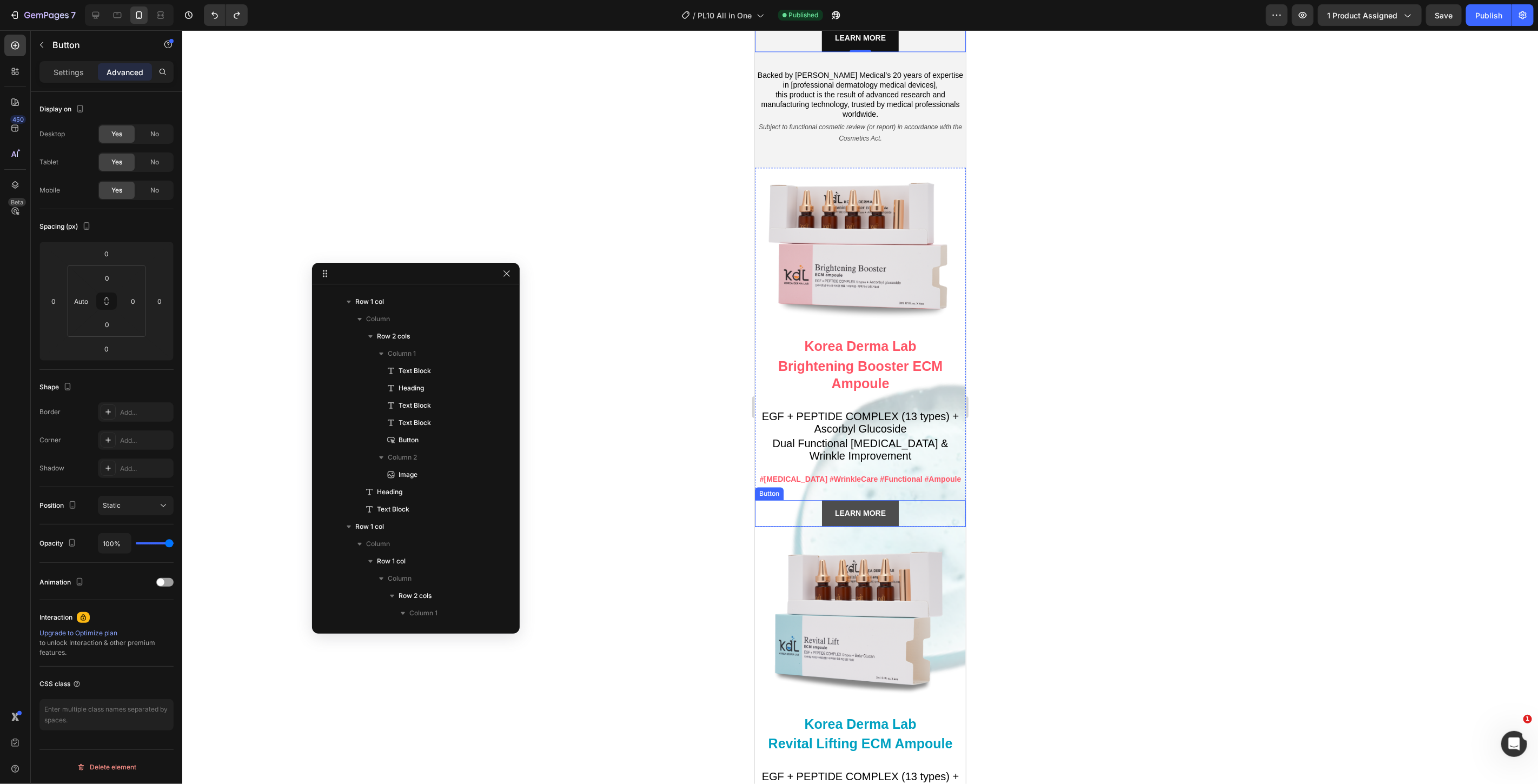
scroll to position [500, 0]
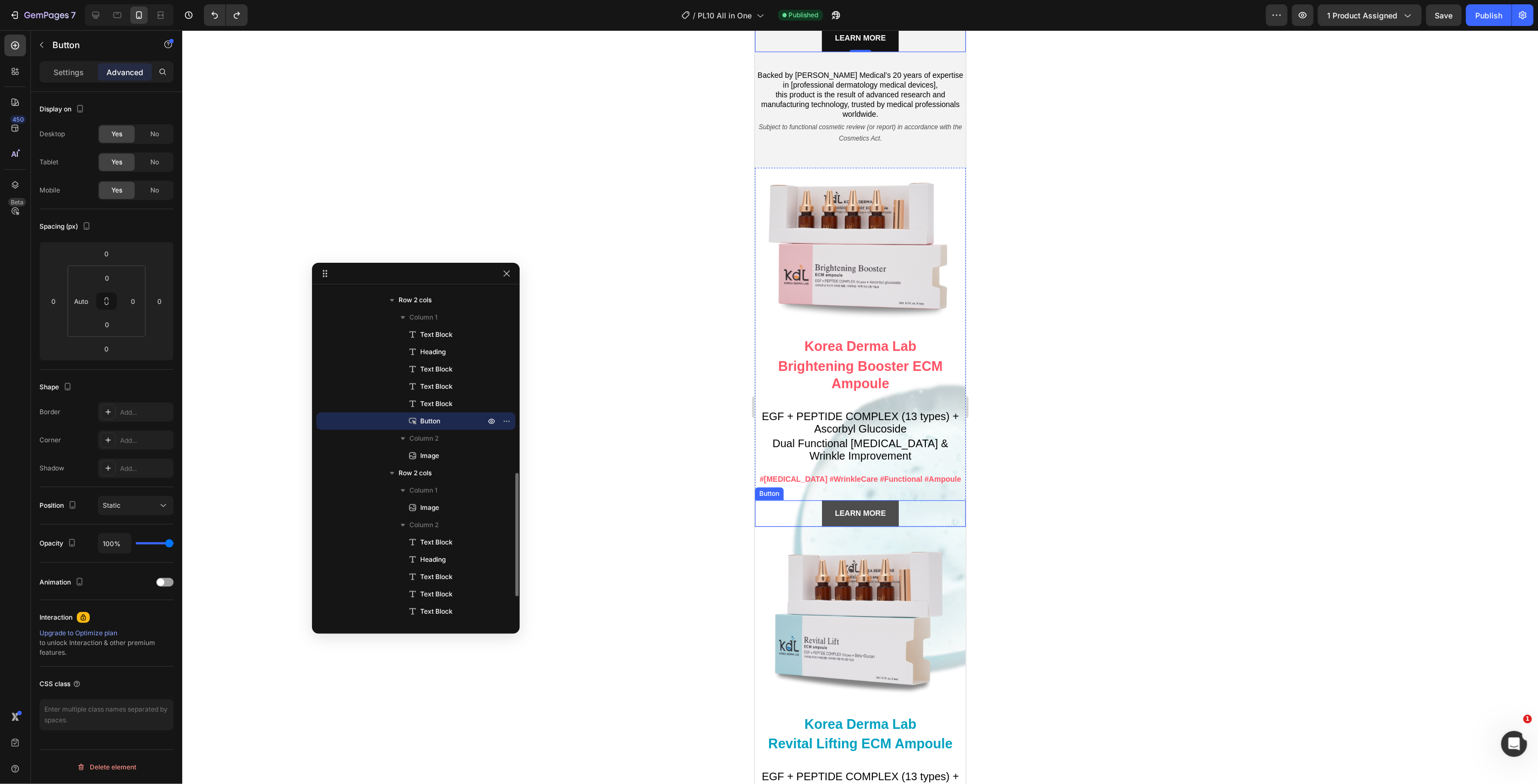
click at [859, 500] on link "LEARN MORE" at bounding box center [860, 513] width 77 height 26
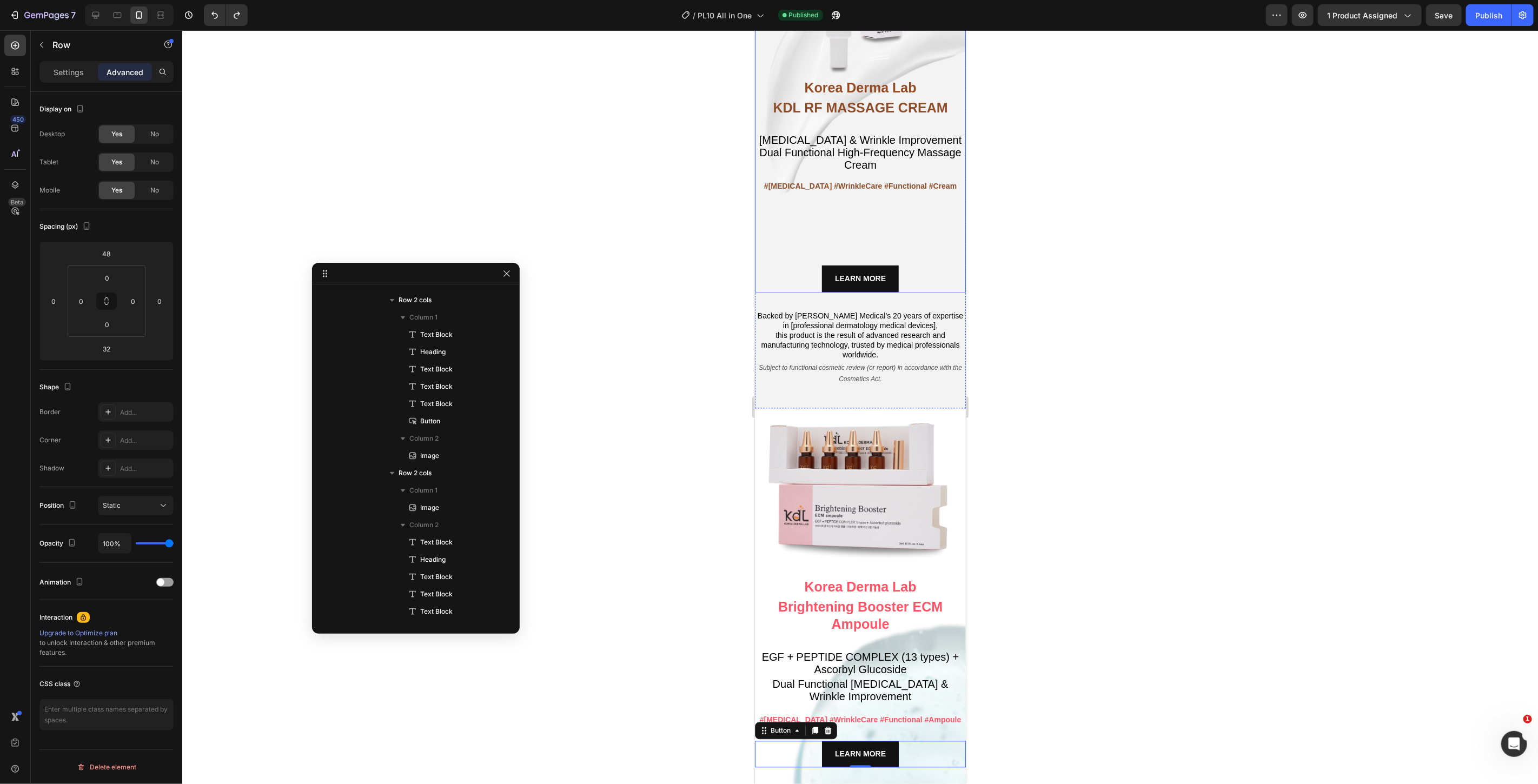
scroll to position [118, 0]
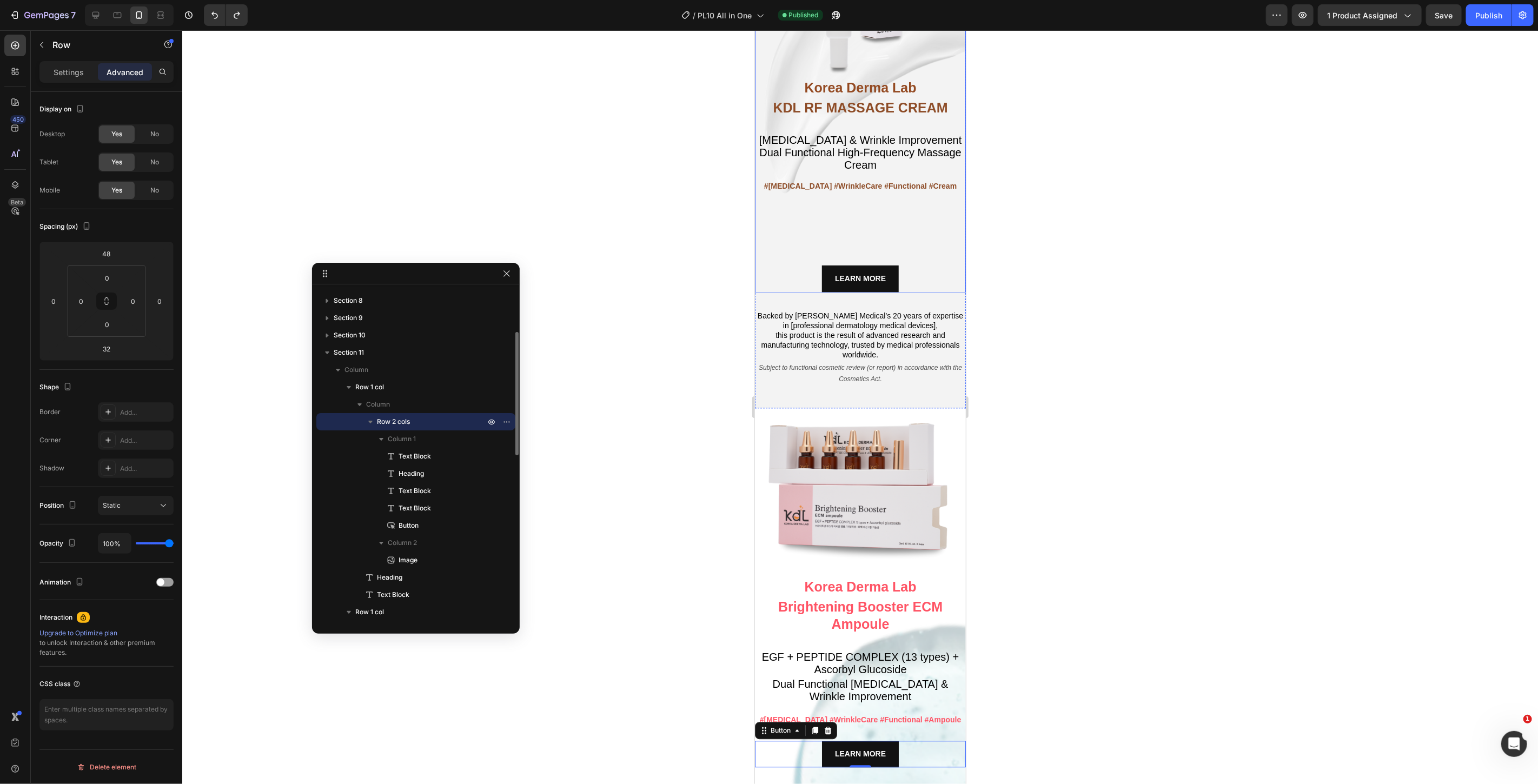
click at [848, 255] on div "LEARN MORE Button" at bounding box center [860, 247] width 211 height 87
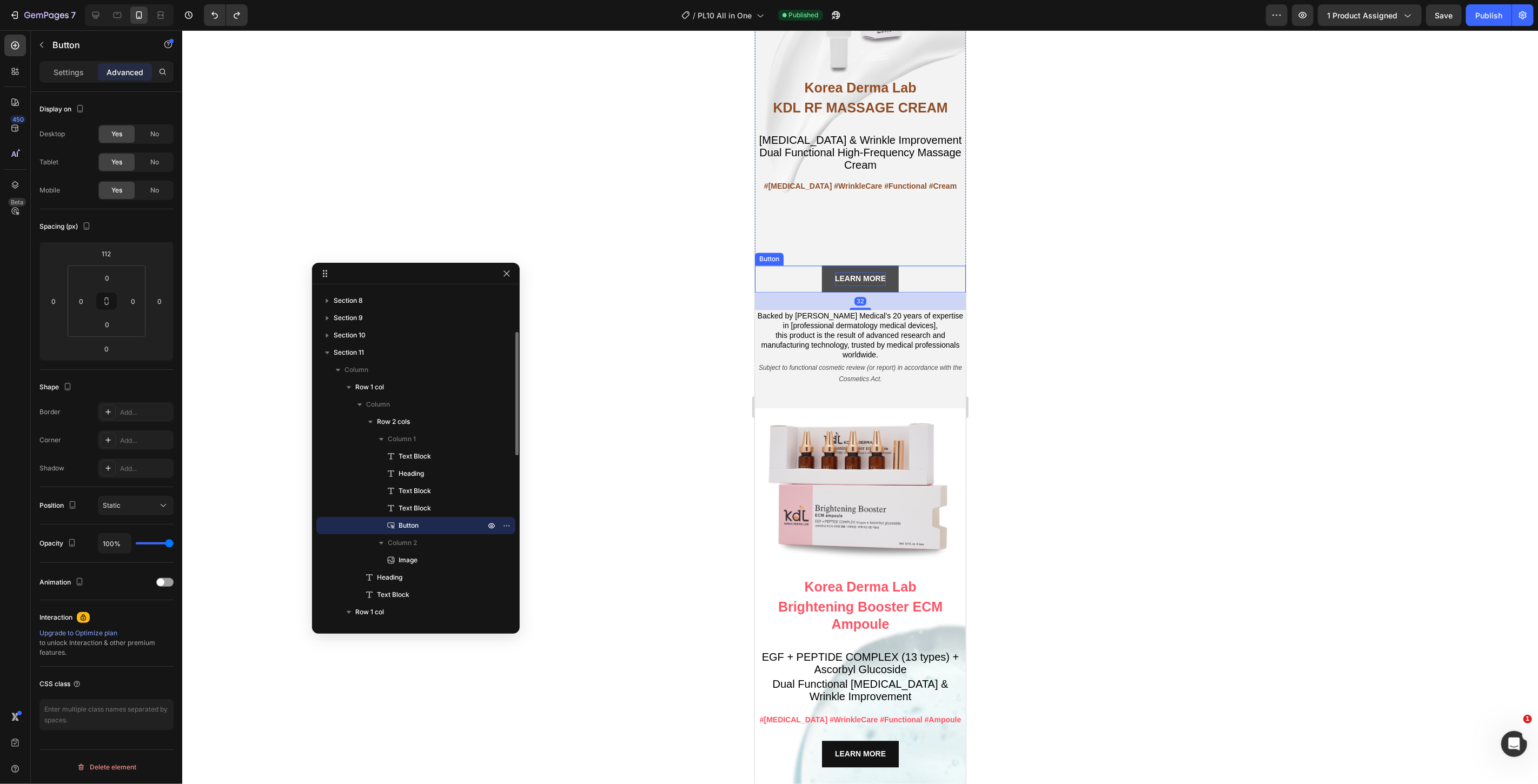
click at [836, 274] on strong "LEARN MORE" at bounding box center [860, 278] width 51 height 8
click at [110, 252] on input "112" at bounding box center [106, 254] width 22 height 16
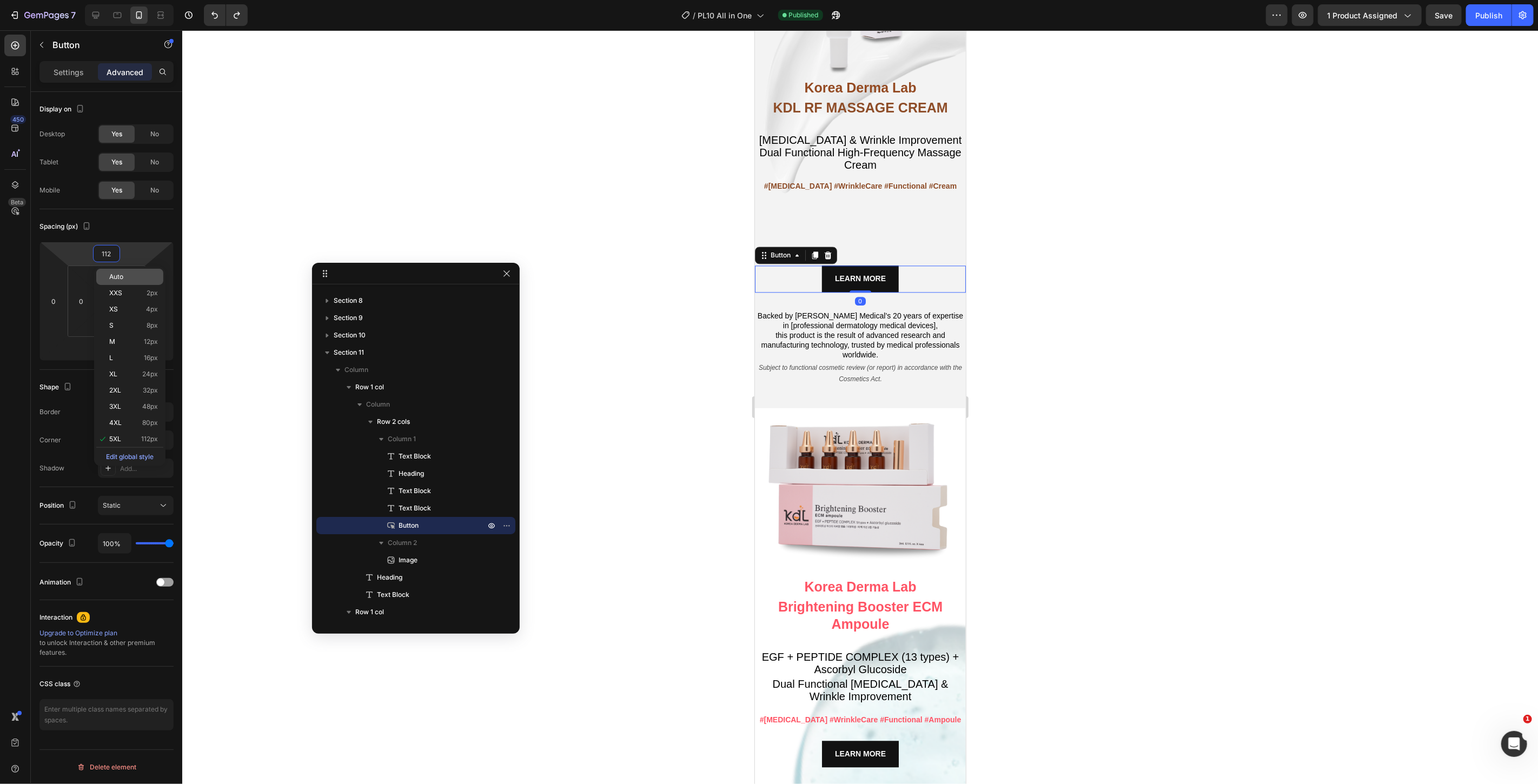
type input "5"
click at [129, 274] on p "Auto" at bounding box center [133, 277] width 49 height 8
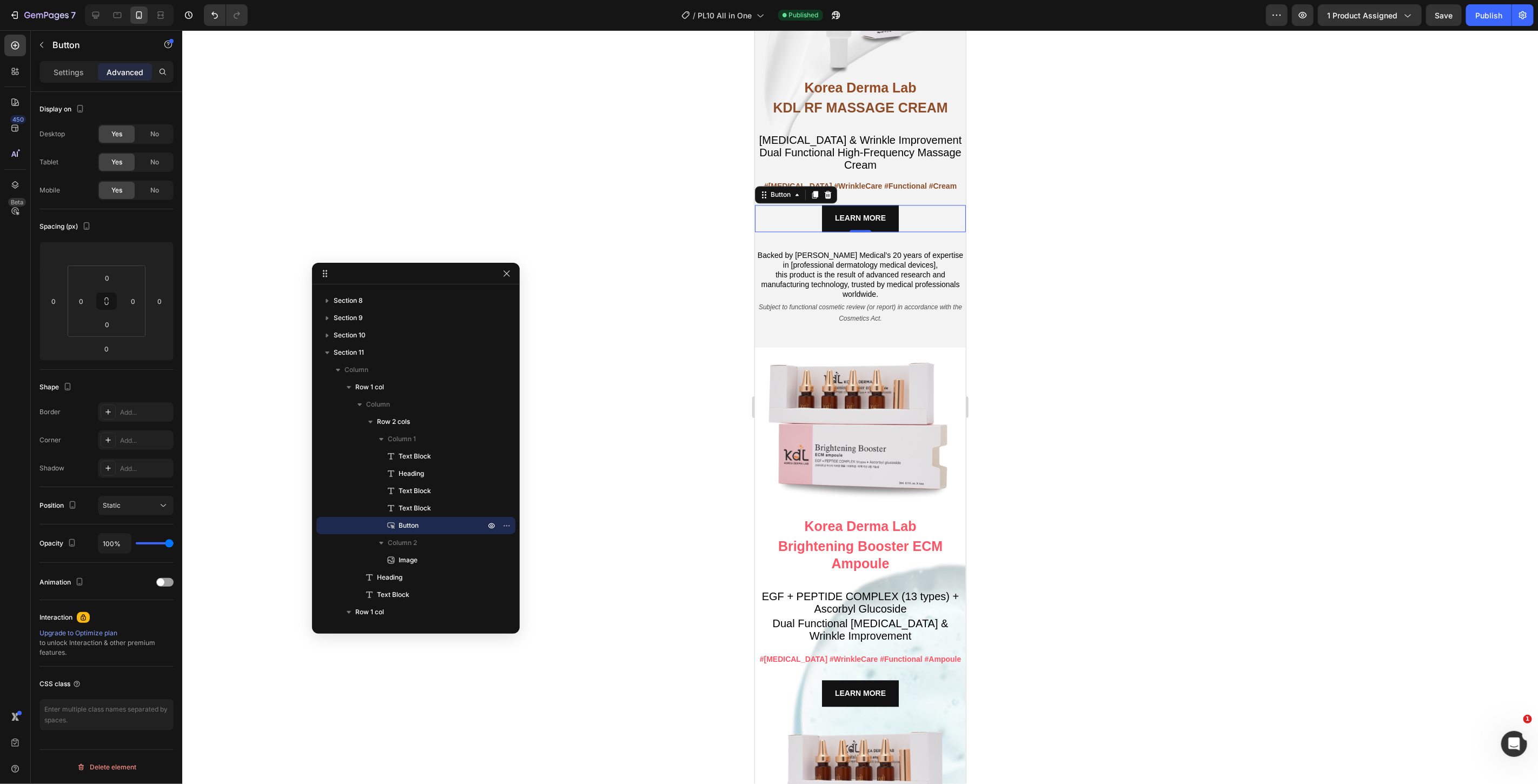
click at [587, 206] on div at bounding box center [860, 407] width 1356 height 754
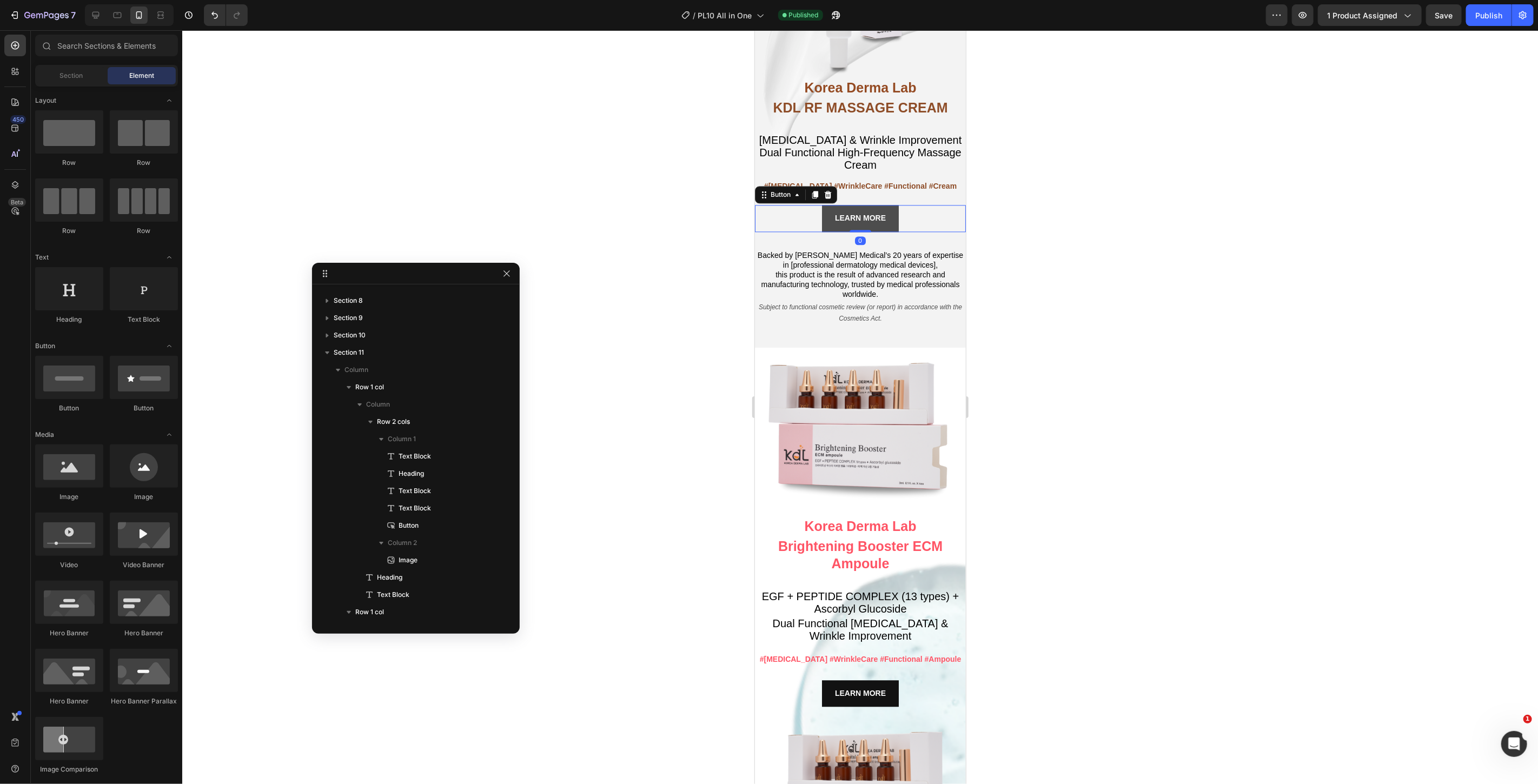
click at [855, 204] on link "LEARN MORE" at bounding box center [860, 217] width 77 height 26
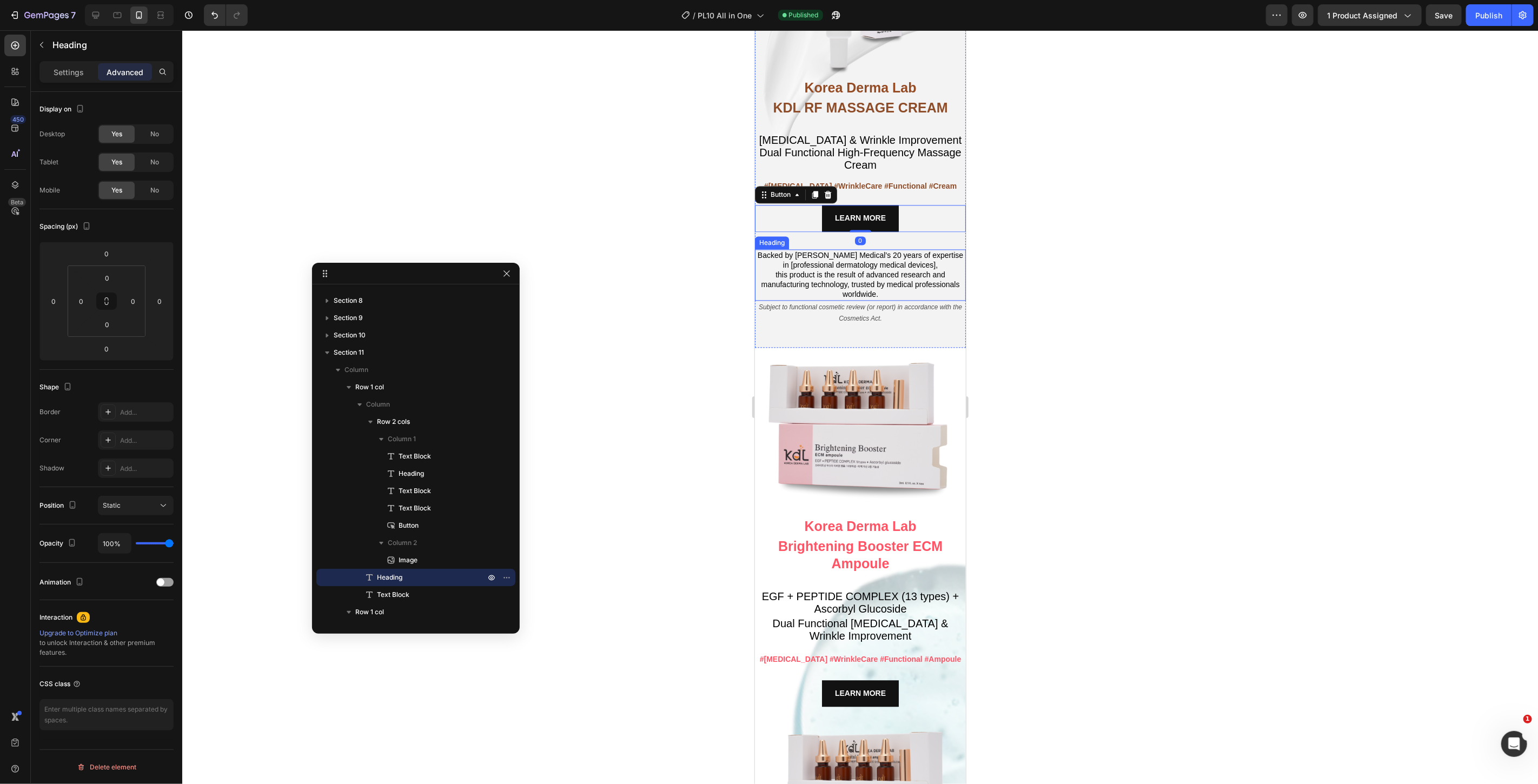
click at [882, 251] on h2 "Backed by Cheongwoo Medical’s 20 years of expertise in [professional dermatolog…" at bounding box center [860, 274] width 211 height 52
click at [914, 214] on div "LEARN MORE Button 0" at bounding box center [860, 217] width 211 height 26
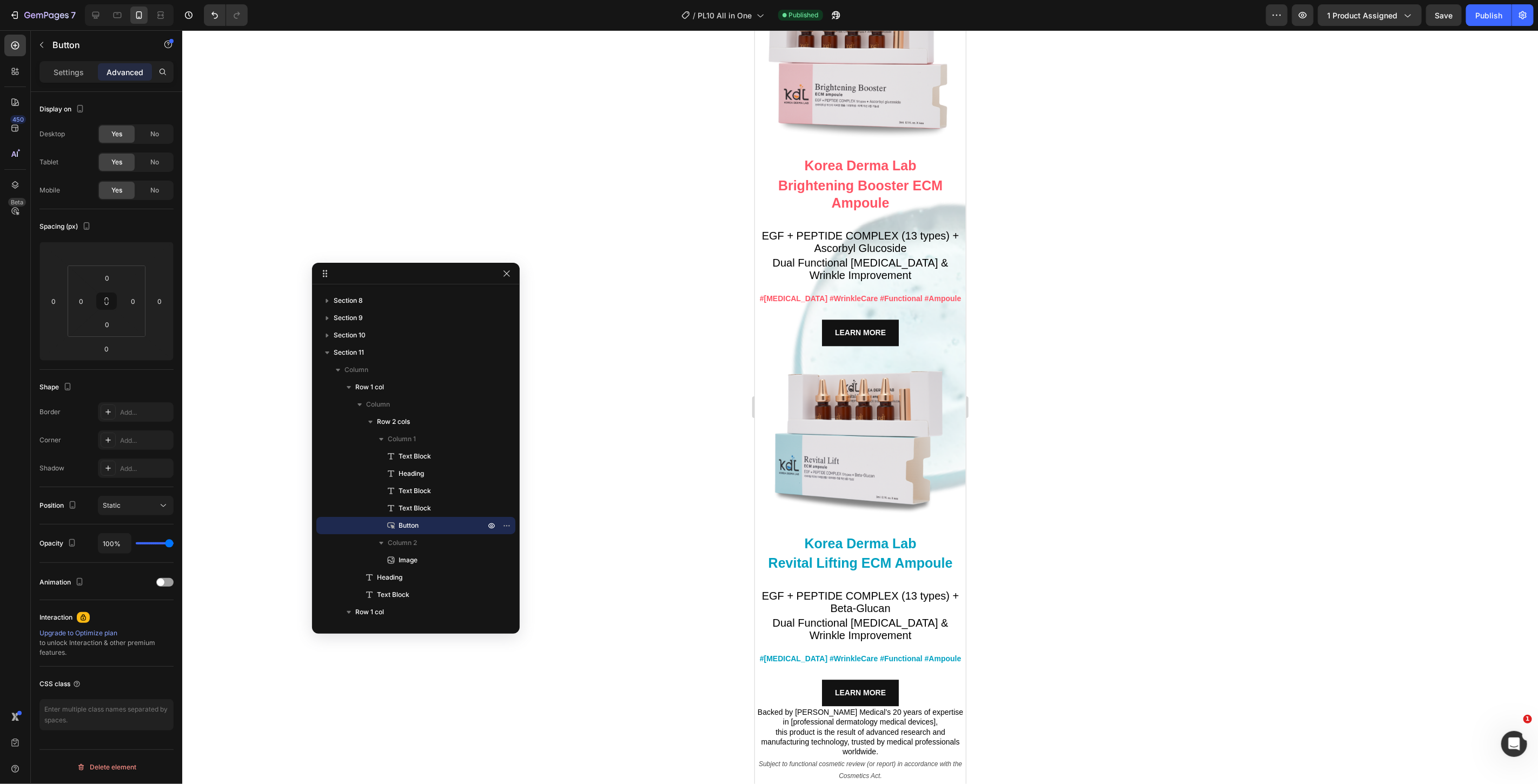
scroll to position [6166, 0]
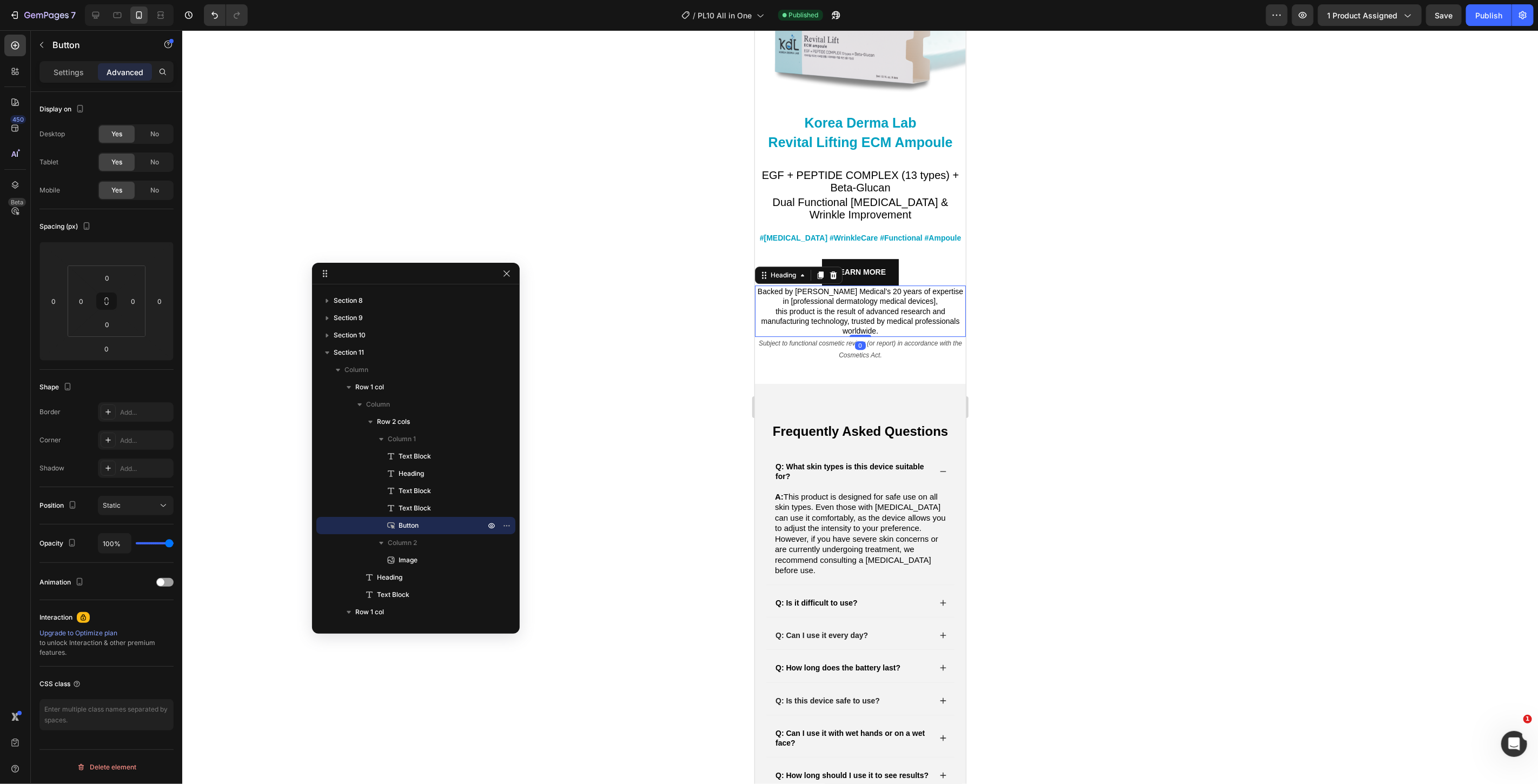
click at [830, 288] on h2 "Backed by Cheongwoo Medical’s 20 years of expertise in [professional dermatolog…" at bounding box center [860, 311] width 211 height 52
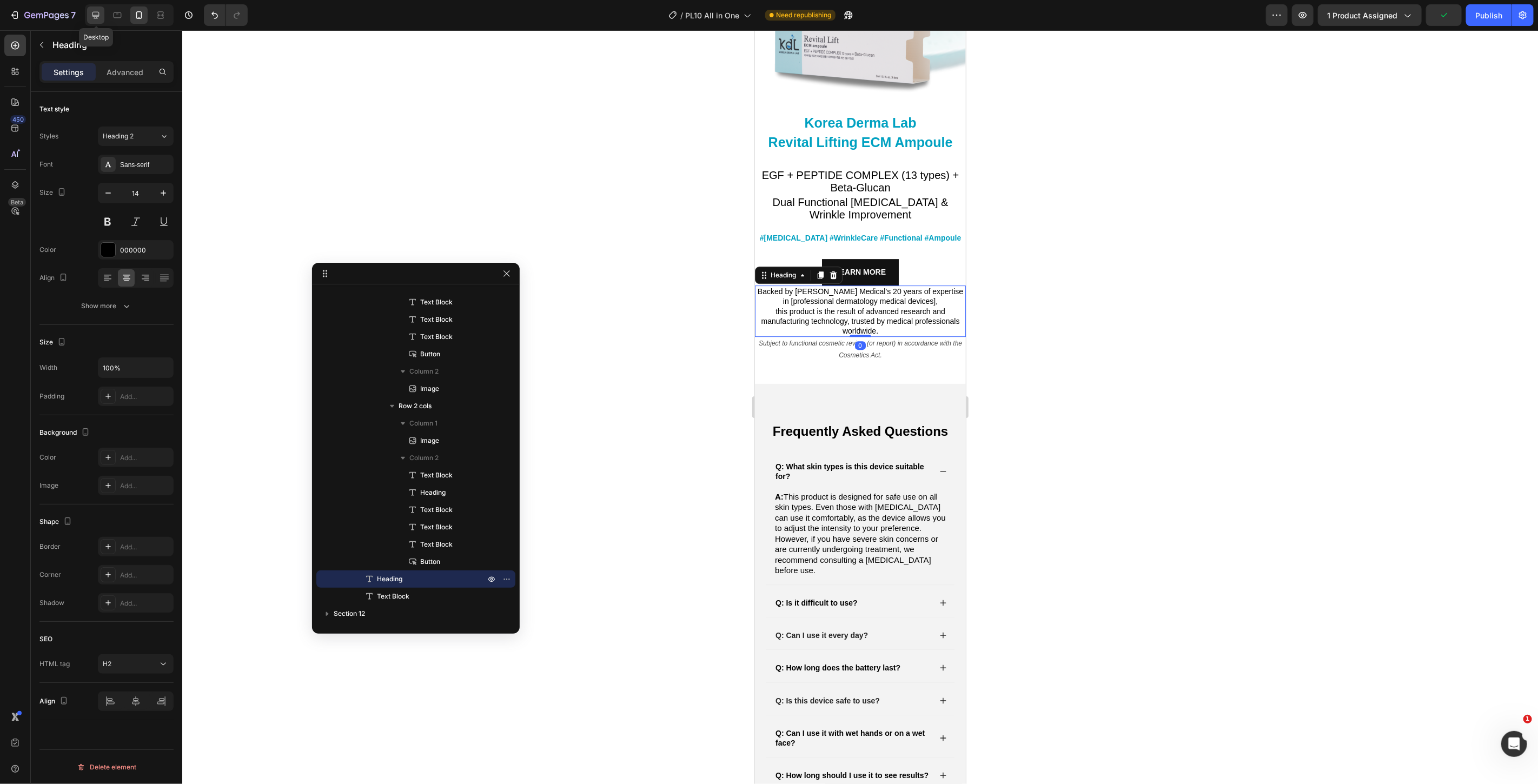
click at [97, 11] on icon at bounding box center [96, 15] width 11 height 11
type input "16"
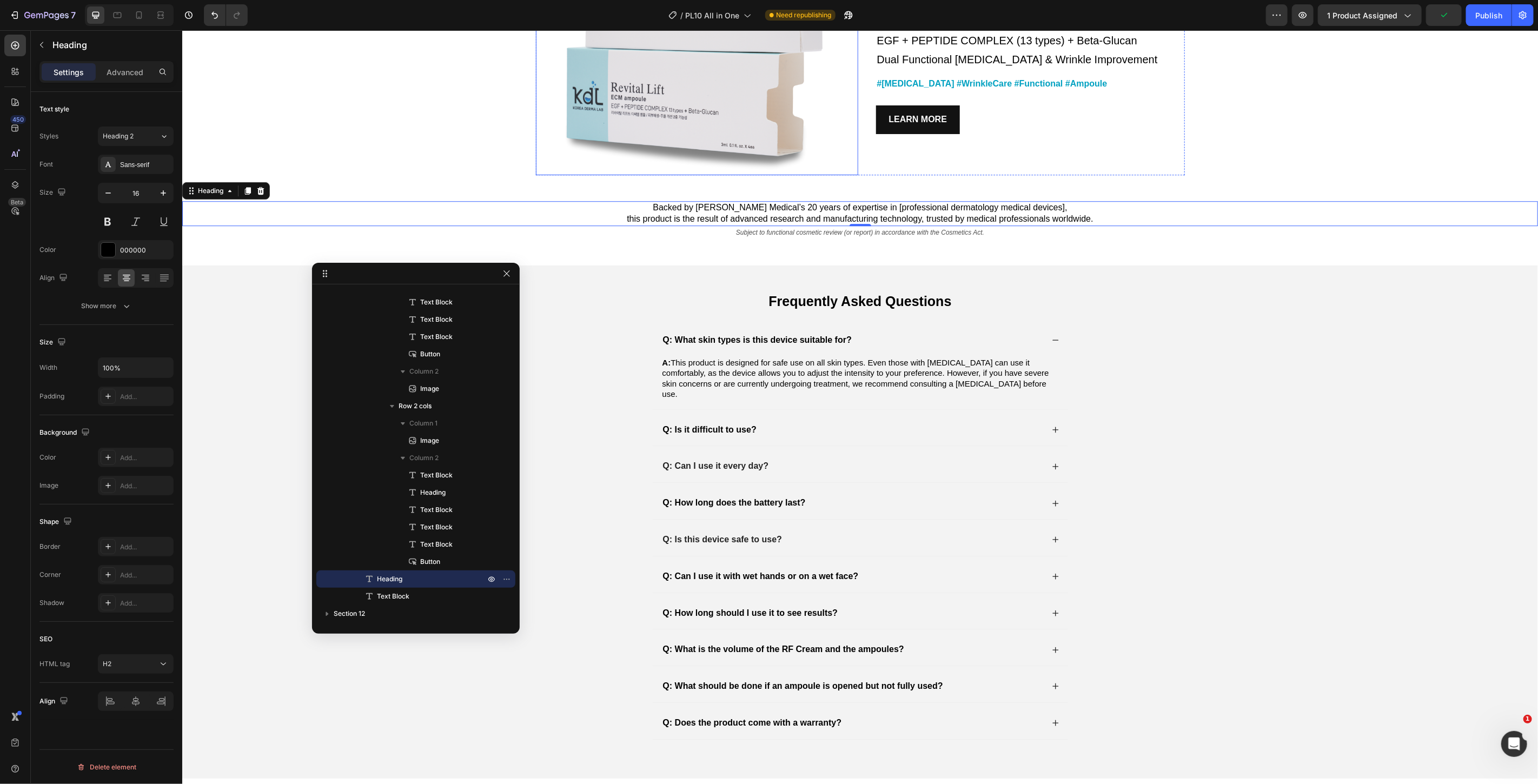
scroll to position [5601, 0]
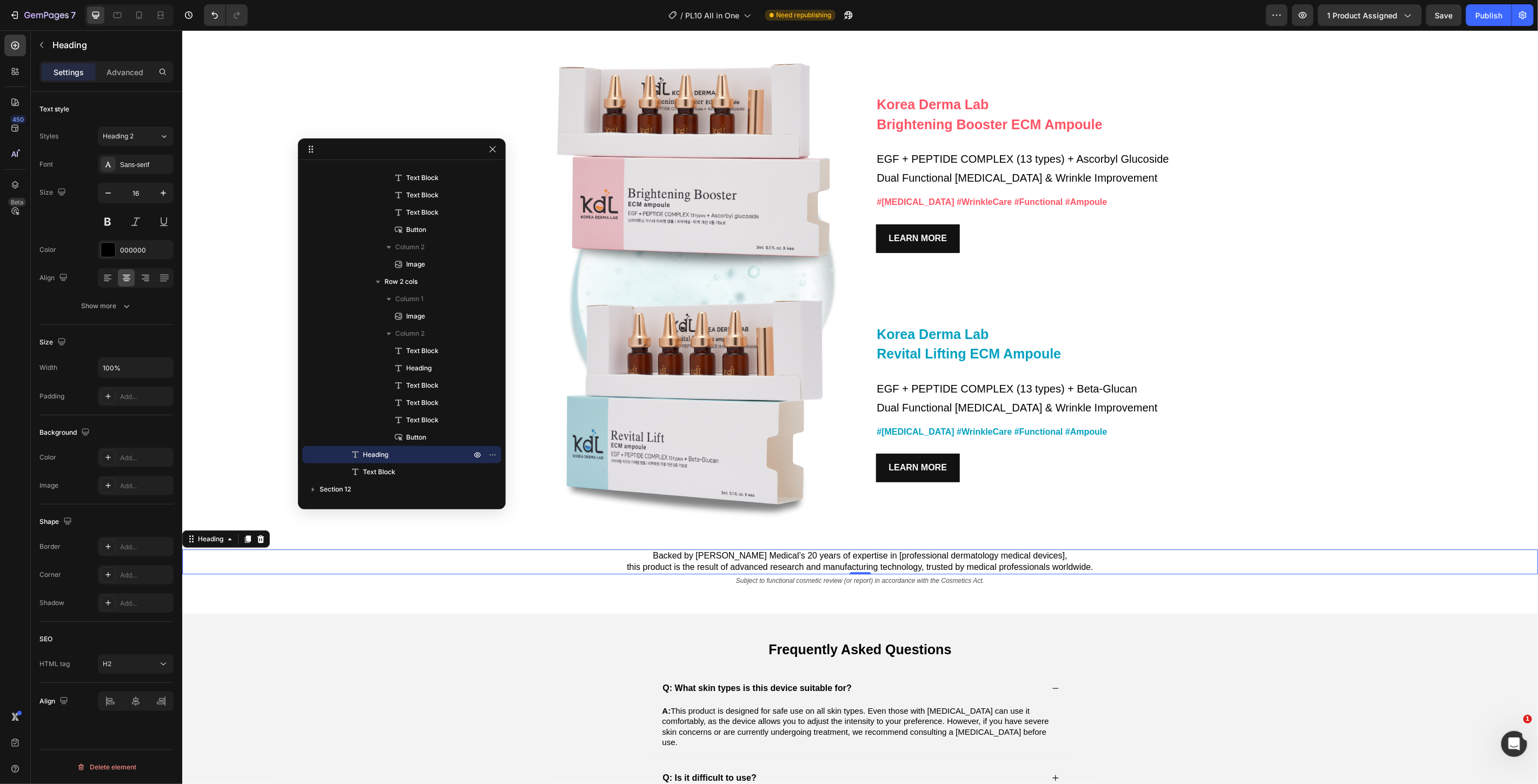
drag, startPoint x: 436, startPoint y: 279, endPoint x: 427, endPoint y: 160, distance: 119.3
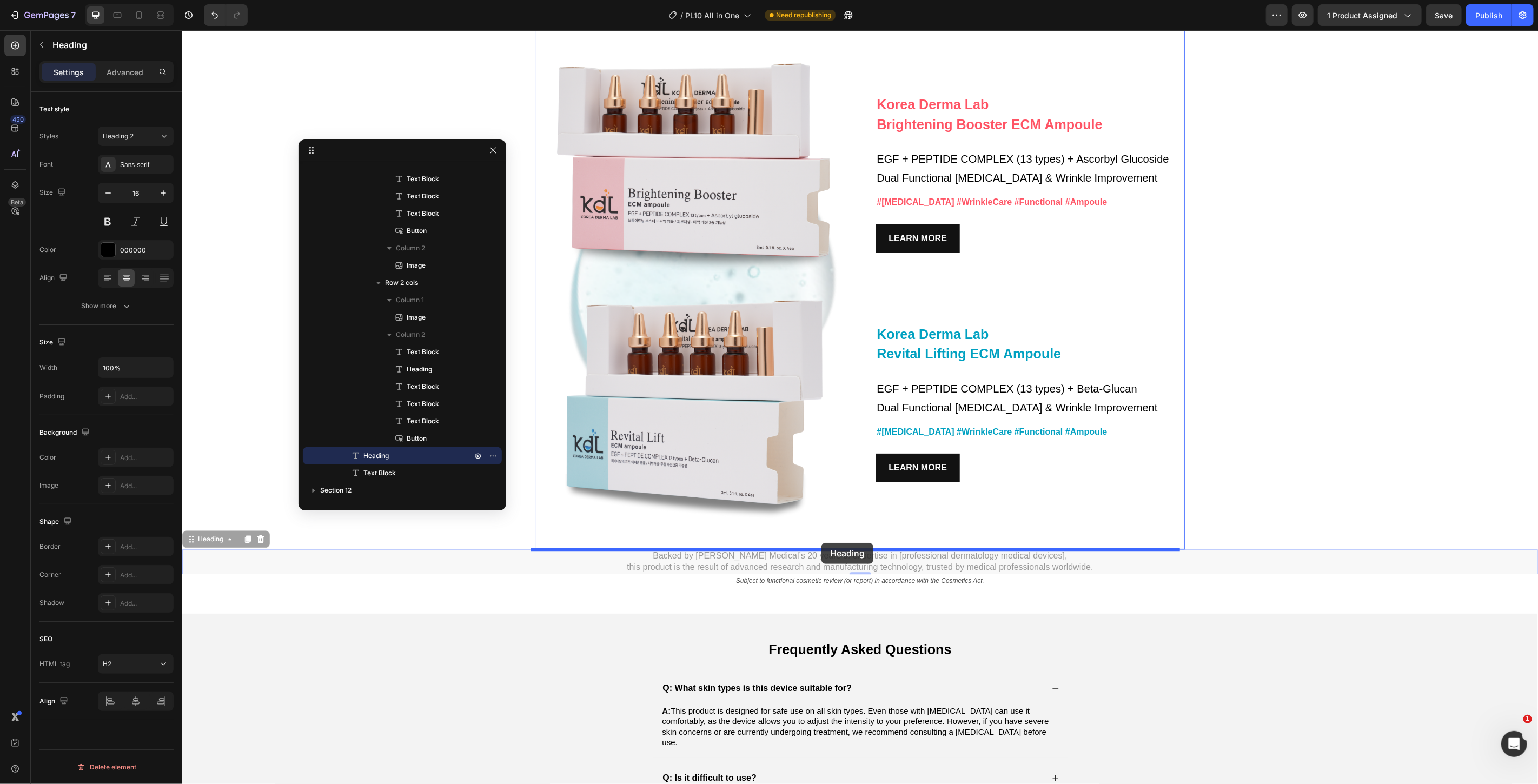
drag, startPoint x: 192, startPoint y: 542, endPoint x: 821, endPoint y: 543, distance: 629.0
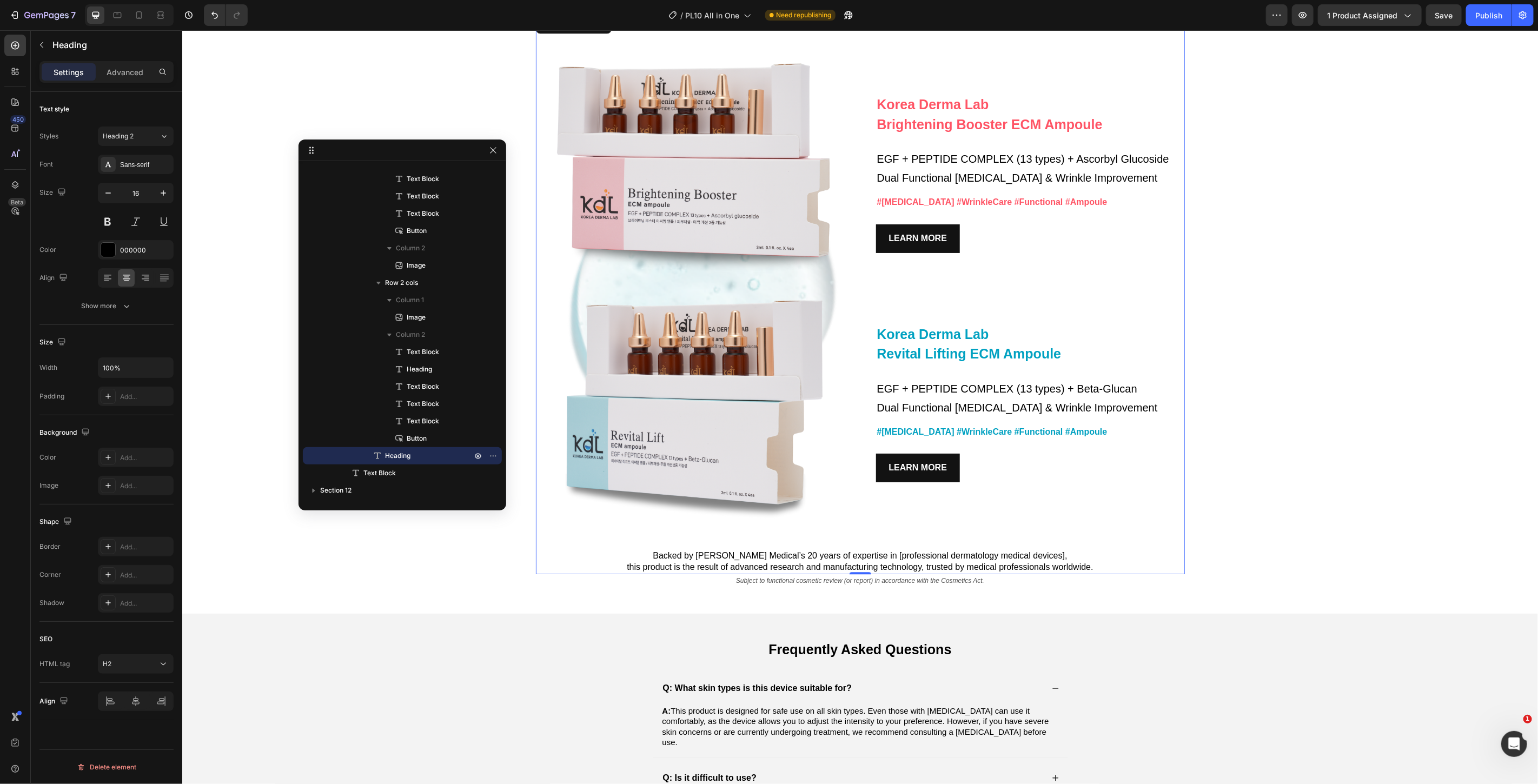
scroll to position [344, 0]
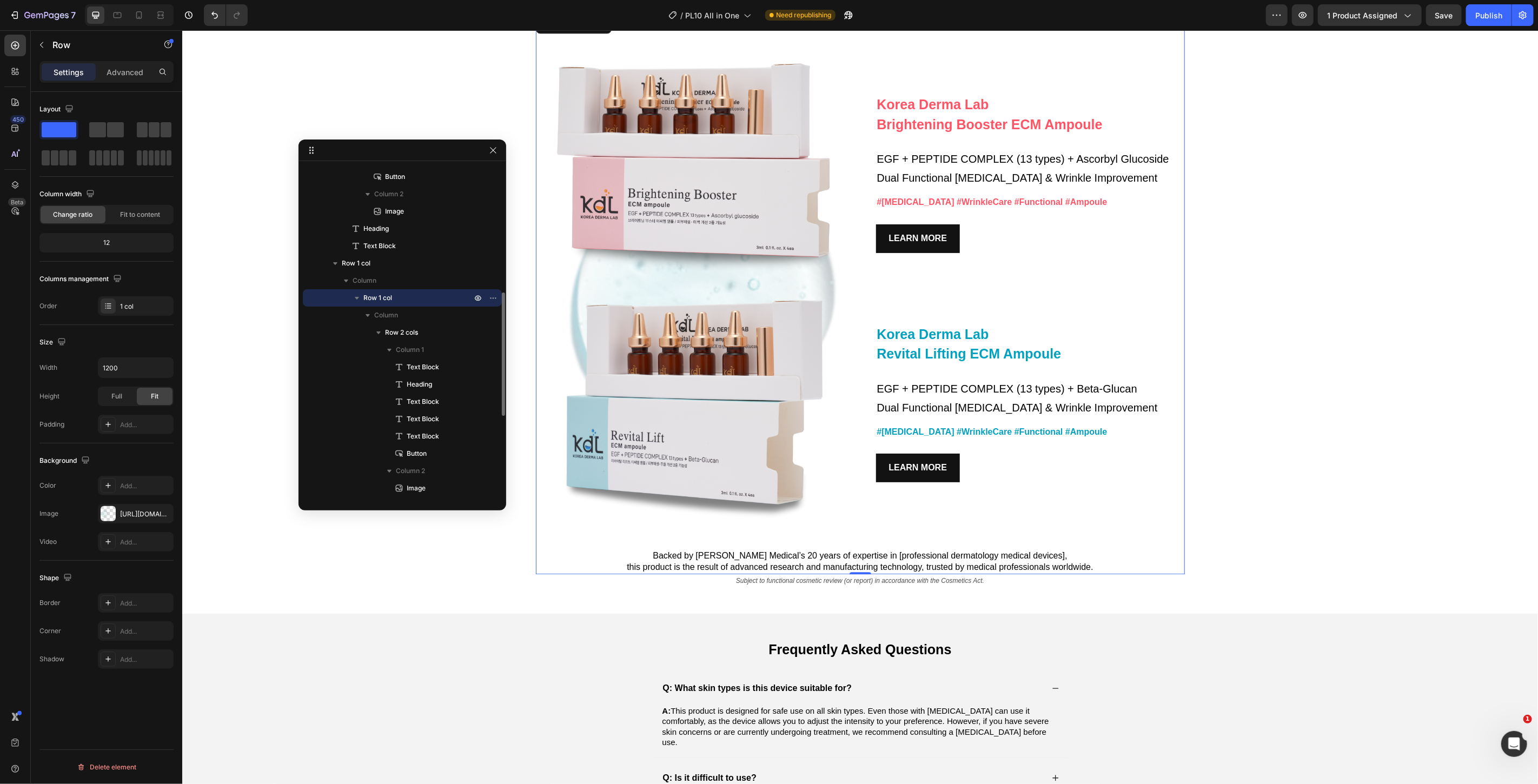
click at [711, 533] on div "Korea Derma Lab Text Block Brightening Booster ECM Ampoule Heading EGF + PEPTID…" at bounding box center [860, 294] width 649 height 560
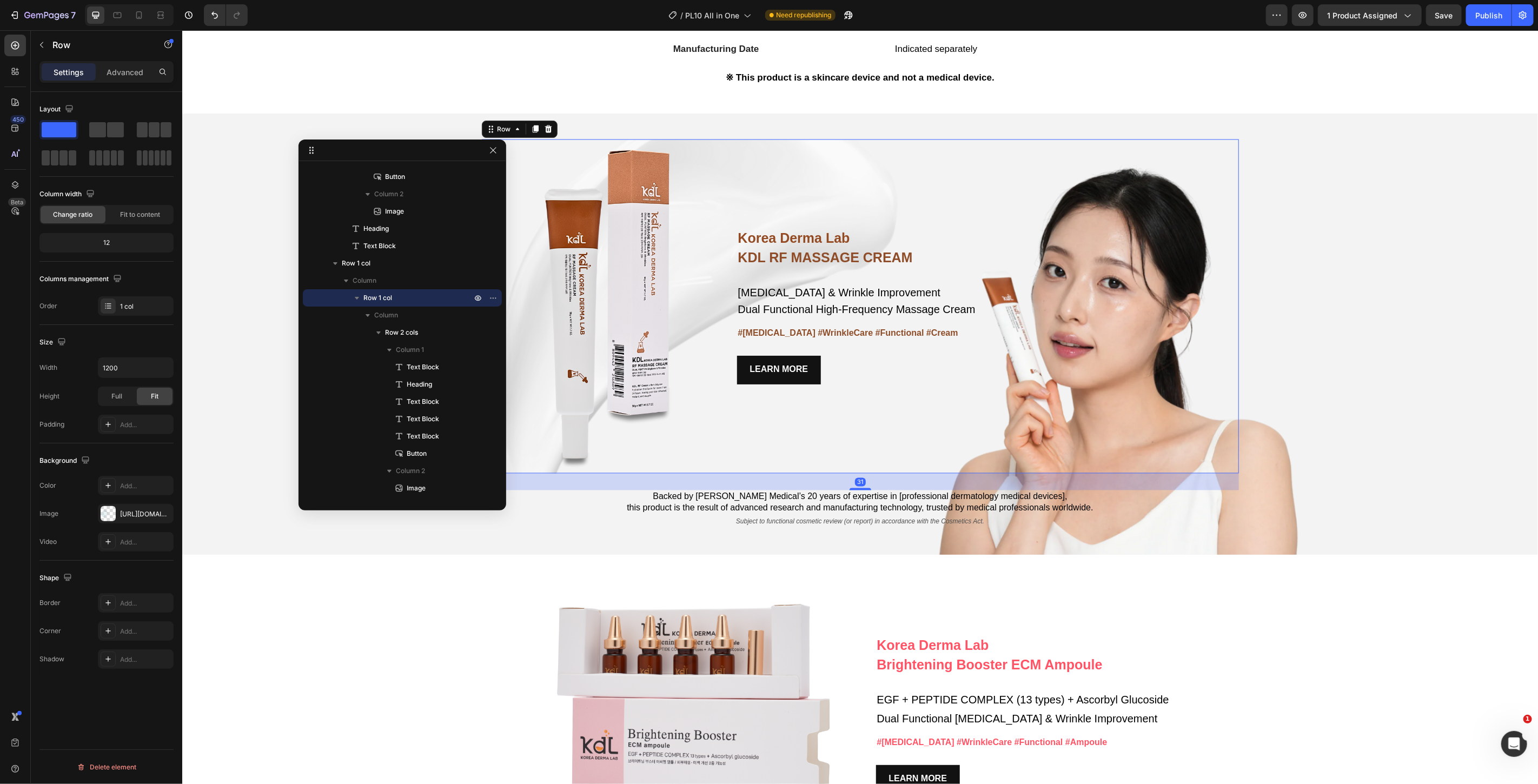
scroll to position [118, 0]
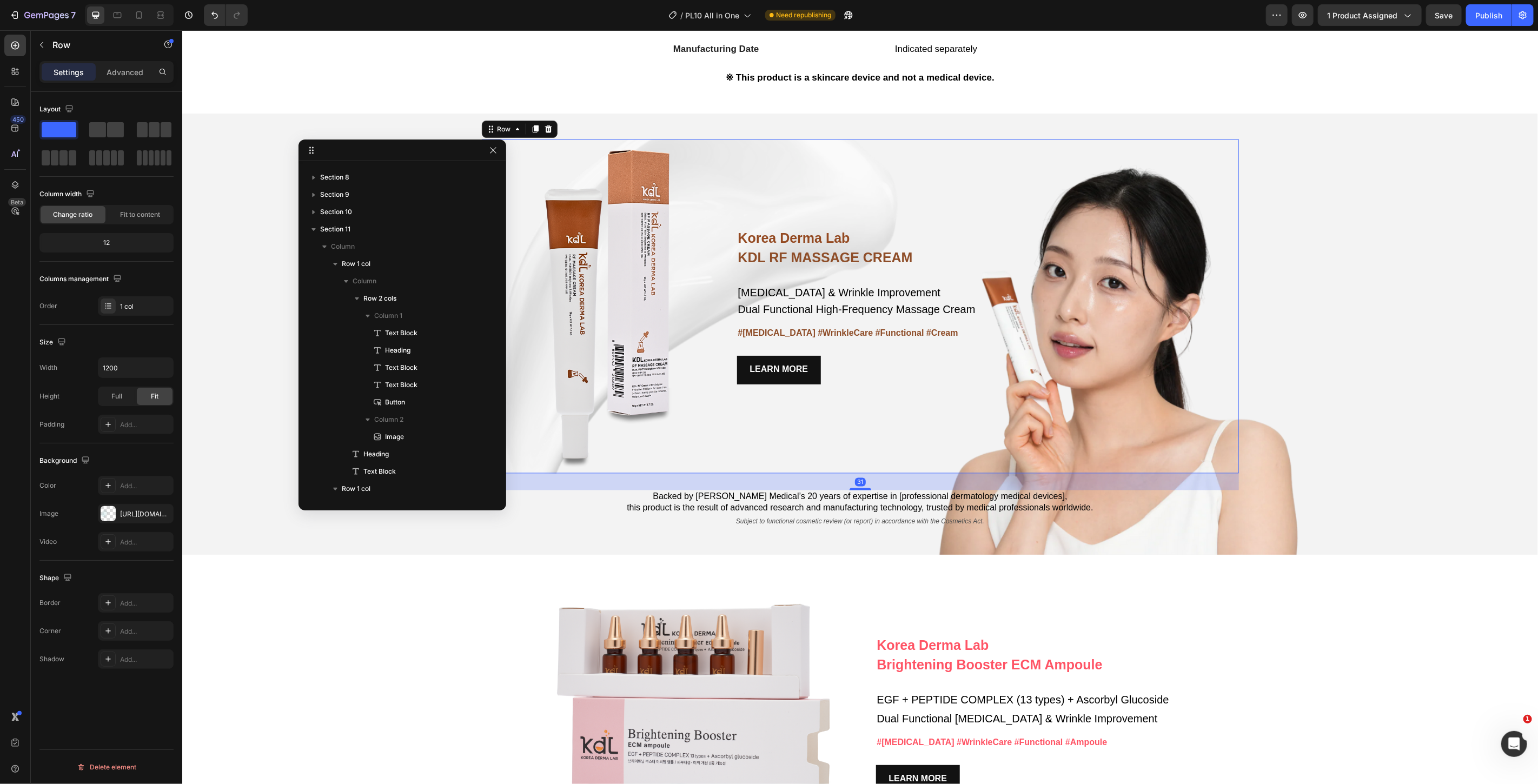
click at [748, 147] on div "Korea Derma Lab Text Block KDL RF MASSAGE CREAM Heading Whitening & Wrinkle Imp…" at bounding box center [988, 306] width 502 height 335
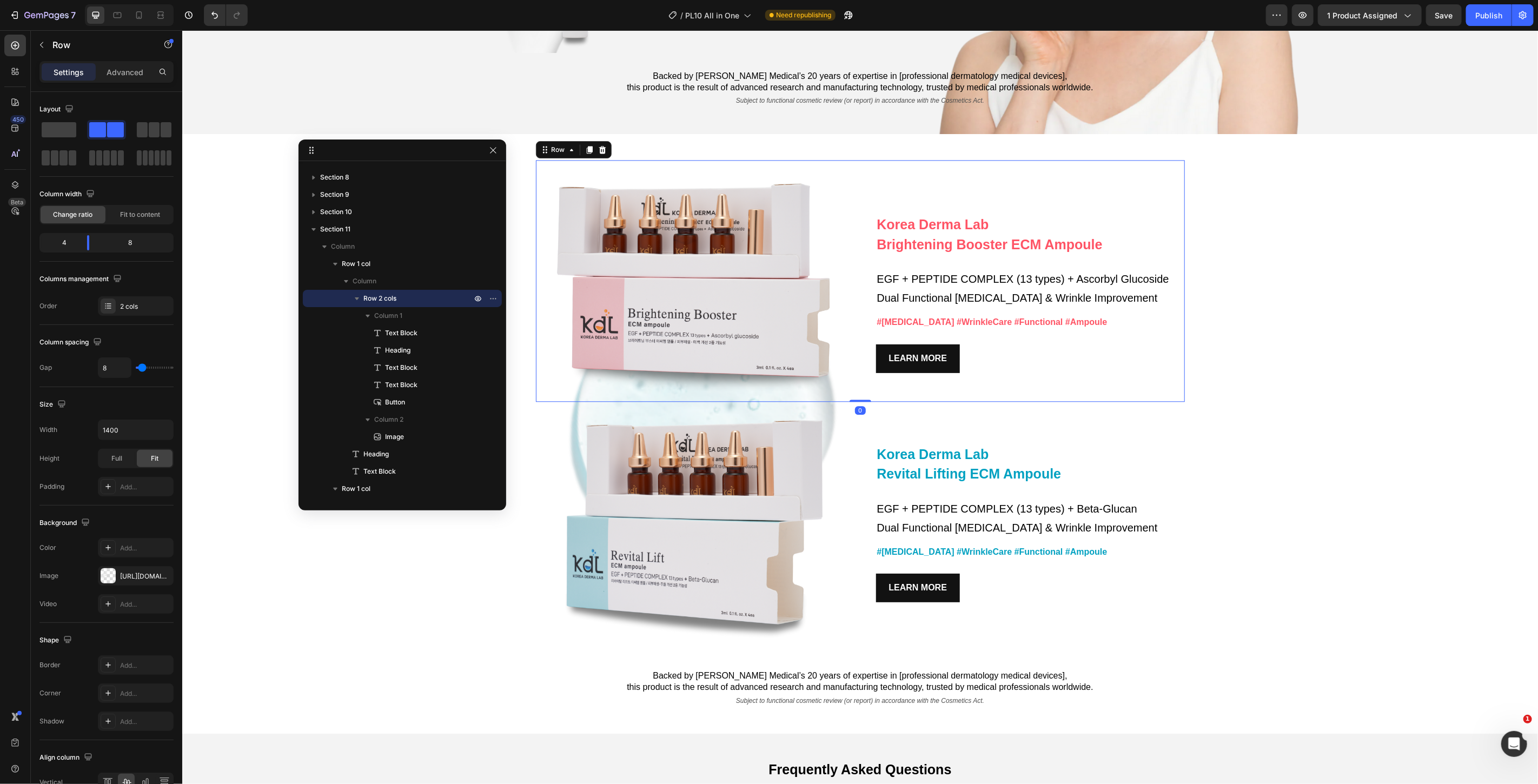
scroll to position [378, 0]
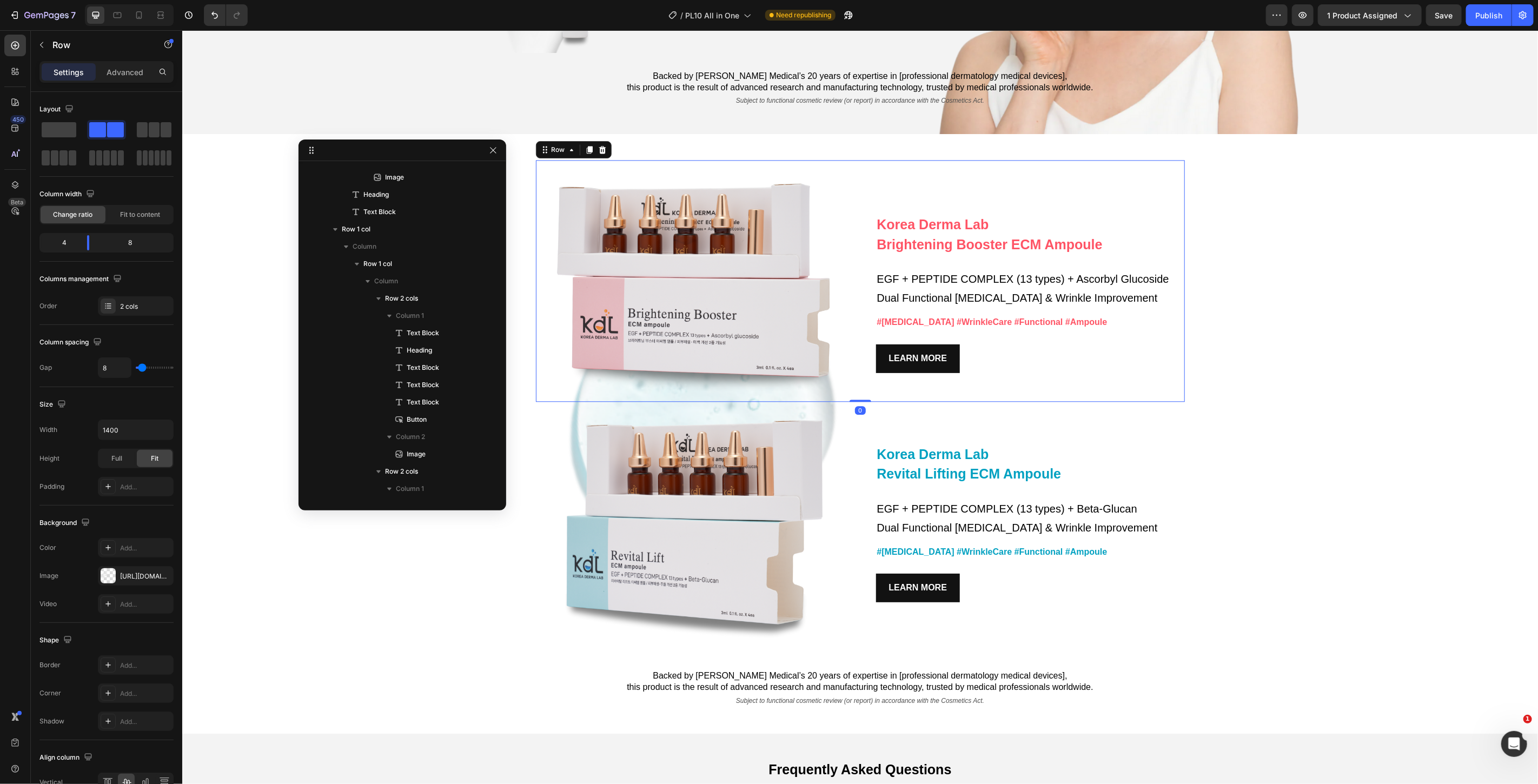
click at [887, 169] on div "Korea Derma Lab Text Block Brightening Booster ECM Ampoule Heading EGF + PEPTID…" at bounding box center [1023, 281] width 322 height 242
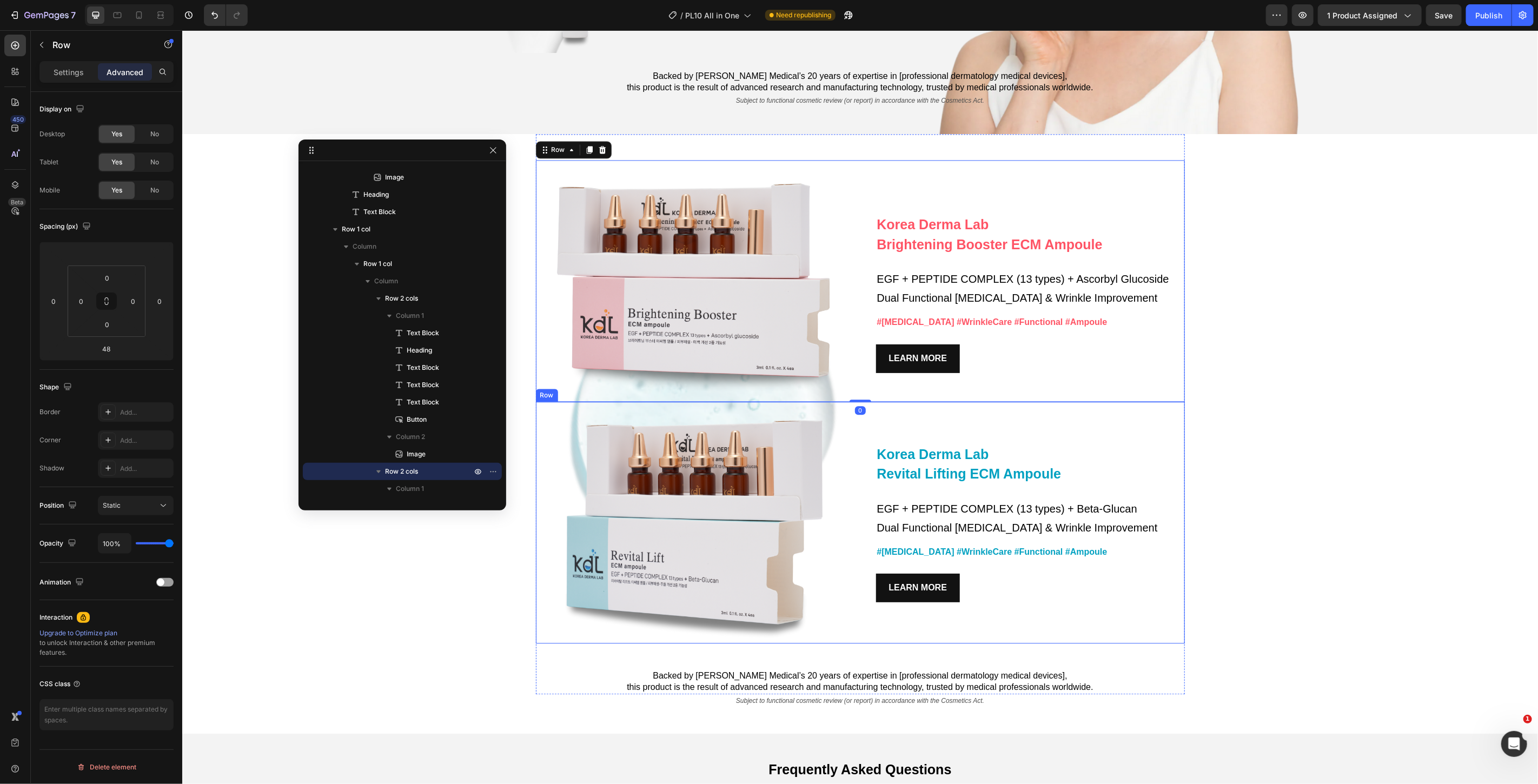
click at [1176, 422] on div "Korea Derma Lab Text Block Revital Lifting ECM Ampoule Heading EGF + PEPTIDE CO…" at bounding box center [1023, 523] width 322 height 242
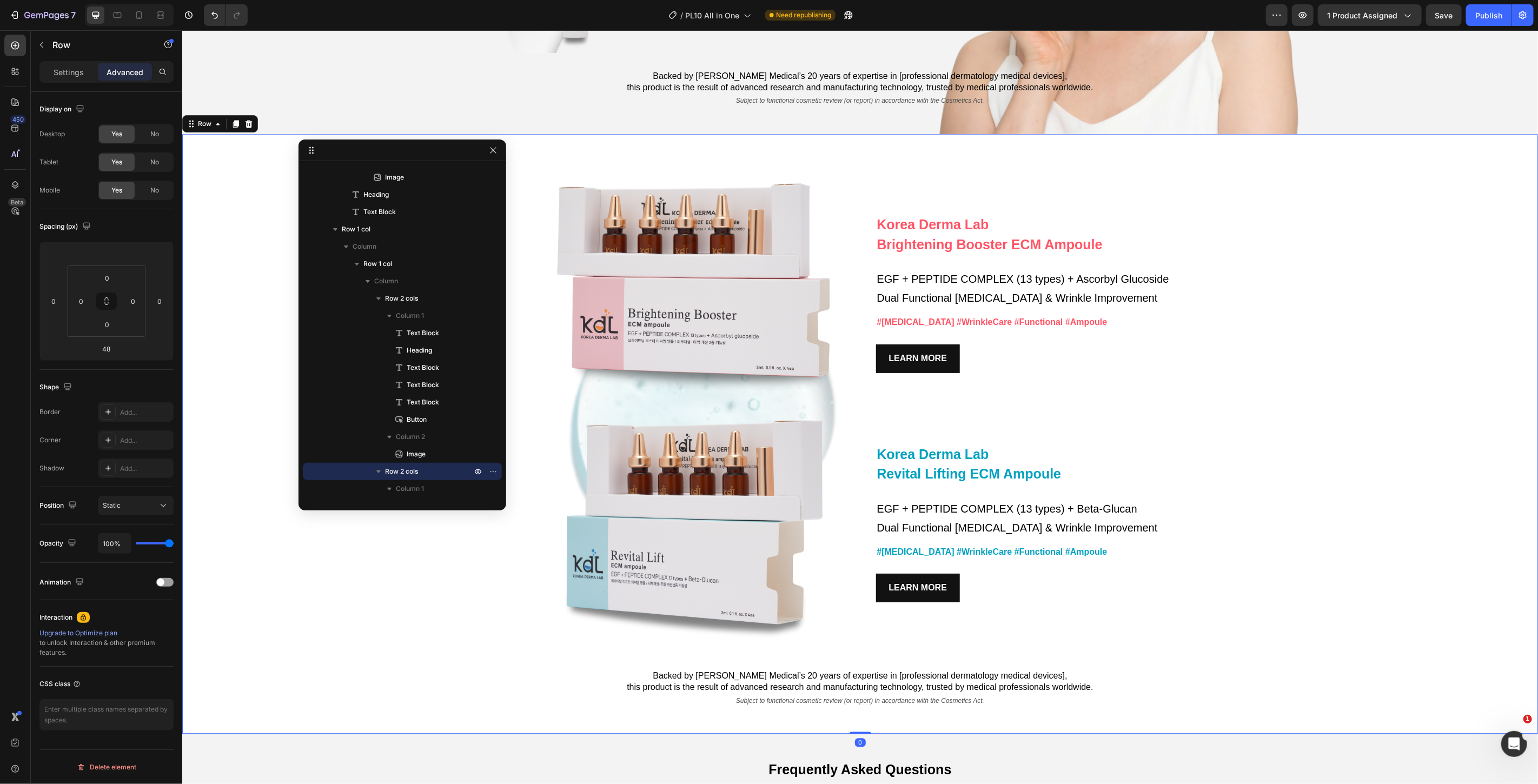
click at [1232, 645] on div "Korea Derma Lab Text Block Brightening Booster ECM Ampoule Heading EGF + PEPTID…" at bounding box center [860, 433] width 1356 height 600
click at [1172, 655] on div "Korea Derma Lab Text Block Brightening Booster ECM Ampoule Heading EGF + PEPTID…" at bounding box center [860, 413] width 649 height 560
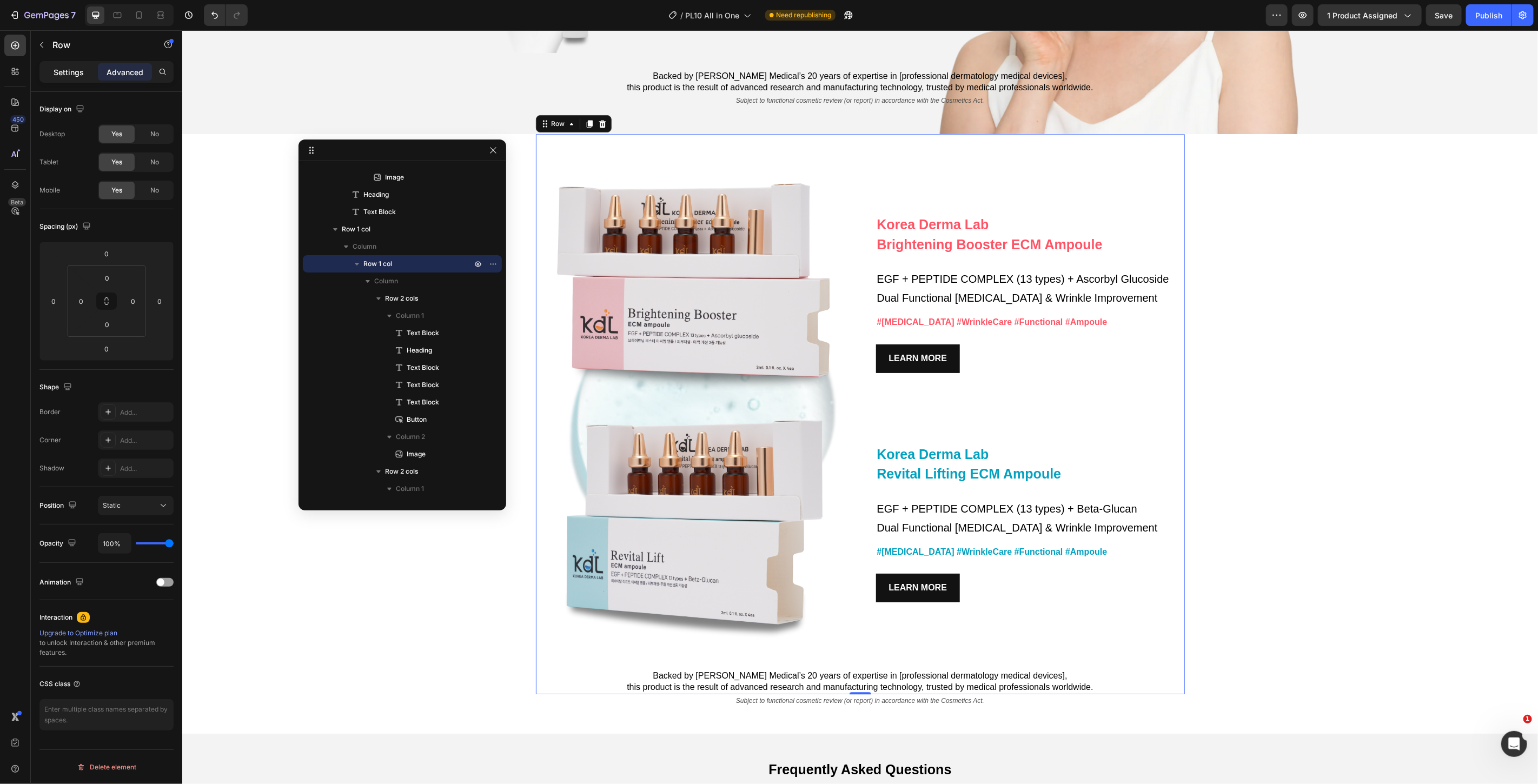
click at [62, 70] on p "Settings" at bounding box center [68, 72] width 30 height 12
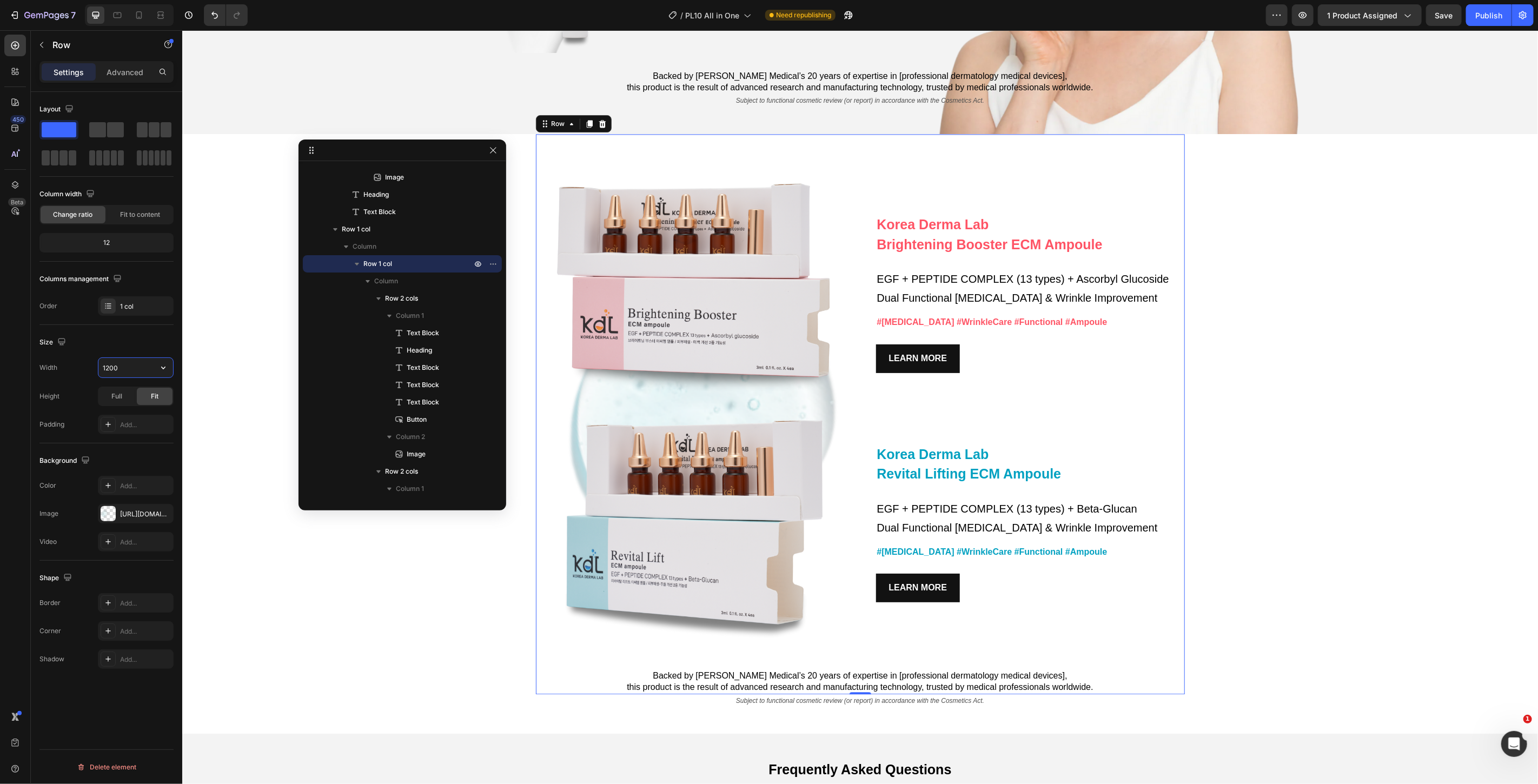
click at [121, 371] on input "1200" at bounding box center [136, 367] width 75 height 19
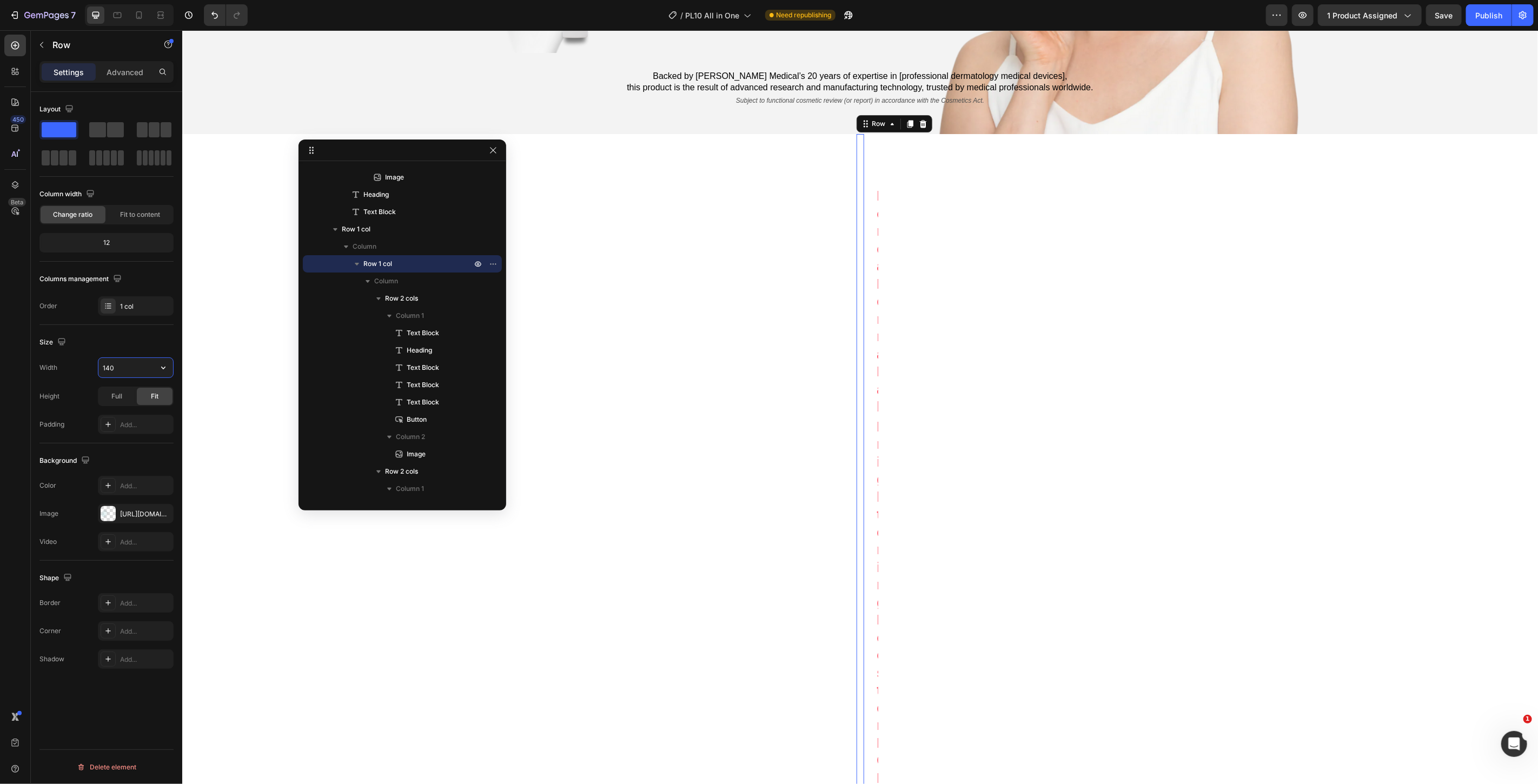
type input "1400"
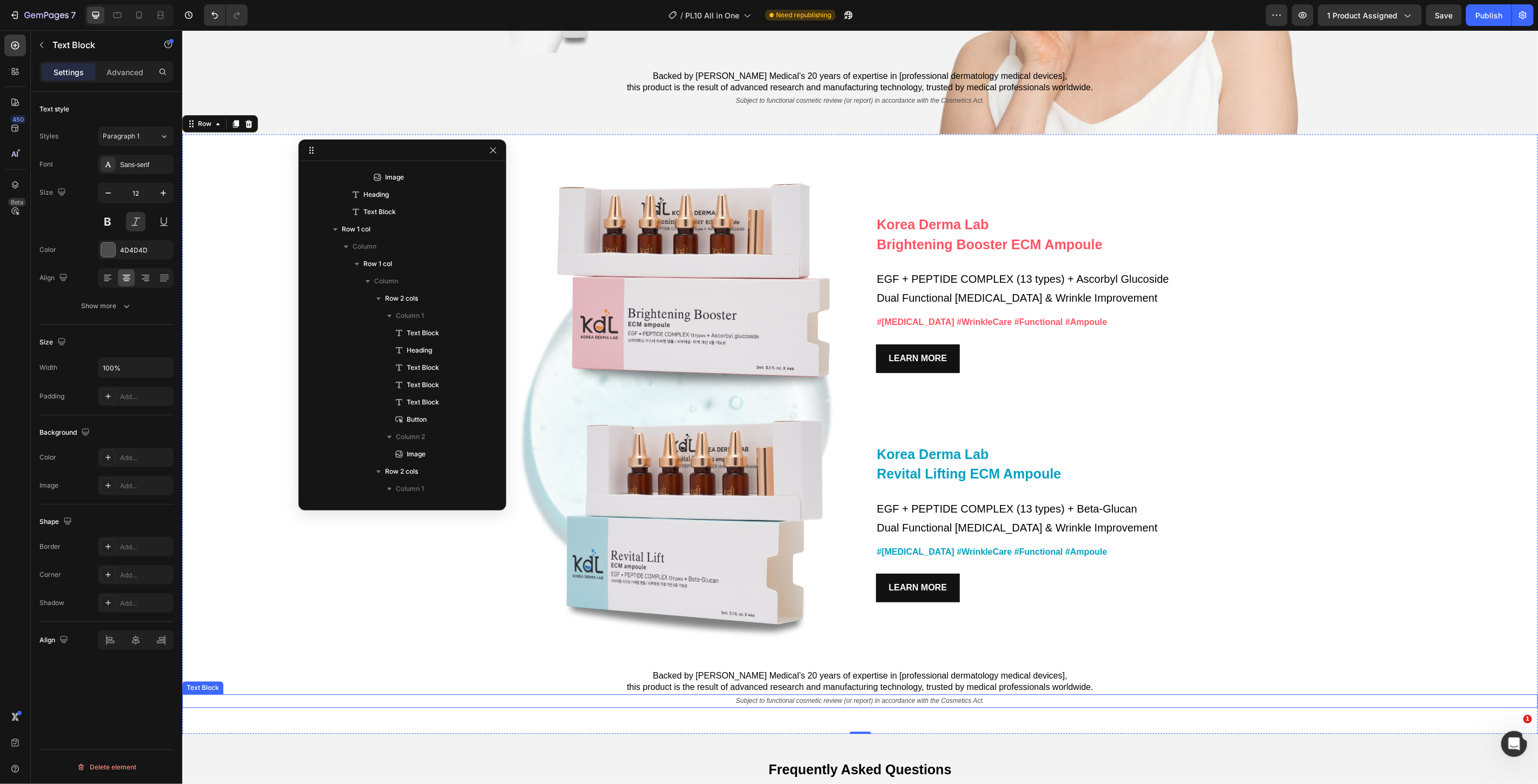
scroll to position [567, 0]
click at [858, 695] on p "Subject to functional cosmetic review (or report) in accordance with the Cosmet…" at bounding box center [860, 701] width 1354 height 12
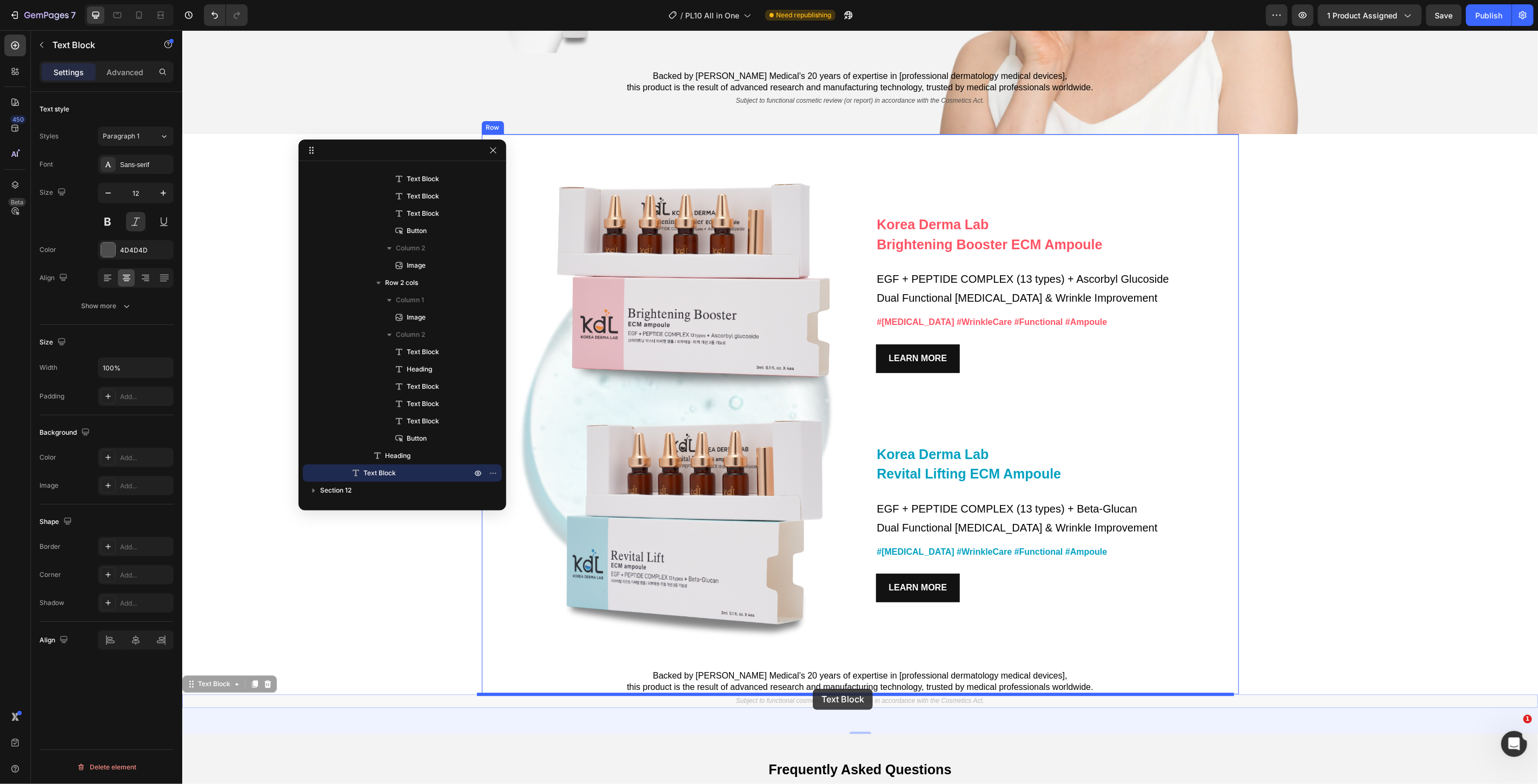
drag, startPoint x: 191, startPoint y: 684, endPoint x: 813, endPoint y: 688, distance: 622.0
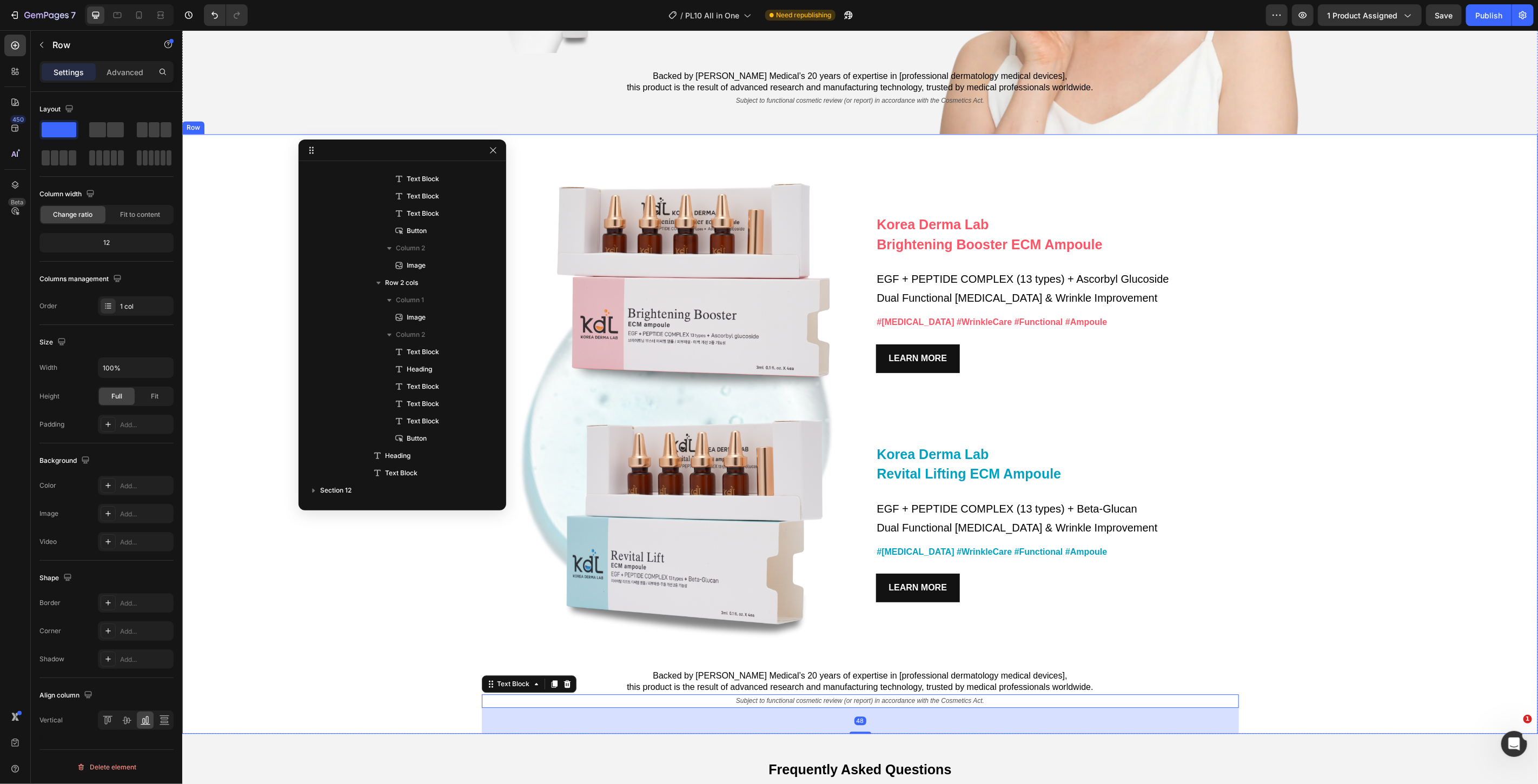
scroll to position [309, 0]
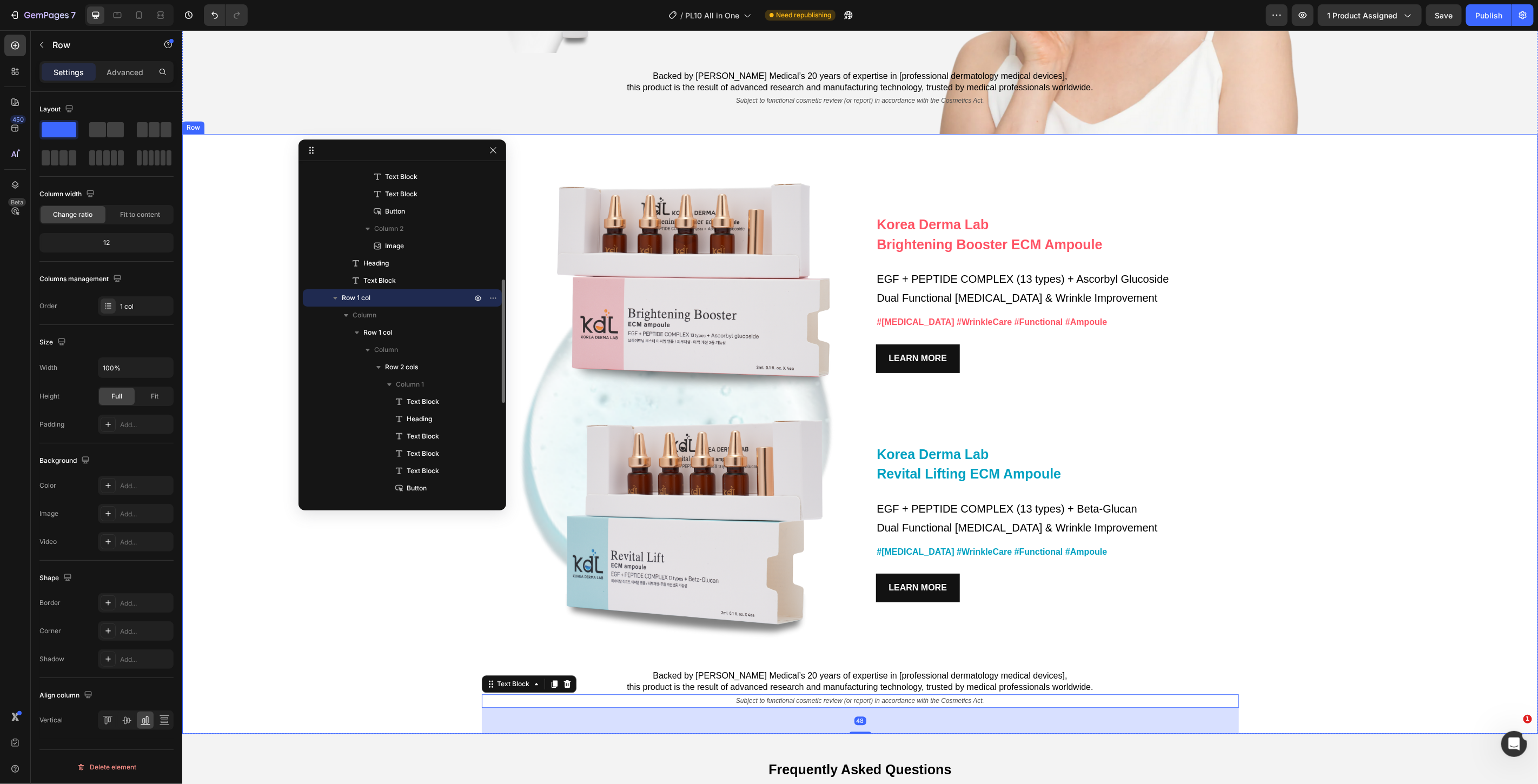
click at [1322, 536] on div "Korea Derma Lab Text Block Brightening Booster ECM Ampoule Heading EGF + PEPTID…" at bounding box center [860, 433] width 1356 height 600
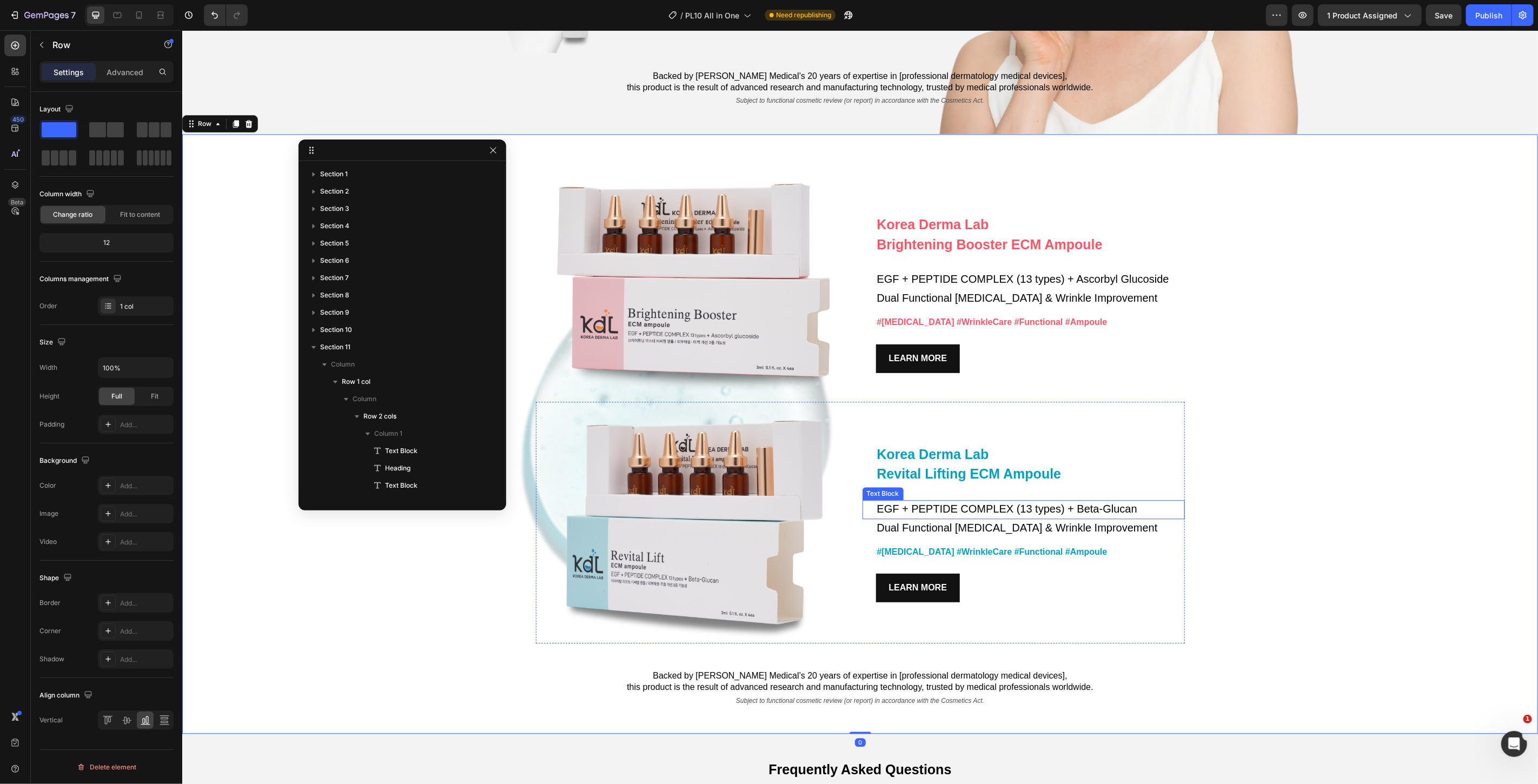
scroll to position [309, 0]
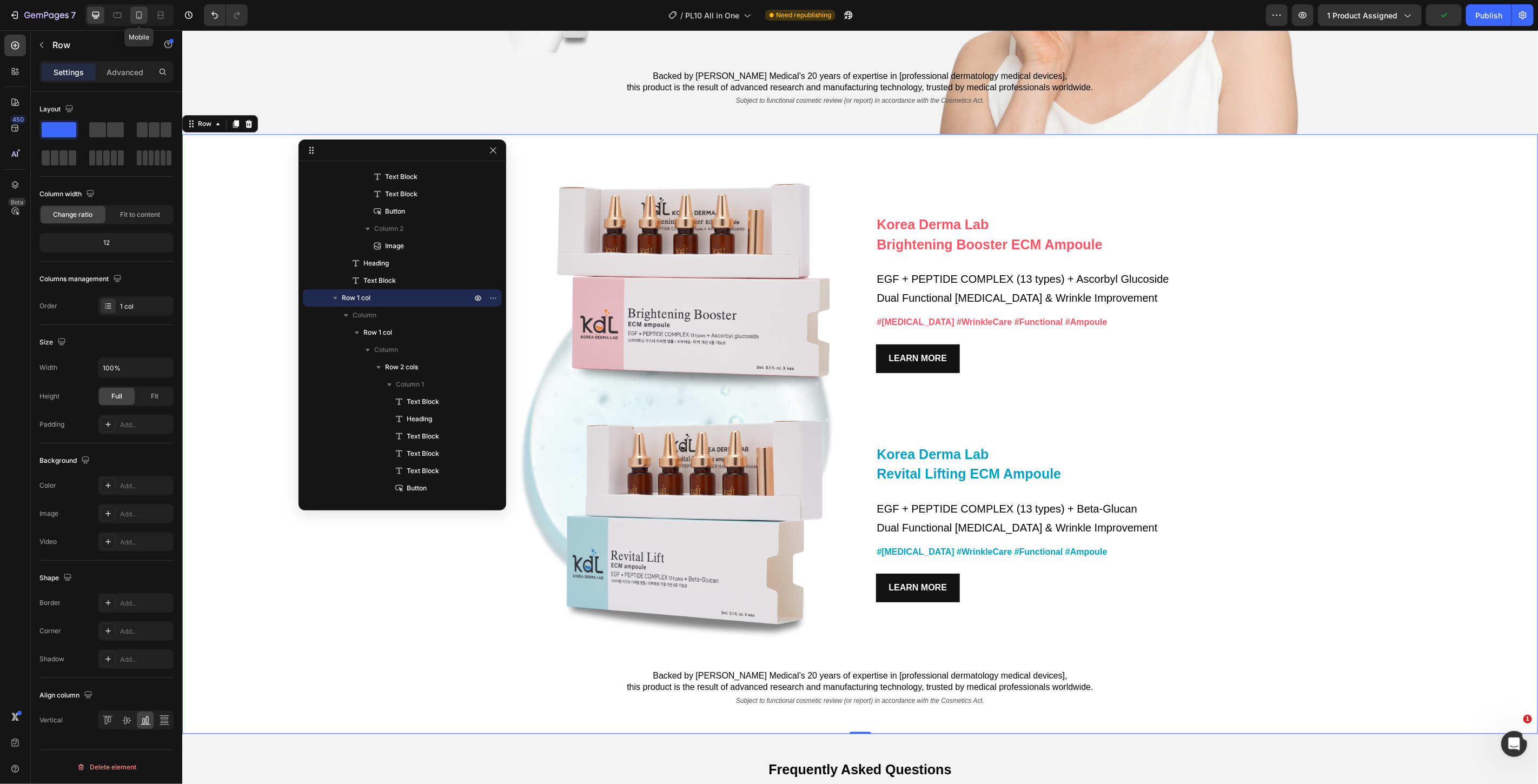
click at [133, 15] on icon at bounding box center [139, 15] width 11 height 11
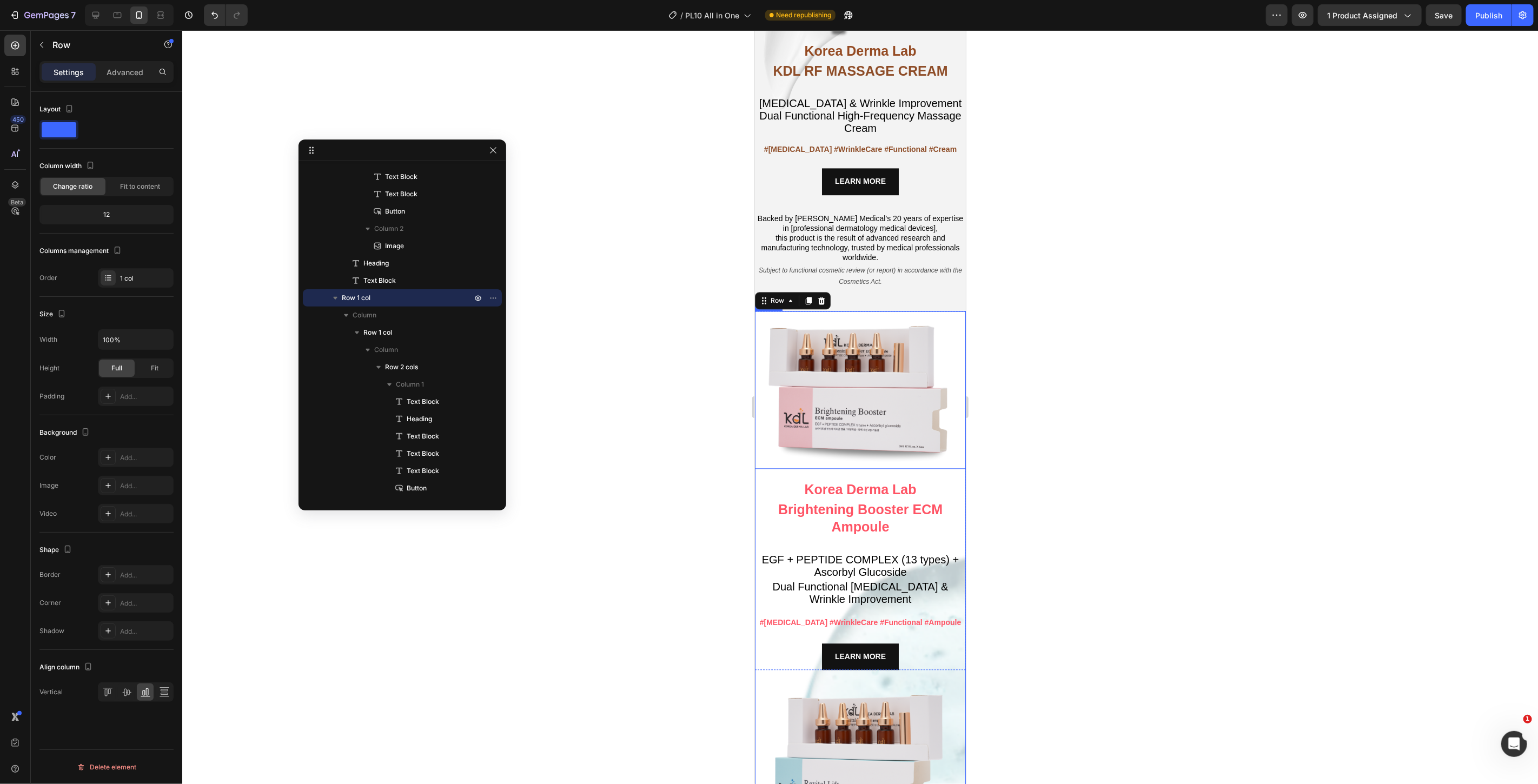
scroll to position [5416, 0]
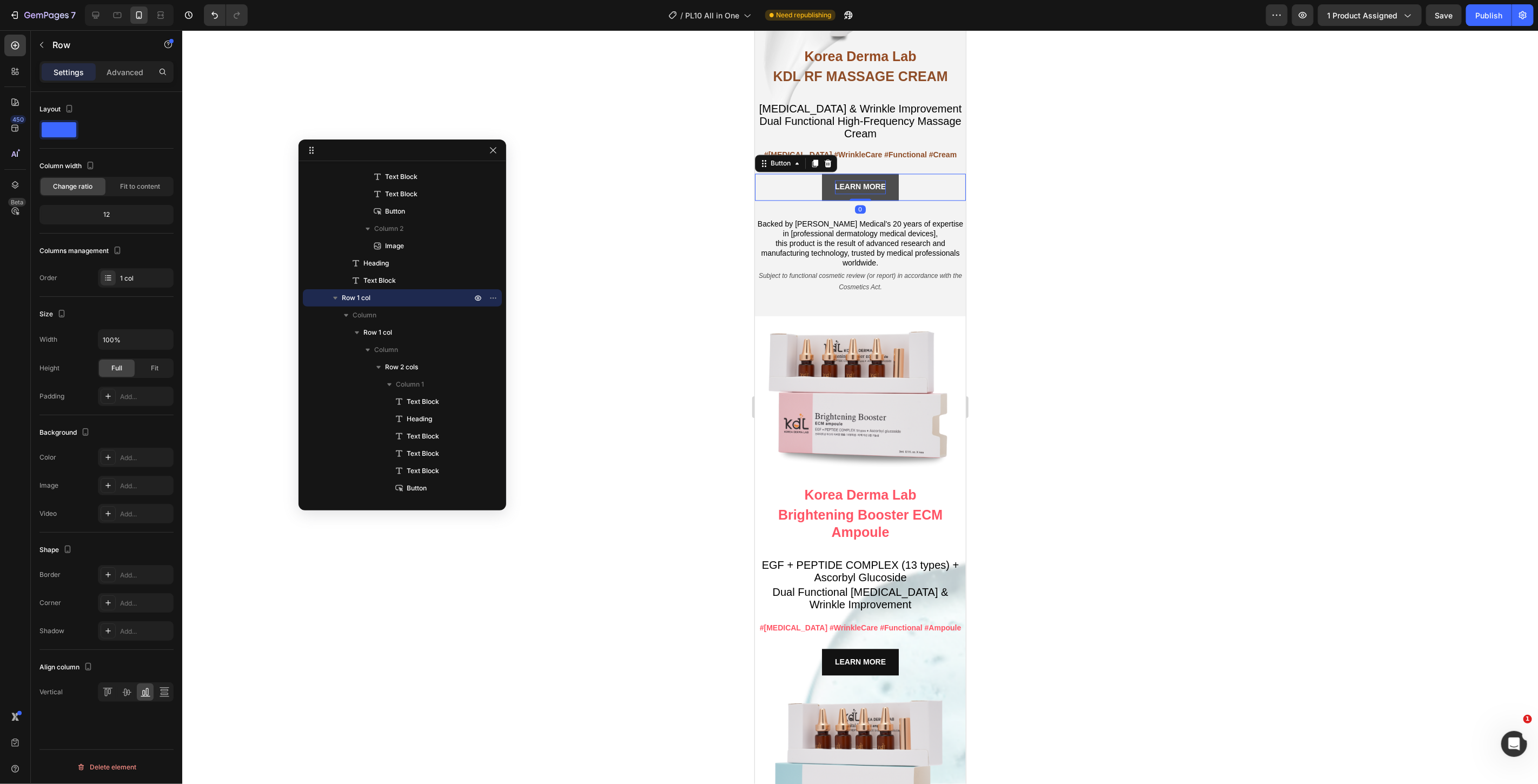
click at [870, 182] on strong "LEARN MORE" at bounding box center [860, 186] width 51 height 8
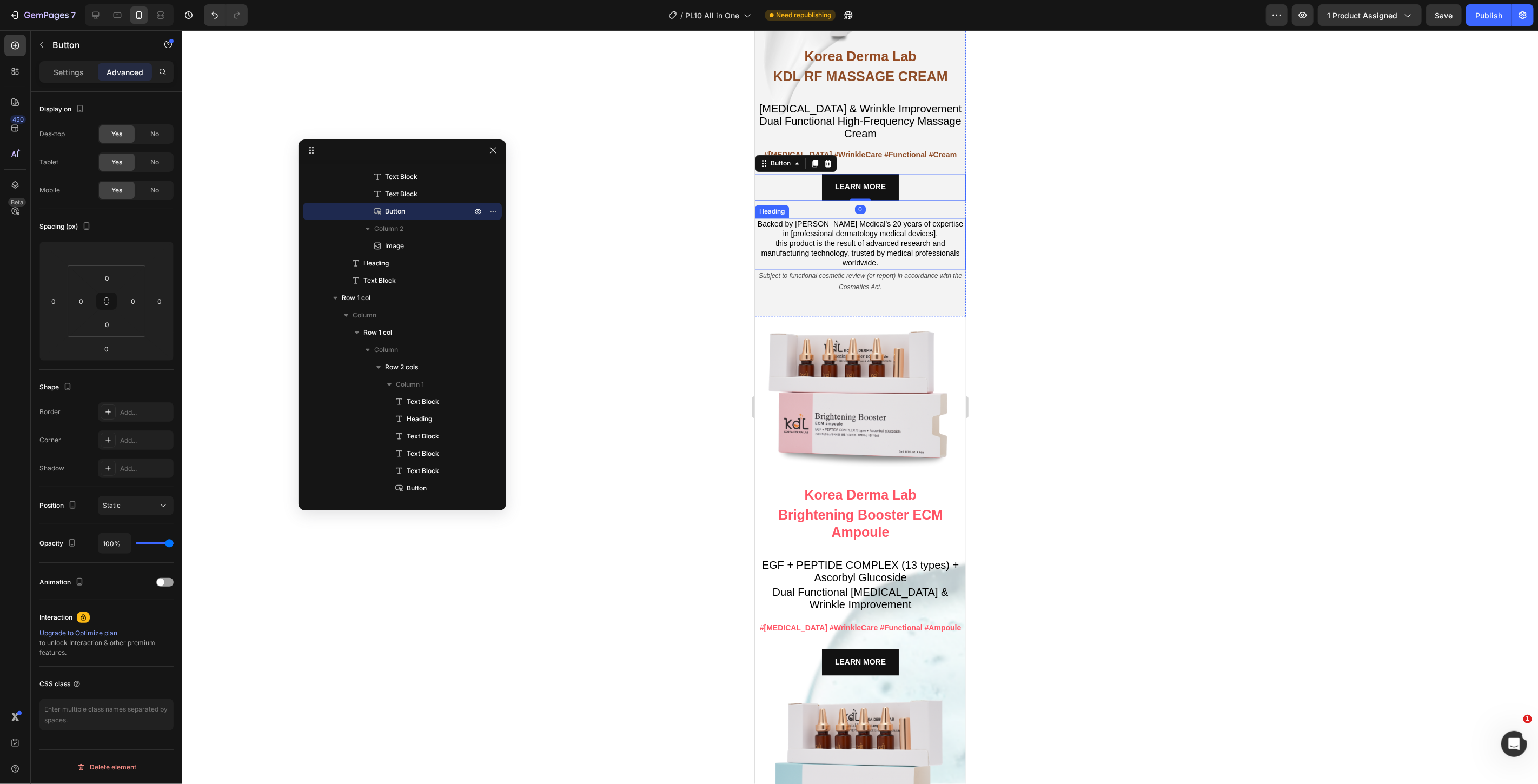
click at [862, 229] on h2 "Backed by Cheongwoo Medical’s 20 years of expertise in [professional dermatolog…" at bounding box center [860, 243] width 211 height 52
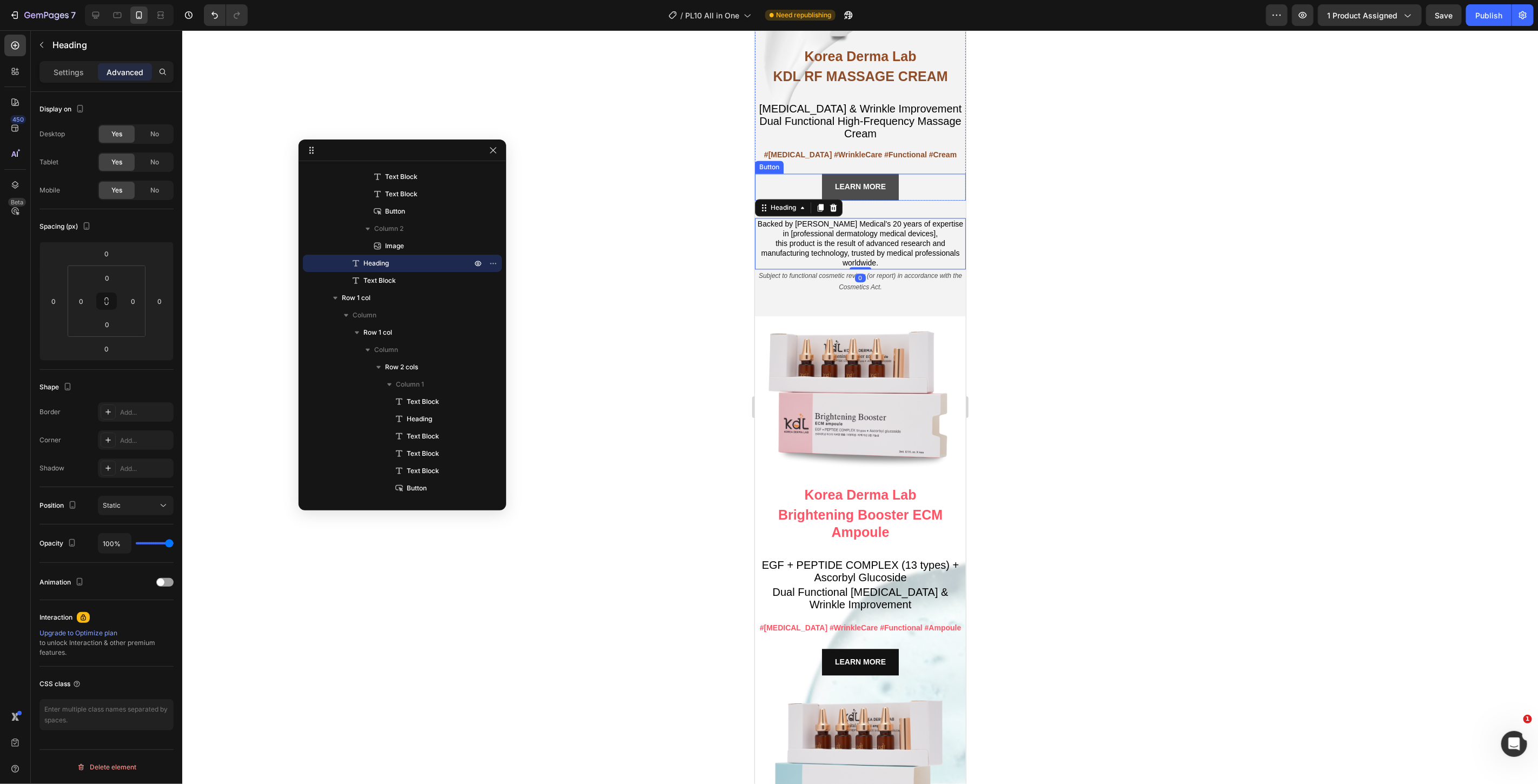
click at [889, 173] on link "LEARN MORE" at bounding box center [860, 187] width 77 height 26
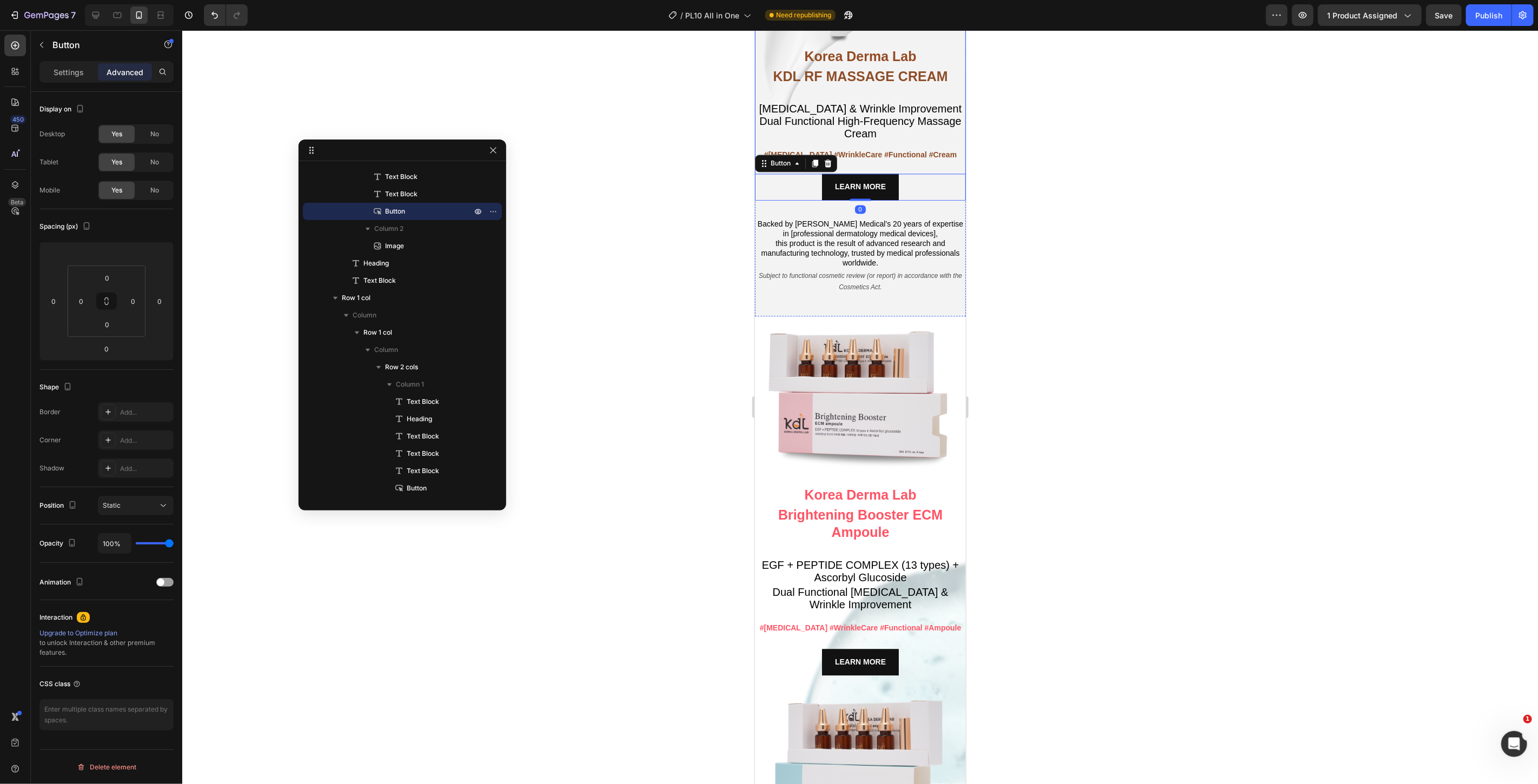
scroll to position [118, 0]
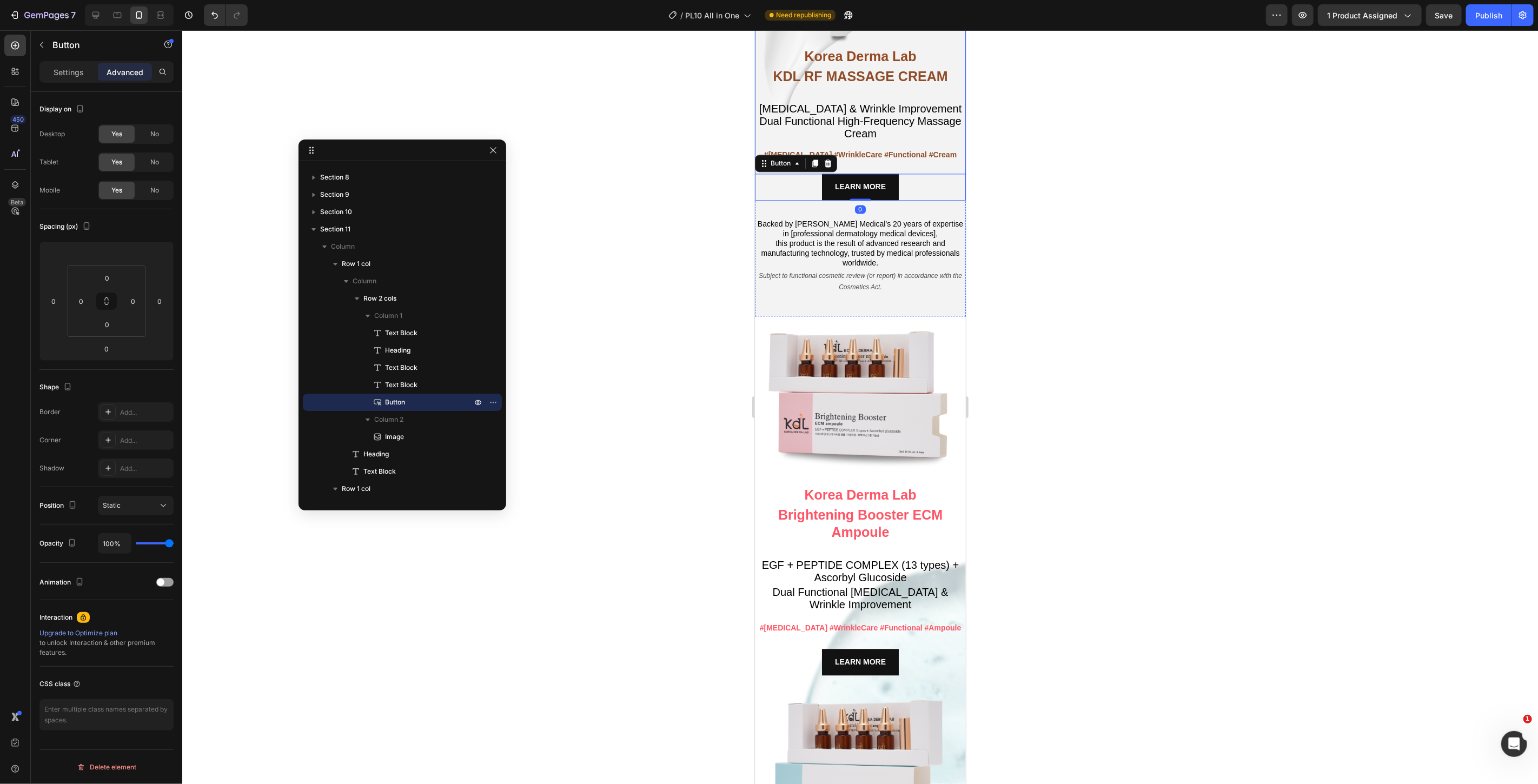
click at [947, 159] on div "Korea Derma Lab Text Block KDL RF MASSAGE CREAM Heading Whitening & Wrinkle Imp…" at bounding box center [860, 123] width 211 height 153
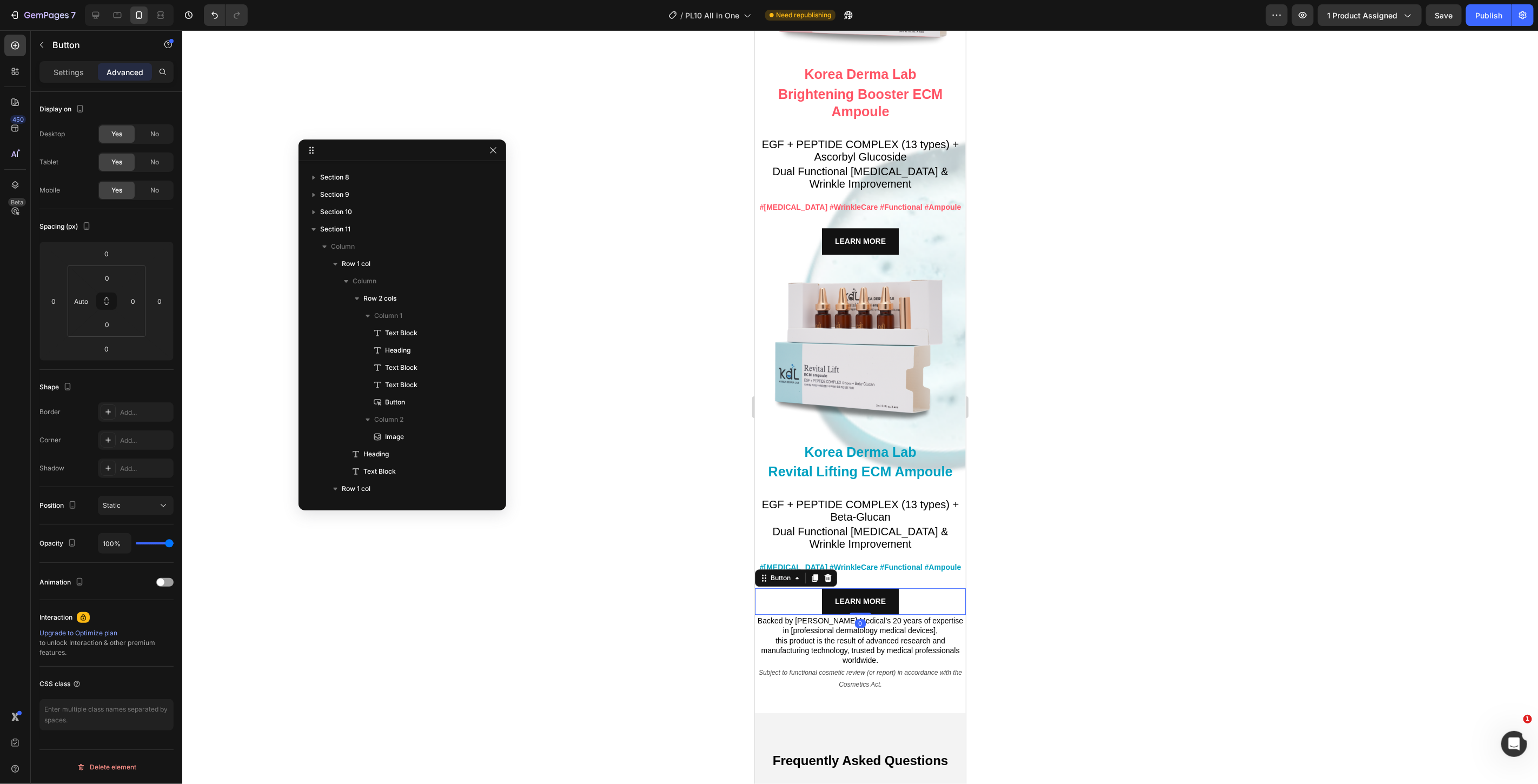
scroll to position [567, 0]
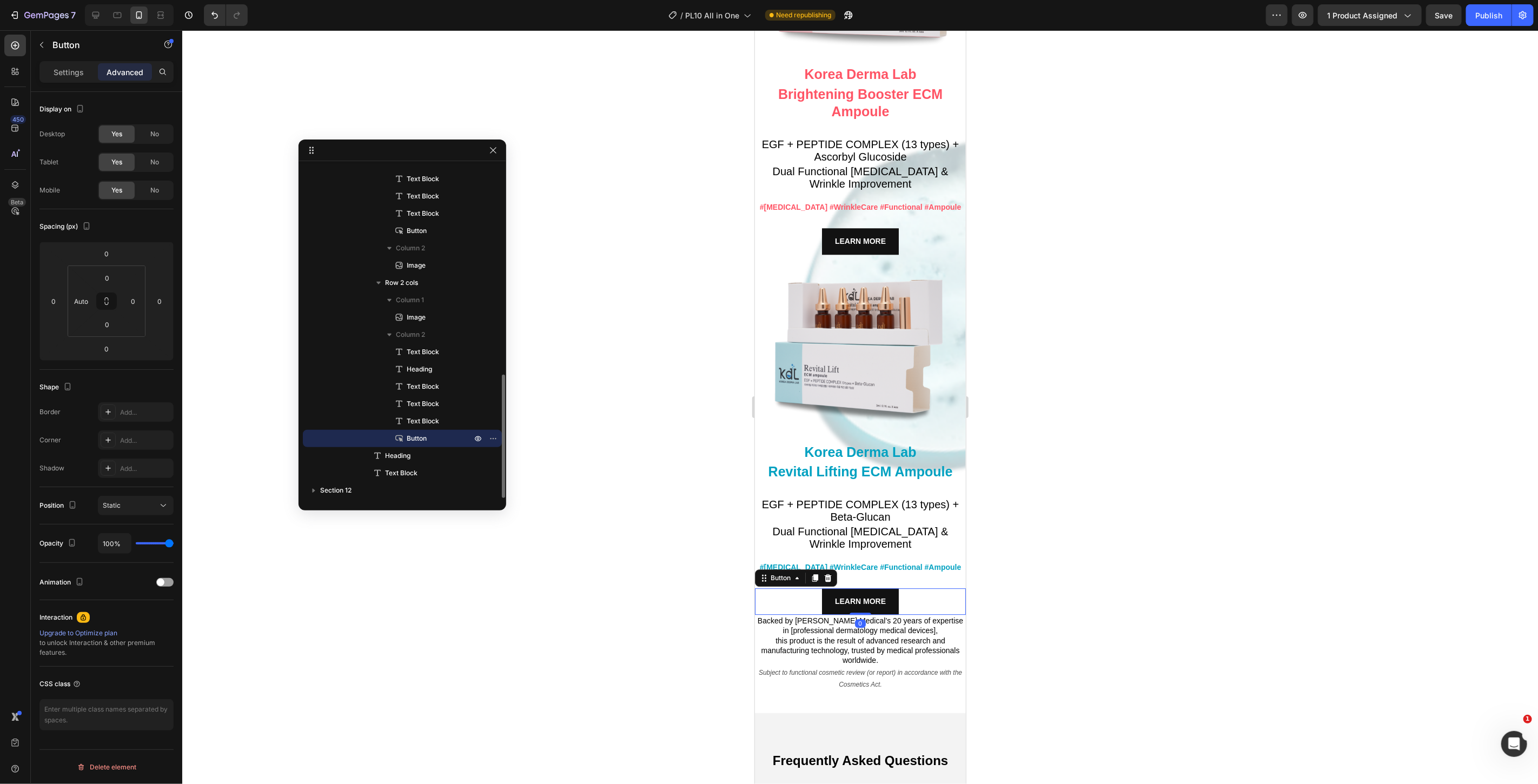
click at [914, 588] on div "LEARN MORE Button 0" at bounding box center [860, 601] width 211 height 26
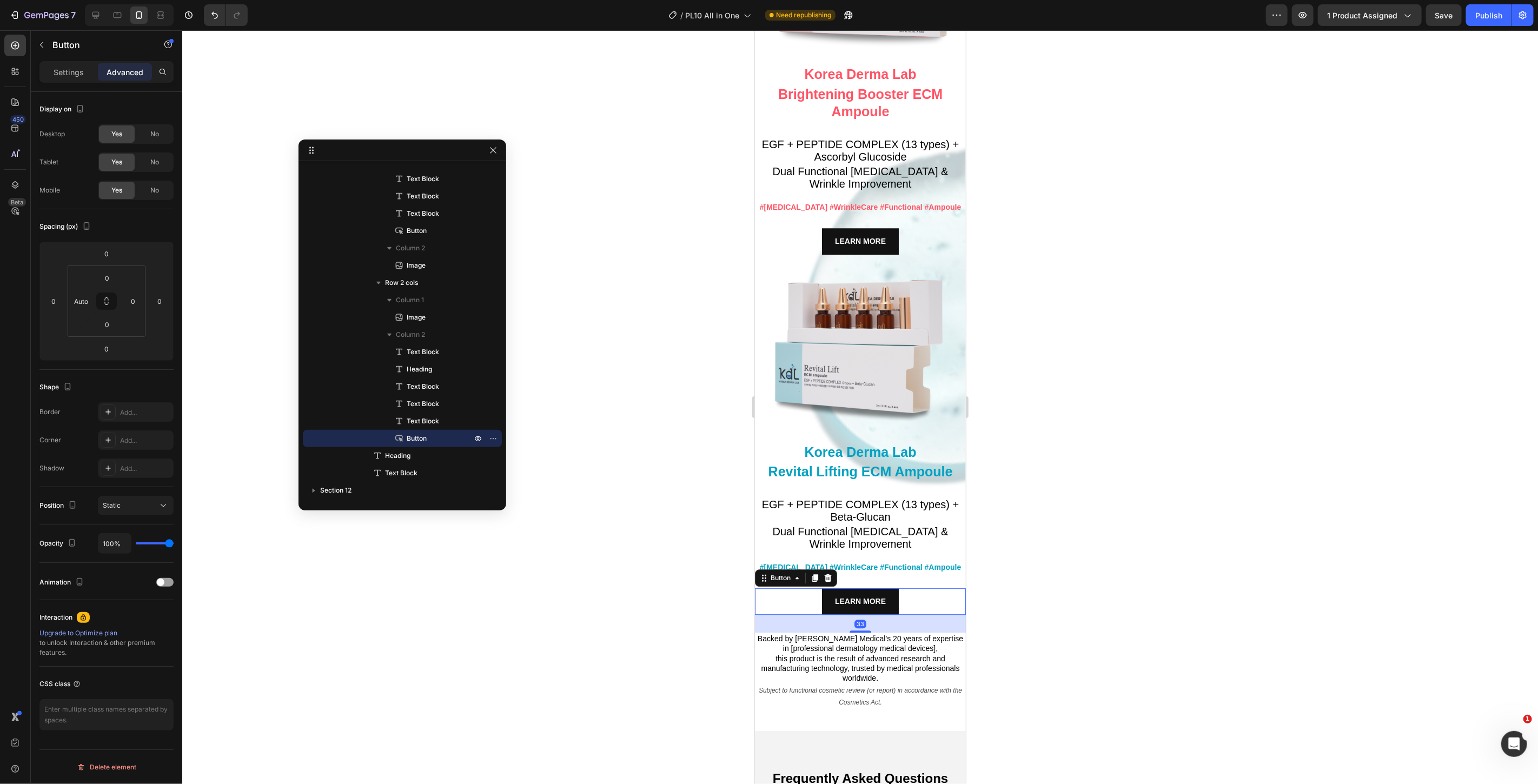
drag, startPoint x: 855, startPoint y: 598, endPoint x: 872, endPoint y: 616, distance: 24.8
click at [872, 614] on div "33" at bounding box center [860, 614] width 211 height 0
click at [108, 354] on input "33" at bounding box center [106, 348] width 22 height 16
type input "32"
click at [1028, 277] on div at bounding box center [860, 407] width 1356 height 754
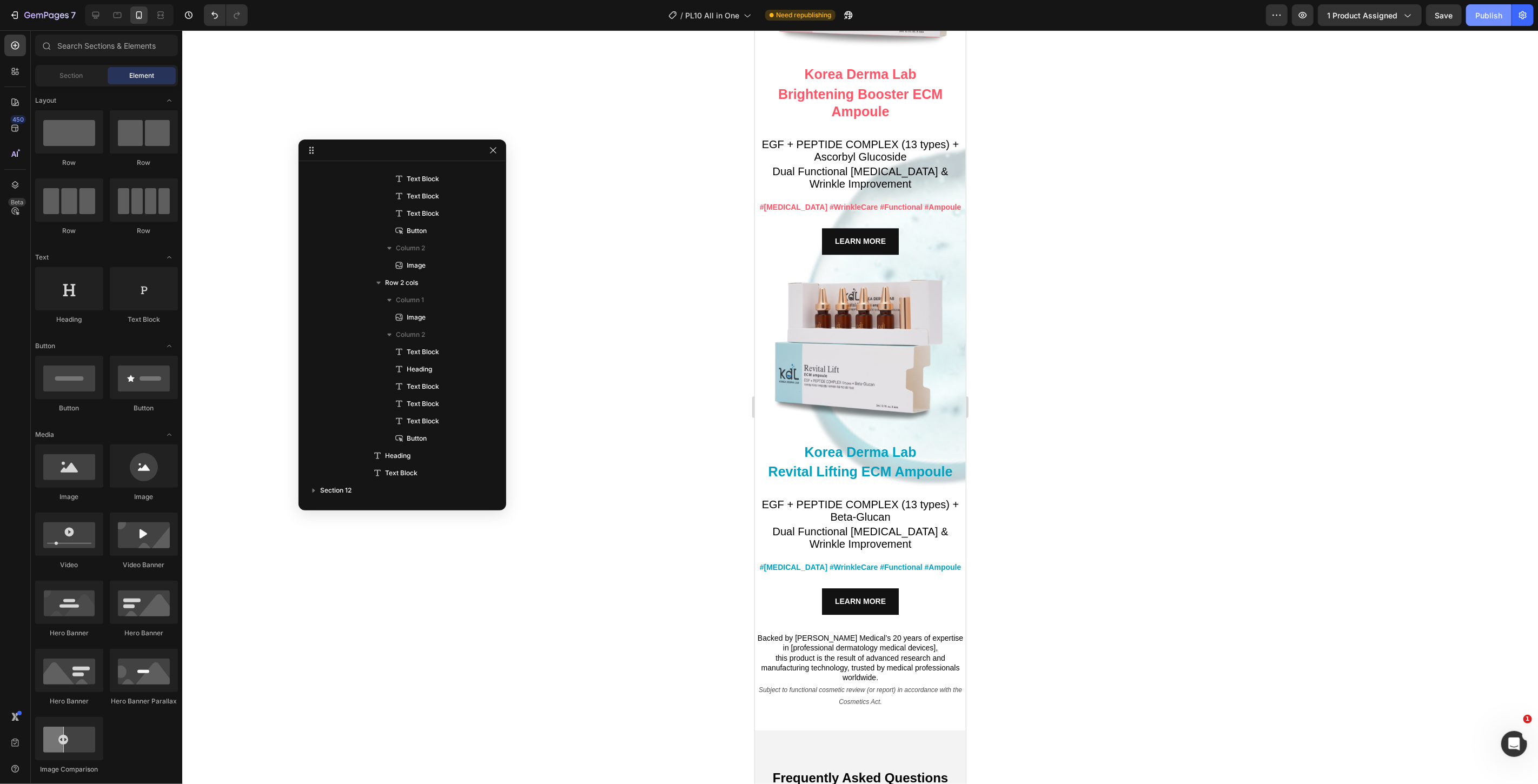
click at [1480, 22] on button "Publish" at bounding box center [1489, 15] width 45 height 22
click at [1216, 371] on div at bounding box center [860, 407] width 1356 height 754
click at [5, 14] on button "7" at bounding box center [42, 15] width 76 height 22
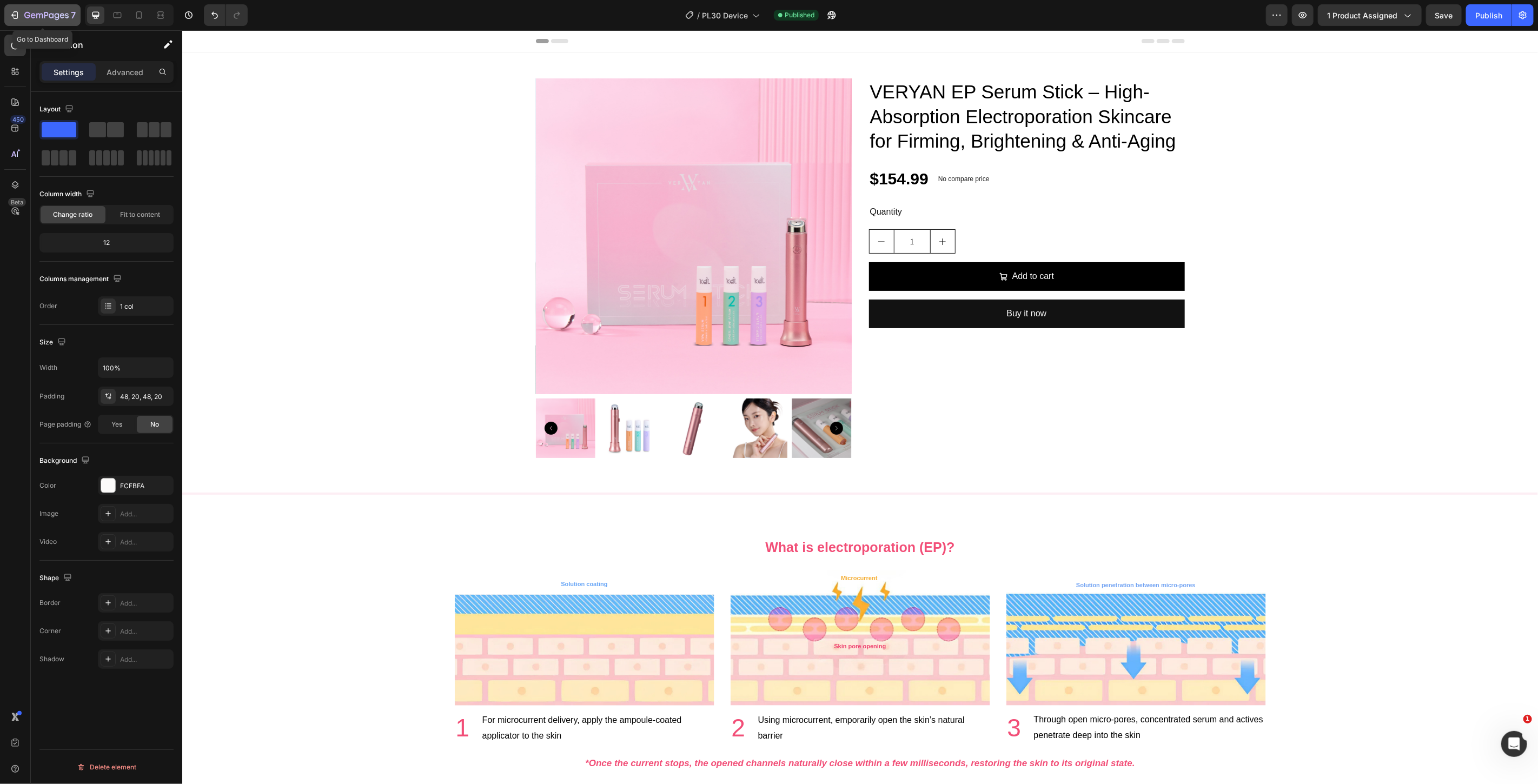
click at [18, 17] on icon "button" at bounding box center [15, 15] width 11 height 11
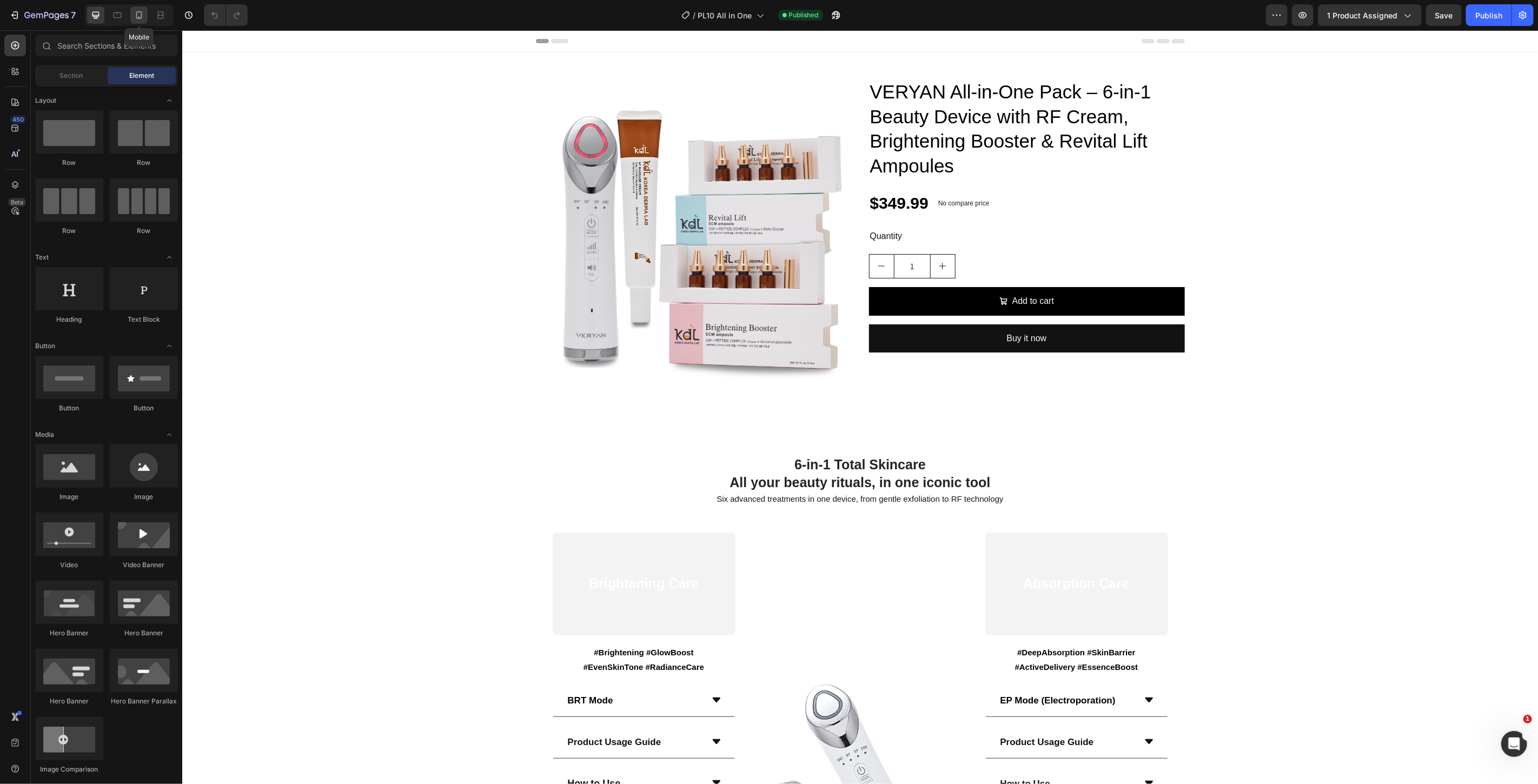
click at [145, 20] on div at bounding box center [139, 15] width 17 height 17
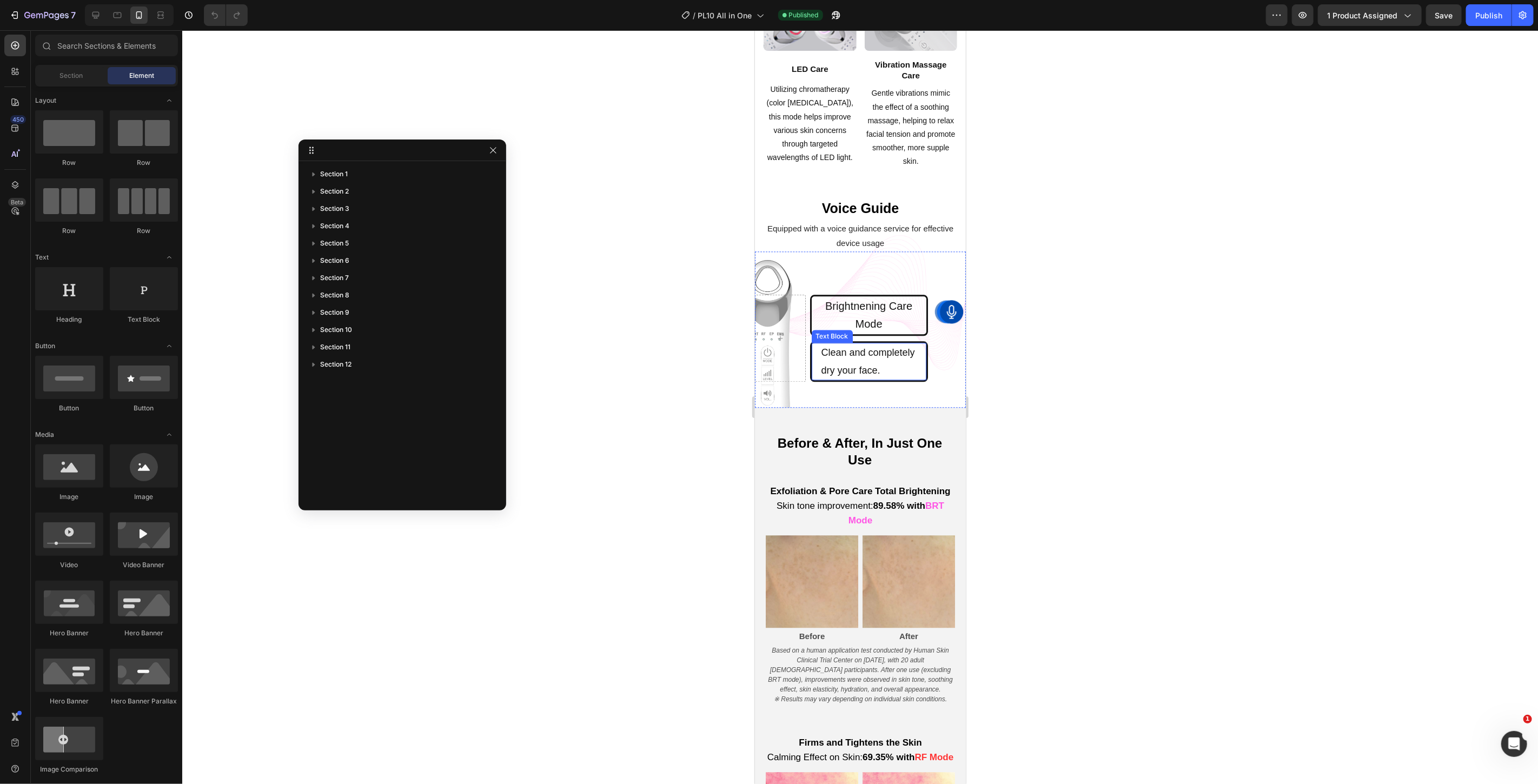
scroll to position [2283, 0]
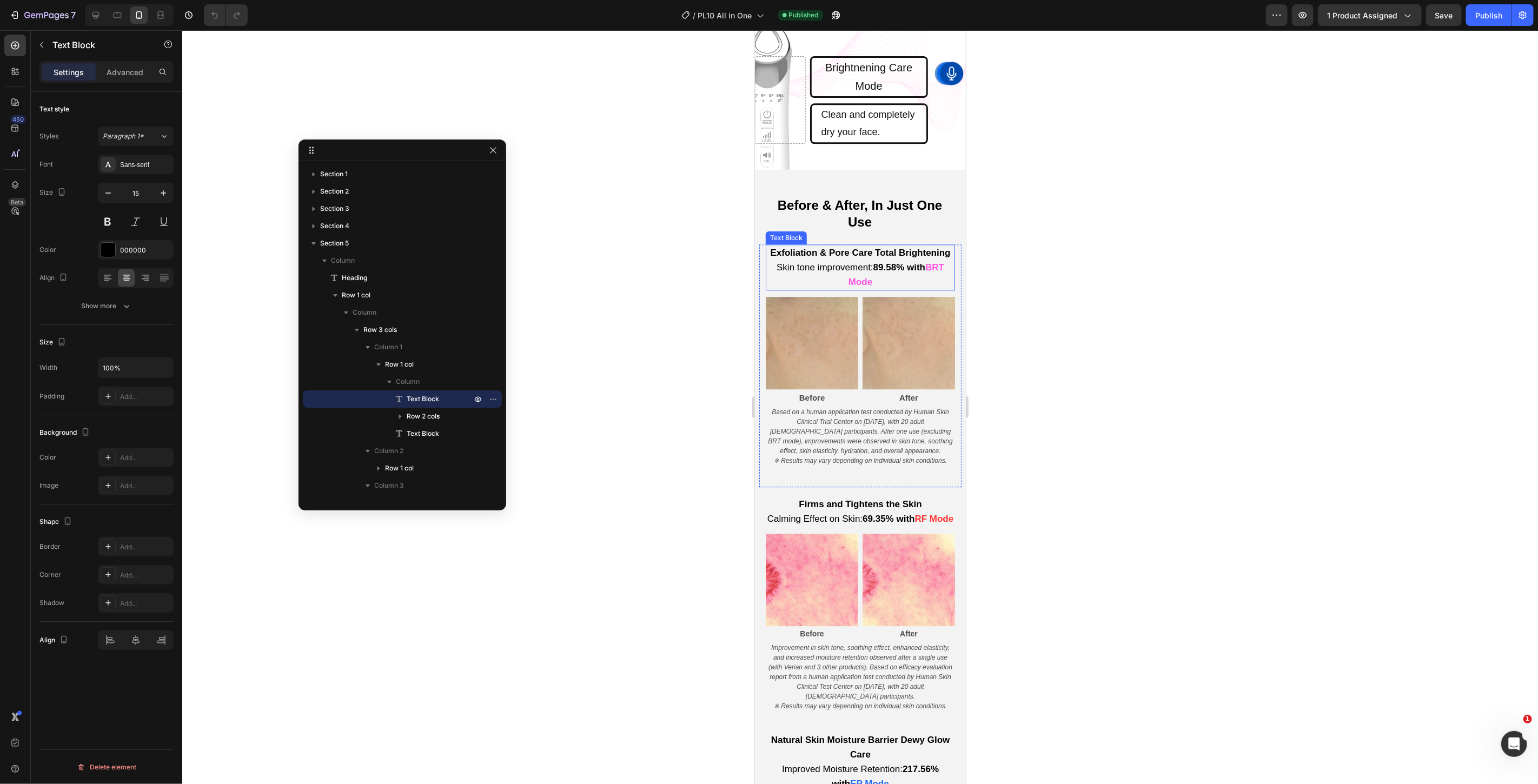
click at [873, 257] on strong "Exfoliation & Pore Care Total Brightening" at bounding box center [860, 252] width 180 height 10
click at [113, 278] on div at bounding box center [107, 278] width 17 height 17
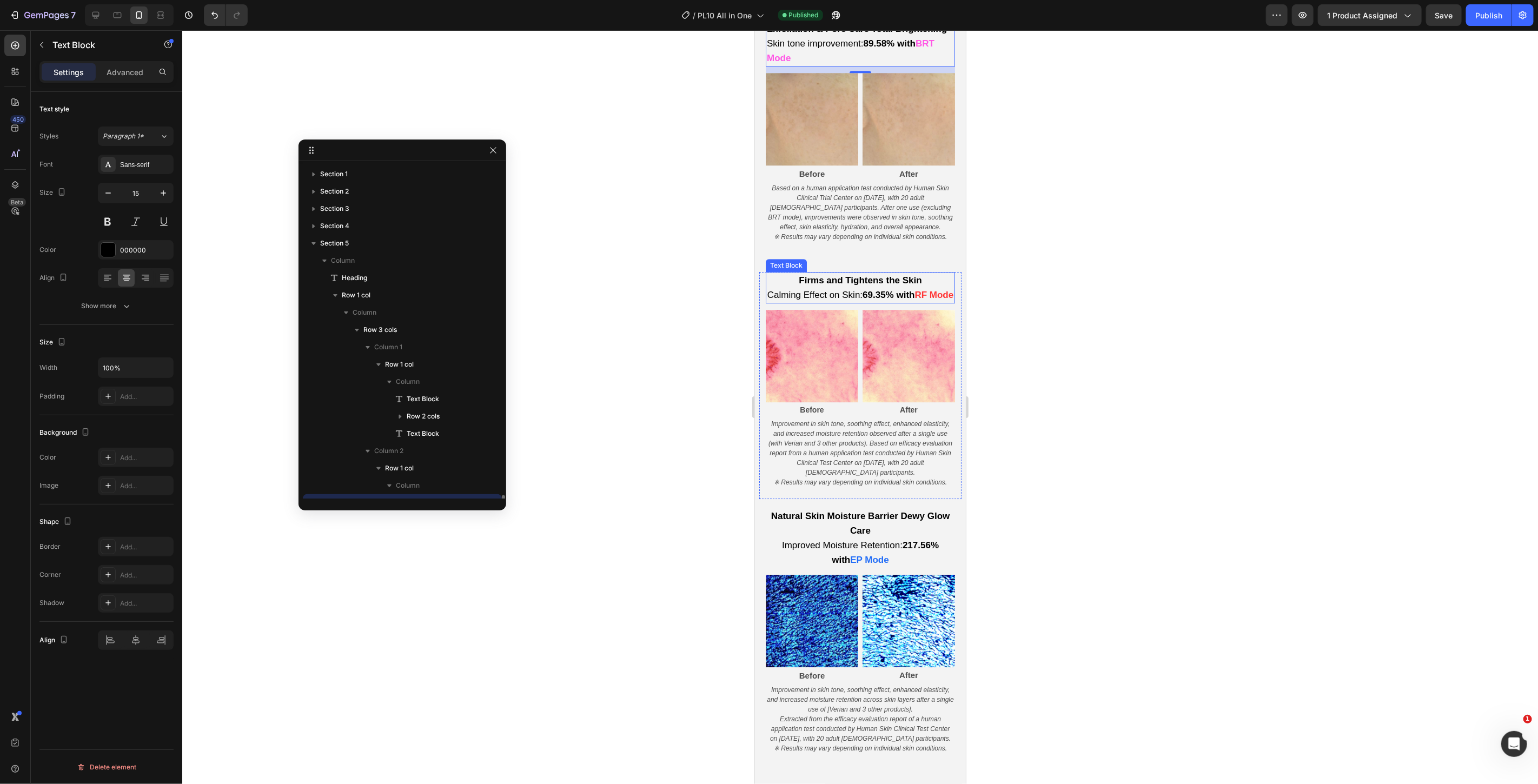
scroll to position [204, 0]
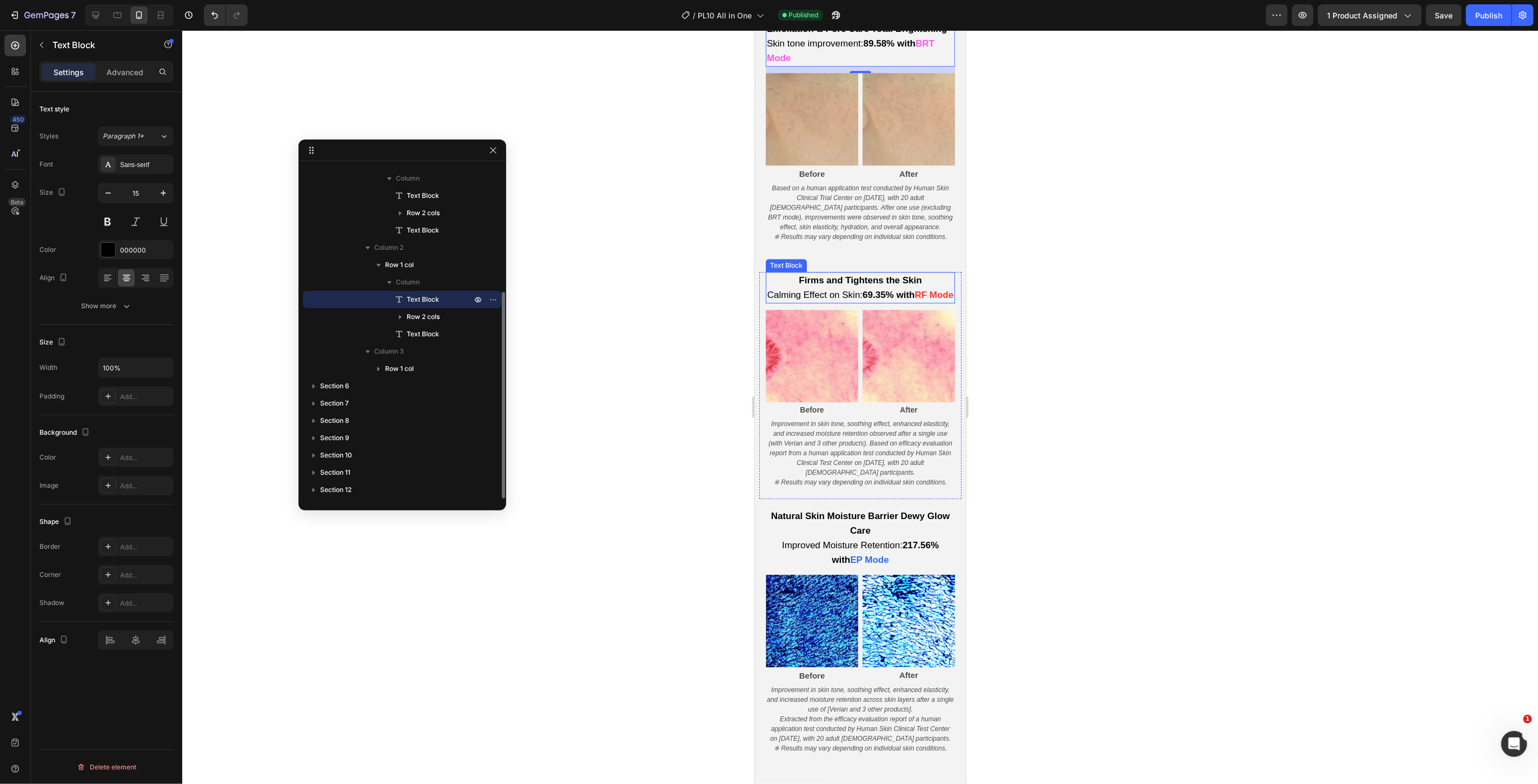
click at [824, 301] on p "Calming Effect on Skin: 69.35% with RF Mode" at bounding box center [860, 294] width 187 height 15
click at [106, 278] on icon at bounding box center [108, 278] width 11 height 11
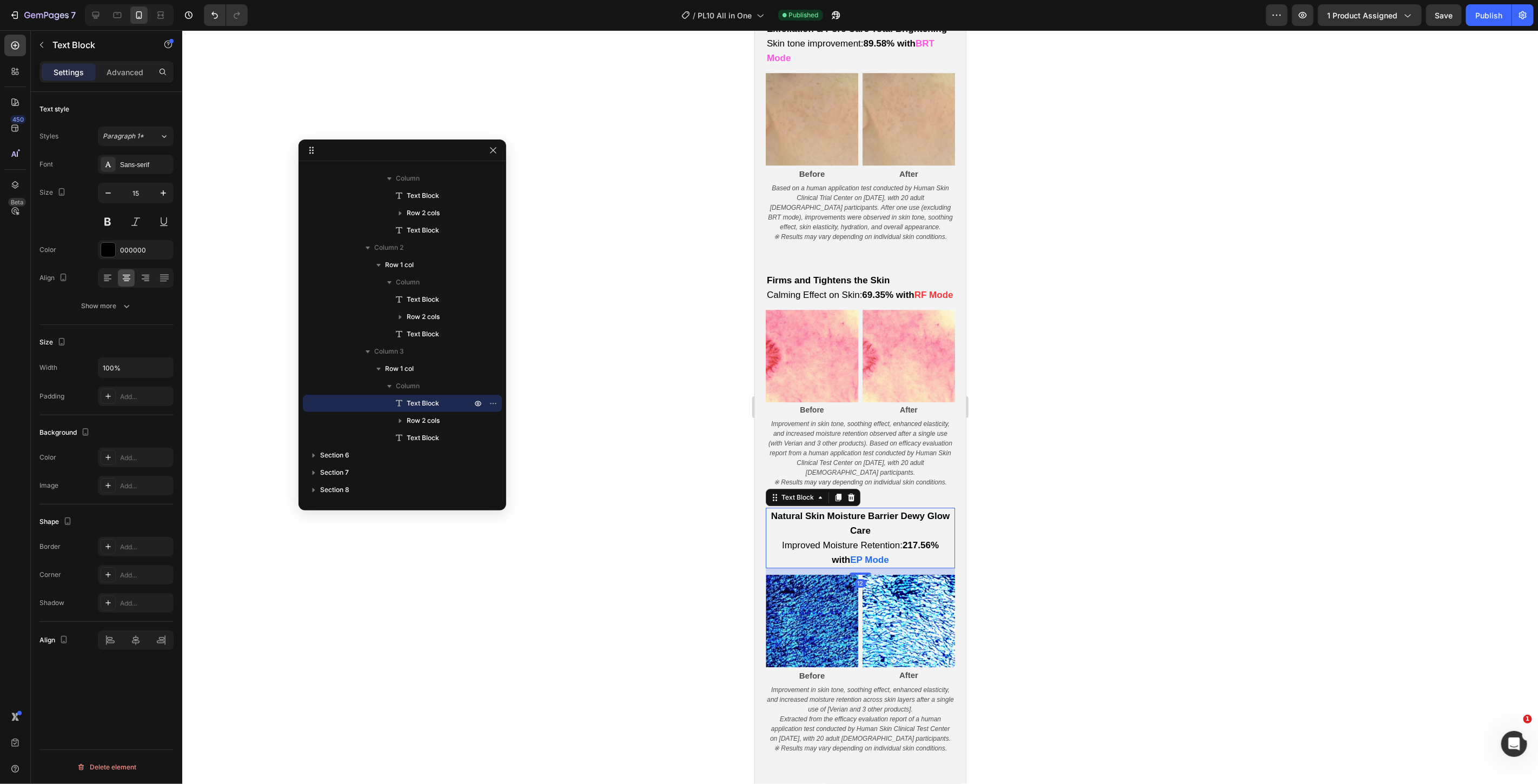
click at [882, 564] on span "Improved Moisture Retention: 217.56% with" at bounding box center [860, 552] width 156 height 25
click at [105, 280] on icon at bounding box center [108, 278] width 11 height 11
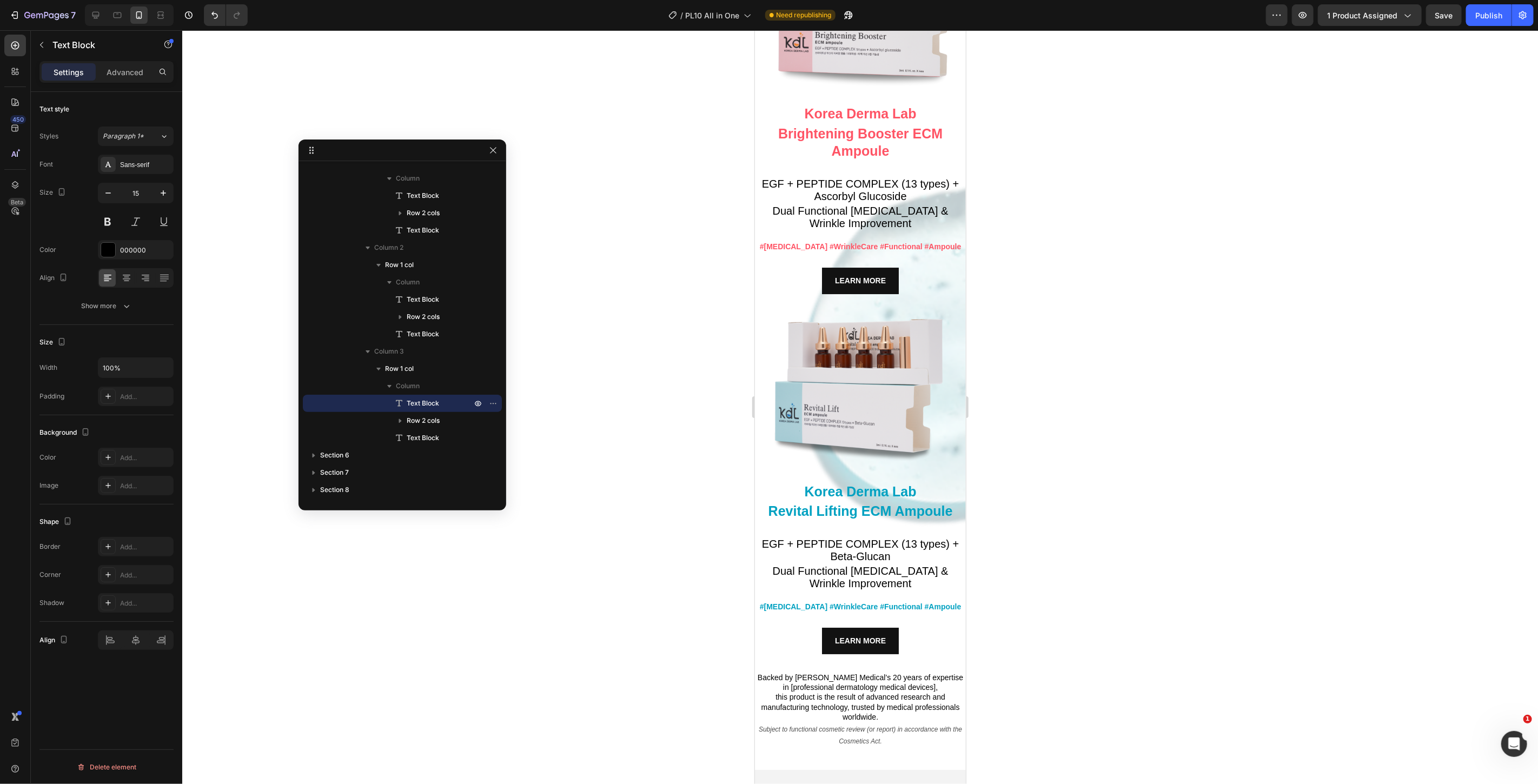
scroll to position [6970, 0]
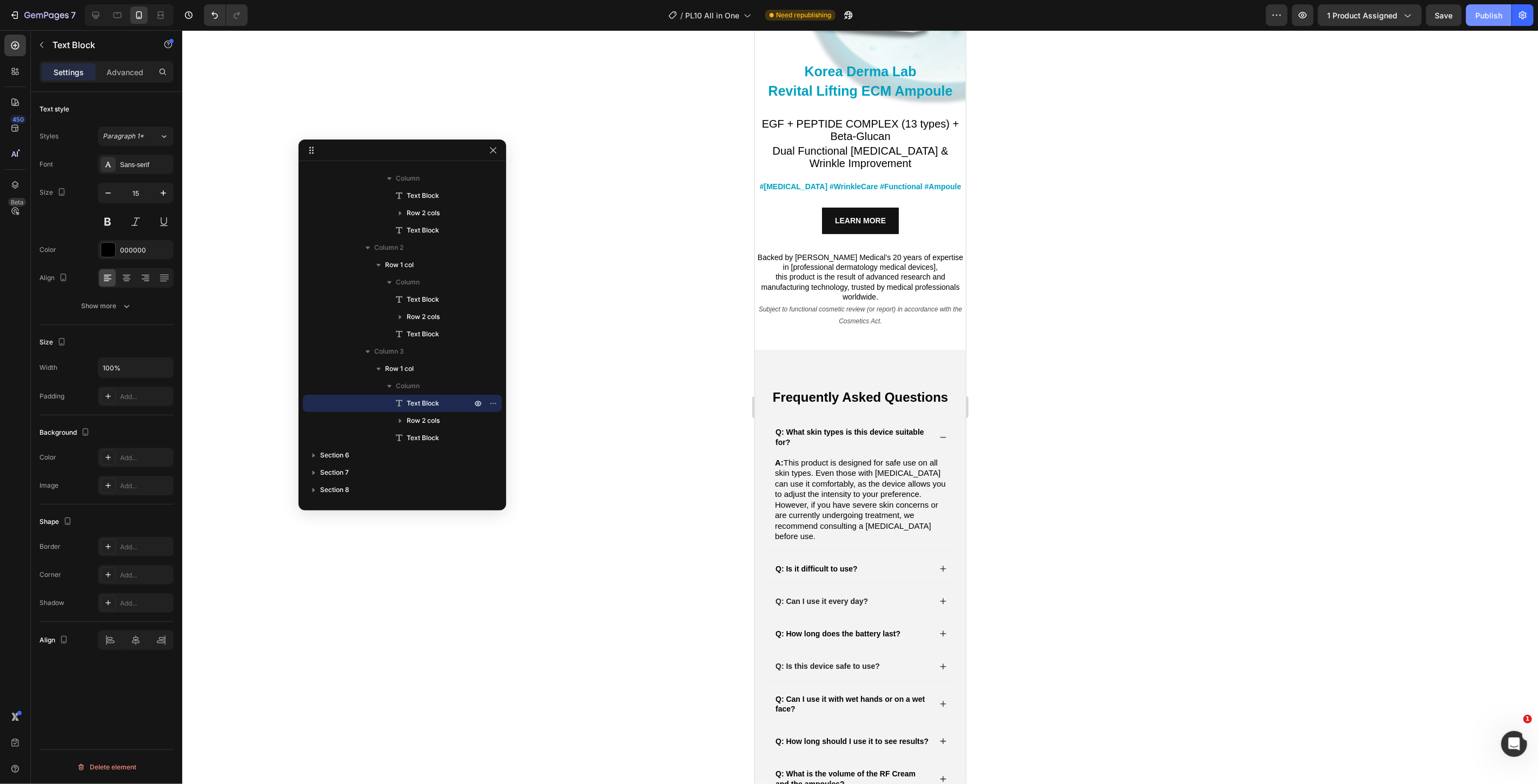
click at [1485, 15] on div "Publish" at bounding box center [1489, 15] width 27 height 12
click at [28, 9] on div "7" at bounding box center [50, 15] width 52 height 13
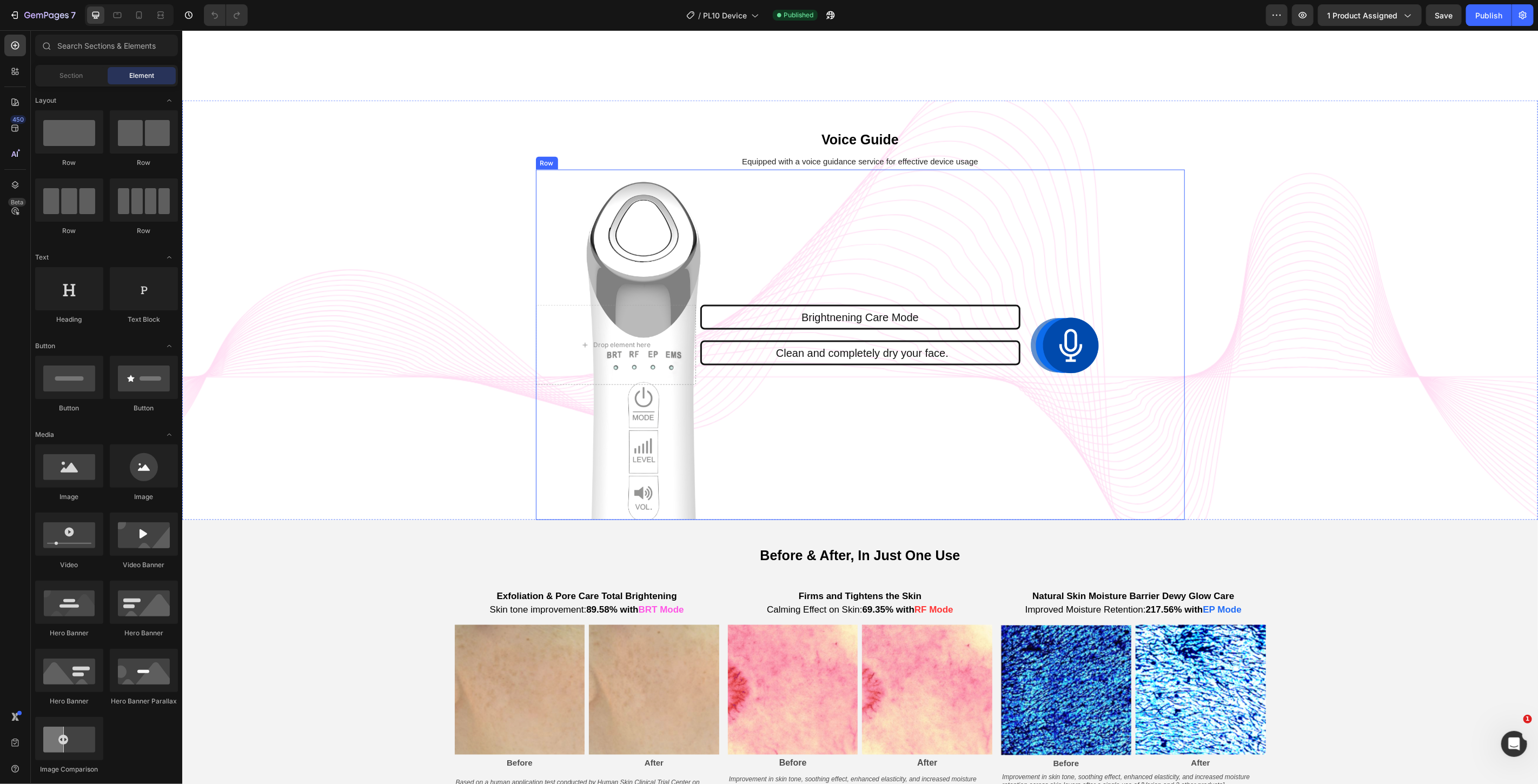
scroll to position [1562, 0]
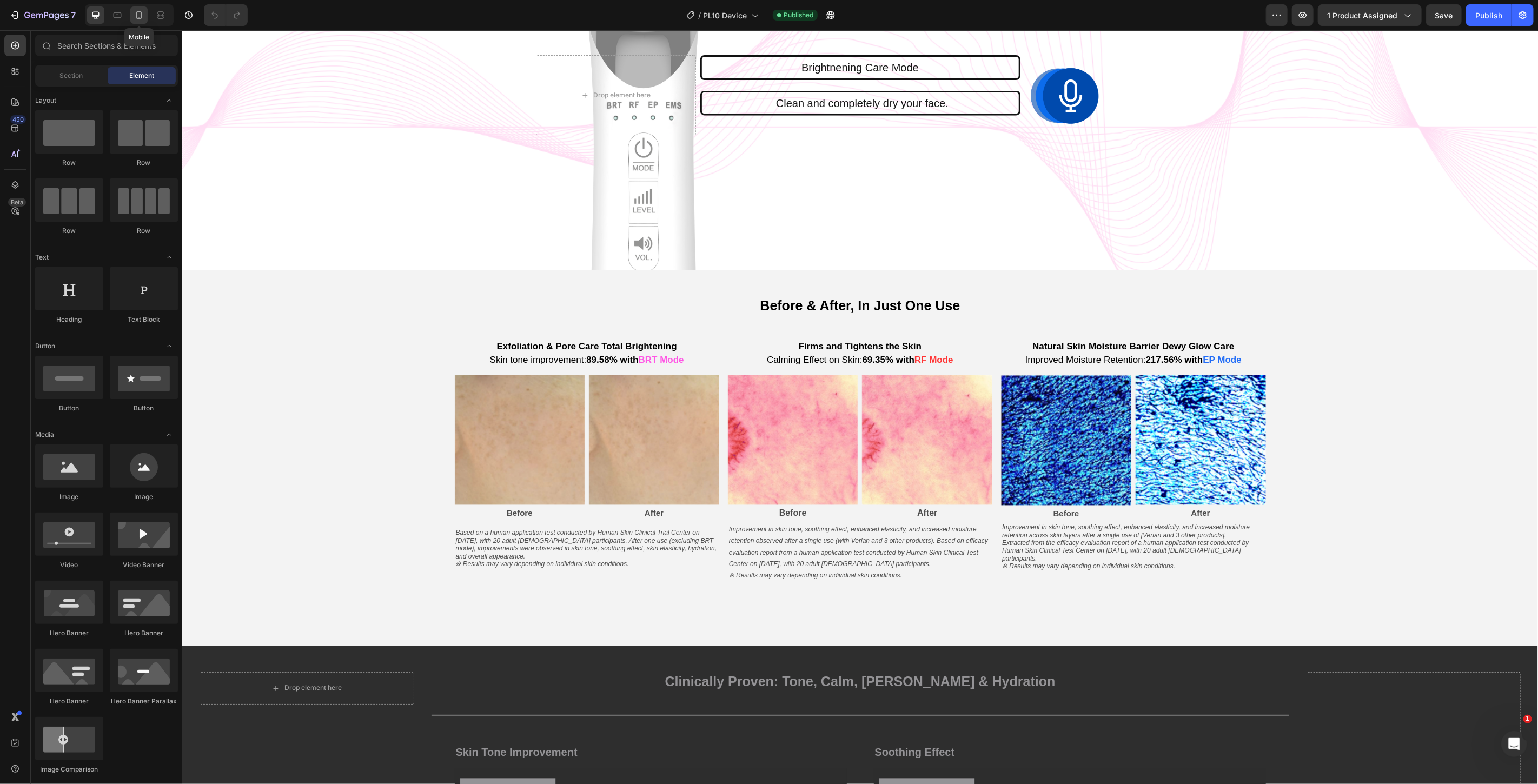
click at [140, 12] on icon at bounding box center [140, 15] width 6 height 8
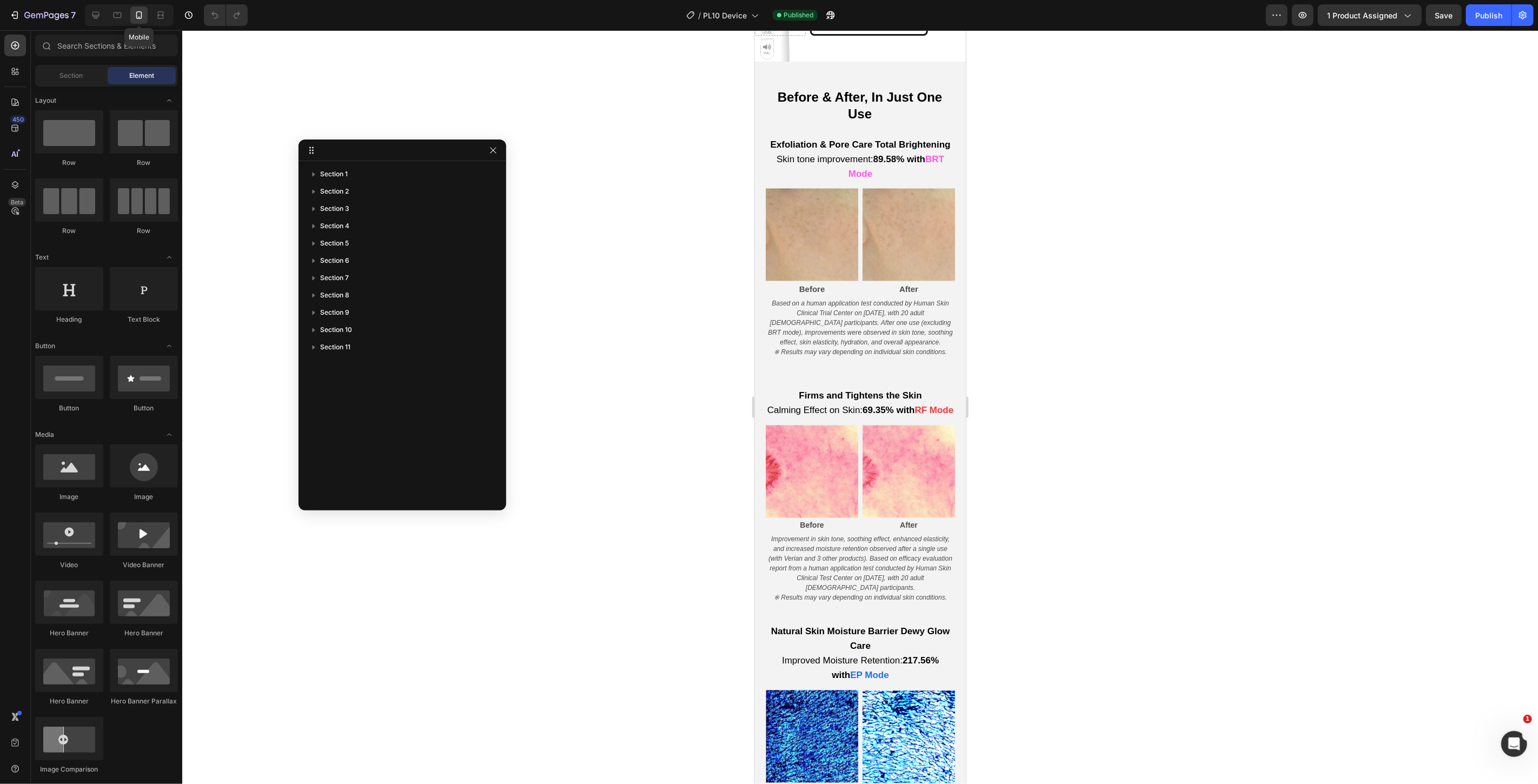
scroll to position [1573, 0]
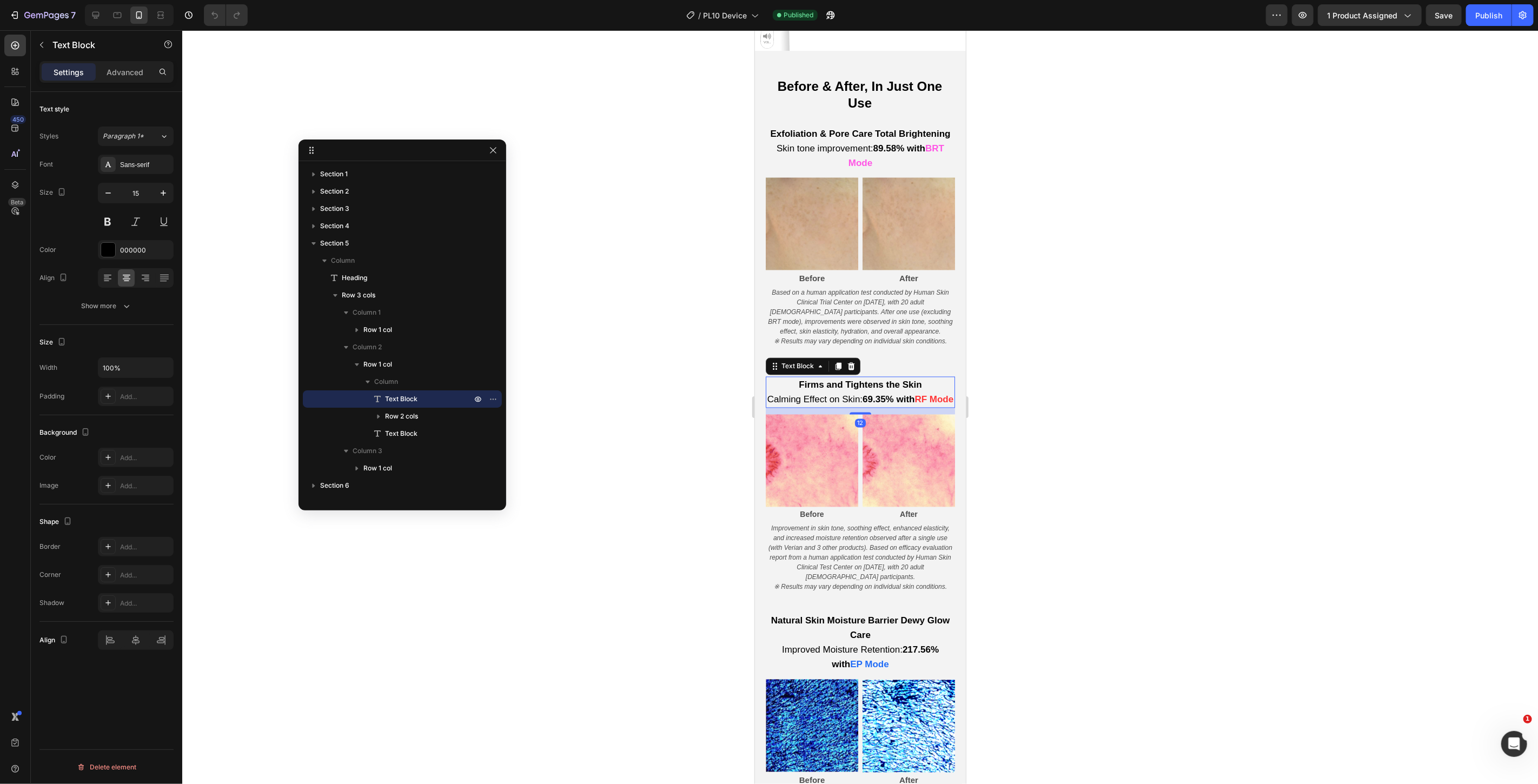
click at [887, 405] on strong "69.35% with" at bounding box center [887, 399] width 52 height 10
click at [103, 278] on icon at bounding box center [108, 278] width 11 height 11
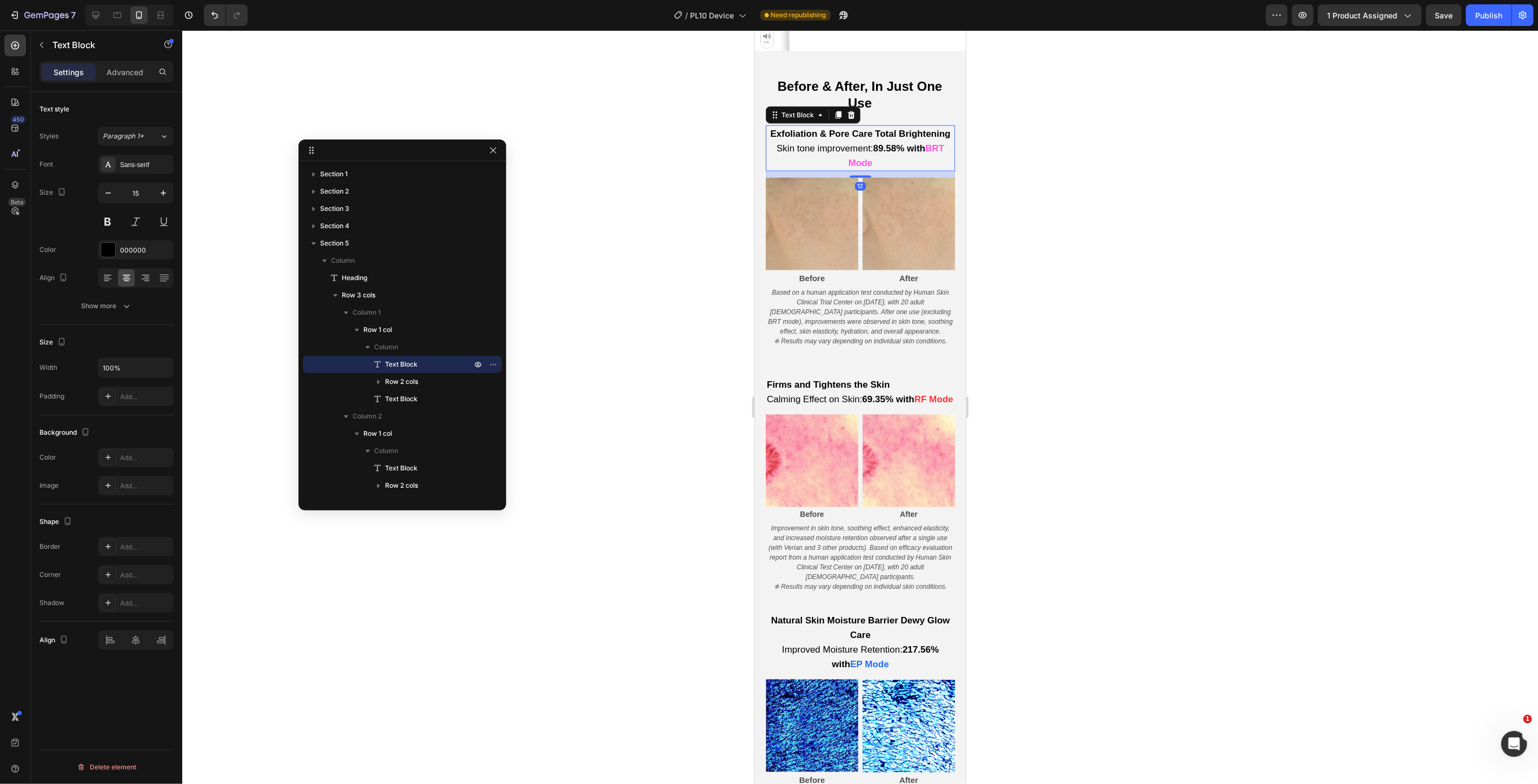
click at [834, 140] on p "Exfoliation & Pore Care Total Brightening" at bounding box center [860, 133] width 187 height 15
click at [109, 280] on icon at bounding box center [108, 278] width 11 height 11
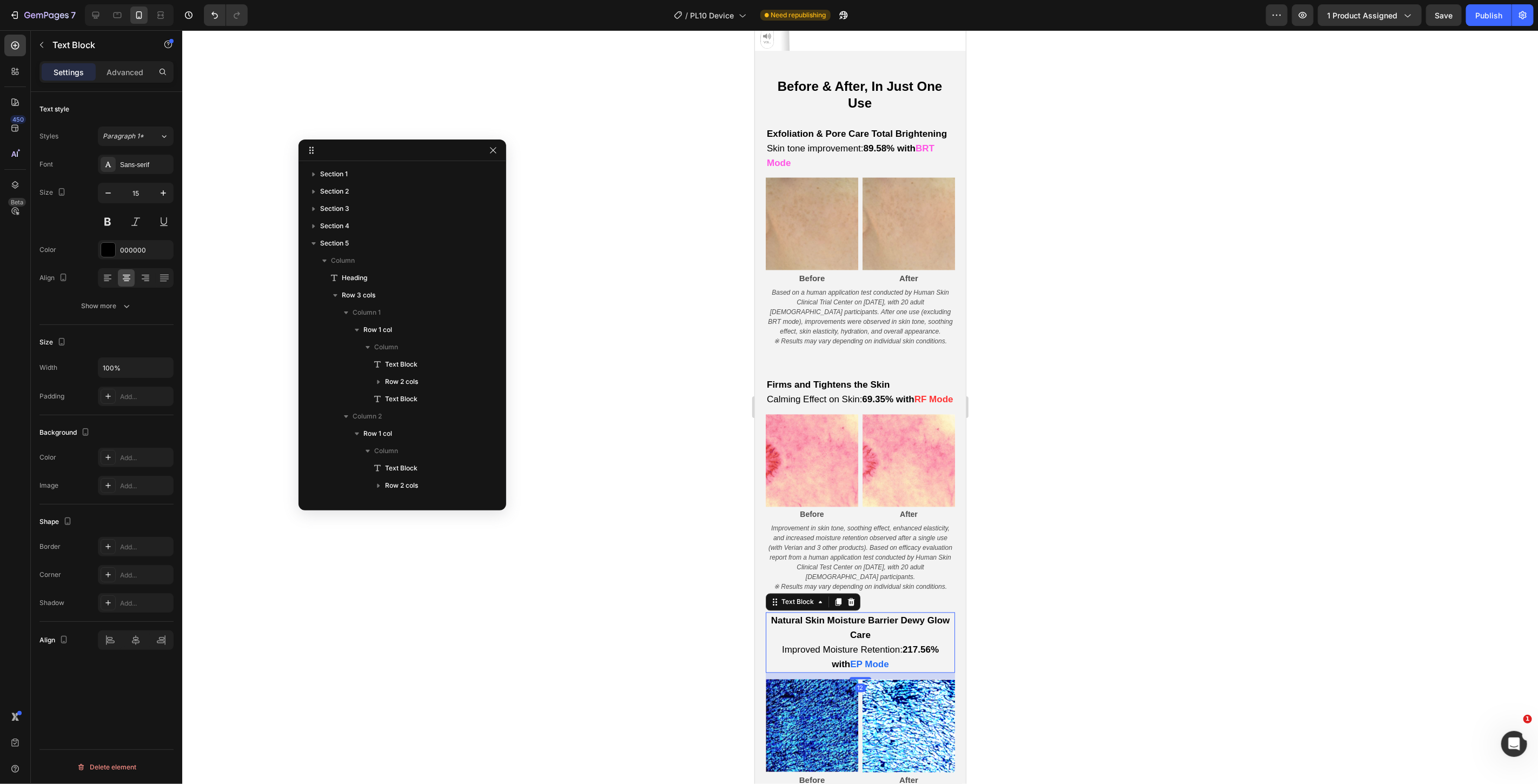
scroll to position [220, 0]
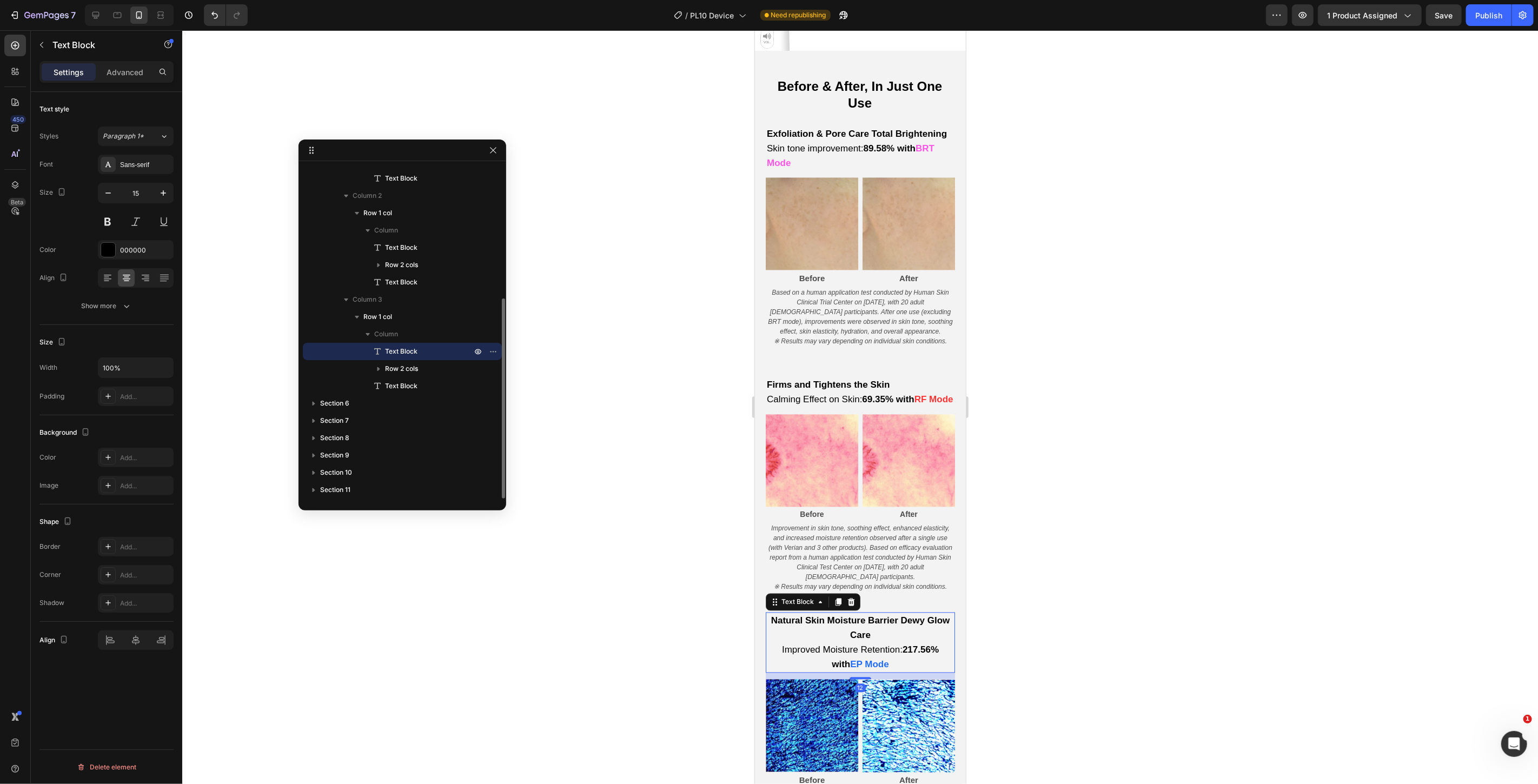
click at [884, 670] on span "Improved Moisture Retention: 217.56% with" at bounding box center [860, 657] width 156 height 25
click at [106, 282] on icon at bounding box center [108, 278] width 11 height 11
click at [1481, 17] on div "Publish" at bounding box center [1489, 15] width 27 height 12
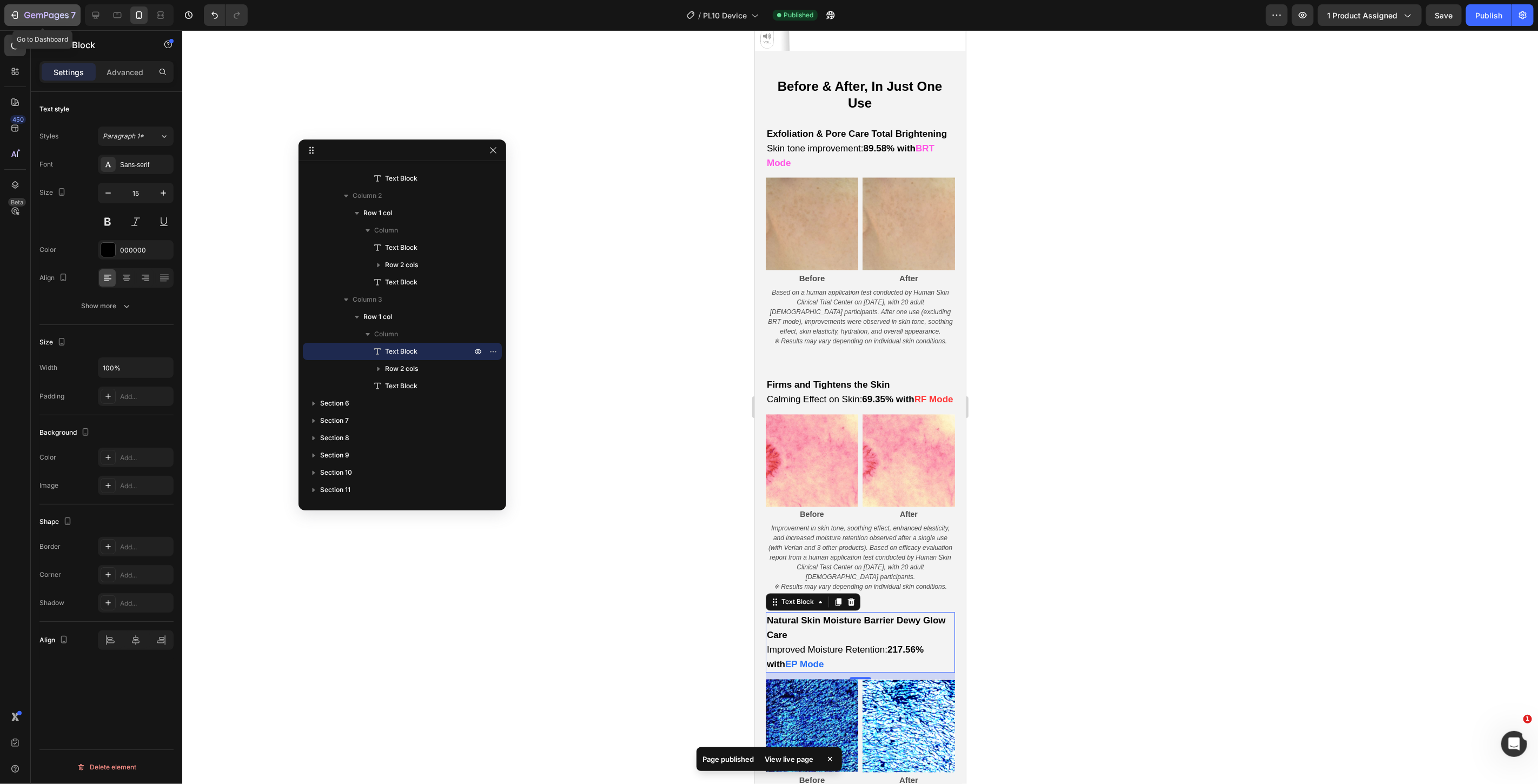
click at [11, 16] on icon "button" at bounding box center [15, 15] width 11 height 11
